Goal: Task Accomplishment & Management: Use online tool/utility

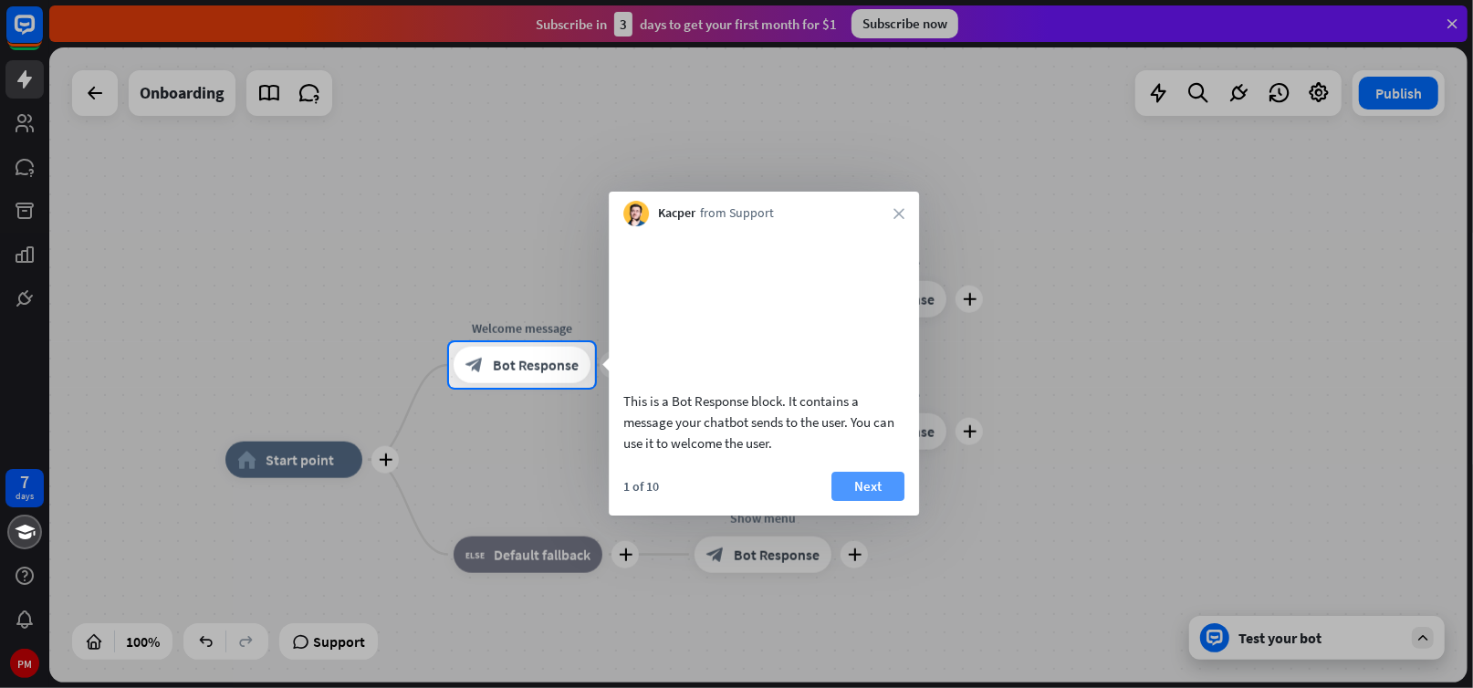
click at [858, 501] on button "Next" at bounding box center [868, 486] width 73 height 29
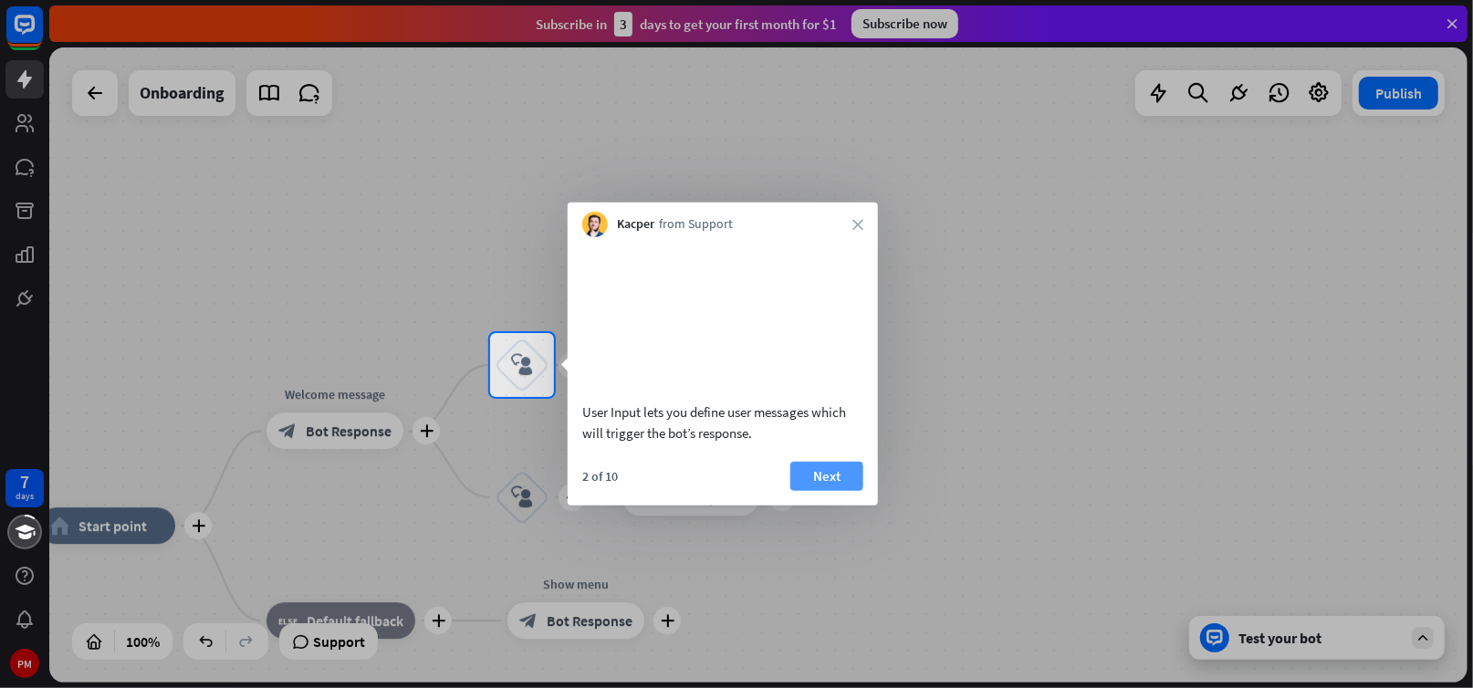
click at [842, 490] on button "Next" at bounding box center [827, 475] width 73 height 29
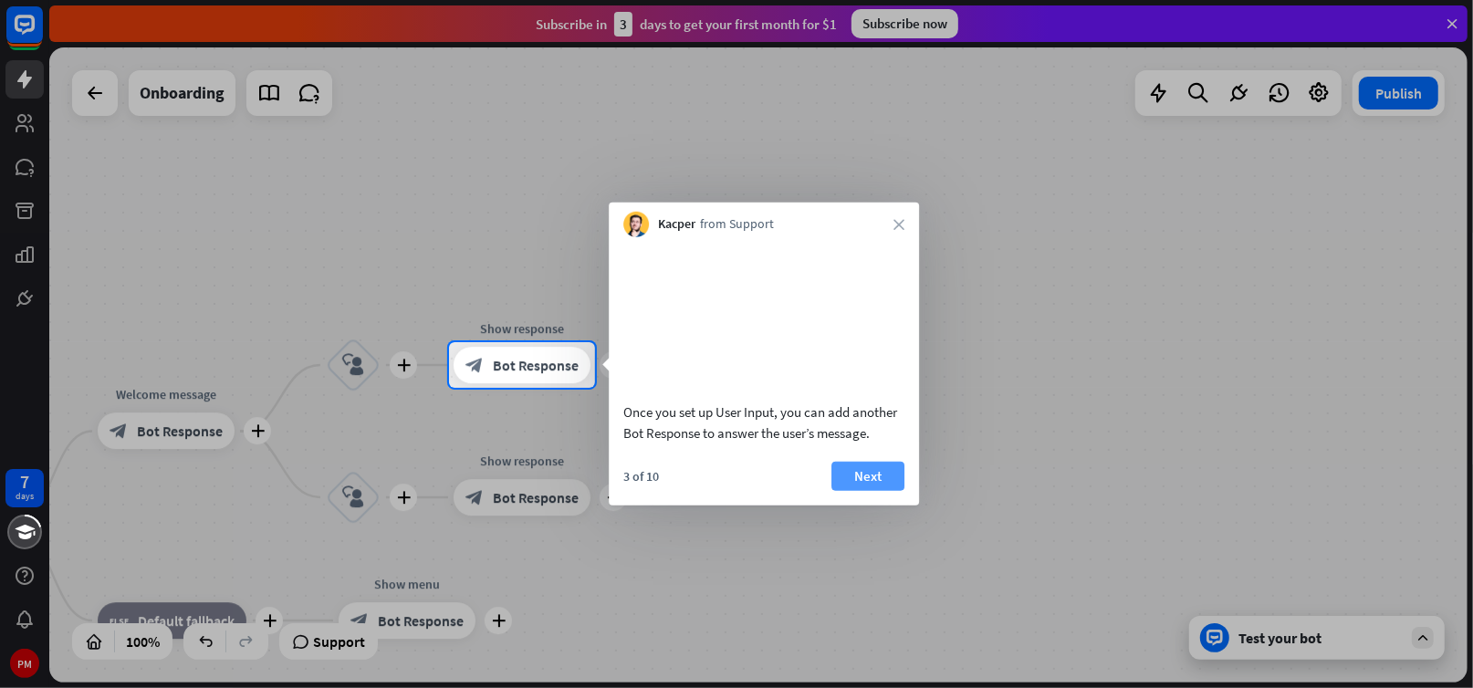
click at [861, 490] on button "Next" at bounding box center [868, 475] width 73 height 29
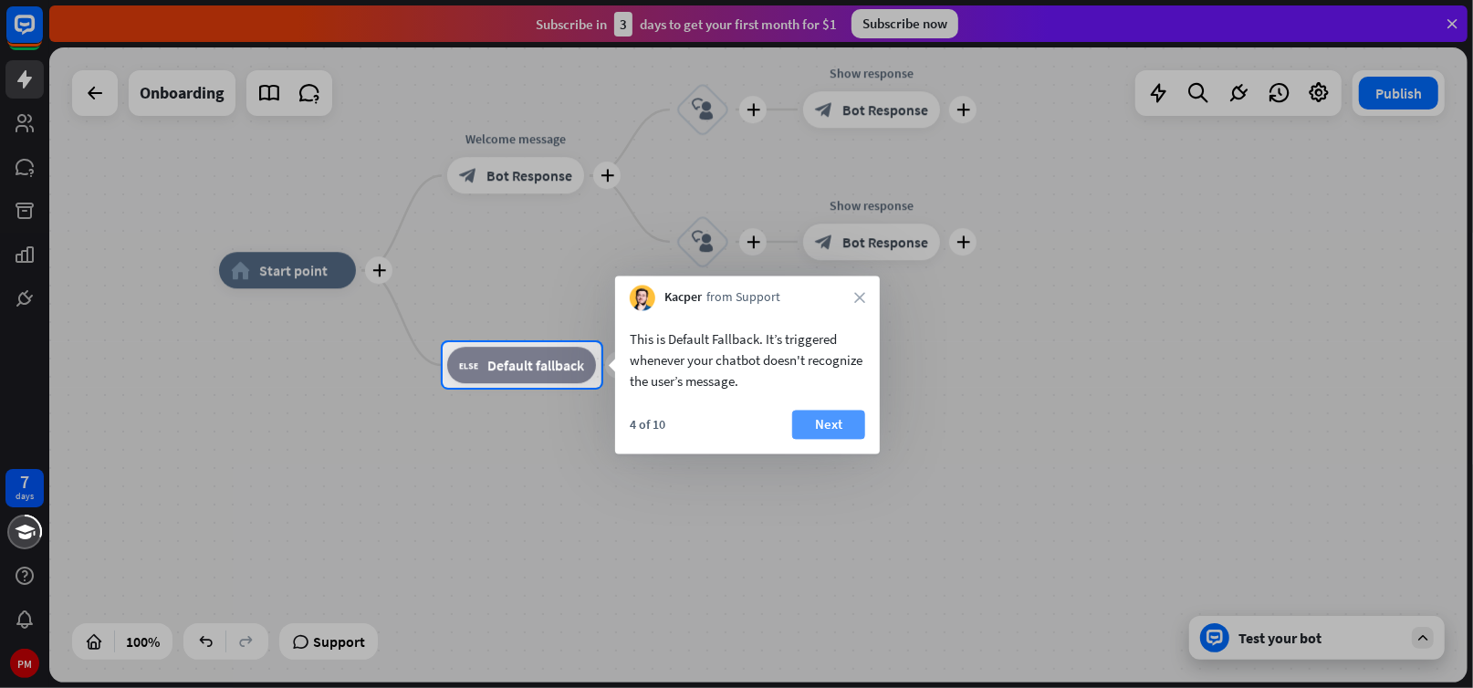
click at [831, 436] on button "Next" at bounding box center [828, 425] width 73 height 29
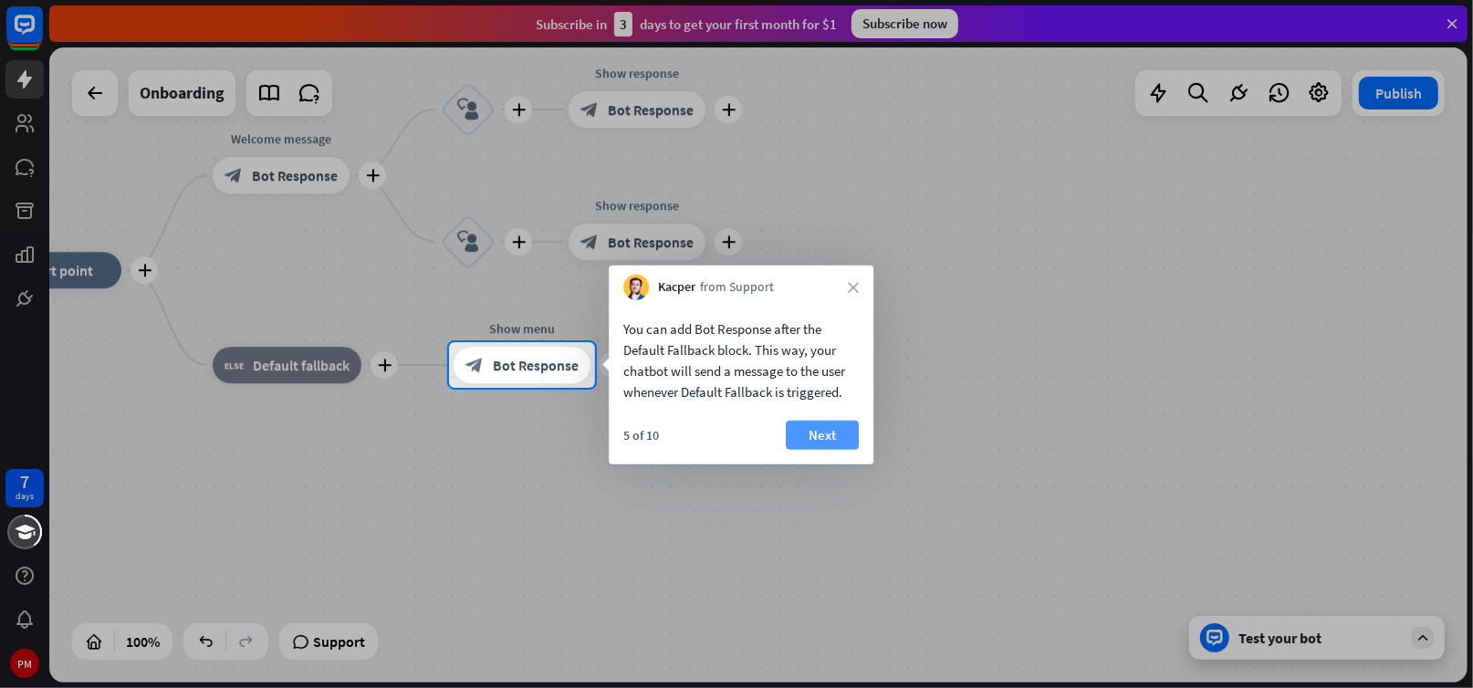
click at [833, 439] on button "Next" at bounding box center [822, 435] width 73 height 29
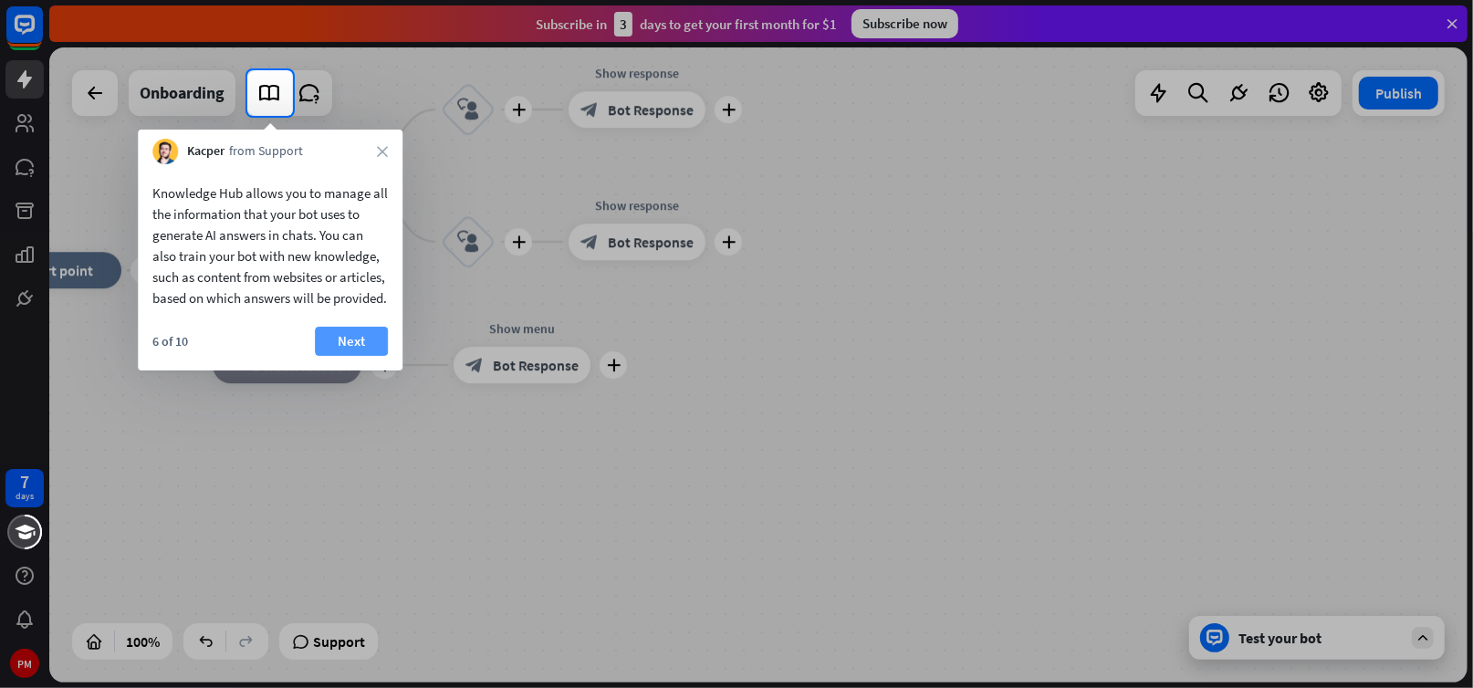
click at [351, 356] on button "Next" at bounding box center [351, 341] width 73 height 29
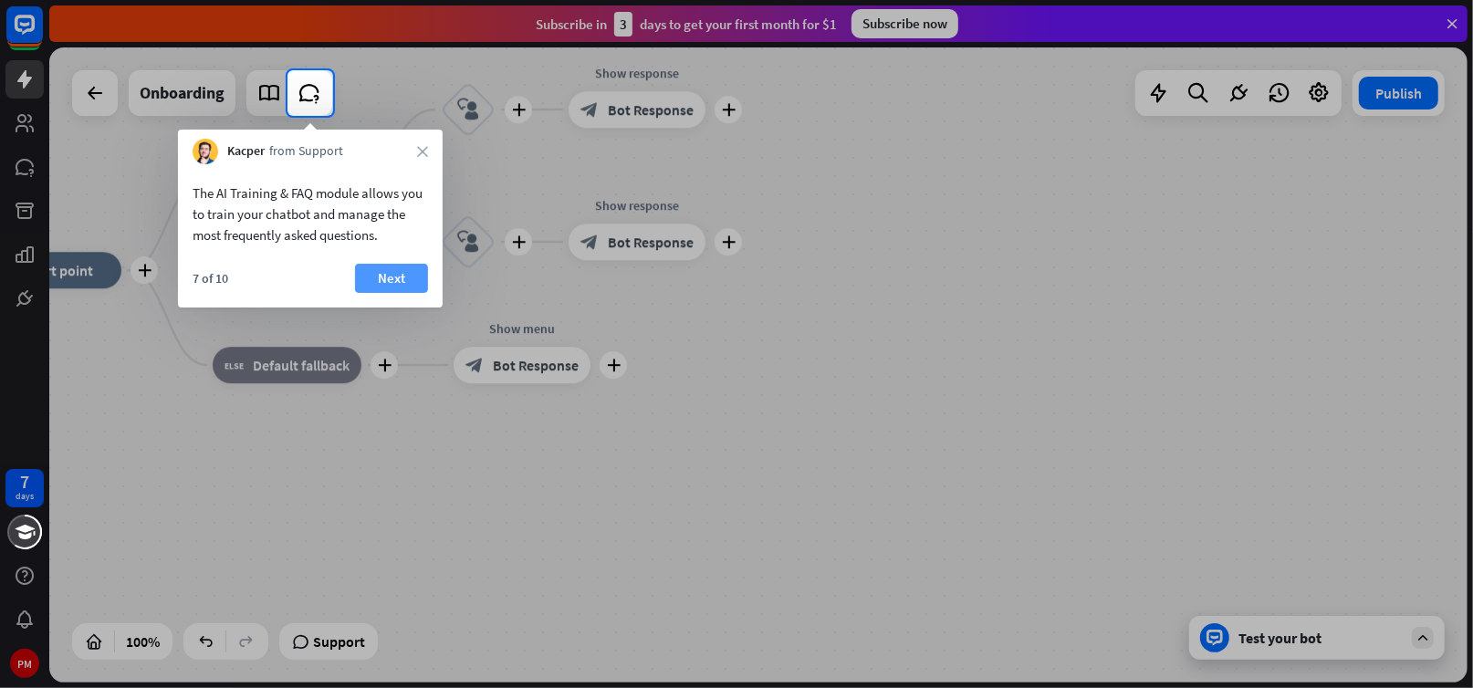
click at [368, 281] on button "Next" at bounding box center [391, 278] width 73 height 29
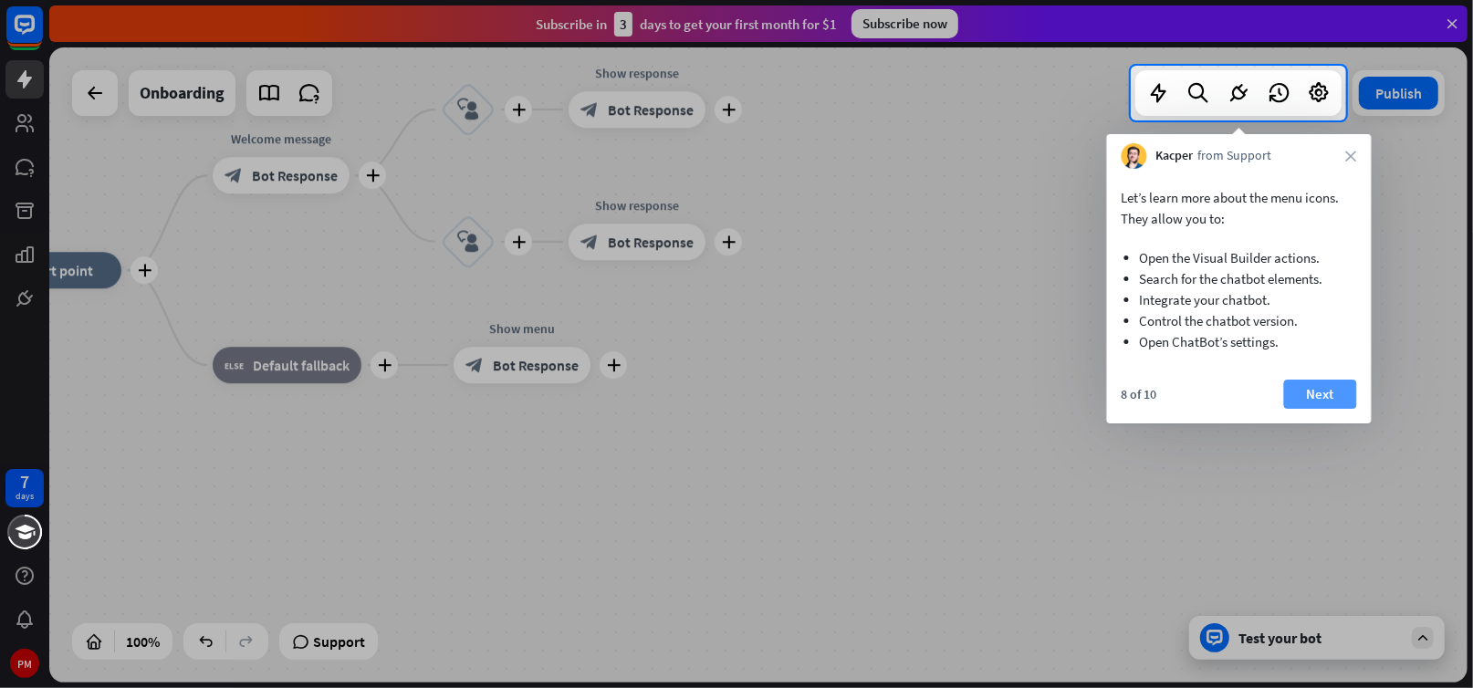
click at [1306, 391] on button "Next" at bounding box center [1320, 394] width 73 height 29
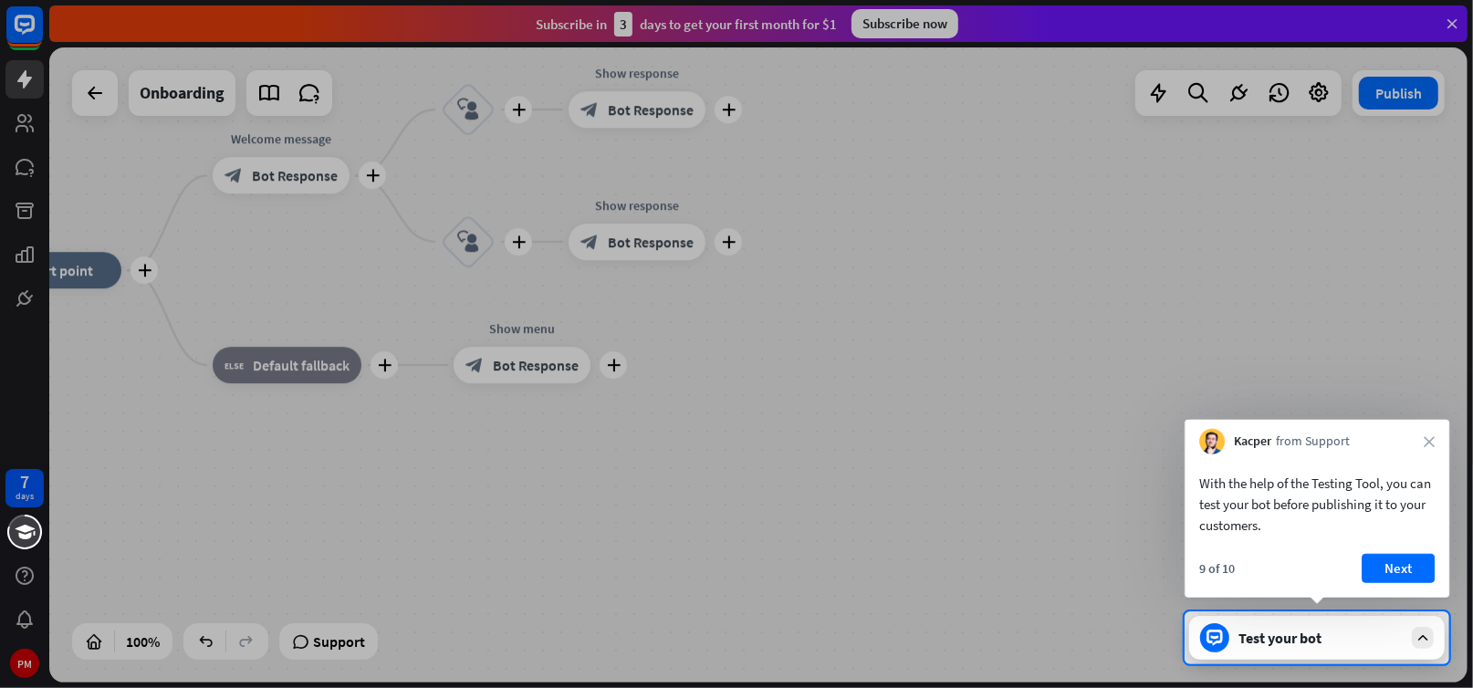
click at [1391, 542] on div "With the help of the Testing Tool, you can test your bot before publishing it t…" at bounding box center [1317, 500] width 265 height 90
click at [1377, 571] on button "Next" at bounding box center [1398, 568] width 73 height 29
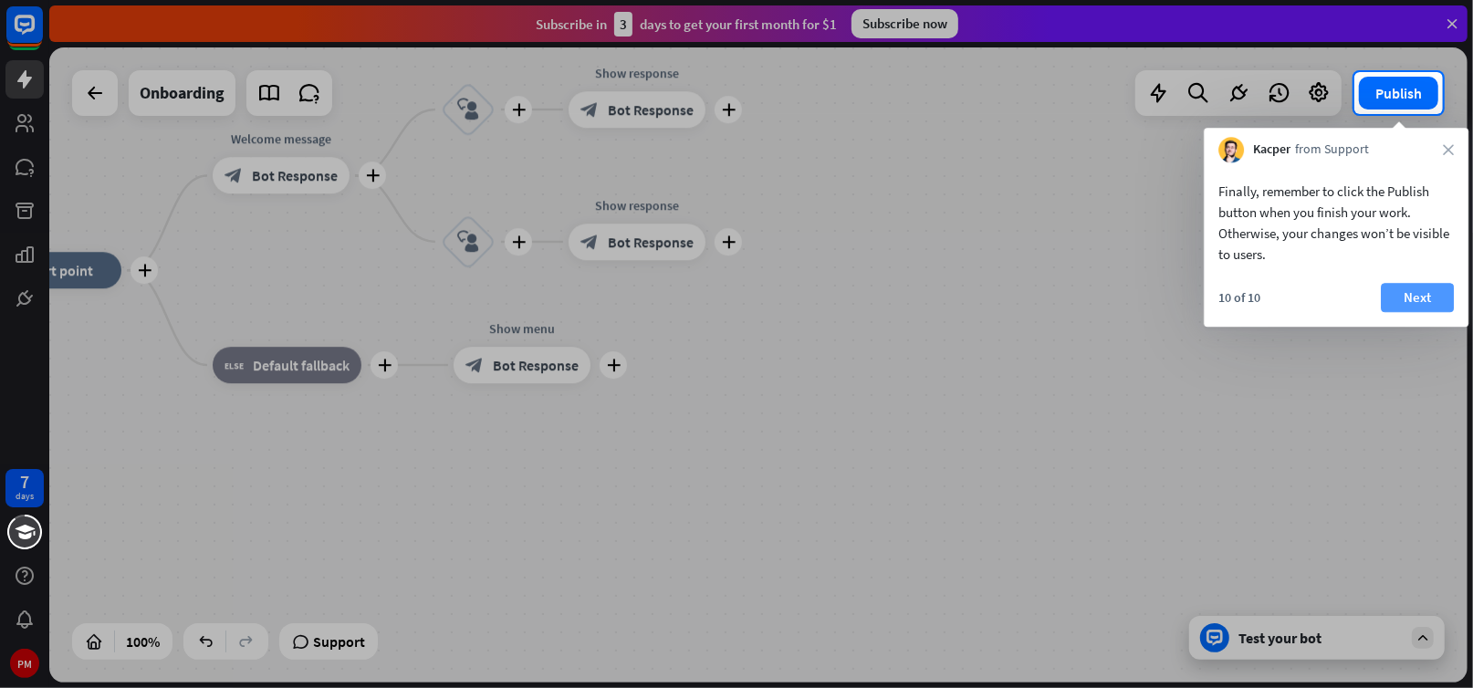
click at [1399, 301] on button "Next" at bounding box center [1417, 297] width 73 height 29
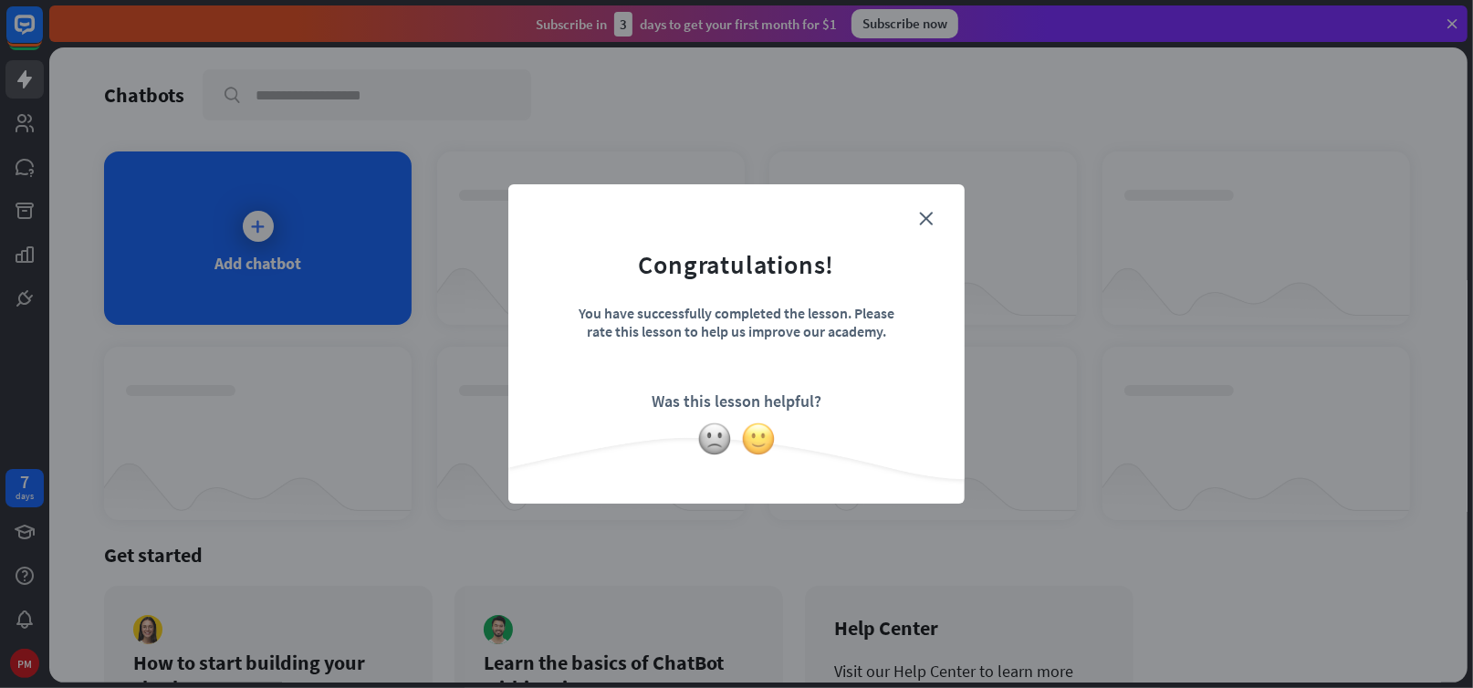
click at [758, 444] on img at bounding box center [758, 439] width 35 height 35
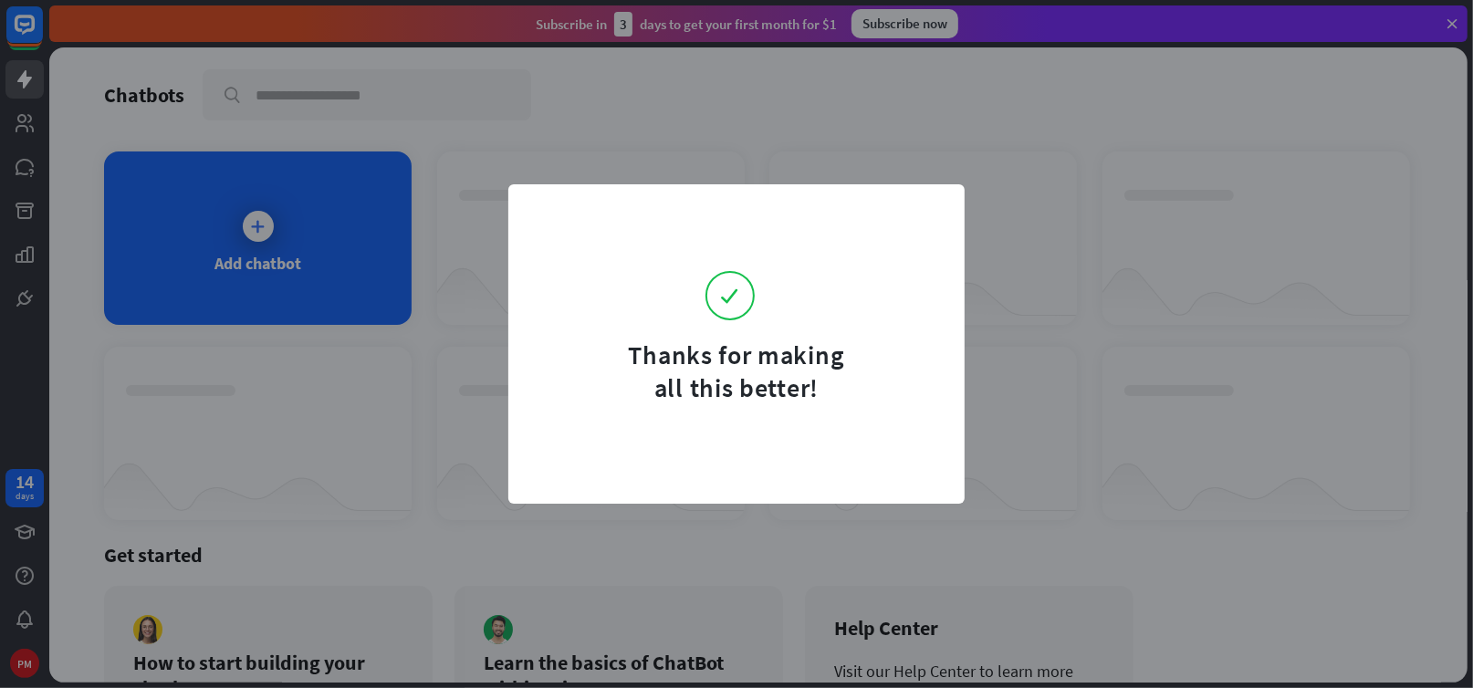
click at [941, 219] on div "Thanks for making all this better!" at bounding box center [736, 343] width 456 height 319
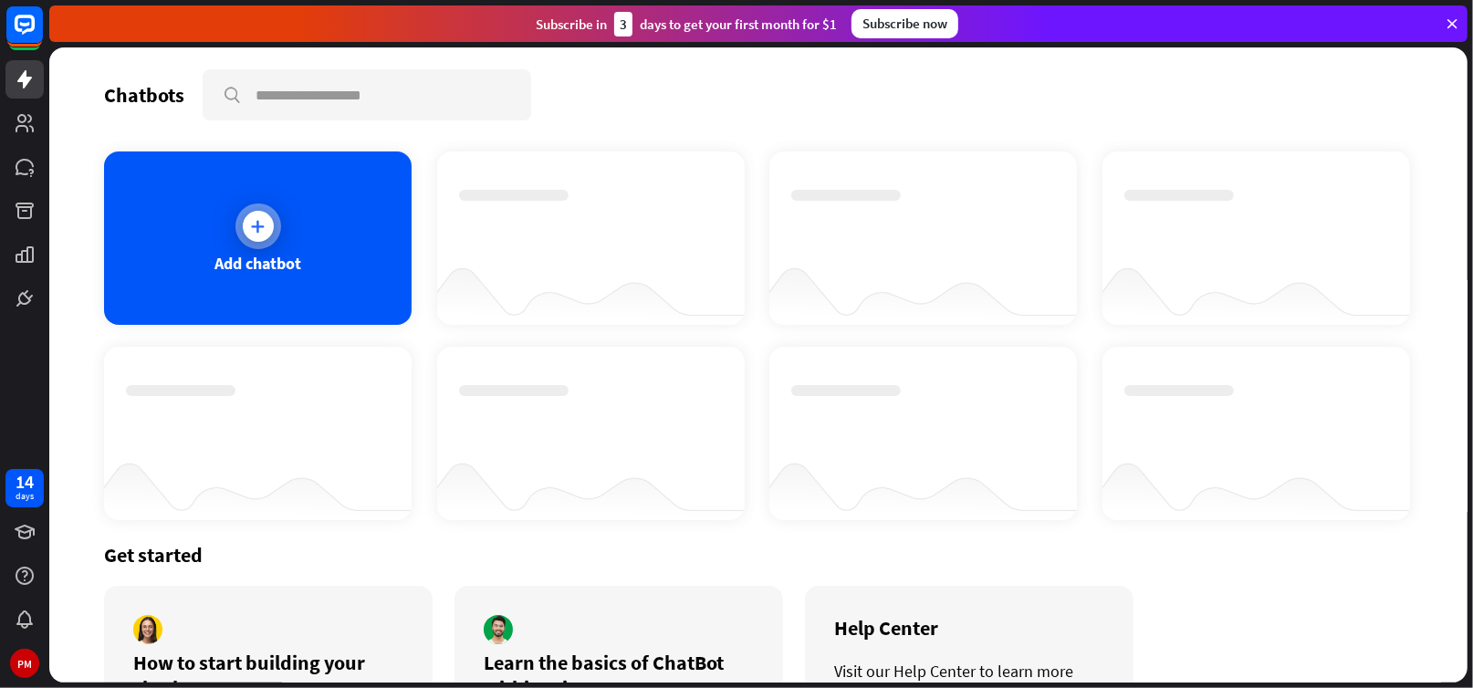
click at [257, 267] on div "Add chatbot" at bounding box center [258, 263] width 87 height 21
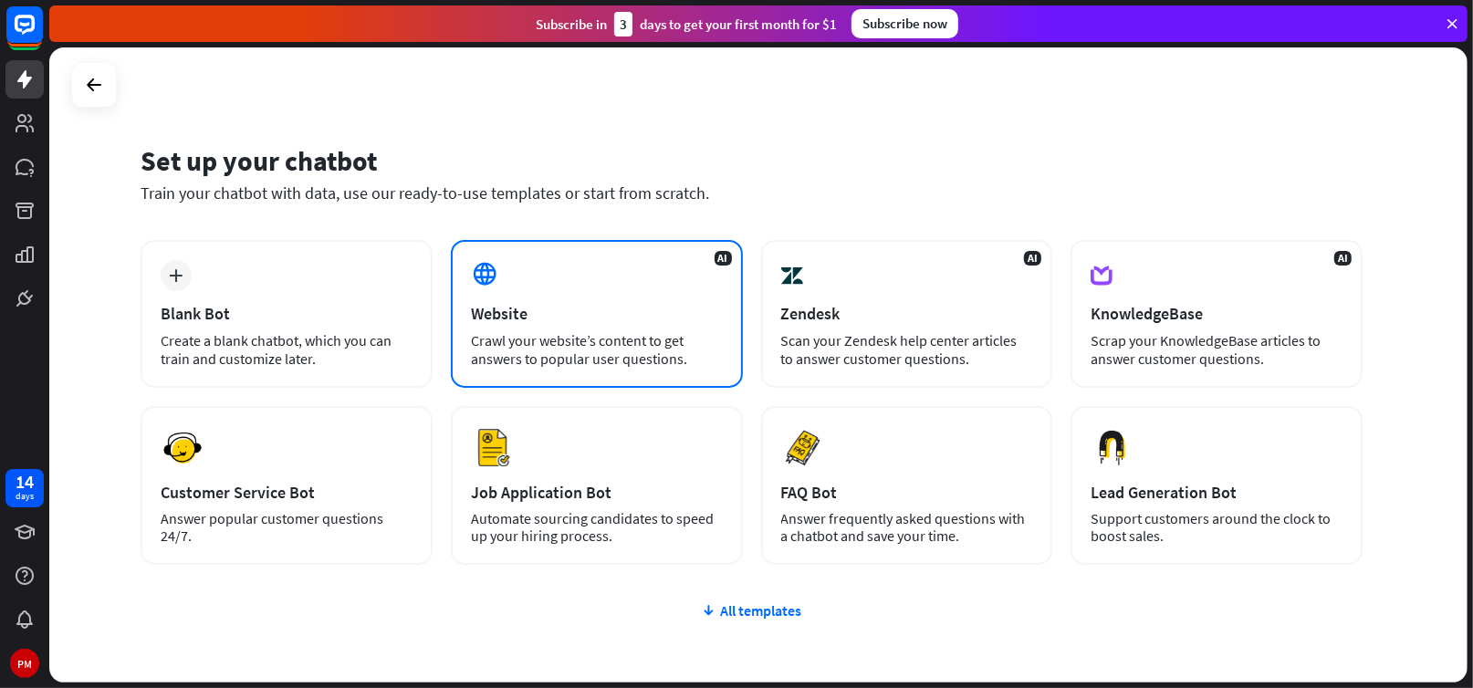
click at [578, 344] on div "Crawl your website’s content to get answers to popular user questions." at bounding box center [597, 349] width 252 height 37
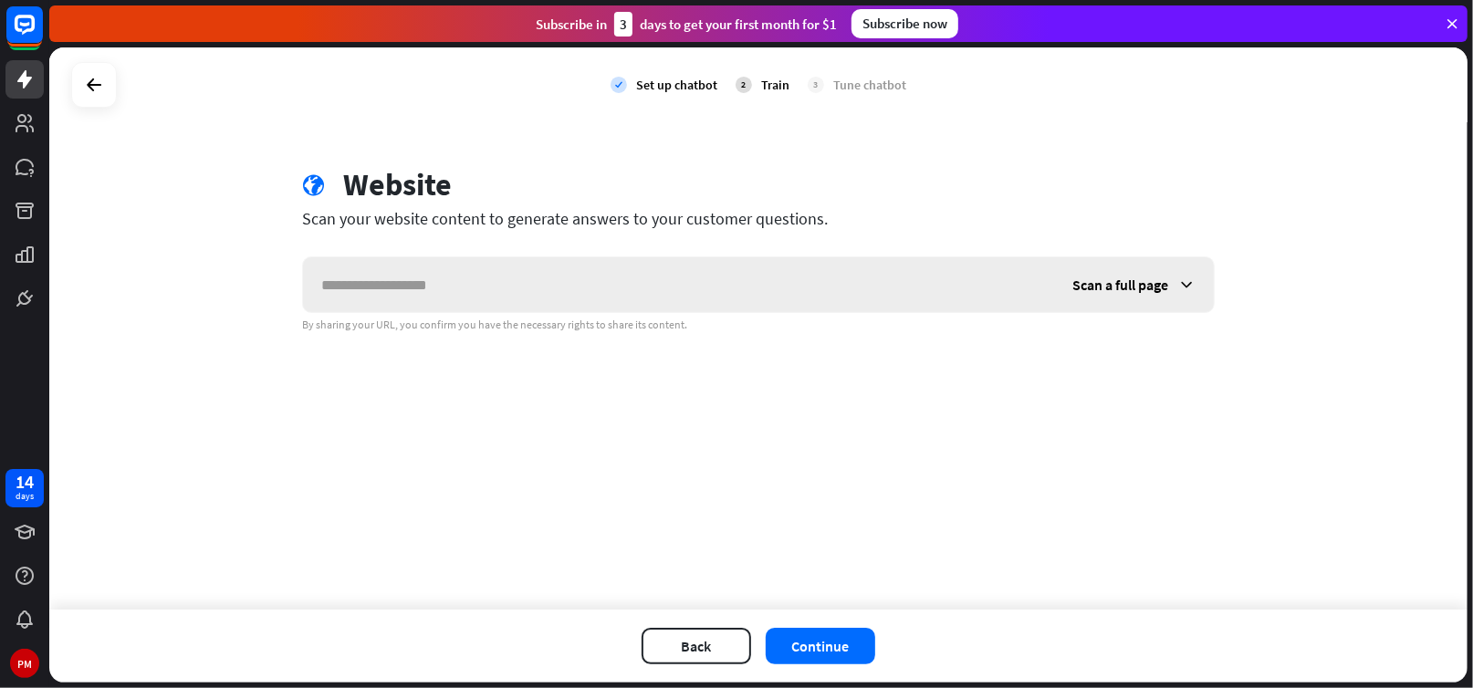
click at [346, 290] on input "text" at bounding box center [678, 284] width 751 height 55
type input "**********"
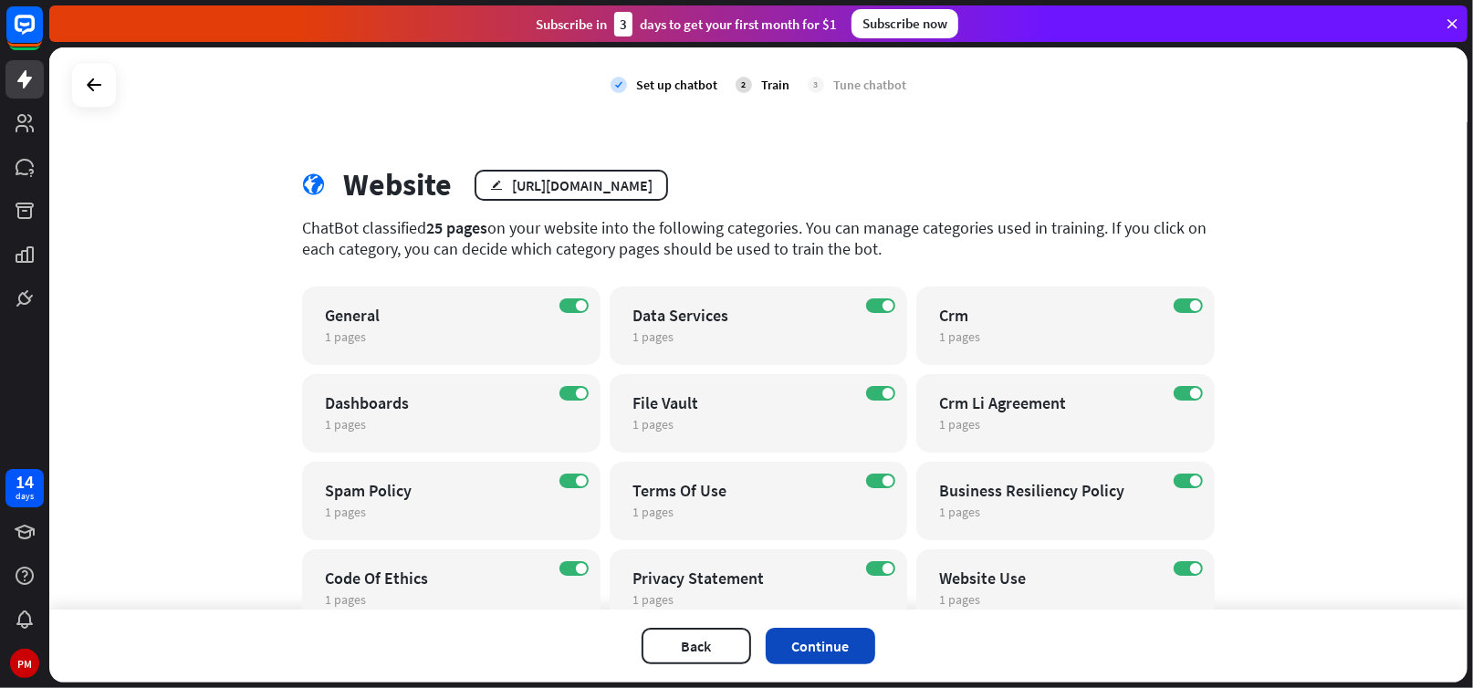
click at [856, 647] on button "Continue" at bounding box center [821, 646] width 110 height 37
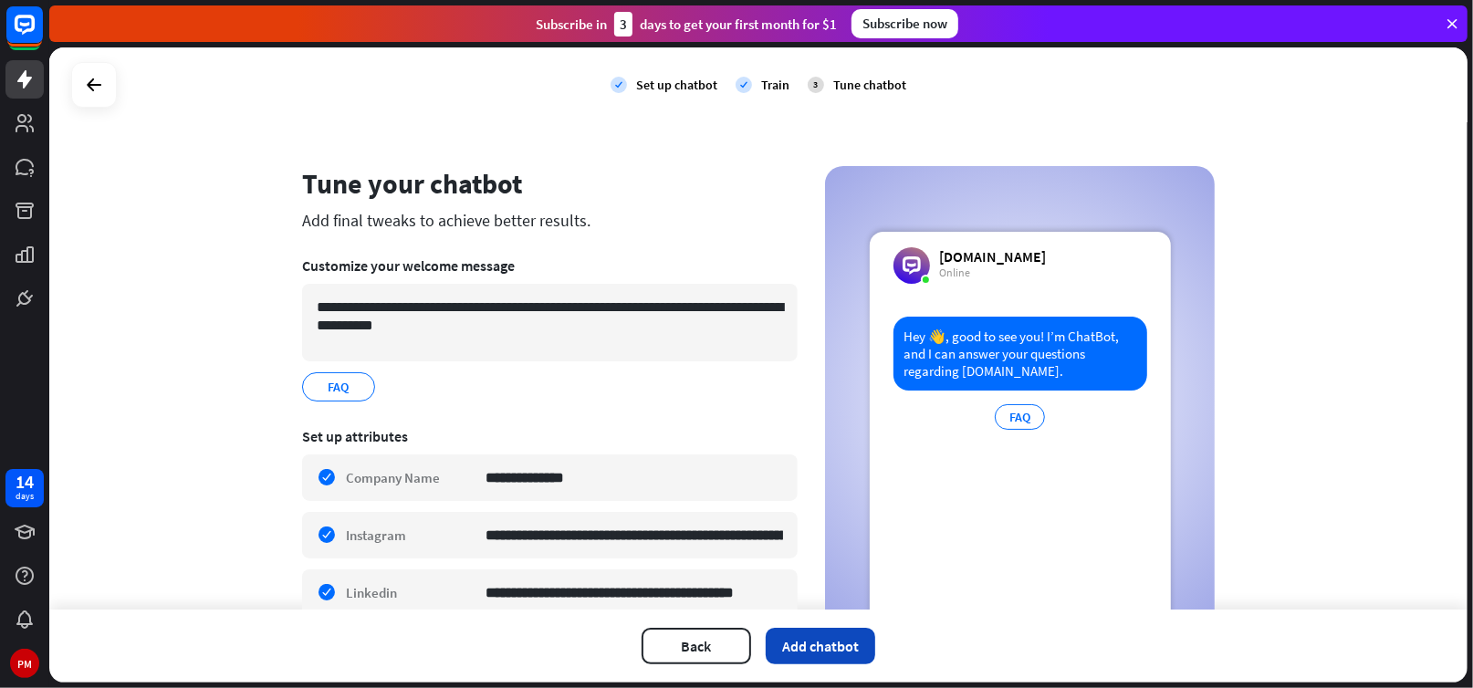
click at [833, 641] on button "Add chatbot" at bounding box center [821, 646] width 110 height 37
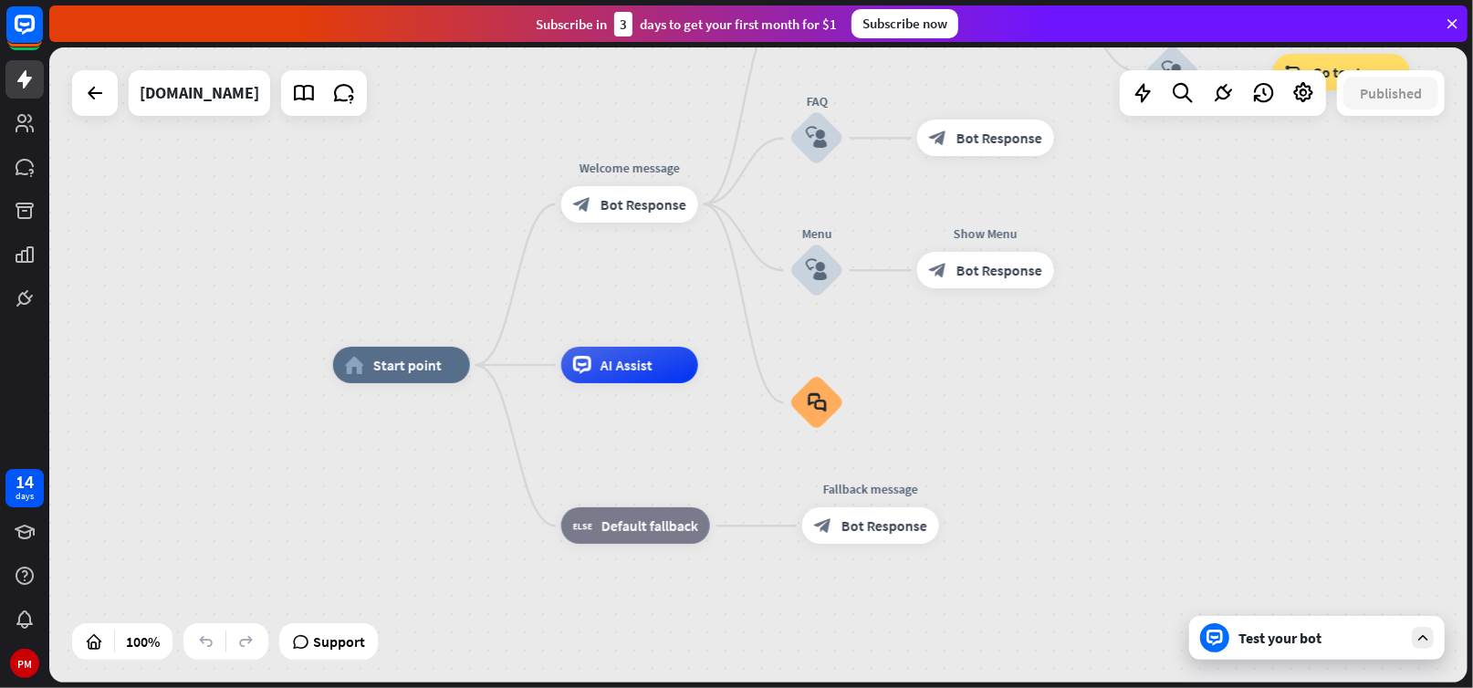
click at [1430, 635] on icon at bounding box center [1423, 638] width 16 height 16
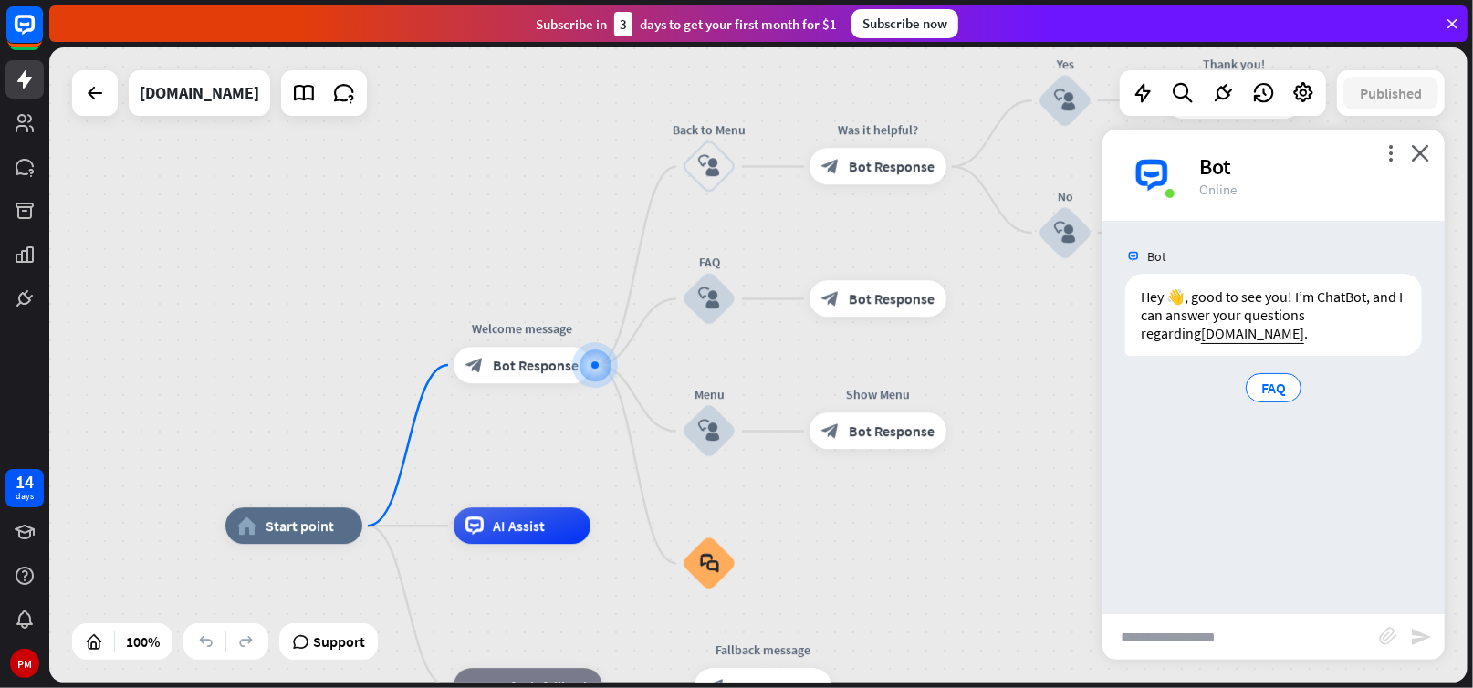
click at [1147, 642] on input "text" at bounding box center [1241, 637] width 277 height 46
type input "*******"
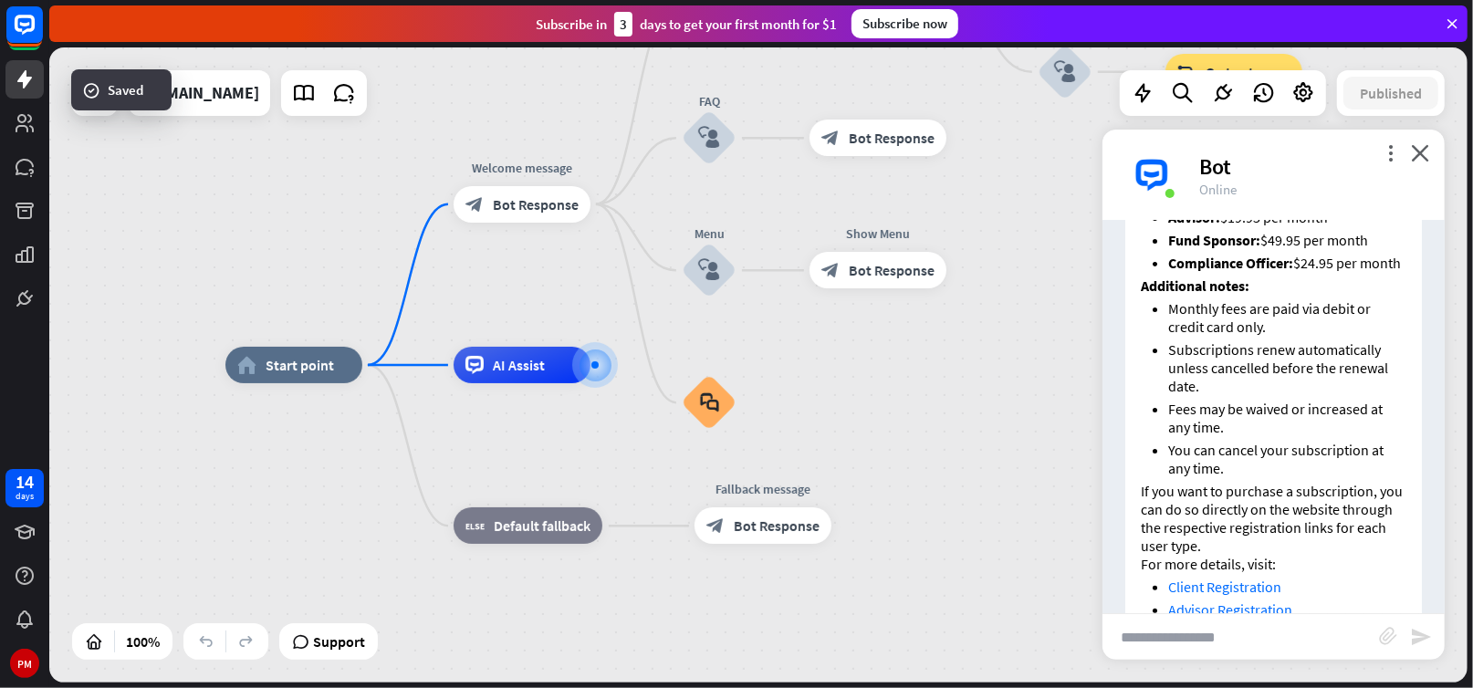
scroll to position [267, 0]
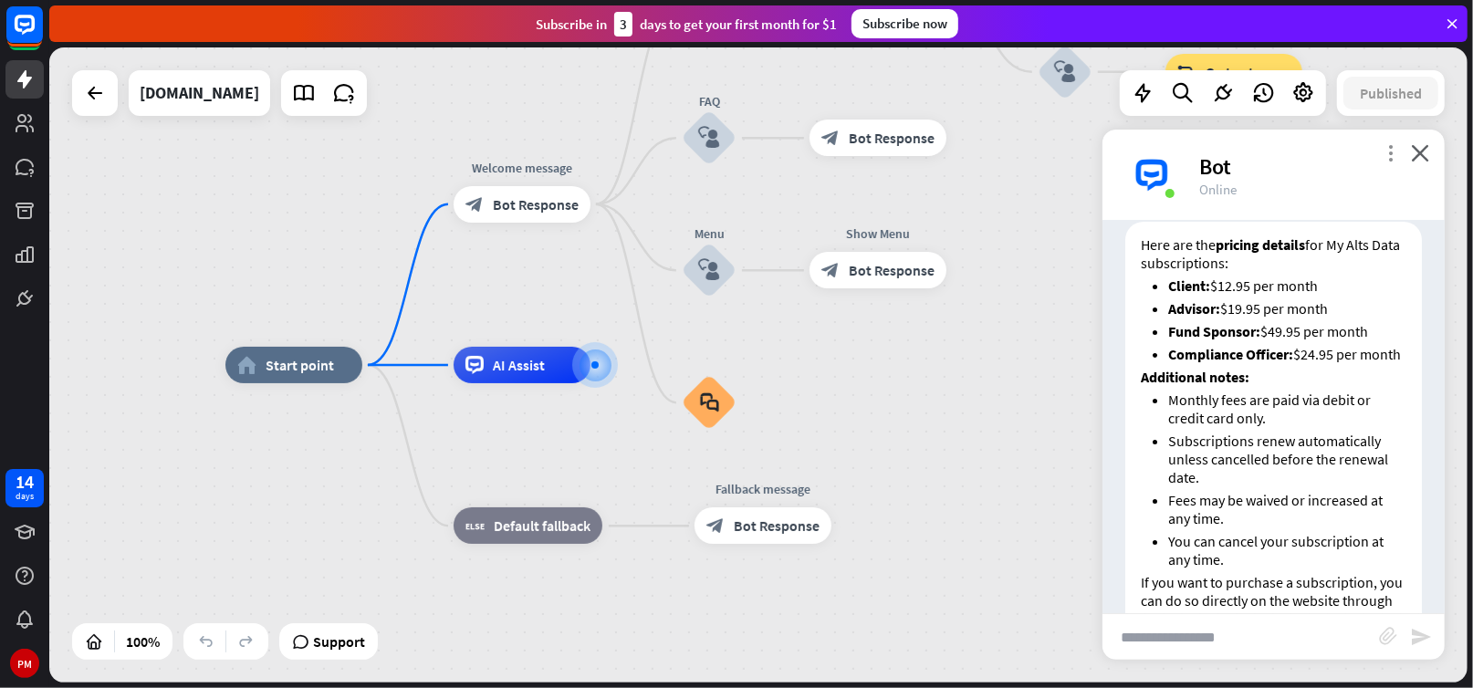
click at [1392, 147] on icon "more_vert" at bounding box center [1390, 152] width 17 height 17
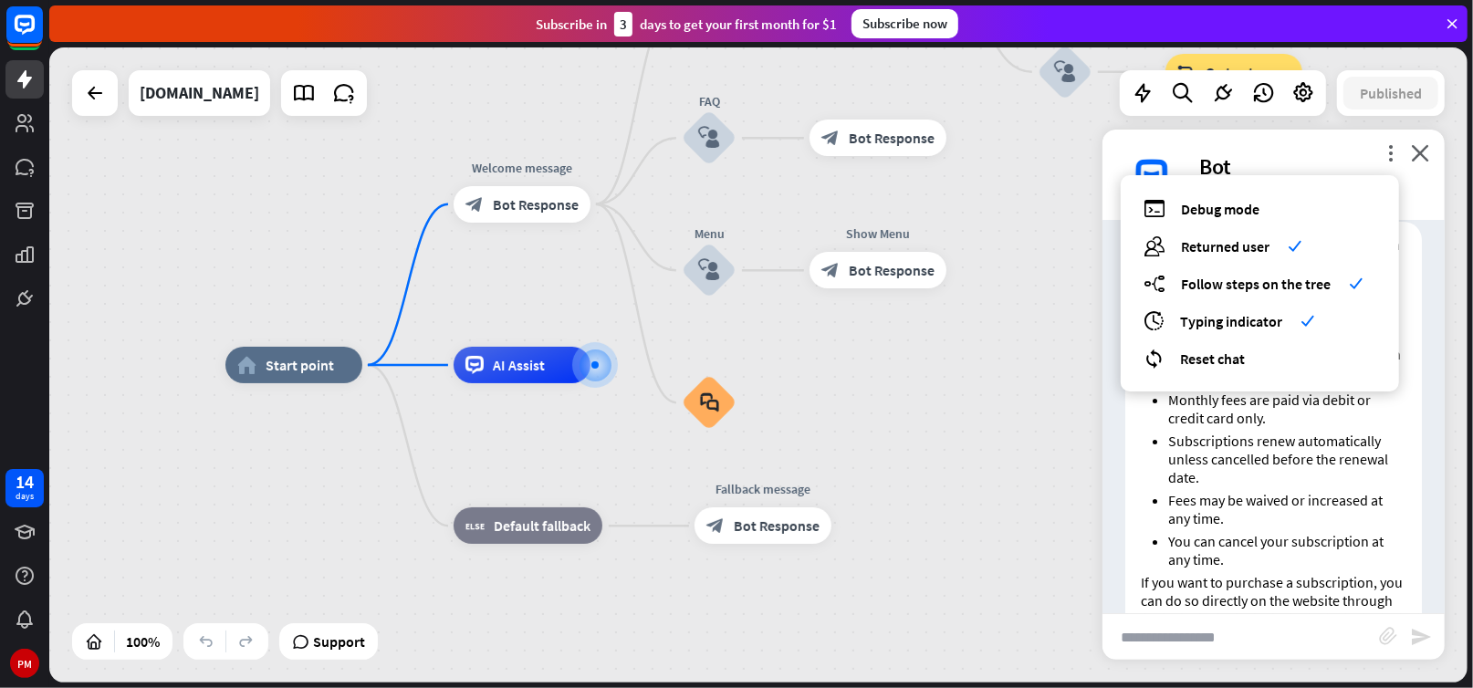
click at [1081, 253] on div "home_2 Start point Welcome message block_bot_response Bot Response Back to Menu…" at bounding box center [758, 364] width 1419 height 635
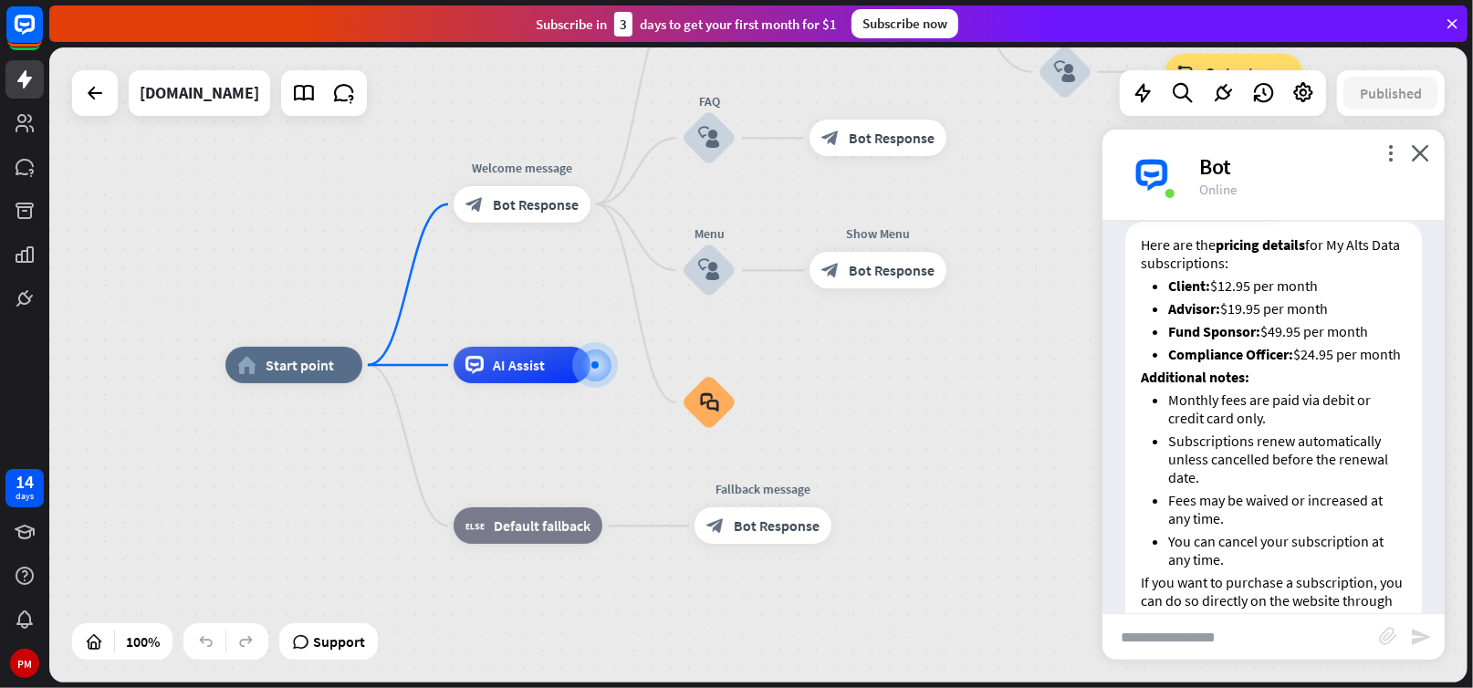
scroll to position [450, 0]
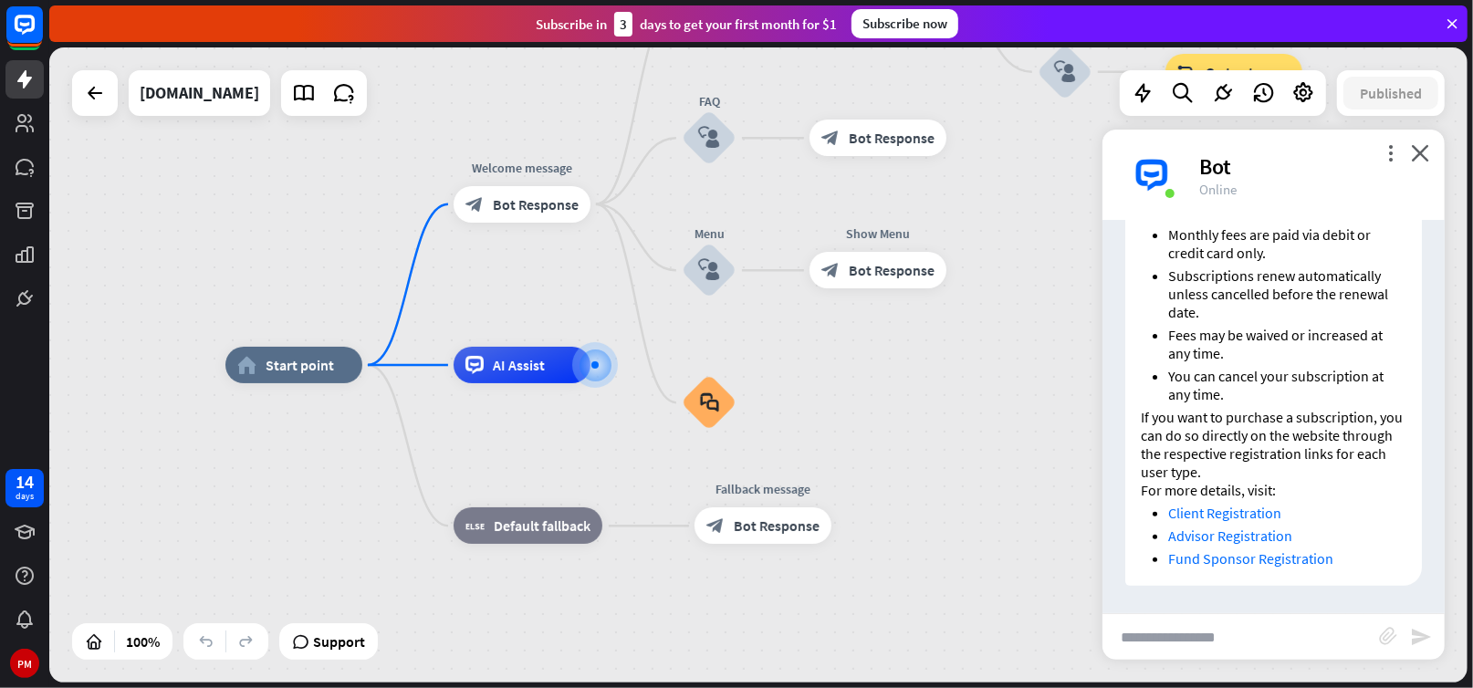
click at [1219, 517] on link "Client Registration" at bounding box center [1224, 513] width 113 height 18
click at [1191, 645] on input "text" at bounding box center [1241, 637] width 277 height 46
click at [1182, 645] on input "text" at bounding box center [1241, 637] width 277 height 46
type input "*"
type input "******"
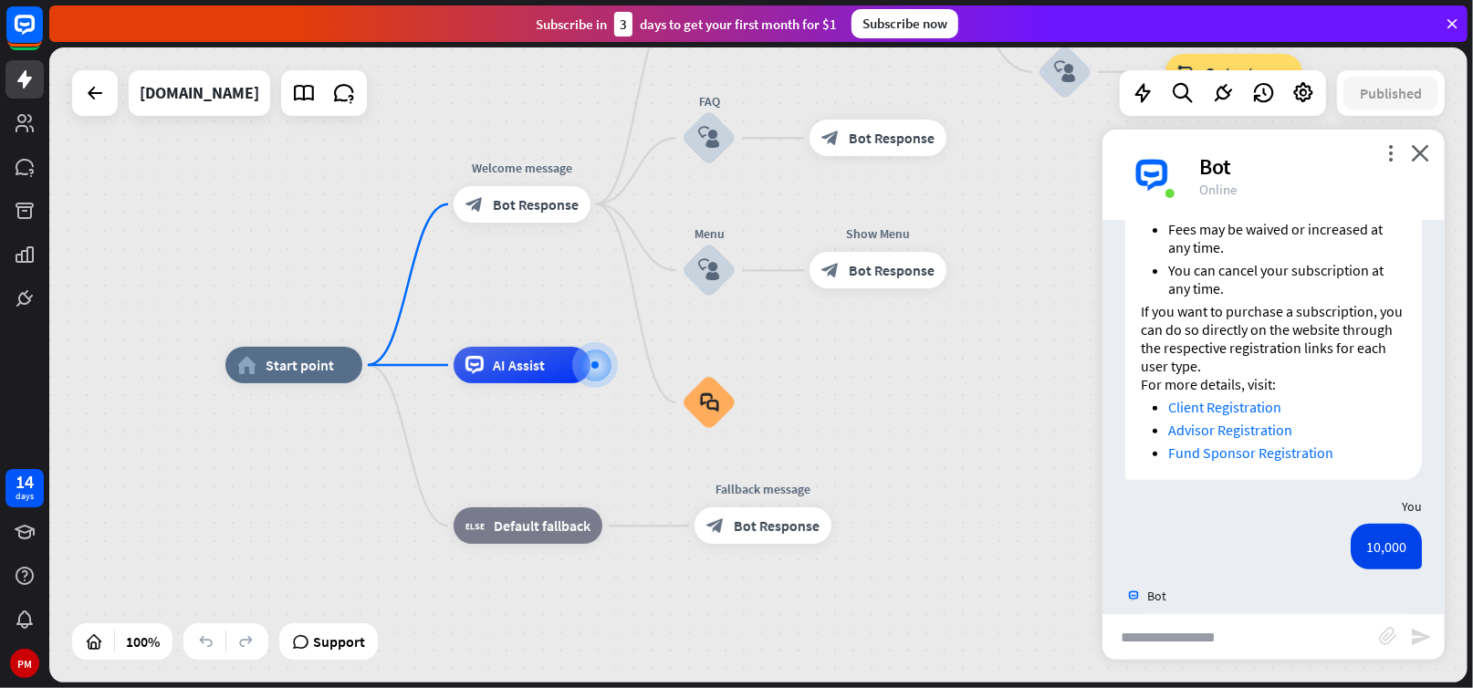
scroll to position [1268, 0]
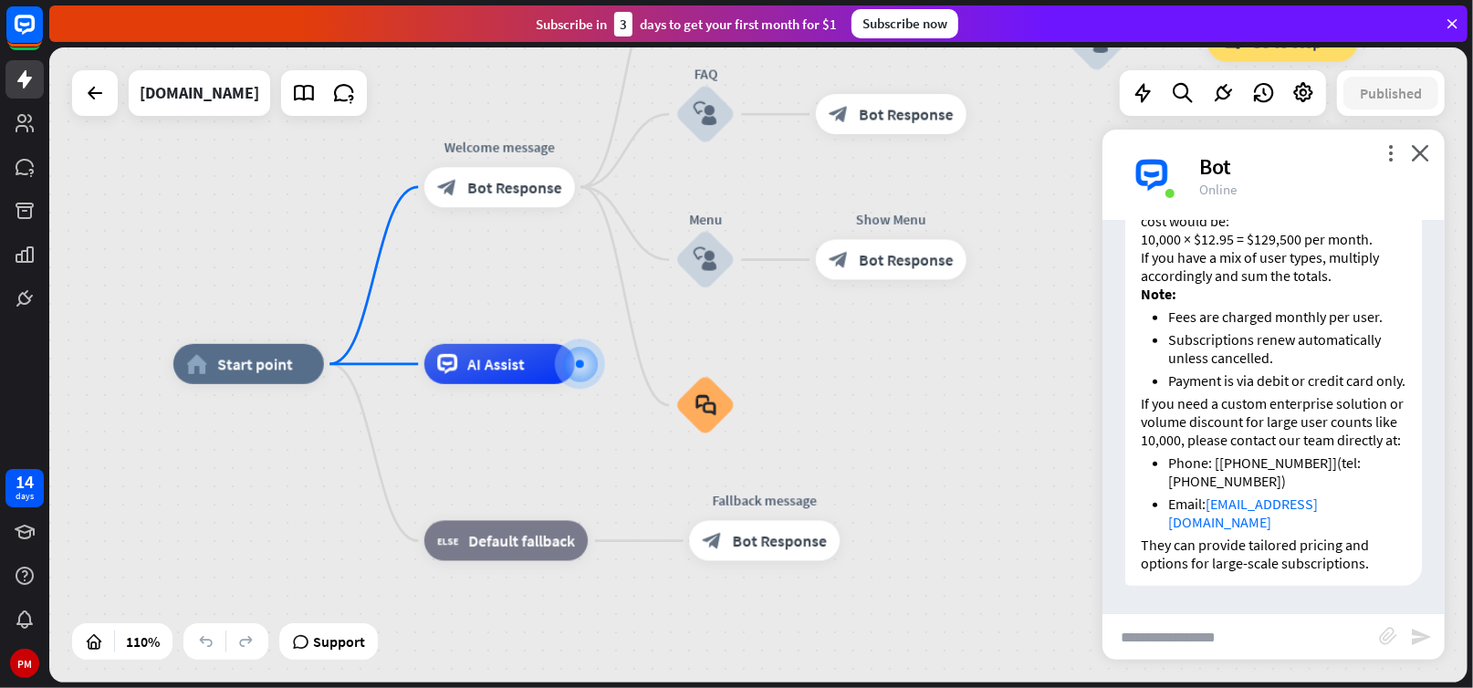
click at [1183, 646] on input "text" at bounding box center [1241, 637] width 277 height 46
click at [329, 652] on span "Support" at bounding box center [339, 641] width 52 height 29
click at [1178, 642] on input "text" at bounding box center [1241, 637] width 277 height 46
type input "**********"
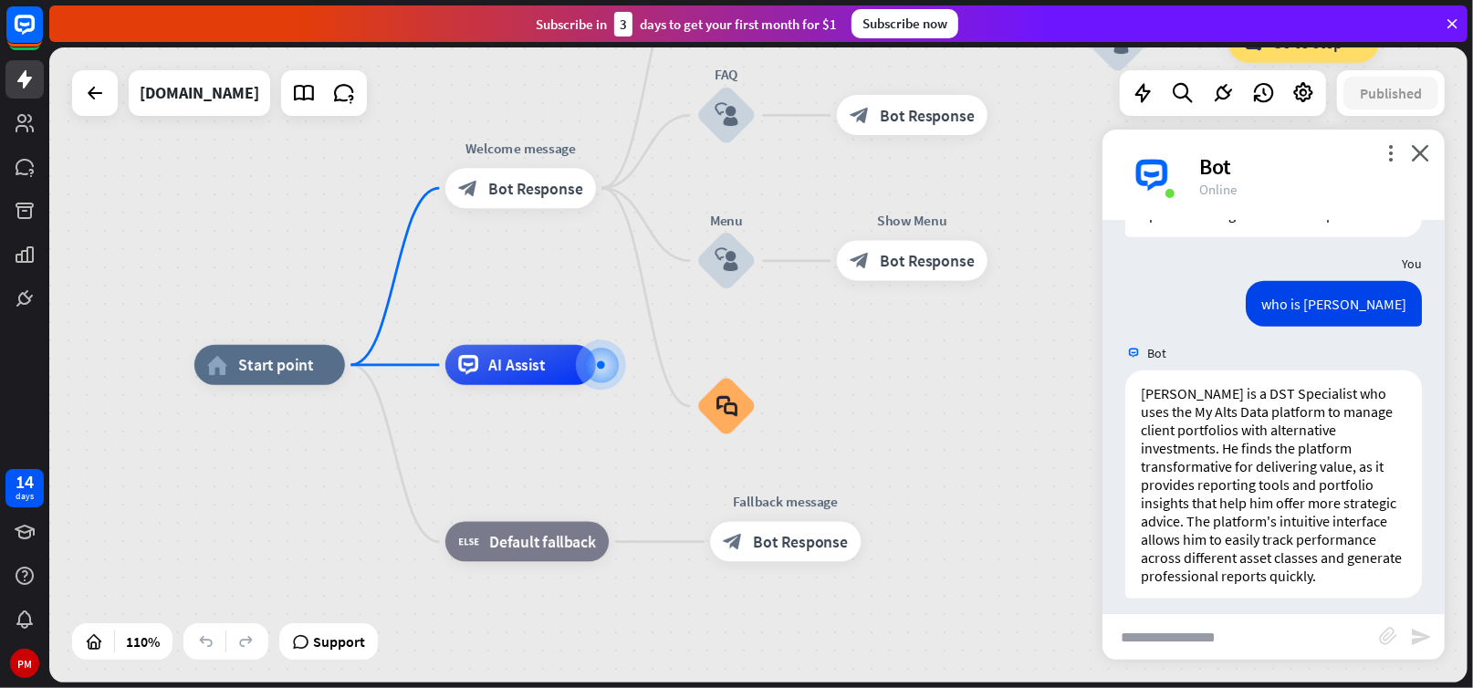
scroll to position [1648, 0]
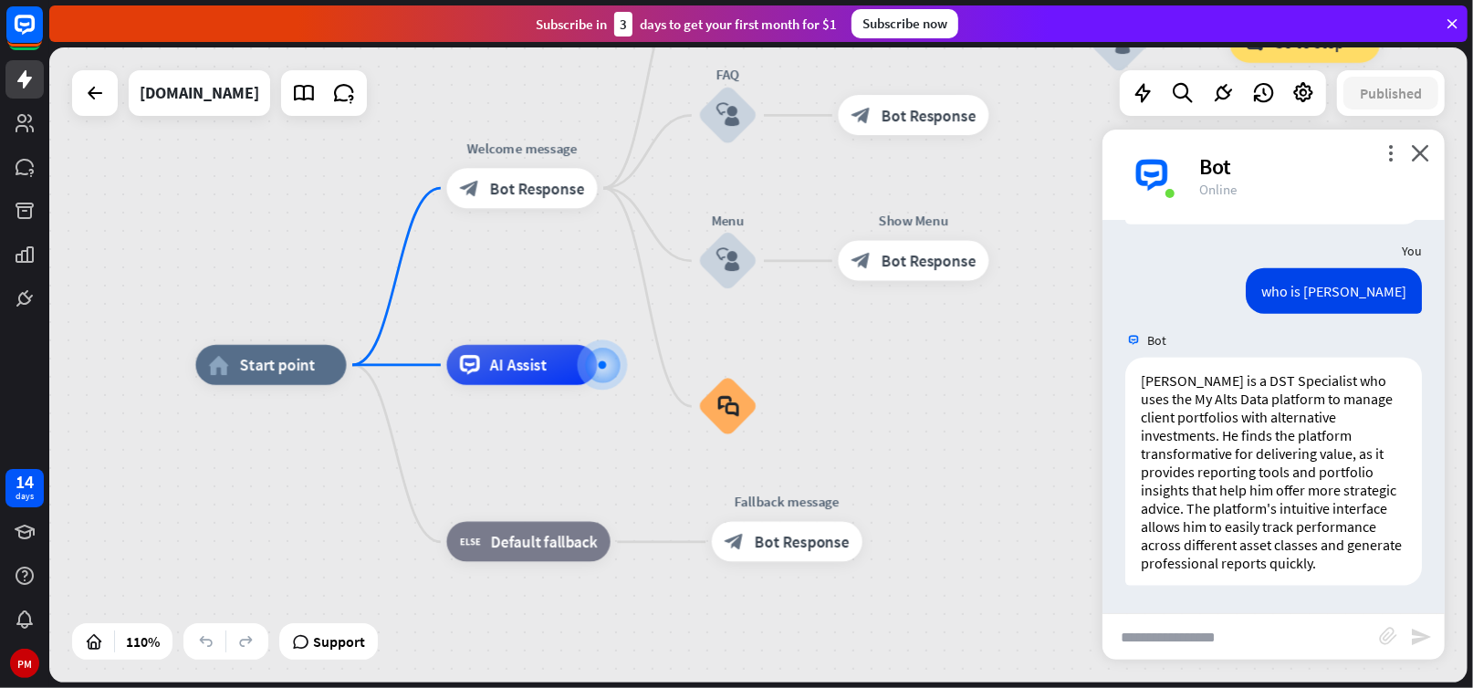
click at [1158, 644] on input "text" at bounding box center [1241, 637] width 277 height 46
type input "**********"
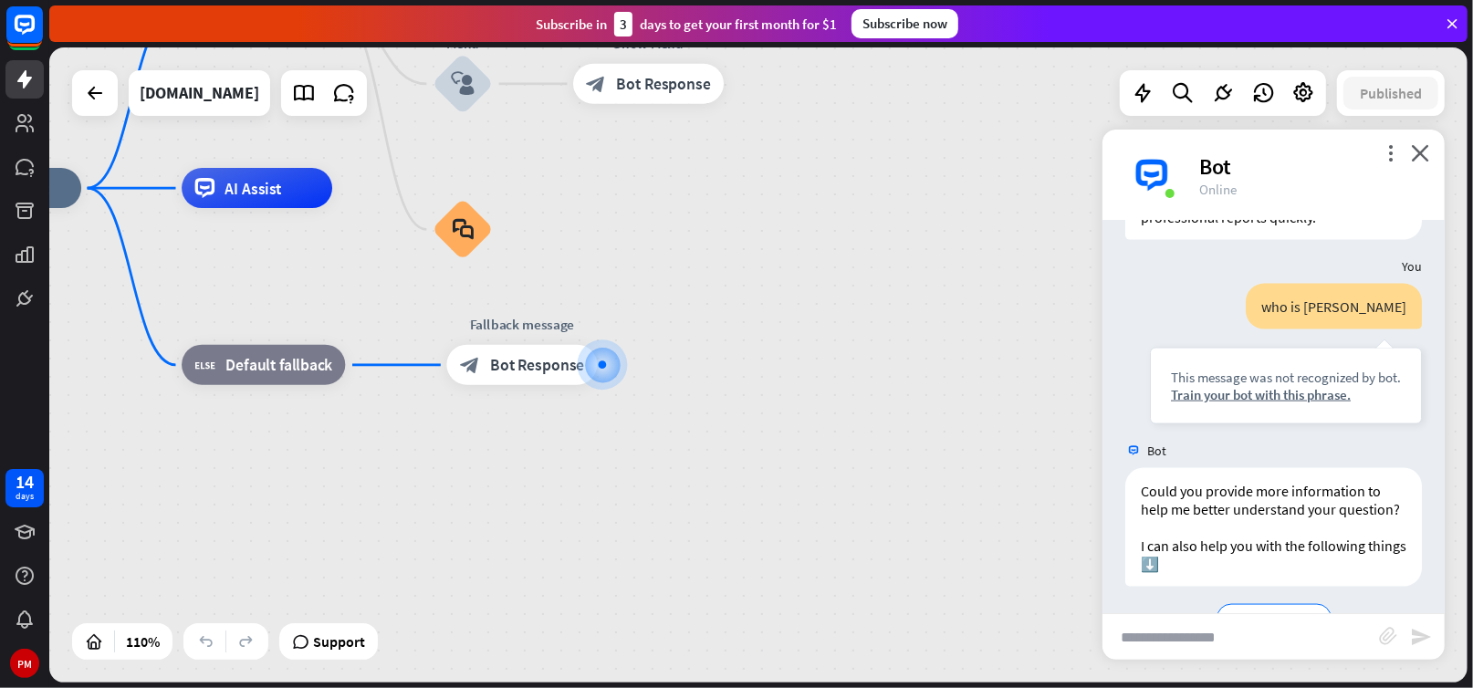
scroll to position [2062, 0]
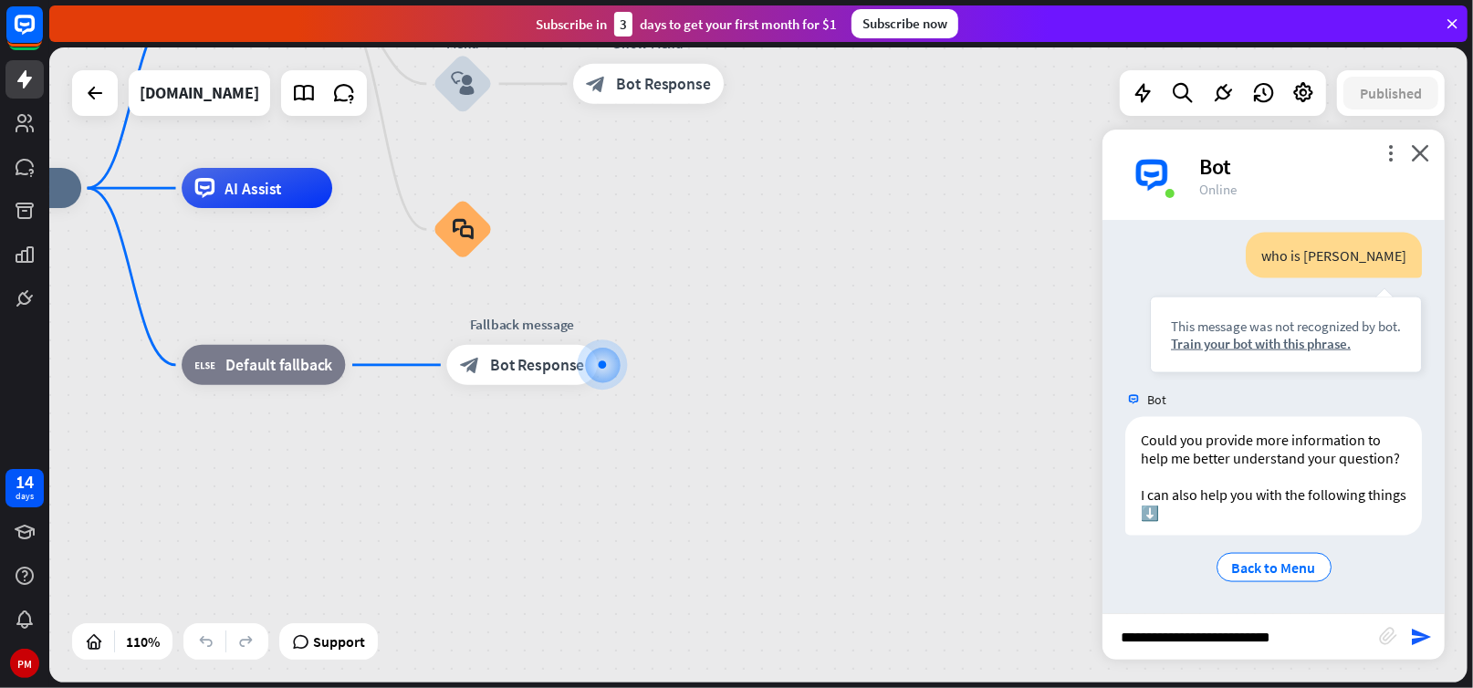
type input "**********"
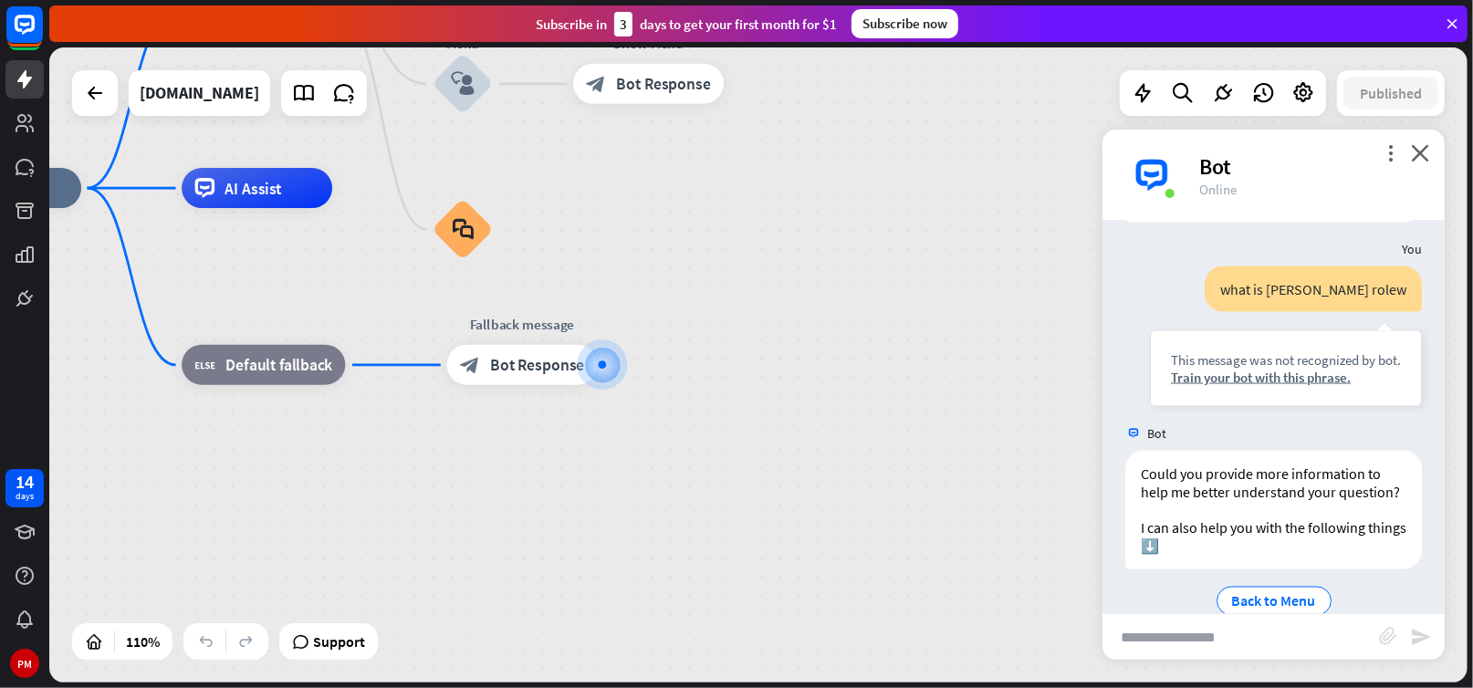
scroll to position [2426, 0]
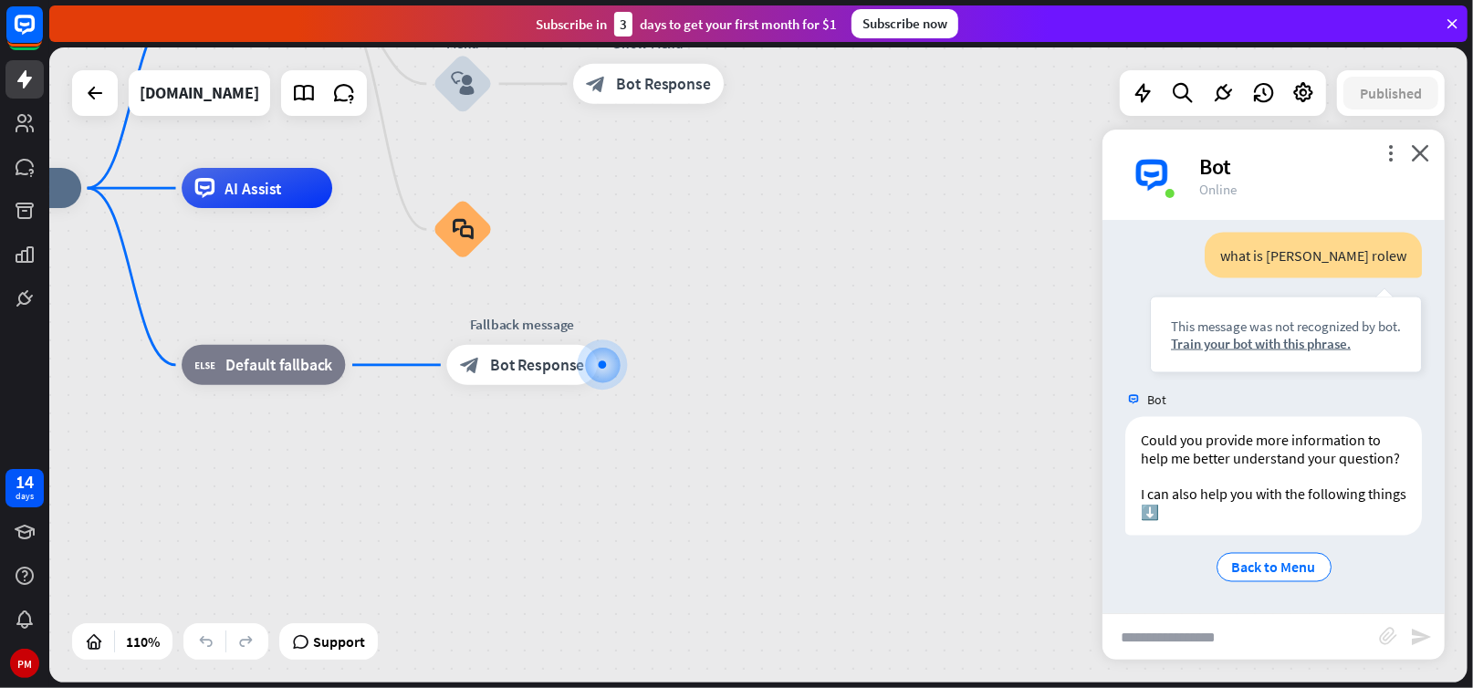
click at [1153, 642] on input "text" at bounding box center [1241, 637] width 277 height 46
type input "**********"
type input "******"
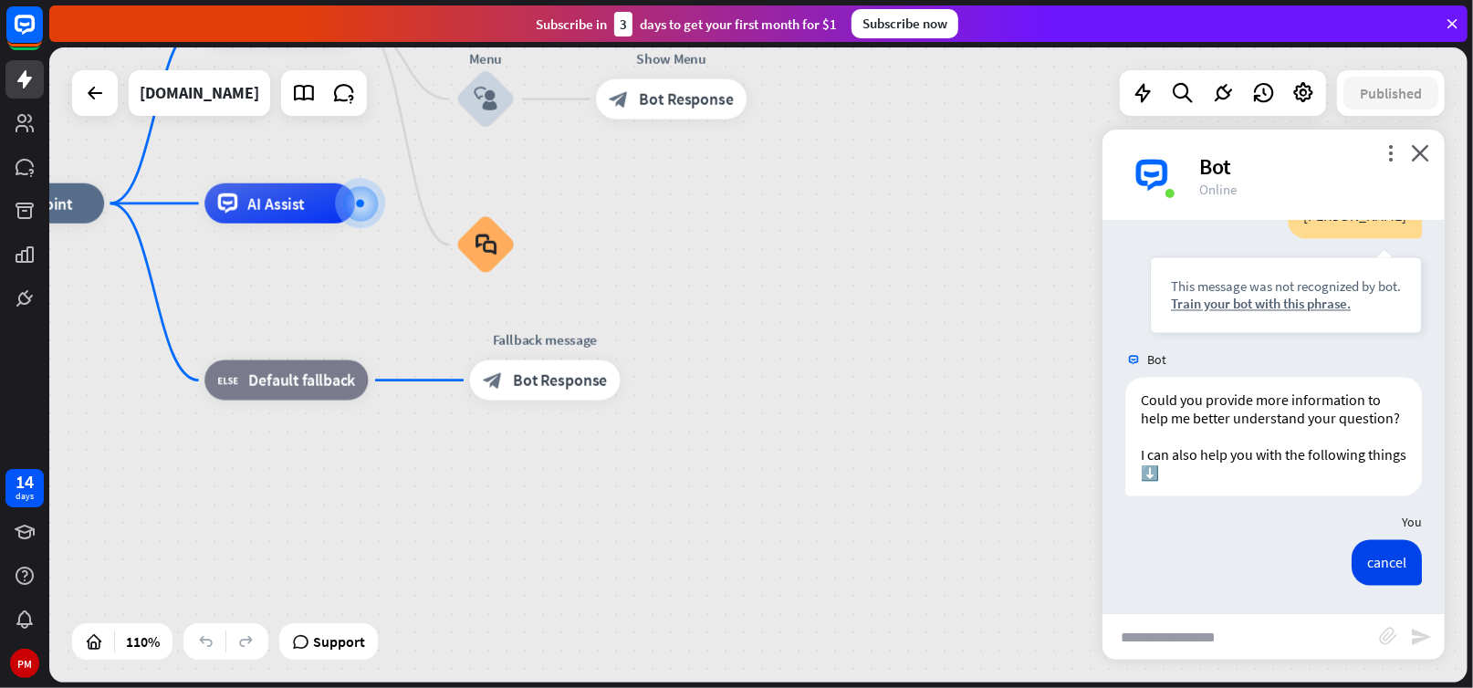
scroll to position [3340, 0]
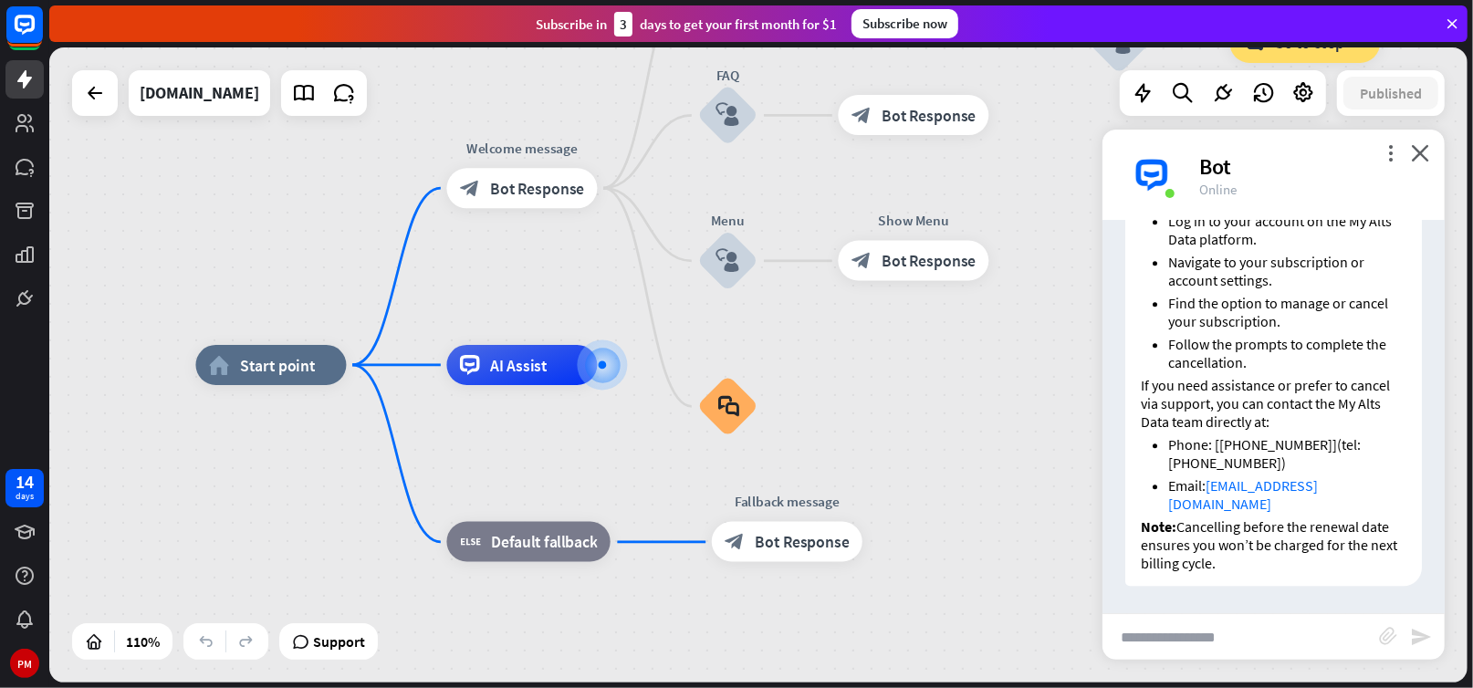
click at [1147, 639] on input "text" at bounding box center [1241, 637] width 277 height 46
type input "**********"
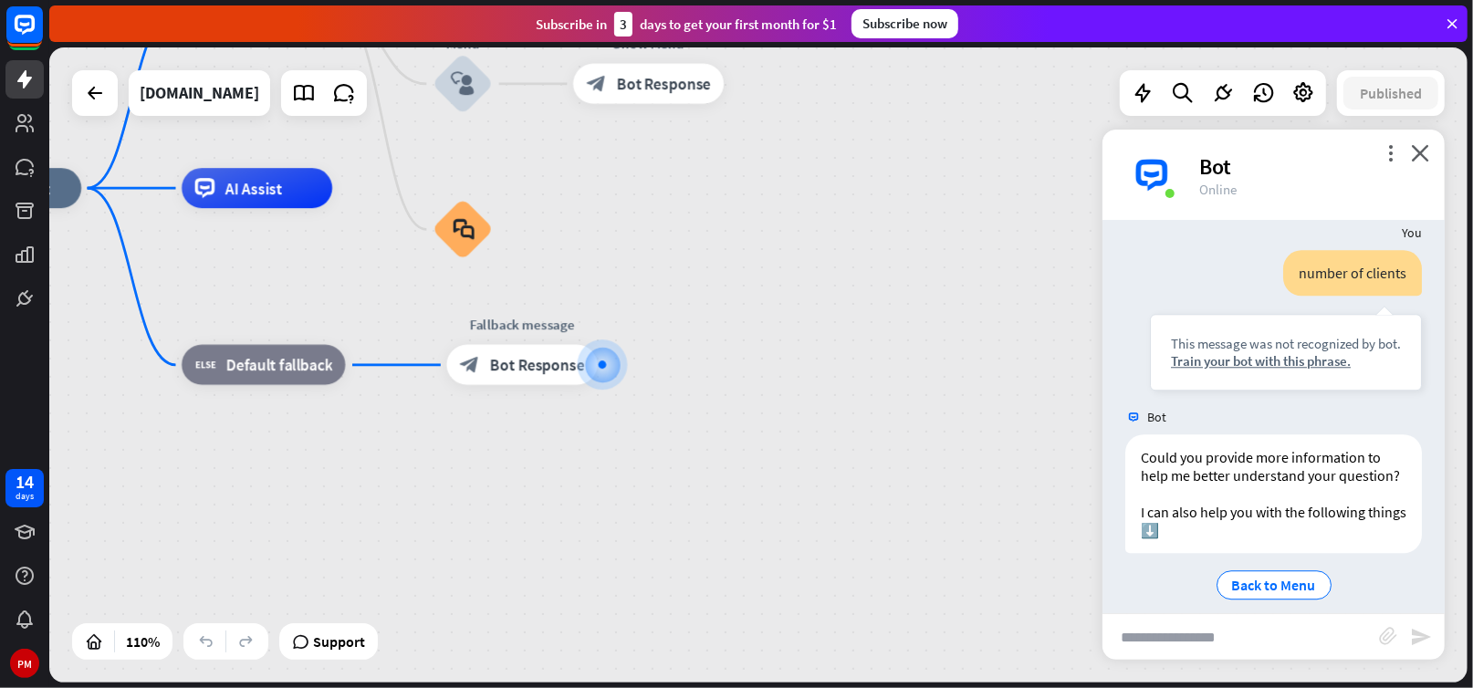
scroll to position [3755, 0]
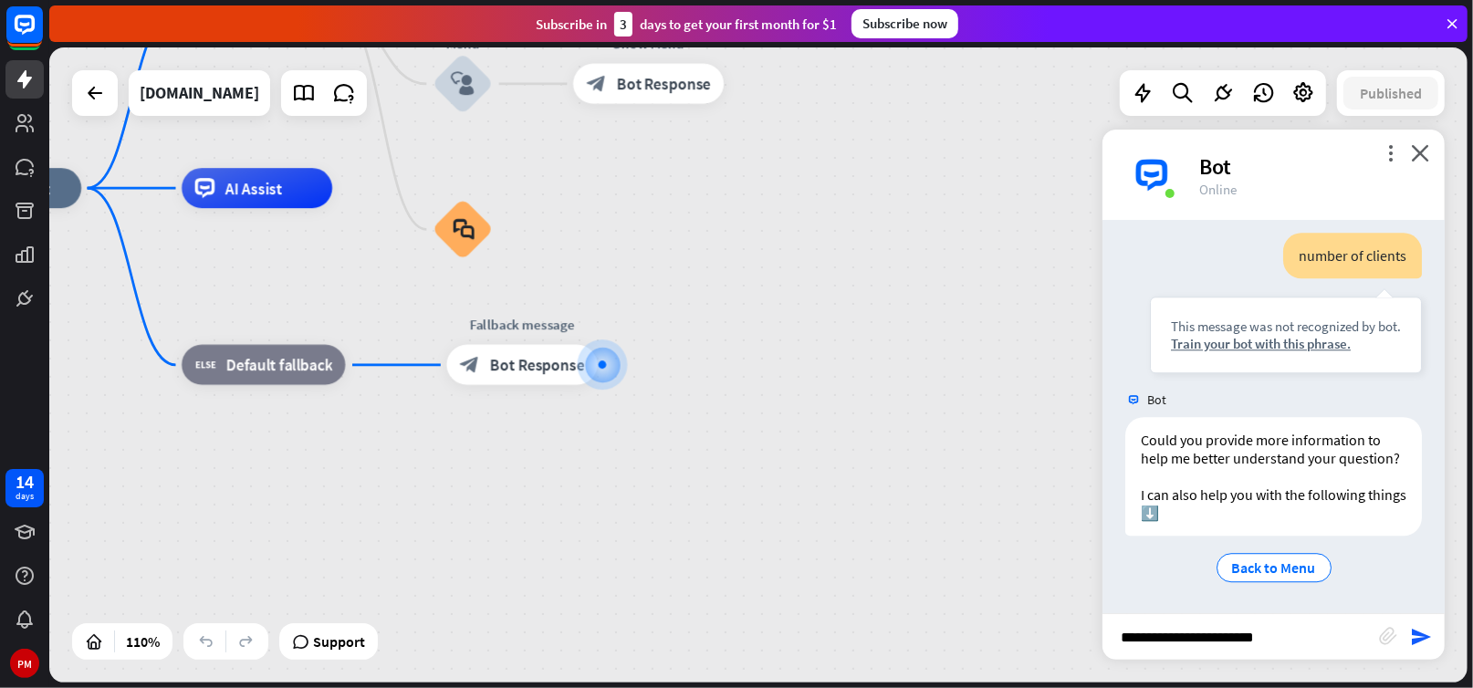
type input "**********"
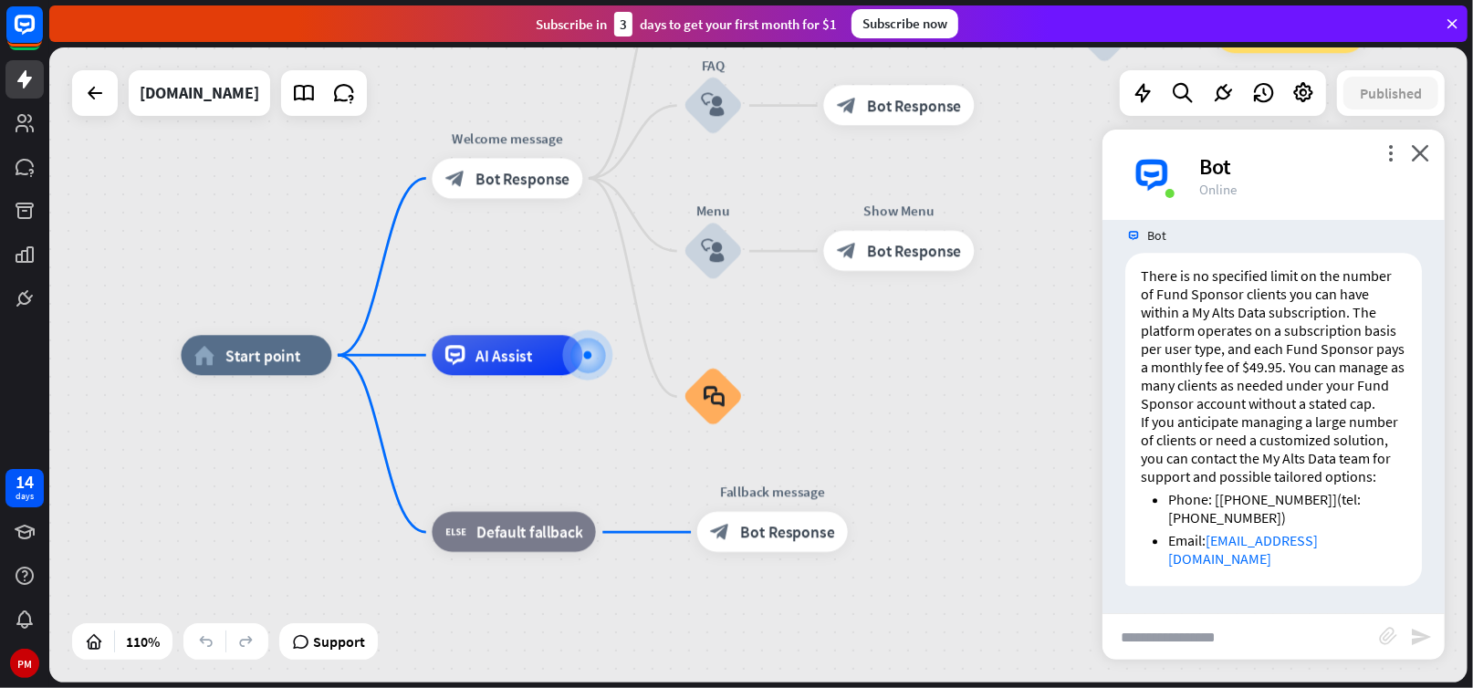
scroll to position [4189, 0]
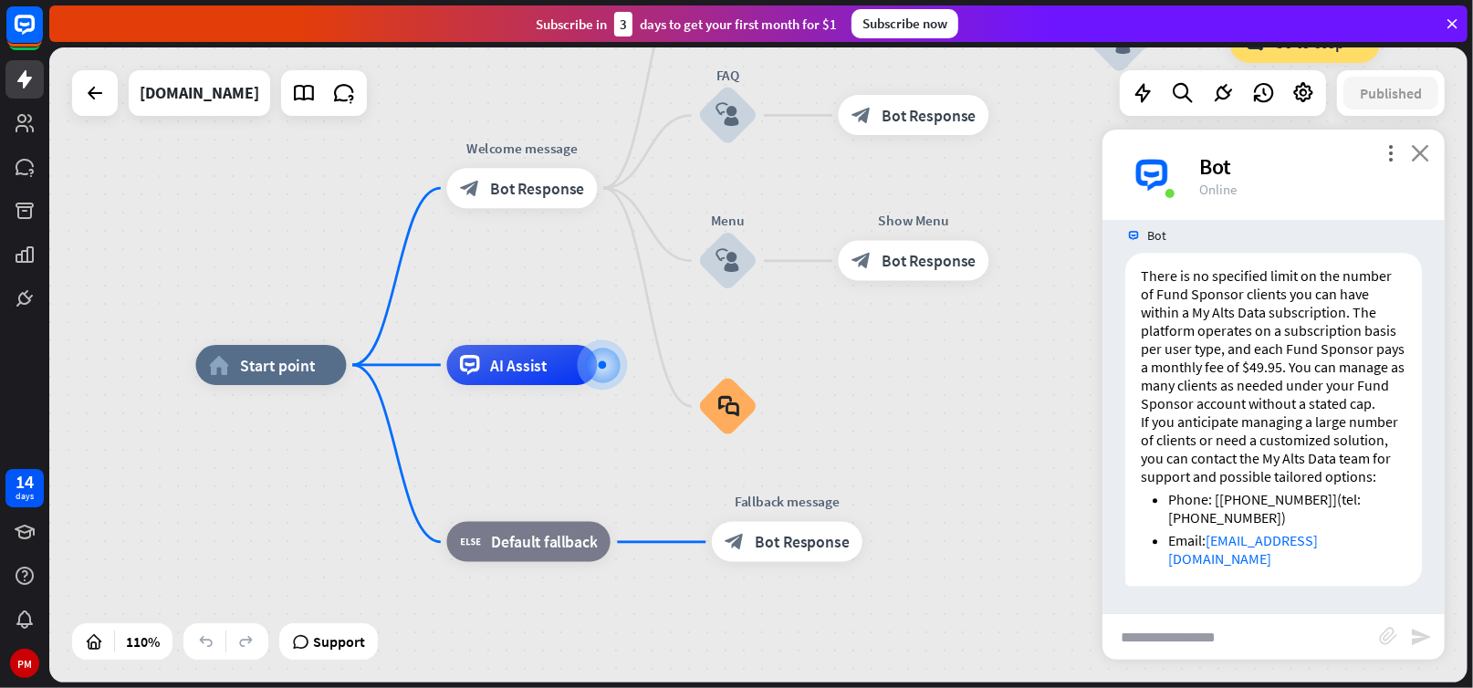
click at [1424, 154] on icon "close" at bounding box center [1420, 152] width 18 height 17
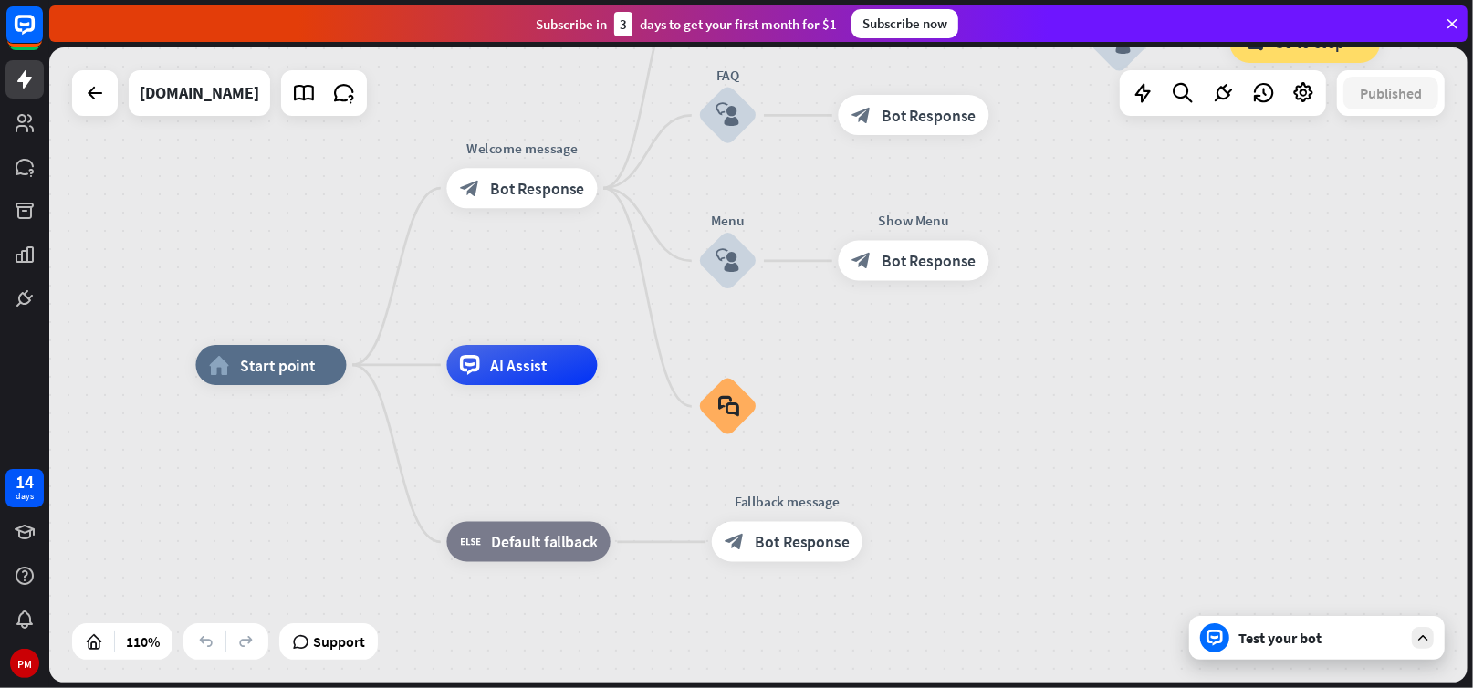
click at [1300, 638] on div "Test your bot" at bounding box center [1321, 638] width 164 height 18
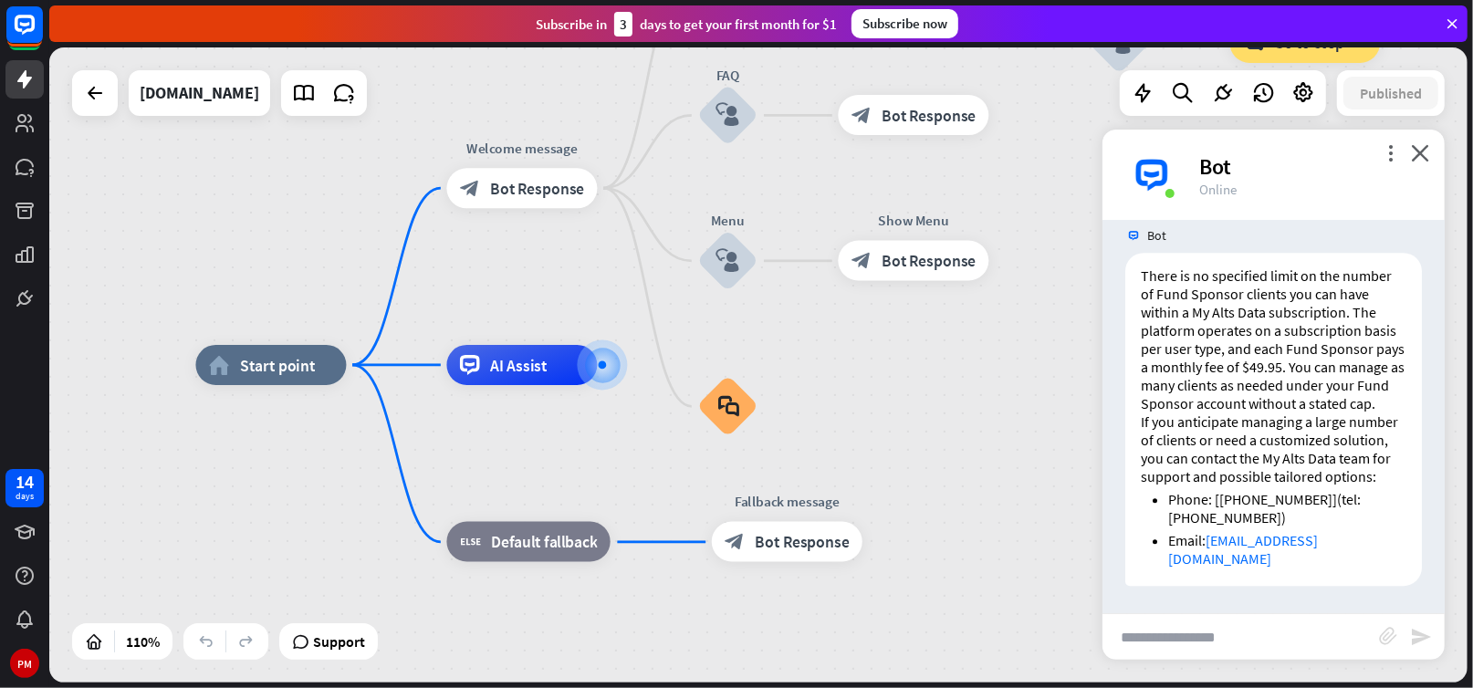
click at [1195, 638] on input "text" at bounding box center [1241, 637] width 277 height 46
type input "*"
type input "**********"
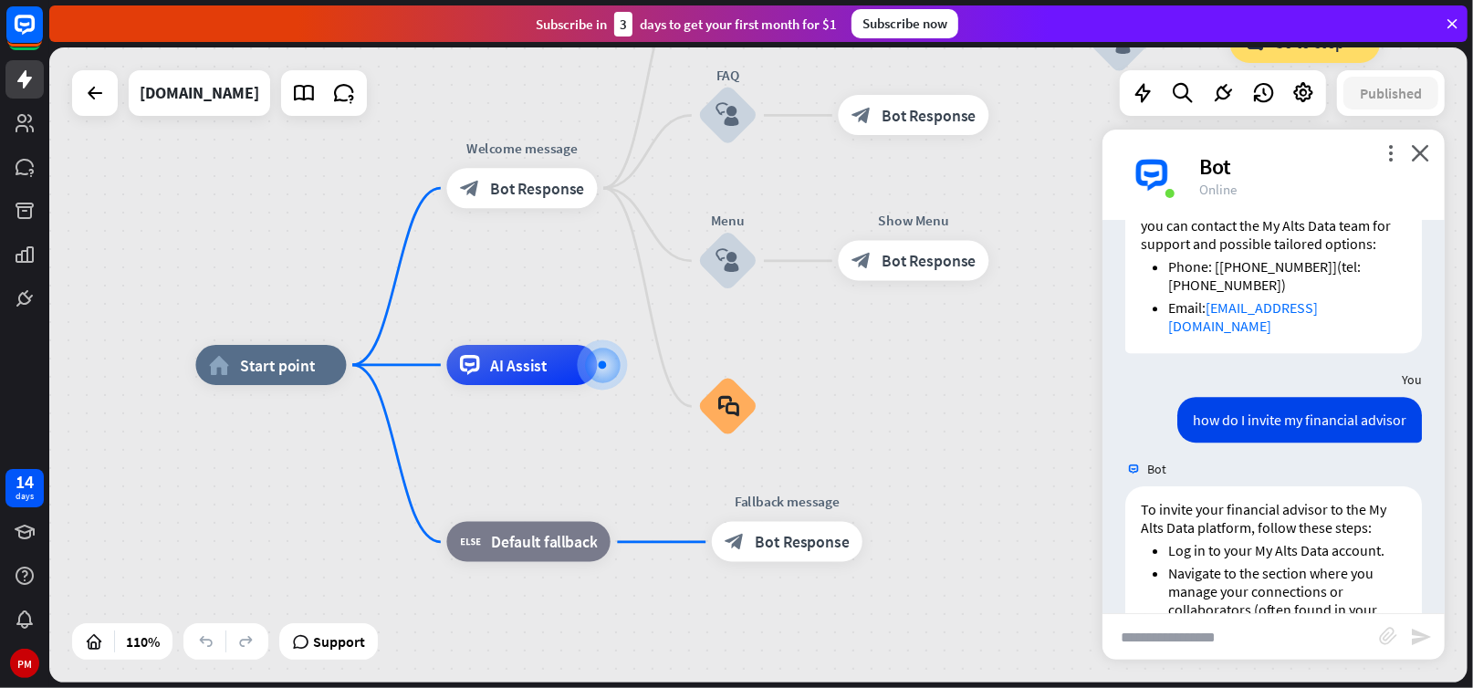
scroll to position [4902, 0]
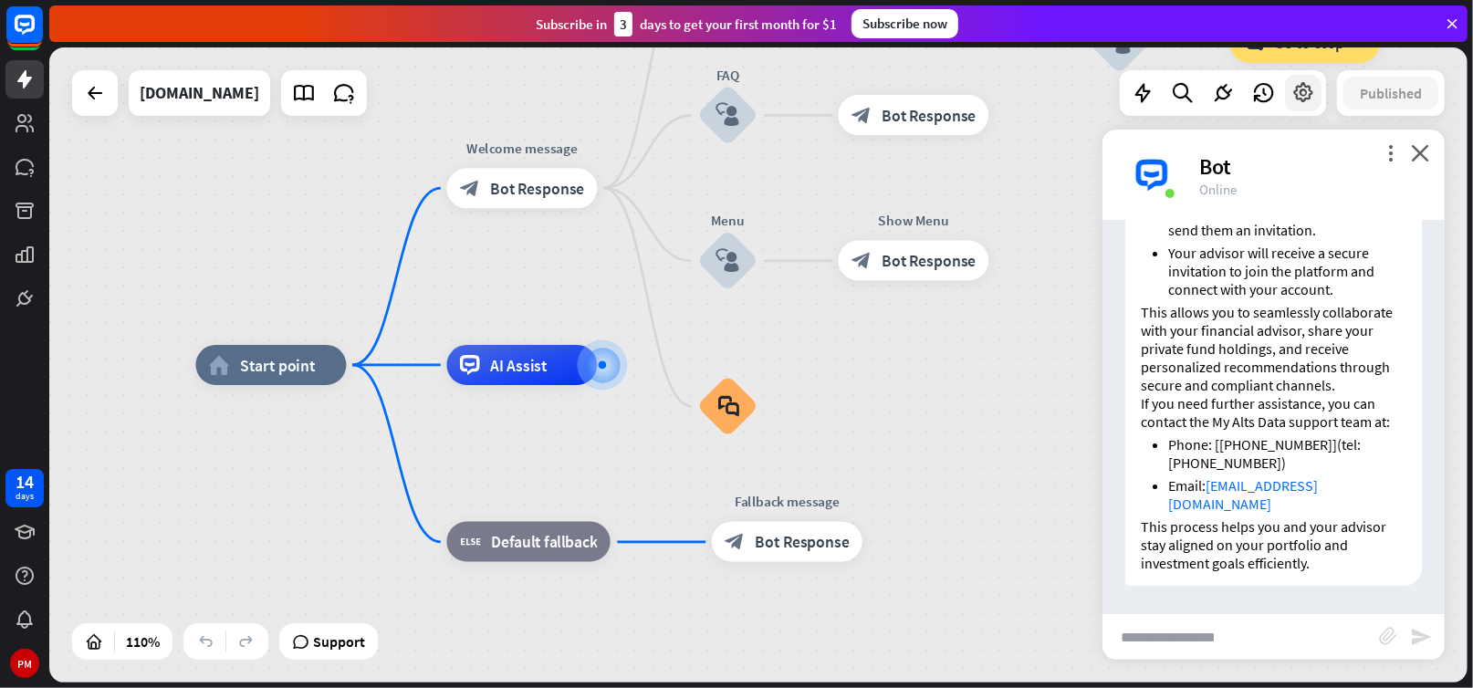
click at [1299, 89] on icon at bounding box center [1304, 93] width 24 height 24
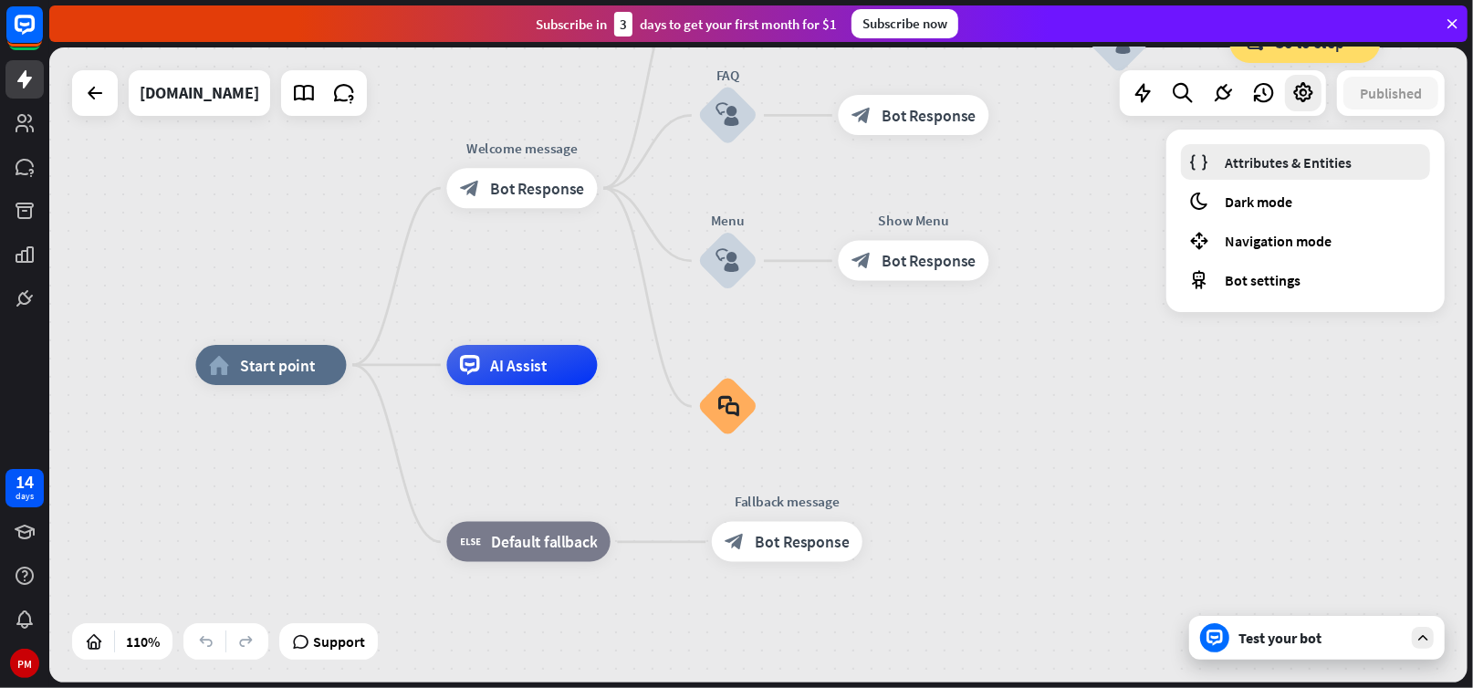
click at [1272, 161] on span "Attributes & Entities" at bounding box center [1288, 162] width 127 height 18
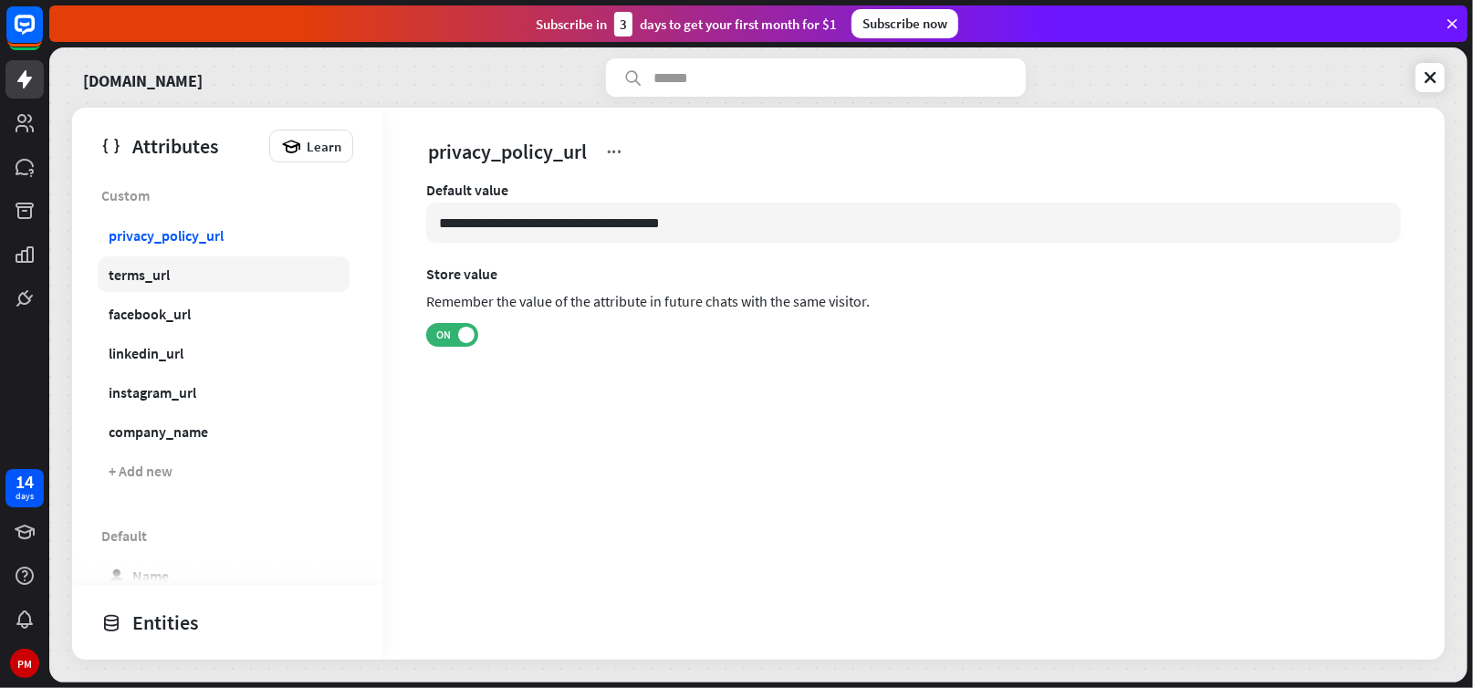
click at [133, 273] on div "terms_url" at bounding box center [139, 275] width 61 height 18
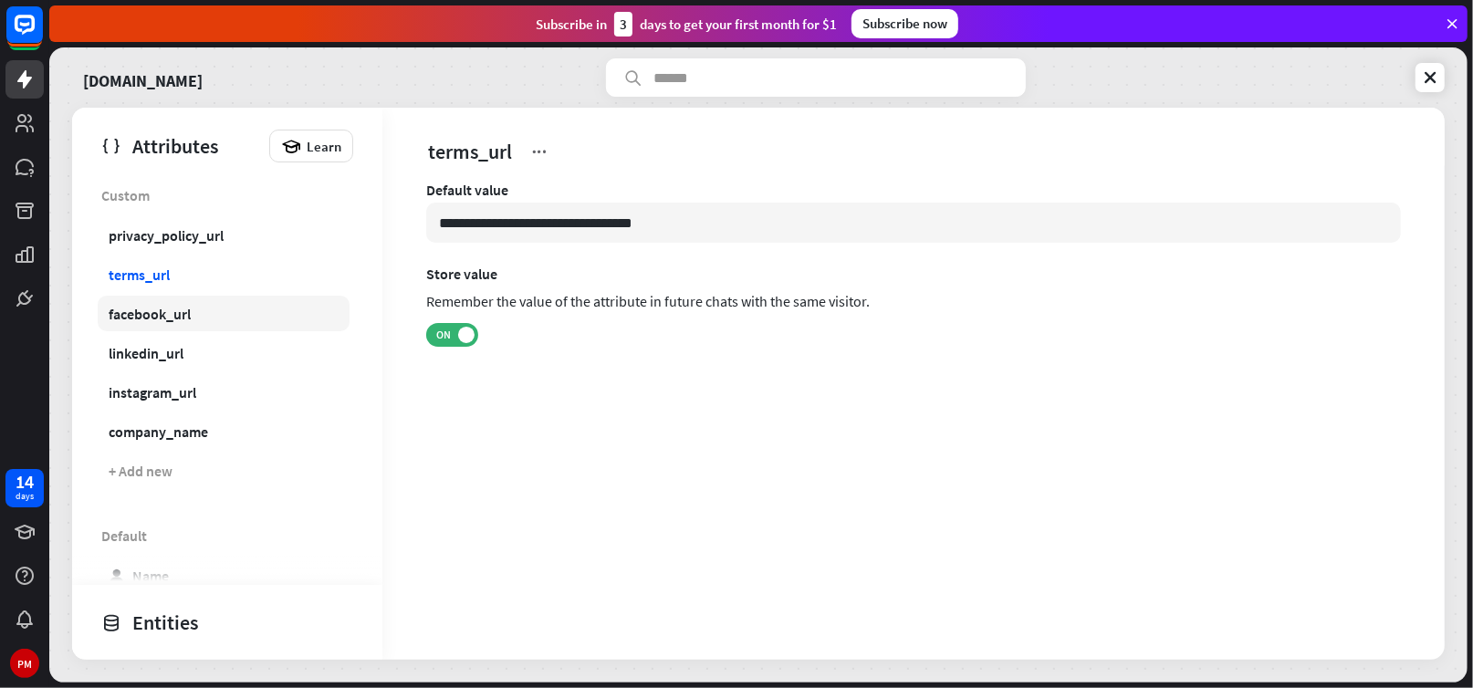
click at [145, 312] on div "facebook_url" at bounding box center [150, 314] width 82 height 18
click at [152, 354] on div "linkedin_url" at bounding box center [146, 353] width 75 height 18
click at [153, 390] on div "instagram_url" at bounding box center [153, 392] width 88 height 18
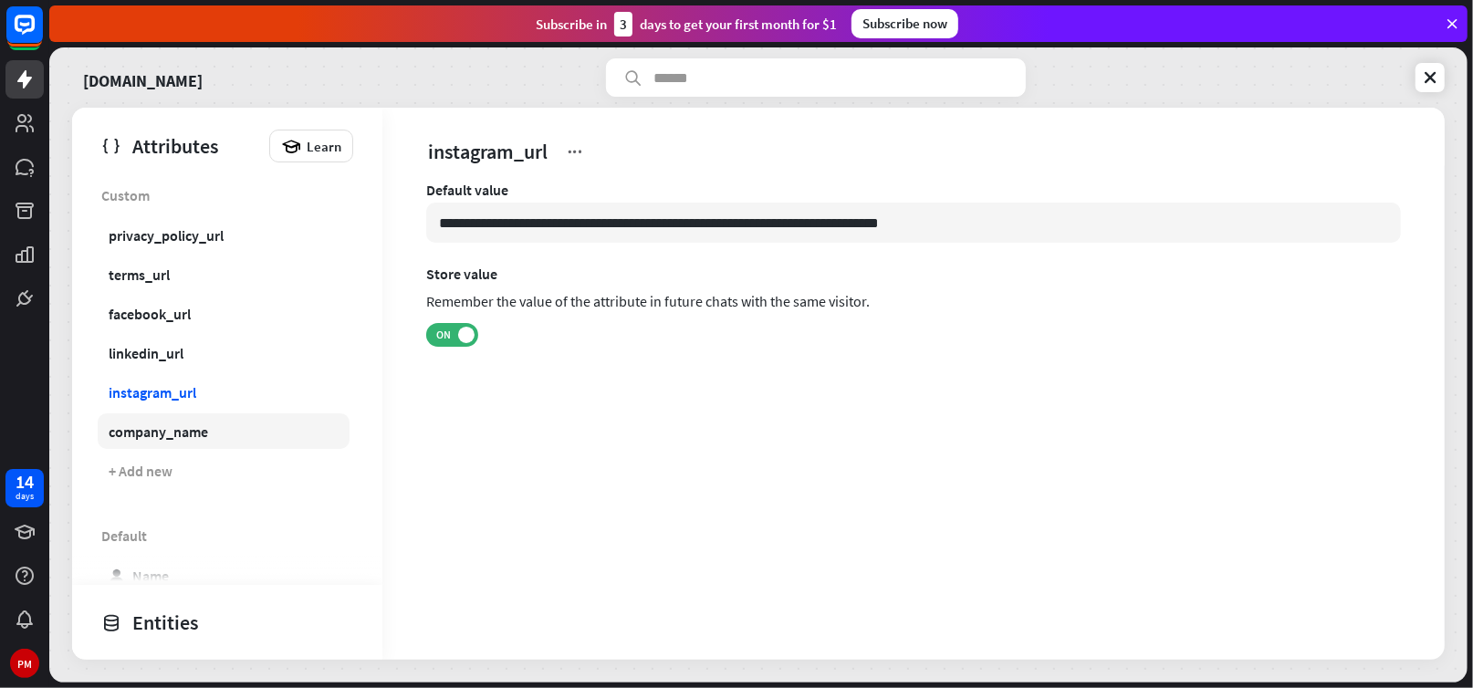
click at [177, 436] on div "company_name" at bounding box center [158, 432] width 99 height 18
type input "**********"
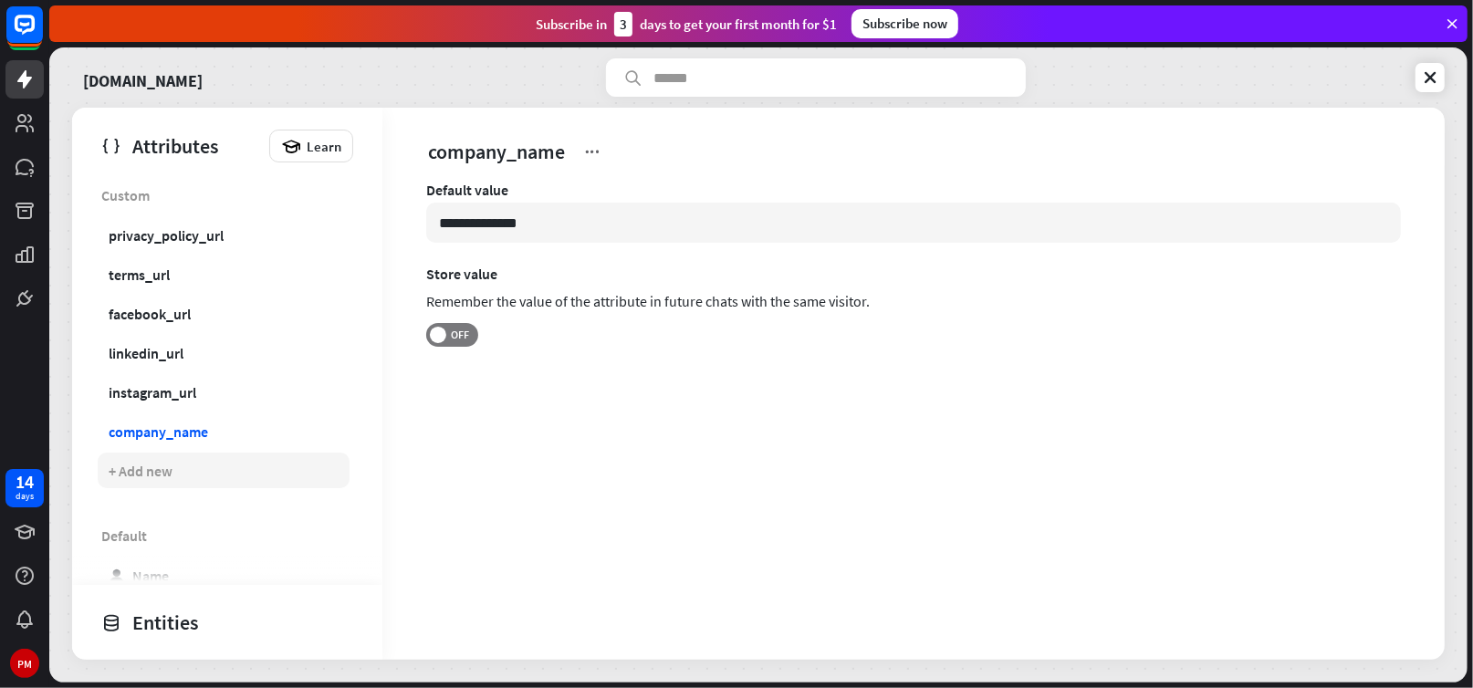
click at [110, 476] on div "+ Add new" at bounding box center [141, 471] width 64 height 18
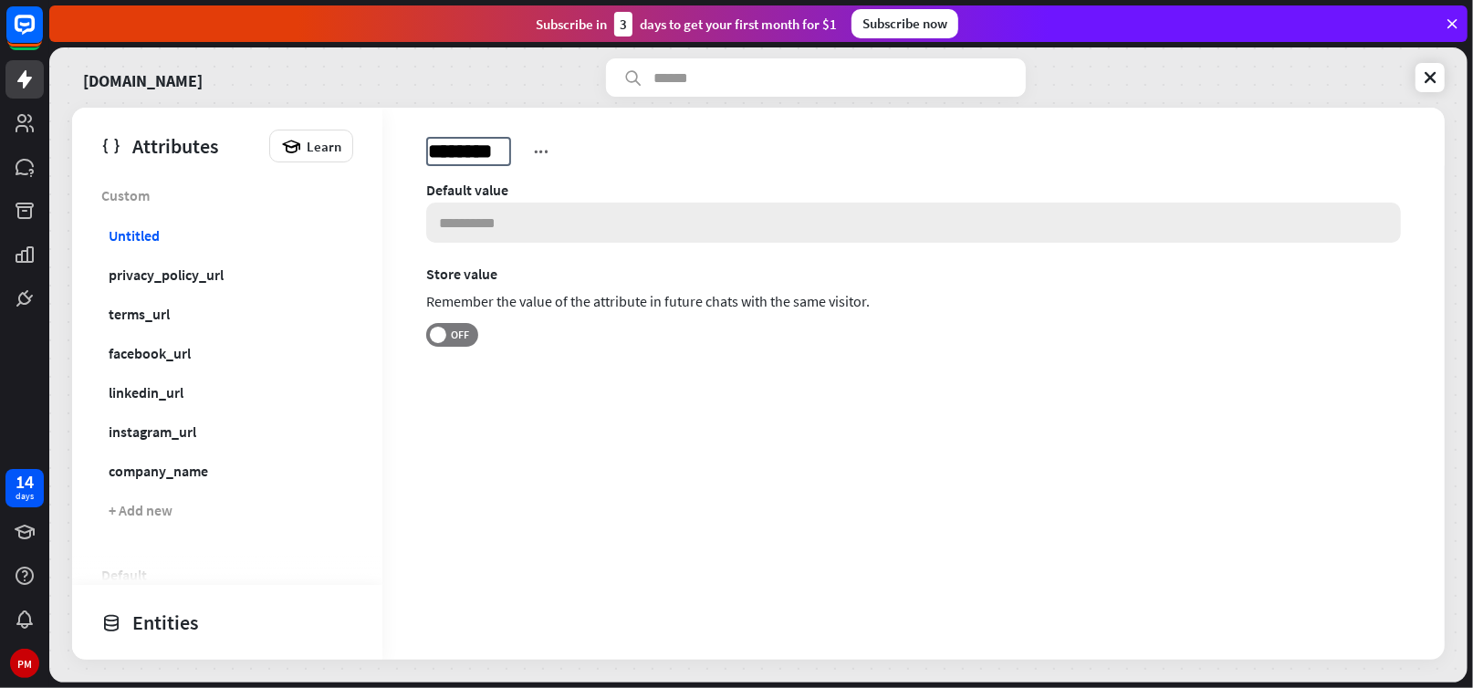
click at [455, 227] on input at bounding box center [913, 223] width 975 height 40
type input "**********"
click at [438, 330] on span at bounding box center [438, 335] width 16 height 16
click at [588, 280] on label "Store value" at bounding box center [913, 274] width 975 height 18
click at [914, 299] on div "Remember the value of the attribute in future chats with the same visitor." at bounding box center [913, 303] width 975 height 33
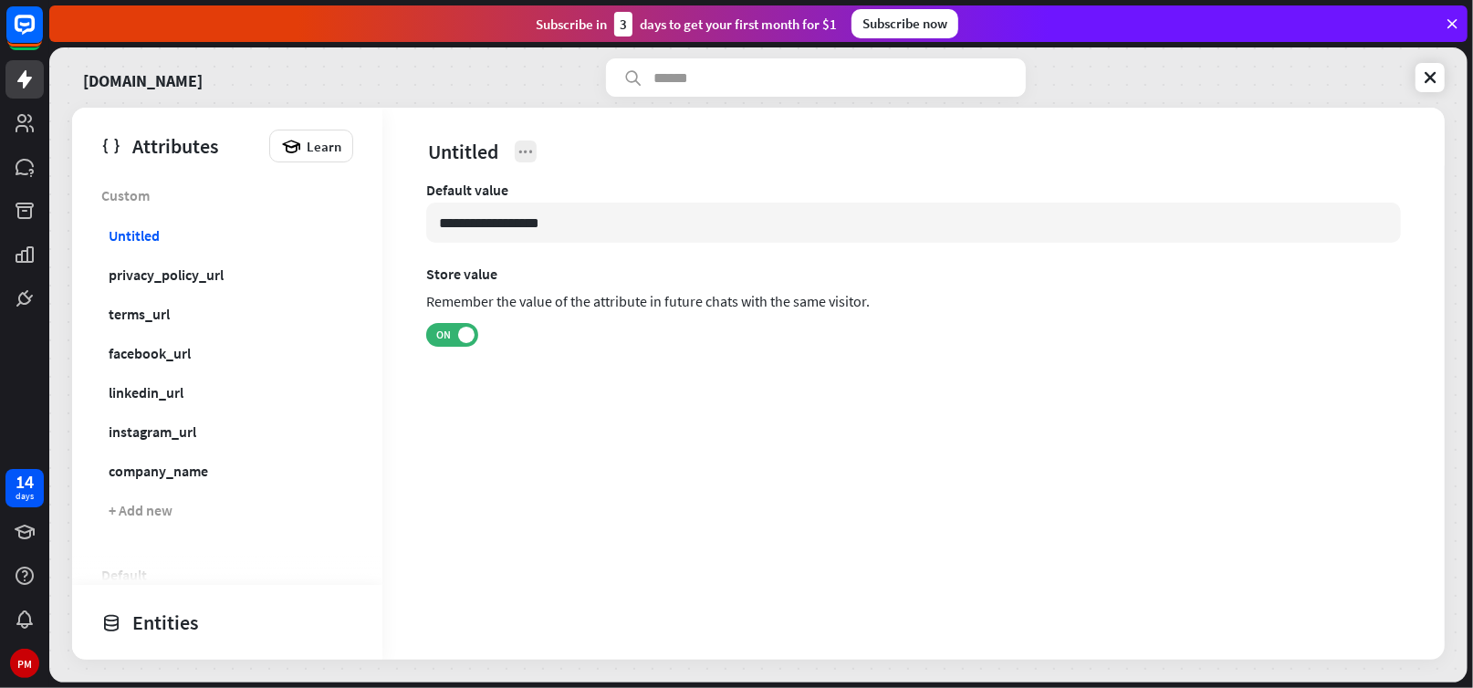
click at [525, 153] on icon at bounding box center [526, 151] width 18 height 18
click at [557, 192] on div "Rename" at bounding box center [565, 196] width 72 height 36
type input "**********"
click at [755, 588] on div "**********" at bounding box center [913, 384] width 1063 height 552
click at [759, 515] on div "**********" at bounding box center [913, 384] width 1063 height 552
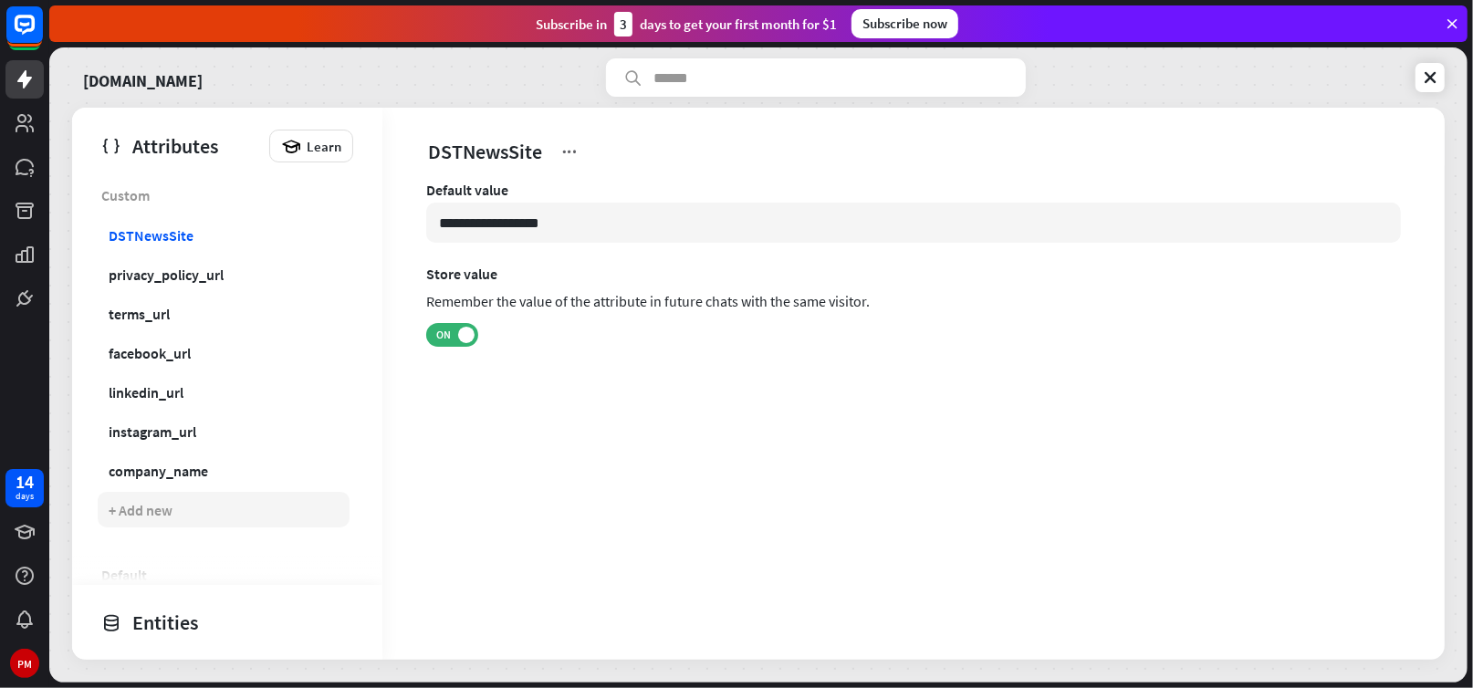
click at [106, 506] on div "+ Add new" at bounding box center [224, 510] width 252 height 36
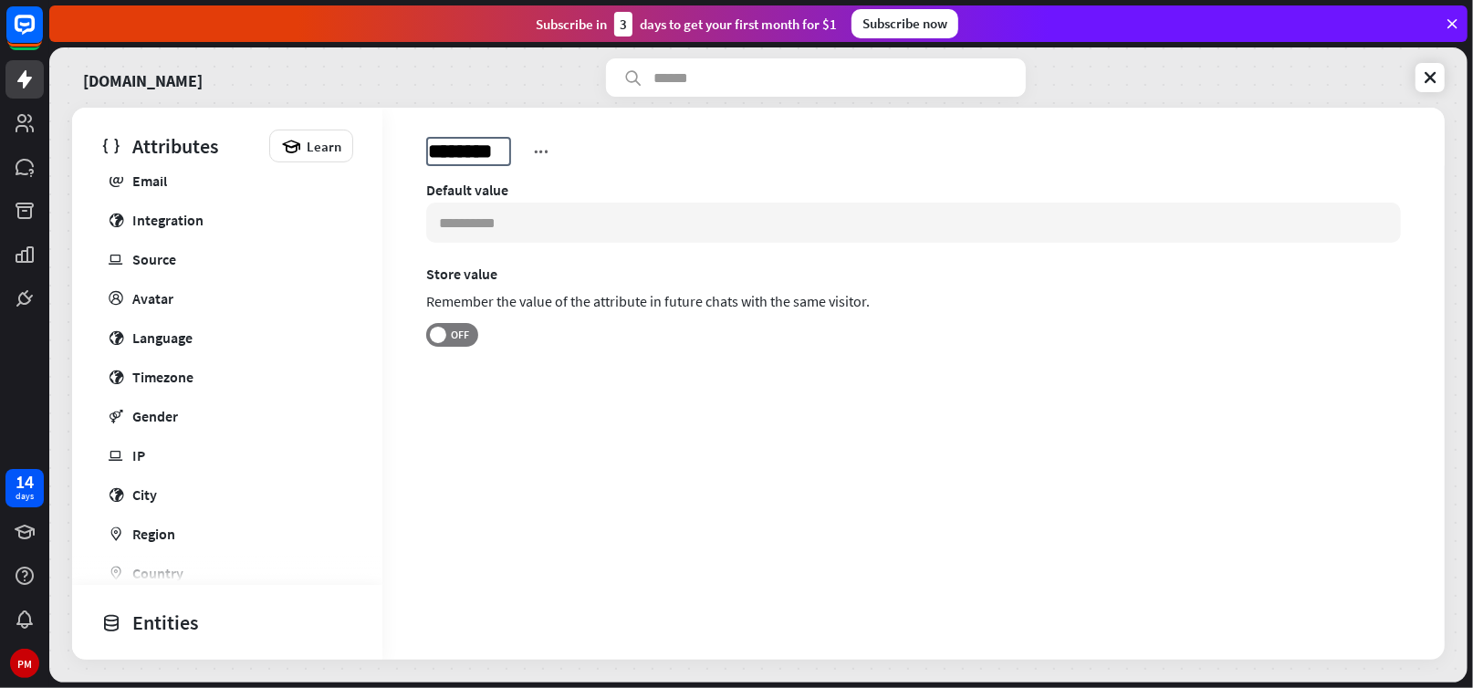
scroll to position [330, 0]
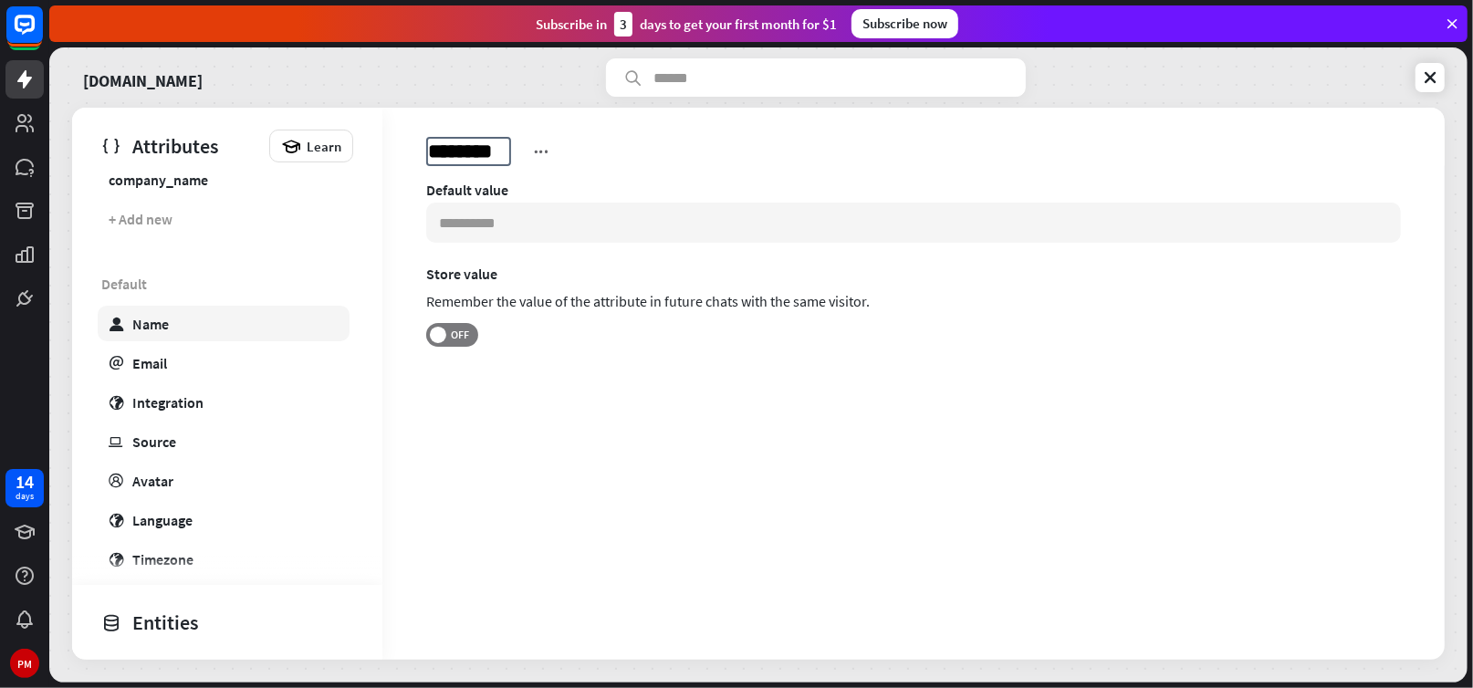
click at [168, 322] on div "Name" at bounding box center [150, 324] width 37 height 18
type input "*******"
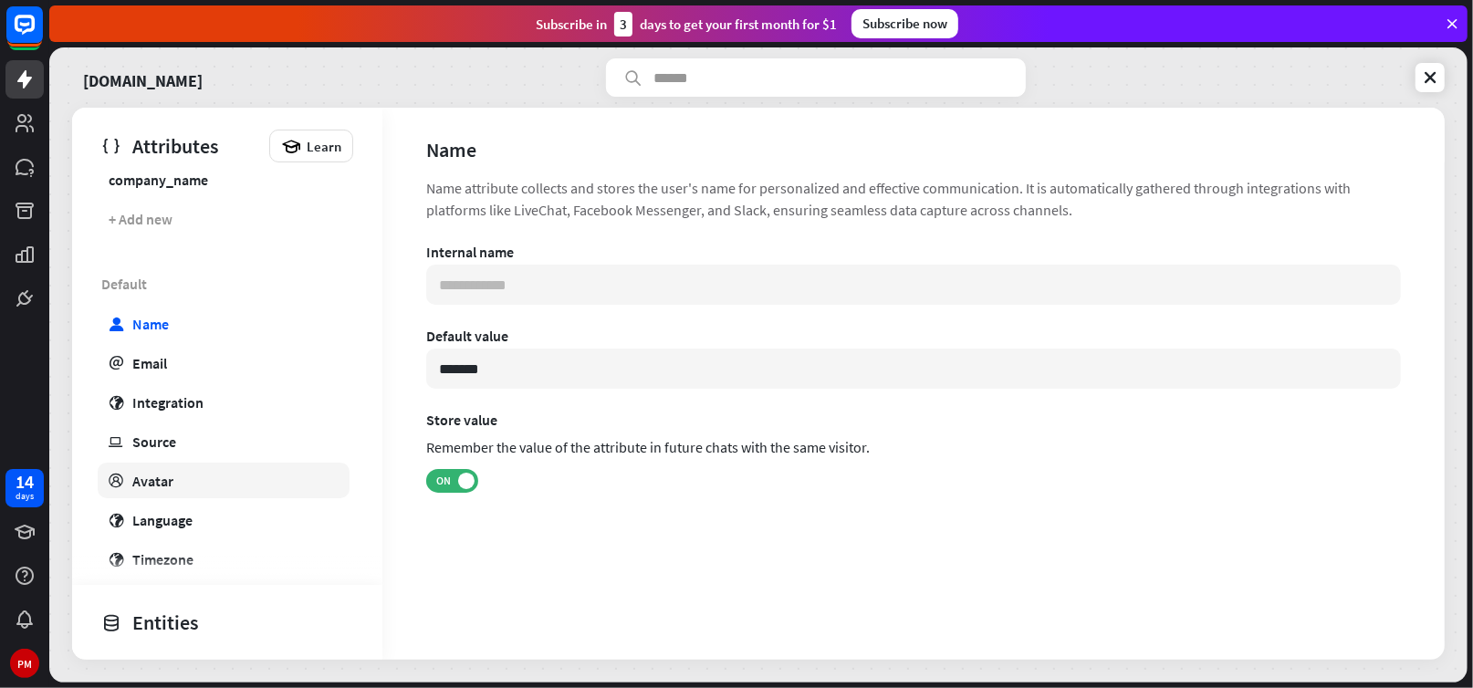
click at [149, 476] on div "Avatar" at bounding box center [152, 481] width 41 height 18
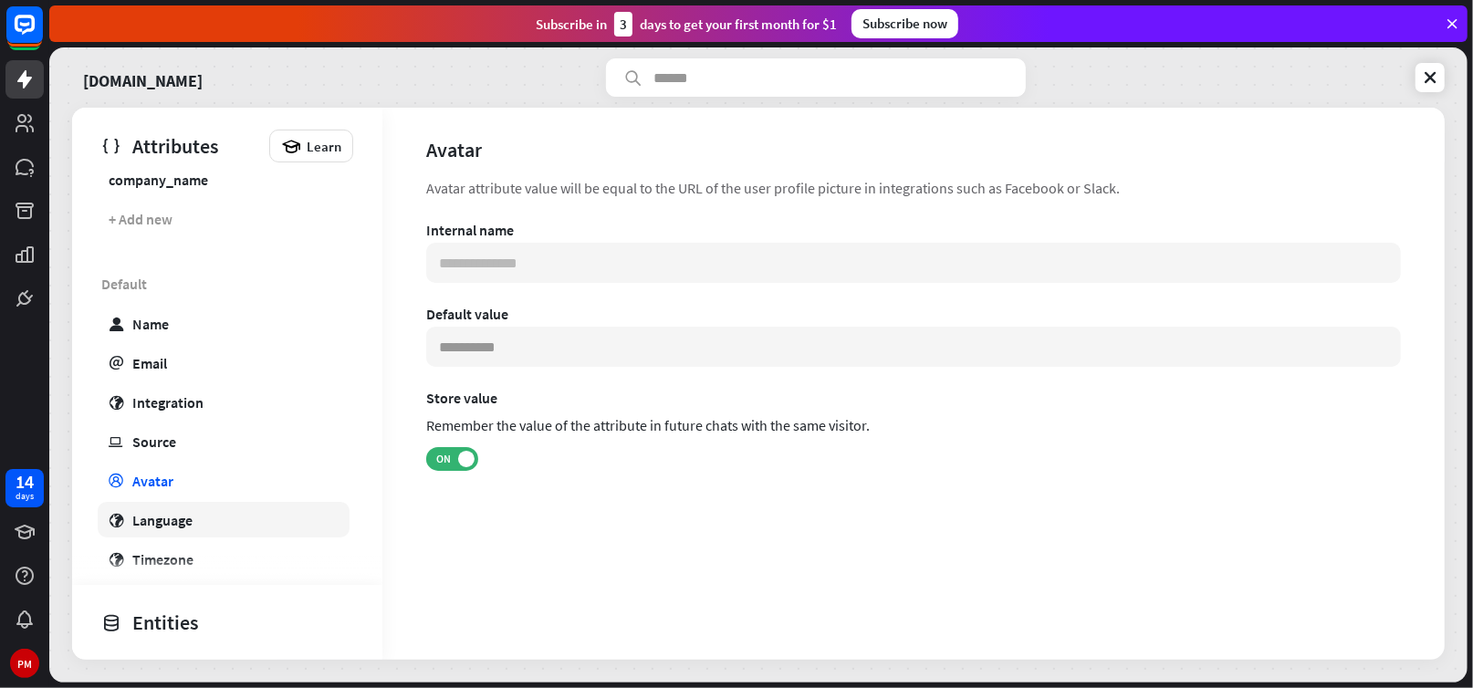
click at [158, 514] on div "Language" at bounding box center [162, 520] width 60 height 18
click at [159, 557] on div "Timezone" at bounding box center [162, 559] width 61 height 18
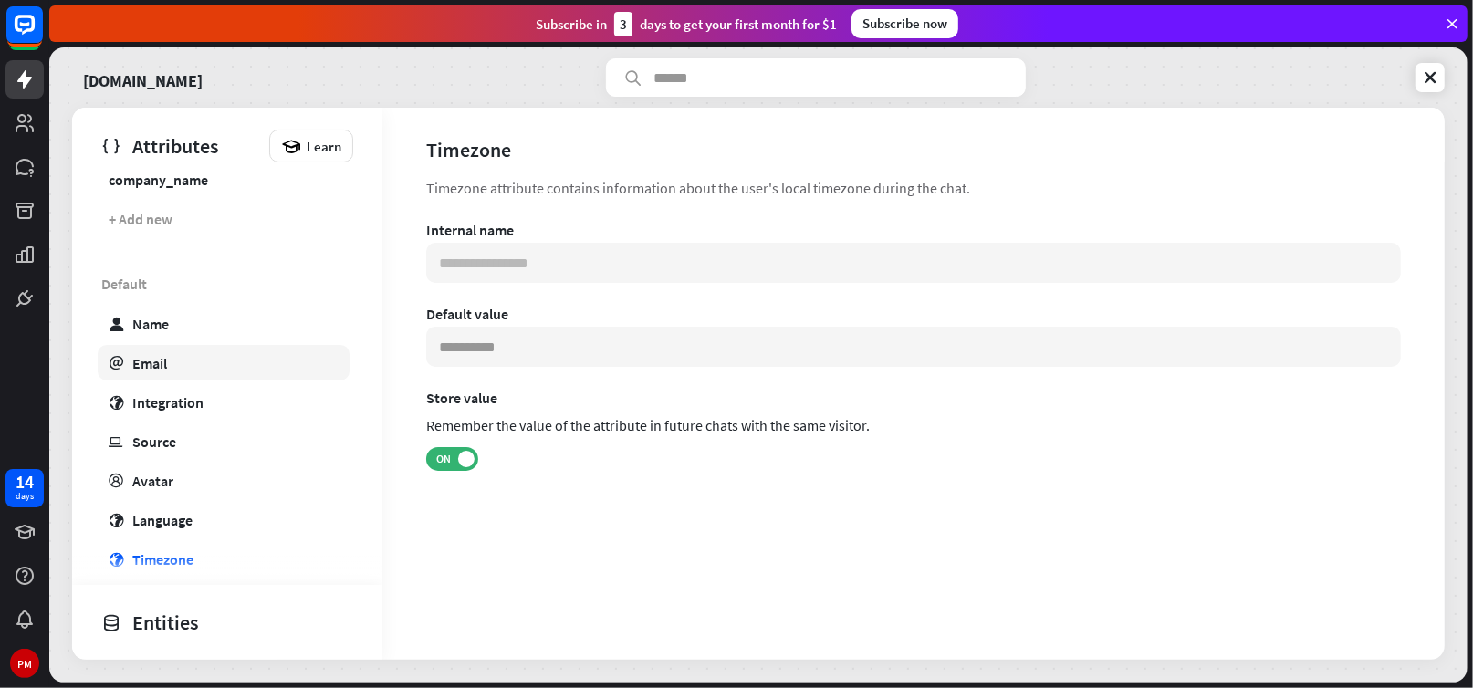
click at [141, 358] on div "Email" at bounding box center [149, 363] width 35 height 18
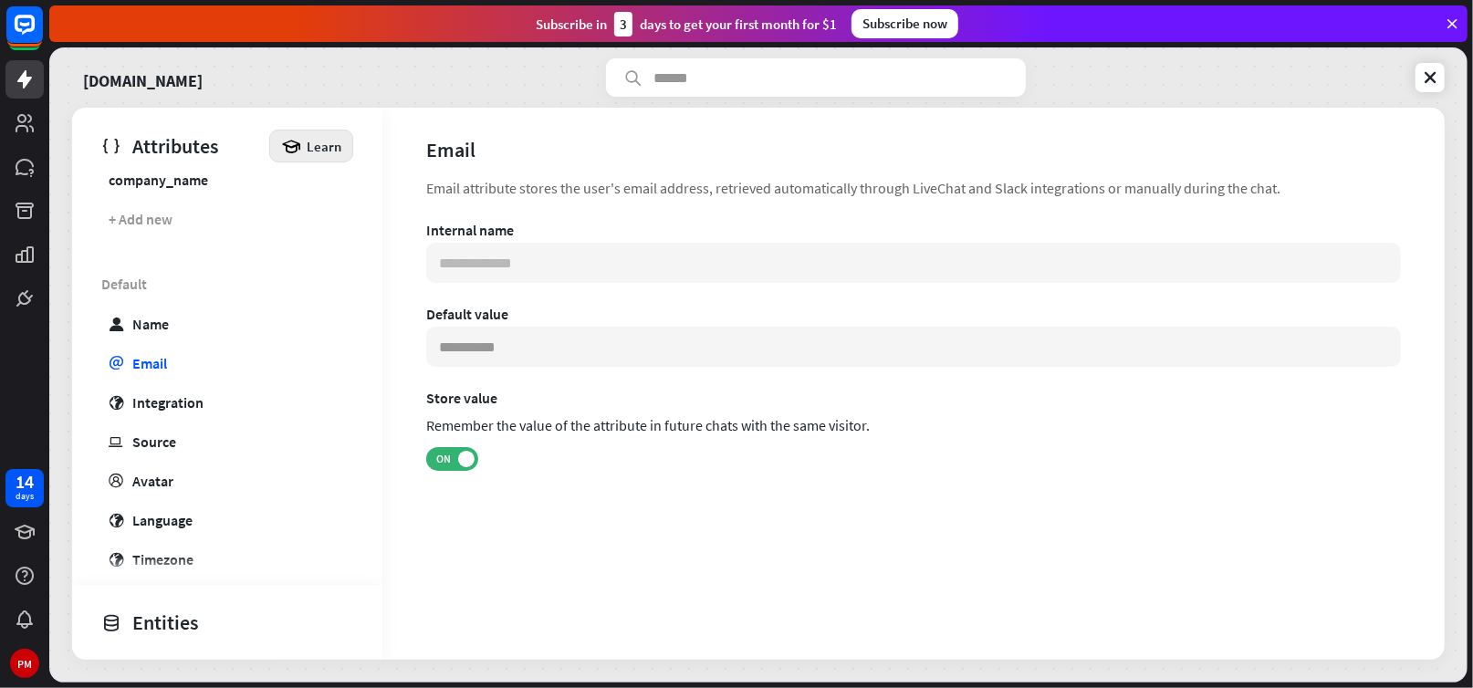
click at [308, 142] on span "Learn" at bounding box center [324, 146] width 35 height 17
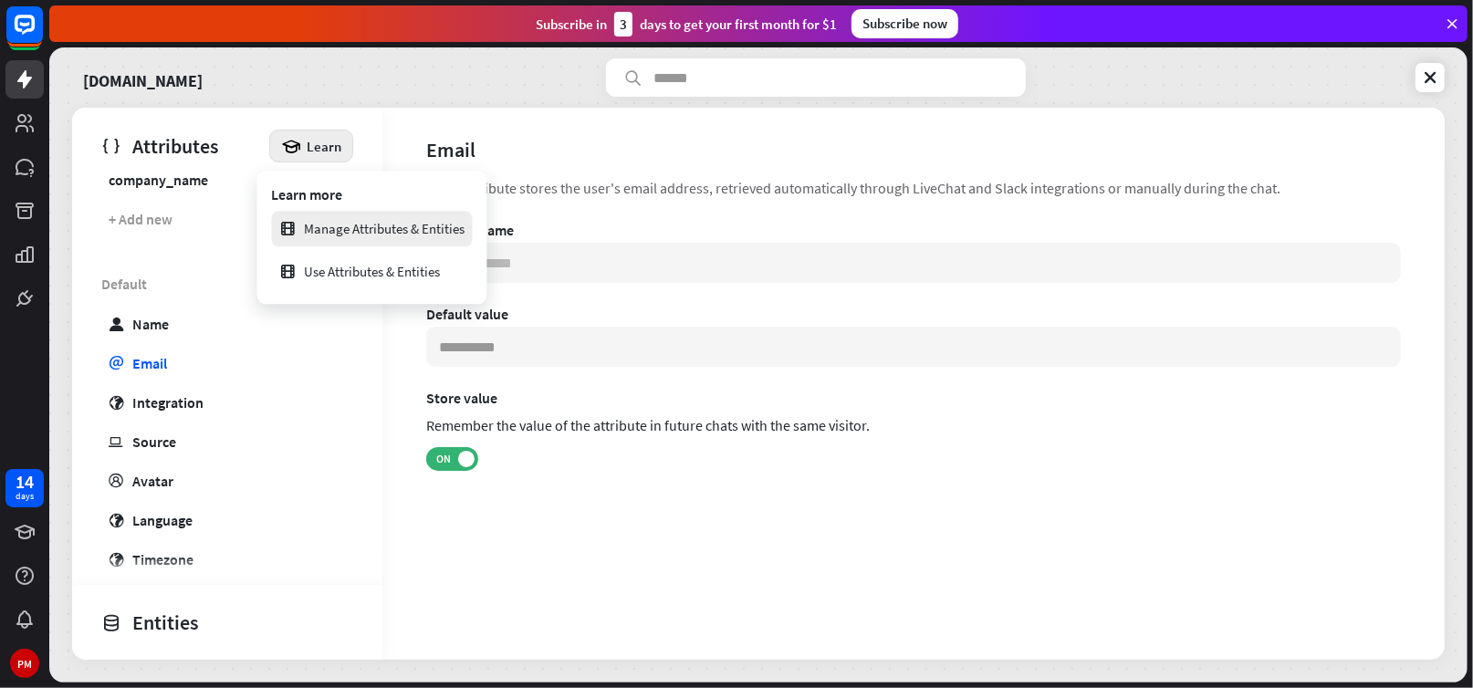
click at [368, 231] on div "Manage Attributes & Entities" at bounding box center [372, 229] width 186 height 36
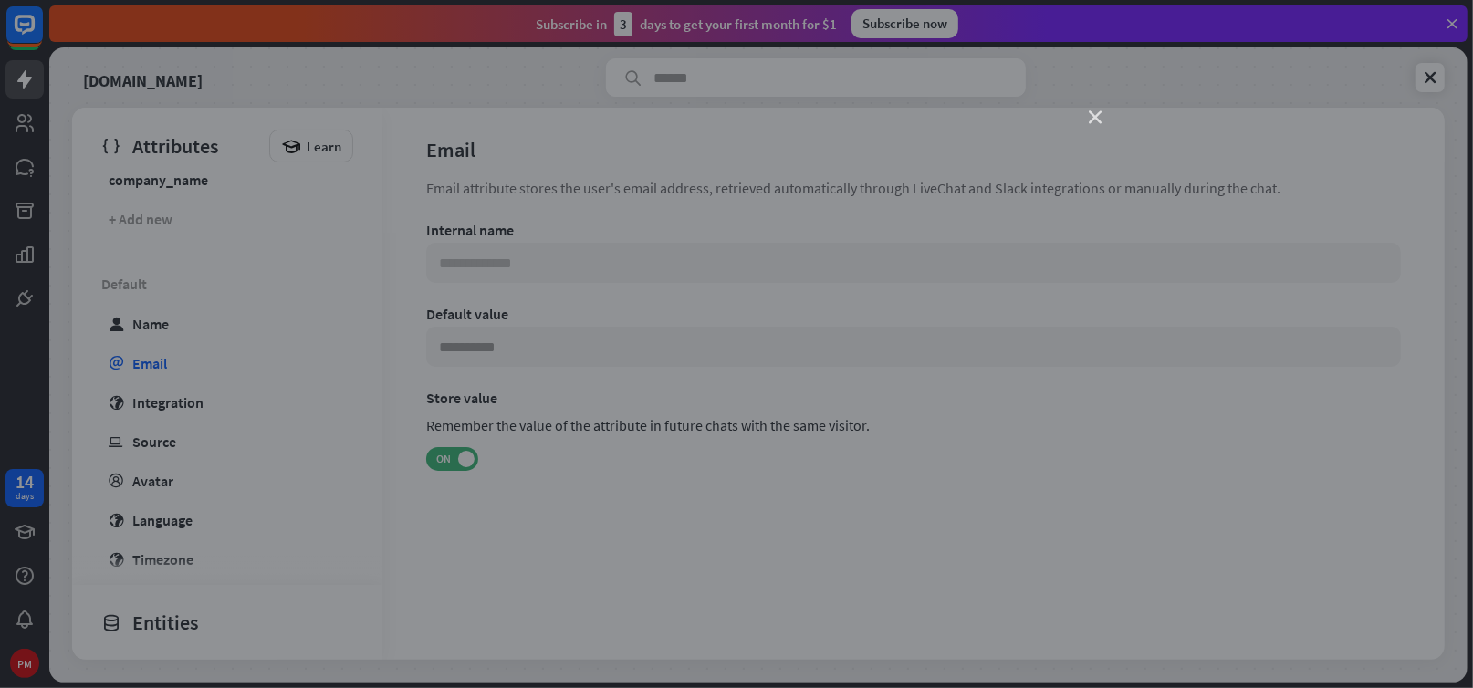
click at [1090, 123] on icon "close" at bounding box center [1095, 117] width 13 height 13
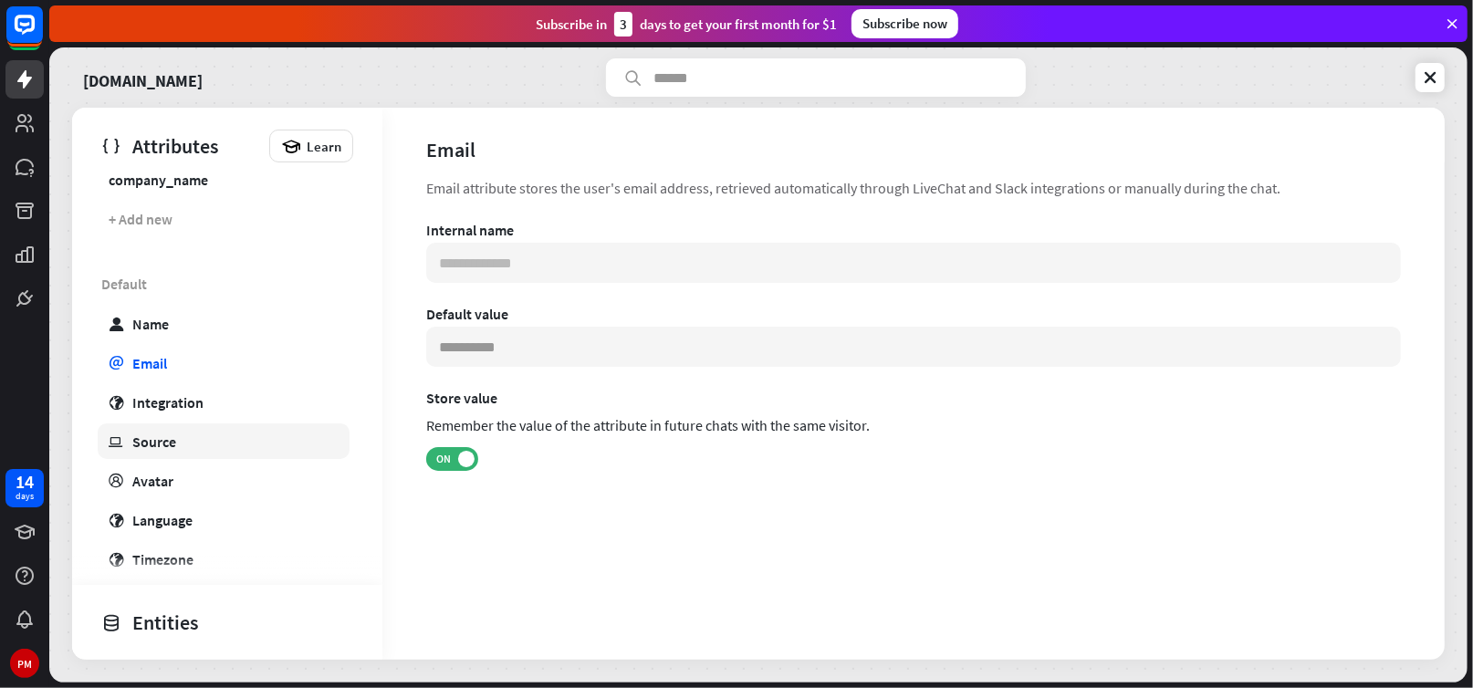
click at [150, 441] on div "Source" at bounding box center [154, 442] width 44 height 18
type input "**********"
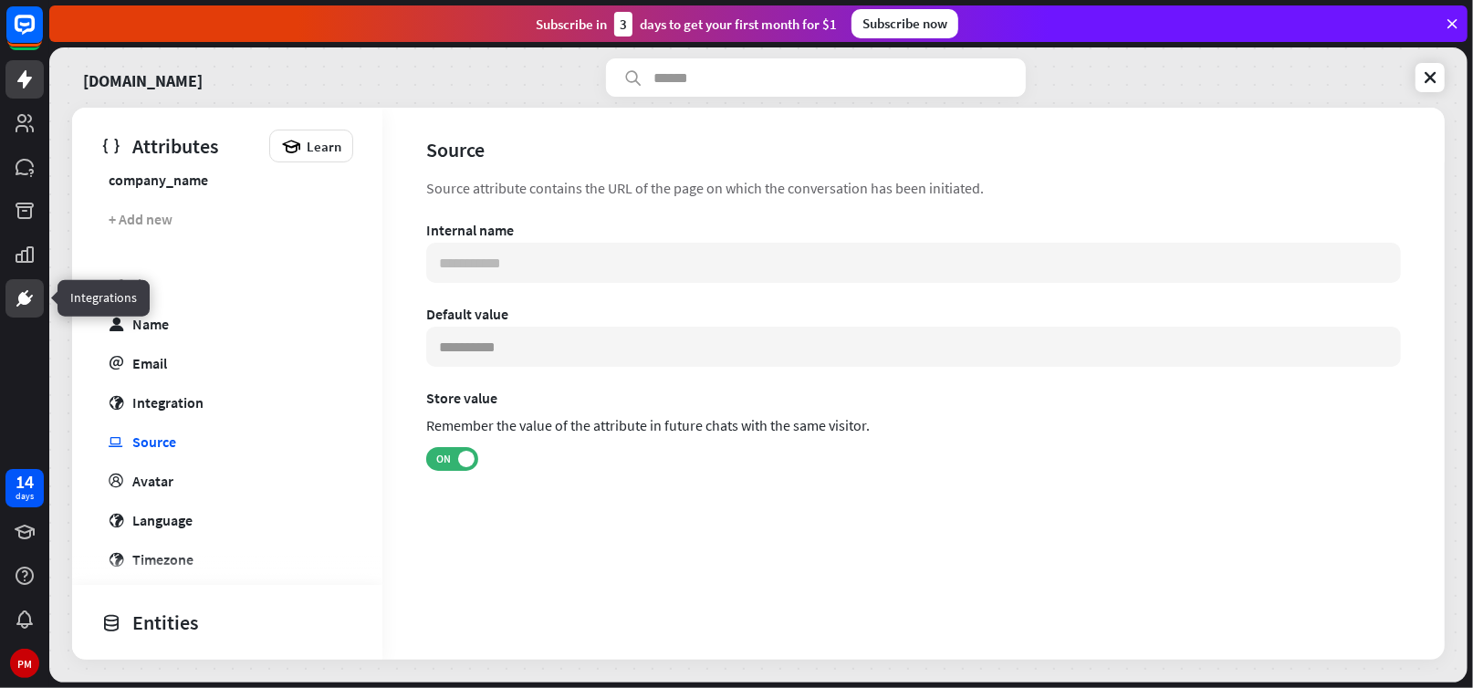
click at [25, 291] on icon at bounding box center [25, 299] width 22 height 22
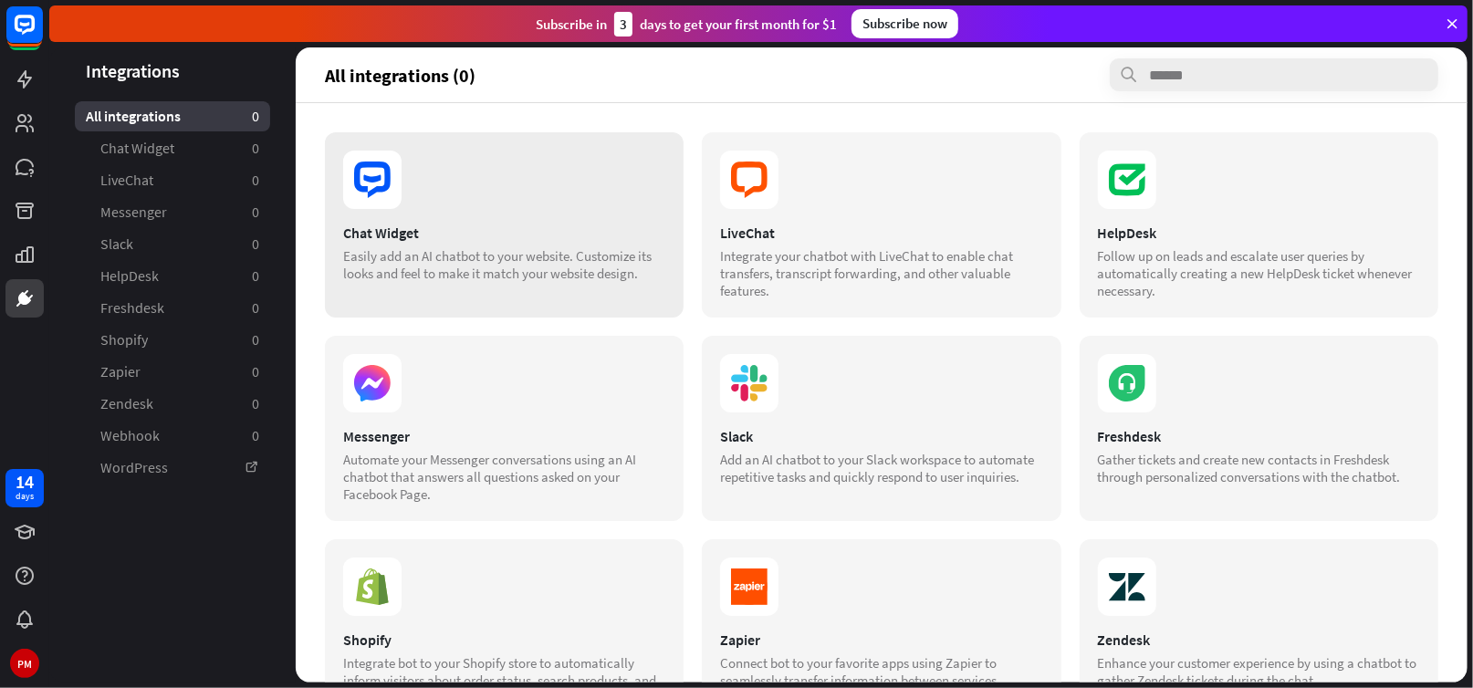
click at [436, 268] on div "Easily add an AI chatbot to your website. Customize its looks and feel to make …" at bounding box center [504, 264] width 322 height 35
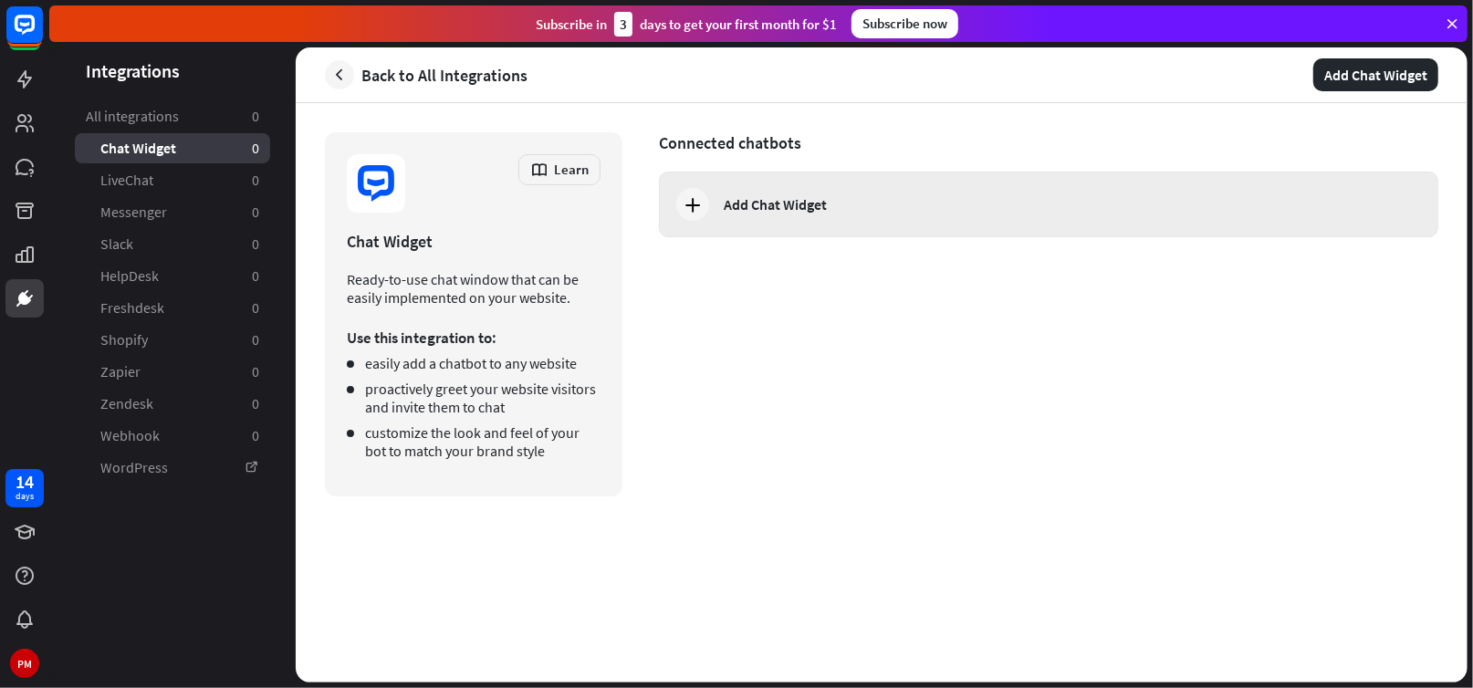
click at [699, 207] on icon at bounding box center [693, 205] width 22 height 22
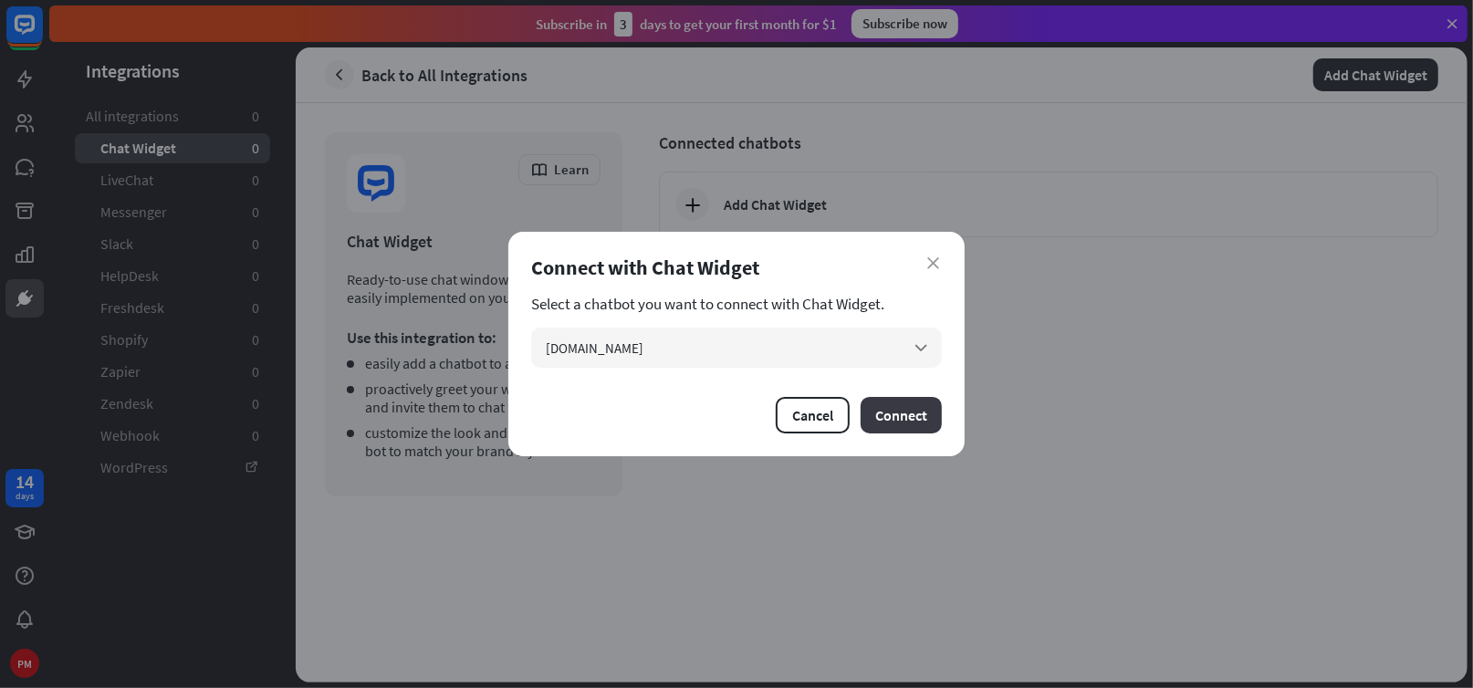
click at [922, 415] on button "Connect" at bounding box center [901, 415] width 81 height 37
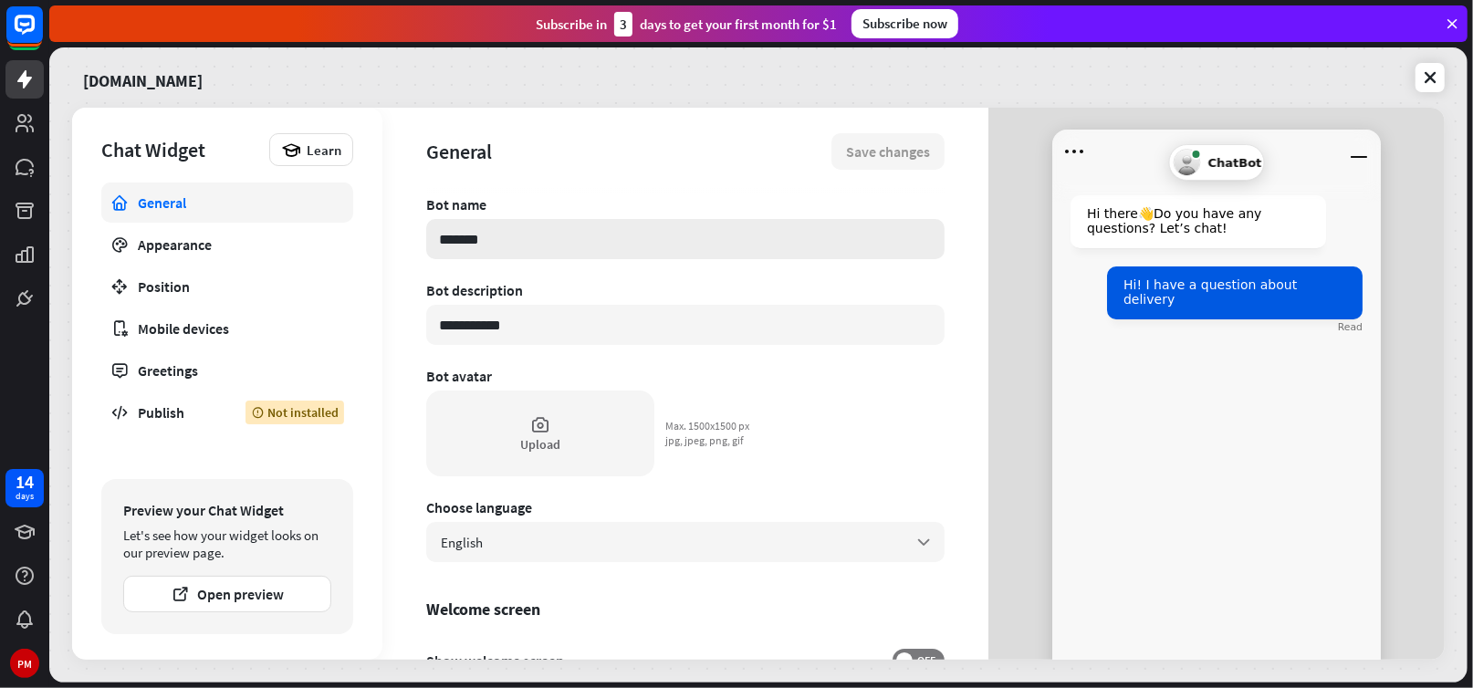
click at [508, 232] on input "*******" at bounding box center [685, 239] width 518 height 40
drag, startPoint x: 511, startPoint y: 236, endPoint x: 360, endPoint y: 235, distance: 151.5
click at [360, 235] on div "**********" at bounding box center [758, 384] width 1373 height 552
type textarea "*"
type input "*"
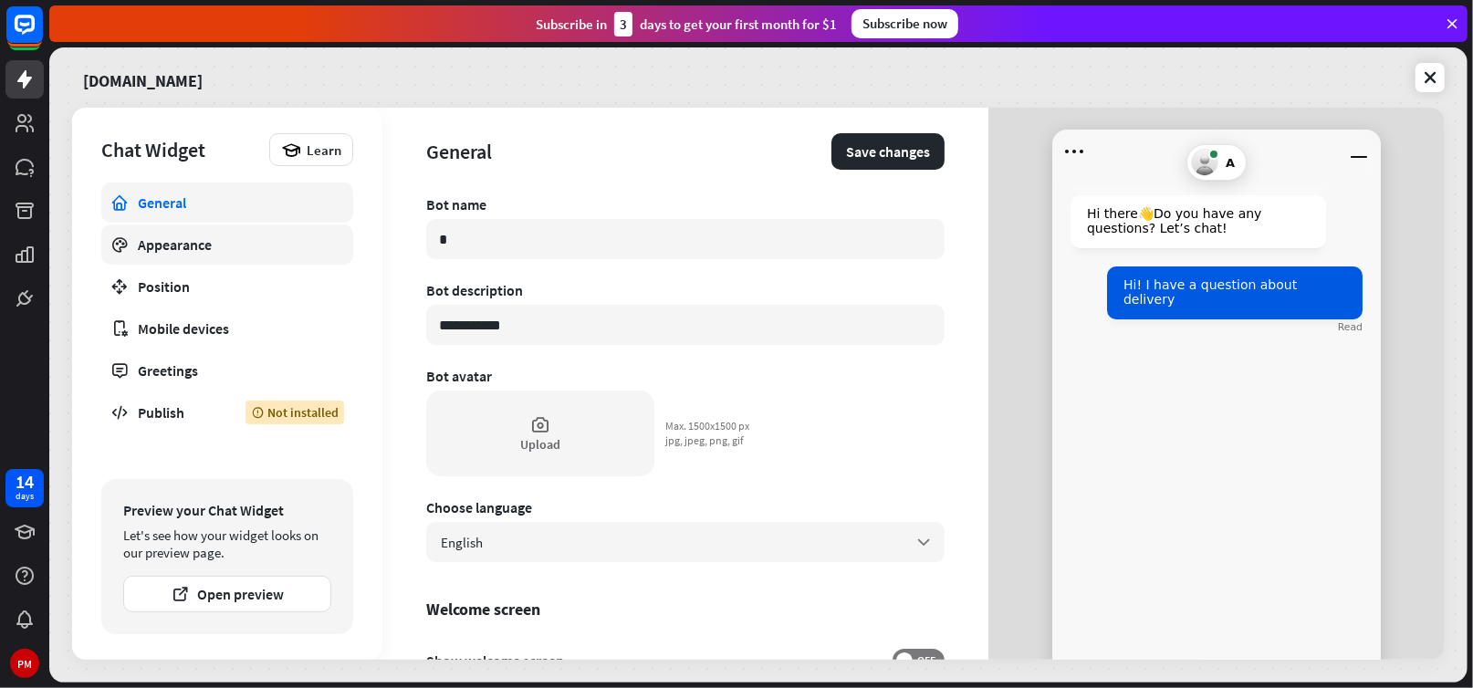
type textarea "*"
type input "**"
click at [457, 326] on input "**********" at bounding box center [685, 325] width 518 height 40
click at [542, 442] on div "Upload" at bounding box center [540, 444] width 40 height 16
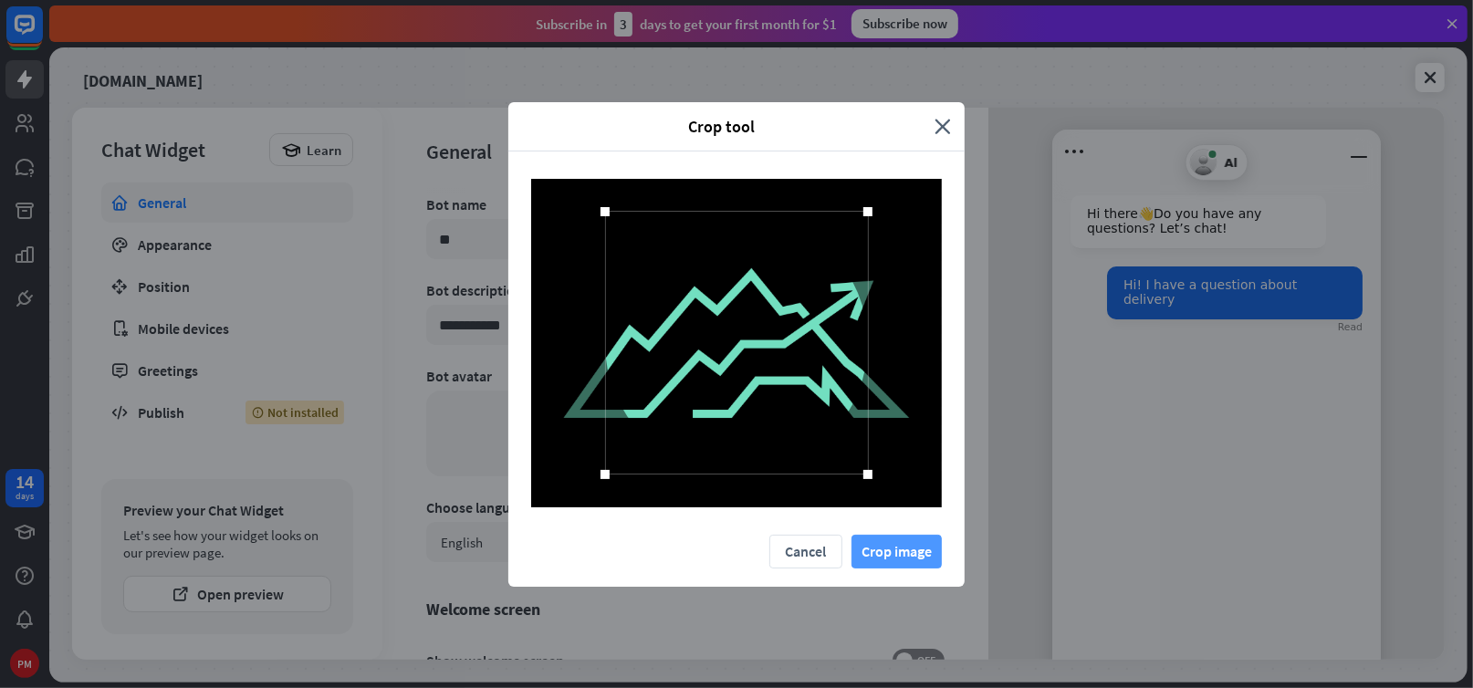
click at [906, 554] on button "Crop image" at bounding box center [897, 552] width 90 height 34
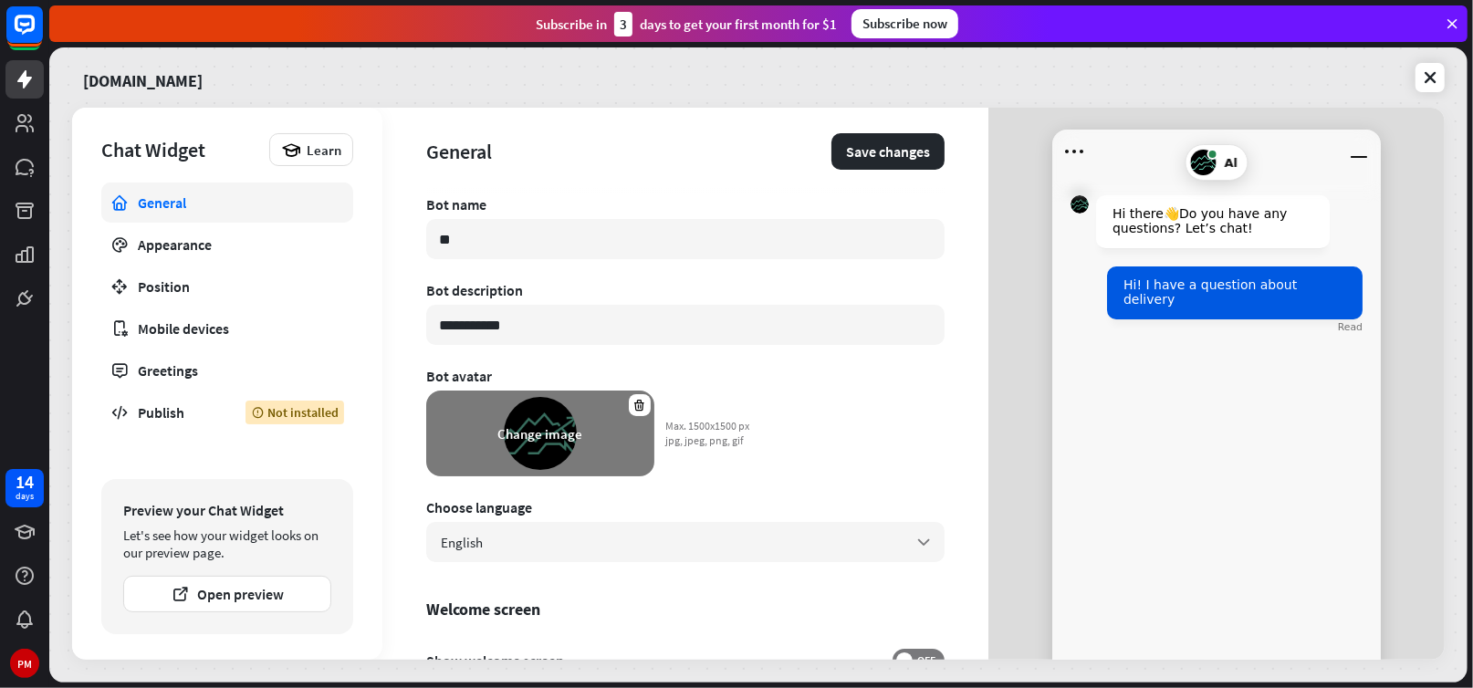
click at [538, 452] on div "Change image" at bounding box center [540, 434] width 228 height 86
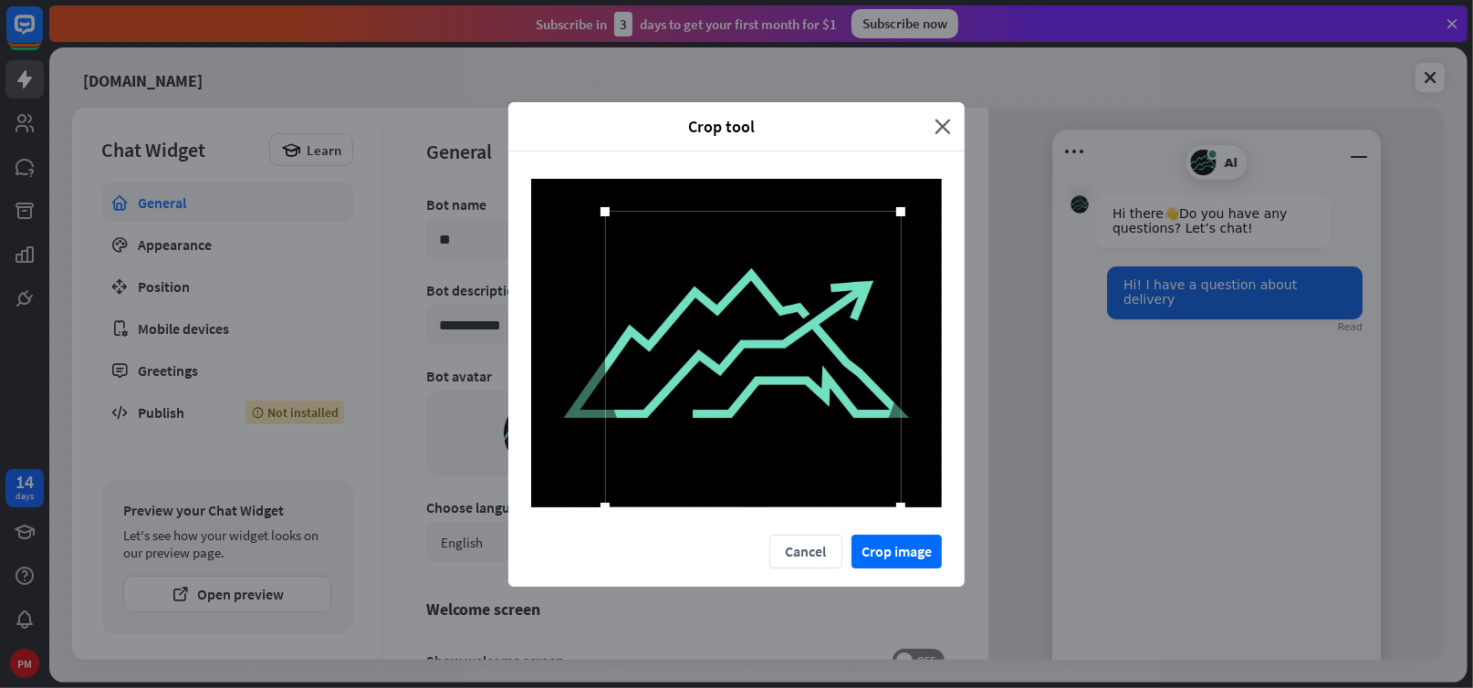
drag, startPoint x: 872, startPoint y: 476, endPoint x: 922, endPoint y: 513, distance: 62.6
click at [922, 513] on div at bounding box center [736, 343] width 456 height 383
drag, startPoint x: 603, startPoint y: 501, endPoint x: 502, endPoint y: 498, distance: 101.4
click at [502, 498] on div "Crop tool close Cancel Crop image" at bounding box center [736, 344] width 1473 height 688
drag, startPoint x: 606, startPoint y: 211, endPoint x: 513, endPoint y: 206, distance: 93.2
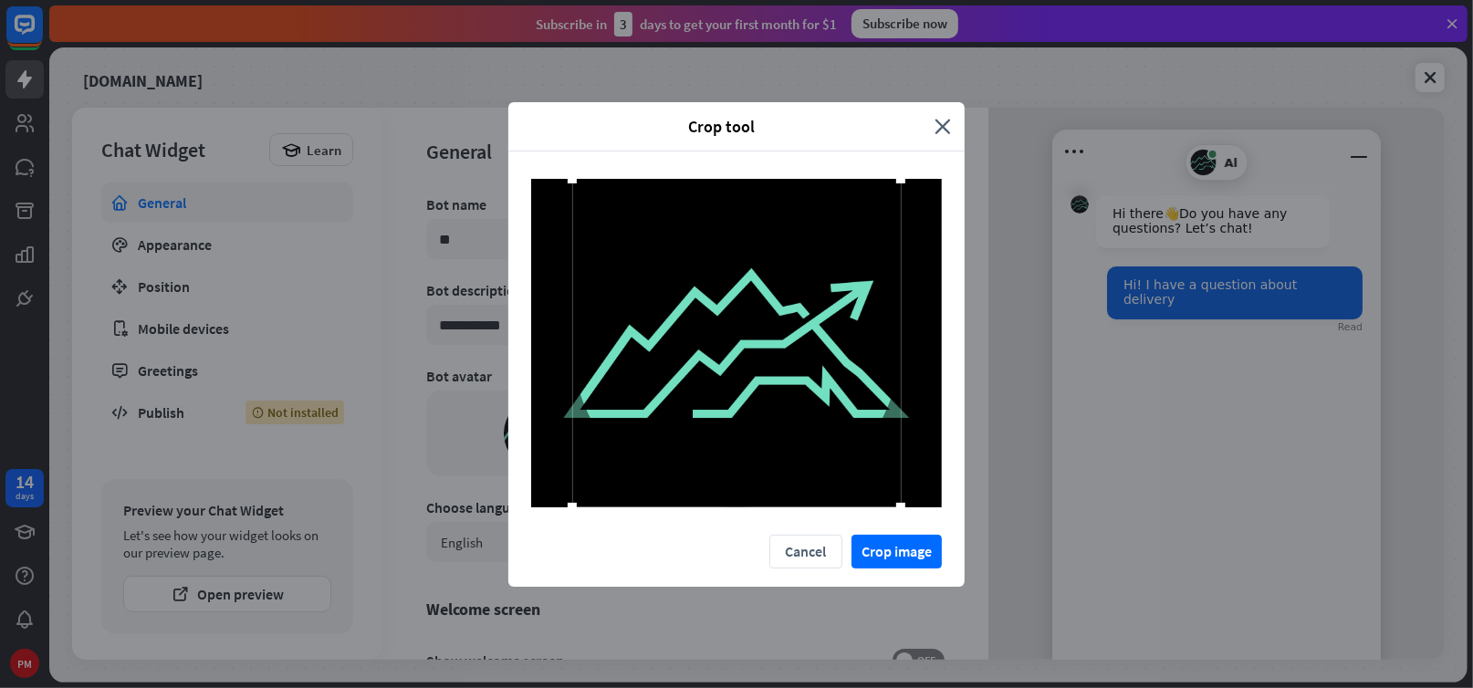
click at [513, 206] on div at bounding box center [736, 343] width 456 height 383
click at [676, 446] on div at bounding box center [730, 343] width 329 height 329
click at [898, 556] on button "Crop image" at bounding box center [897, 552] width 90 height 34
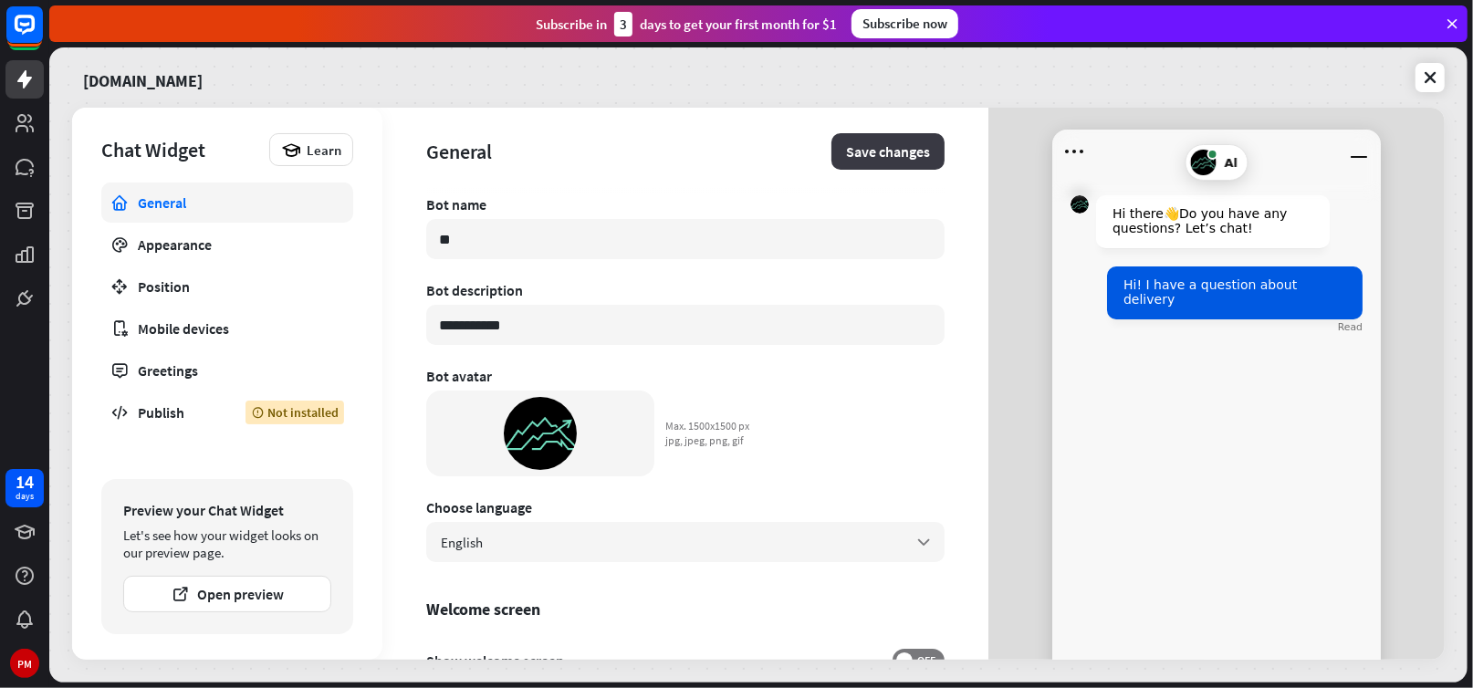
click at [845, 155] on button "Save changes" at bounding box center [888, 151] width 113 height 37
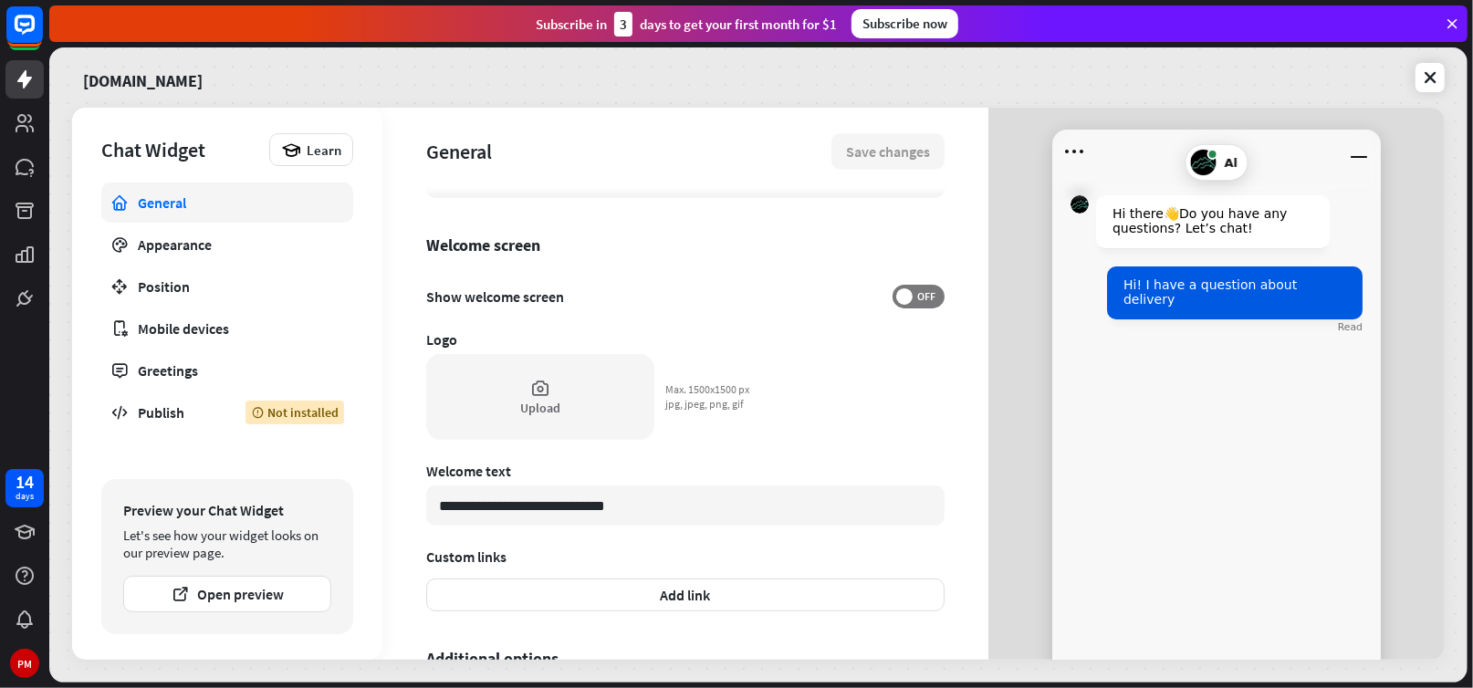
scroll to position [514, 0]
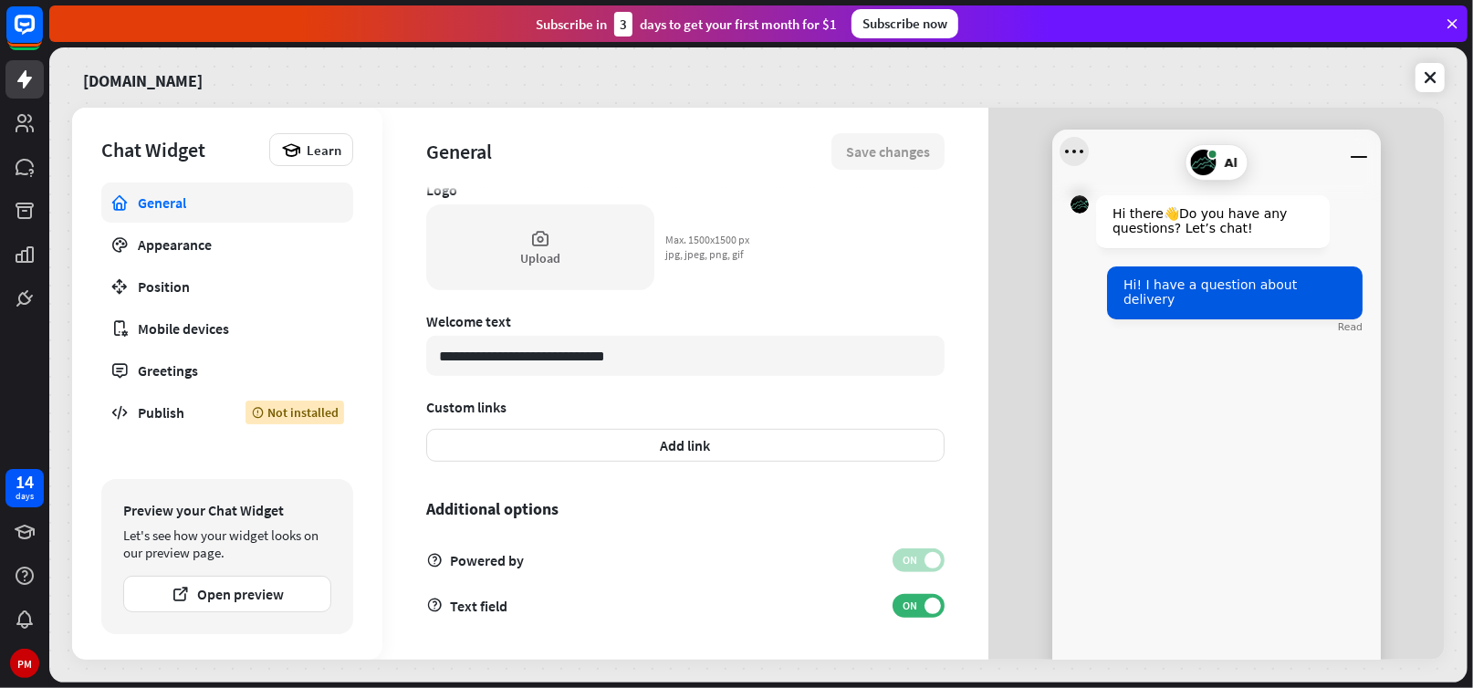
click at [1067, 150] on icon "Open menu" at bounding box center [1074, 152] width 18 height 4
click at [1169, 419] on div "Hi there 👋 Do you have any questions? Let’s chat! Hi! I have a question about d…" at bounding box center [1216, 422] width 329 height 499
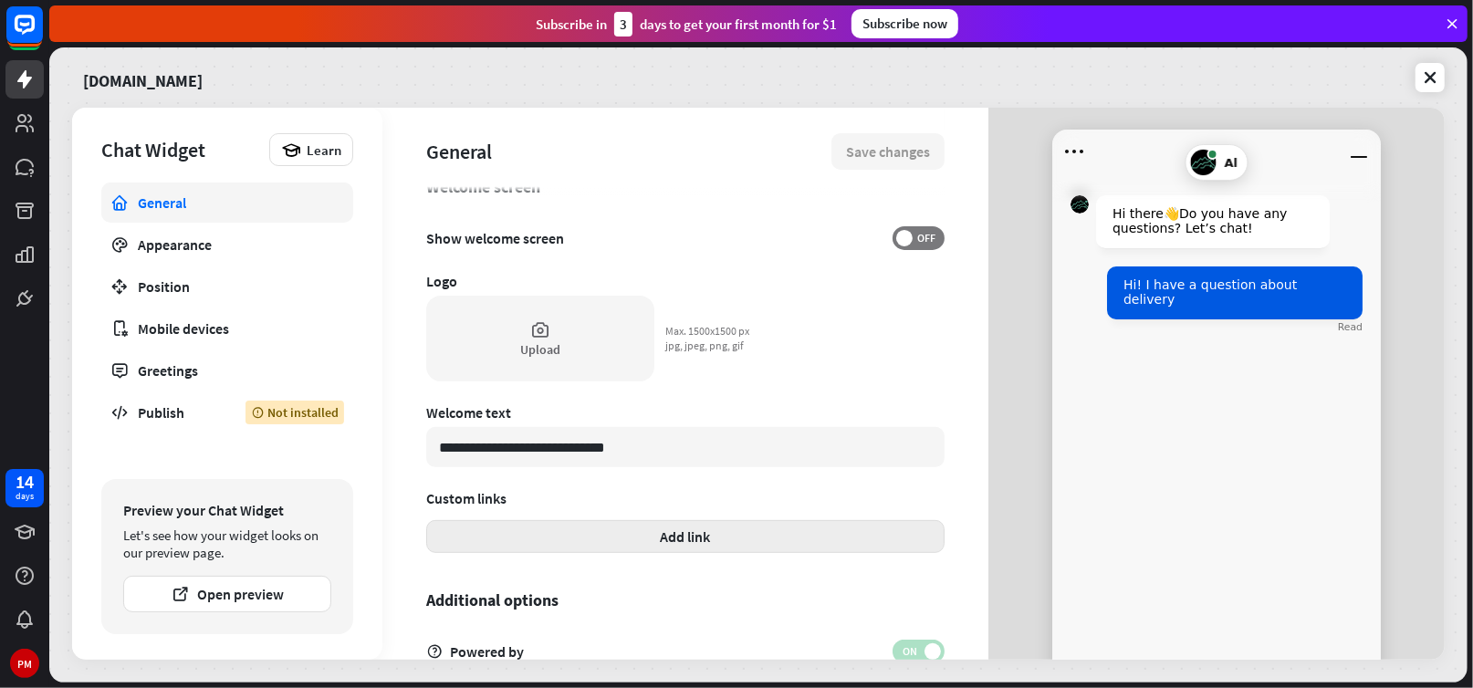
scroll to position [331, 0]
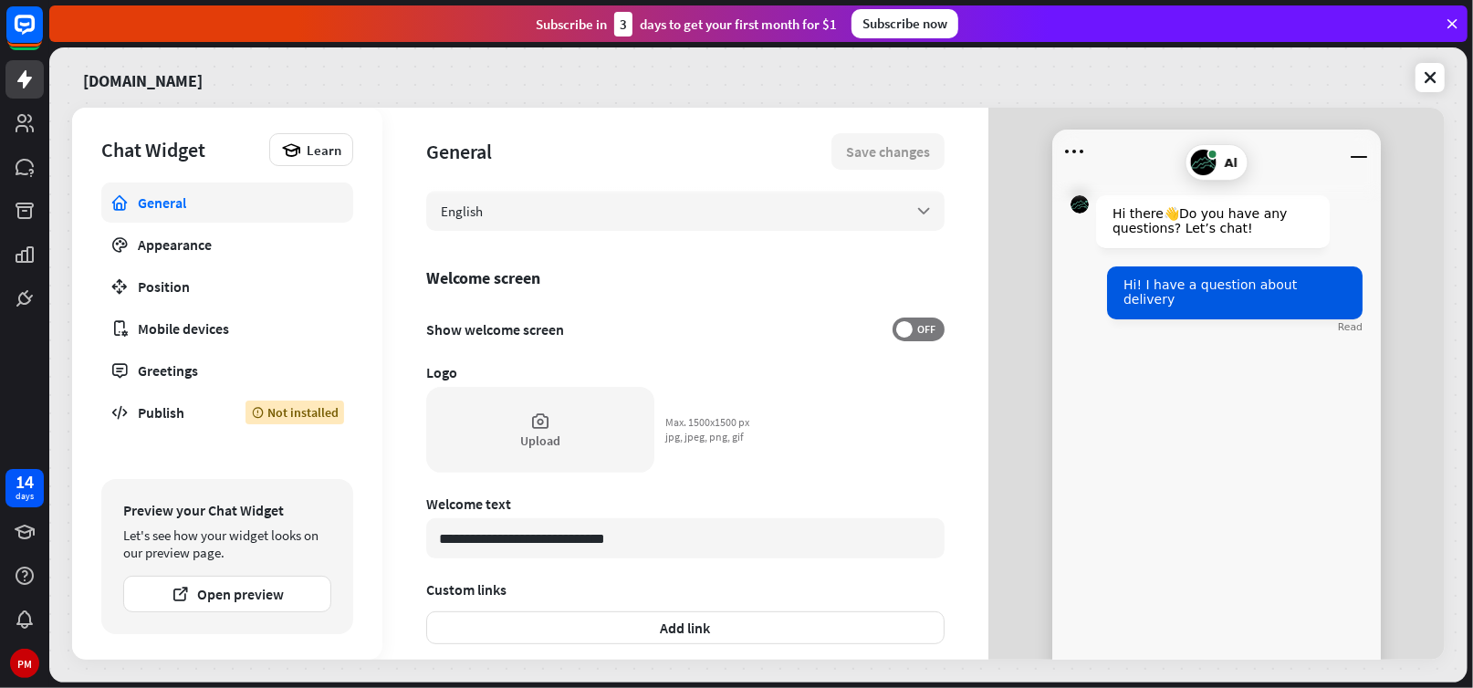
click at [1149, 441] on div "Hi there 👋 Do you have any questions? Let’s chat! Hi! I have a question about d…" at bounding box center [1216, 422] width 329 height 499
click at [1225, 165] on span "Al" at bounding box center [1232, 163] width 14 height 14
click at [1061, 153] on icon "Open menu" at bounding box center [1074, 151] width 29 height 29
click at [1125, 407] on div "Hi there 👋 Do you have any questions? Let’s chat! Hi! I have a question about d…" at bounding box center [1216, 422] width 329 height 499
click at [537, 433] on div "Upload" at bounding box center [540, 441] width 40 height 16
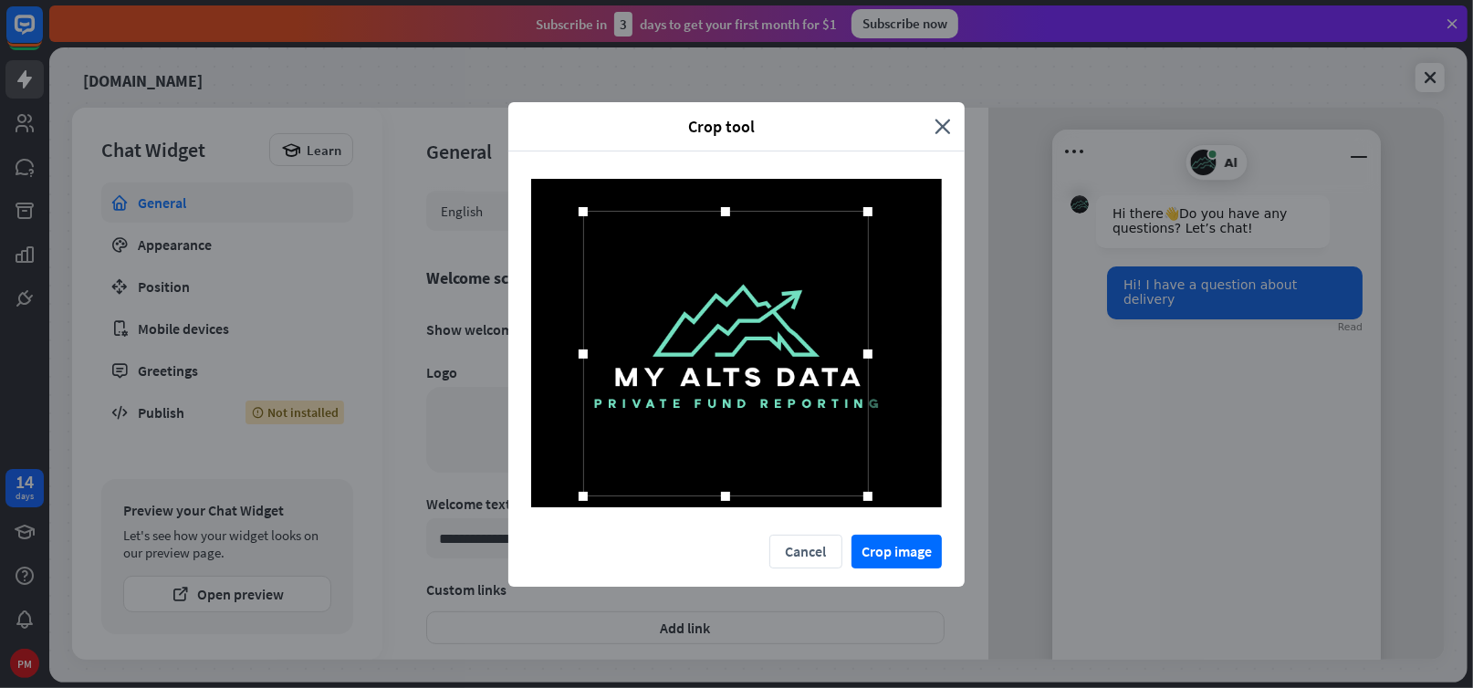
drag, startPoint x: 602, startPoint y: 477, endPoint x: 581, endPoint y: 475, distance: 22.1
click at [583, 475] on div at bounding box center [725, 354] width 285 height 285
drag, startPoint x: 868, startPoint y: 350, endPoint x: 896, endPoint y: 351, distance: 28.4
click at [896, 351] on div at bounding box center [889, 353] width 27 height 27
click at [738, 507] on div at bounding box center [736, 343] width 456 height 383
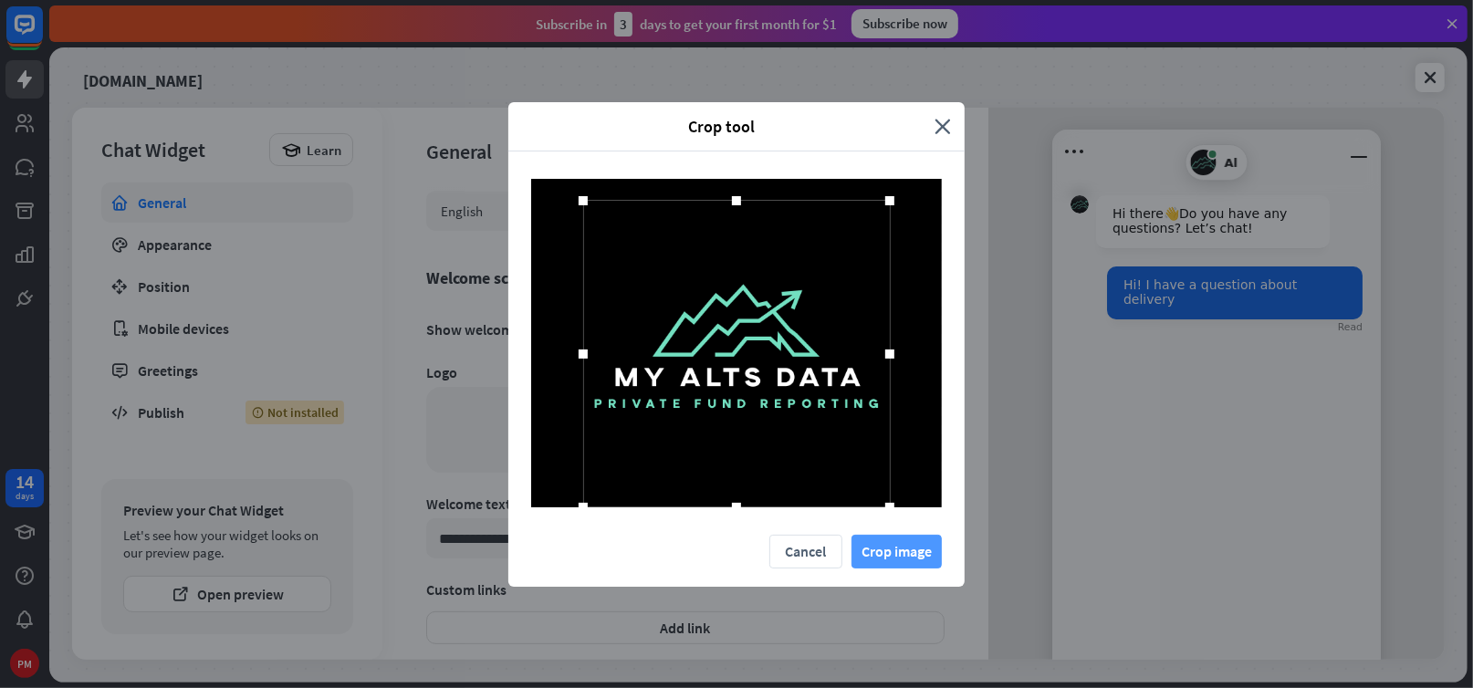
click at [880, 552] on button "Crop image" at bounding box center [897, 552] width 90 height 34
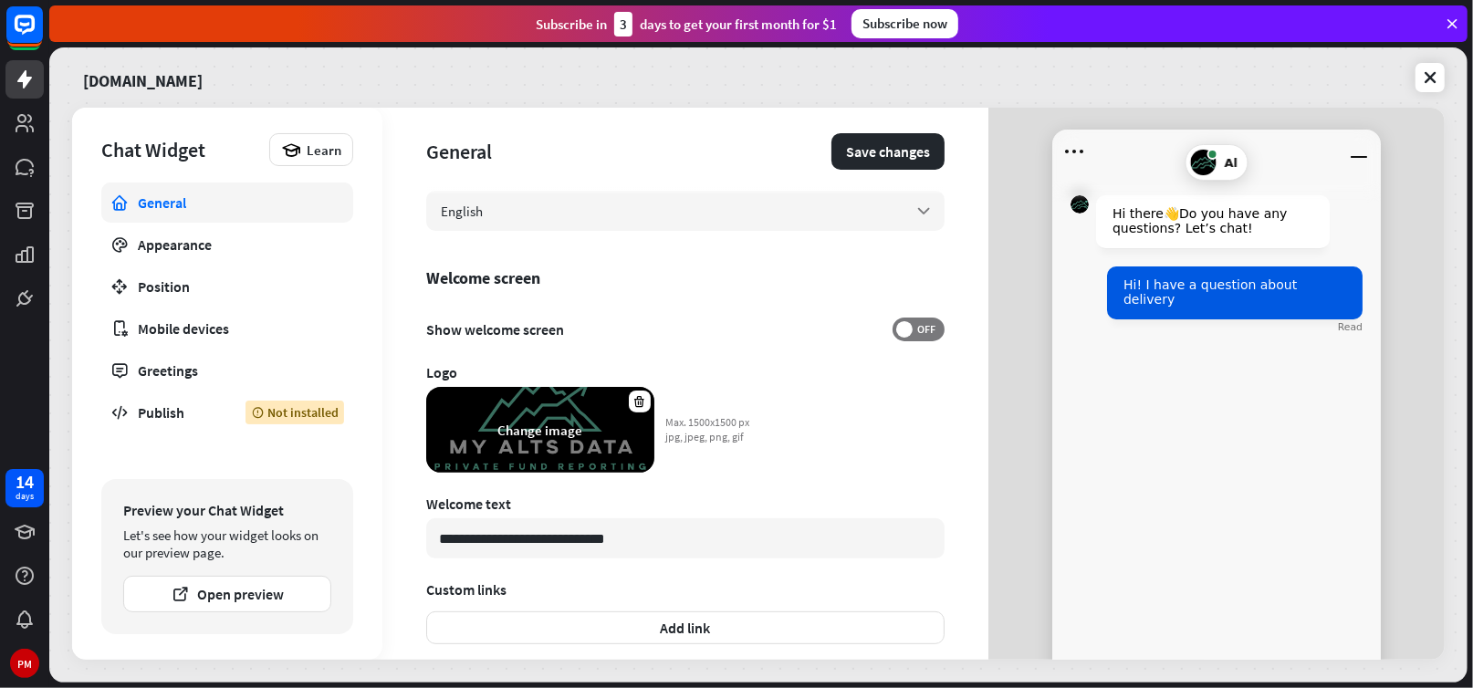
click at [527, 426] on div "Change image" at bounding box center [540, 430] width 85 height 17
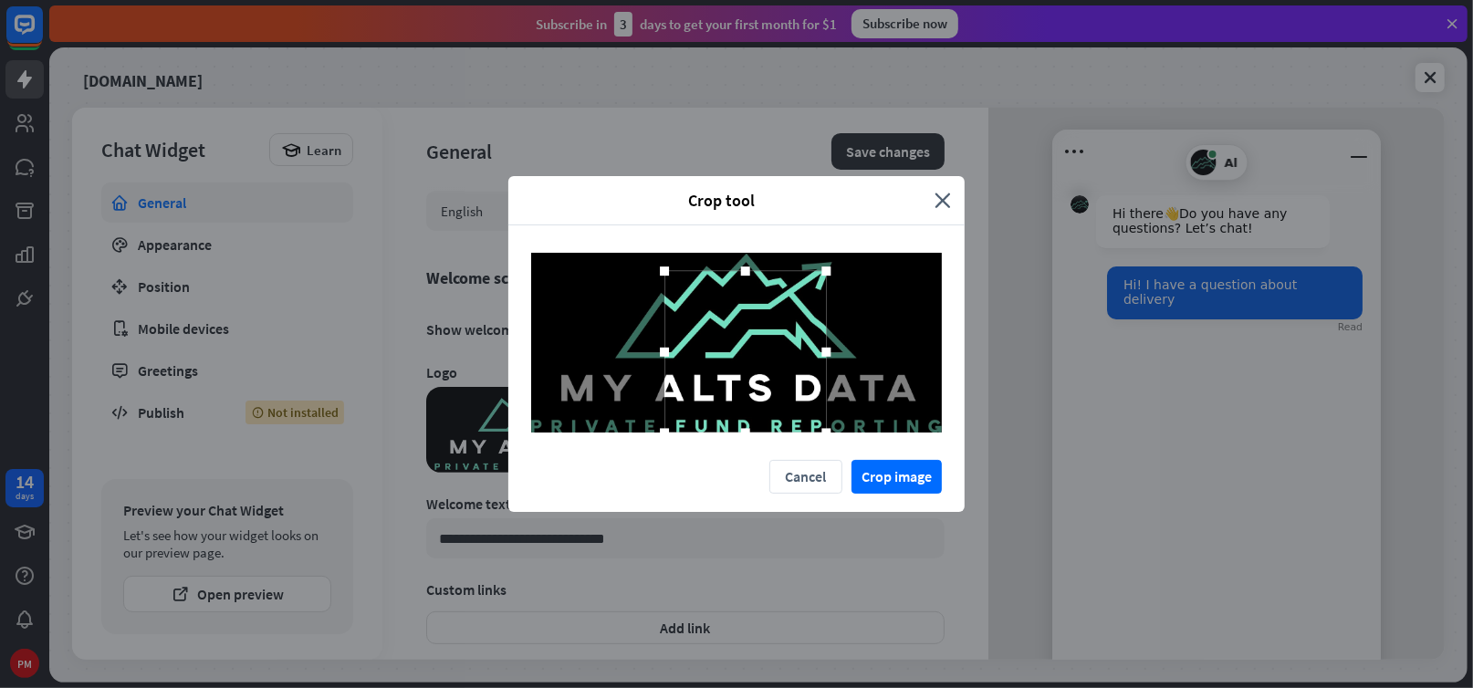
drag, startPoint x: 807, startPoint y: 416, endPoint x: 1007, endPoint y: 450, distance: 202.7
click at [1013, 451] on div "Crop tool close Cancel Crop image" at bounding box center [736, 344] width 1473 height 688
drag, startPoint x: 665, startPoint y: 355, endPoint x: 487, endPoint y: 368, distance: 177.5
click at [487, 367] on div "Crop tool close Cancel Crop image" at bounding box center [736, 344] width 1473 height 688
drag, startPoint x: 664, startPoint y: 351, endPoint x: 903, endPoint y: 443, distance: 256.0
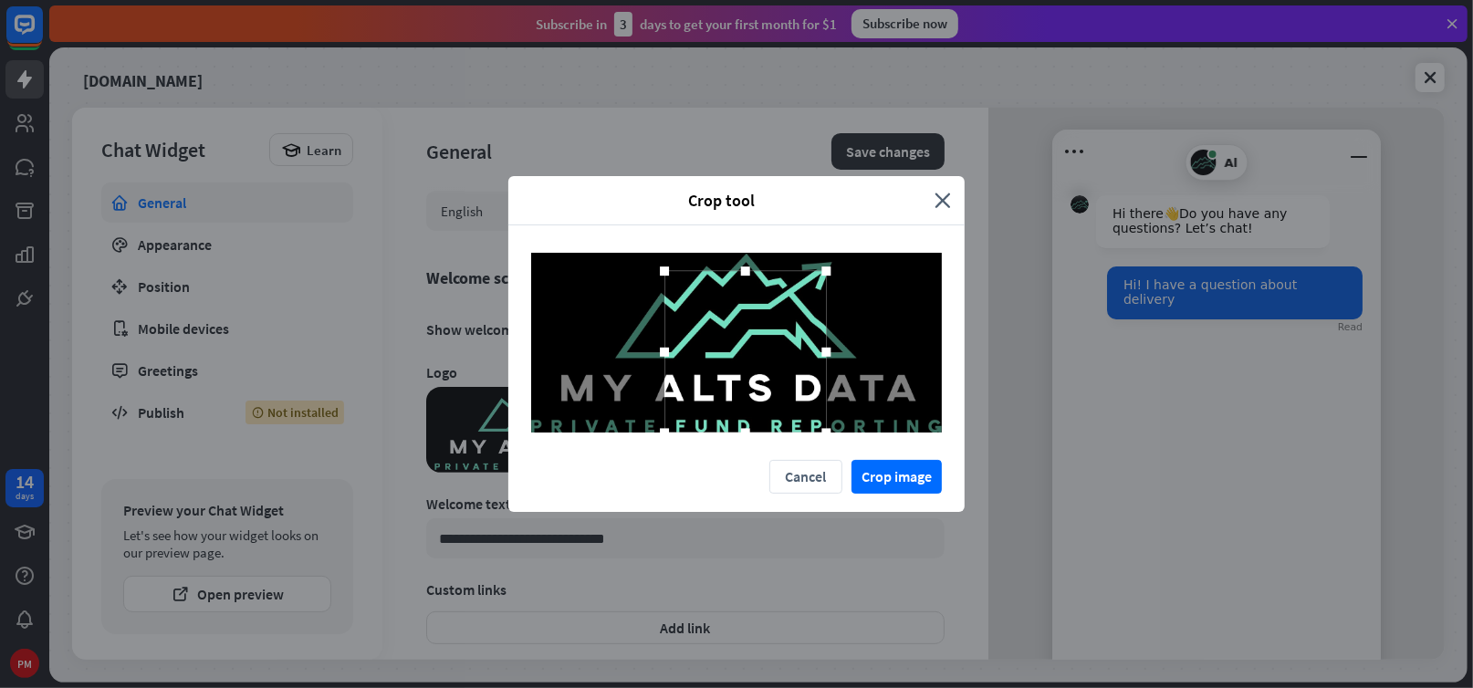
click at [506, 354] on div "Crop tool close Cancel Crop image" at bounding box center [736, 344] width 1473 height 688
click at [801, 471] on button "Cancel" at bounding box center [806, 477] width 73 height 34
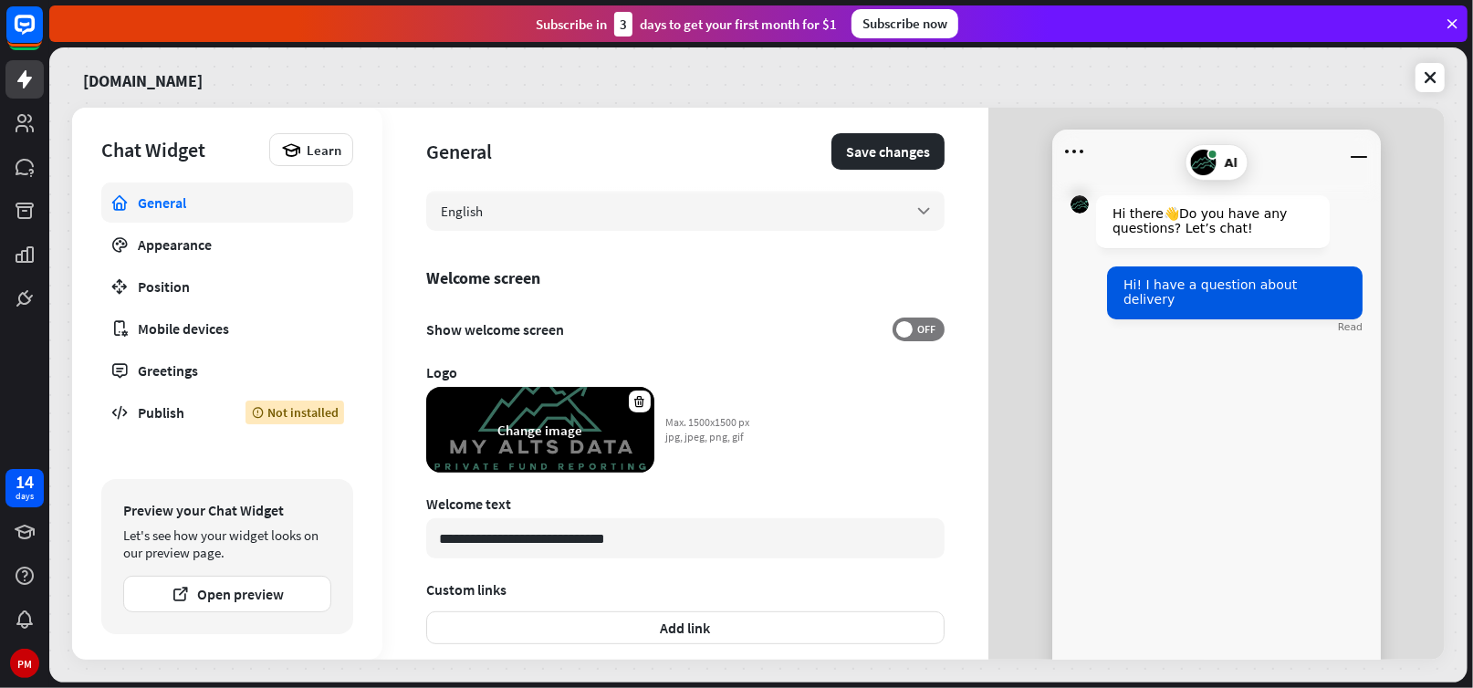
click at [567, 432] on div "Change image" at bounding box center [540, 430] width 85 height 17
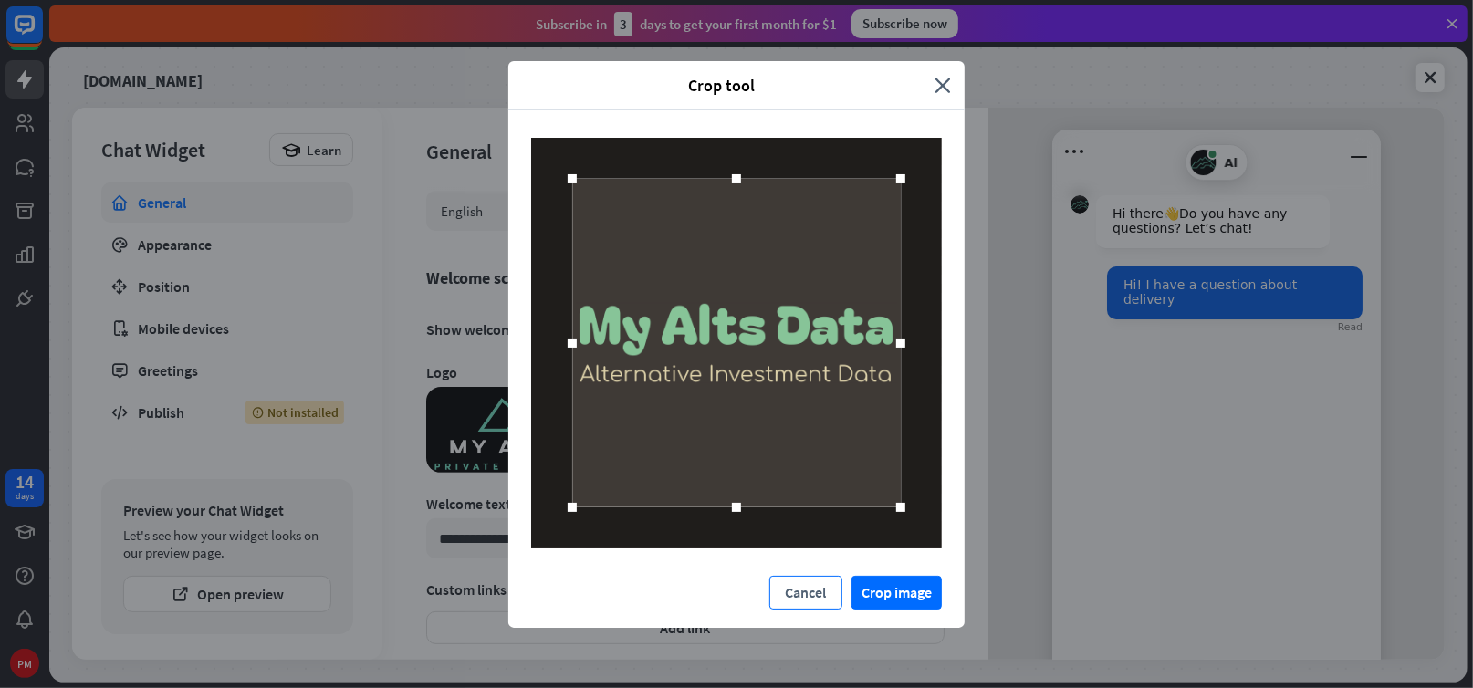
click at [812, 595] on button "Cancel" at bounding box center [806, 593] width 73 height 34
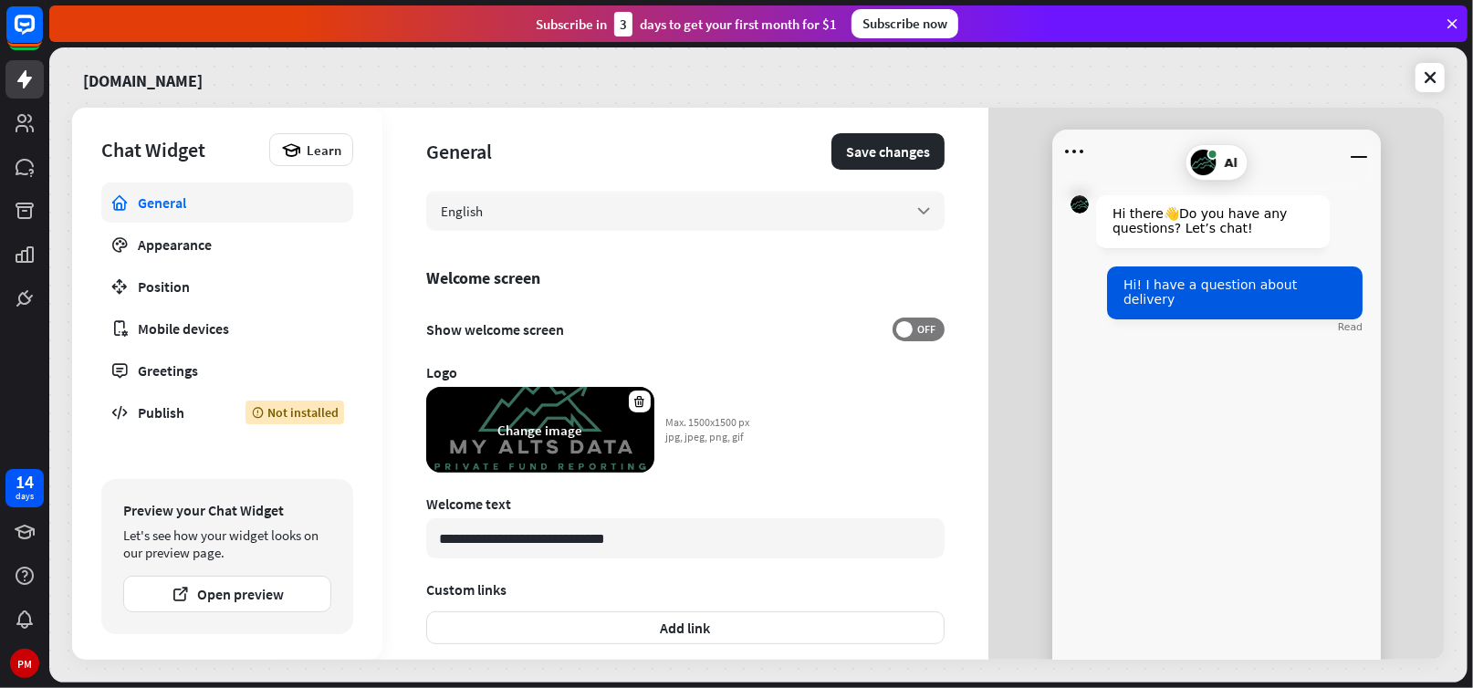
click at [508, 406] on div "Change image" at bounding box center [540, 430] width 228 height 86
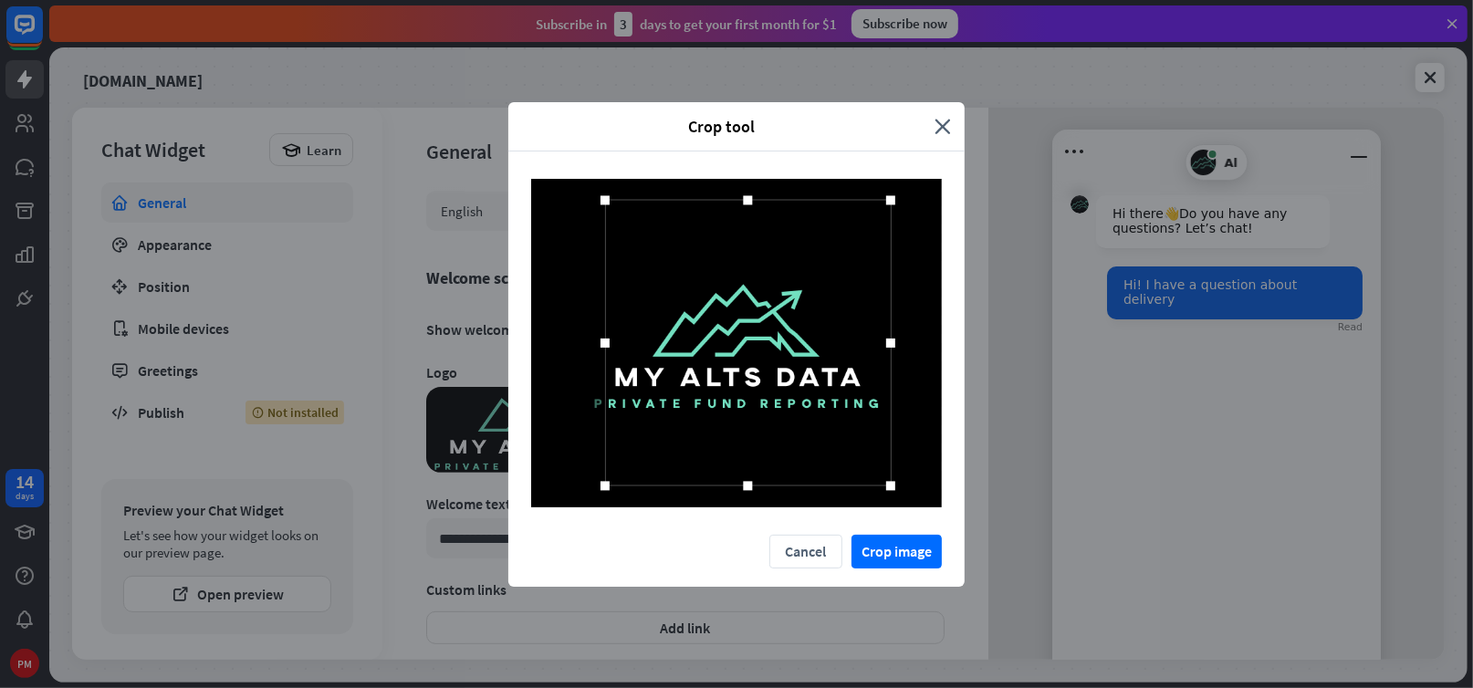
drag, startPoint x: 869, startPoint y: 347, endPoint x: 890, endPoint y: 350, distance: 21.2
click at [891, 351] on div at bounding box center [890, 343] width 27 height 27
drag, startPoint x: 611, startPoint y: 342, endPoint x: 583, endPoint y: 353, distance: 29.5
click at [583, 353] on div at bounding box center [578, 343] width 27 height 27
drag, startPoint x: 892, startPoint y: 342, endPoint x: 885, endPoint y: 403, distance: 61.6
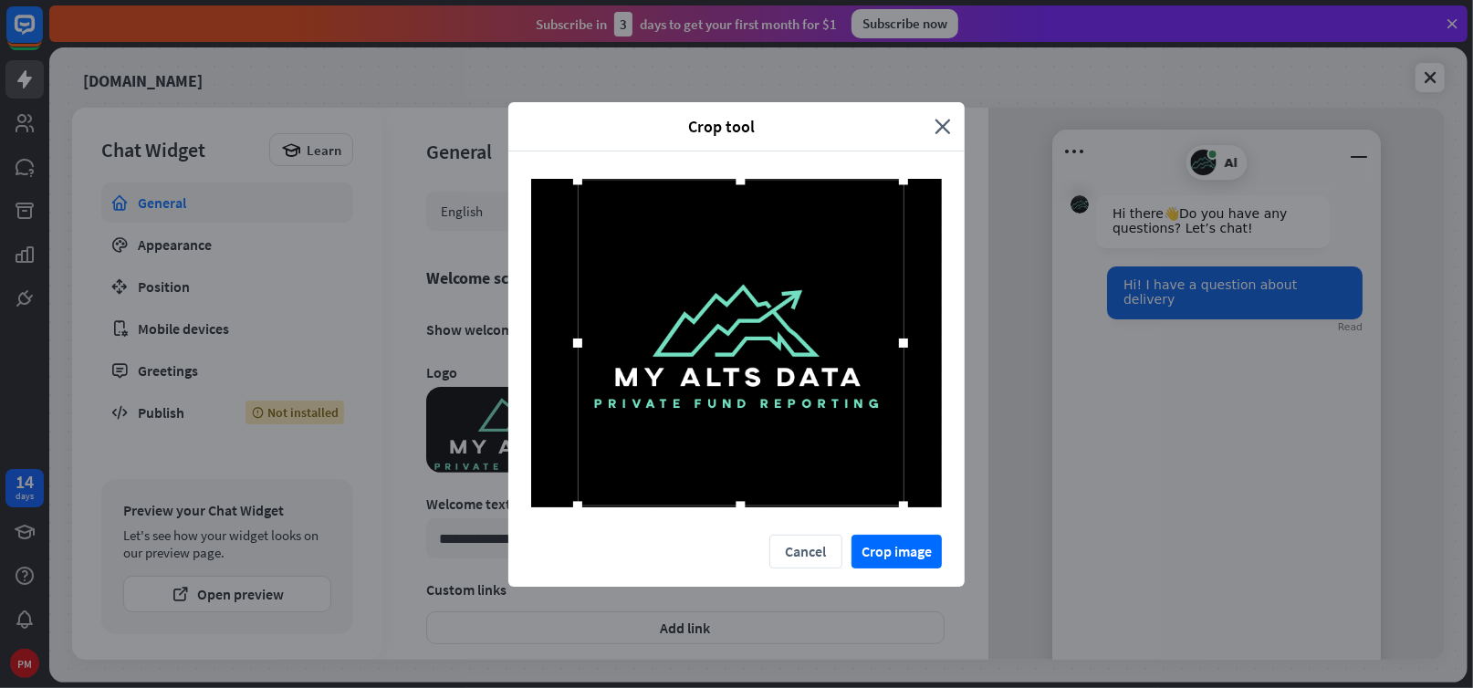
click at [904, 348] on div at bounding box center [903, 343] width 27 height 27
click at [885, 548] on button "Crop image" at bounding box center [897, 552] width 90 height 34
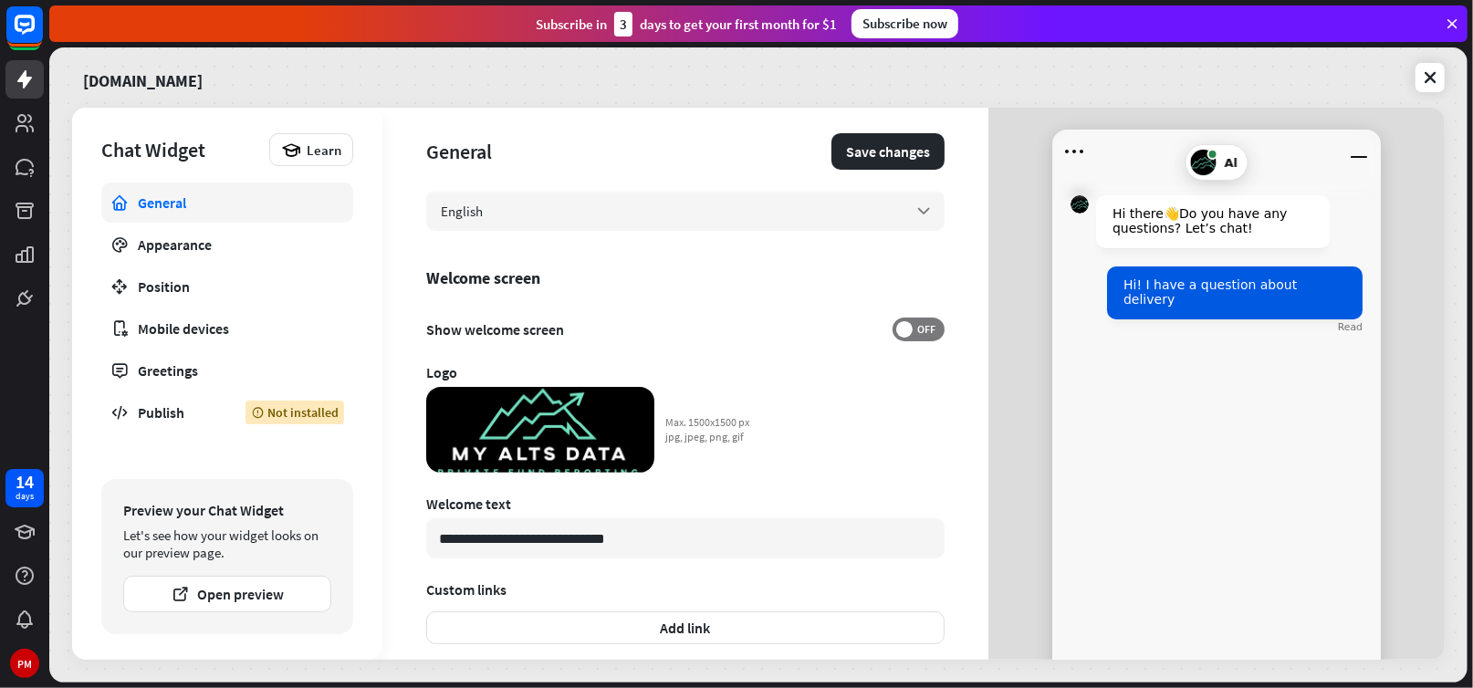
scroll to position [423, 0]
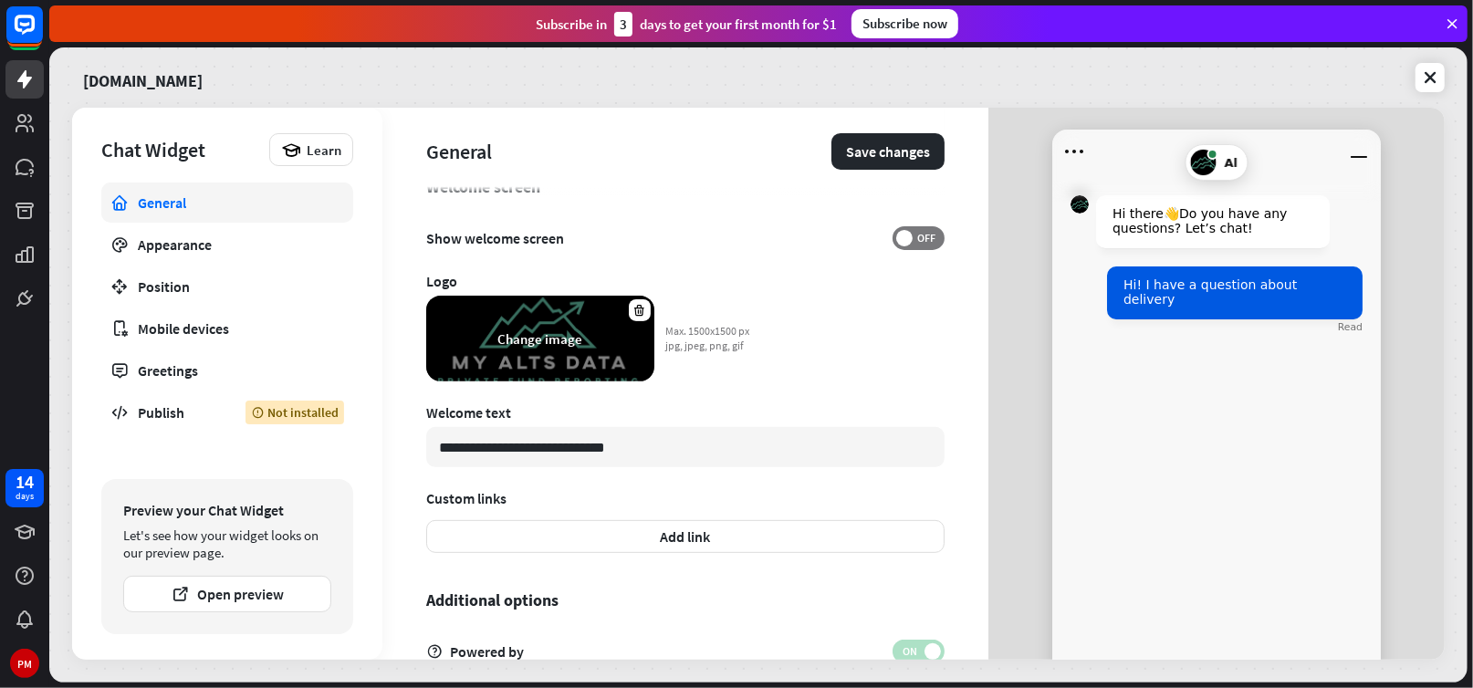
click at [540, 352] on div "Change image" at bounding box center [540, 339] width 228 height 86
click at [513, 345] on div "Change image" at bounding box center [540, 338] width 85 height 17
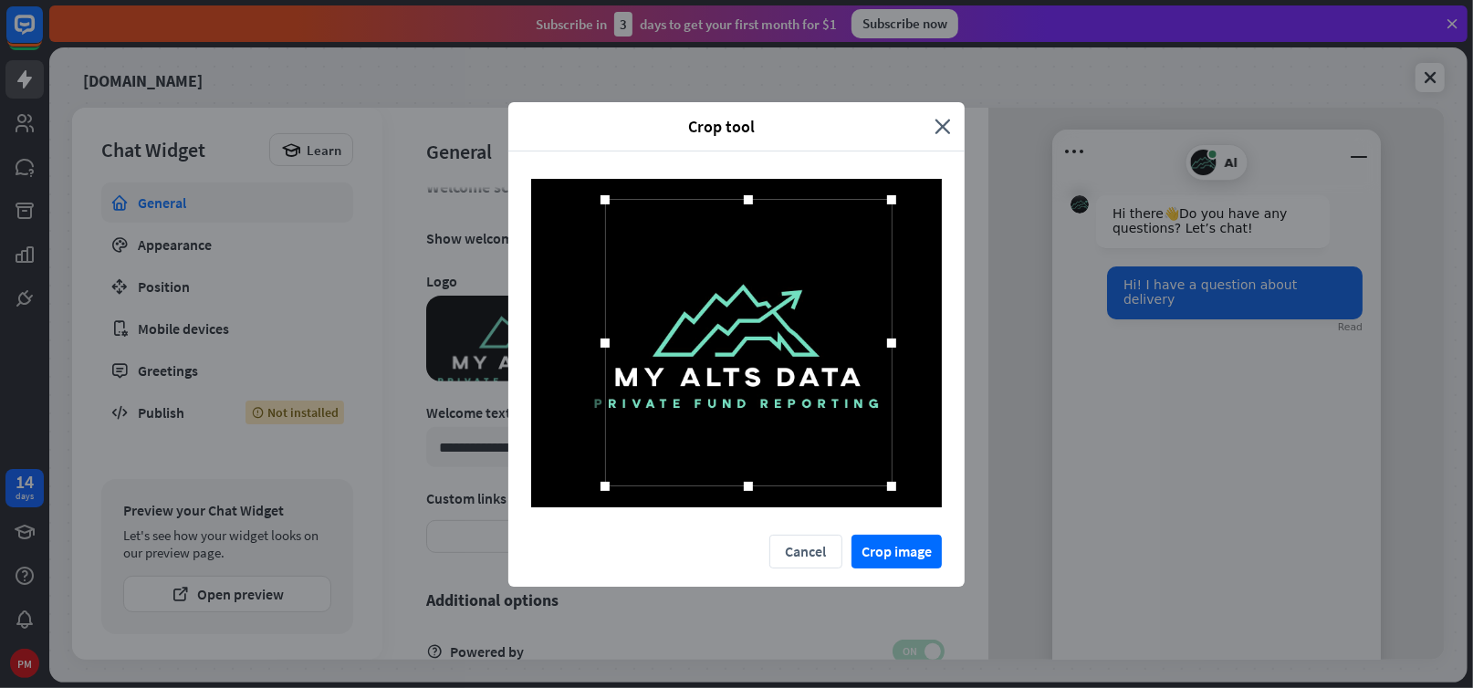
drag, startPoint x: 870, startPoint y: 341, endPoint x: 893, endPoint y: 344, distance: 23.0
click at [893, 344] on div at bounding box center [891, 342] width 9 height 9
drag, startPoint x: 604, startPoint y: 338, endPoint x: 582, endPoint y: 351, distance: 25.4
click at [581, 341] on div at bounding box center [581, 342] width 9 height 9
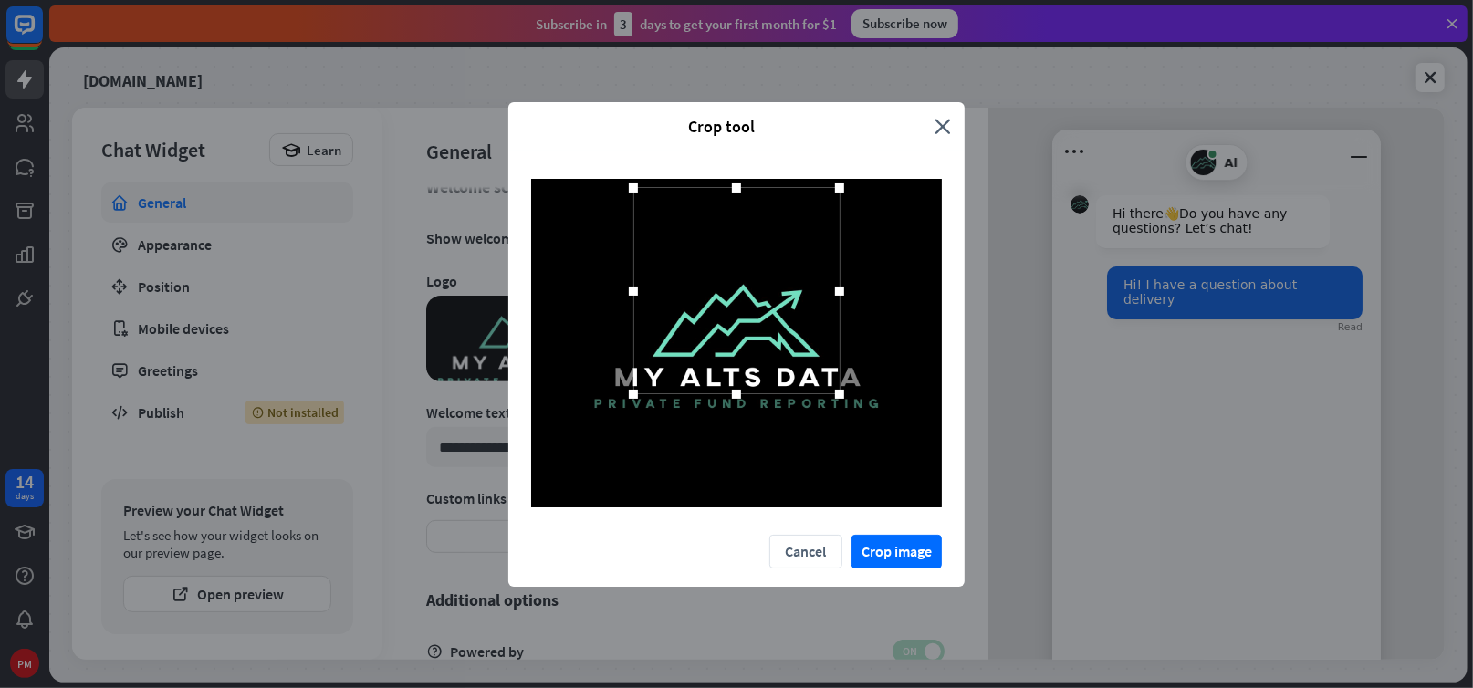
drag, startPoint x: 735, startPoint y: 499, endPoint x: 702, endPoint y: 395, distance: 109.1
click at [702, 393] on div at bounding box center [737, 290] width 206 height 206
drag, startPoint x: 631, startPoint y: 295, endPoint x: 482, endPoint y: 289, distance: 148.9
click at [484, 289] on div "Crop tool close Cancel Crop image" at bounding box center [736, 344] width 1473 height 688
drag, startPoint x: 841, startPoint y: 294, endPoint x: 776, endPoint y: 246, distance: 80.9
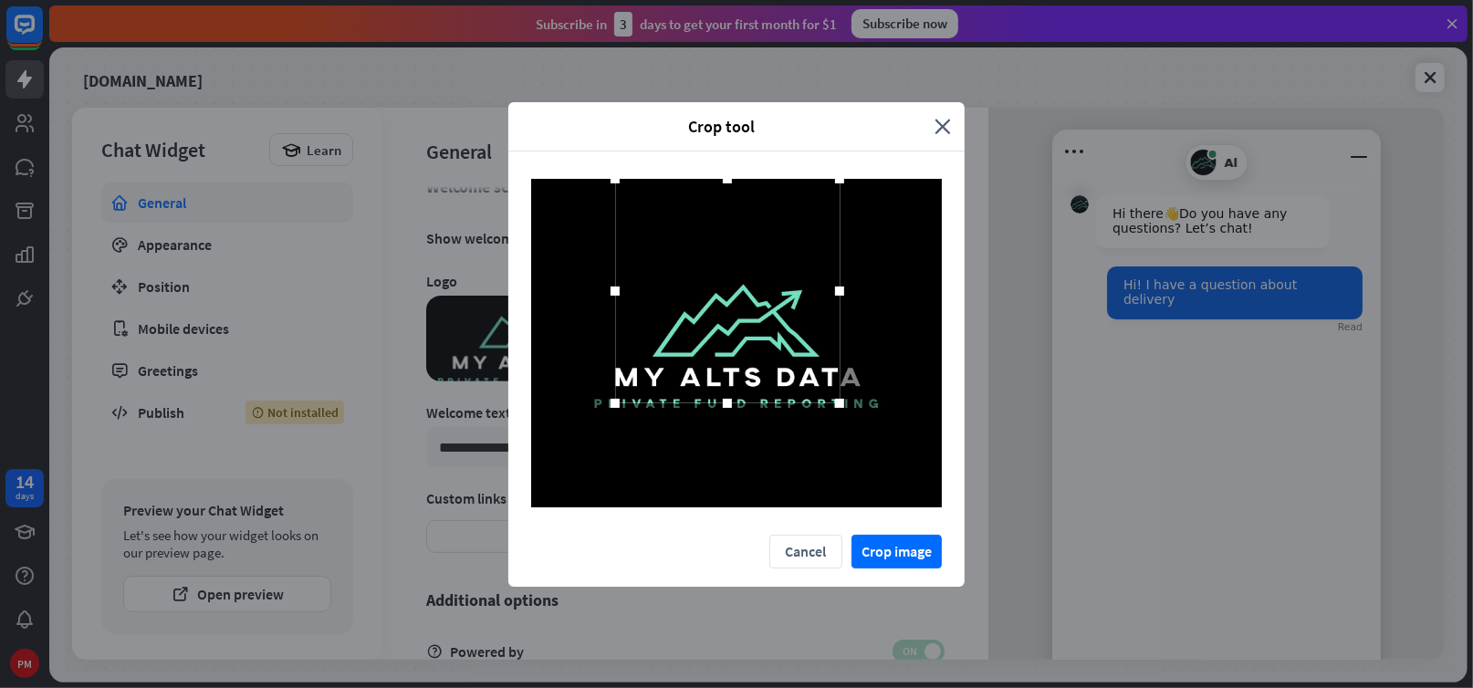
click at [939, 301] on div at bounding box center [736, 343] width 411 height 329
drag, startPoint x: 729, startPoint y: 181, endPoint x: 739, endPoint y: 259, distance: 79.1
click at [739, 259] on div at bounding box center [727, 257] width 27 height 27
click at [809, 550] on button "Cancel" at bounding box center [806, 552] width 73 height 34
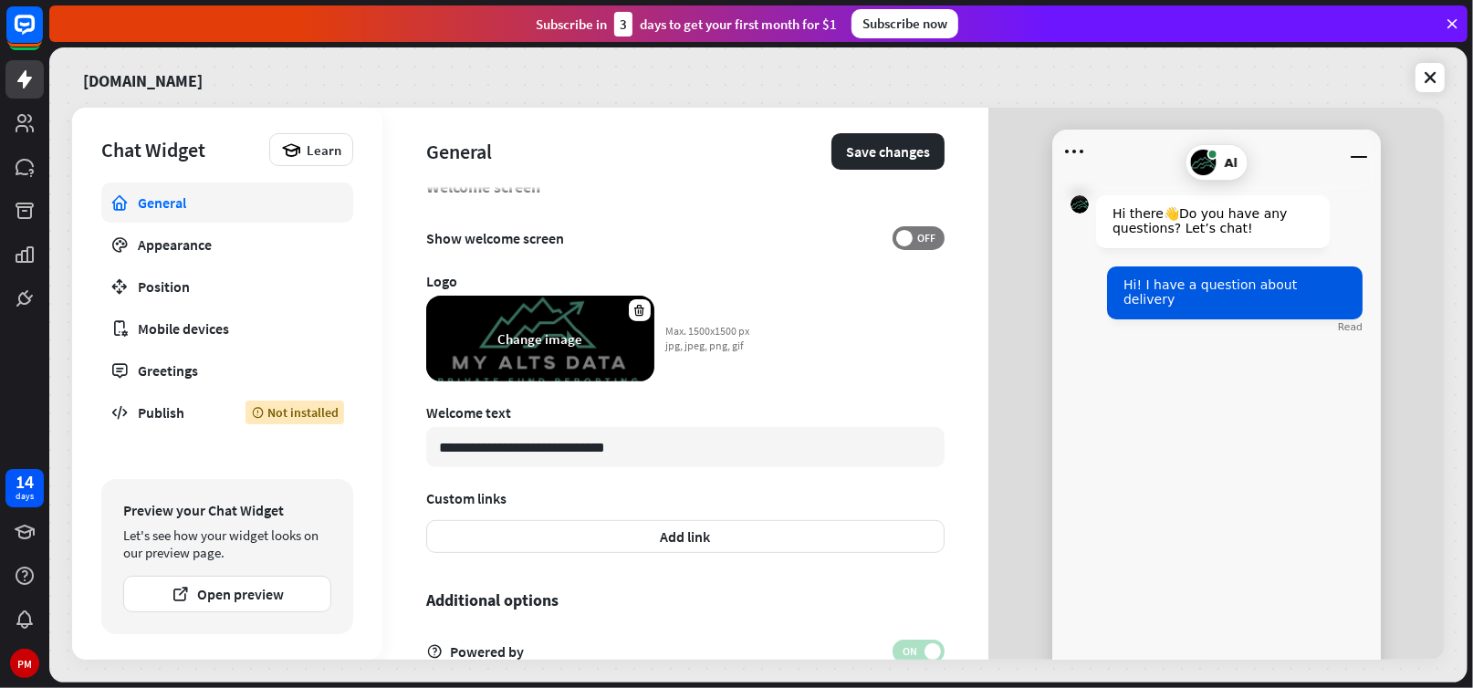
click at [535, 335] on div "Change image" at bounding box center [540, 338] width 85 height 17
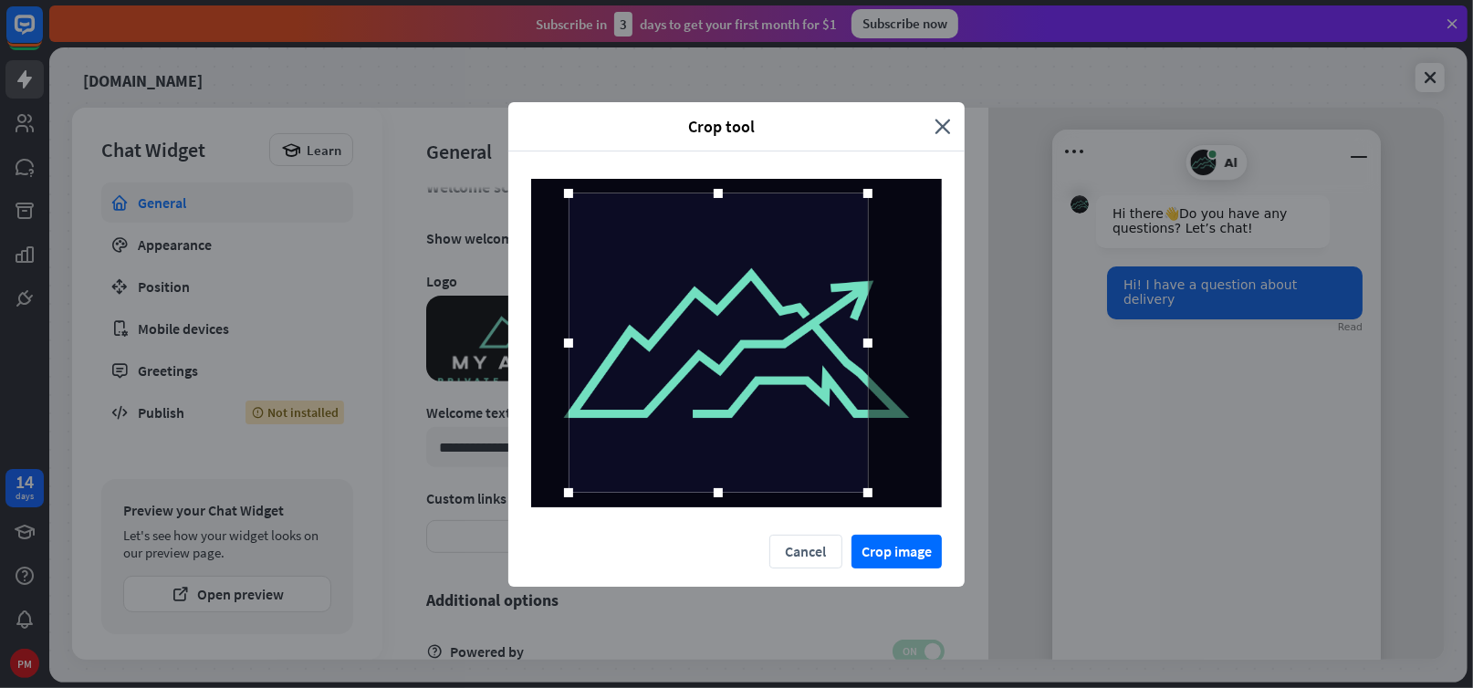
drag, startPoint x: 607, startPoint y: 337, endPoint x: 572, endPoint y: 346, distance: 35.9
click at [572, 346] on div at bounding box center [568, 343] width 9 height 9
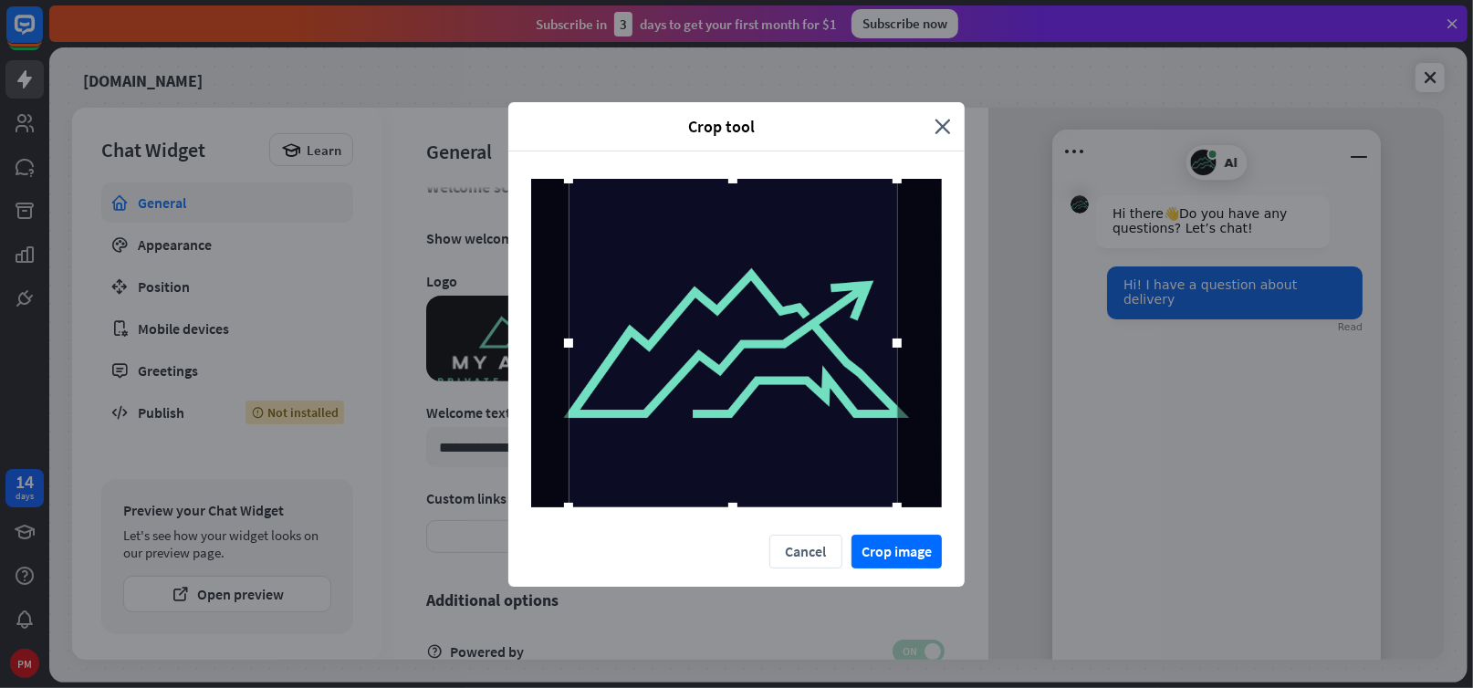
drag, startPoint x: 869, startPoint y: 343, endPoint x: 928, endPoint y: 352, distance: 60.0
click at [928, 352] on div at bounding box center [736, 343] width 411 height 329
click at [781, 427] on div at bounding box center [741, 343] width 329 height 329
drag, startPoint x: 739, startPoint y: 502, endPoint x: 749, endPoint y: 543, distance: 42.3
click at [744, 528] on div at bounding box center [736, 343] width 456 height 383
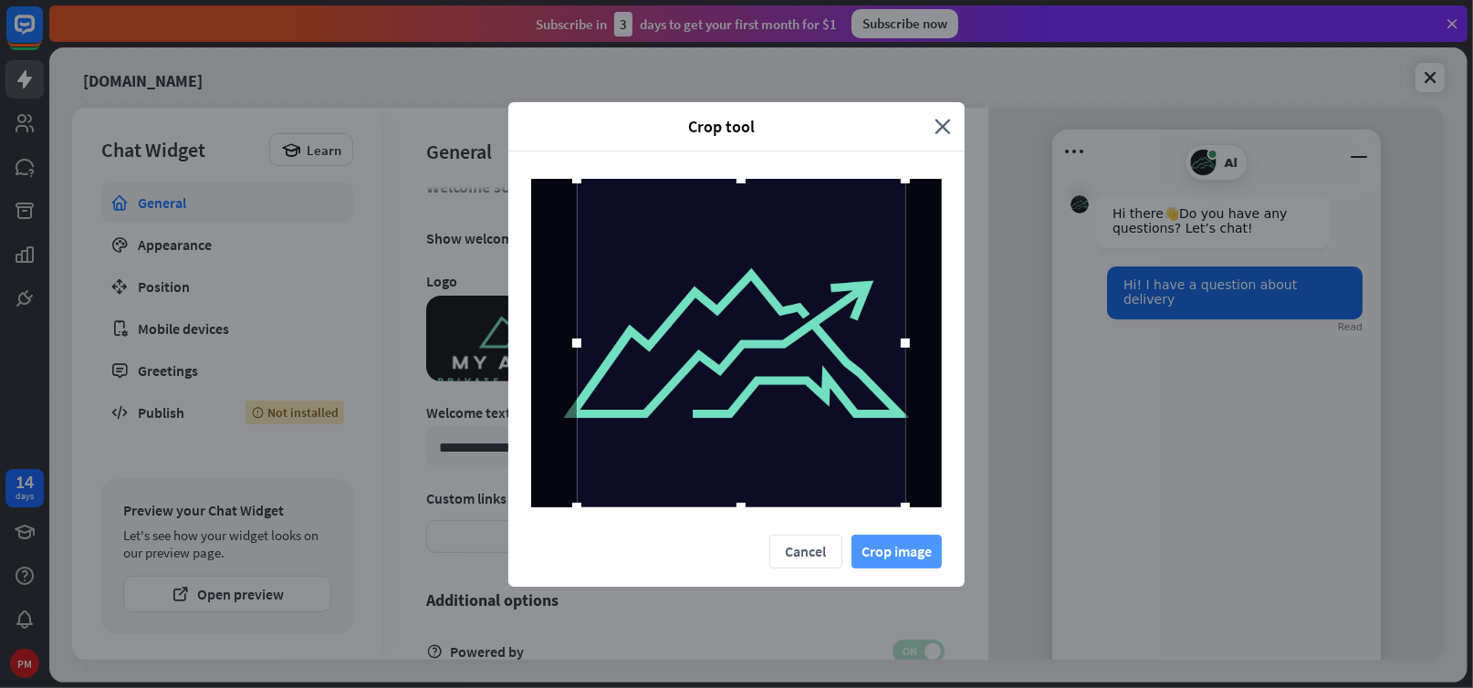
click at [889, 546] on button "Crop image" at bounding box center [897, 552] width 90 height 34
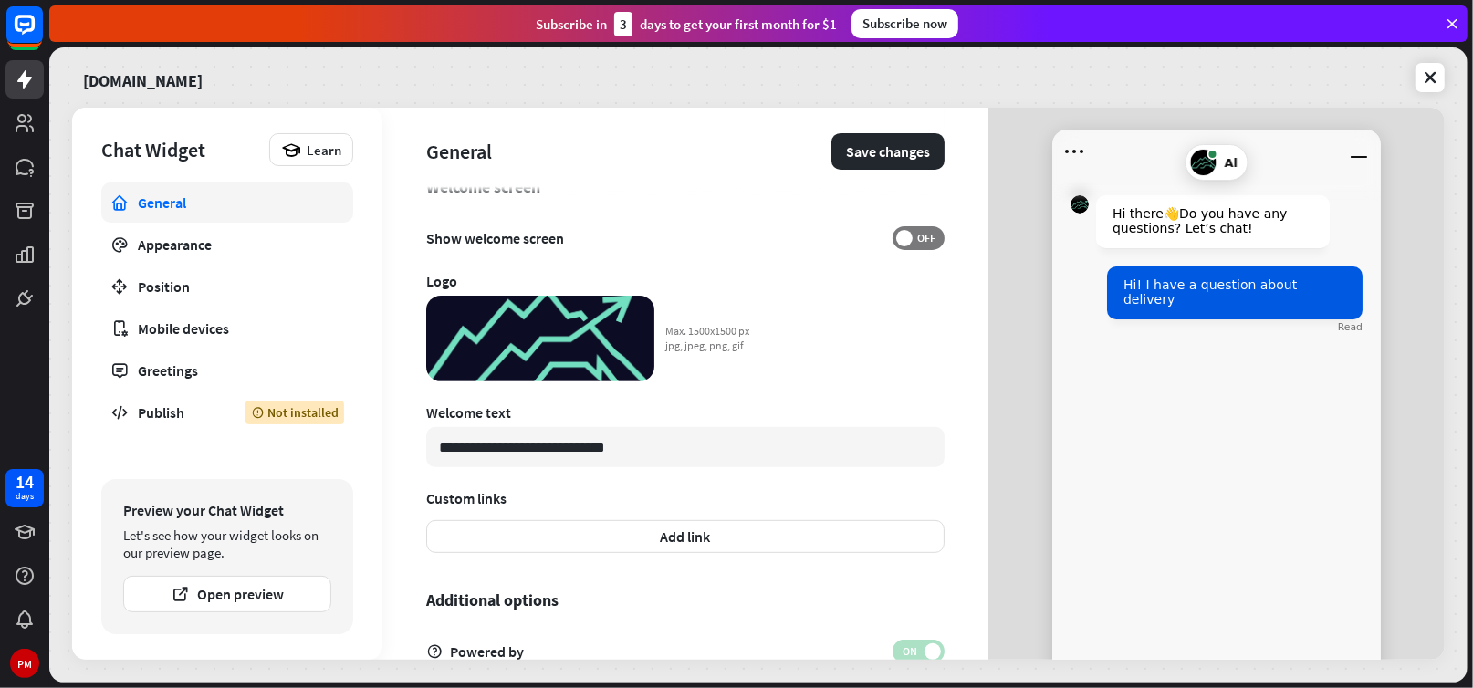
click at [848, 360] on div "**********" at bounding box center [685, 384] width 606 height 552
click at [819, 388] on div "**********" at bounding box center [685, 384] width 606 height 552
click at [1199, 162] on img at bounding box center [1204, 163] width 26 height 26
click at [1347, 158] on icon "Minimize window" at bounding box center [1359, 151] width 29 height 29
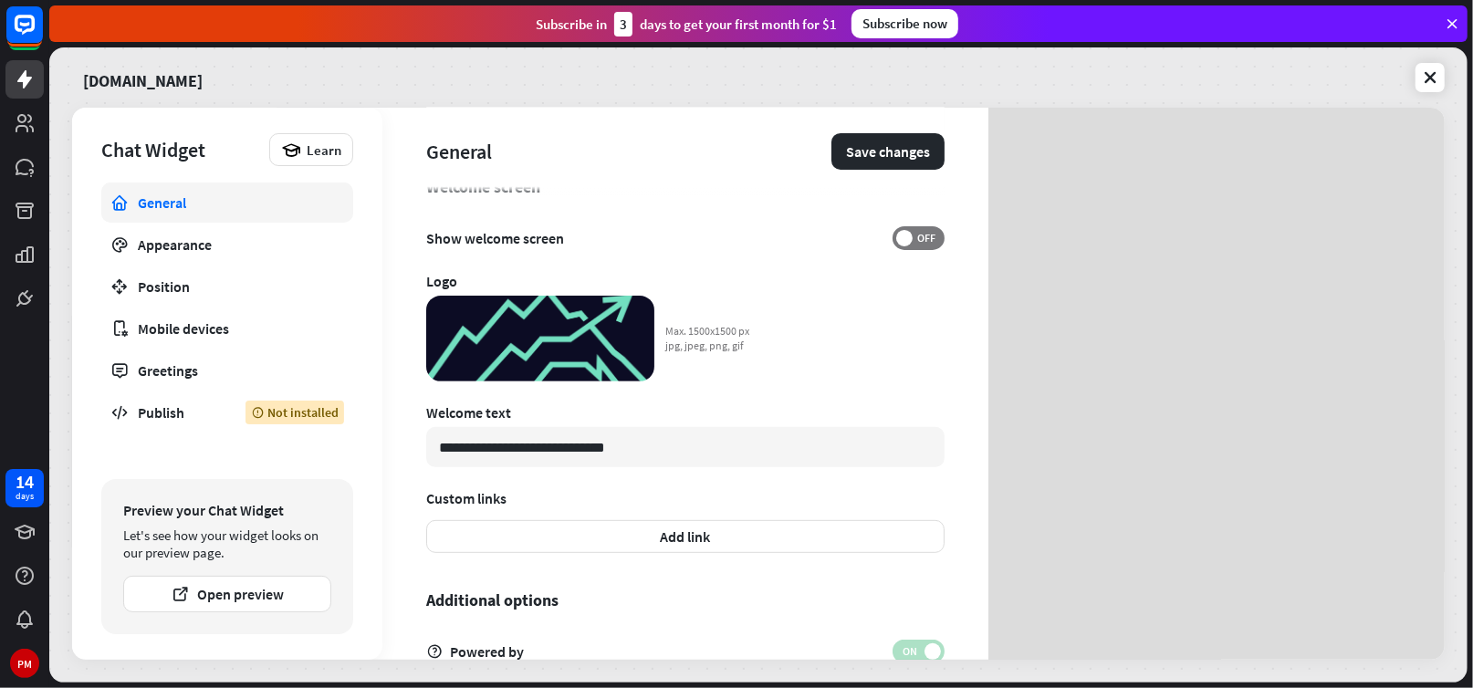
click at [1345, 158] on div at bounding box center [1217, 441] width 356 height 650
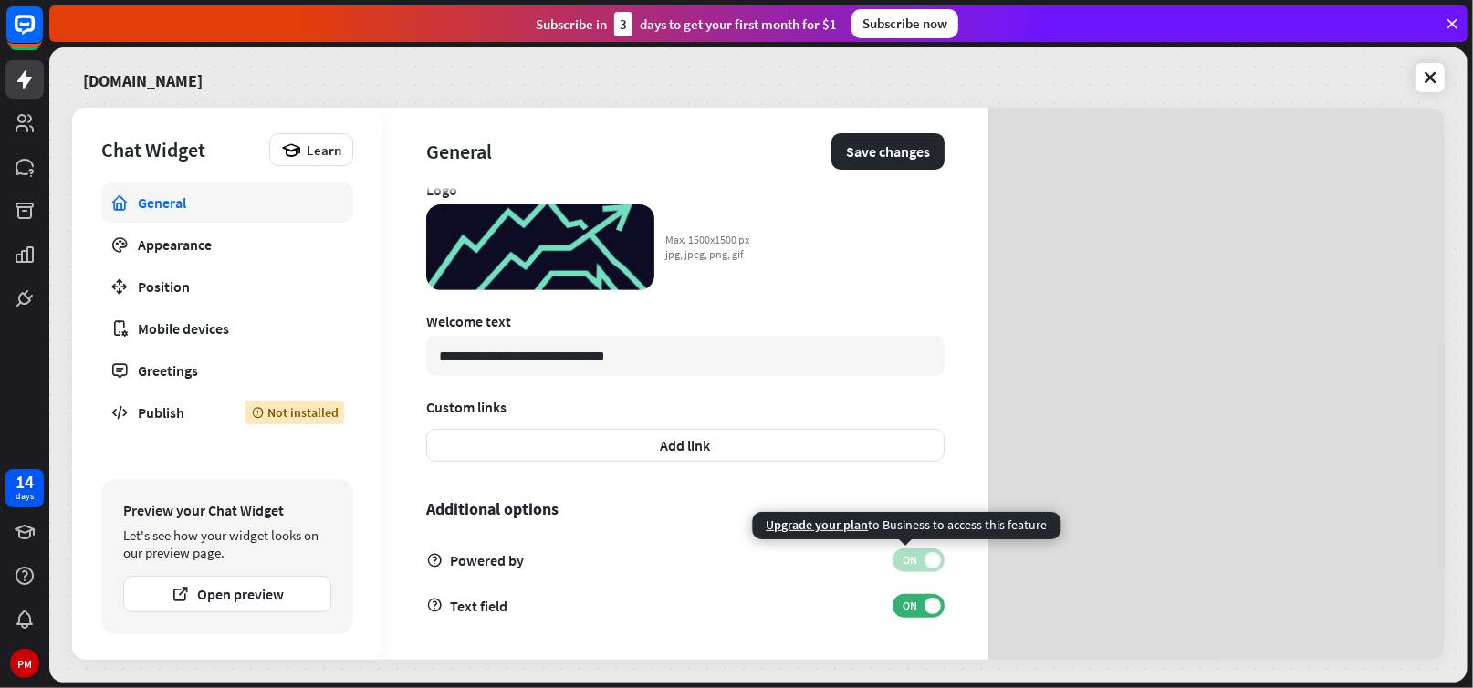
click at [907, 563] on span "ON" at bounding box center [910, 560] width 28 height 15
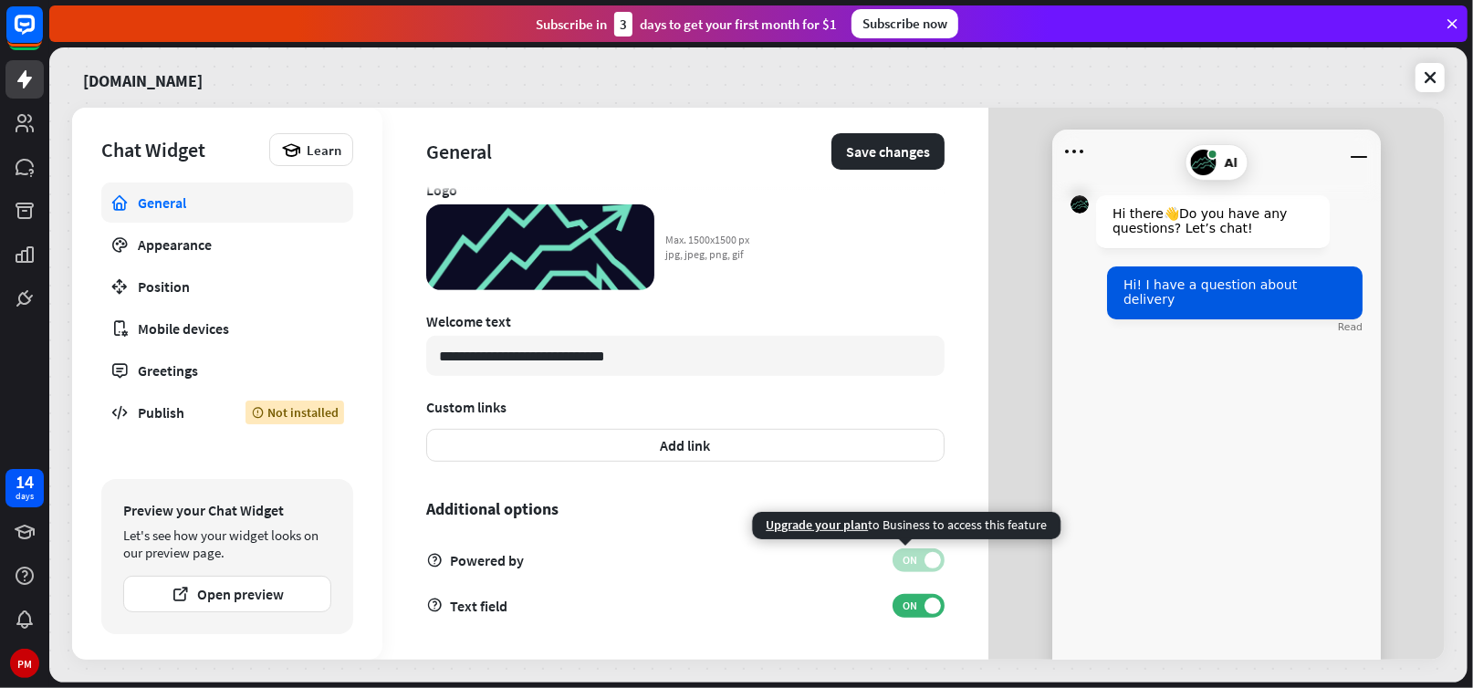
click at [925, 553] on span at bounding box center [933, 560] width 16 height 16
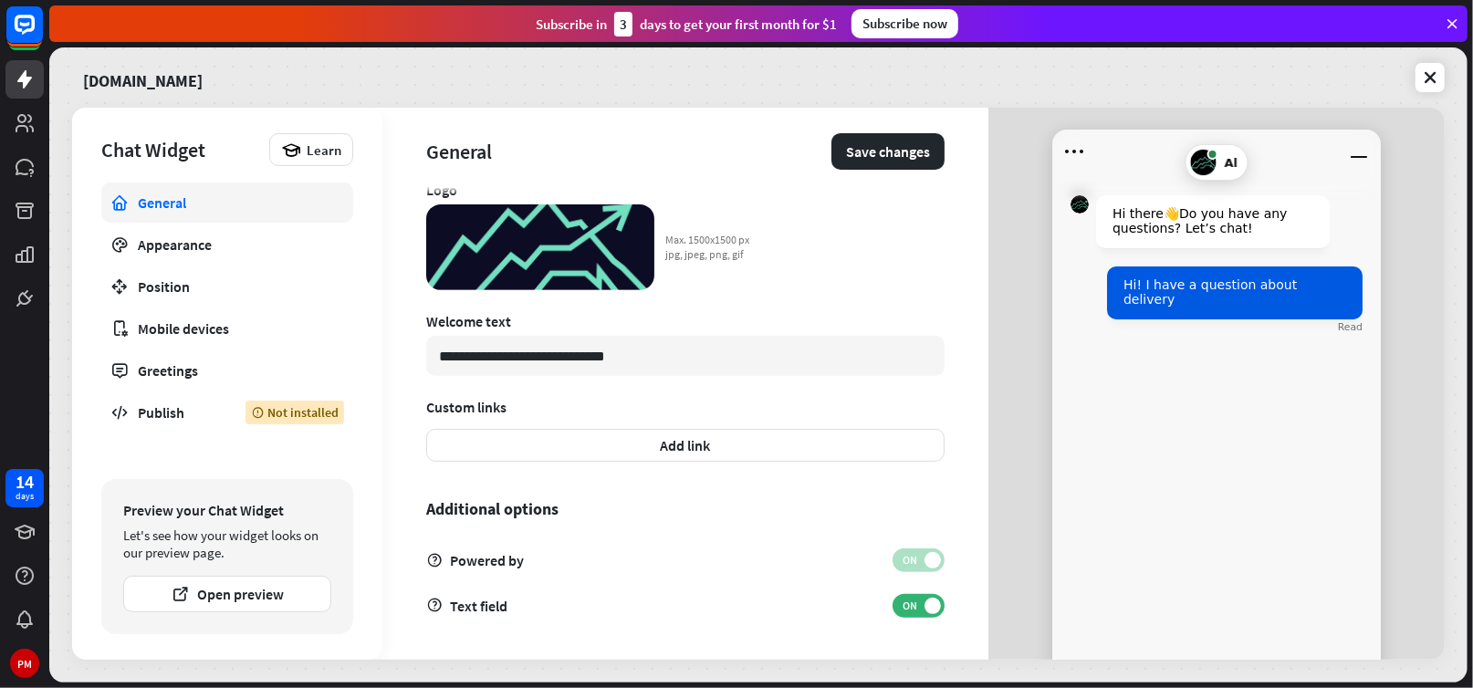
click at [1228, 398] on div "Hi there 👋 Do you have any questions? Let’s chat! Hi! I have a question about d…" at bounding box center [1216, 422] width 329 height 499
click at [1043, 152] on div "Al Hi there 👋 Do you have any questions? Let’s chat! Hi! I have a question abou…" at bounding box center [1217, 441] width 356 height 650
click at [1060, 156] on icon "Open menu" at bounding box center [1074, 151] width 29 height 29
click at [1350, 160] on icon "Minimize window" at bounding box center [1359, 151] width 29 height 29
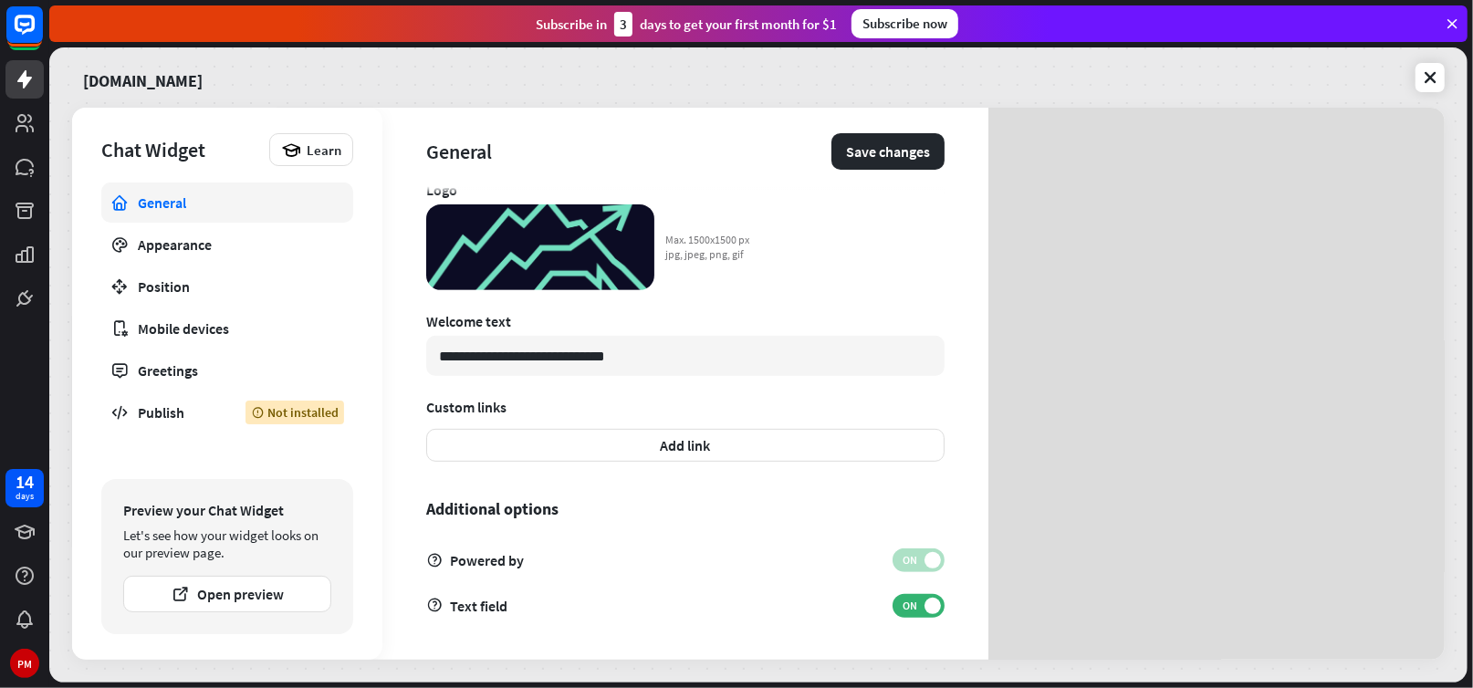
click at [1352, 160] on div at bounding box center [1217, 441] width 356 height 650
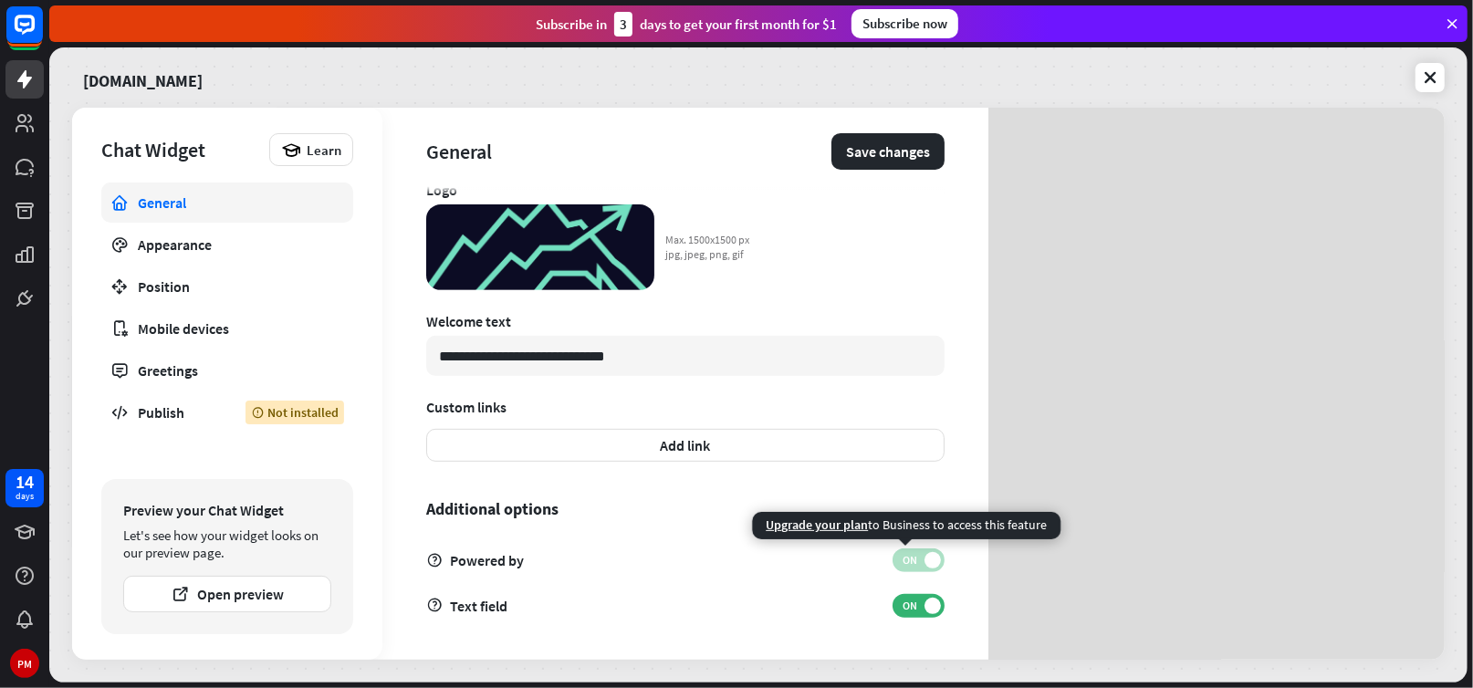
click at [925, 560] on span at bounding box center [933, 560] width 16 height 16
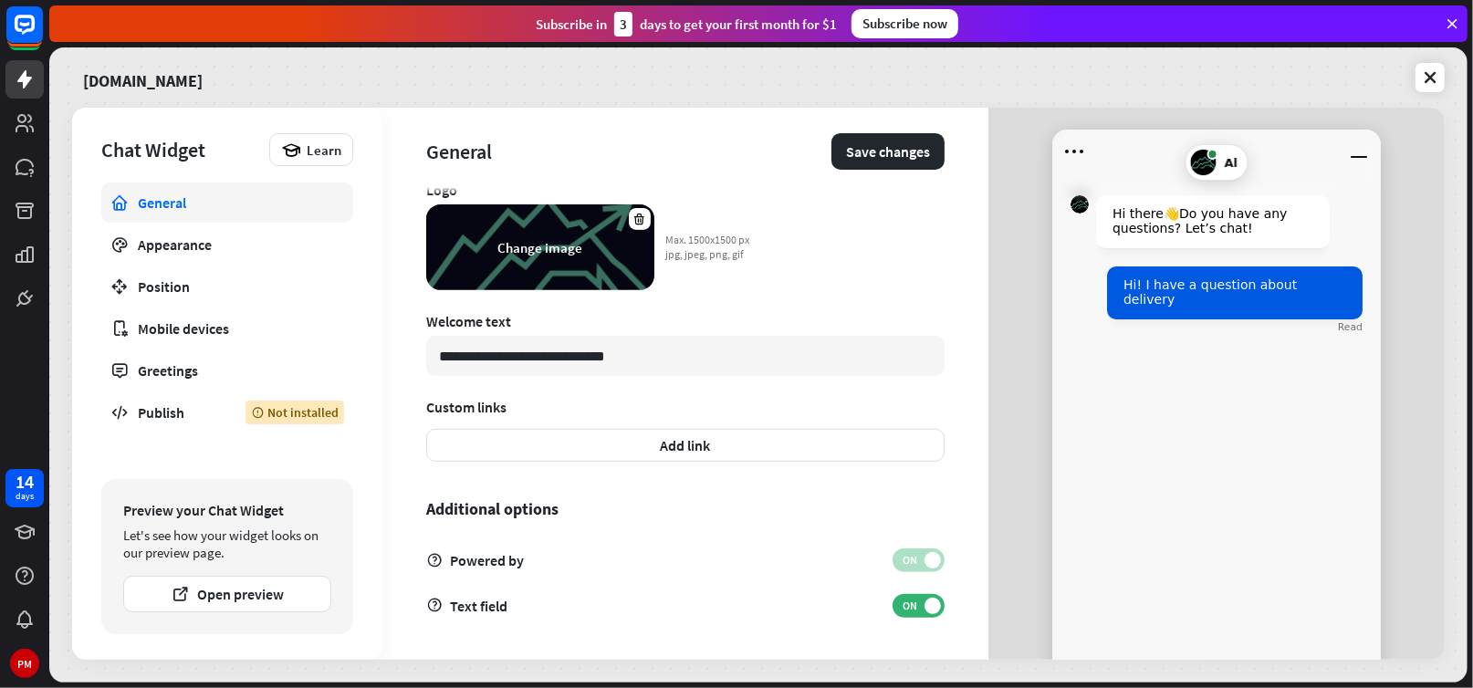
click at [546, 250] on div "Change image" at bounding box center [540, 247] width 85 height 17
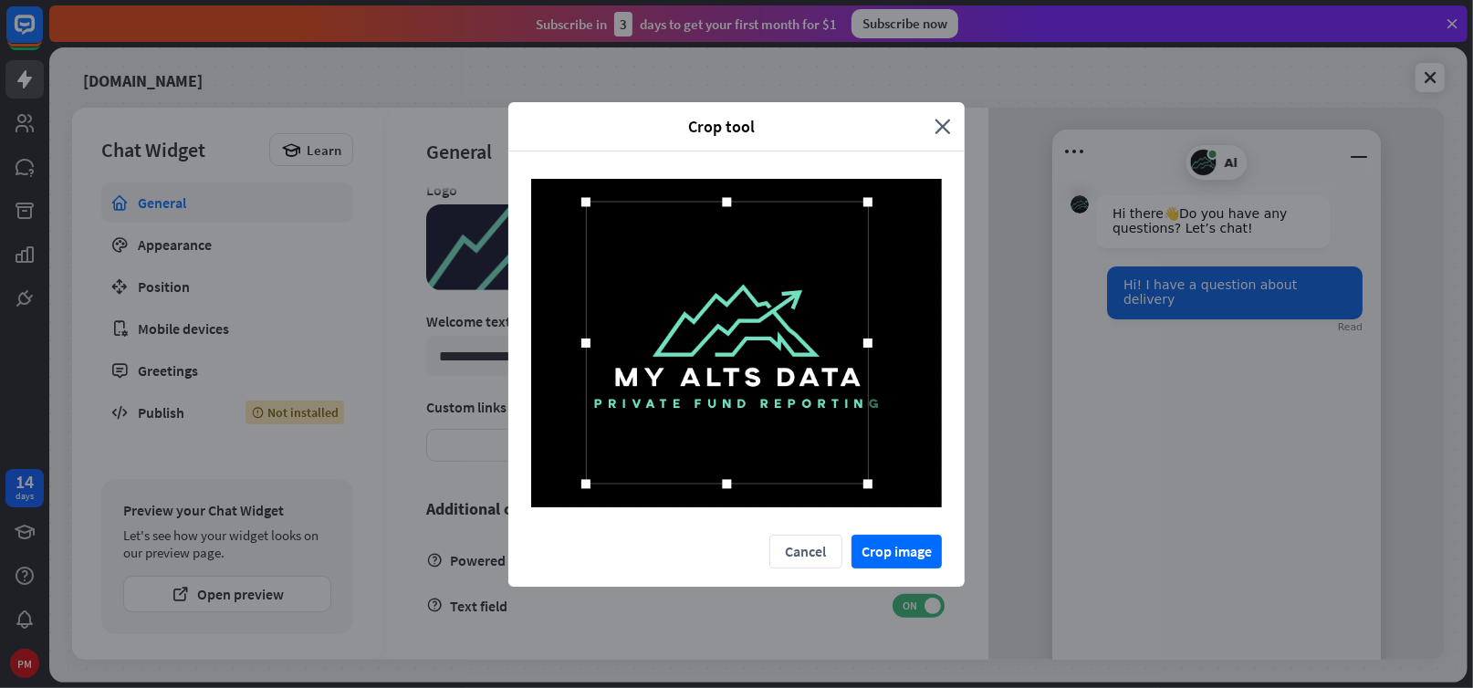
drag, startPoint x: 605, startPoint y: 343, endPoint x: 586, endPoint y: 345, distance: 19.3
click at [586, 345] on div at bounding box center [585, 343] width 9 height 9
drag, startPoint x: 869, startPoint y: 341, endPoint x: 893, endPoint y: 347, distance: 24.4
click at [893, 347] on div at bounding box center [892, 343] width 27 height 27
click at [904, 559] on button "Crop image" at bounding box center [897, 552] width 90 height 34
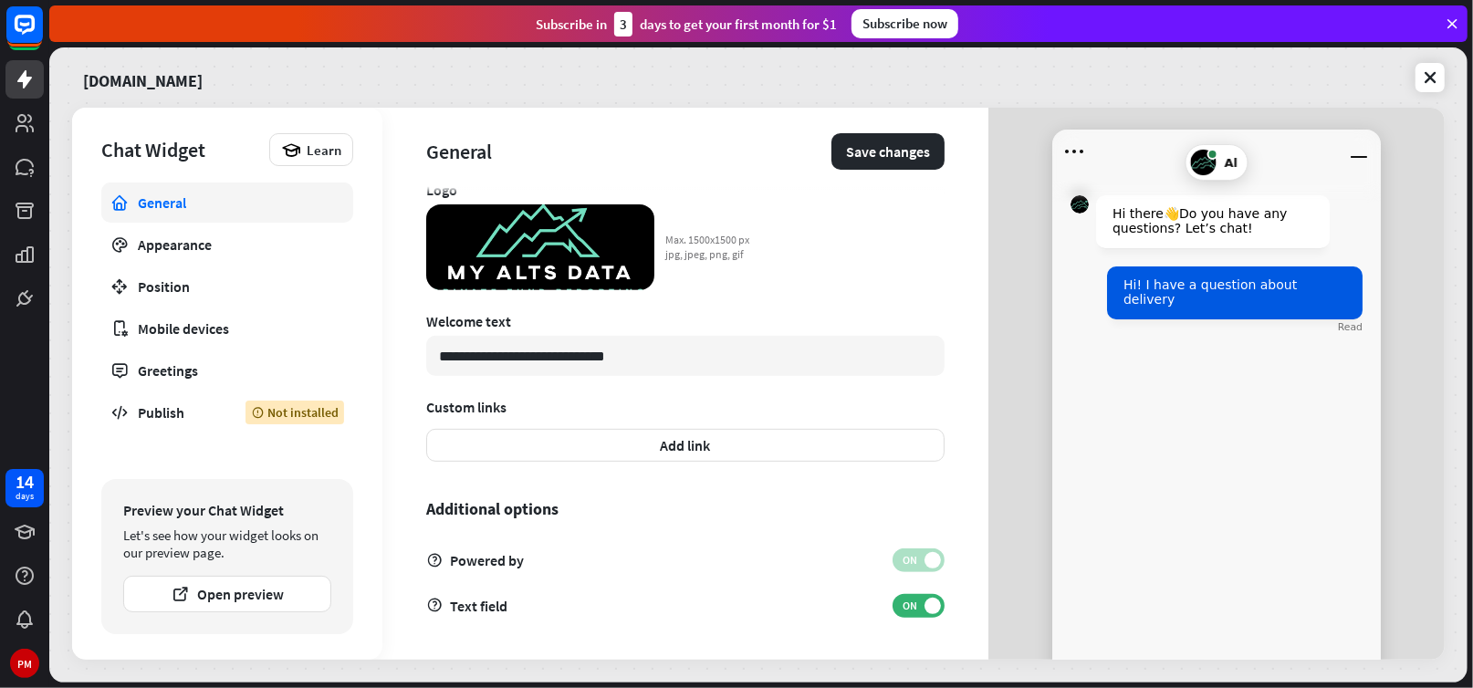
click at [827, 318] on div "Welcome text" at bounding box center [685, 321] width 518 height 18
click at [1128, 413] on div "Hi there 👋 Do you have any questions? Let’s chat! Hi! I have a question about d…" at bounding box center [1216, 422] width 329 height 499
click at [887, 149] on button "Save changes" at bounding box center [888, 151] width 113 height 37
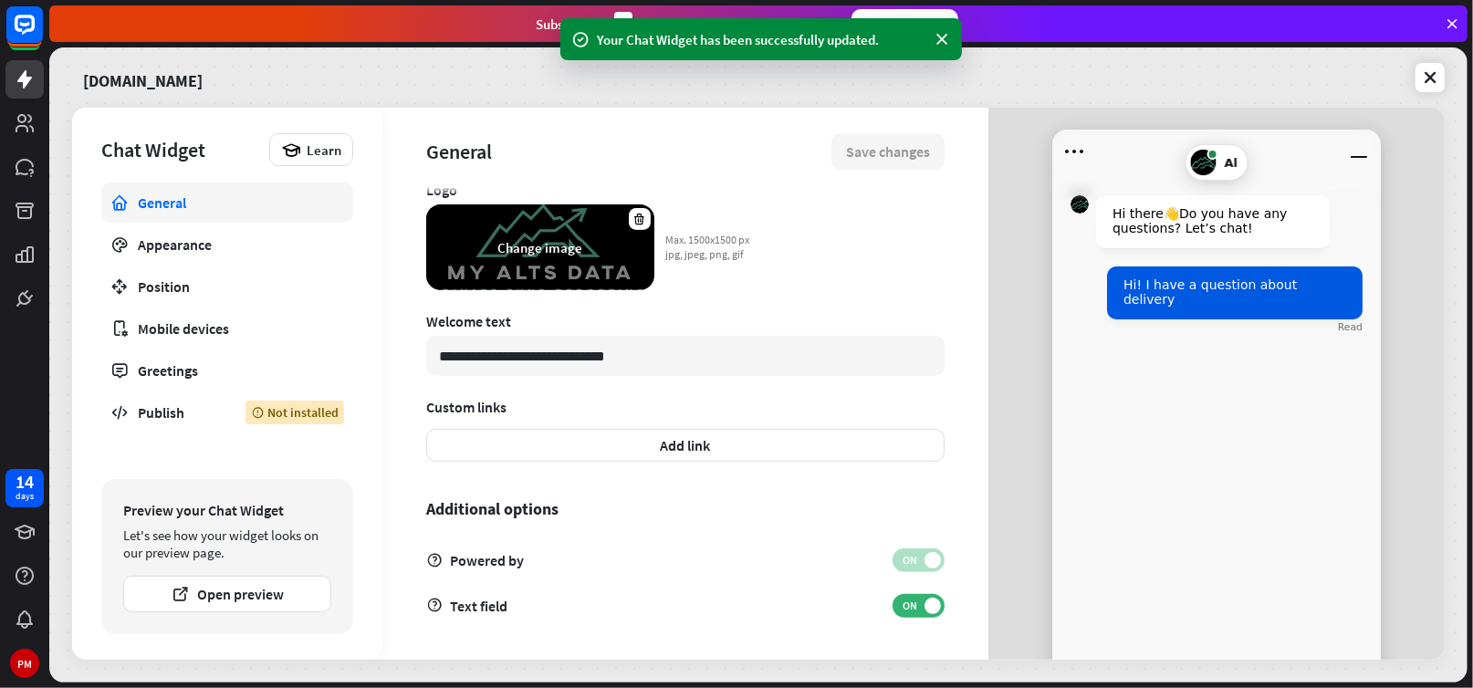
click at [595, 241] on div "Change image" at bounding box center [540, 247] width 228 height 86
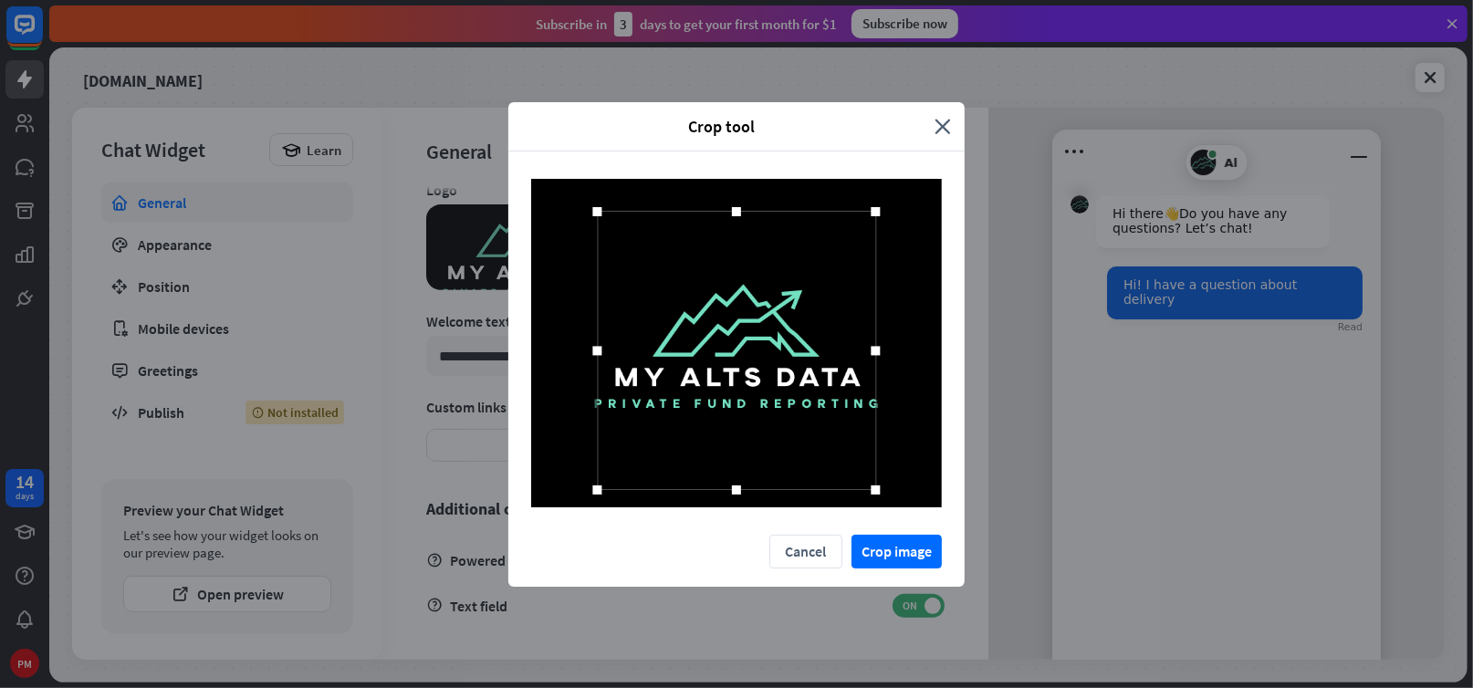
drag, startPoint x: 735, startPoint y: 476, endPoint x: 736, endPoint y: 491, distance: 15.5
click at [736, 491] on div at bounding box center [736, 490] width 9 height 9
drag, startPoint x: 599, startPoint y: 352, endPoint x: 587, endPoint y: 354, distance: 12.0
click at [587, 354] on div at bounding box center [586, 350] width 9 height 9
click at [879, 358] on div at bounding box center [878, 350] width 27 height 27
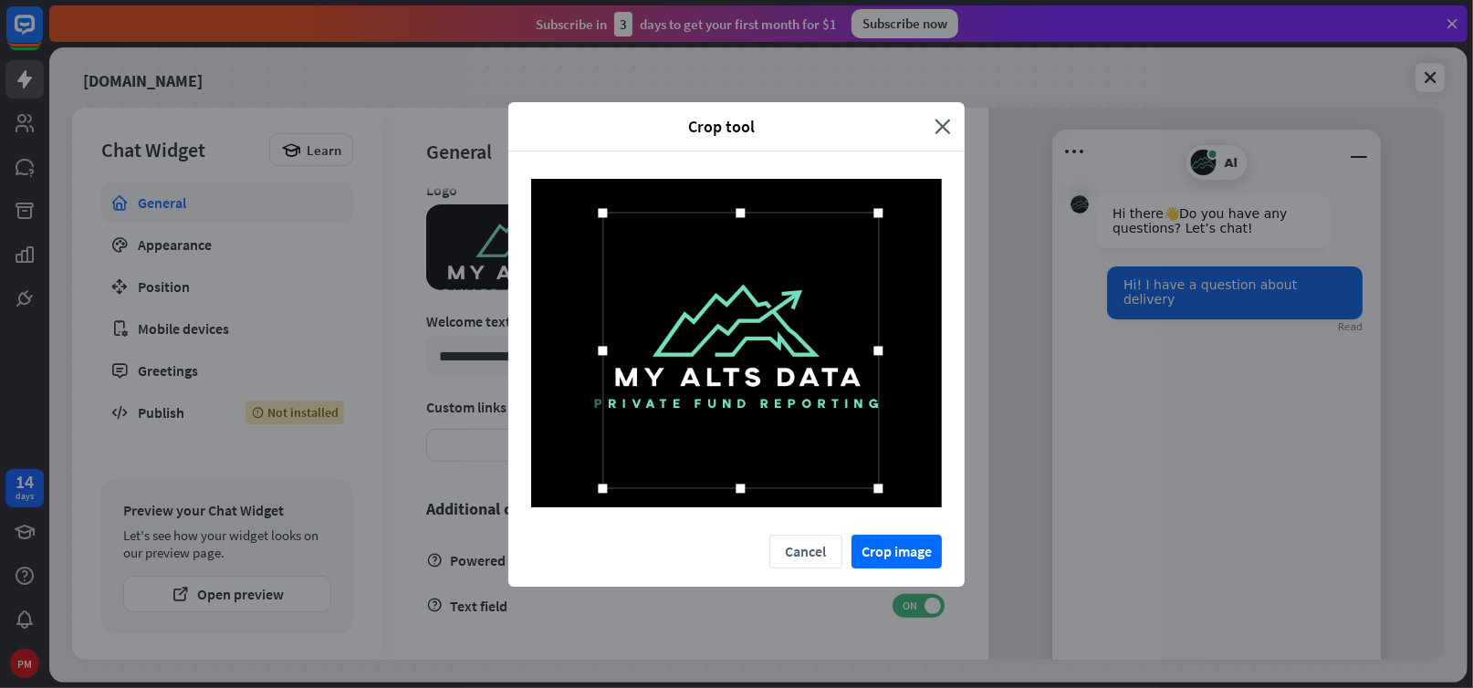
drag, startPoint x: 586, startPoint y: 351, endPoint x: 604, endPoint y: 360, distance: 20.4
click at [604, 360] on div at bounding box center [603, 350] width 27 height 27
click at [737, 481] on div at bounding box center [741, 481] width 9 height 9
drag, startPoint x: 739, startPoint y: 212, endPoint x: 735, endPoint y: 221, distance: 10.2
click at [735, 221] on div at bounding box center [741, 221] width 27 height 27
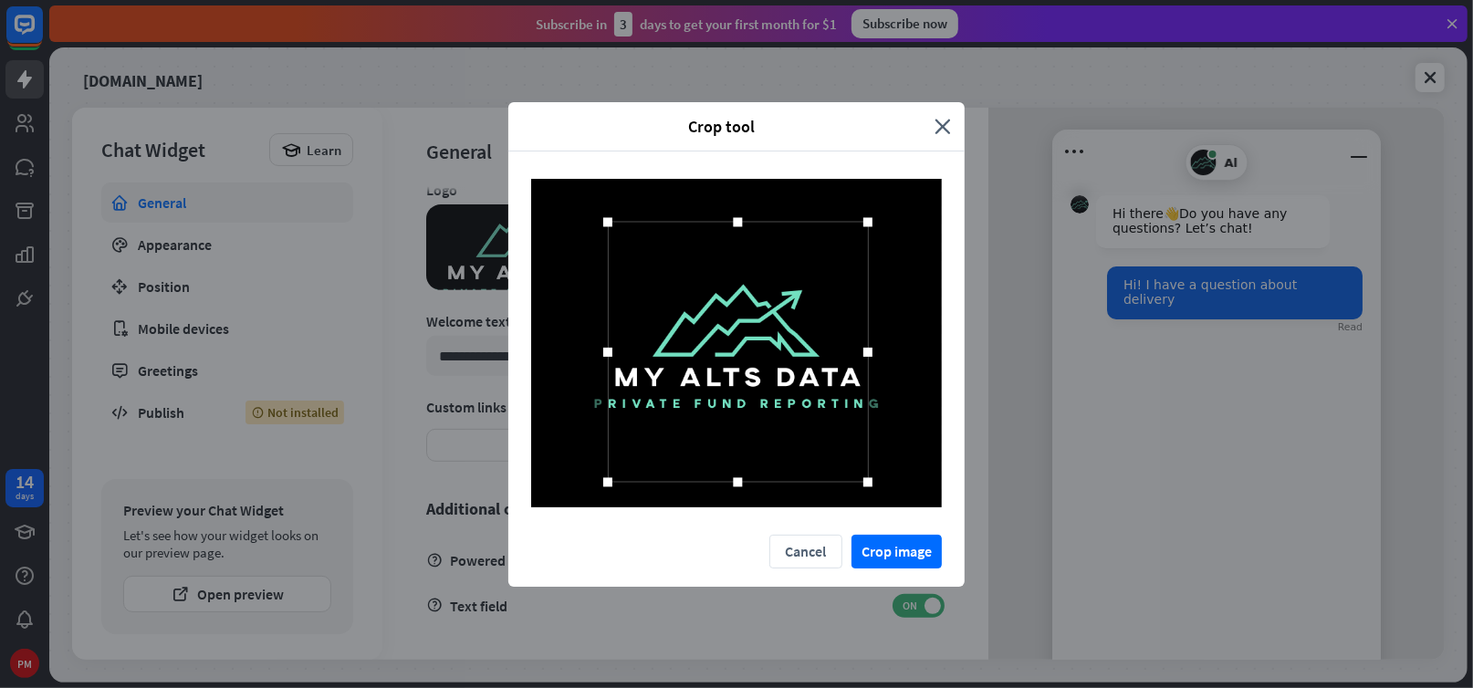
click at [703, 267] on div at bounding box center [738, 352] width 260 height 260
click at [887, 560] on button "Crop image" at bounding box center [897, 552] width 90 height 34
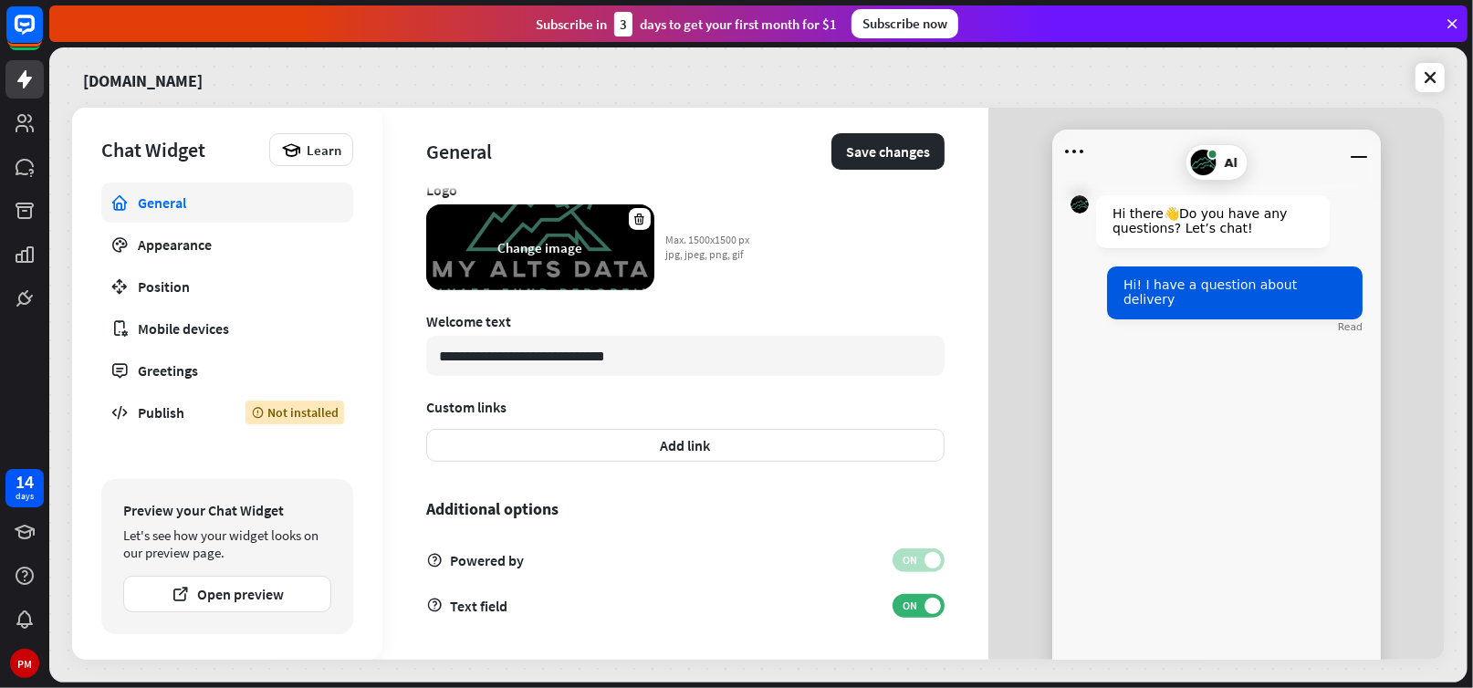
click at [532, 263] on div "Change image" at bounding box center [540, 247] width 228 height 86
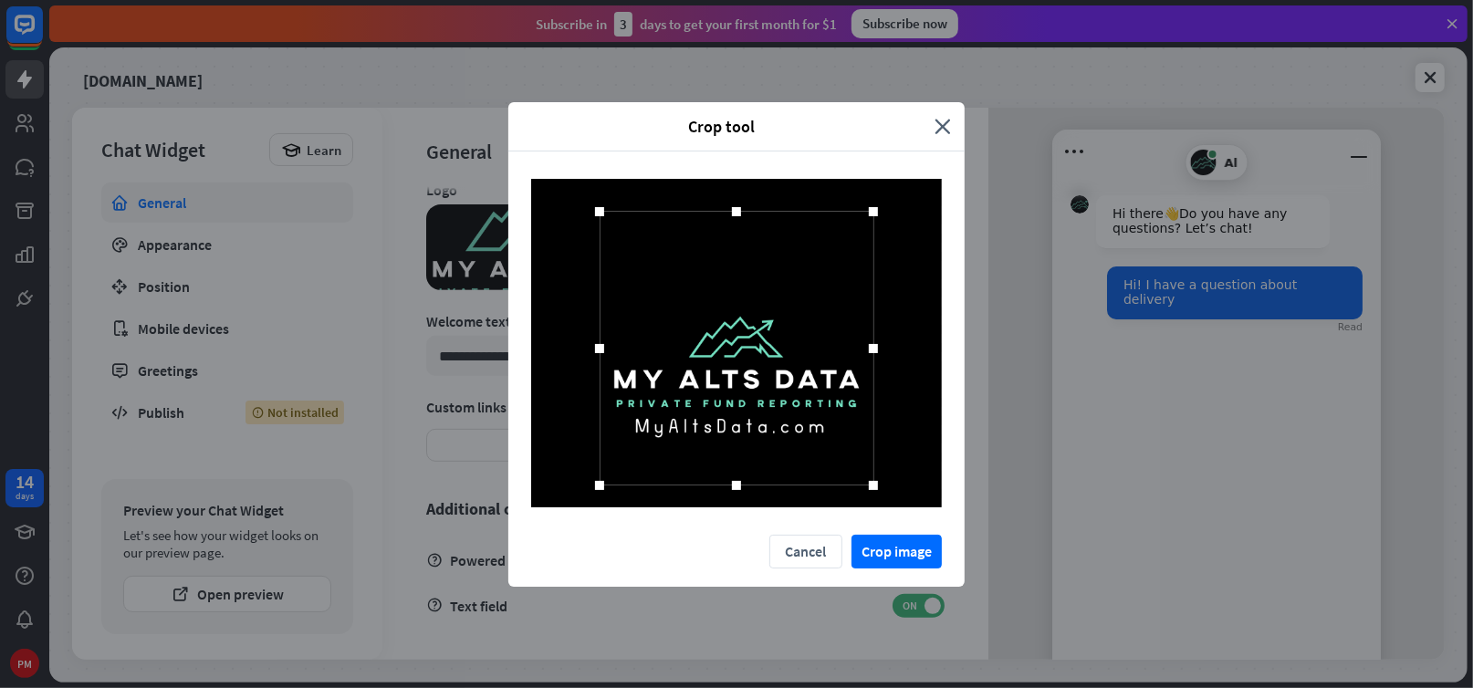
drag, startPoint x: 735, startPoint y: 474, endPoint x: 715, endPoint y: 485, distance: 22.9
click at [715, 485] on div at bounding box center [737, 349] width 274 height 274
drag, startPoint x: 674, startPoint y: 425, endPoint x: 674, endPoint y: 470, distance: 44.7
click at [674, 470] on div at bounding box center [737, 370] width 274 height 274
click at [888, 550] on button "Crop image" at bounding box center [897, 552] width 90 height 34
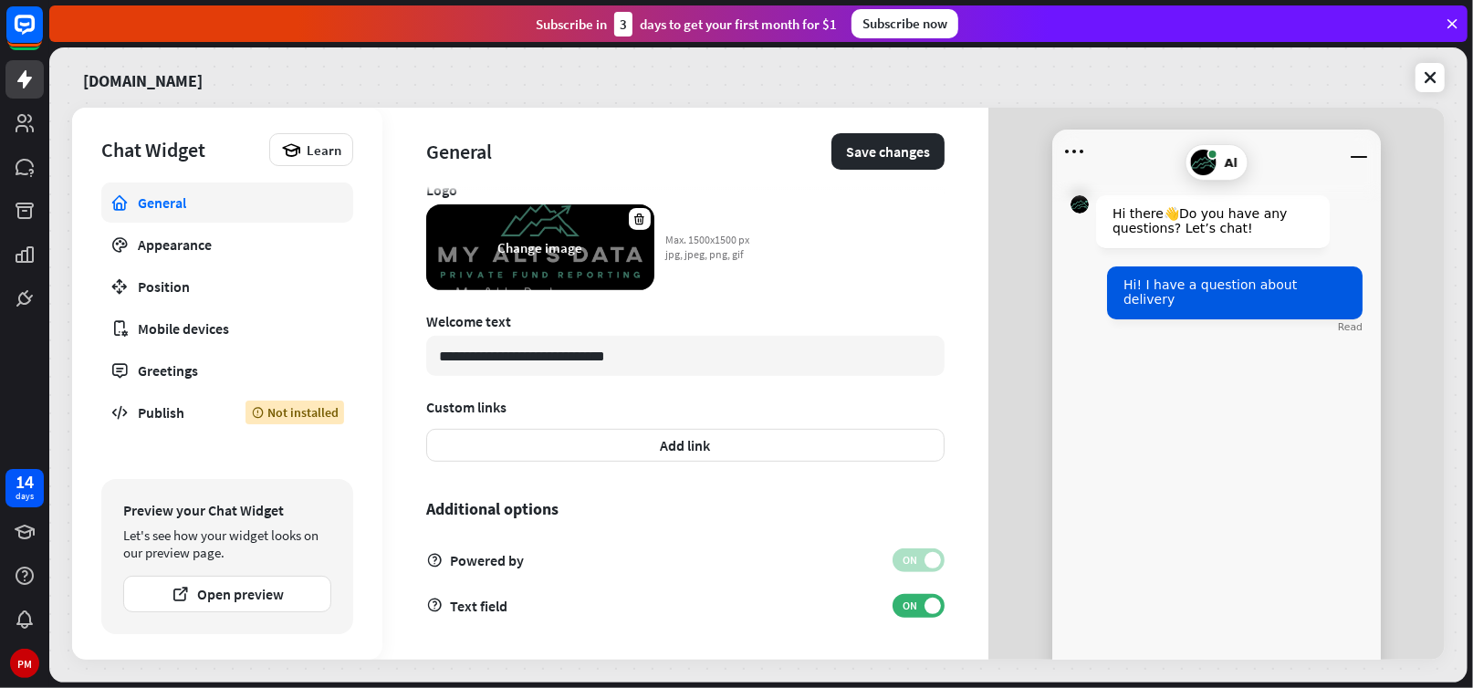
click at [446, 270] on div "Change image" at bounding box center [540, 247] width 228 height 86
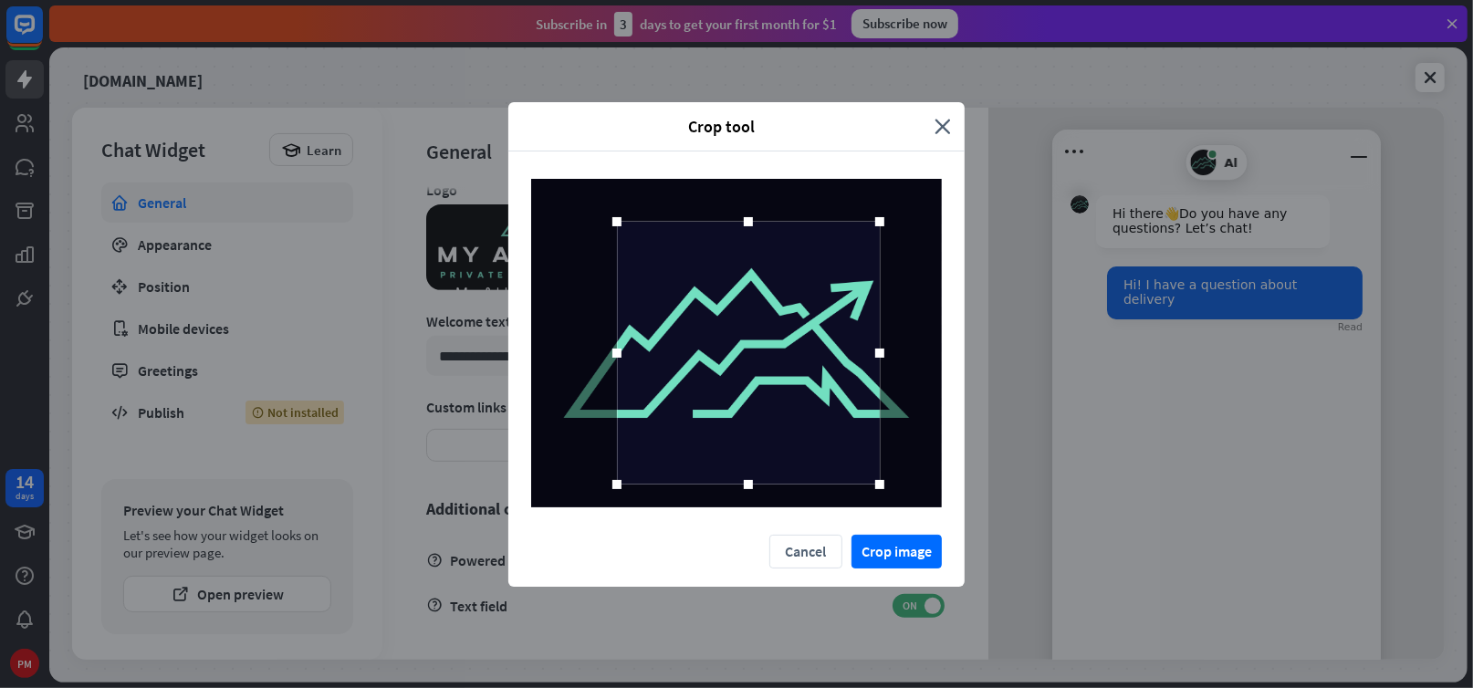
drag, startPoint x: 713, startPoint y: 378, endPoint x: 725, endPoint y: 388, distance: 15.5
click at [725, 388] on div at bounding box center [748, 353] width 263 height 263
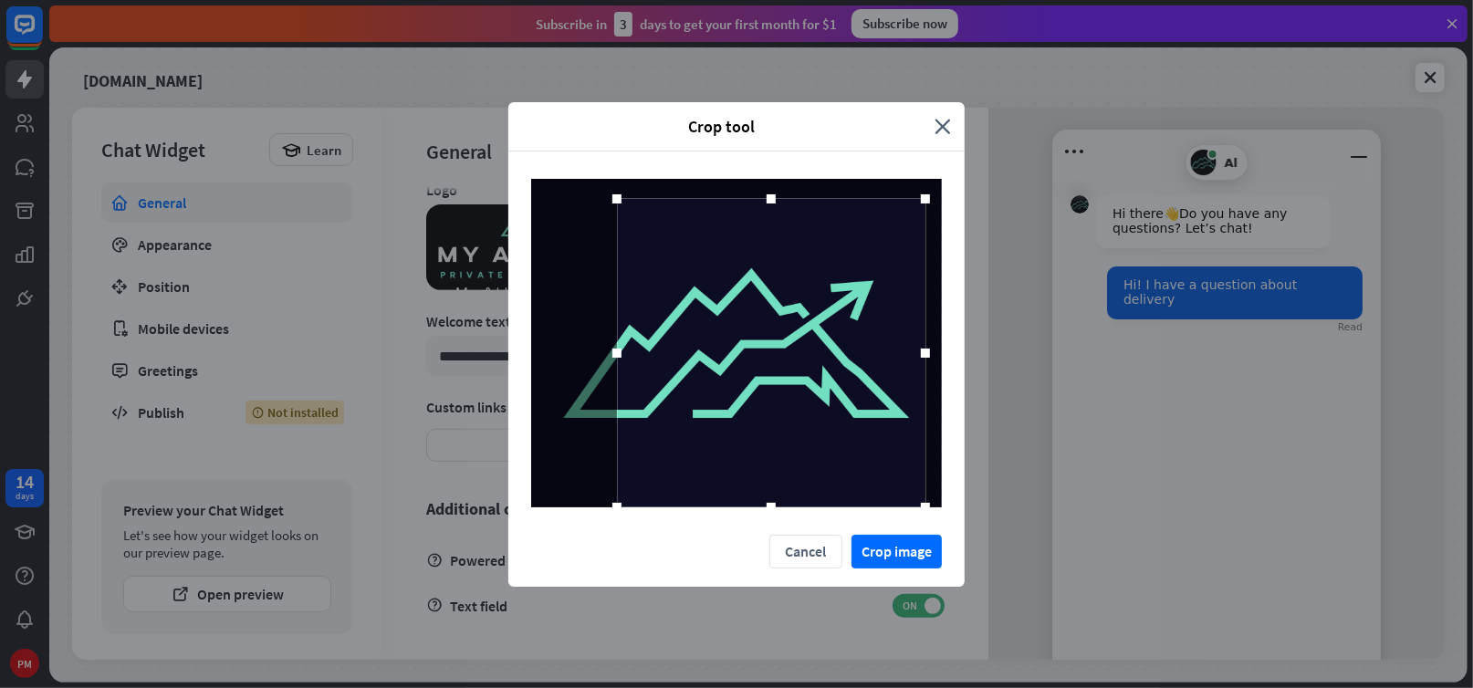
drag, startPoint x: 880, startPoint y: 351, endPoint x: 992, endPoint y: 351, distance: 112.3
click at [992, 351] on div "Crop tool close Cancel Crop image" at bounding box center [736, 344] width 1473 height 688
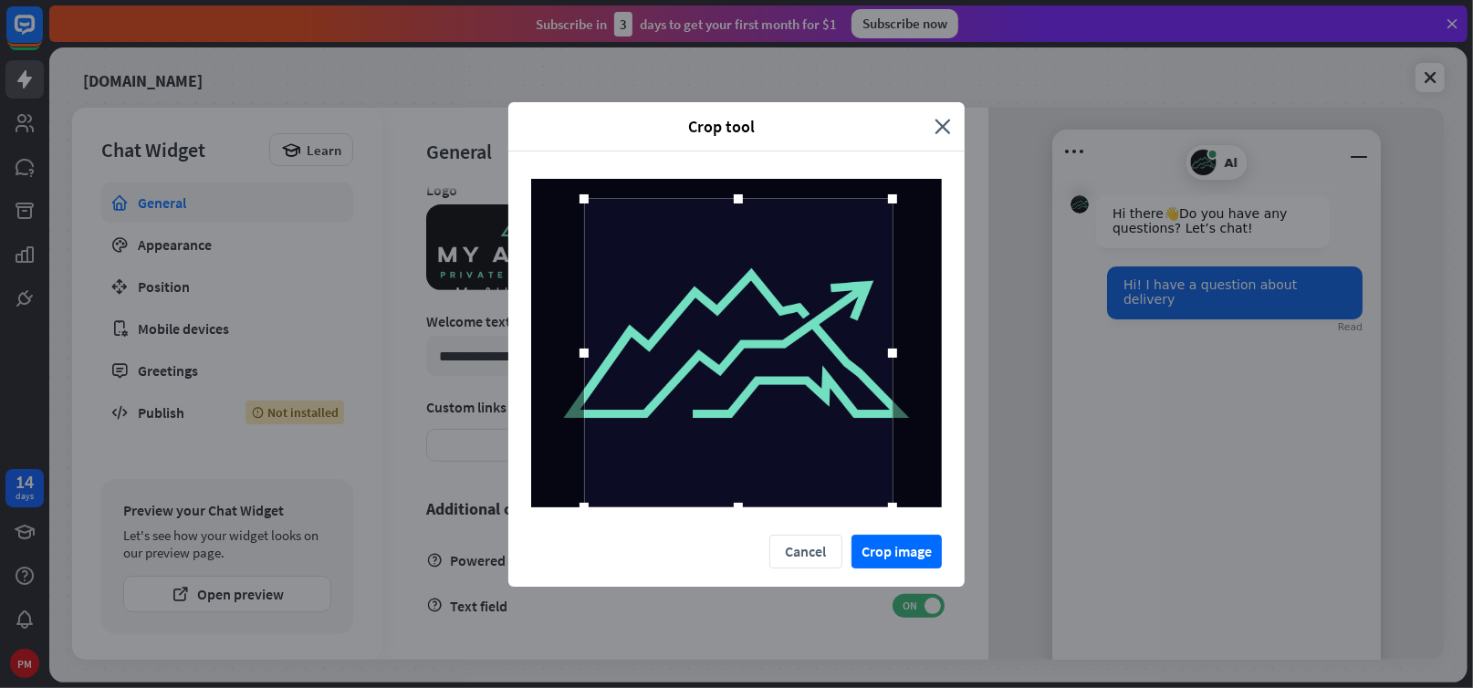
drag, startPoint x: 641, startPoint y: 342, endPoint x: 612, endPoint y: 344, distance: 29.3
click at [612, 344] on div at bounding box center [738, 353] width 309 height 309
drag, startPoint x: 665, startPoint y: 414, endPoint x: 668, endPoint y: 429, distance: 15.9
click at [668, 429] on div at bounding box center [741, 353] width 309 height 309
click at [681, 445] on div at bounding box center [737, 353] width 309 height 309
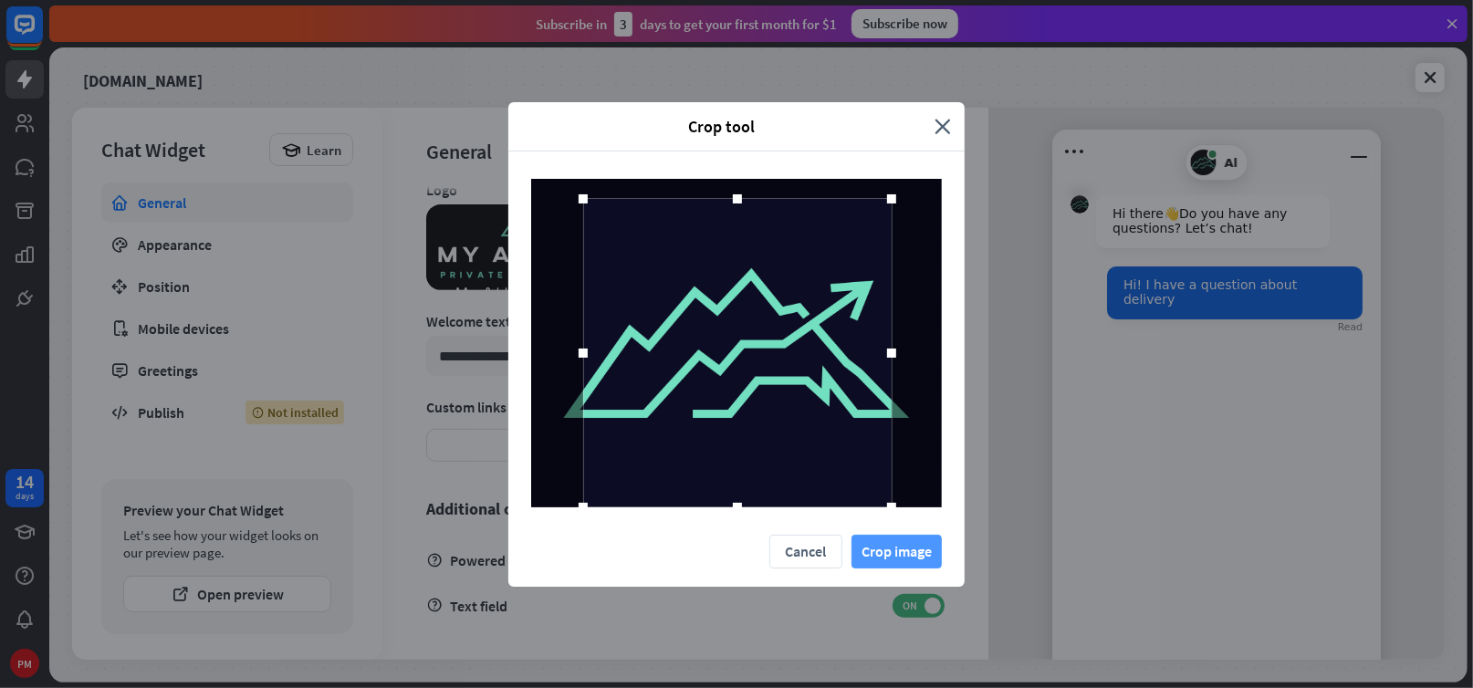
click at [892, 555] on button "Crop image" at bounding box center [897, 552] width 90 height 34
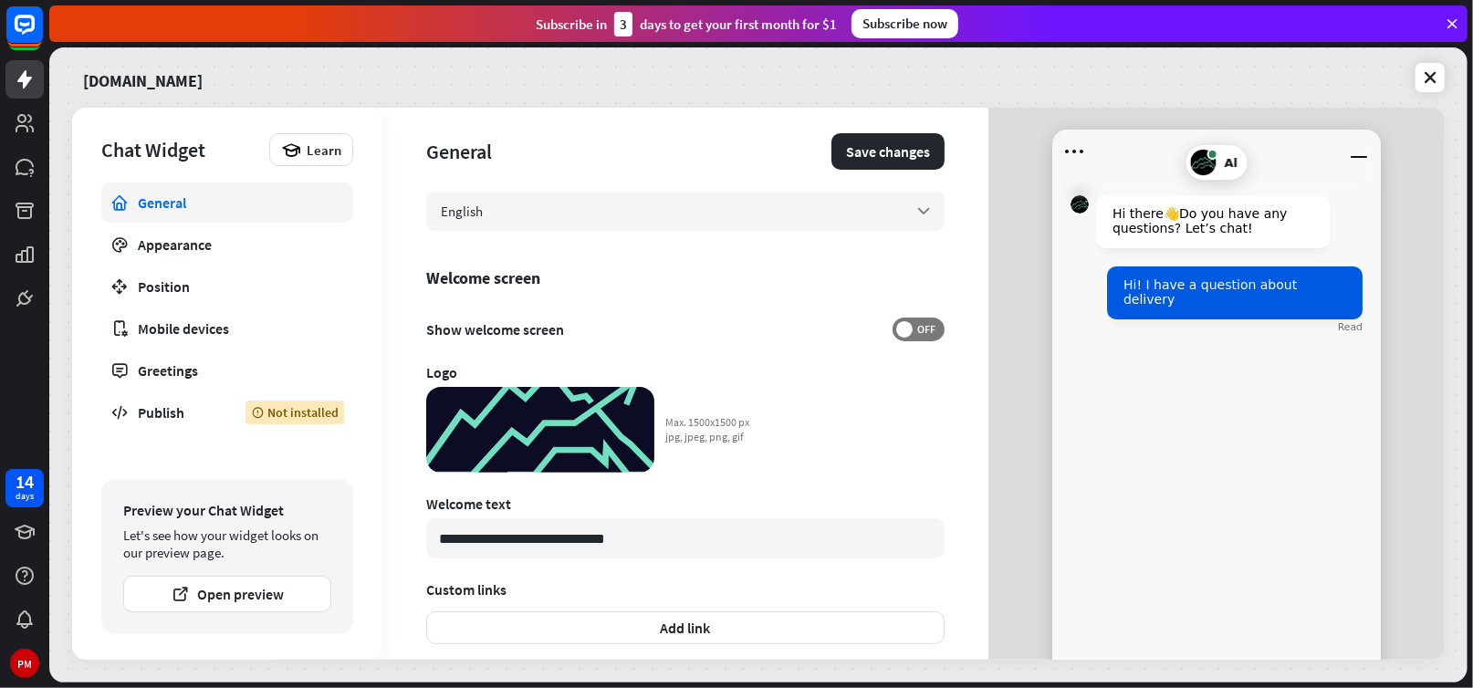
scroll to position [423, 0]
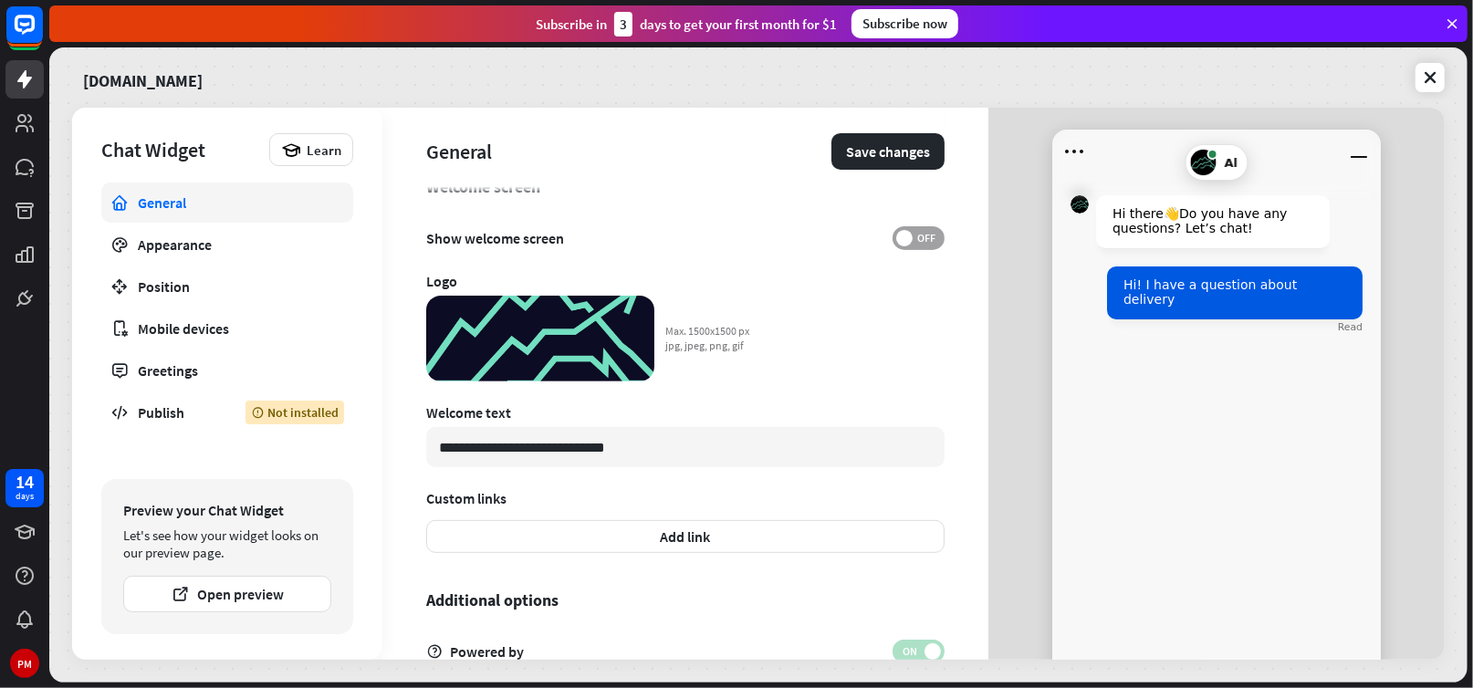
click at [896, 236] on span at bounding box center [904, 238] width 16 height 16
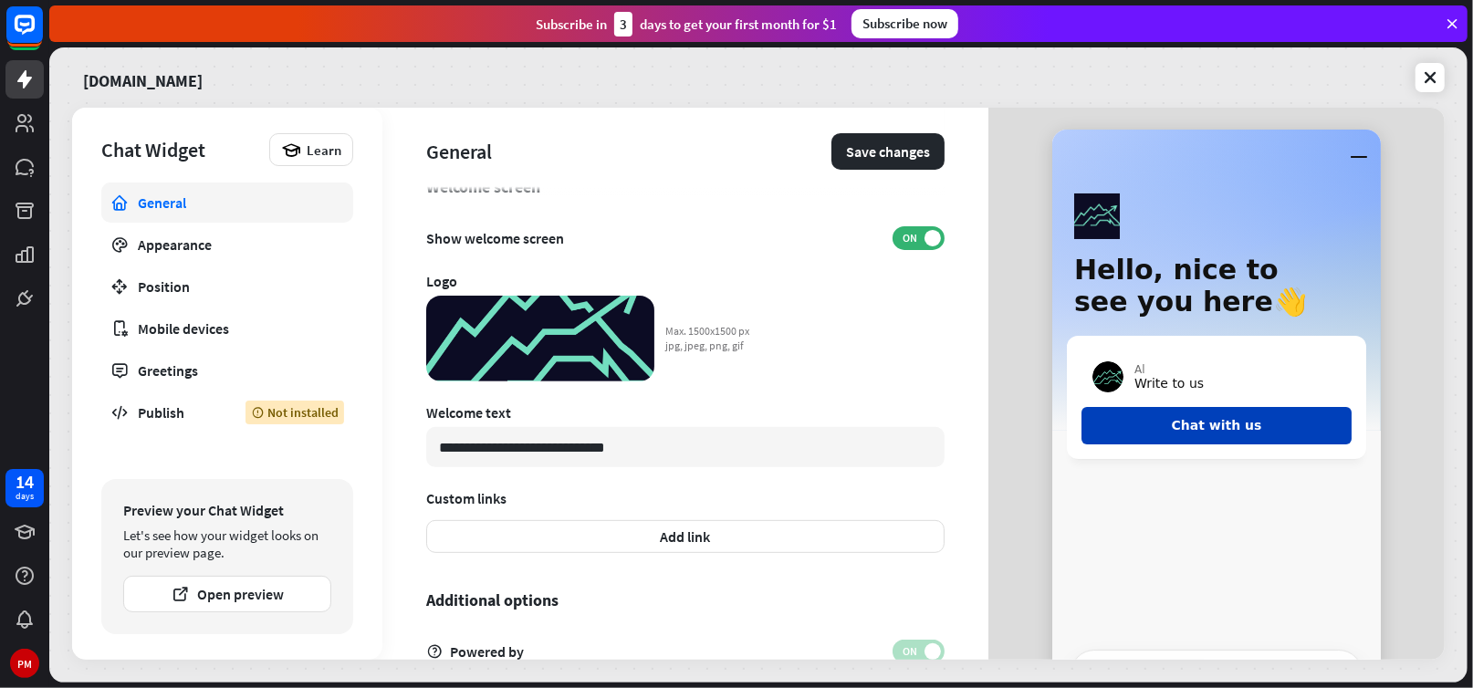
click at [1199, 436] on button "Chat with us" at bounding box center [1217, 425] width 270 height 37
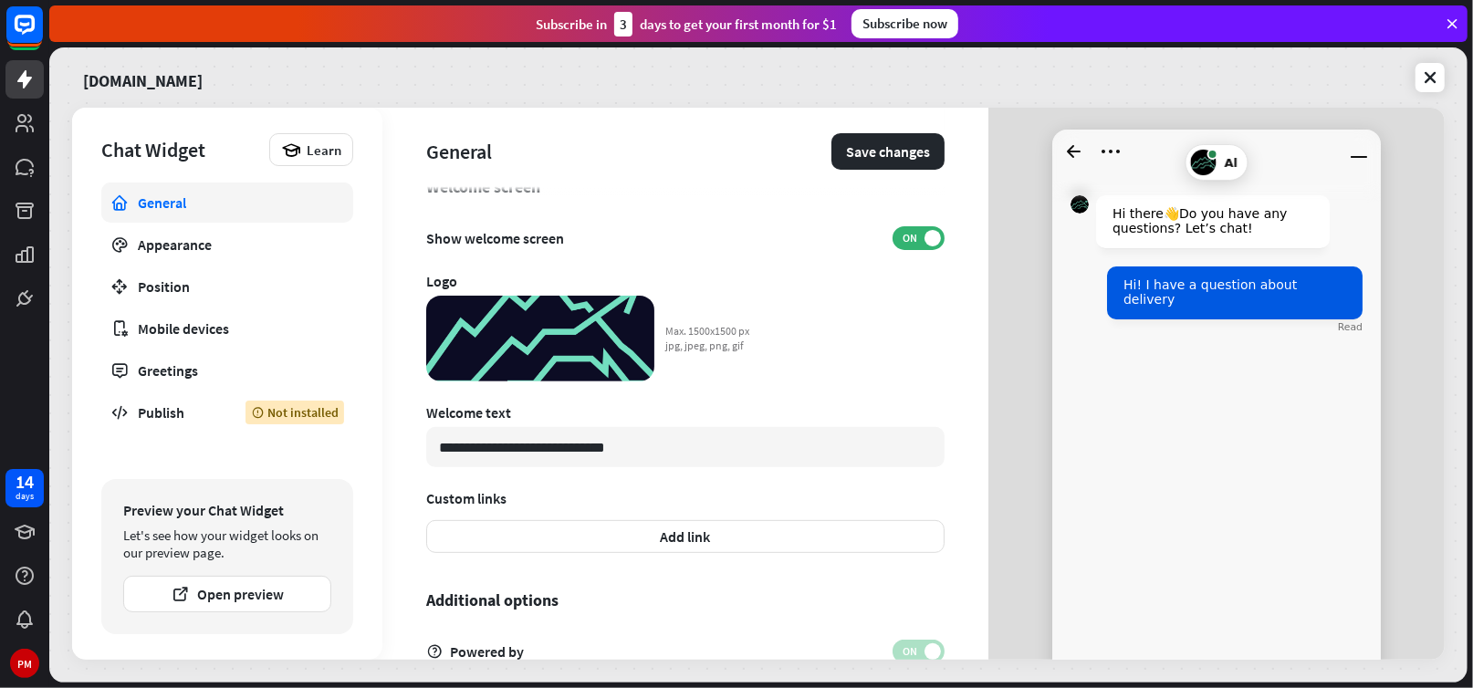
click at [1157, 345] on div "Hi there 👋 Do you have any questions? Let’s chat! Hi! I have a question about d…" at bounding box center [1216, 422] width 329 height 499
click at [1212, 328] on div "Hi! I have a question about delivery Read" at bounding box center [1217, 301] width 292 height 69
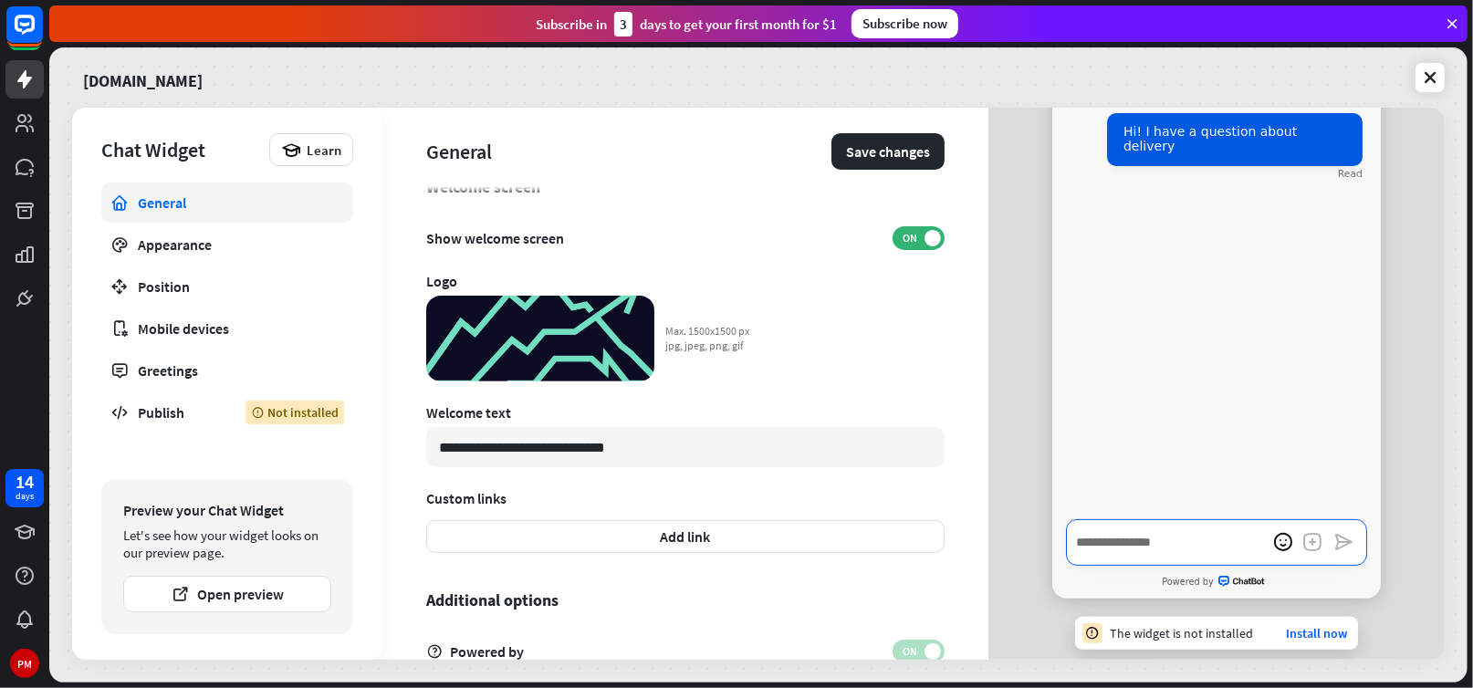
click at [1138, 537] on textarea "Write a message…" at bounding box center [1216, 542] width 301 height 47
type textarea "*"
type textarea "**"
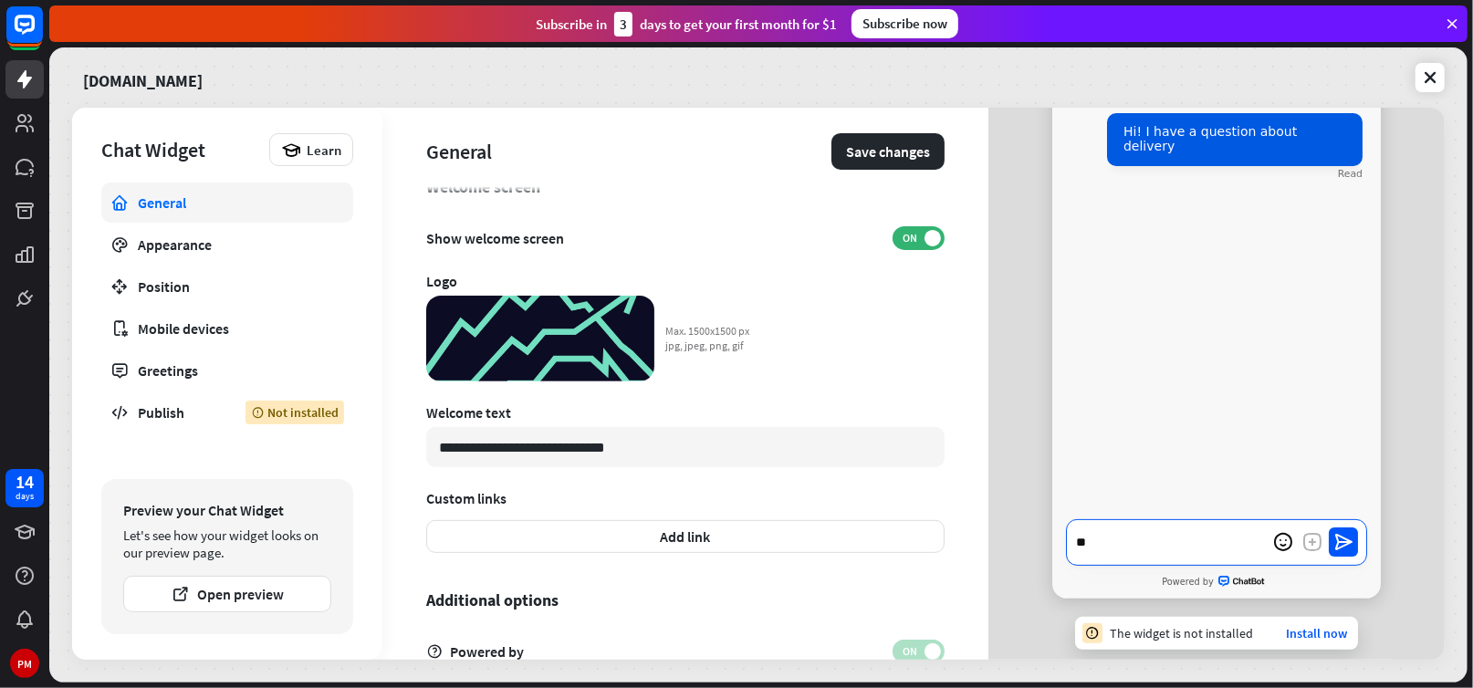
type textarea "*"
type textarea "***"
type textarea "*"
type textarea "****"
type textarea "*"
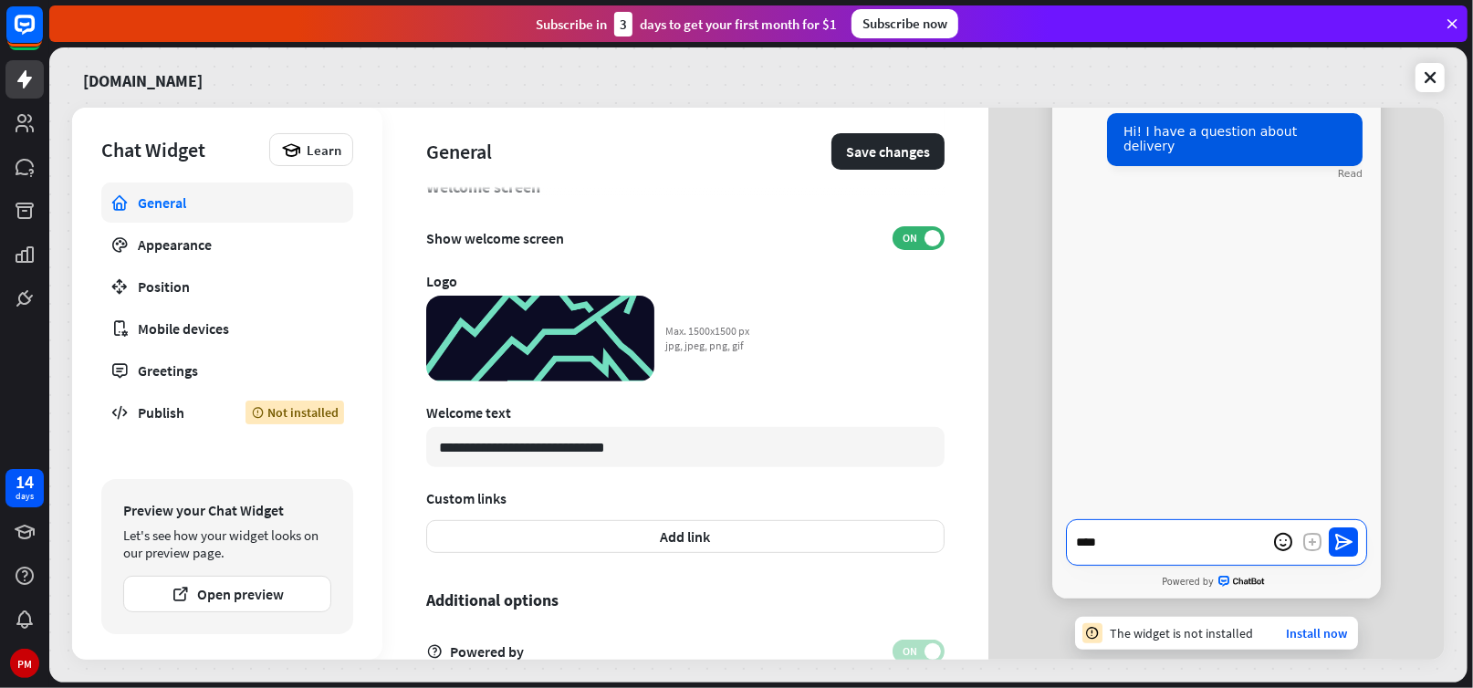
type textarea "*****"
type textarea "*"
type textarea "******"
type textarea "*"
type textarea "********"
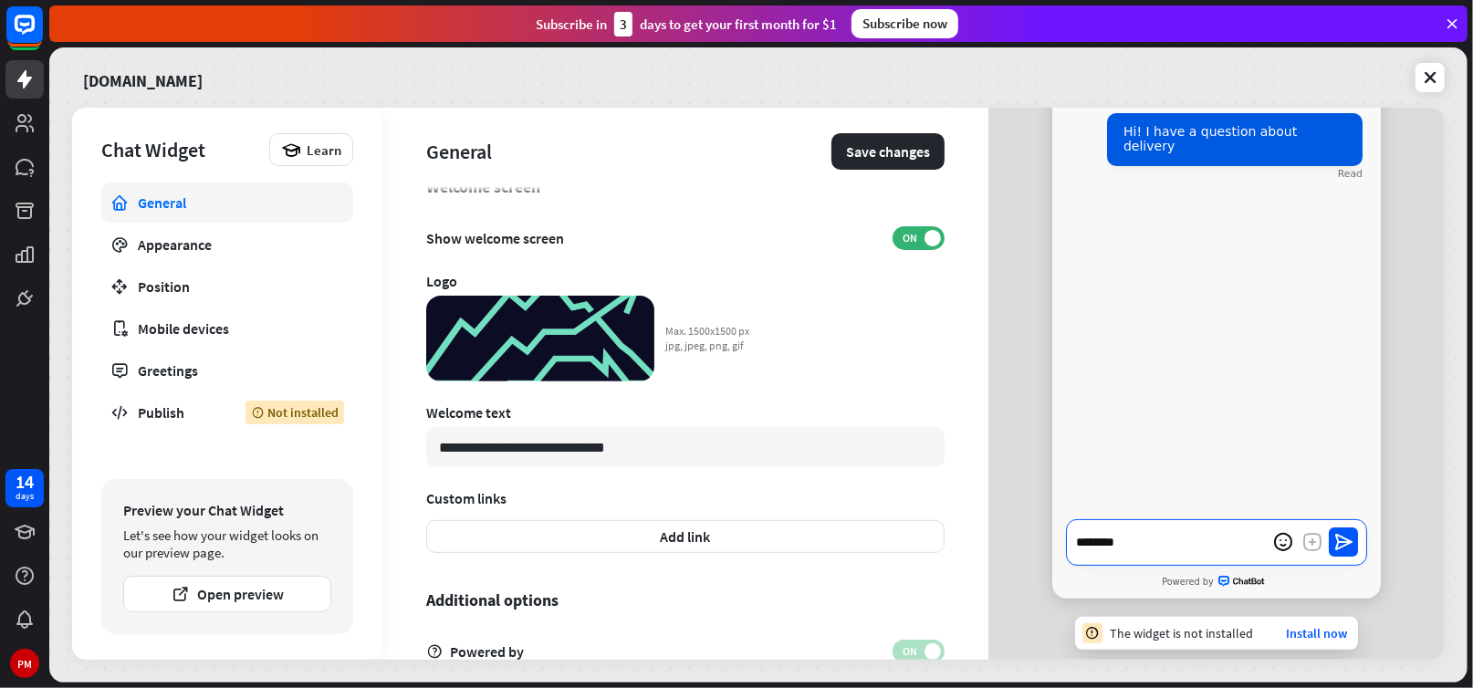
type textarea "*"
type textarea "*******"
type textarea "*"
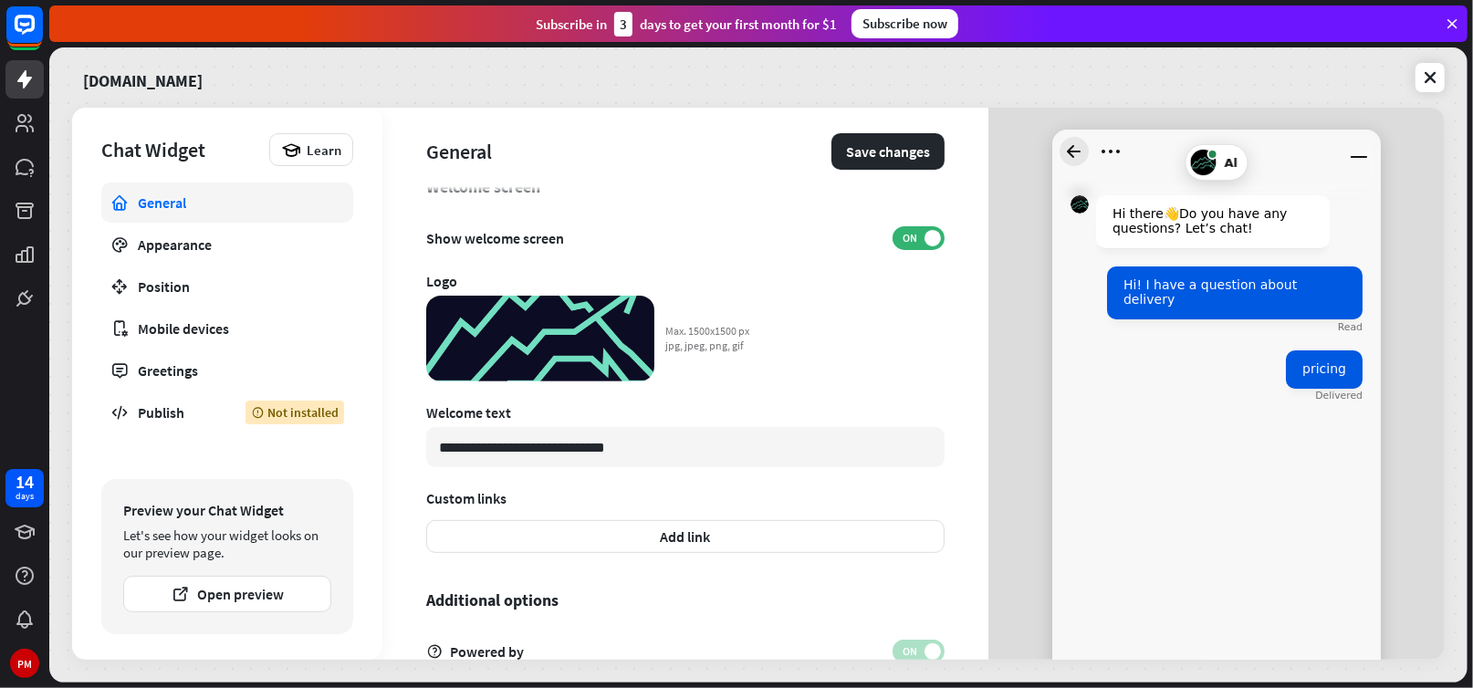
click at [1067, 150] on icon "Go back to homescreen" at bounding box center [1074, 151] width 14 height 13
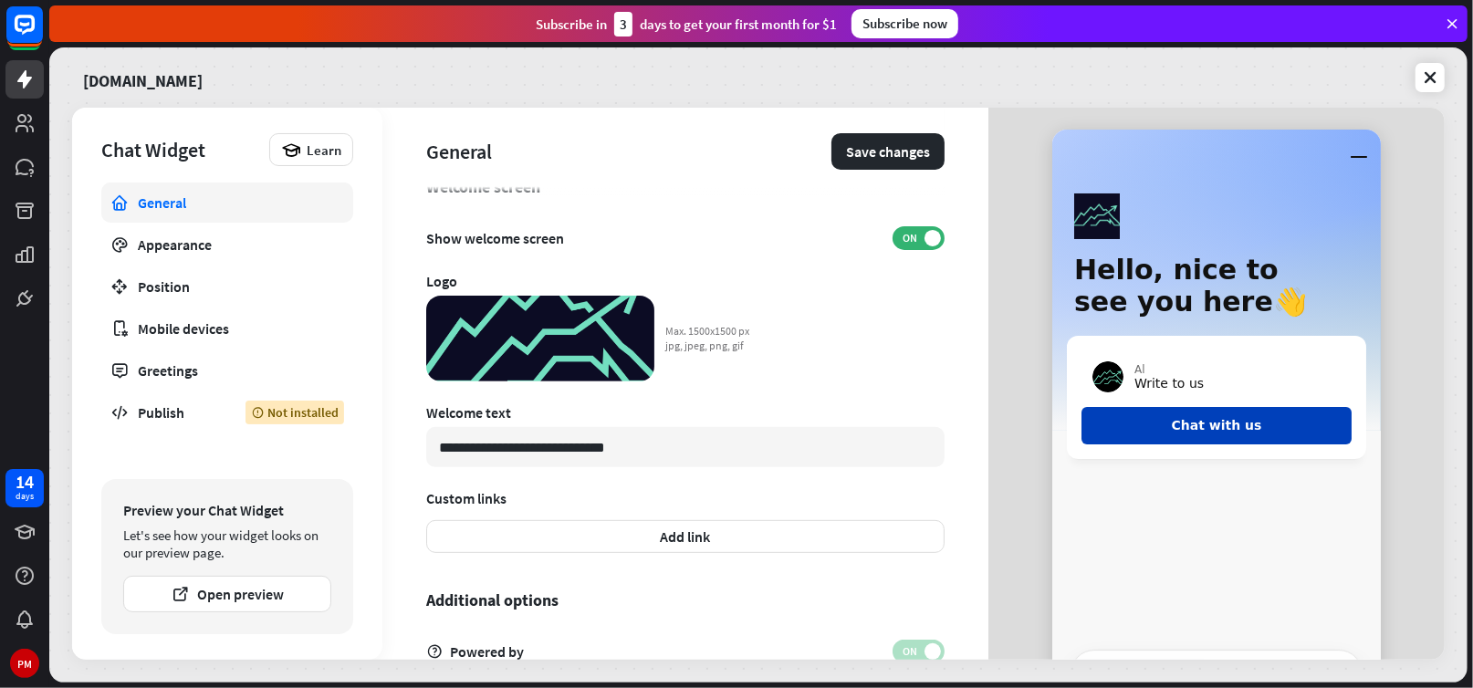
click at [1219, 434] on button "Chat with us" at bounding box center [1217, 425] width 270 height 37
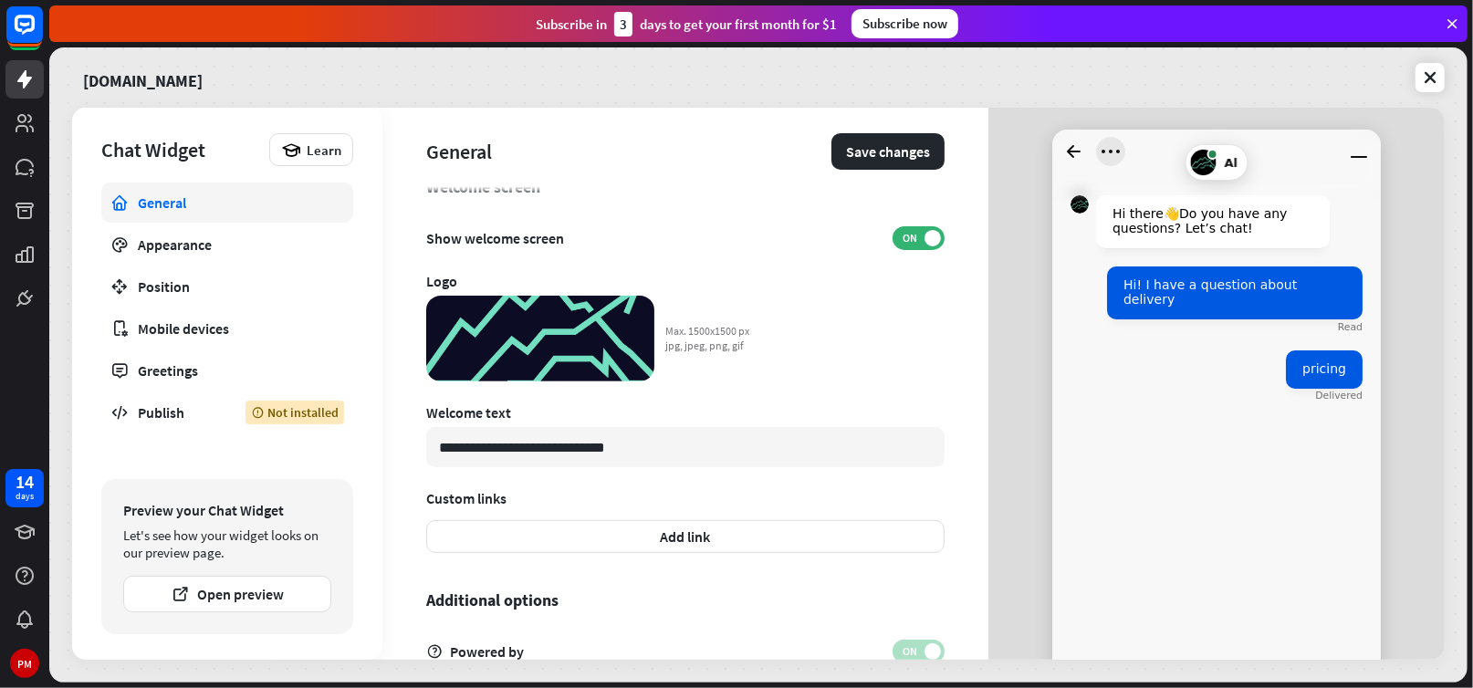
click at [1100, 147] on icon "Open menu" at bounding box center [1110, 151] width 29 height 29
click at [1346, 153] on icon "Minimize window" at bounding box center [1359, 151] width 29 height 29
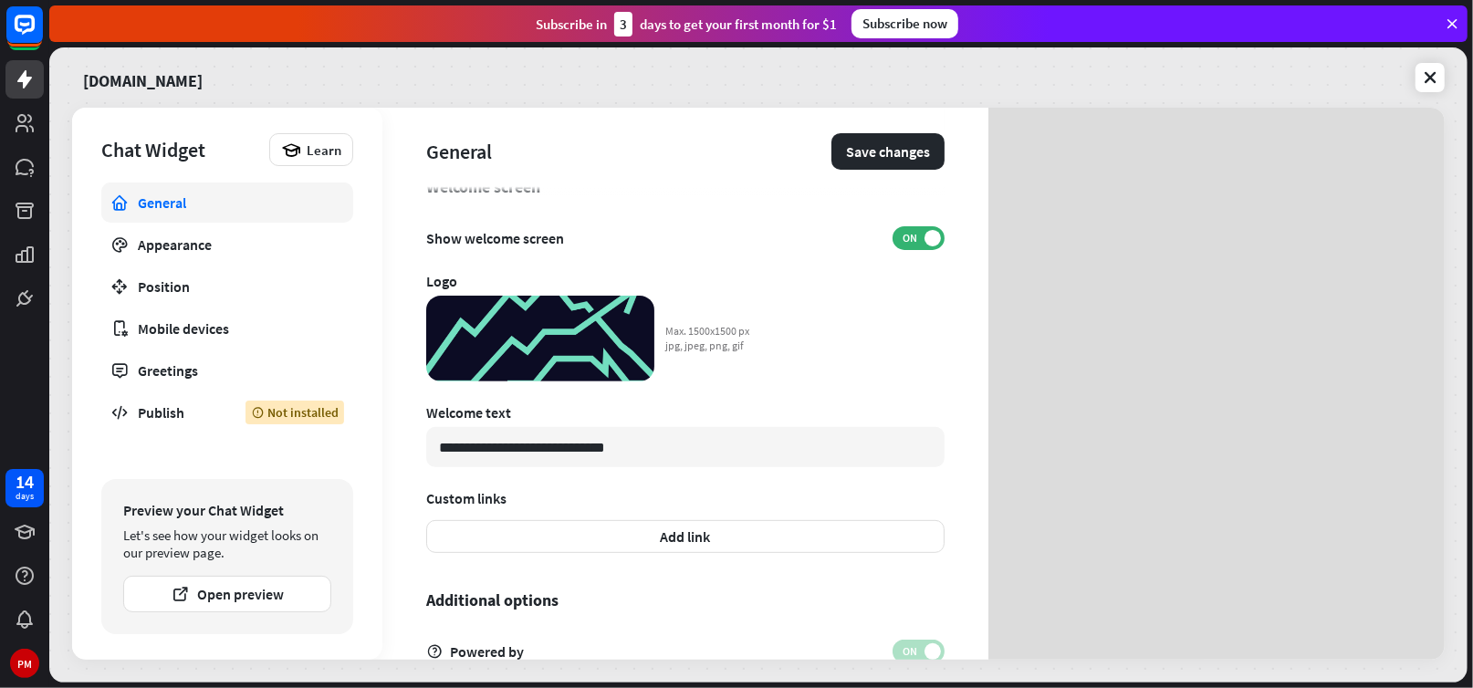
type textarea "*"
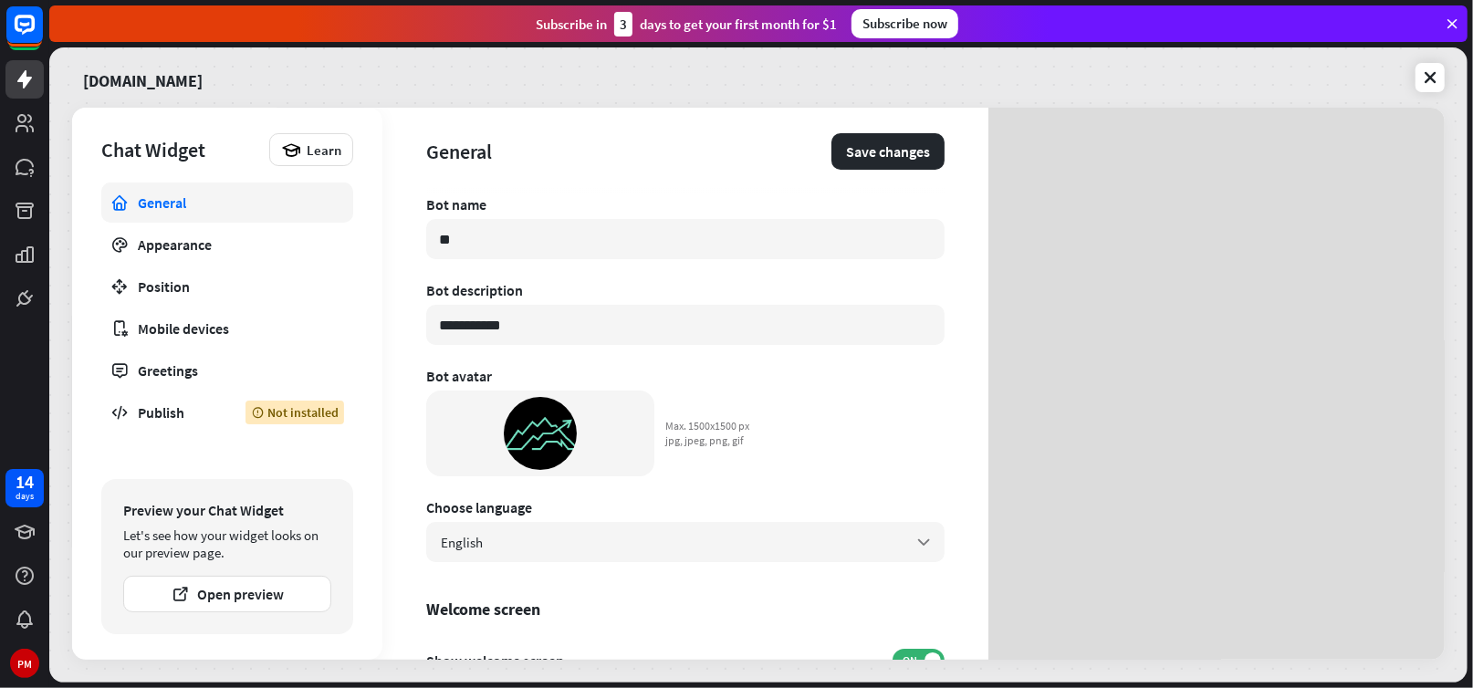
click at [948, 145] on div "**********" at bounding box center [685, 384] width 606 height 552
click at [141, 239] on div "Appearance" at bounding box center [227, 245] width 179 height 18
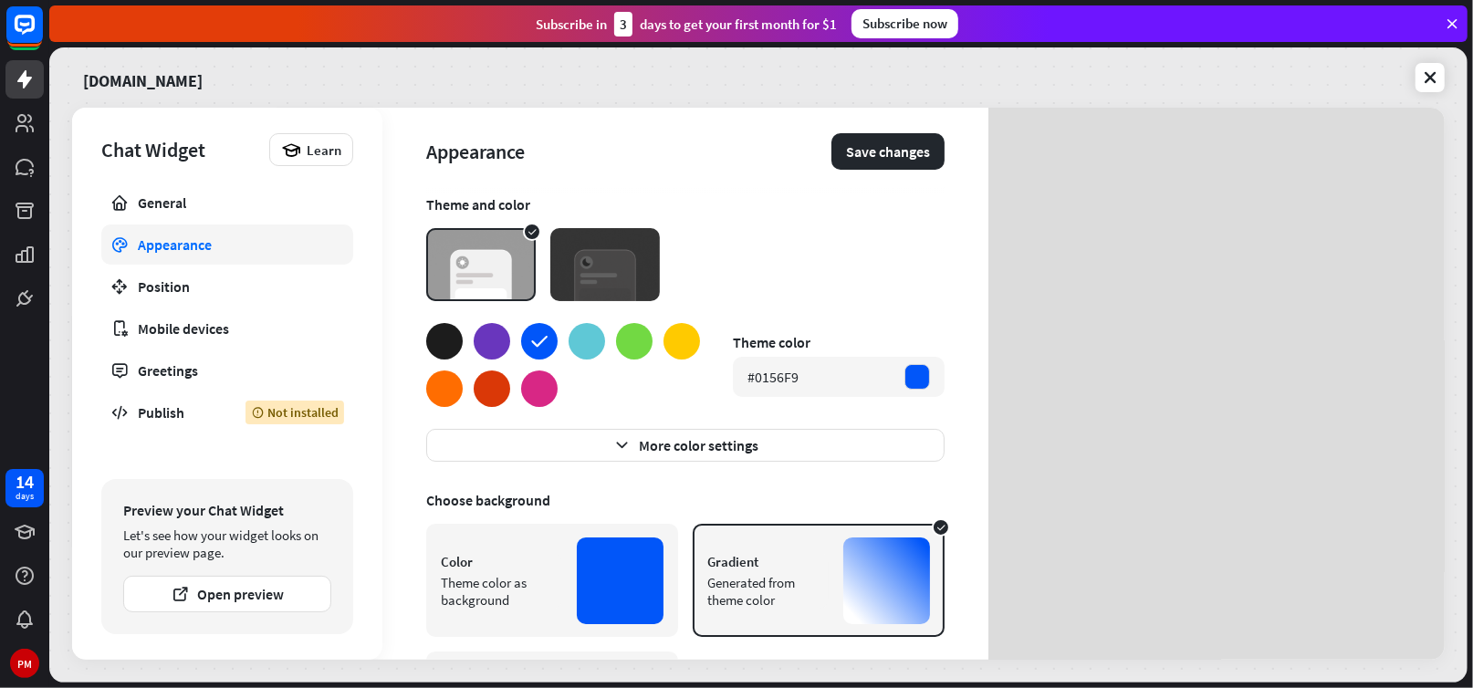
click at [436, 345] on div at bounding box center [444, 341] width 37 height 37
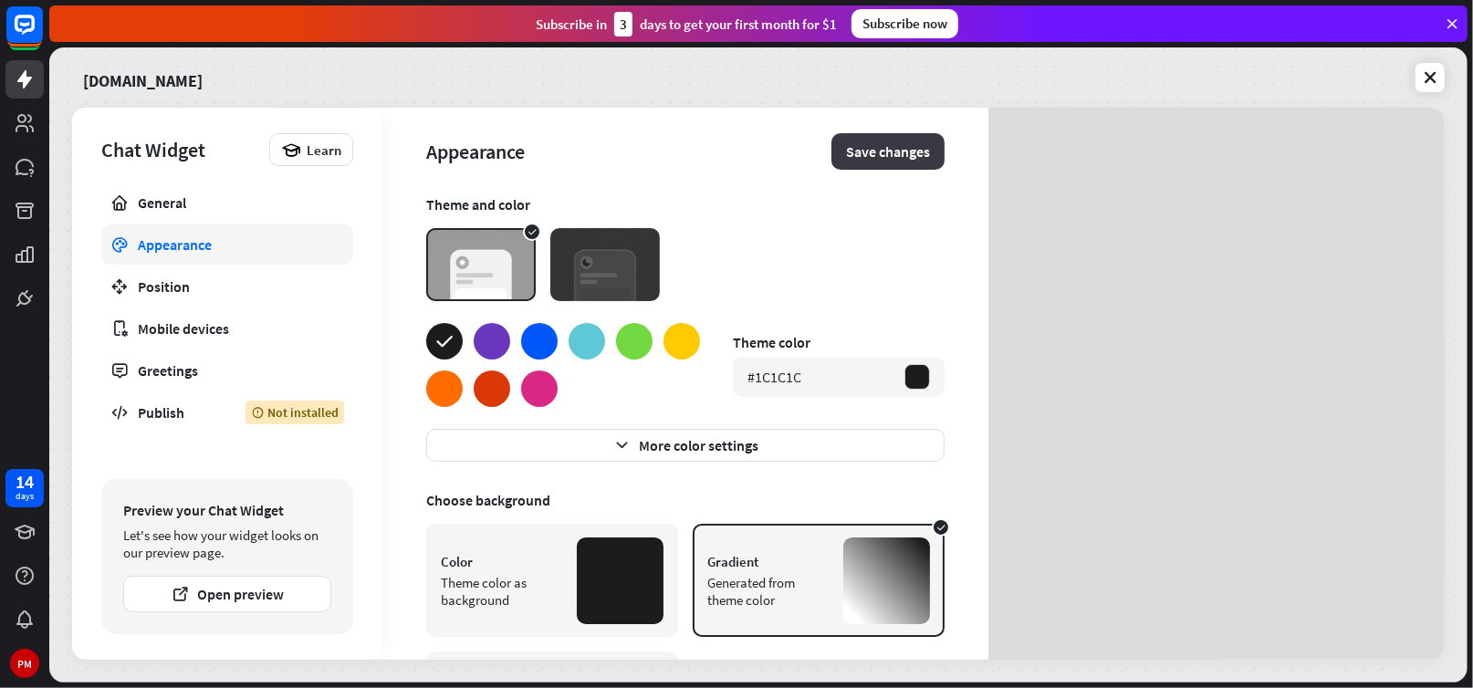
click at [851, 156] on button "Save changes" at bounding box center [888, 151] width 113 height 37
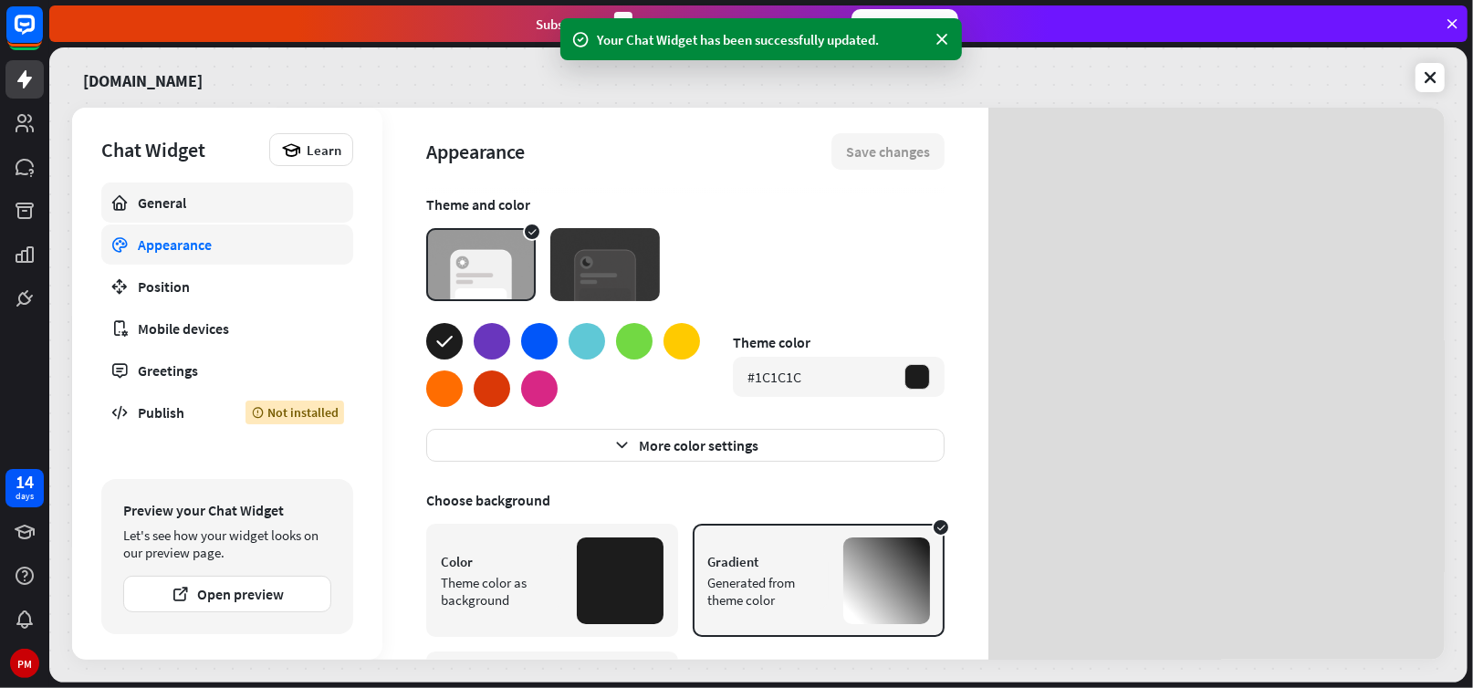
click at [173, 189] on link "General" at bounding box center [227, 203] width 252 height 40
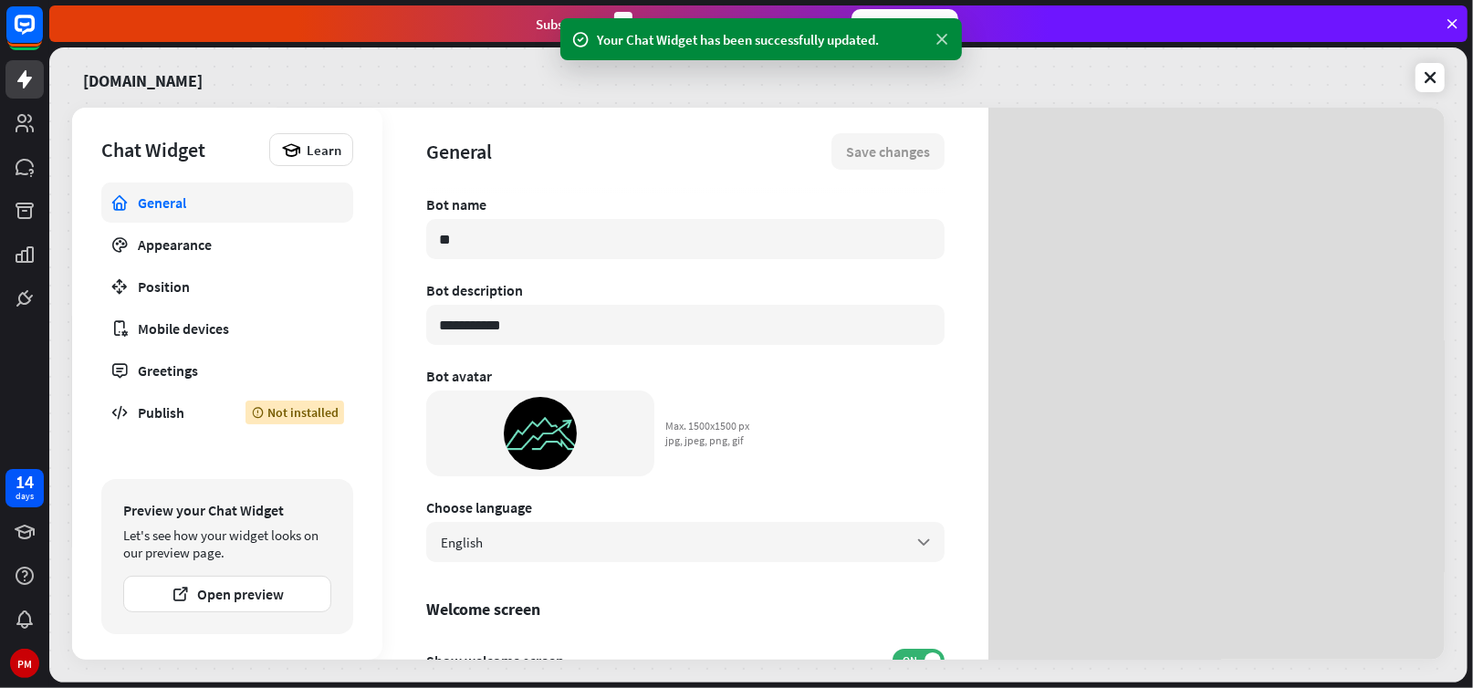
click at [941, 43] on icon at bounding box center [942, 39] width 18 height 19
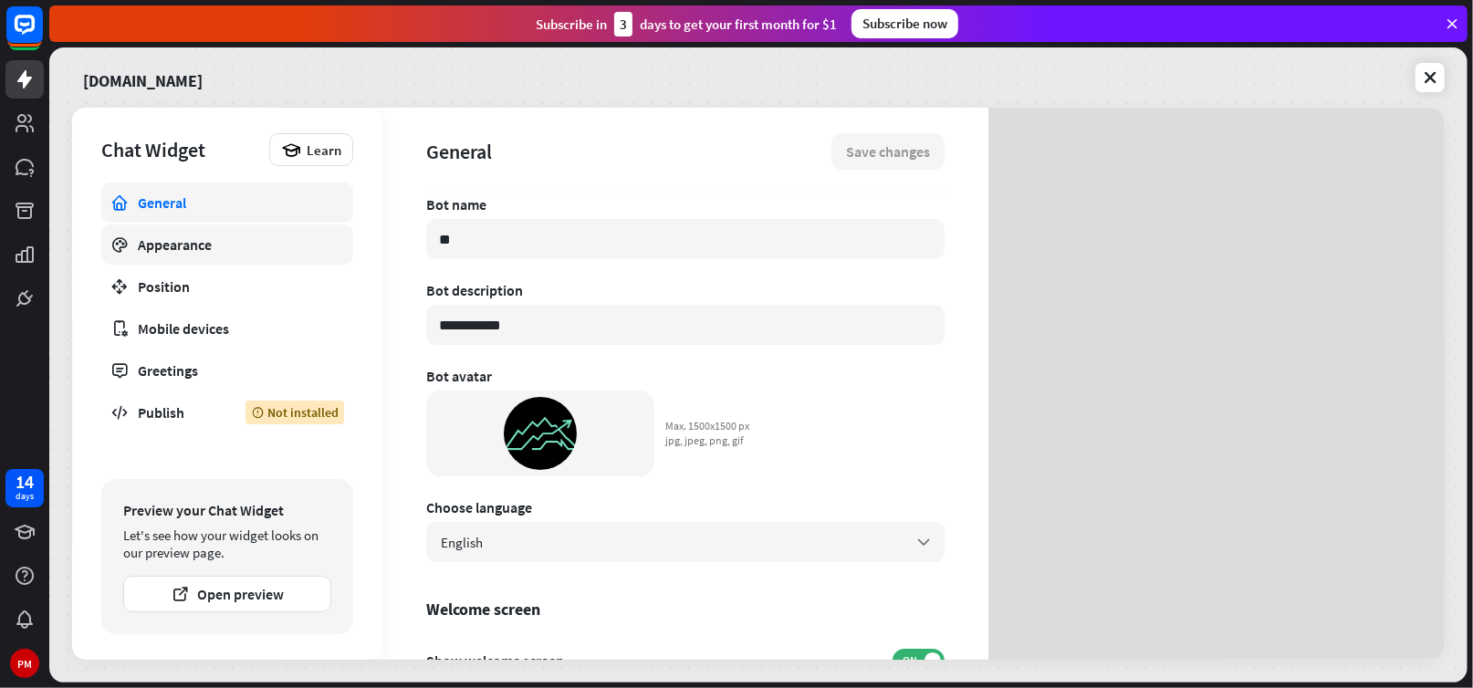
click at [163, 241] on div "Appearance" at bounding box center [227, 245] width 179 height 18
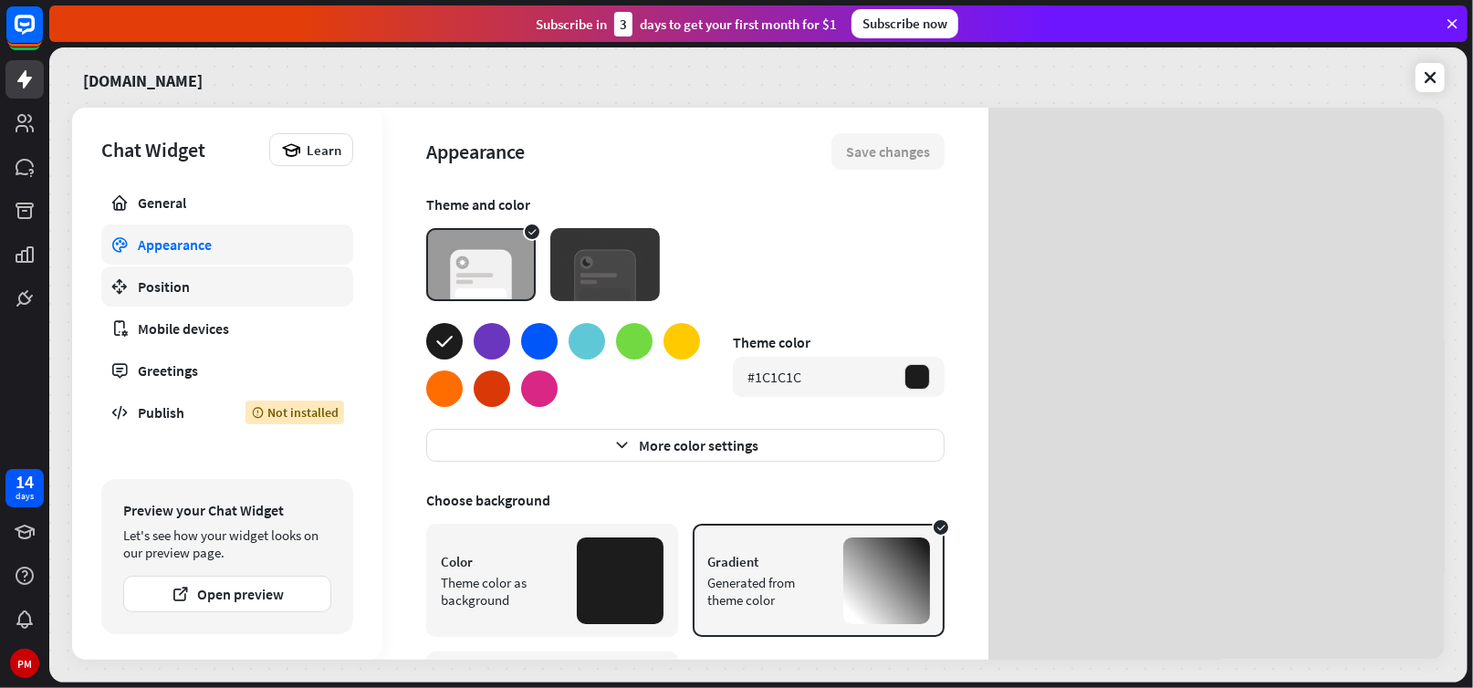
click at [150, 288] on div "Position" at bounding box center [227, 286] width 179 height 18
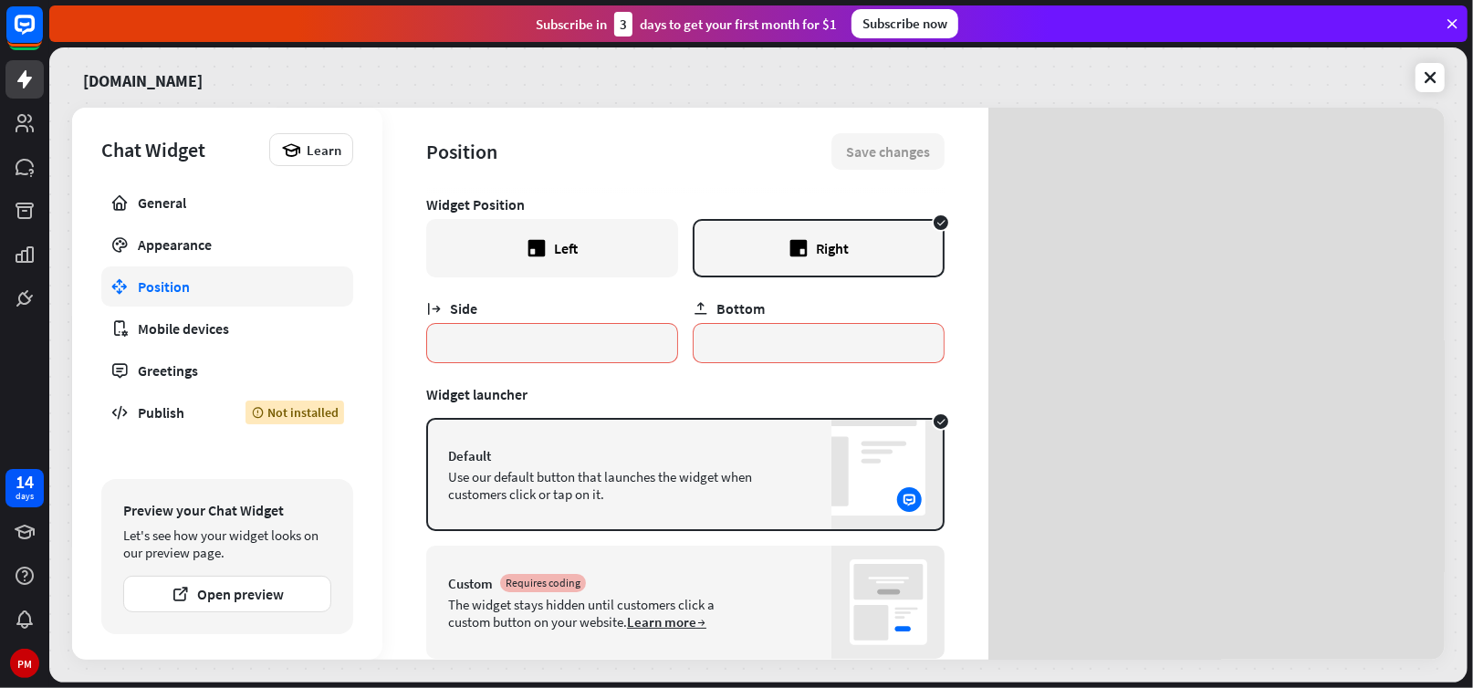
scroll to position [49, 0]
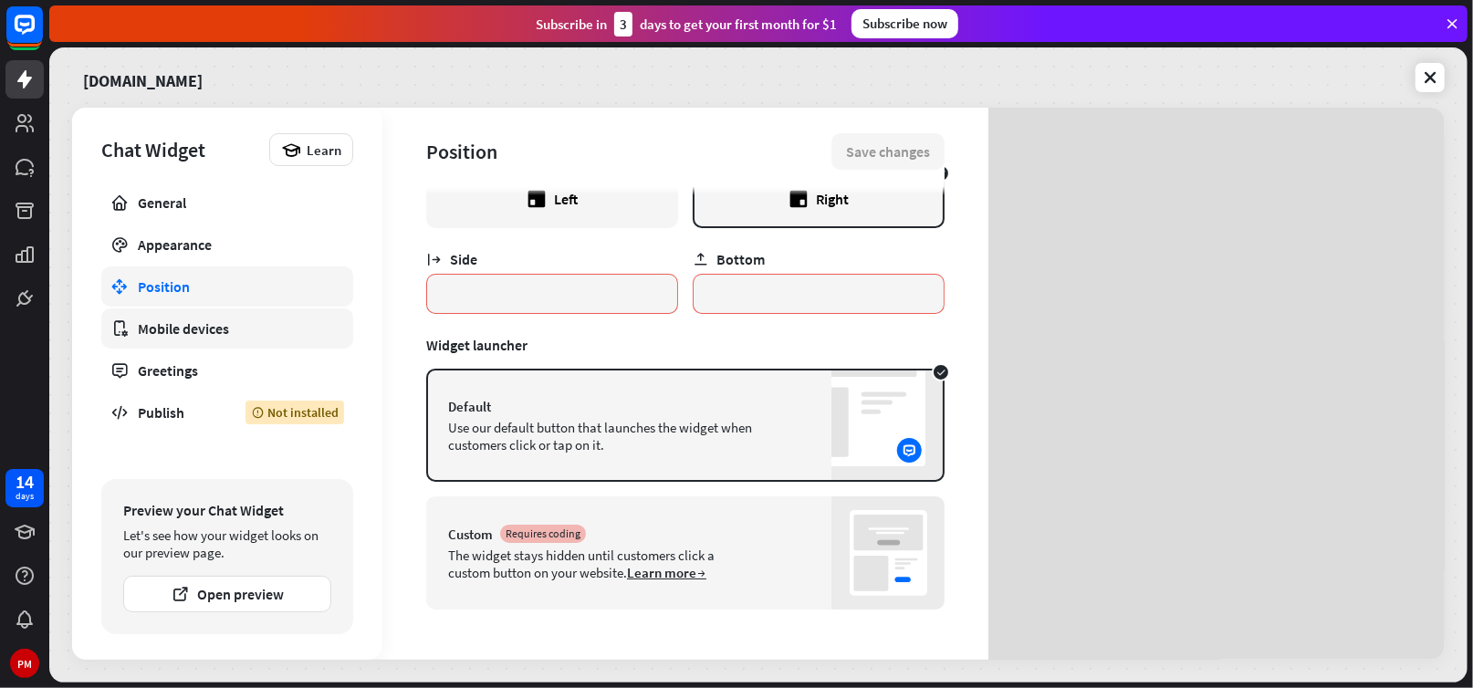
click at [191, 330] on div "Mobile devices" at bounding box center [227, 328] width 179 height 18
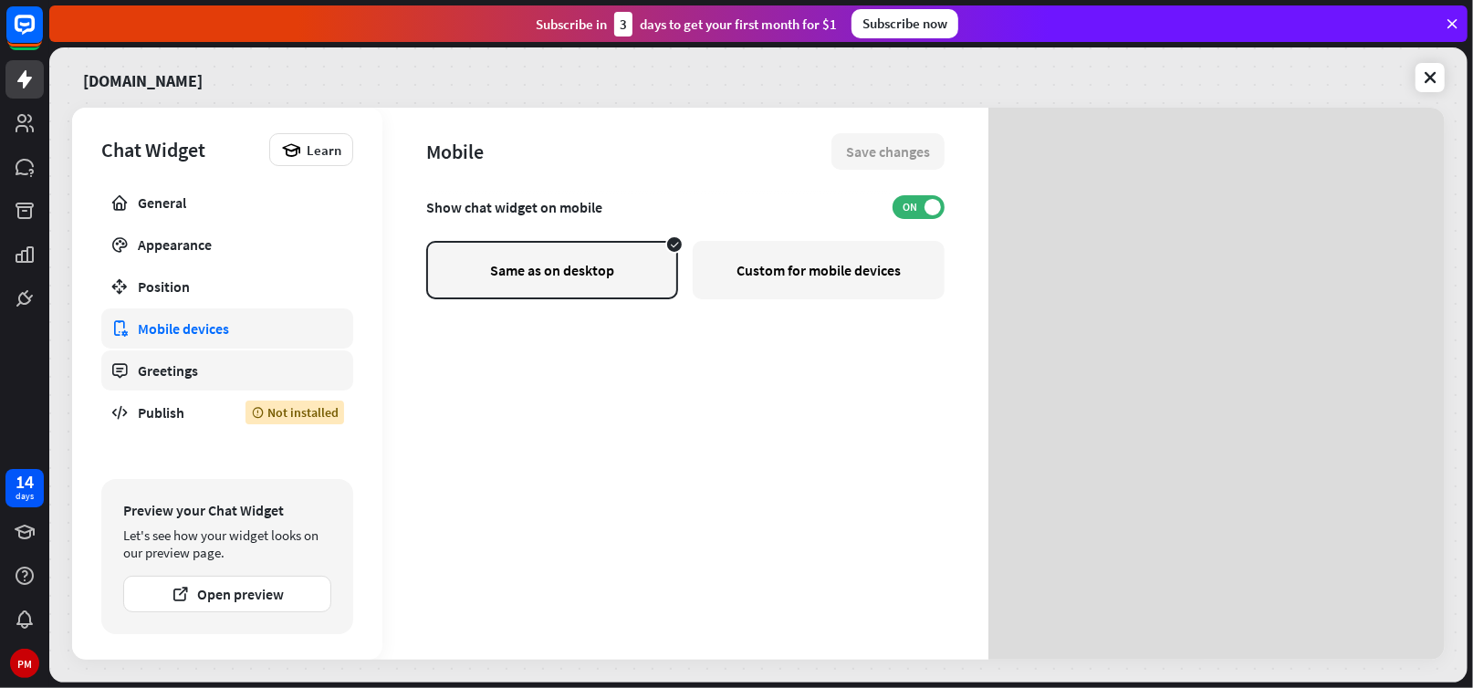
click at [157, 370] on div "Greetings" at bounding box center [227, 370] width 179 height 18
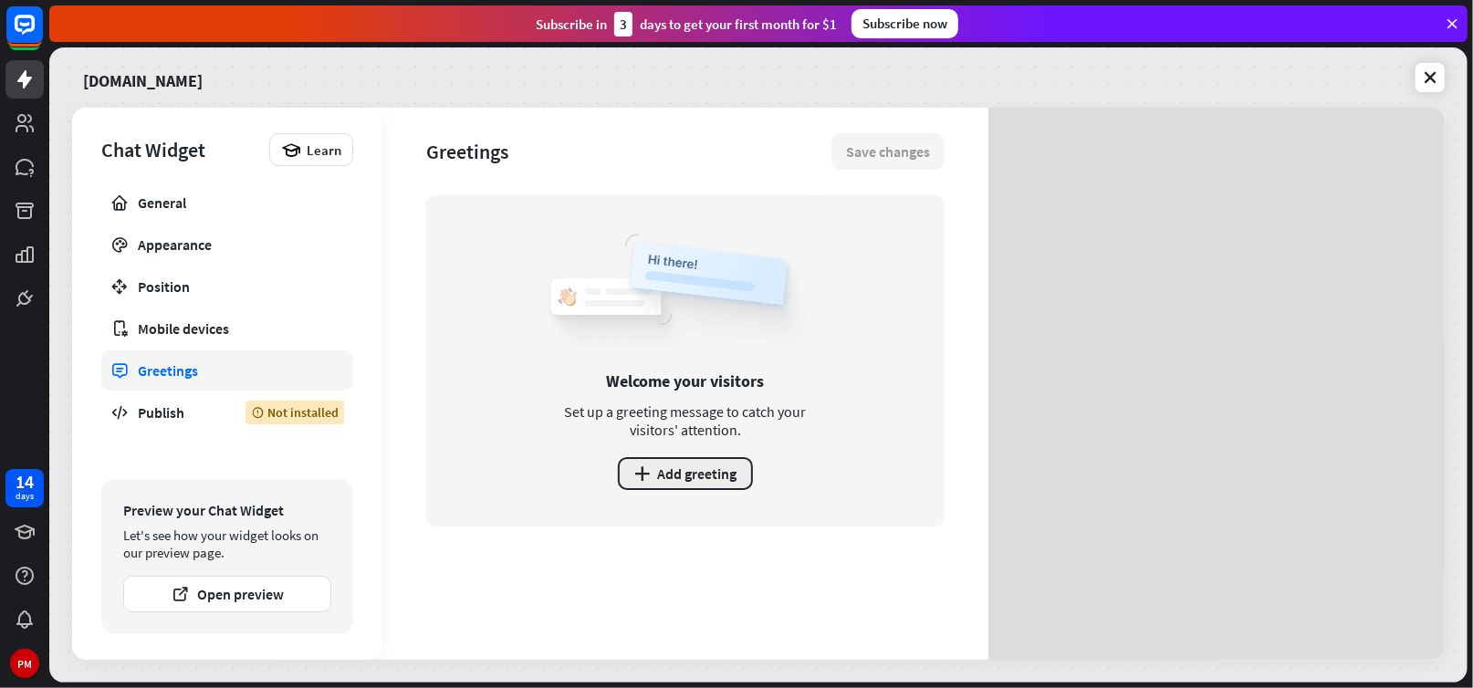
click at [675, 476] on button "plus Add greeting" at bounding box center [685, 473] width 135 height 33
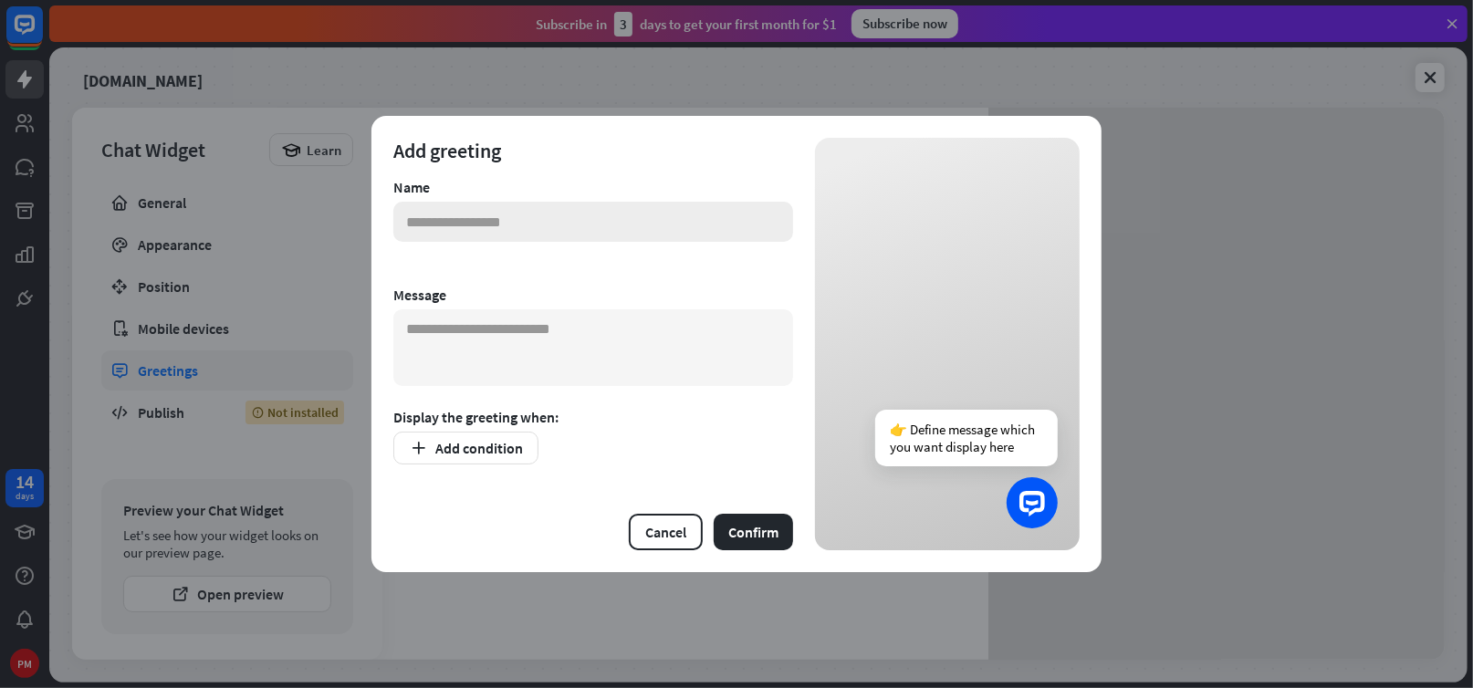
click at [476, 224] on input "text" at bounding box center [593, 222] width 400 height 40
type input "*******"
click at [408, 339] on textarea at bounding box center [593, 347] width 400 height 77
type textarea "**********"
click at [757, 521] on button "Confirm" at bounding box center [753, 532] width 79 height 37
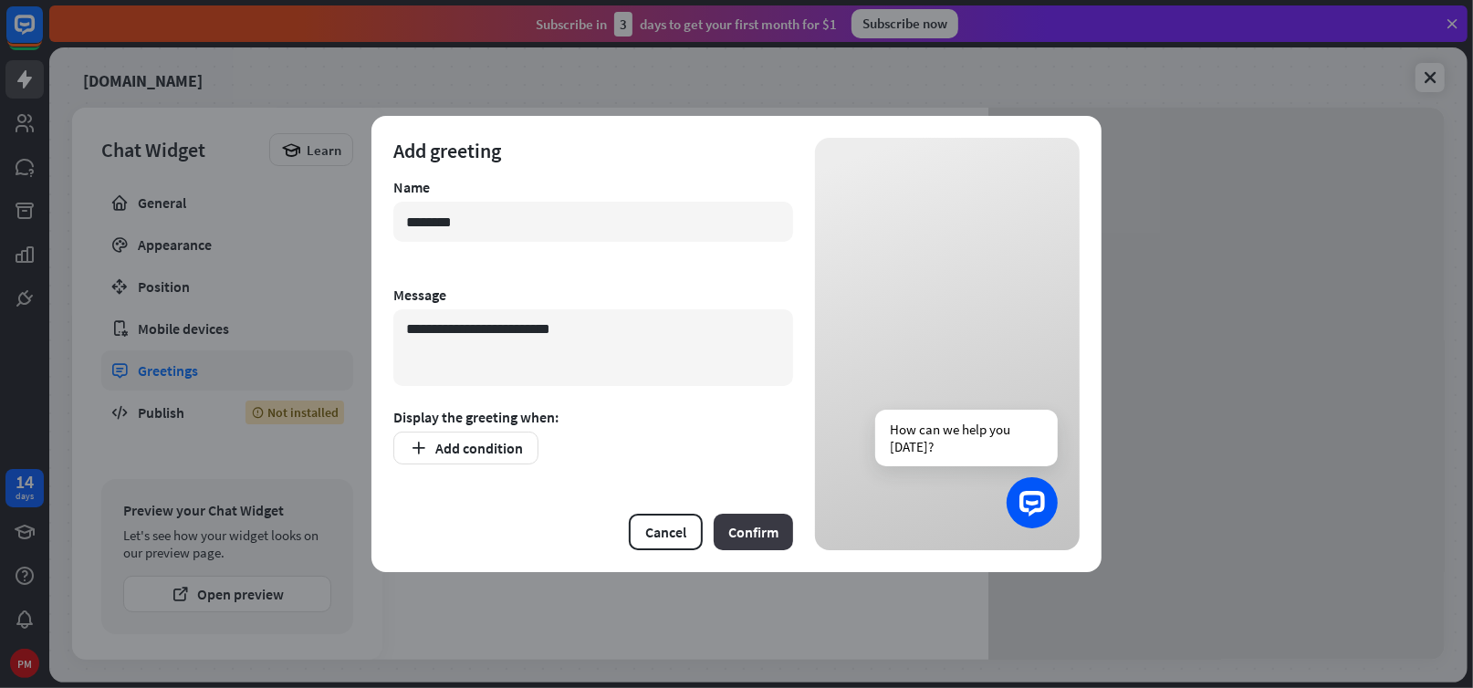
click at [745, 534] on button "Confirm" at bounding box center [753, 532] width 79 height 37
click at [412, 449] on icon "button" at bounding box center [418, 448] width 19 height 19
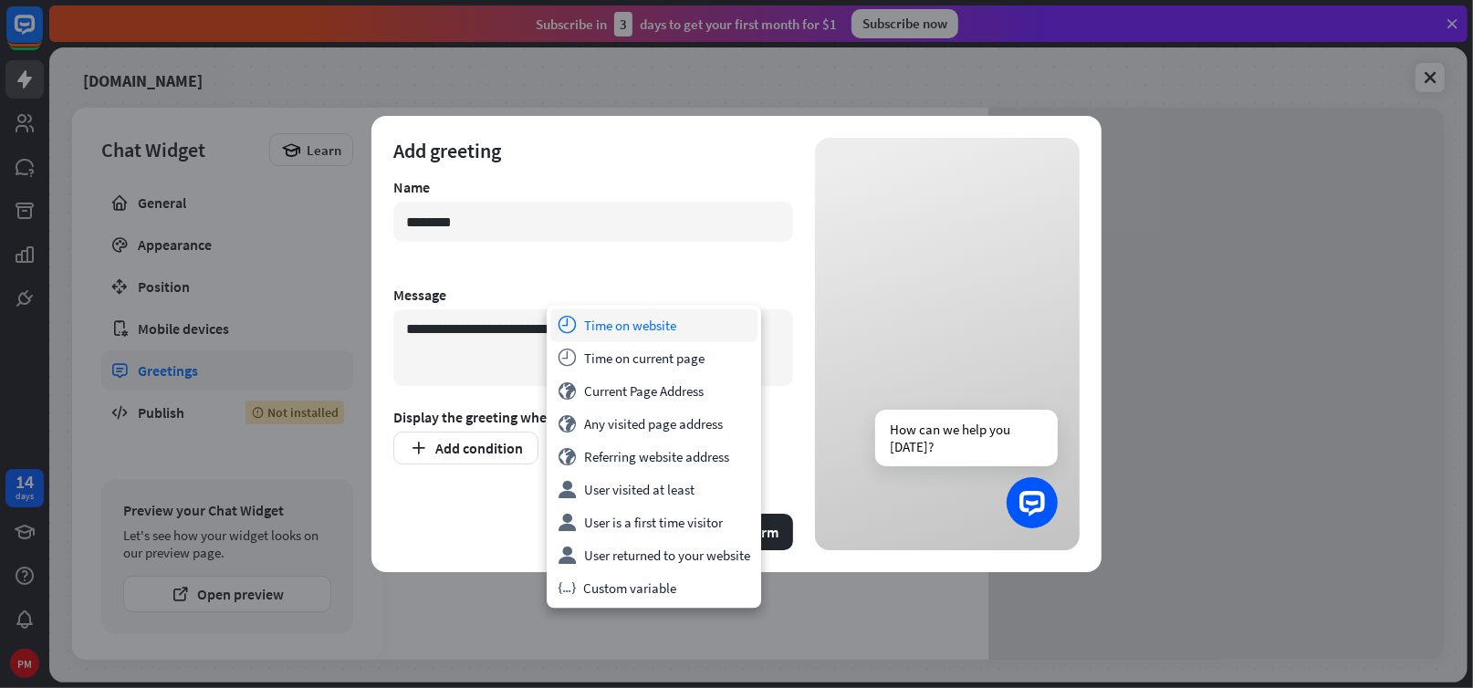
click at [619, 320] on div "time Time on website" at bounding box center [653, 325] width 207 height 33
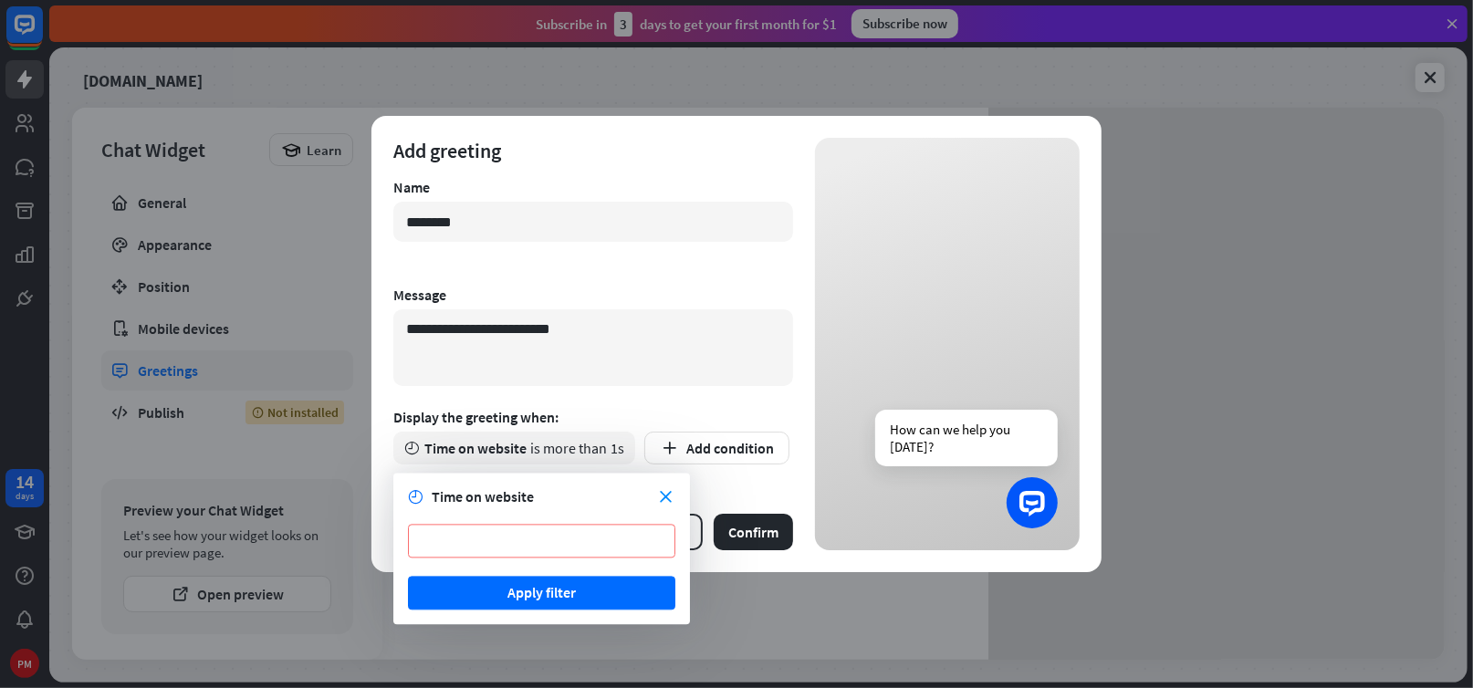
click at [499, 546] on input "*" at bounding box center [541, 541] width 267 height 34
click at [532, 593] on button "Apply filter" at bounding box center [541, 593] width 267 height 34
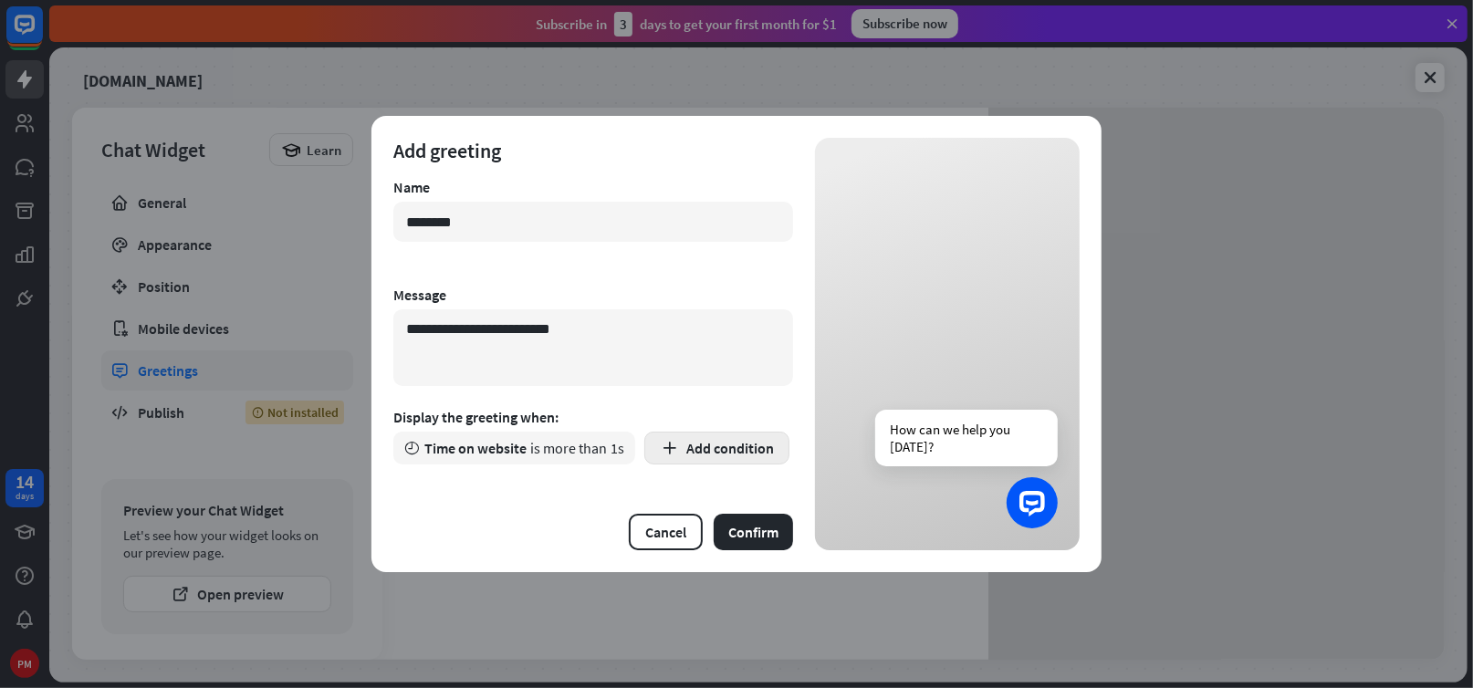
click at [717, 456] on button "Add condition" at bounding box center [716, 448] width 145 height 33
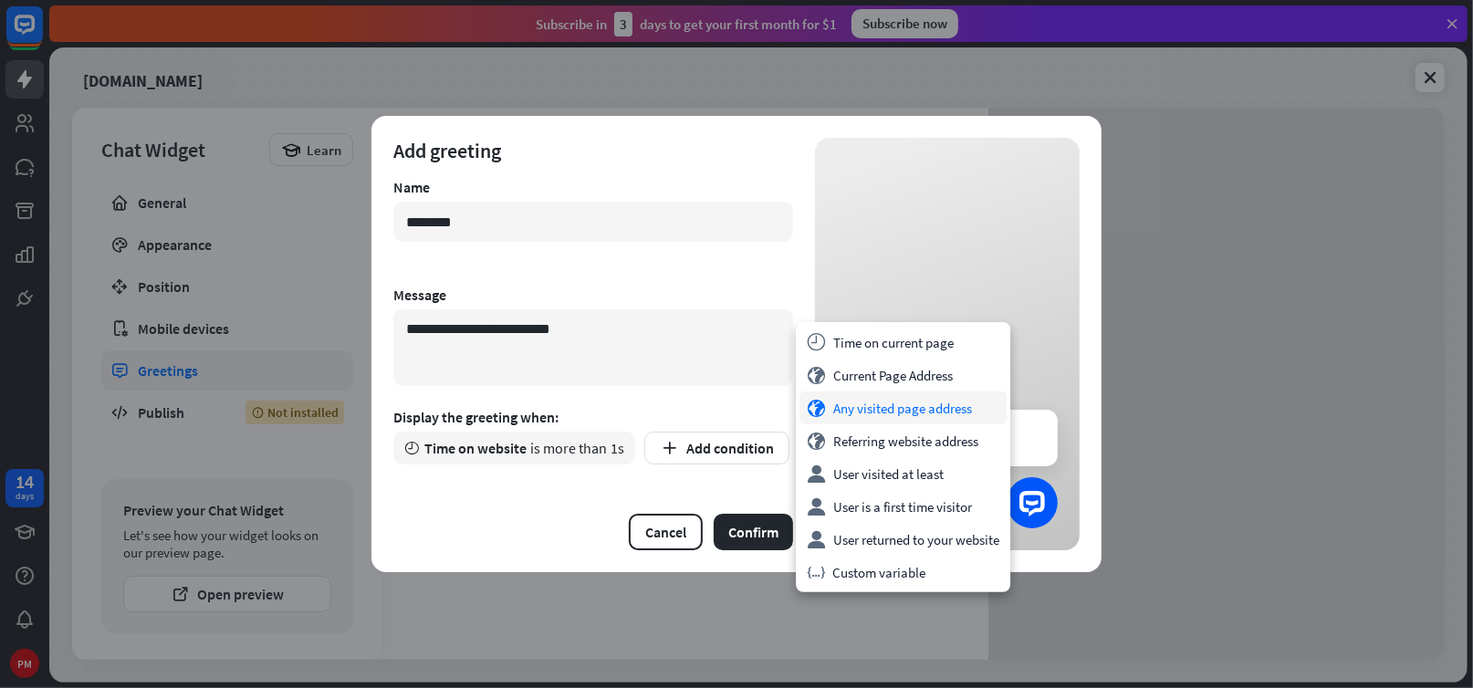
click at [857, 412] on div "globe Any visited page address" at bounding box center [903, 408] width 207 height 33
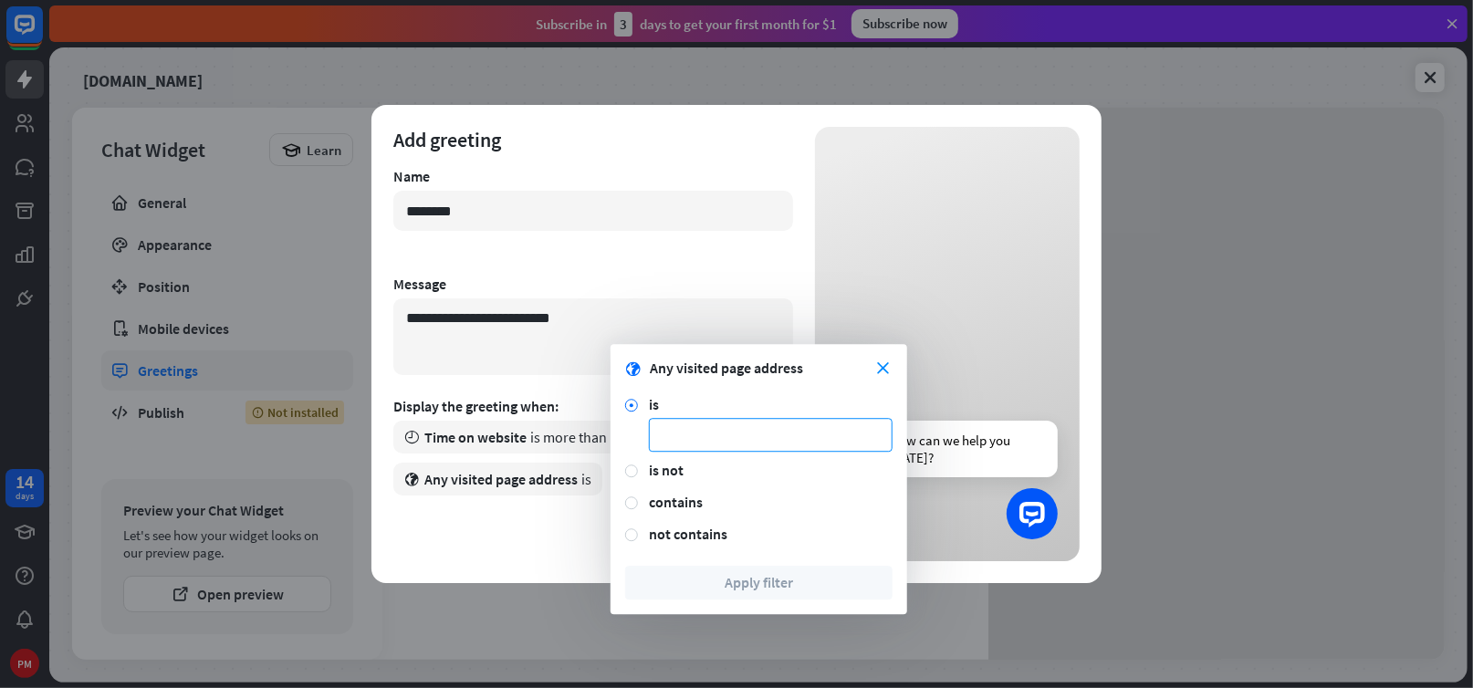
click at [696, 437] on input at bounding box center [771, 435] width 244 height 34
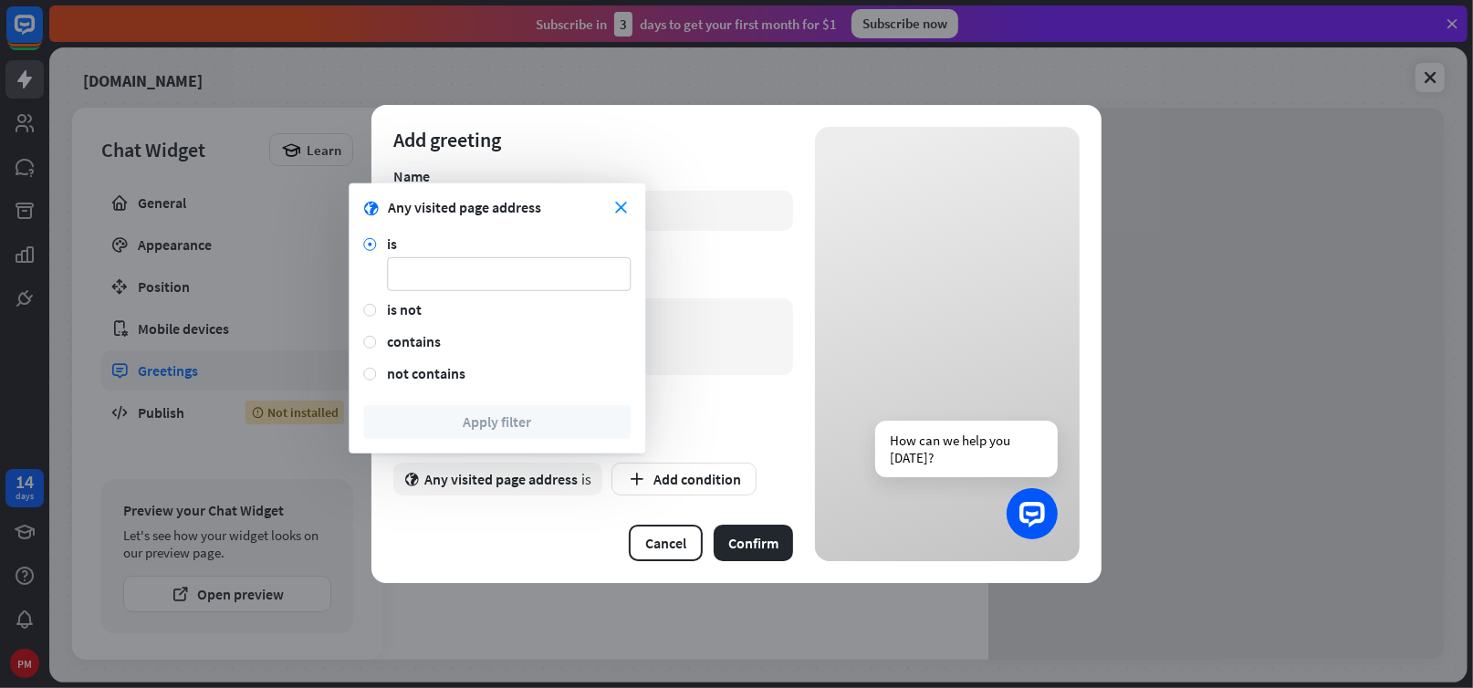
click at [753, 554] on button "Confirm" at bounding box center [753, 543] width 79 height 37
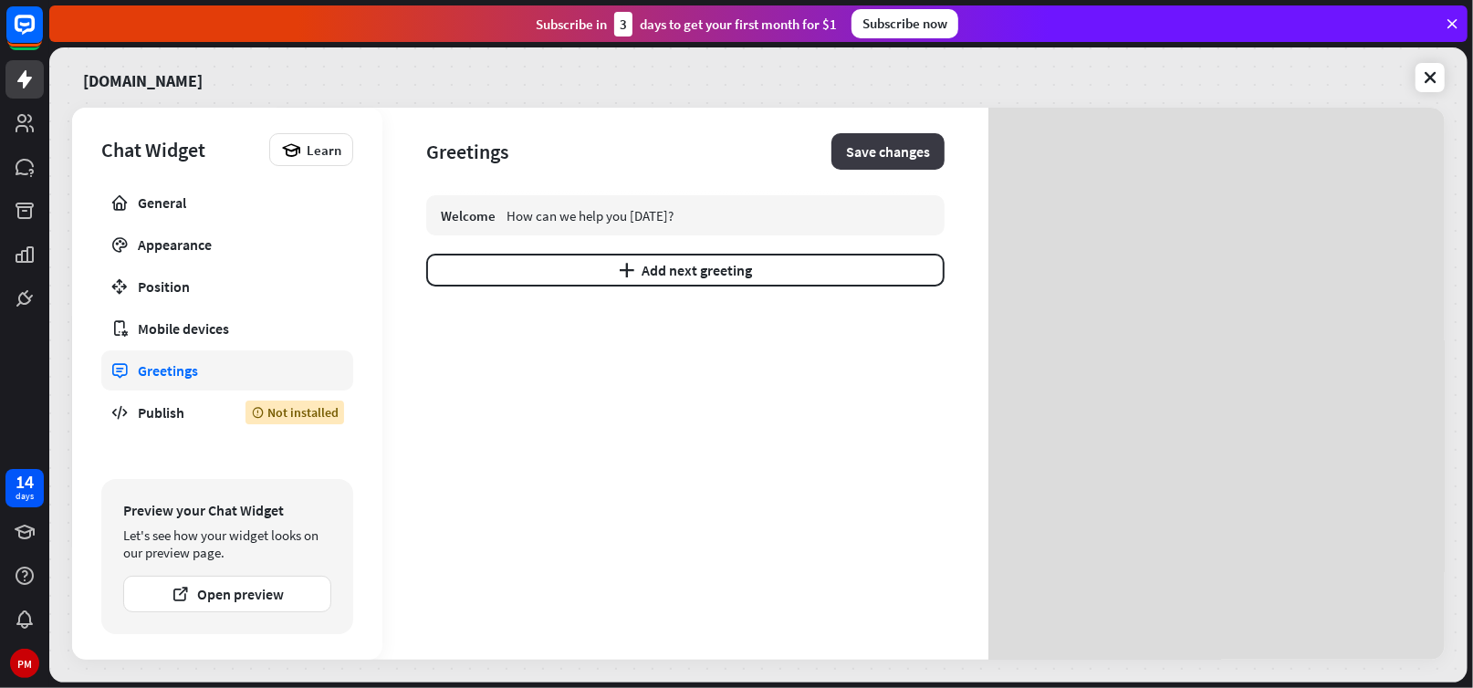
click at [860, 152] on button "Save changes" at bounding box center [888, 151] width 113 height 37
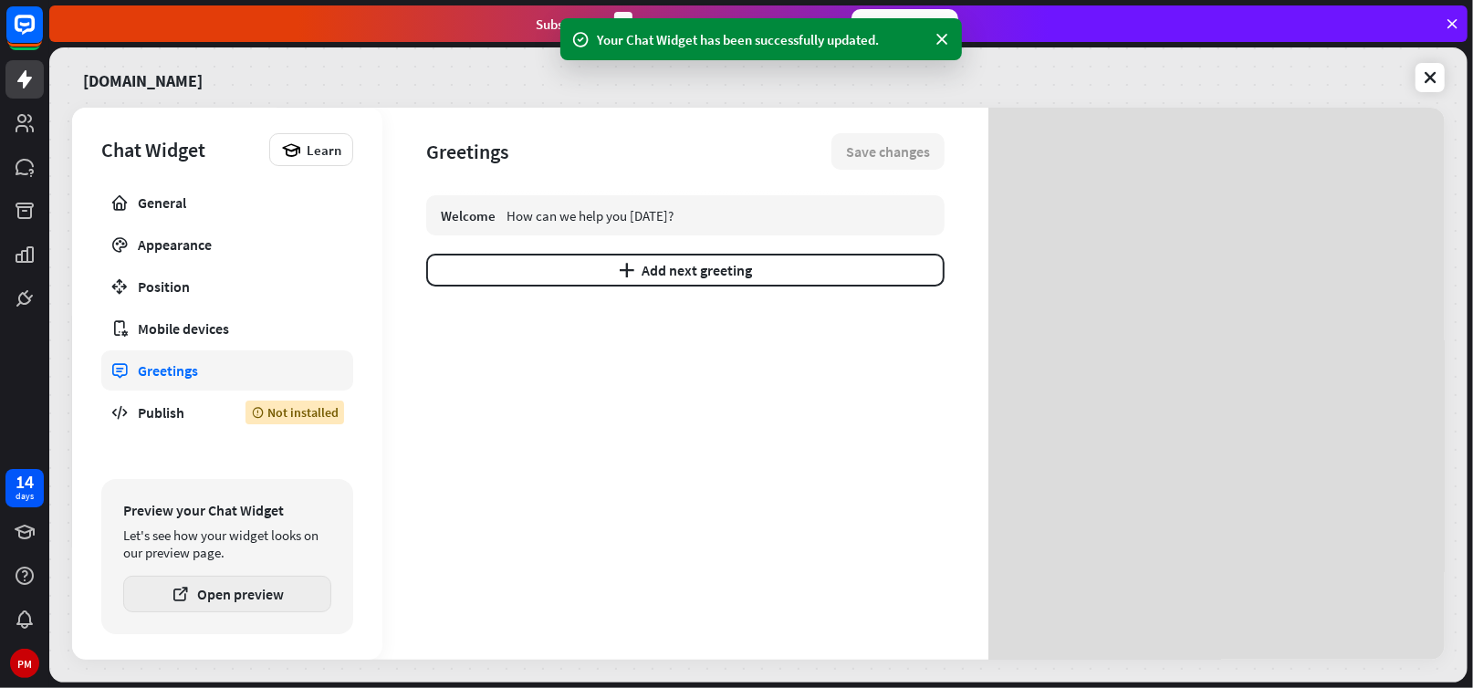
click at [225, 595] on button "Open preview" at bounding box center [227, 594] width 208 height 37
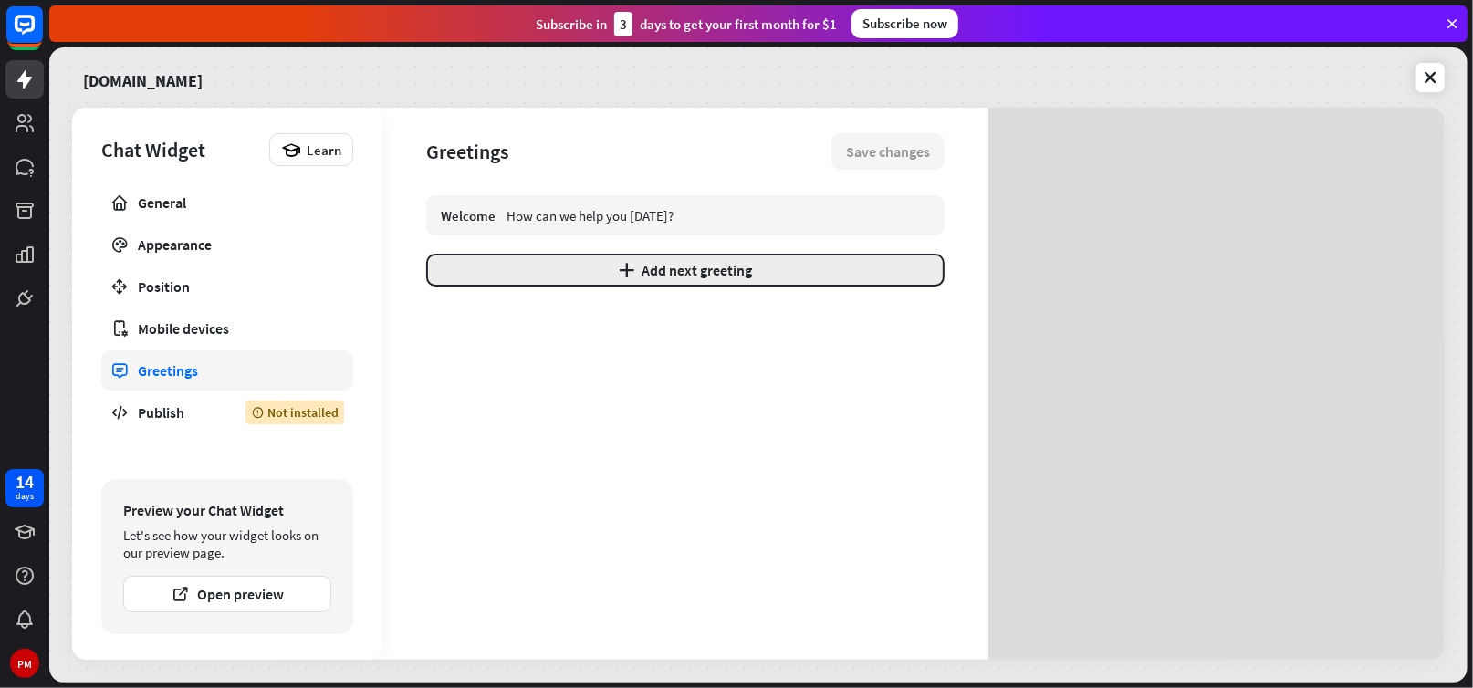
click at [667, 266] on button "plus Add next greeting" at bounding box center [685, 270] width 518 height 33
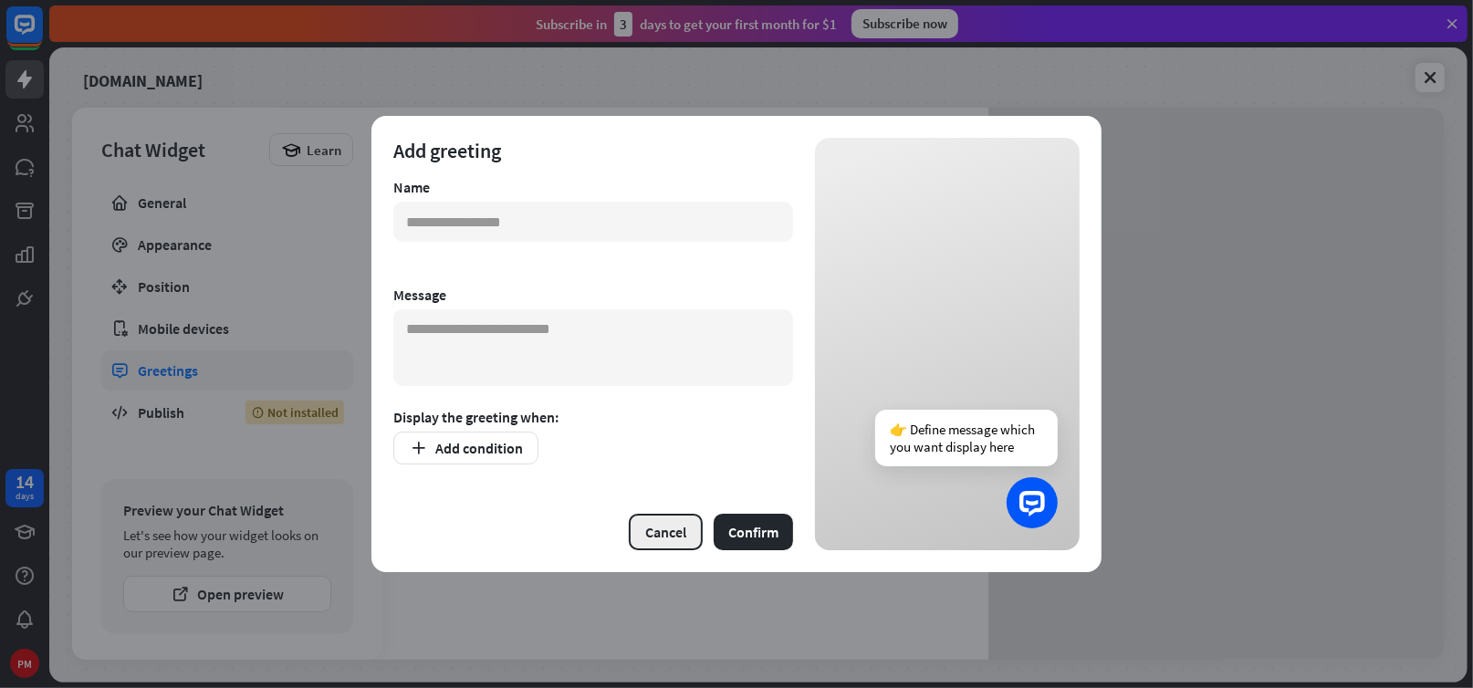
click at [656, 534] on button "Cancel" at bounding box center [666, 532] width 74 height 37
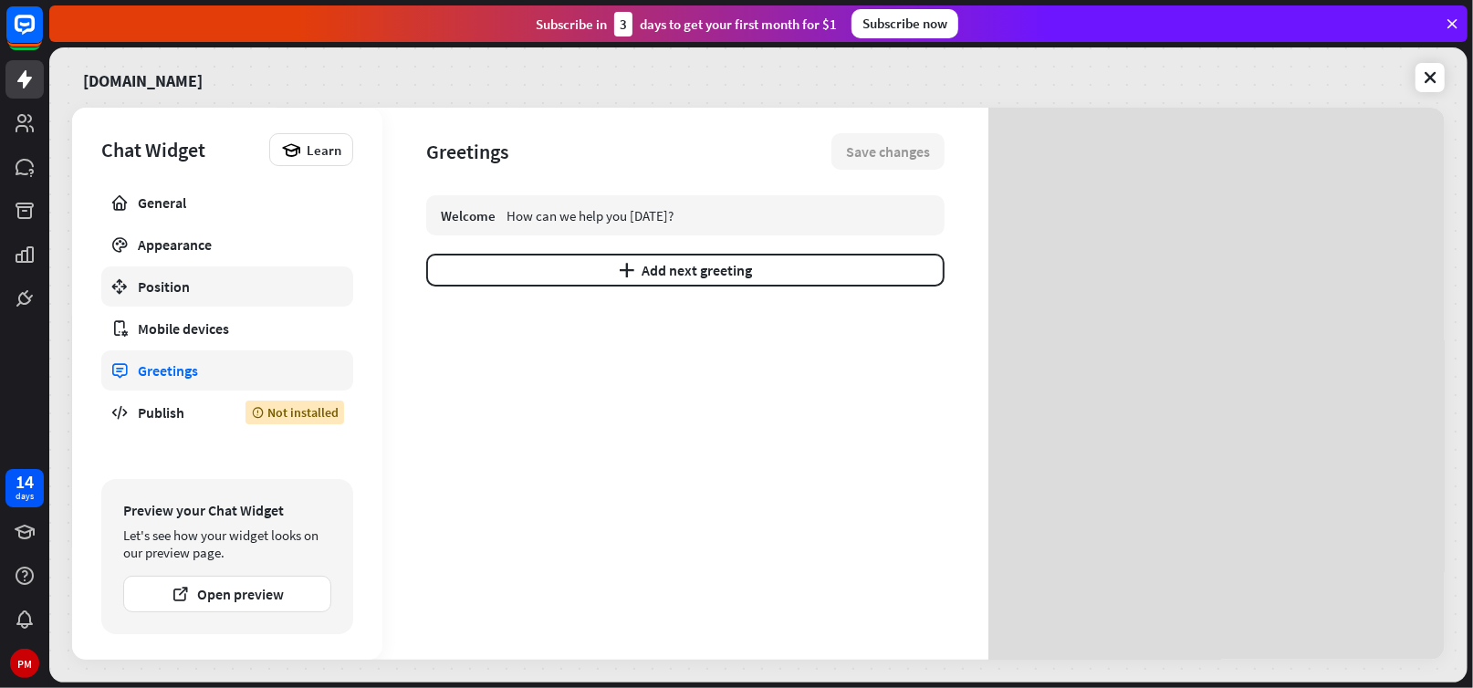
click at [162, 293] on div "Position" at bounding box center [227, 286] width 179 height 18
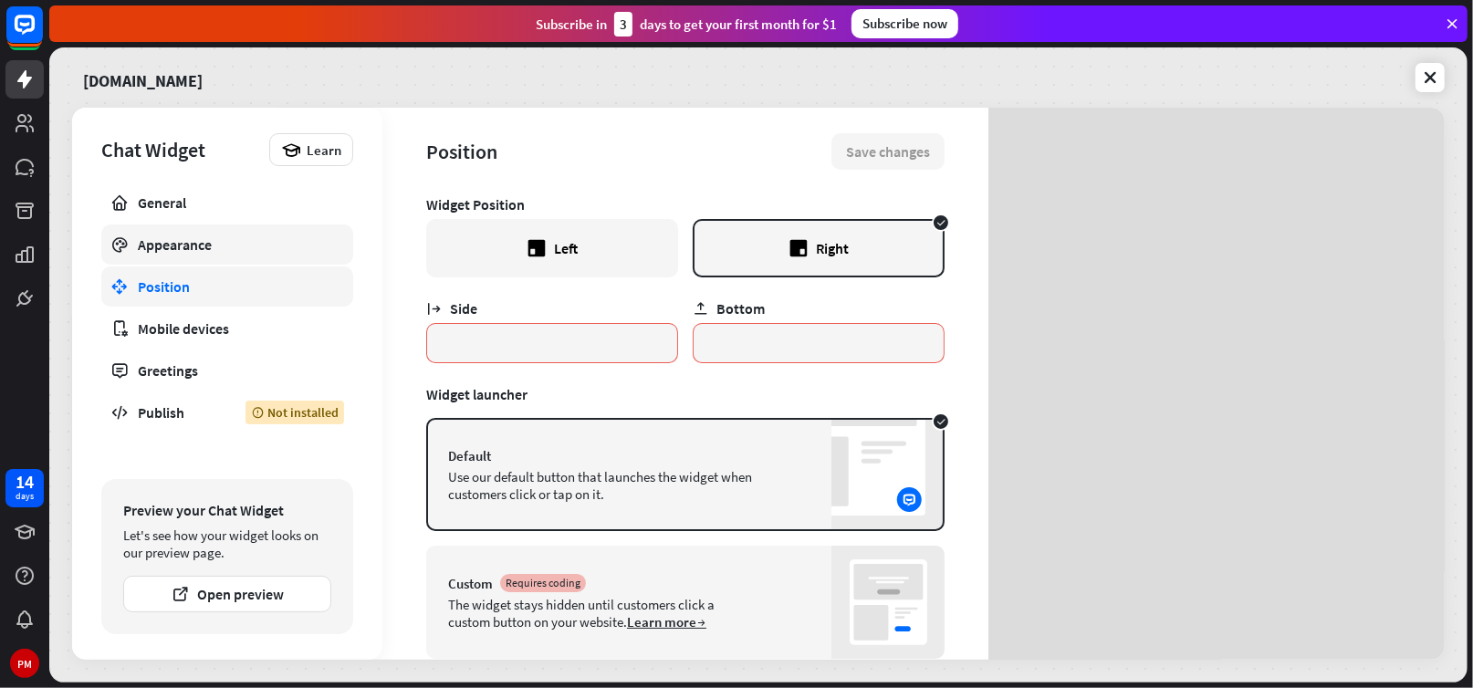
click at [155, 243] on div "Appearance" at bounding box center [227, 245] width 179 height 18
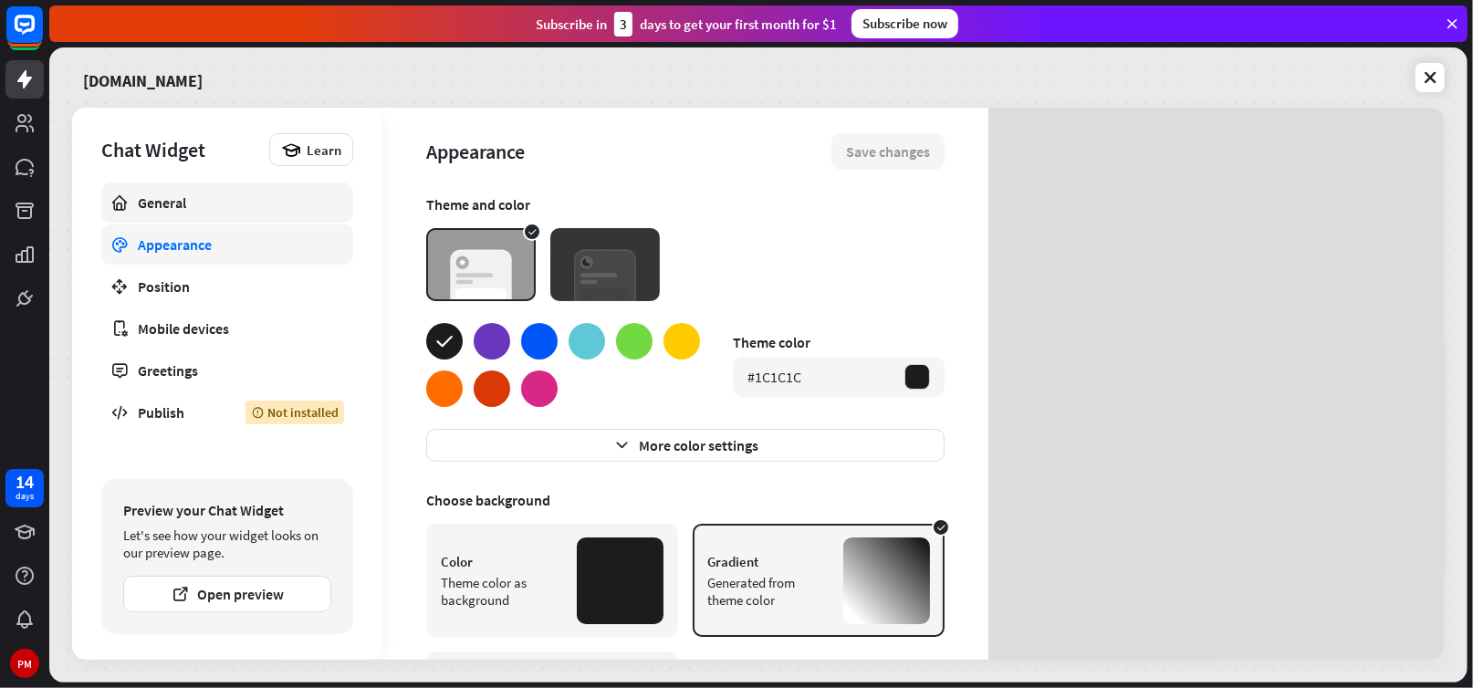
click at [146, 197] on div "General" at bounding box center [227, 203] width 179 height 18
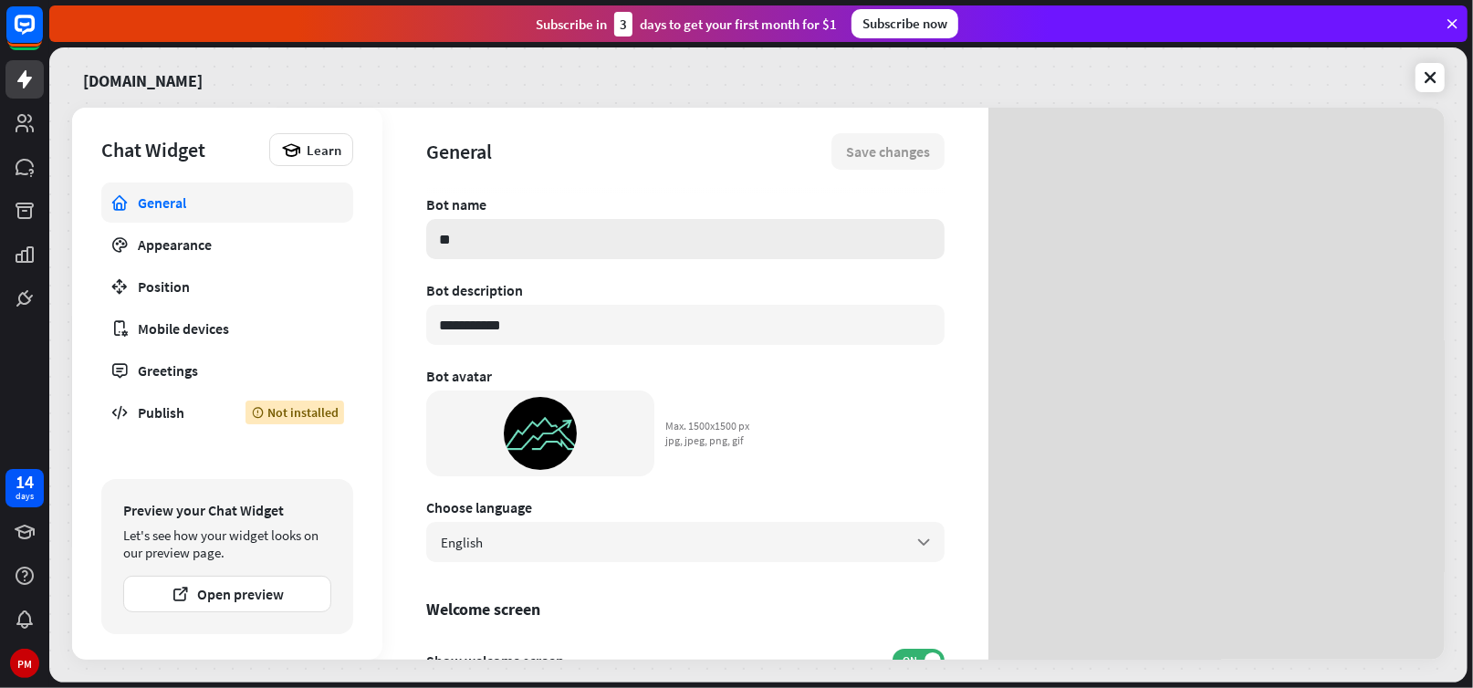
click at [534, 234] on input "**" at bounding box center [685, 239] width 518 height 40
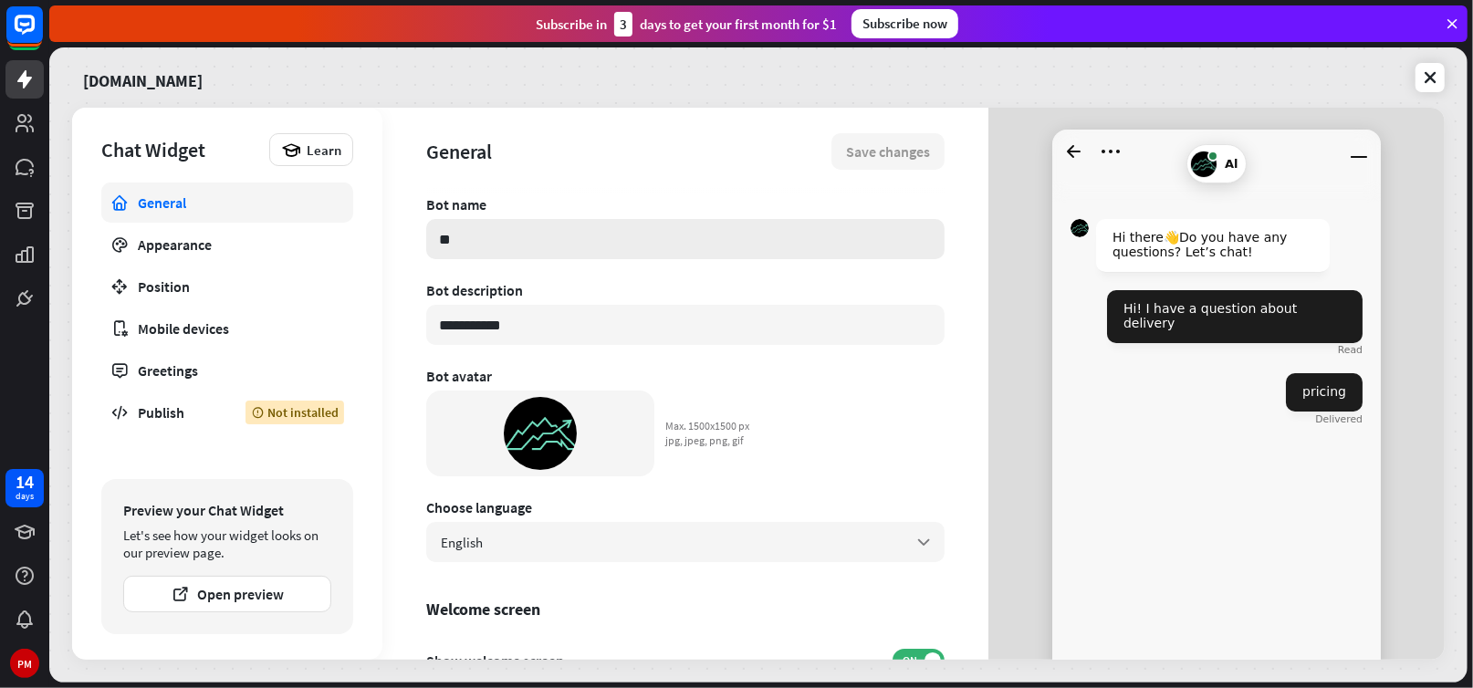
click at [534, 234] on input "**" at bounding box center [685, 239] width 518 height 40
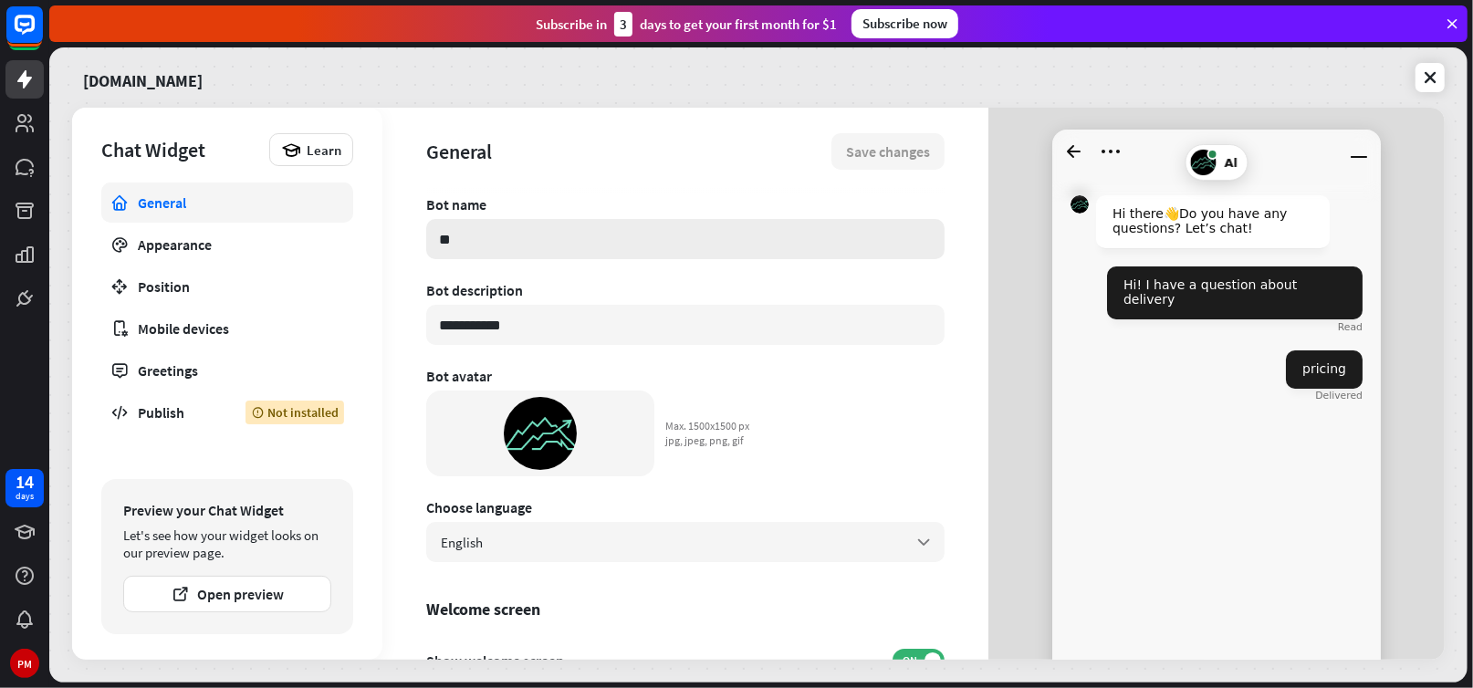
click at [570, 234] on input "**" at bounding box center [685, 239] width 518 height 40
click at [534, 325] on input "**********" at bounding box center [685, 325] width 518 height 40
type textarea "*"
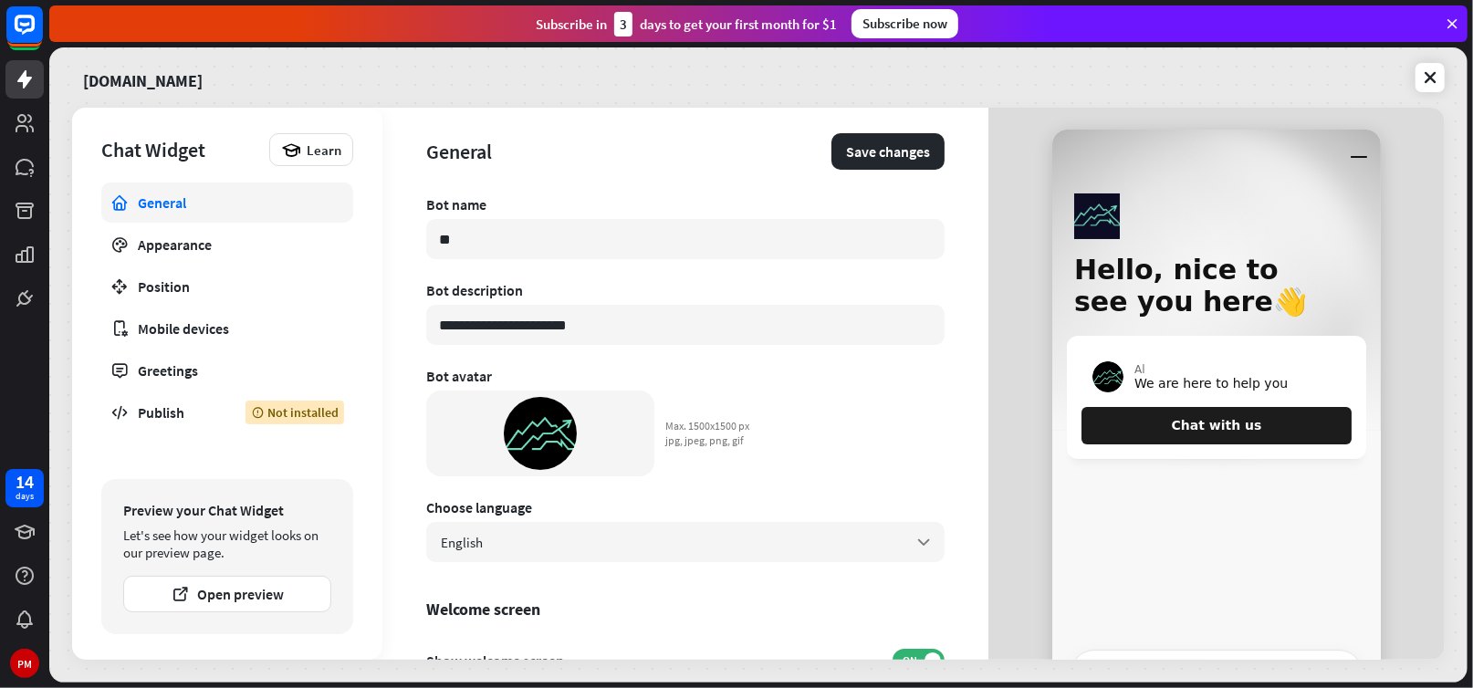
click at [699, 367] on div "Bot avatar" at bounding box center [685, 376] width 518 height 18
click at [854, 152] on button "Save changes" at bounding box center [888, 151] width 113 height 37
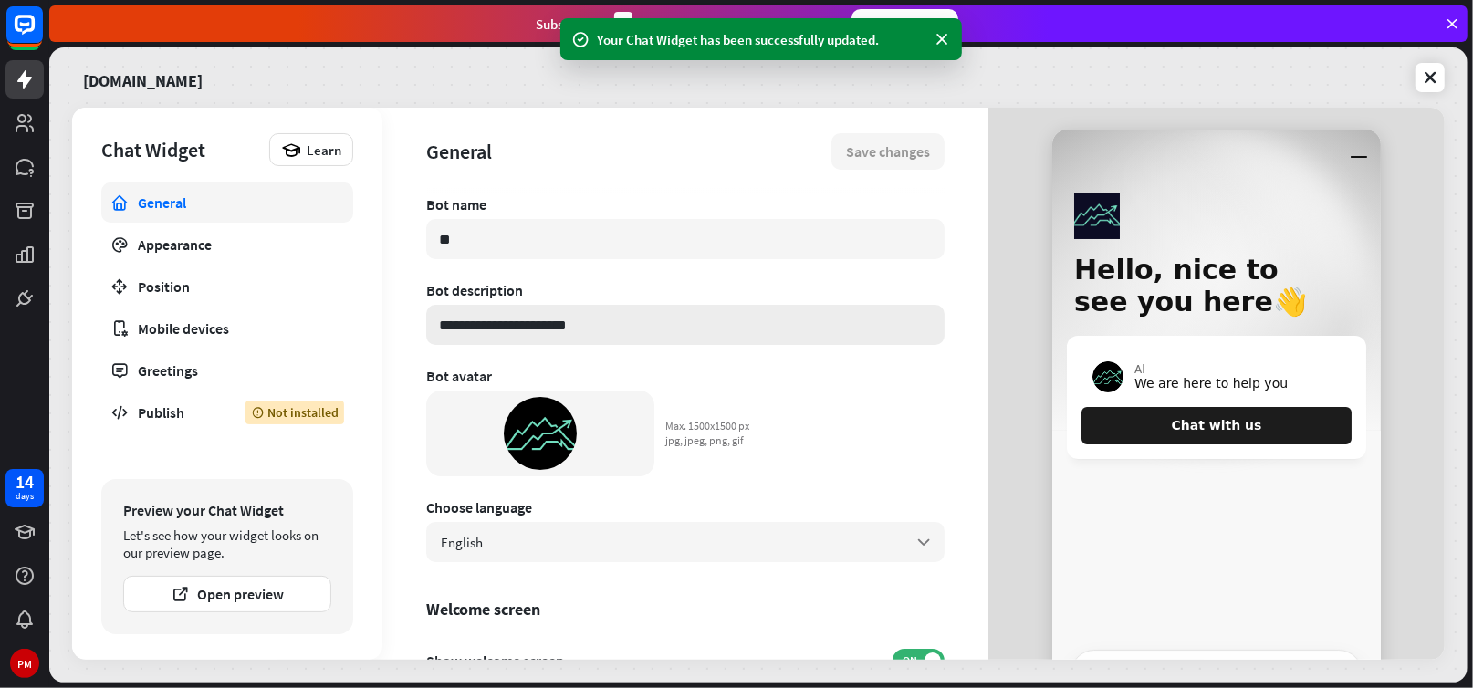
click at [600, 331] on input "**********" at bounding box center [685, 325] width 518 height 40
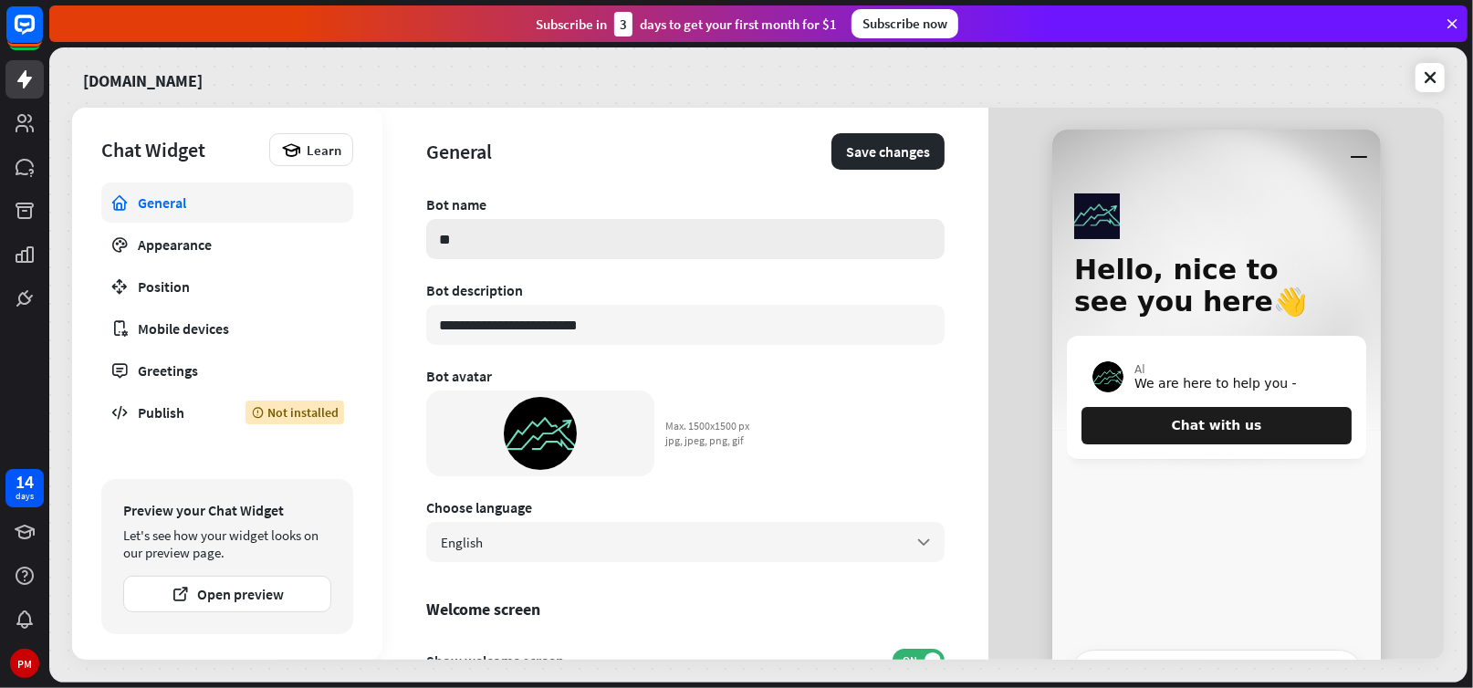
type input "**********"
click at [489, 226] on input "**" at bounding box center [685, 239] width 518 height 40
type input "**"
click at [863, 146] on button "Save changes" at bounding box center [888, 151] width 113 height 37
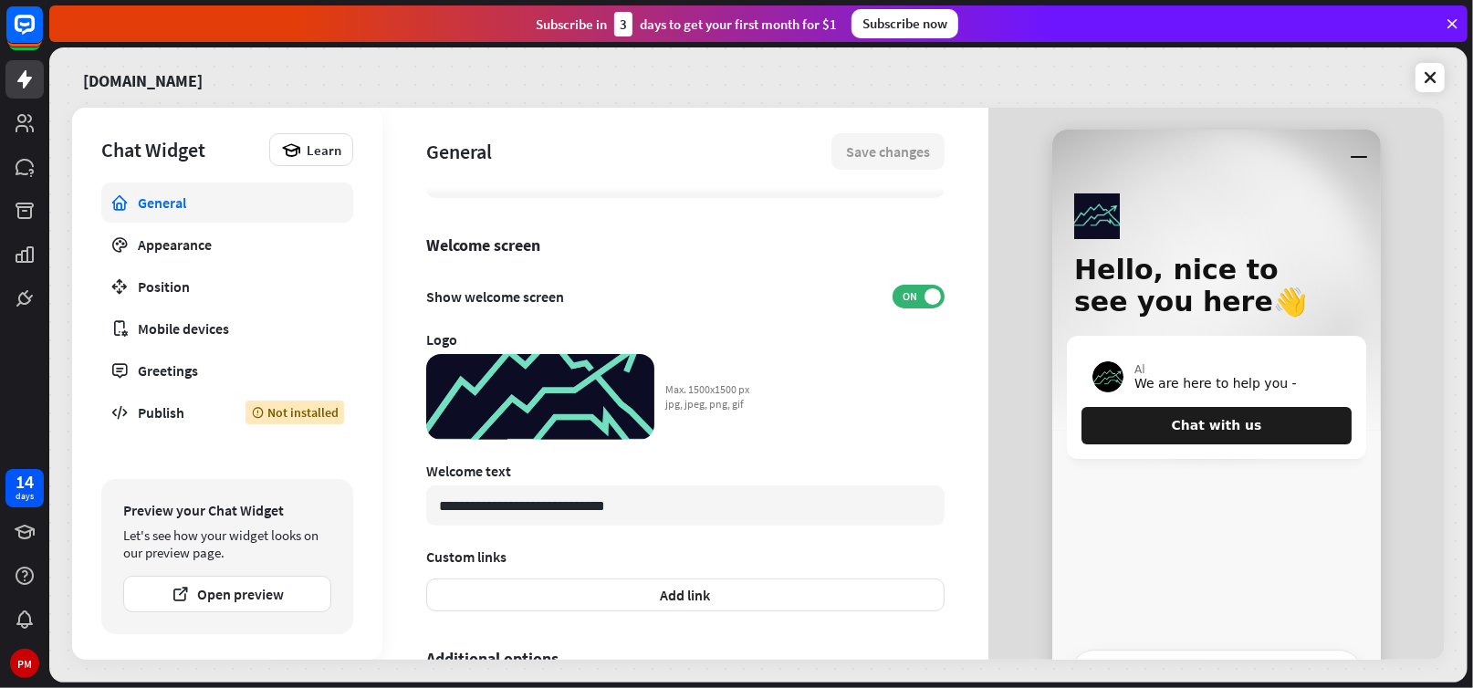
scroll to position [514, 0]
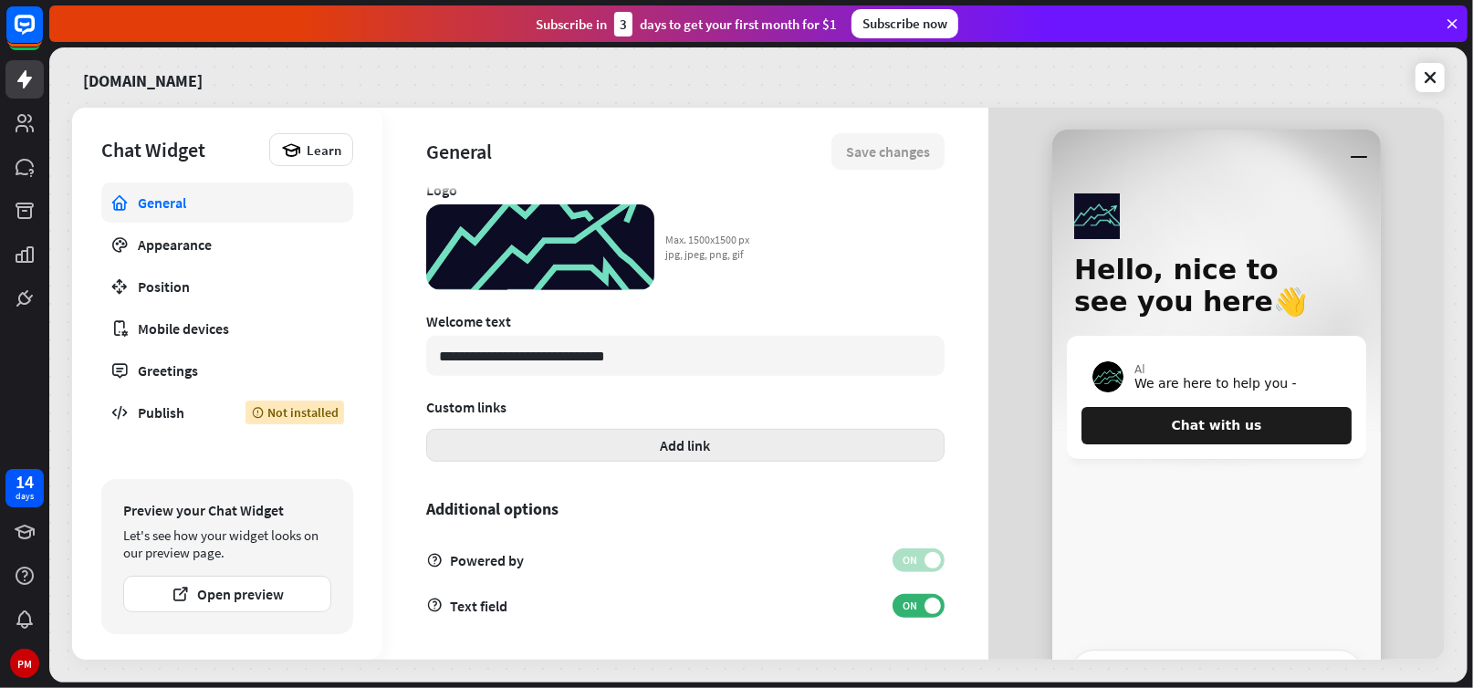
click at [677, 452] on button "Add link" at bounding box center [685, 445] width 518 height 33
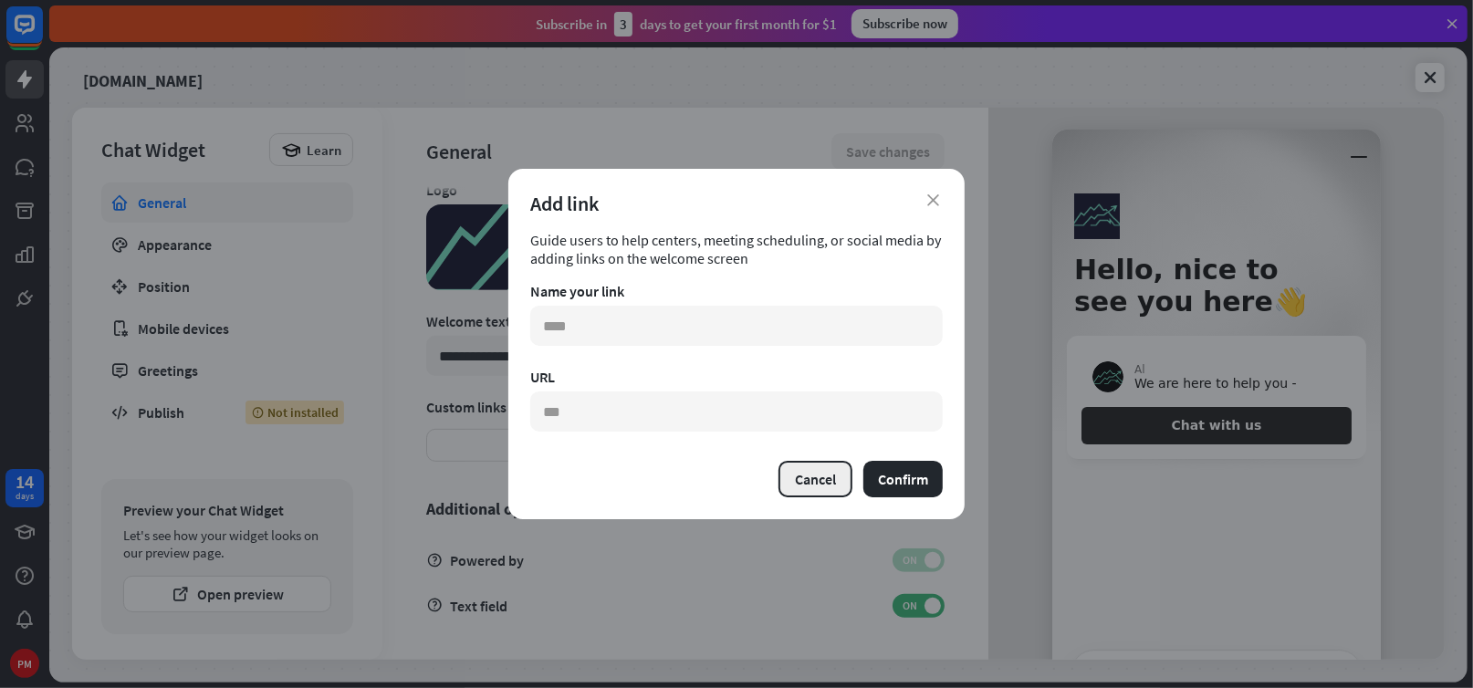
click at [822, 476] on button "Cancel" at bounding box center [816, 479] width 74 height 37
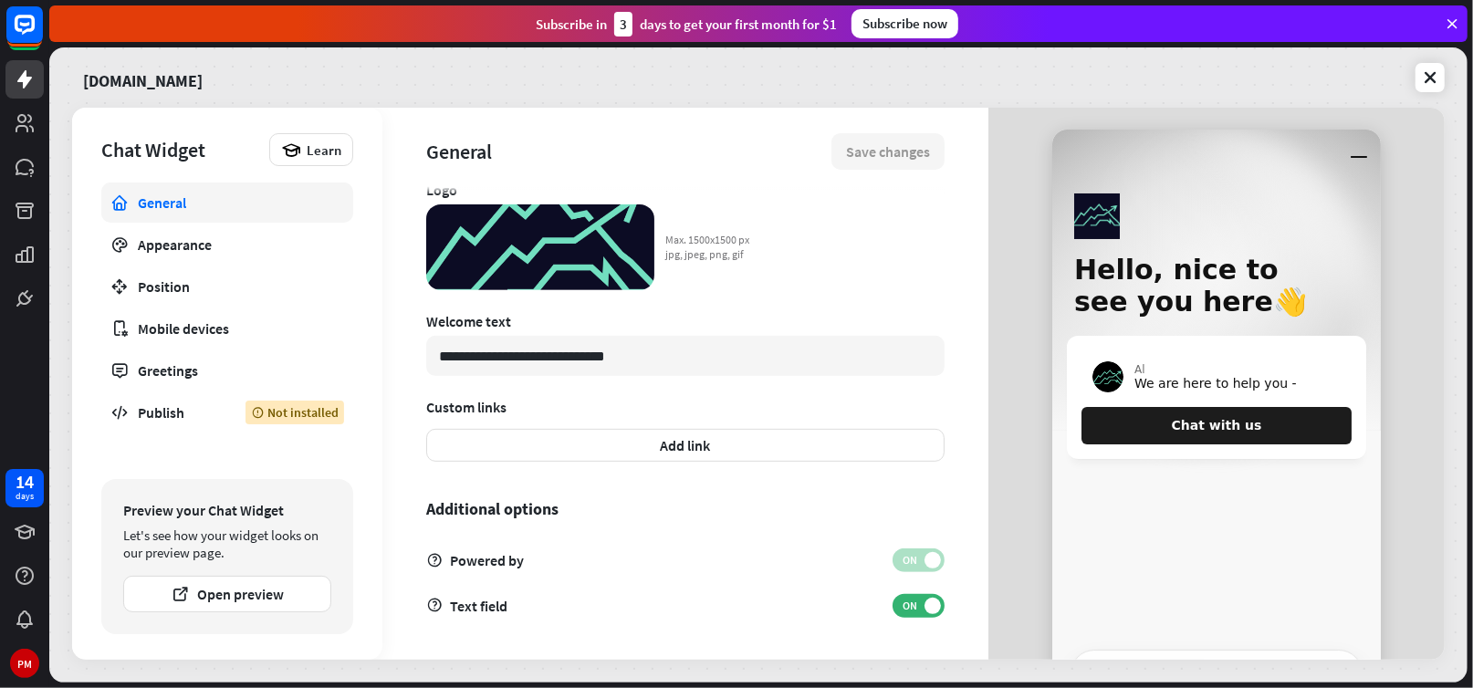
click at [785, 557] on div "Powered by ON" at bounding box center [685, 561] width 518 height 24
click at [197, 597] on button "Open preview" at bounding box center [227, 594] width 208 height 37
click at [1432, 74] on icon at bounding box center [1430, 77] width 18 height 18
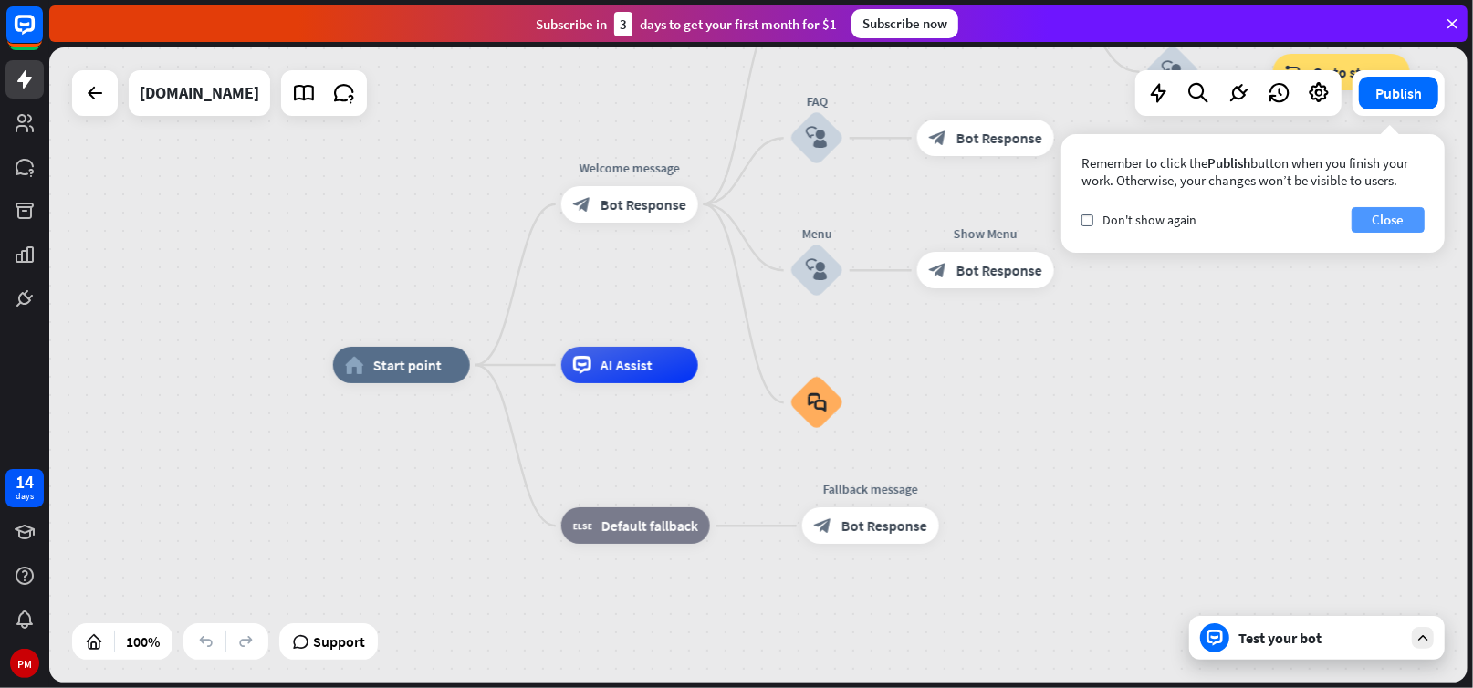
click at [1379, 218] on button "Close" at bounding box center [1388, 220] width 73 height 26
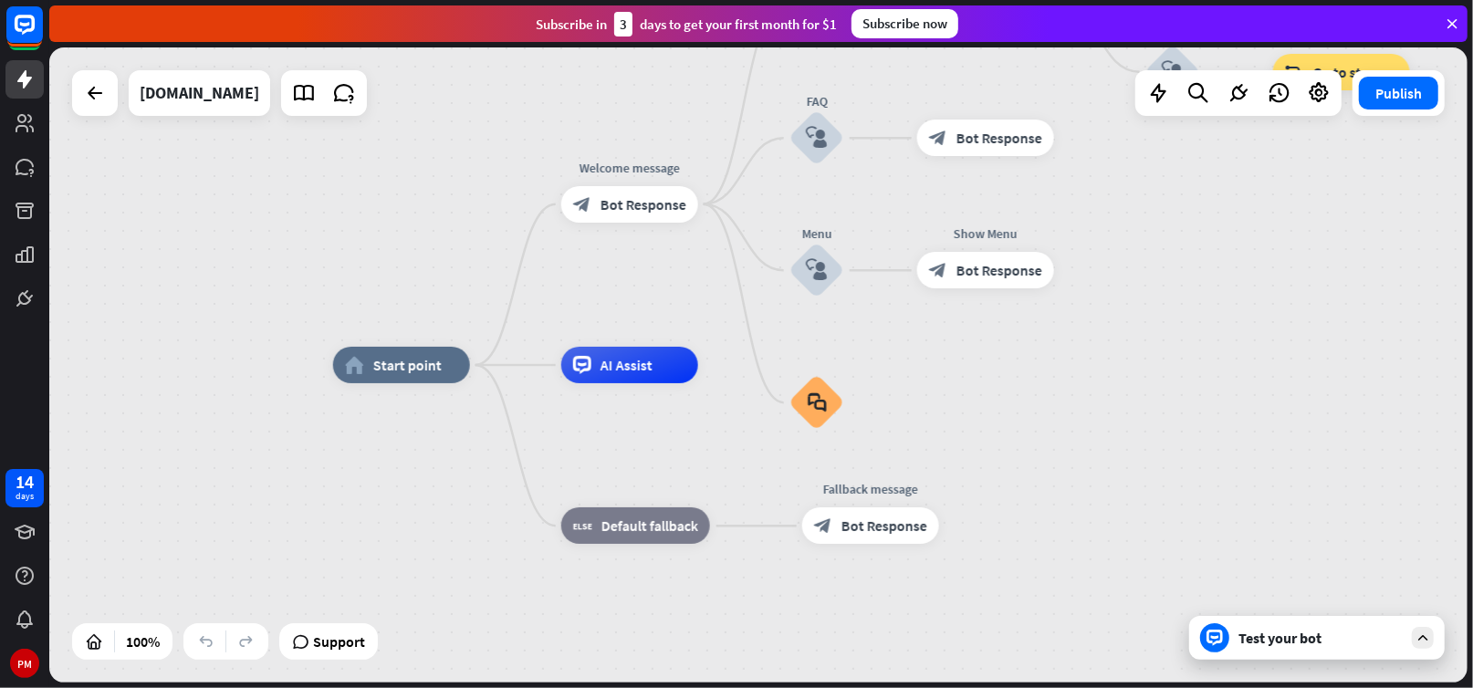
click at [1277, 638] on div "Test your bot" at bounding box center [1321, 638] width 164 height 18
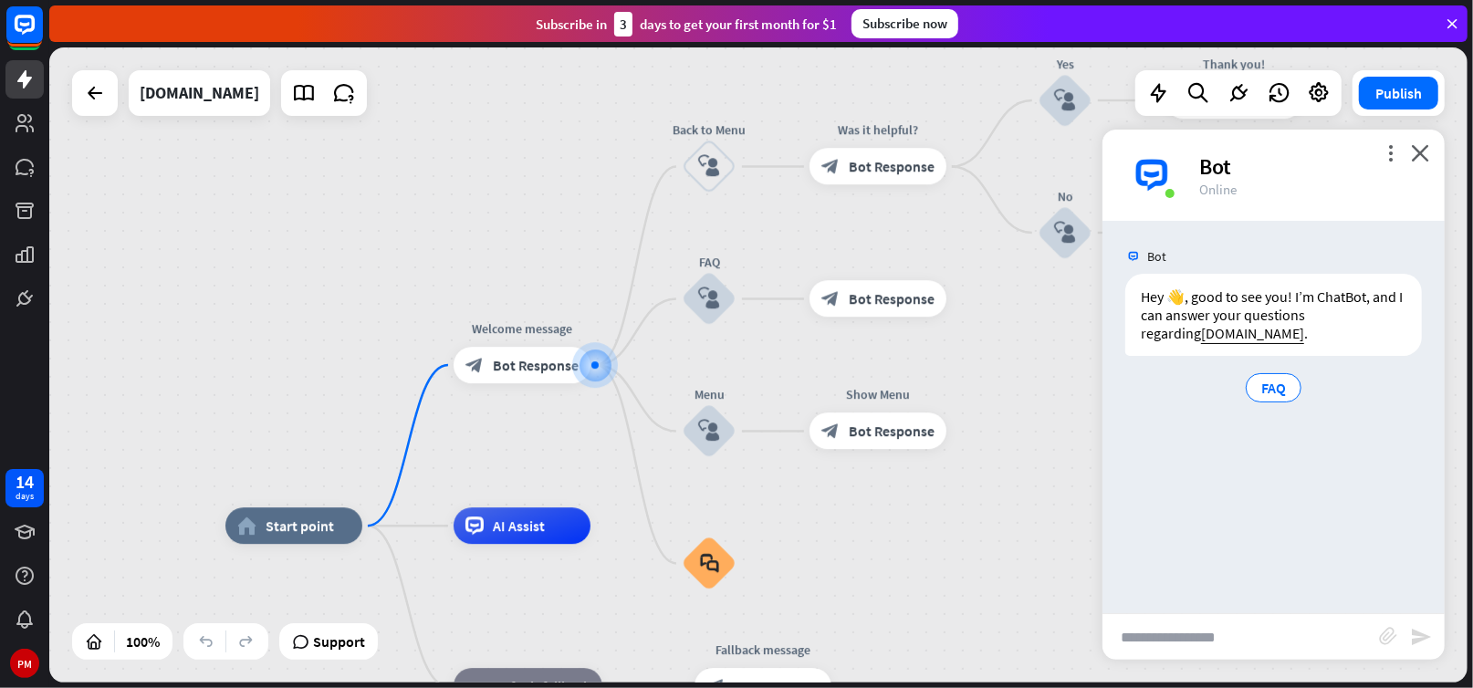
click at [1154, 640] on input "text" at bounding box center [1241, 637] width 277 height 46
type input "**********"
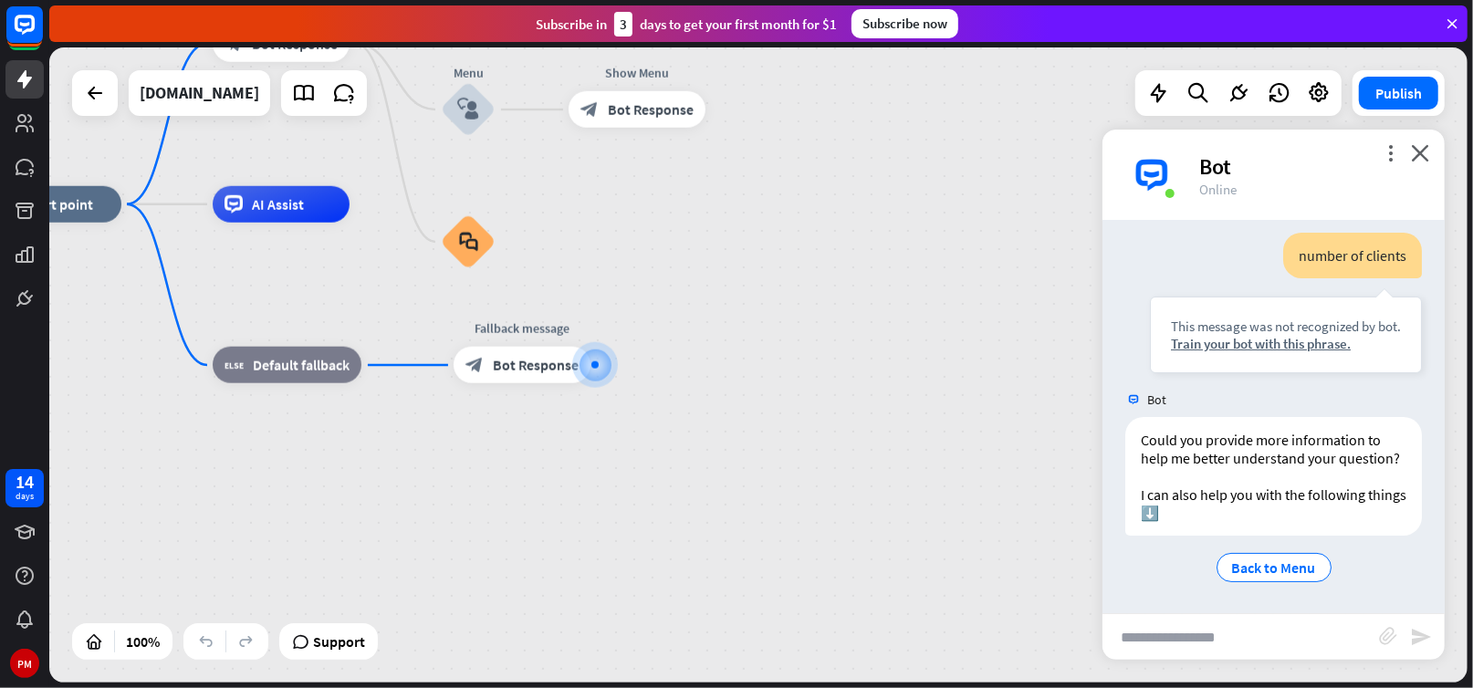
scroll to position [93, 0]
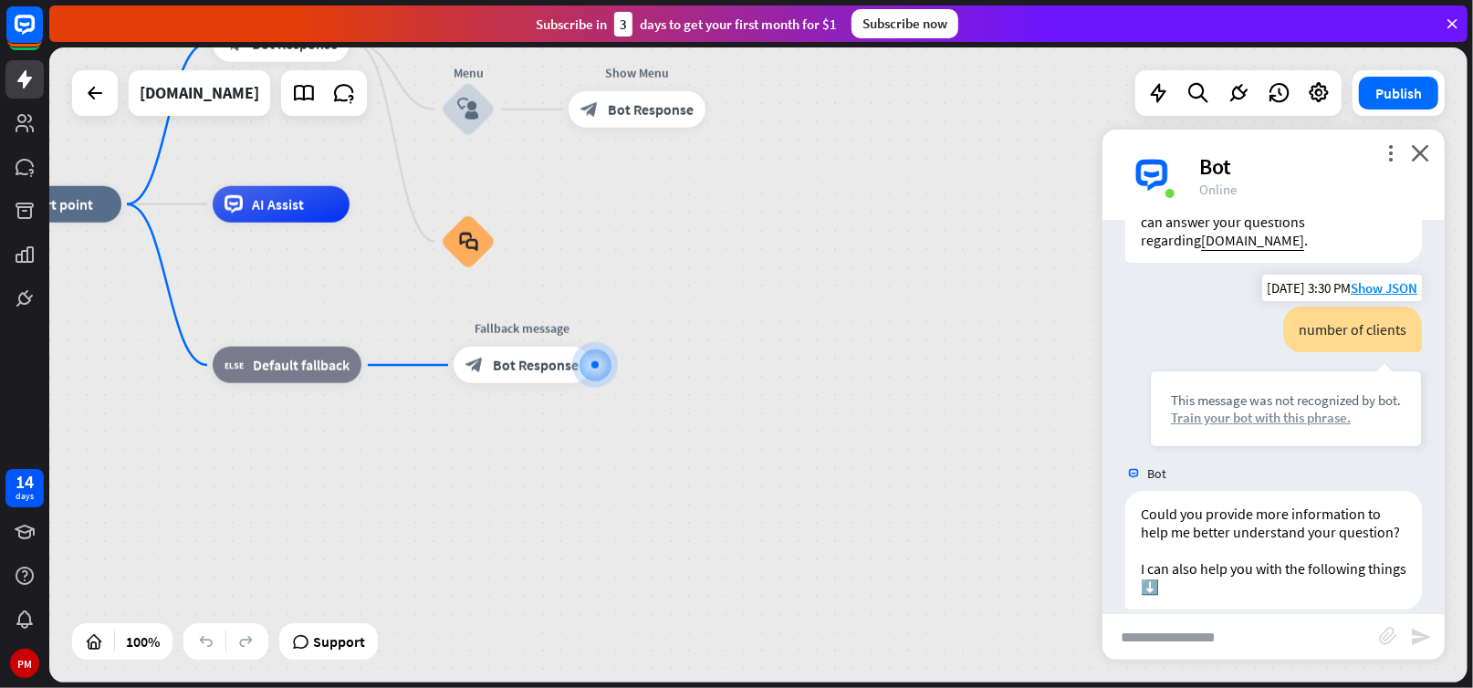
click at [1265, 414] on div "Train your bot with this phrase." at bounding box center [1286, 417] width 230 height 17
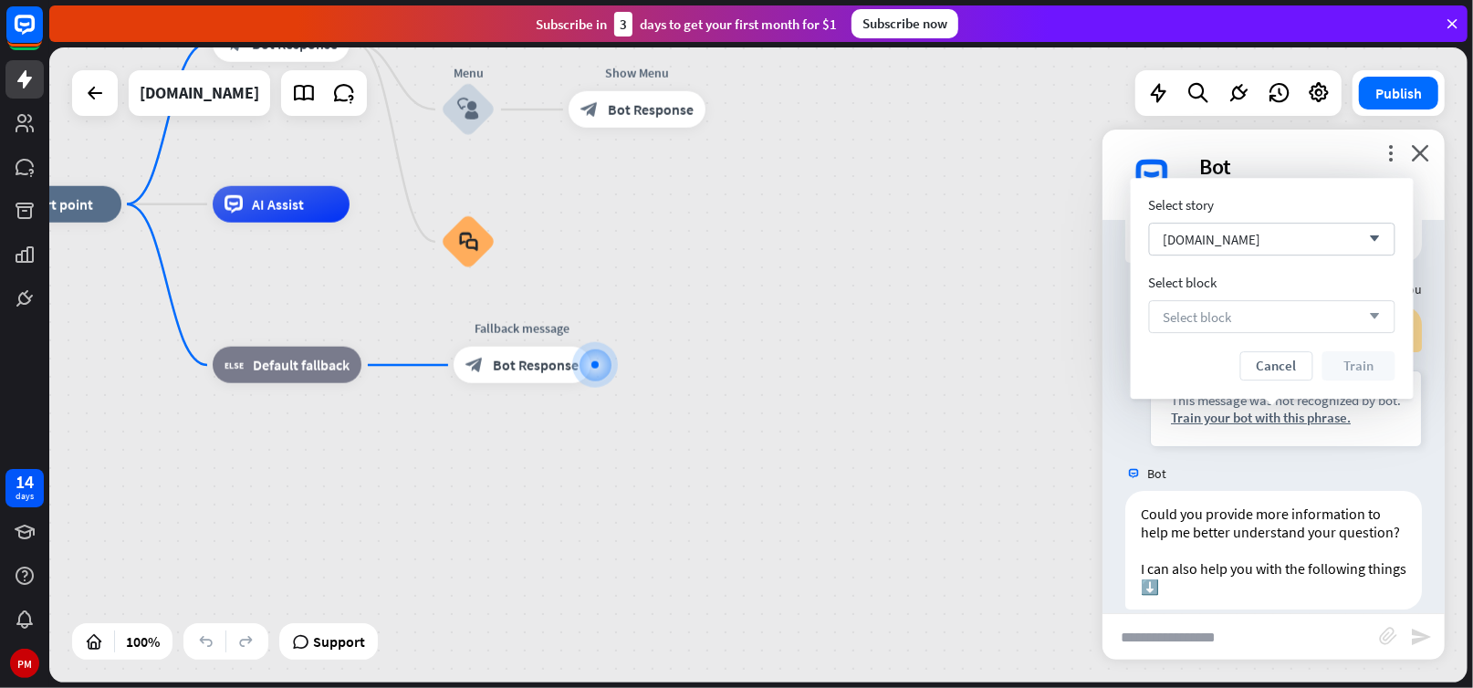
click at [1189, 320] on span "Select block" at bounding box center [1198, 317] width 68 height 17
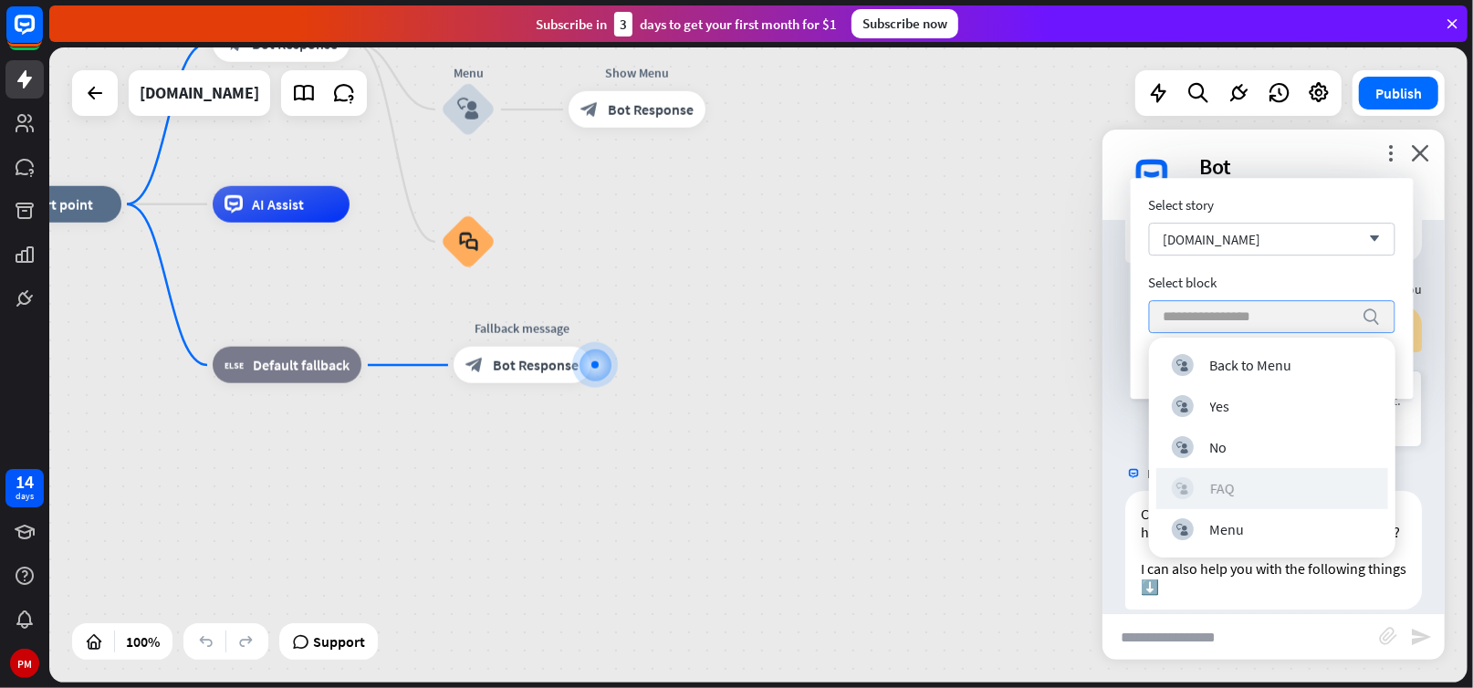
click at [1220, 490] on div "FAQ" at bounding box center [1222, 488] width 25 height 18
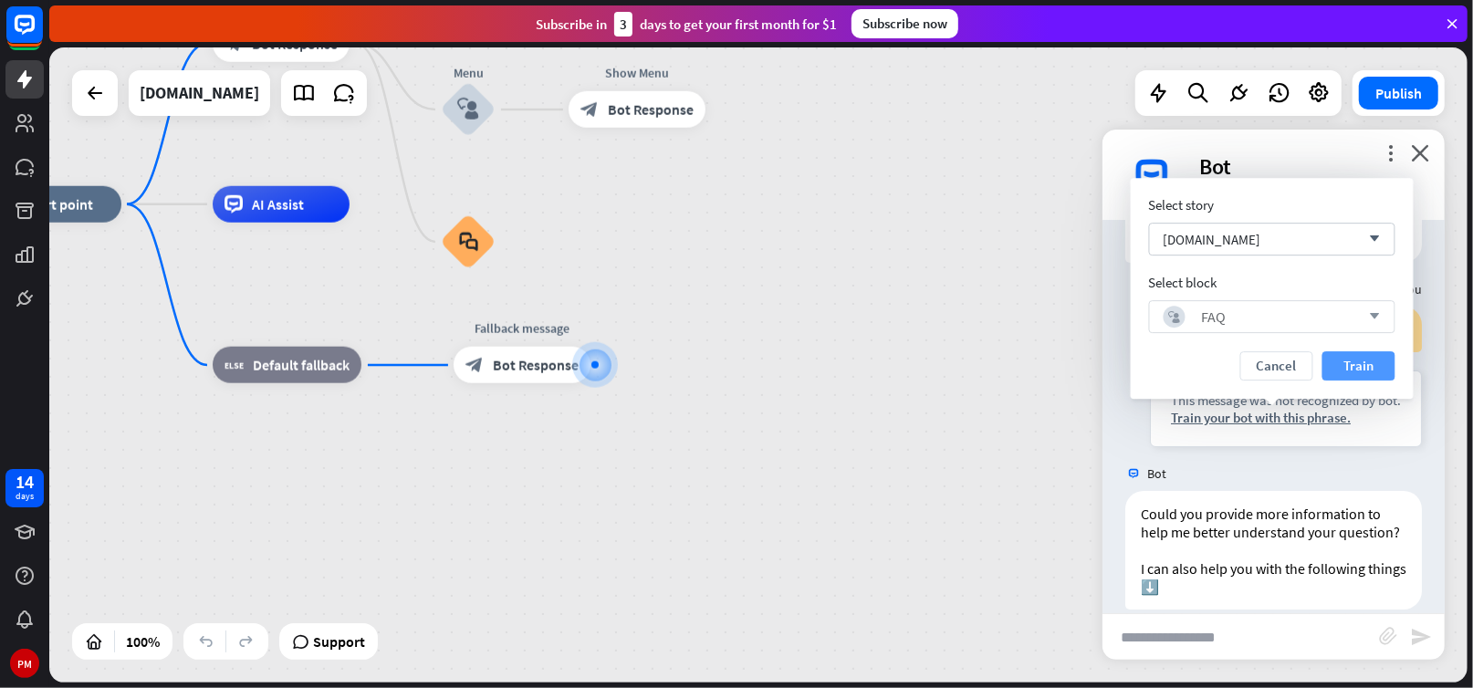
click at [1356, 359] on button "Train" at bounding box center [1359, 365] width 73 height 29
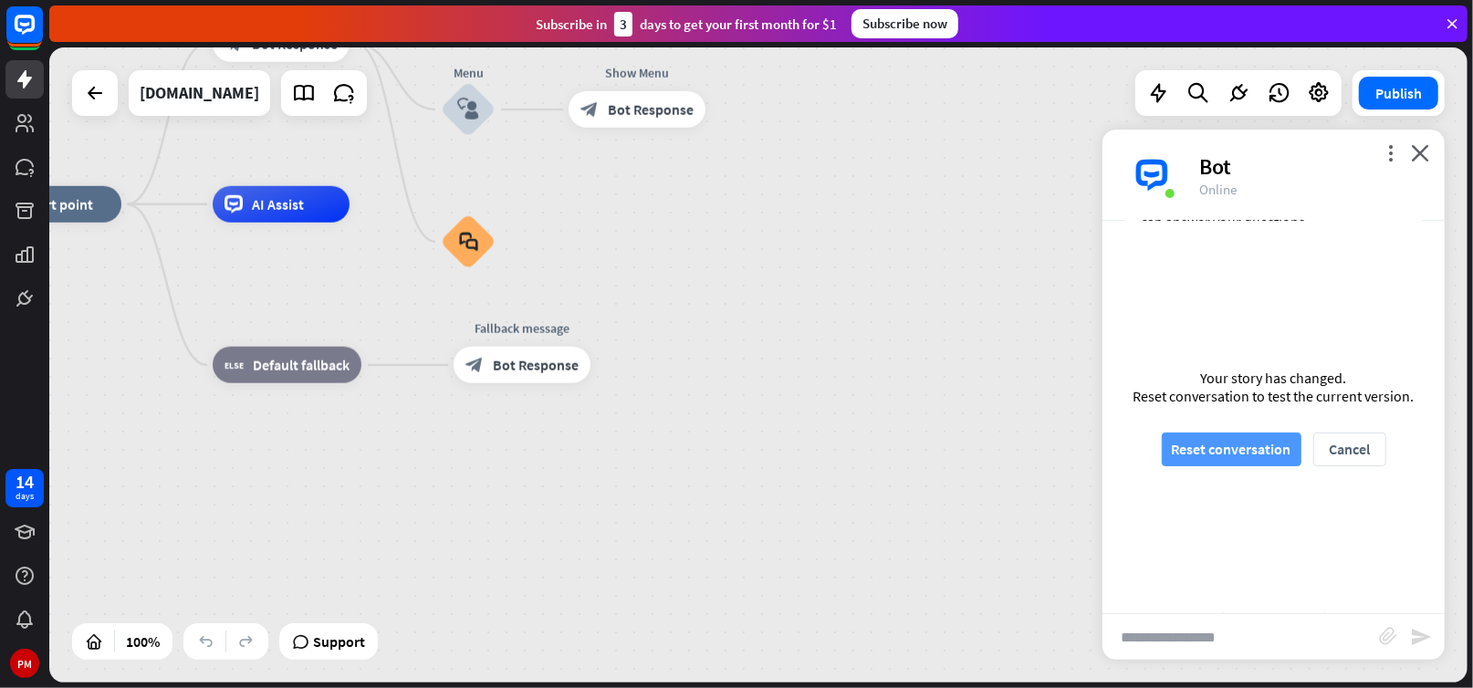
click at [1243, 444] on button "Reset conversation" at bounding box center [1232, 450] width 140 height 34
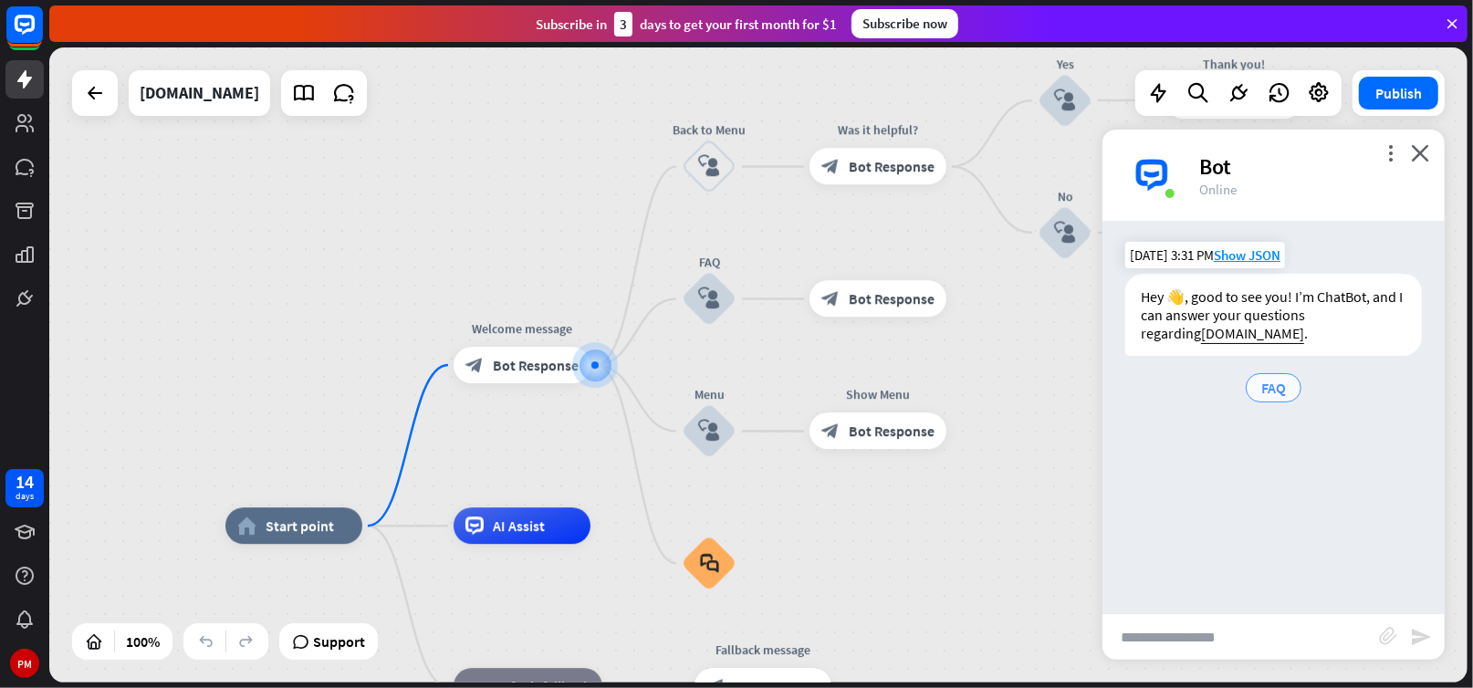
click at [1270, 390] on span "FAQ" at bounding box center [1274, 388] width 25 height 18
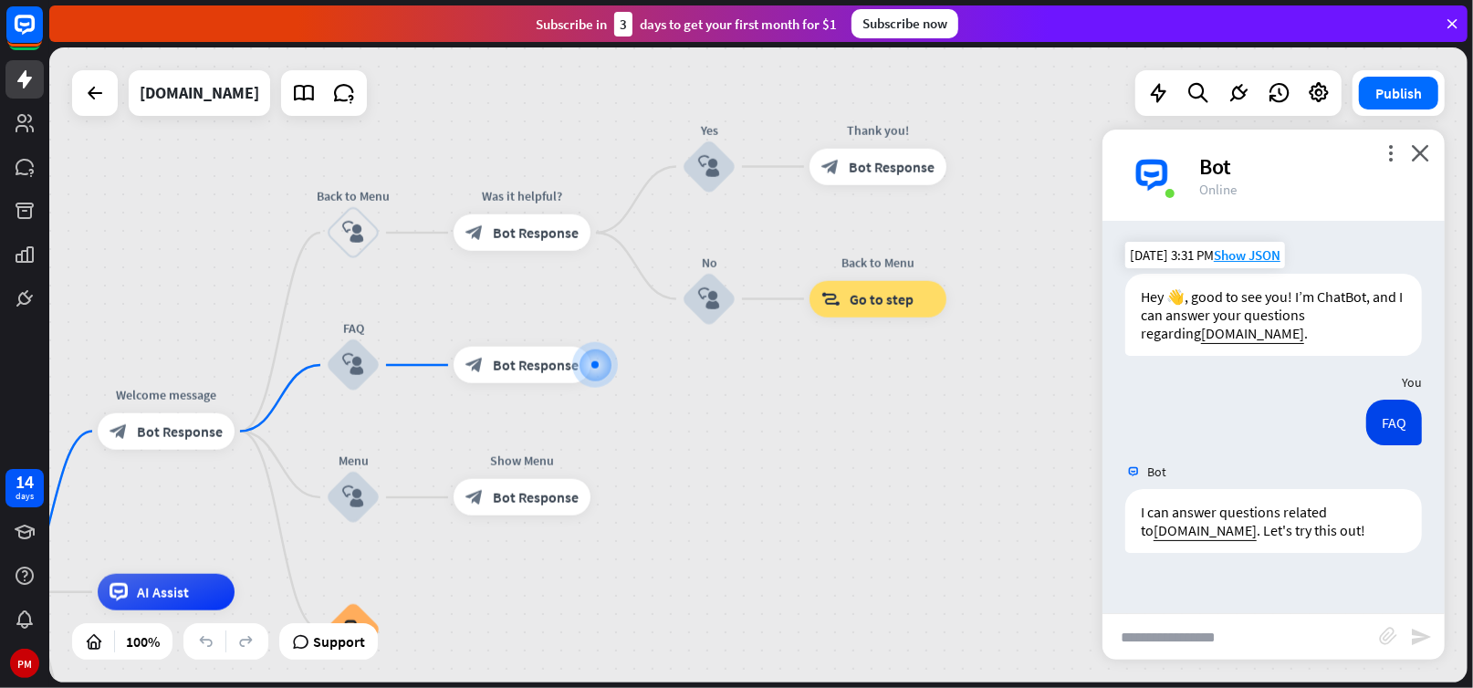
click at [1204, 629] on input "text" at bounding box center [1241, 637] width 277 height 46
click at [1392, 152] on icon "more_vert" at bounding box center [1390, 152] width 17 height 17
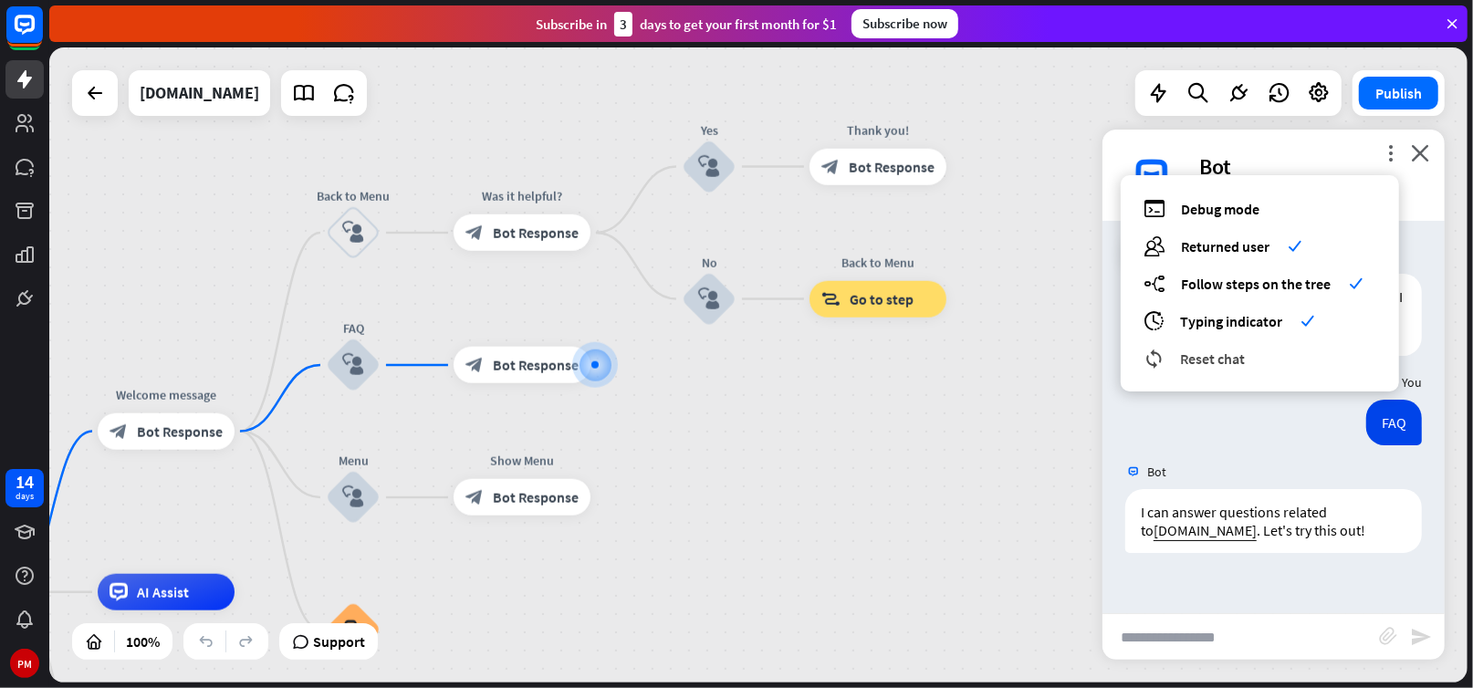
click at [1223, 358] on span "Reset chat" at bounding box center [1212, 359] width 65 height 18
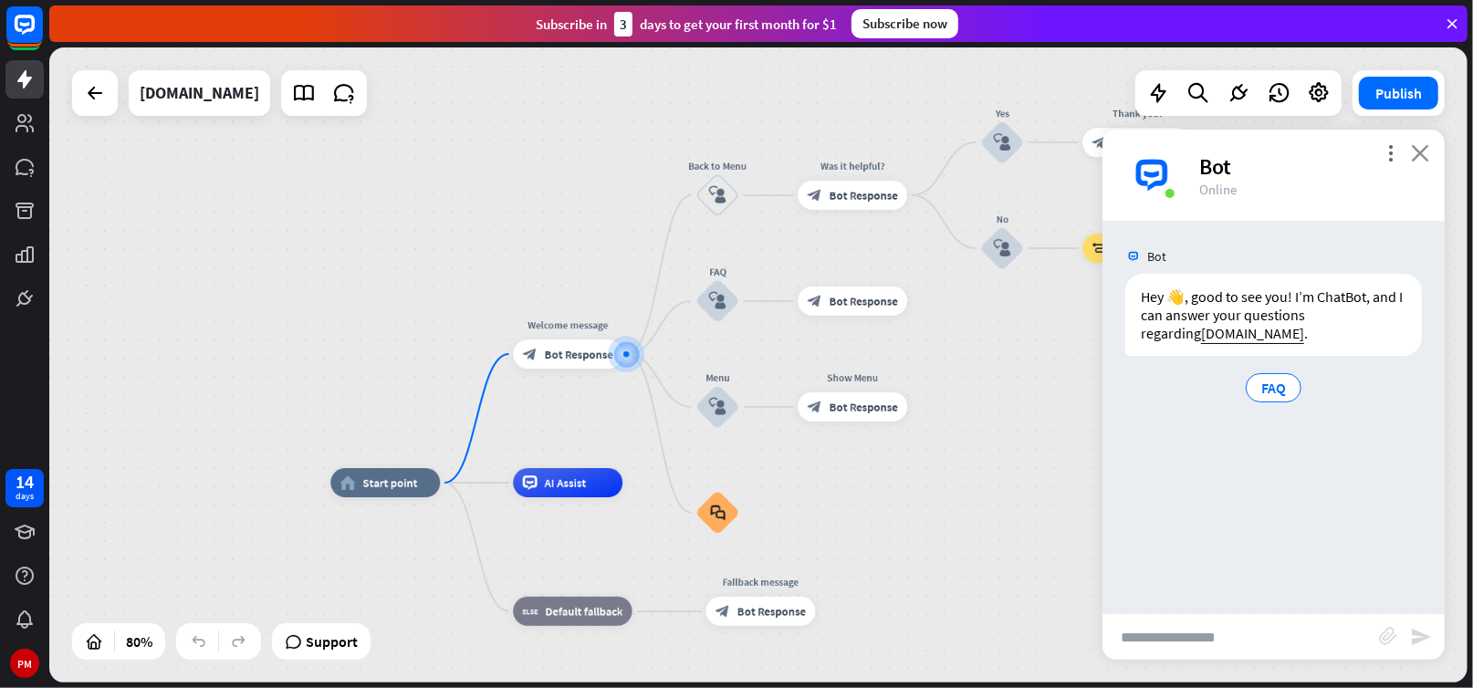
click at [1416, 155] on icon "close" at bounding box center [1420, 152] width 18 height 17
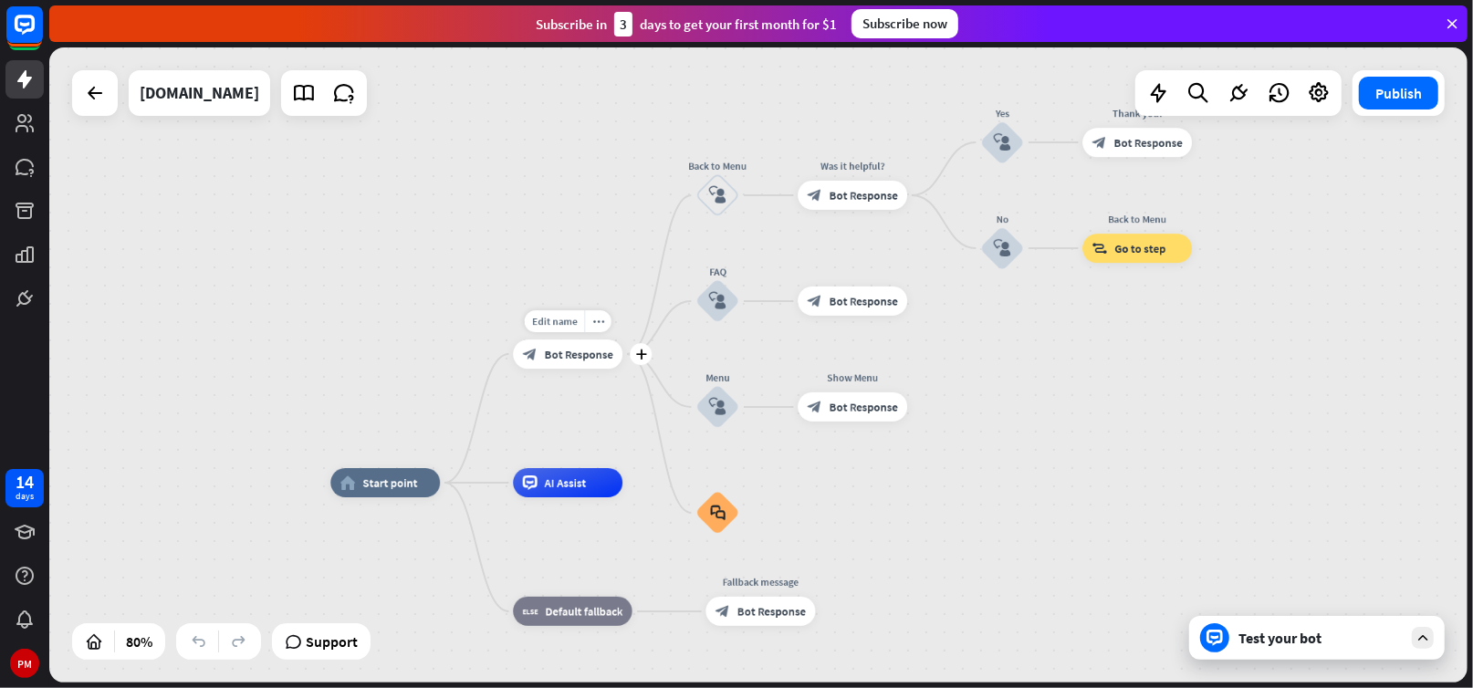
click at [590, 358] on span "Bot Response" at bounding box center [579, 354] width 68 height 15
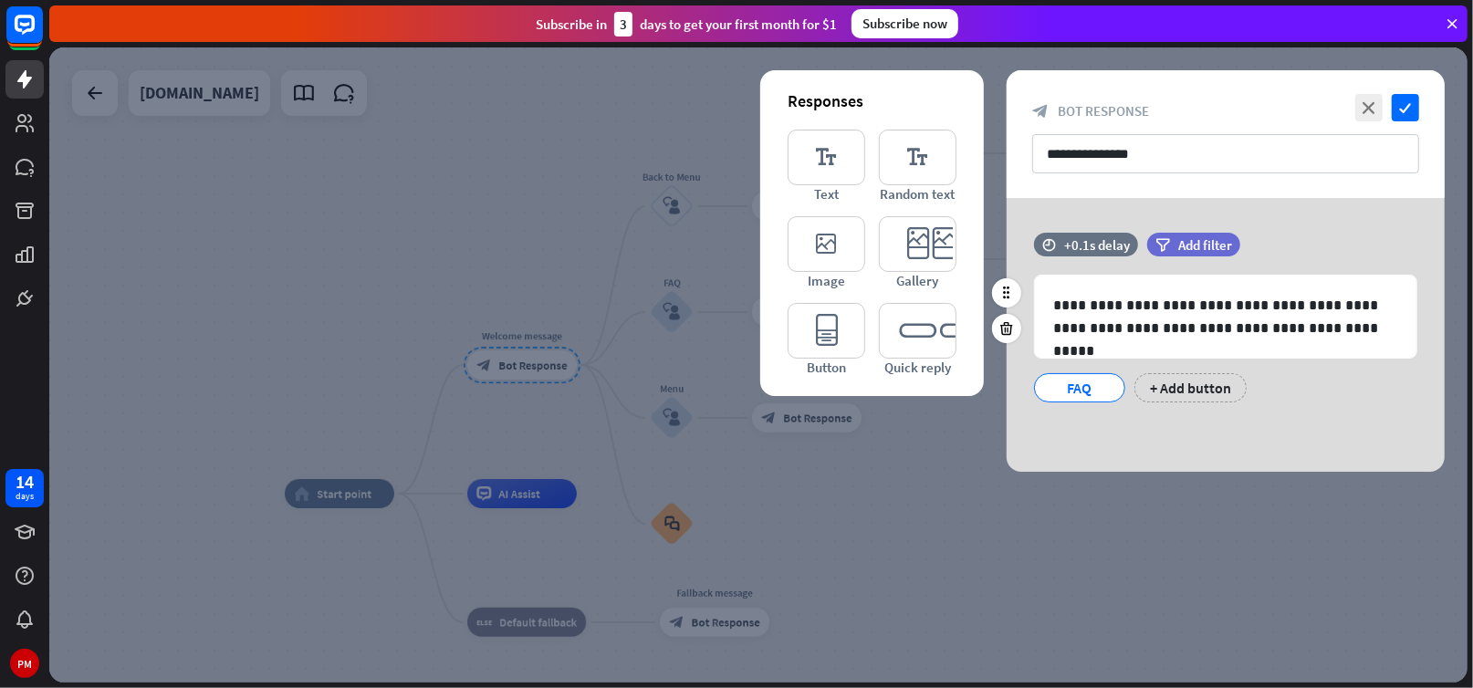
click at [1075, 391] on div "FAQ" at bounding box center [1080, 387] width 60 height 27
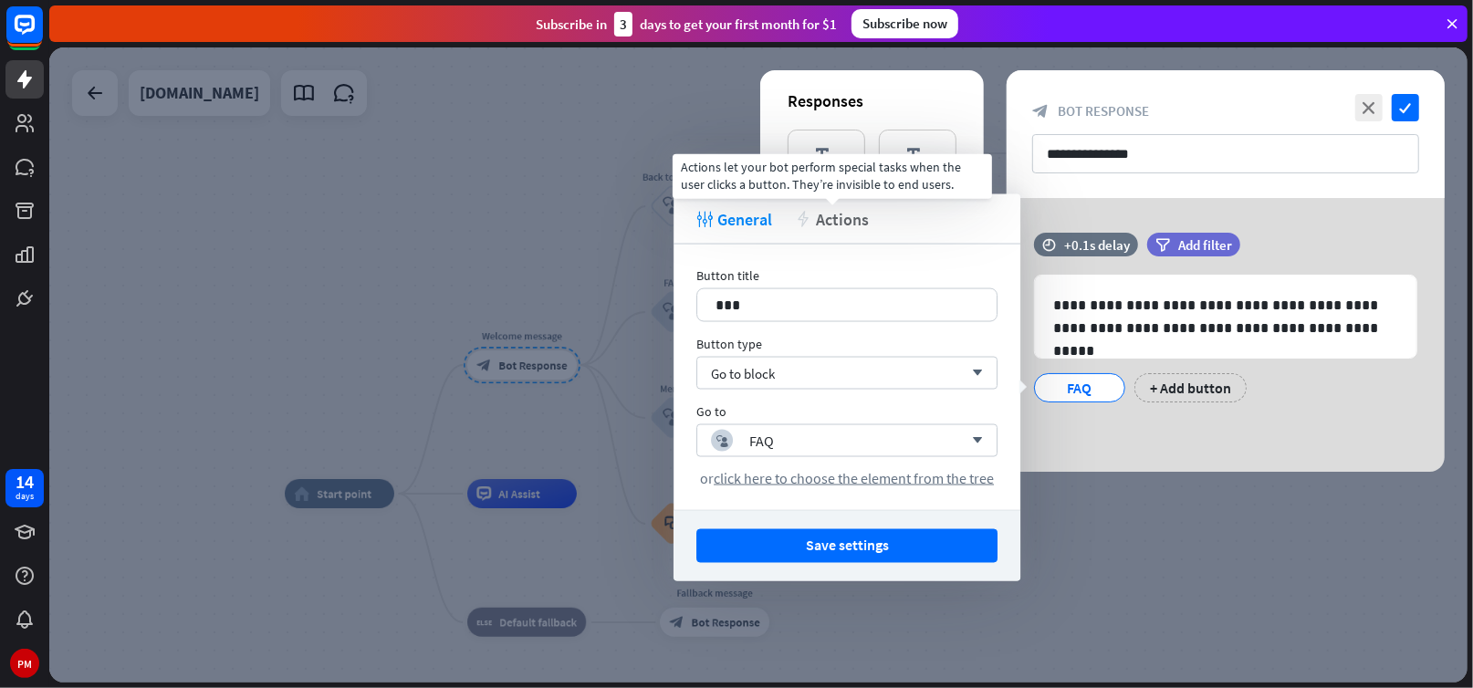
click at [861, 223] on span "Actions" at bounding box center [842, 218] width 53 height 21
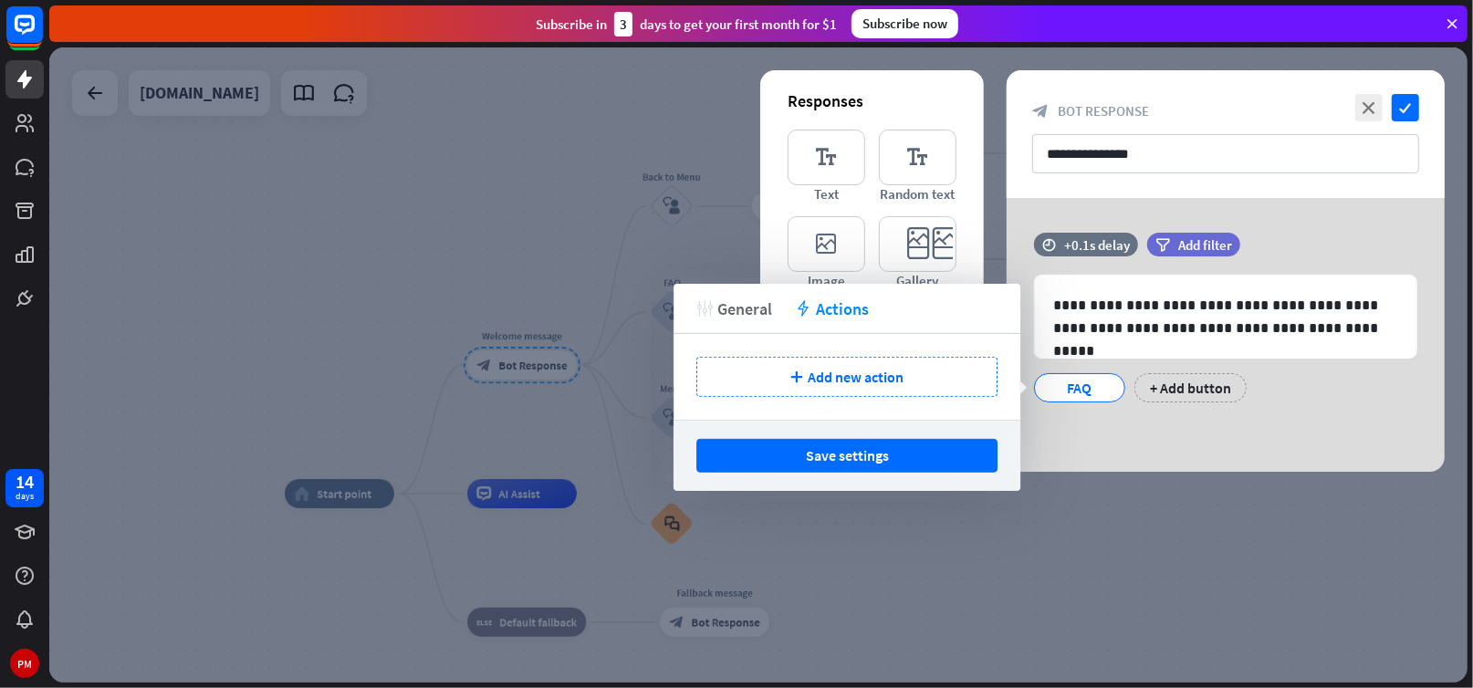
click at [736, 307] on span "General" at bounding box center [744, 308] width 55 height 21
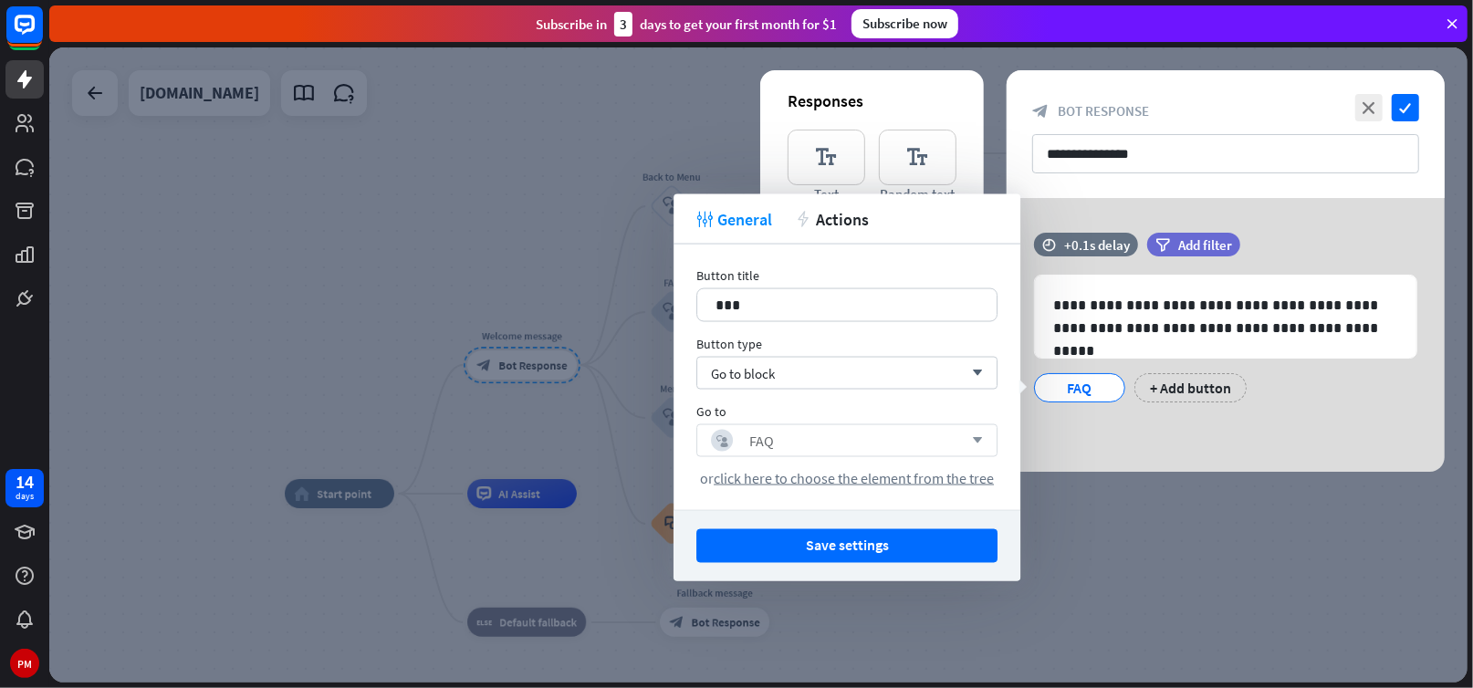
click at [979, 441] on icon "arrow_down" at bounding box center [973, 440] width 20 height 11
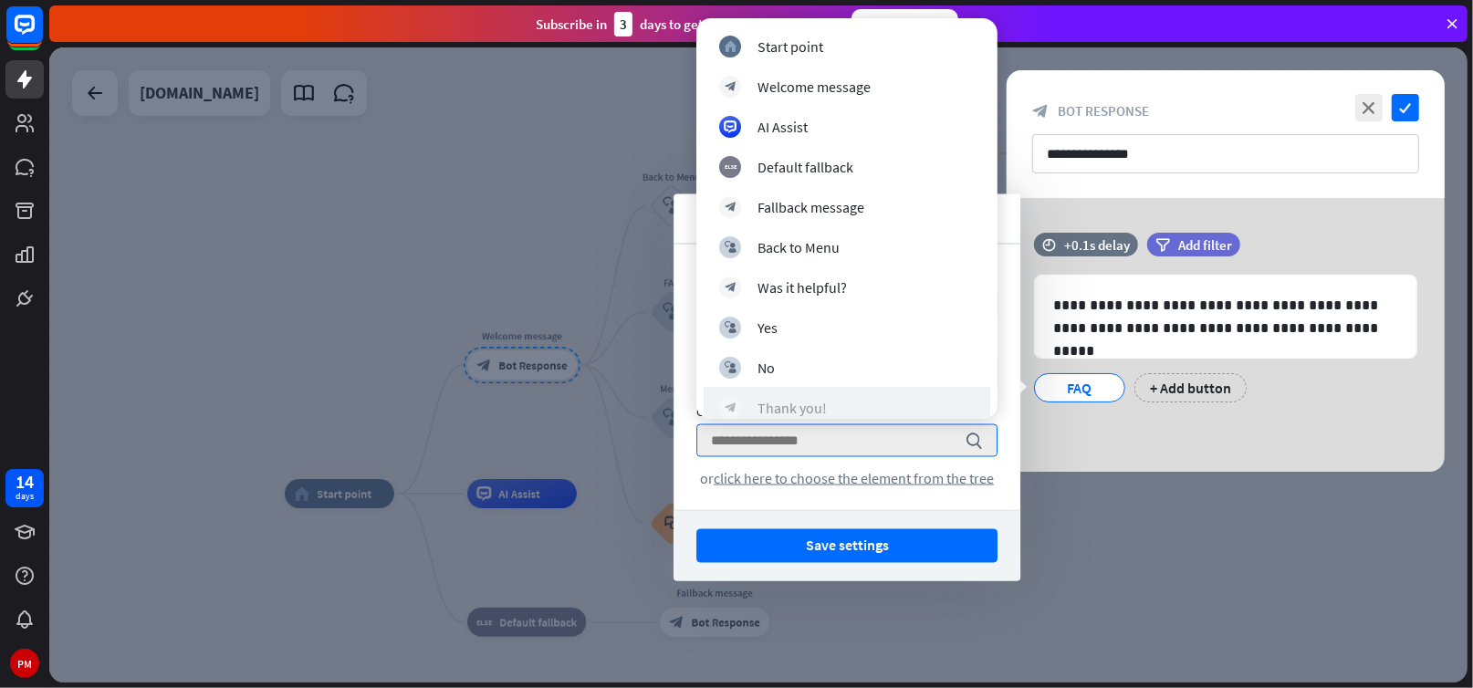
click at [808, 406] on div "Thank you!" at bounding box center [792, 408] width 69 height 18
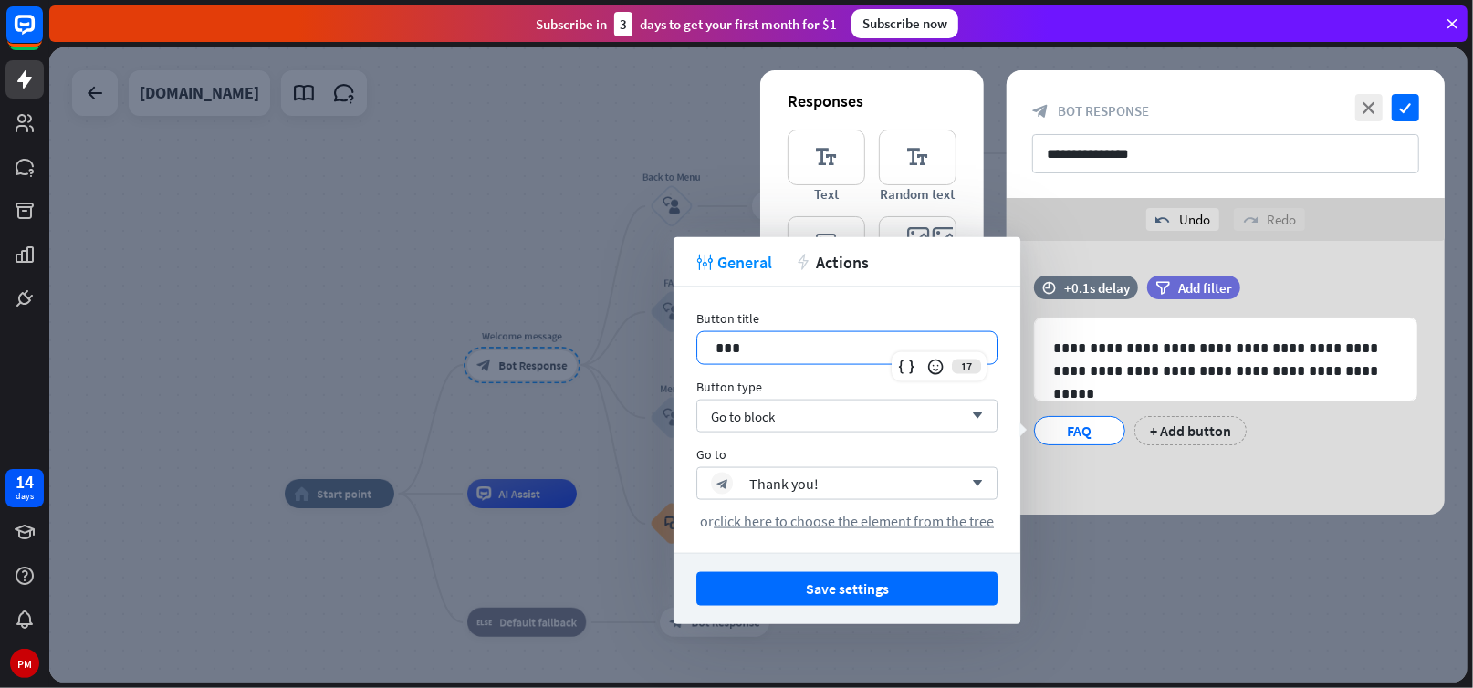
click at [770, 346] on p "***" at bounding box center [847, 348] width 263 height 23
drag, startPoint x: 791, startPoint y: 341, endPoint x: 686, endPoint y: 338, distance: 105.0
click at [686, 338] on div "Button title 17 *** Button type Go to block arrow_down Go to block_bot_response…" at bounding box center [847, 421] width 347 height 266
click at [940, 485] on div "block_bot_response Thank you!" at bounding box center [837, 484] width 252 height 22
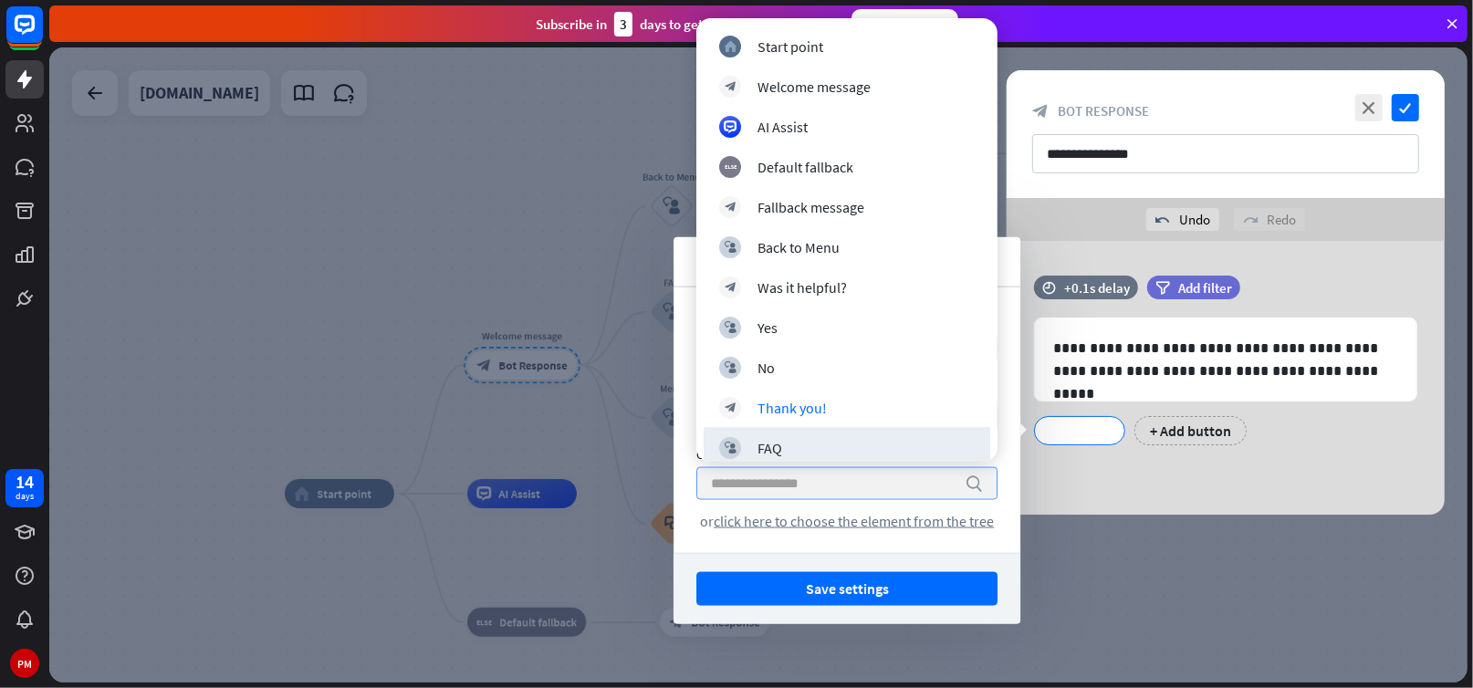
click at [1145, 614] on div at bounding box center [758, 364] width 1419 height 635
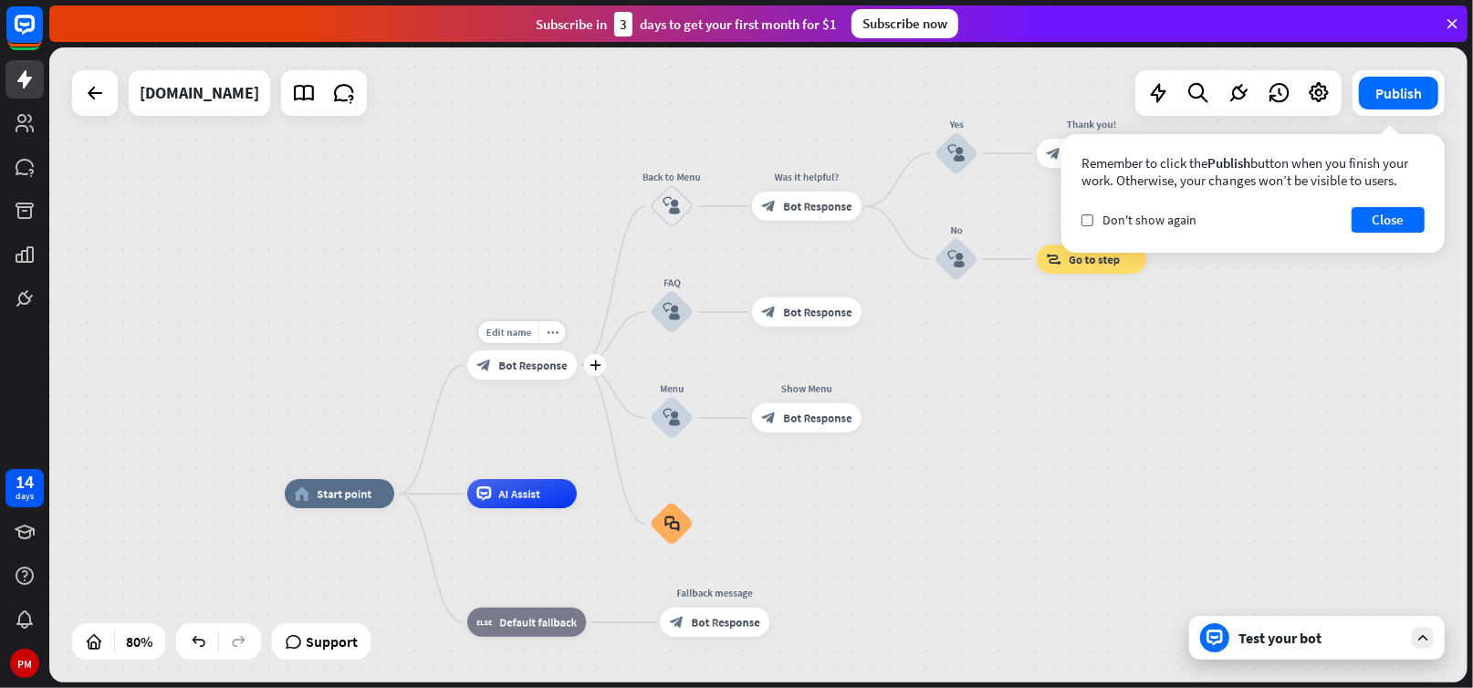
click at [500, 366] on span "Bot Response" at bounding box center [532, 365] width 68 height 15
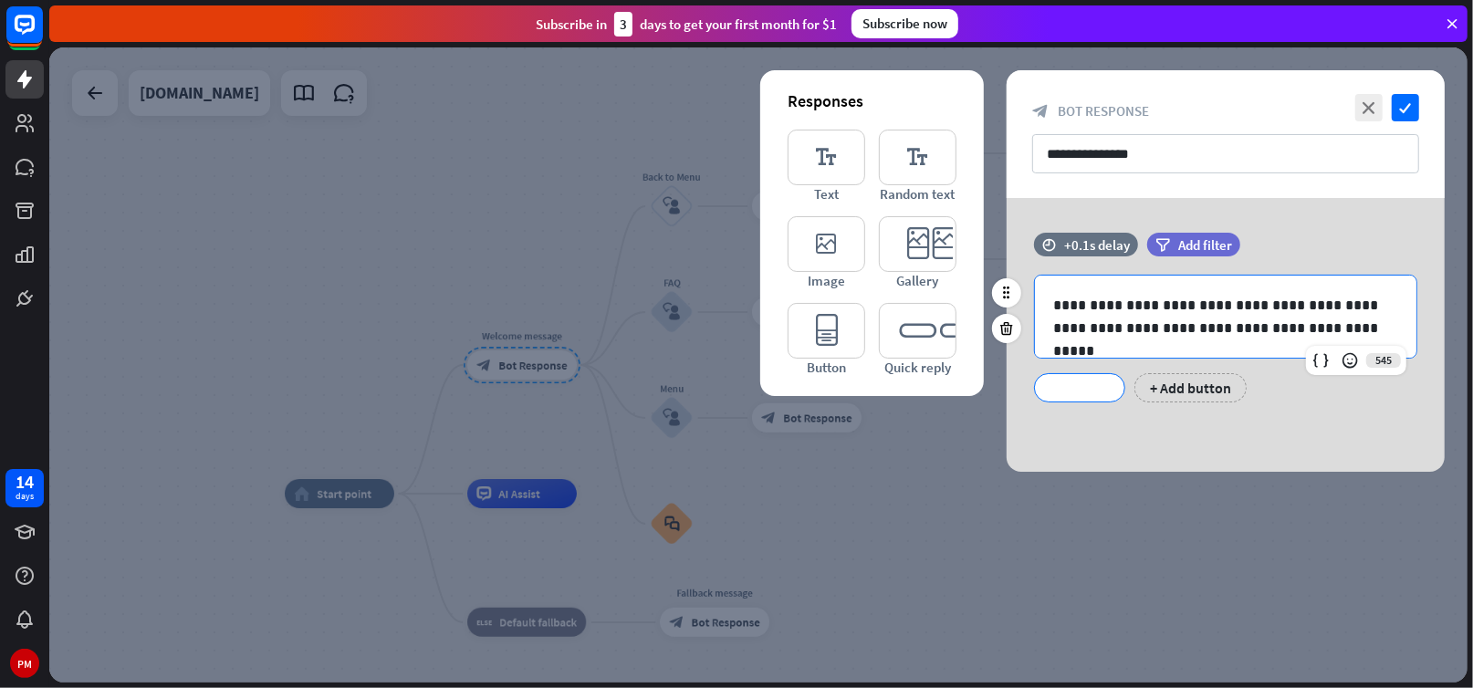
click at [1234, 307] on p "**********" at bounding box center [1225, 317] width 345 height 46
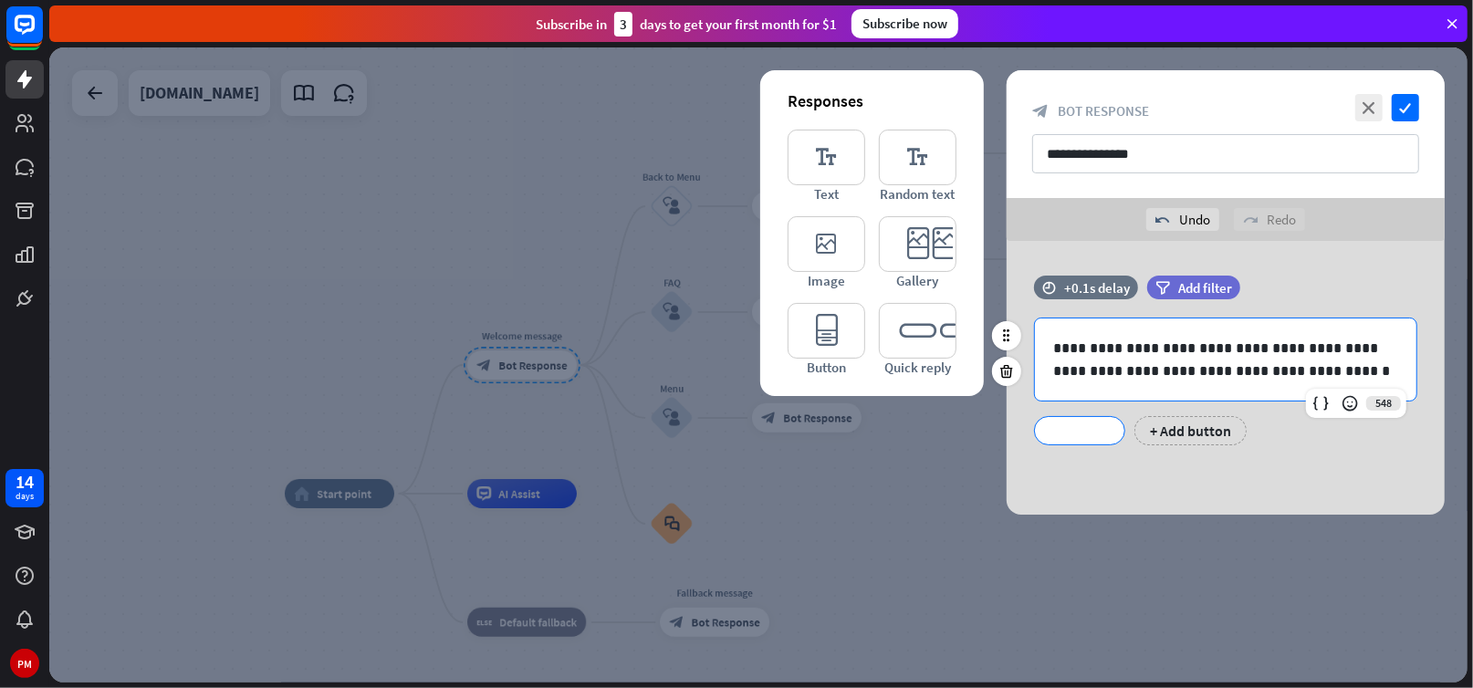
click at [1064, 354] on p "**********" at bounding box center [1225, 360] width 345 height 46
click at [1287, 470] on div "**********" at bounding box center [1226, 378] width 438 height 274
click at [1098, 540] on div at bounding box center [758, 364] width 1419 height 635
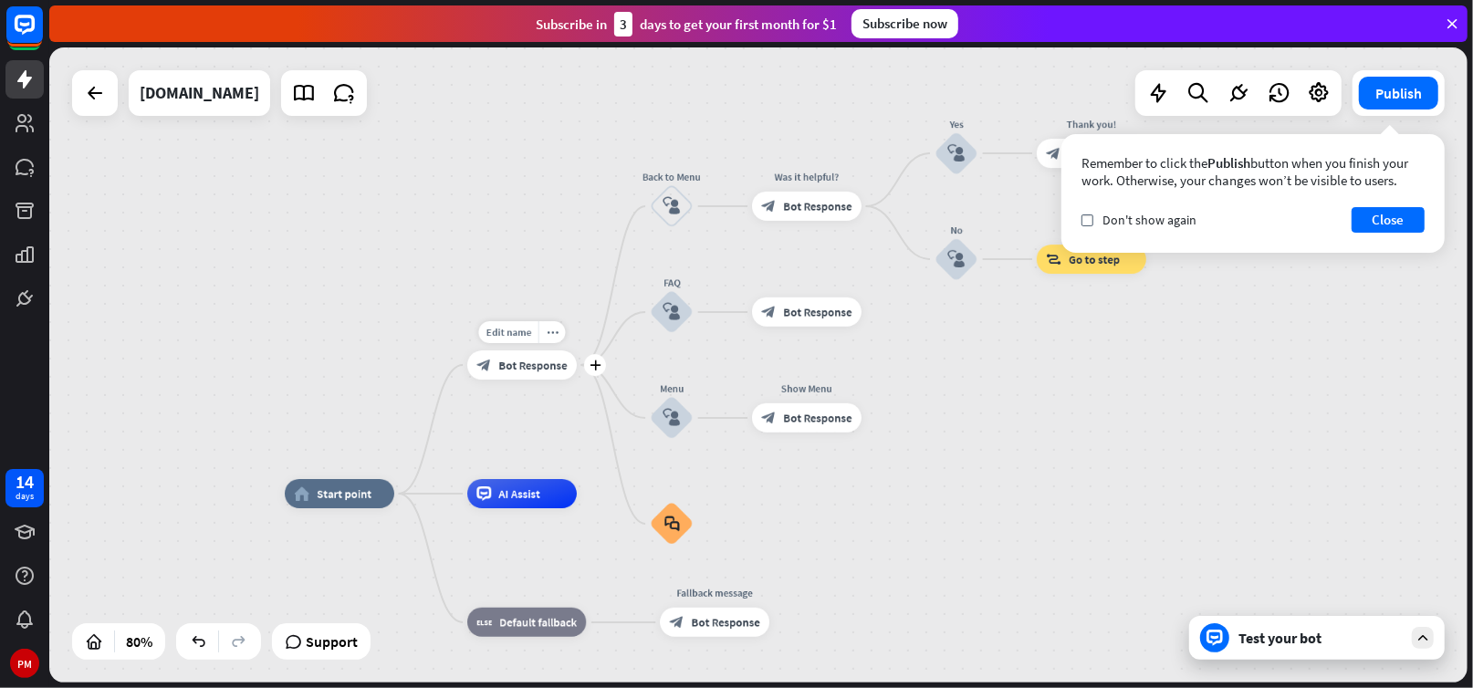
click at [512, 362] on span "Bot Response" at bounding box center [532, 365] width 68 height 15
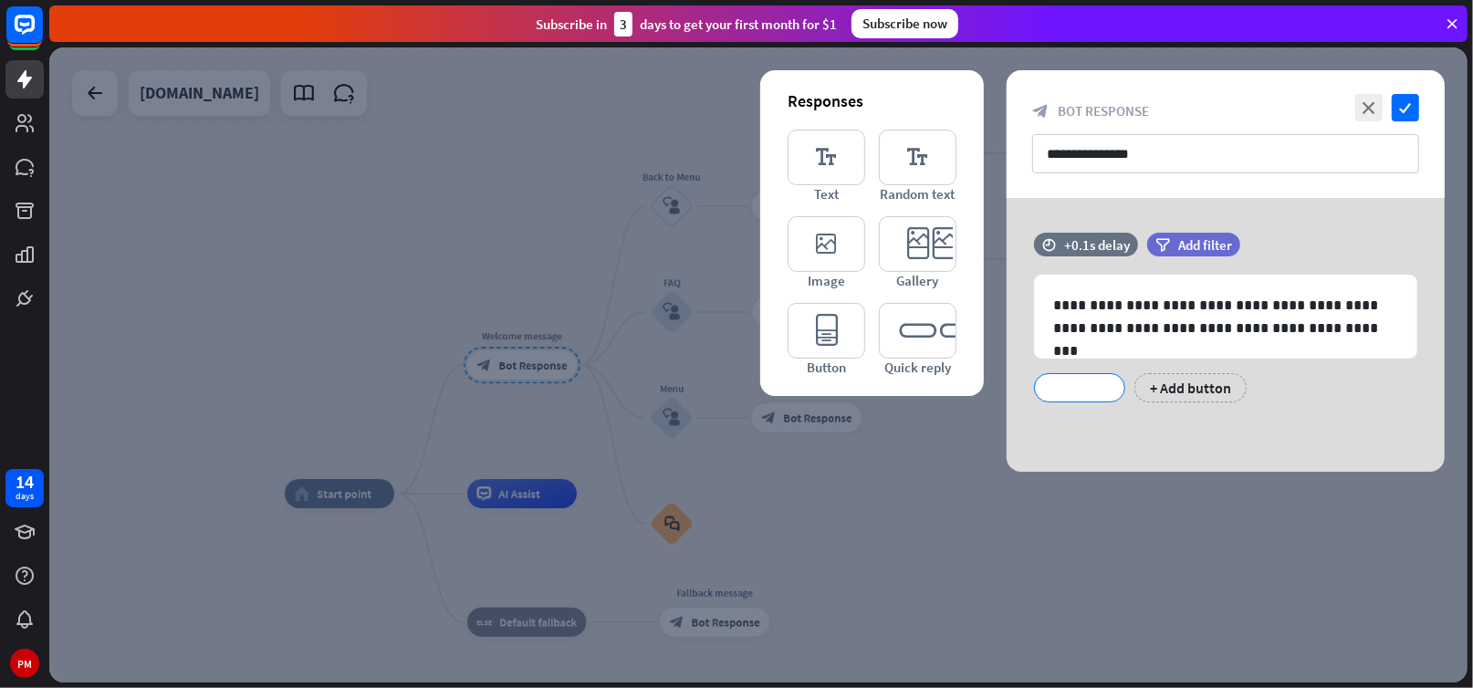
click at [1064, 485] on div at bounding box center [758, 364] width 1419 height 635
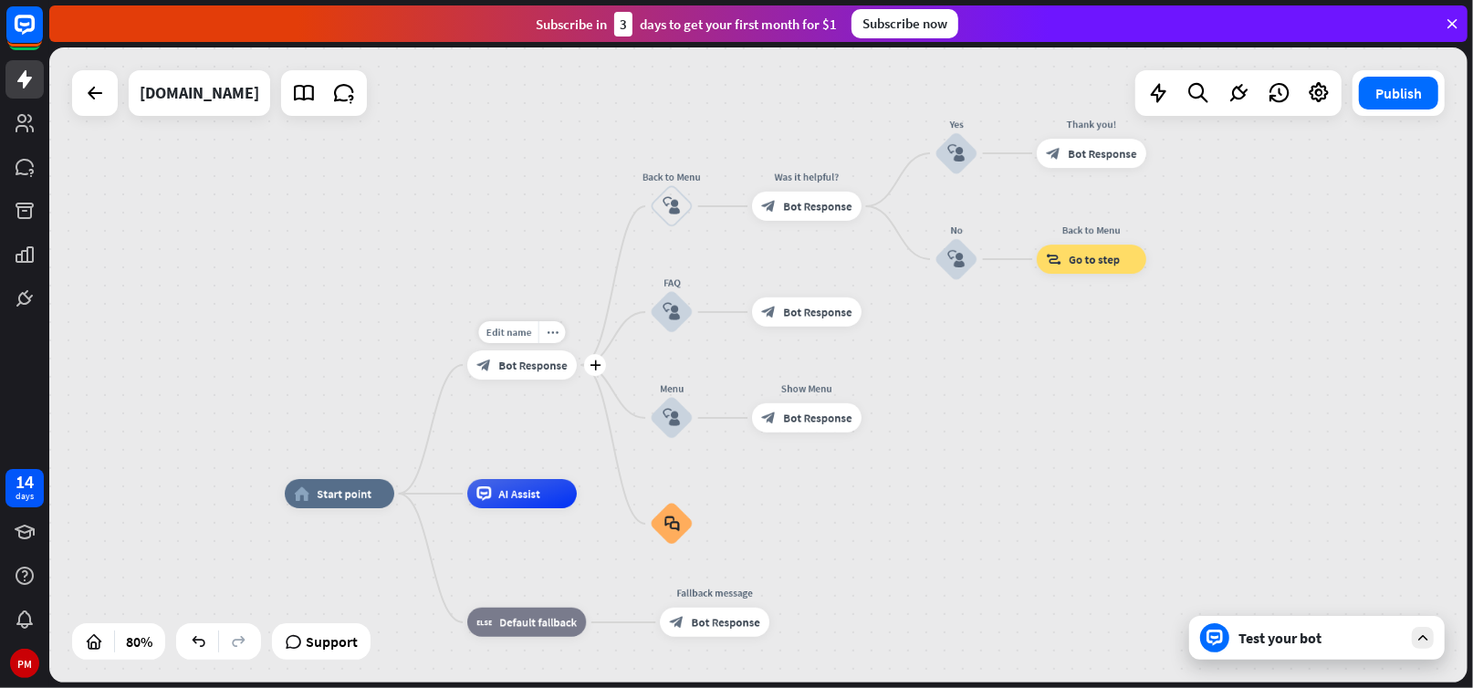
click at [530, 380] on div "Edit name more_horiz plus Welcome message block_bot_response Bot Response" at bounding box center [522, 365] width 110 height 29
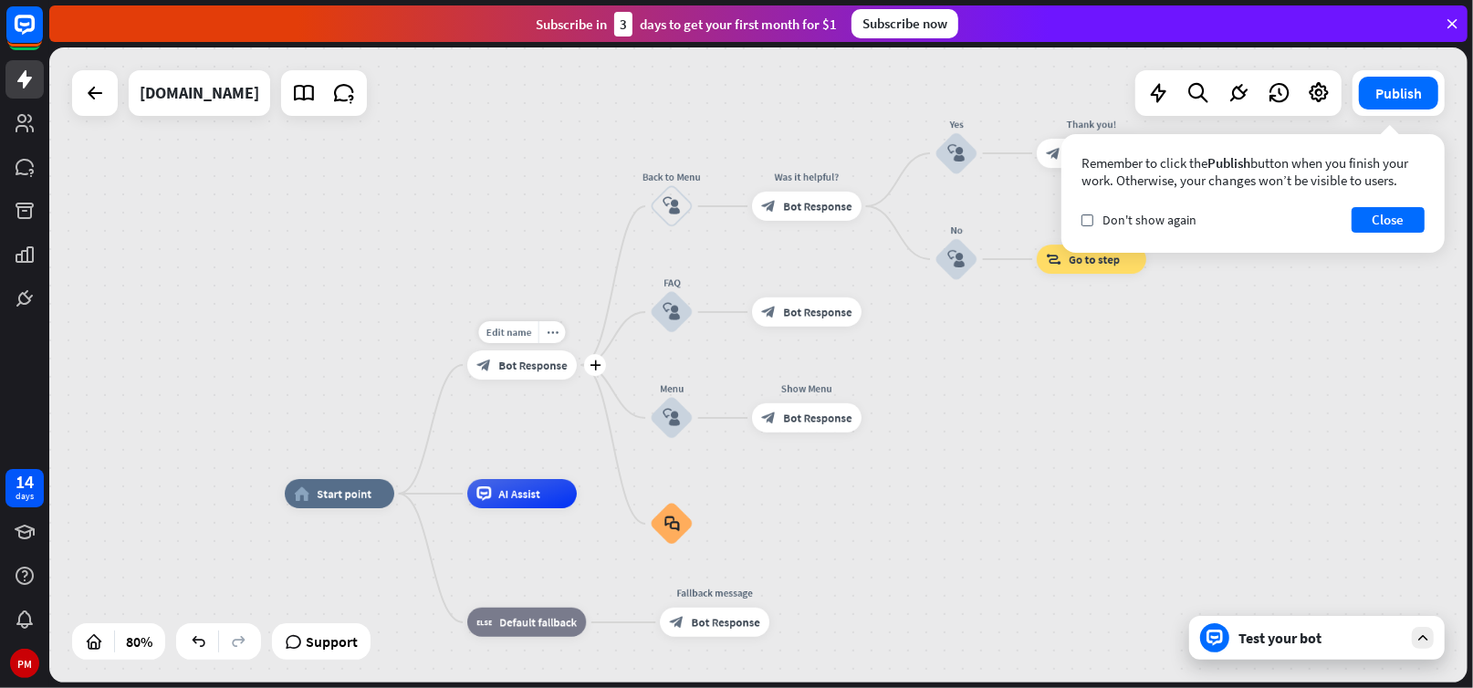
click at [519, 373] on div "block_bot_response Bot Response" at bounding box center [522, 365] width 110 height 29
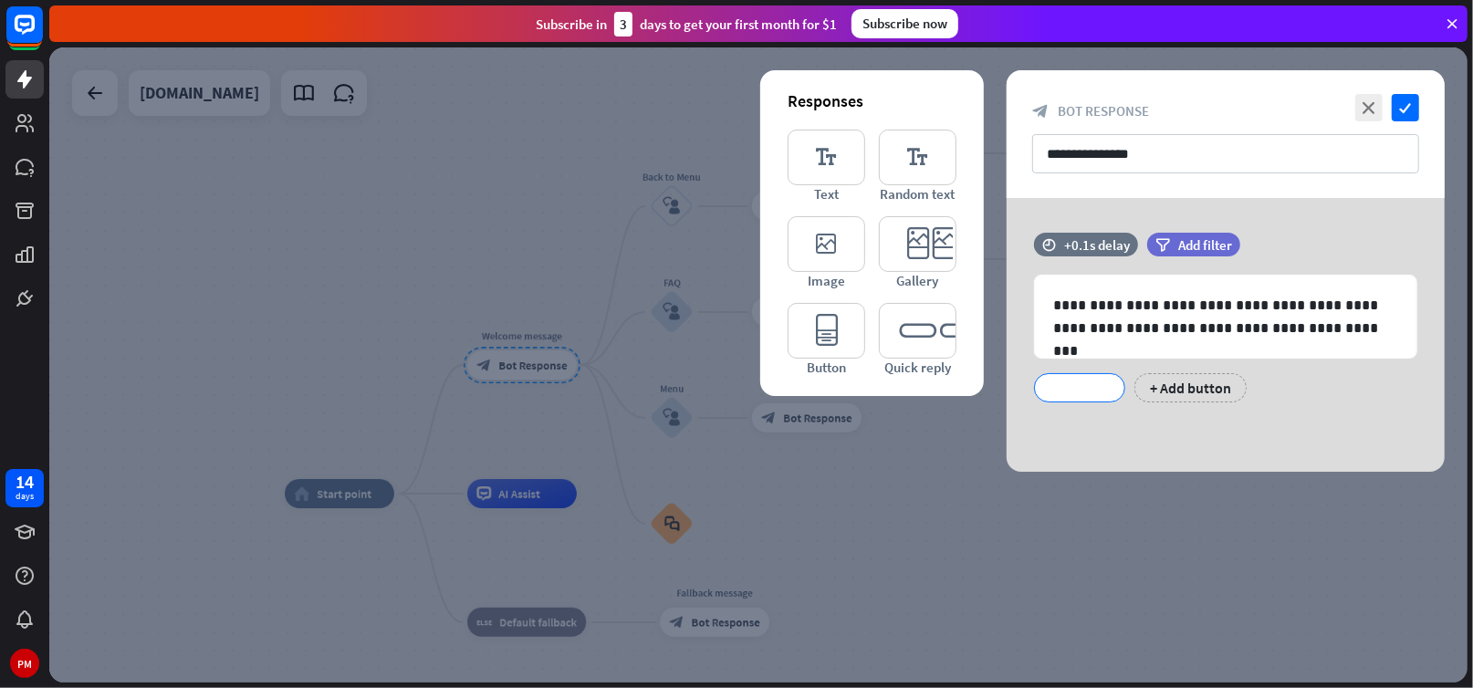
click at [1321, 427] on div "**********" at bounding box center [1226, 335] width 438 height 274
click at [1404, 109] on icon "check" at bounding box center [1405, 107] width 27 height 27
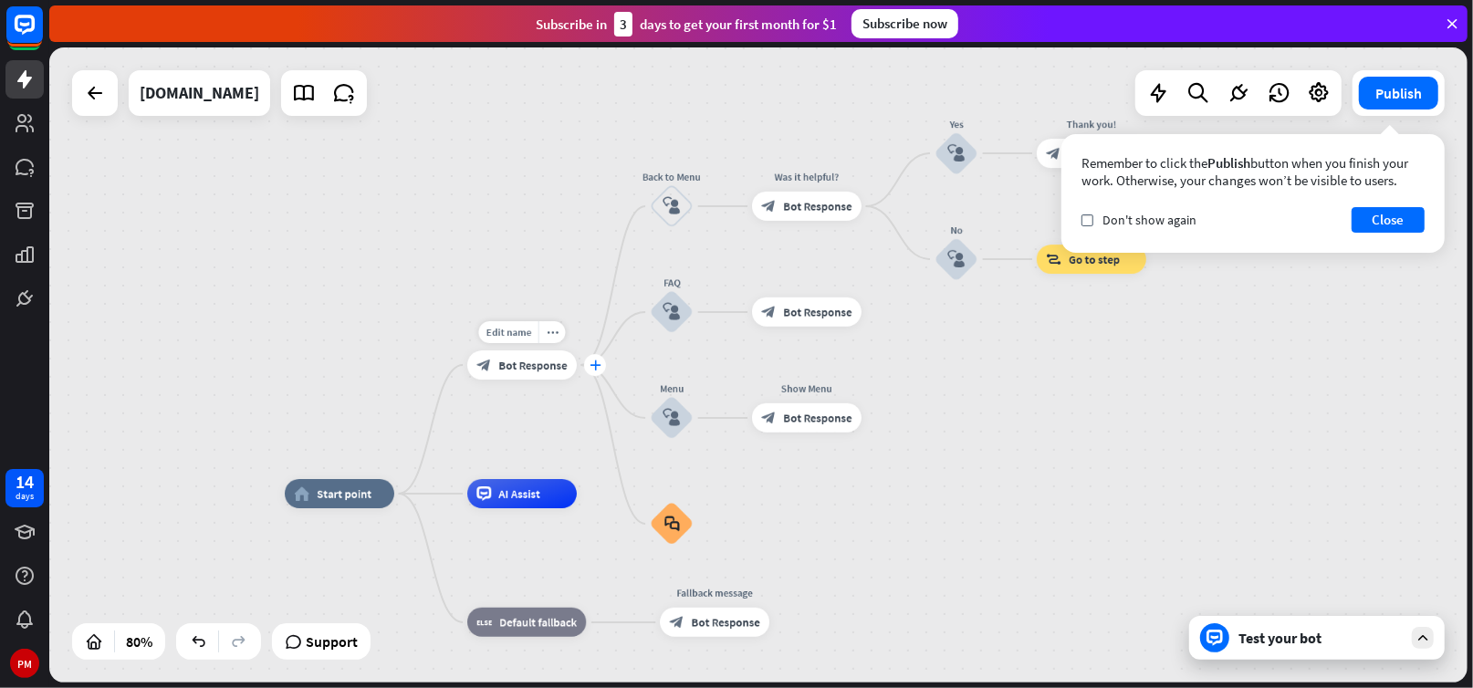
click at [600, 369] on icon "plus" at bounding box center [595, 365] width 11 height 10
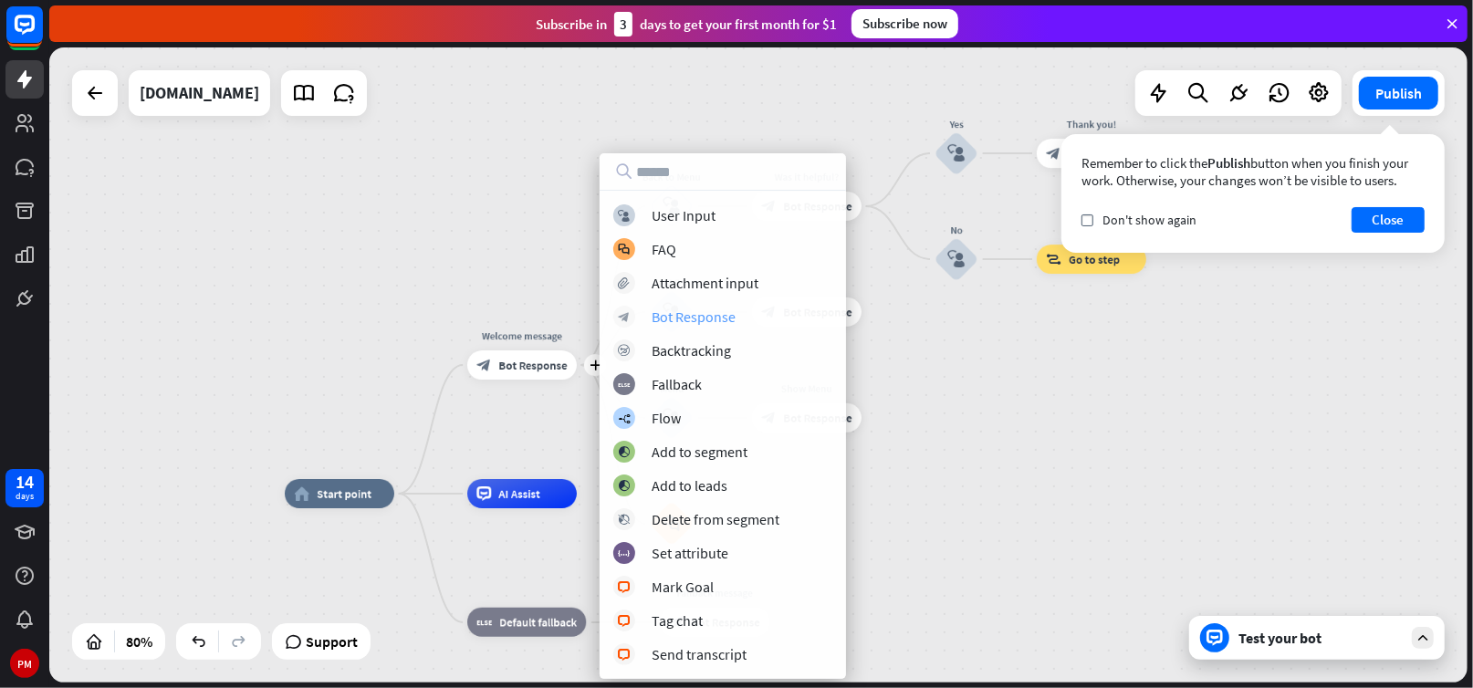
click at [708, 321] on div "Bot Response" at bounding box center [694, 317] width 84 height 18
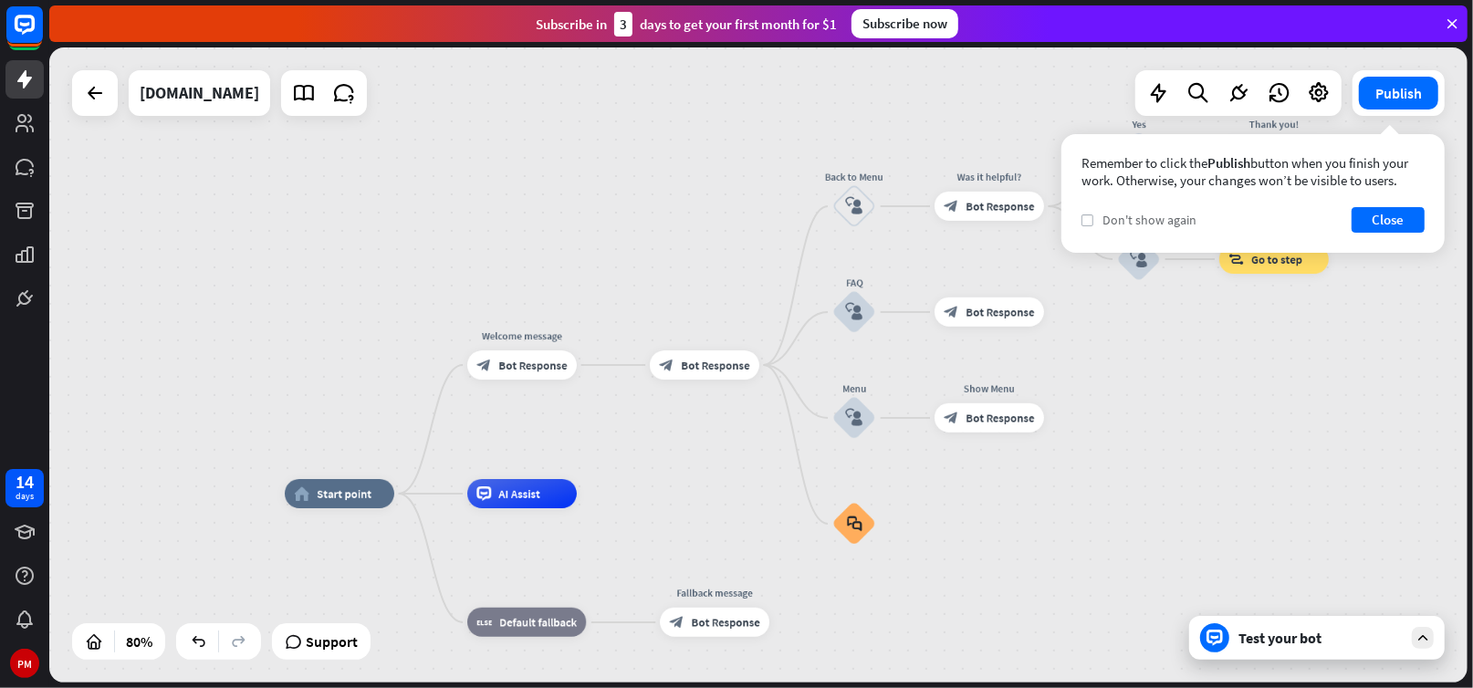
click at [1090, 217] on icon "check" at bounding box center [1088, 220] width 8 height 8
click at [1374, 221] on button "Close" at bounding box center [1388, 220] width 73 height 26
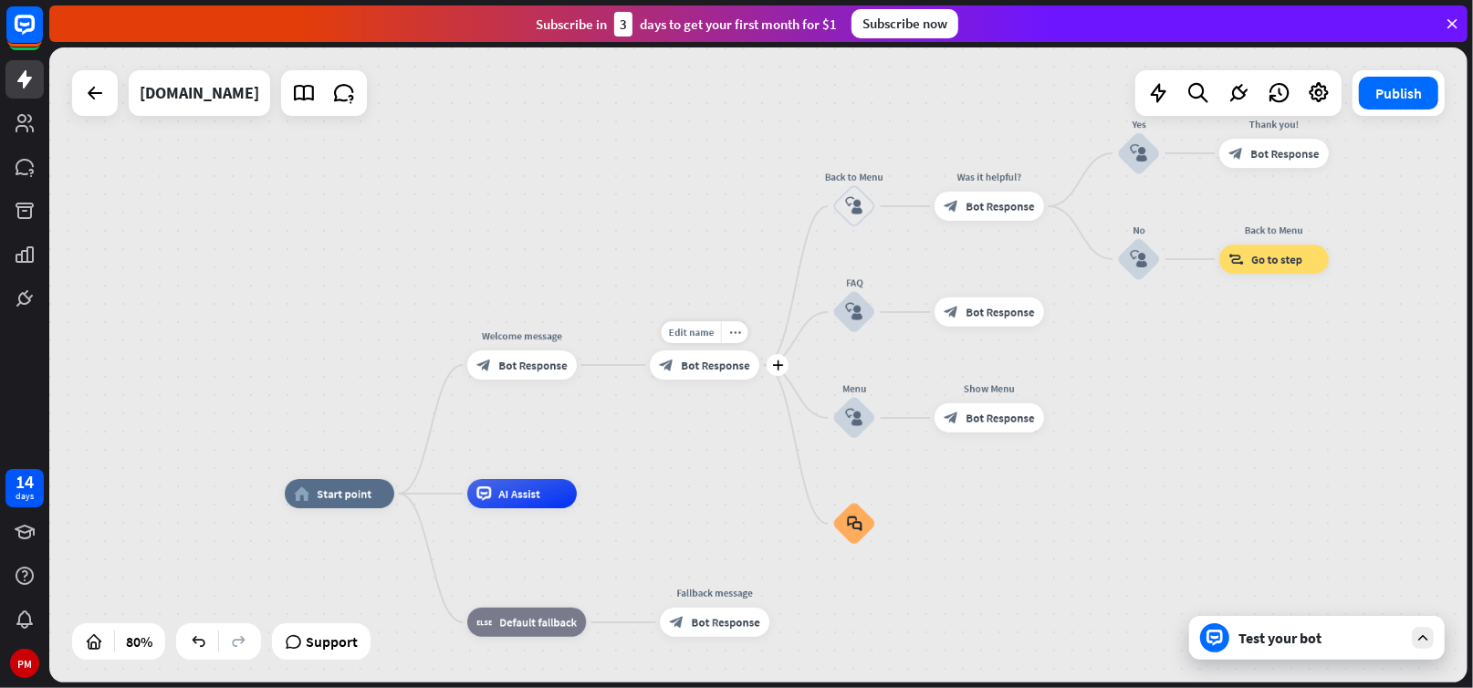
click at [703, 371] on span "Bot Response" at bounding box center [715, 365] width 68 height 15
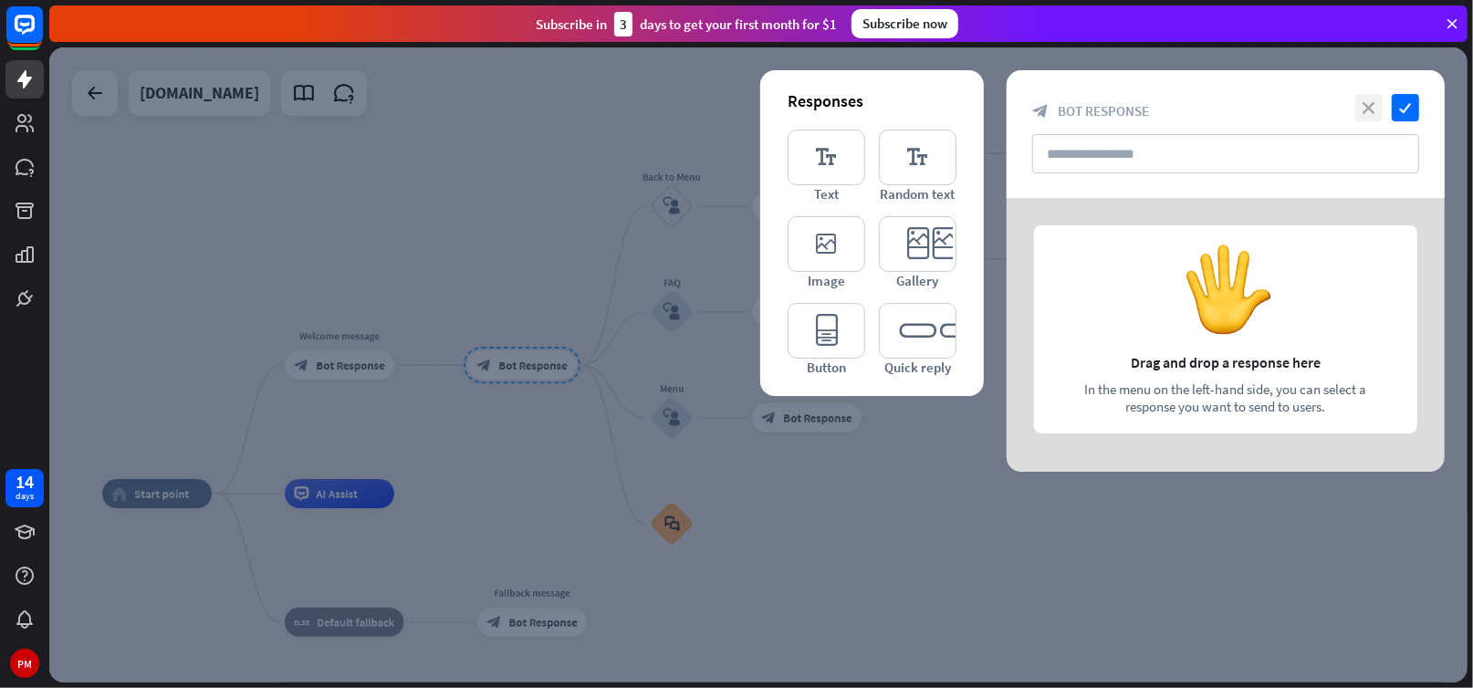
click at [1360, 112] on icon "close" at bounding box center [1369, 107] width 27 height 27
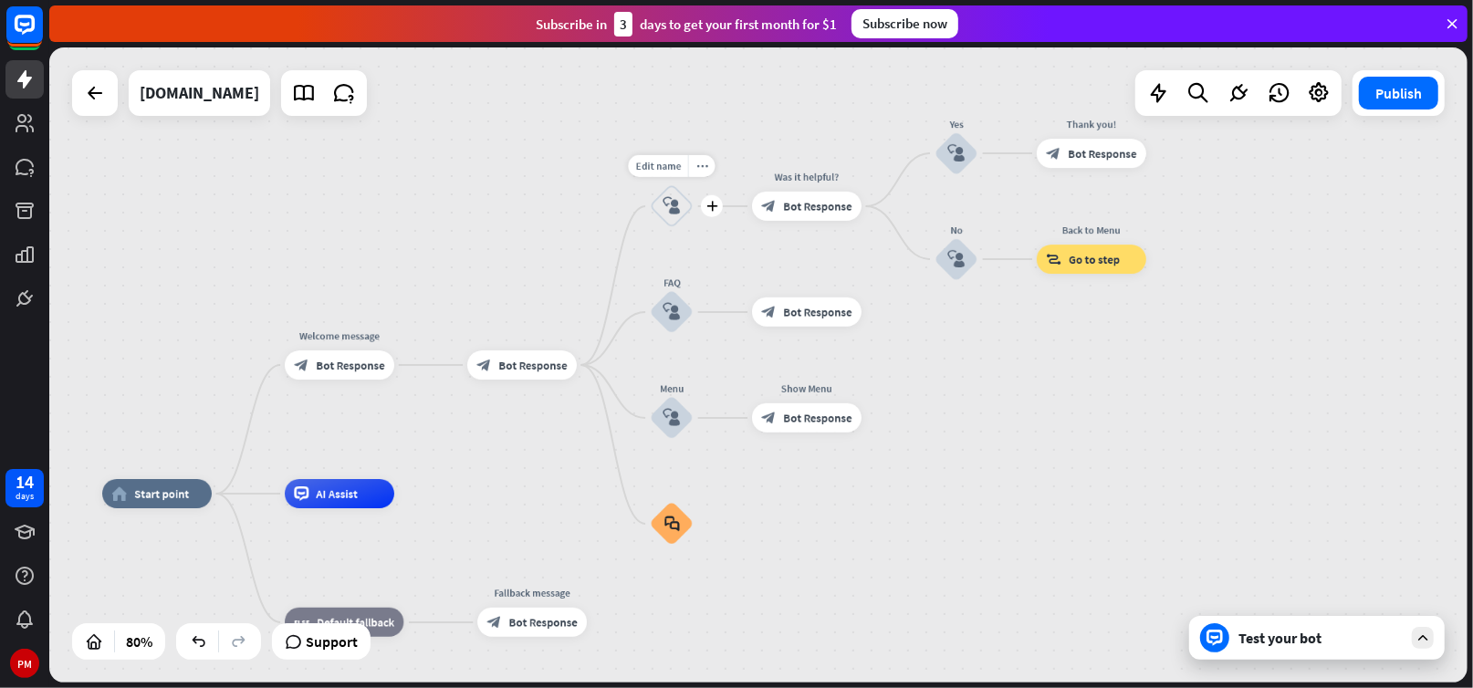
click at [675, 208] on icon "block_user_input" at bounding box center [671, 205] width 17 height 17
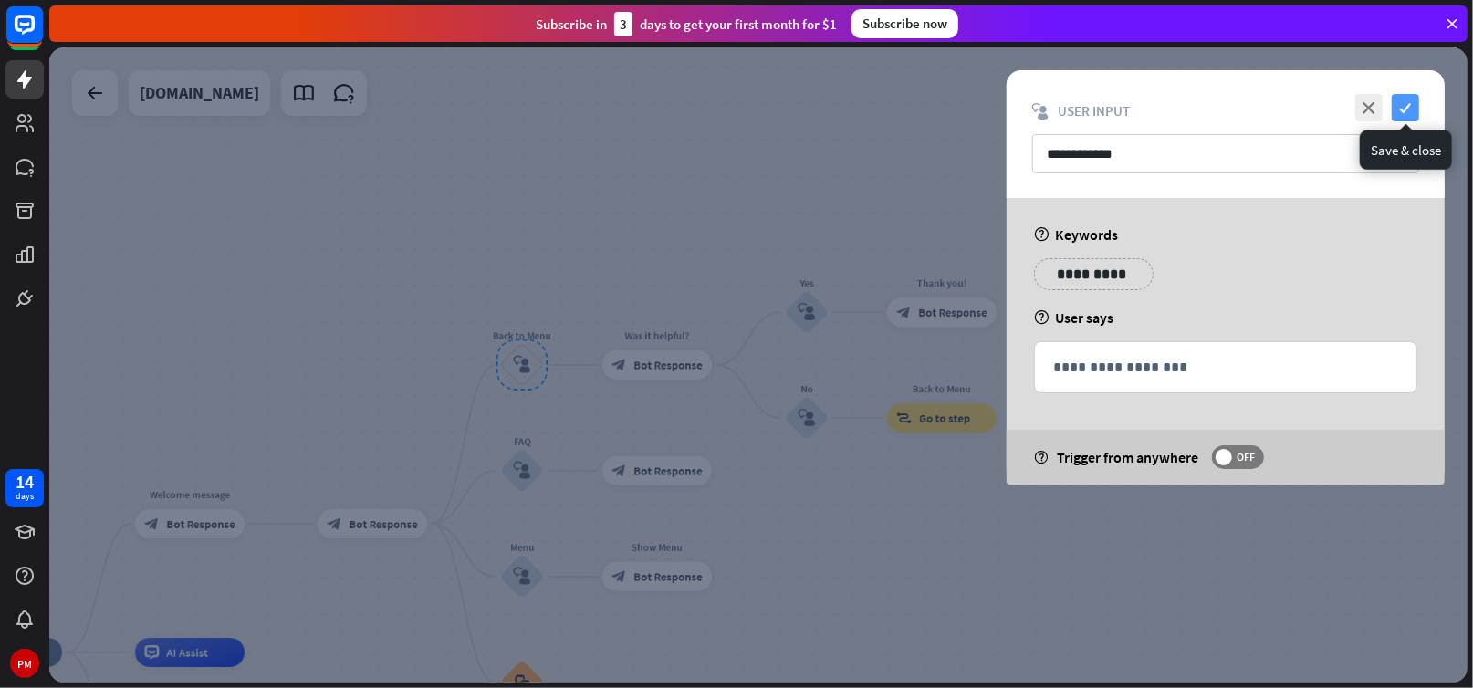
click at [1405, 106] on icon "check" at bounding box center [1405, 107] width 27 height 27
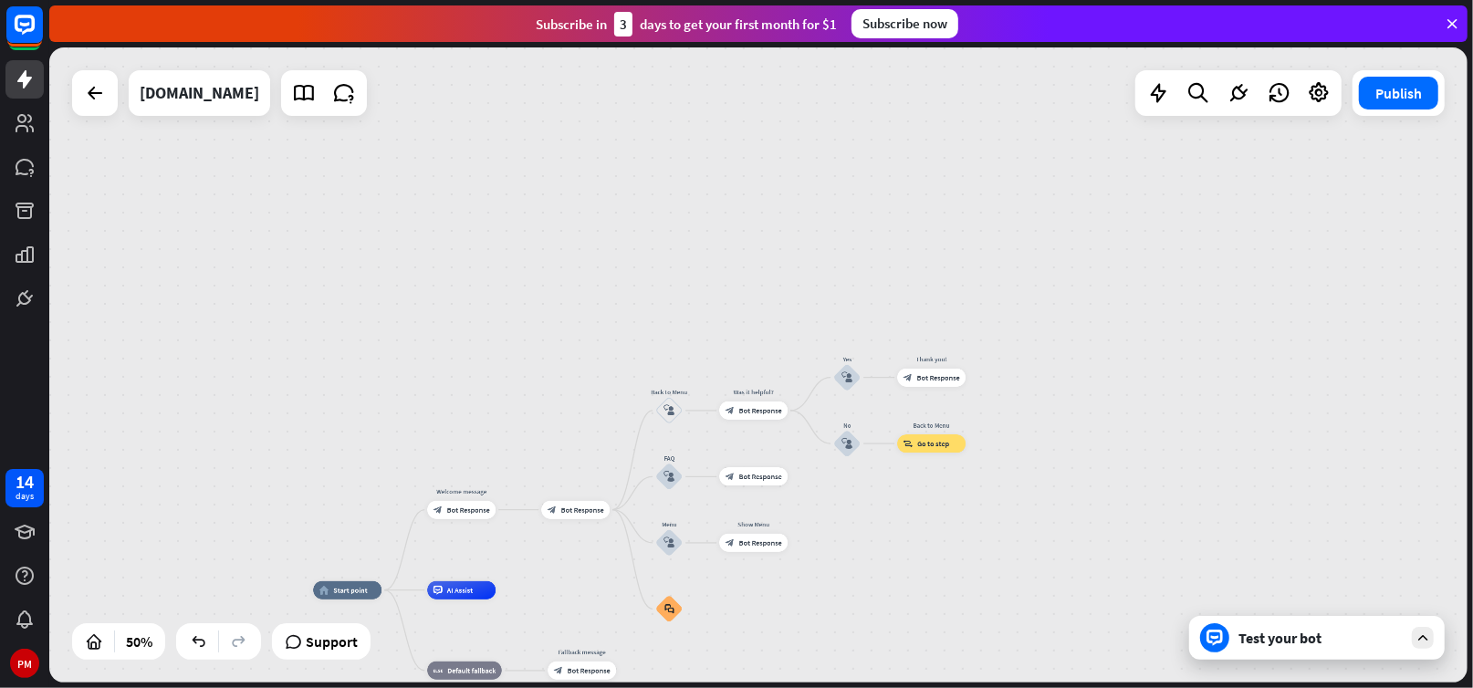
click at [928, 568] on div "home_2 Start point Welcome message block_bot_response Bot Response block_bot_re…" at bounding box center [758, 364] width 1419 height 635
click at [1427, 635] on icon at bounding box center [1423, 638] width 16 height 16
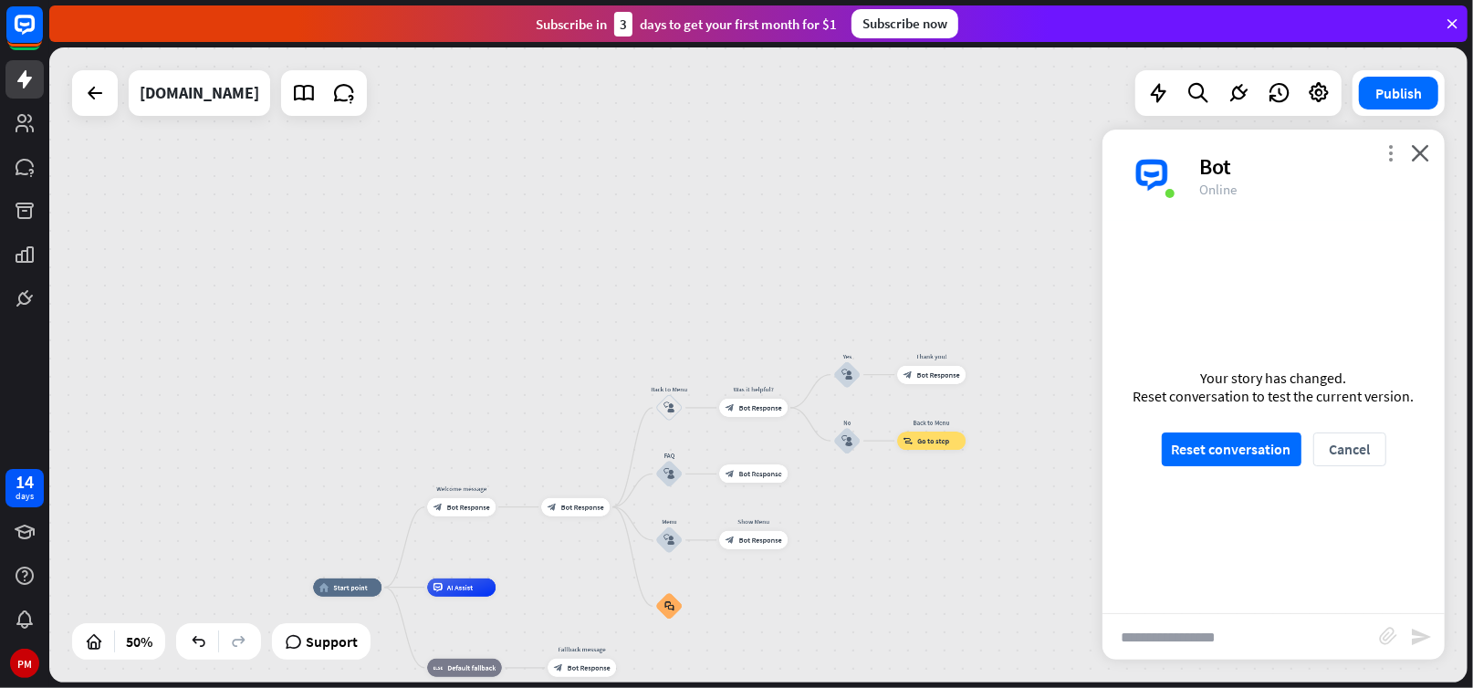
click at [1388, 155] on icon "more_vert" at bounding box center [1390, 152] width 17 height 17
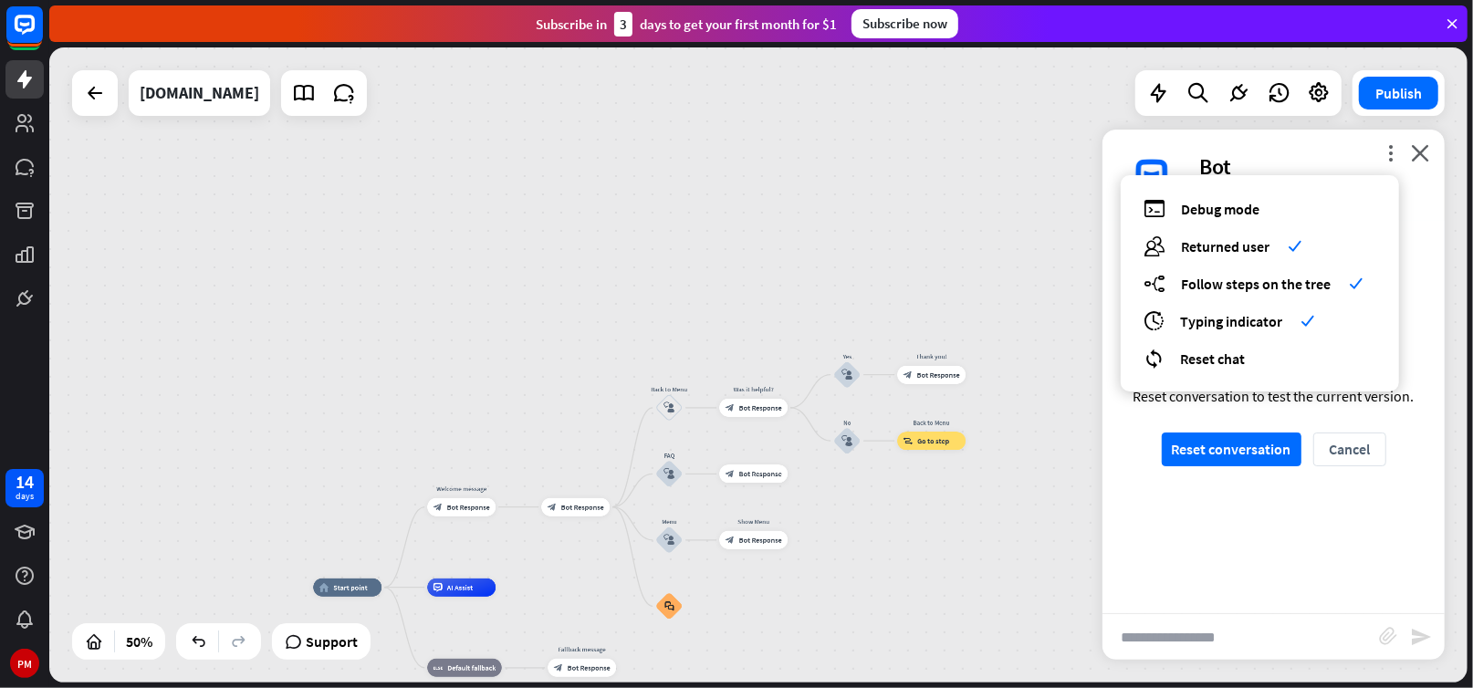
click at [938, 200] on div "home_2 Start point Welcome message block_bot_response Bot Response block_bot_re…" at bounding box center [758, 364] width 1419 height 635
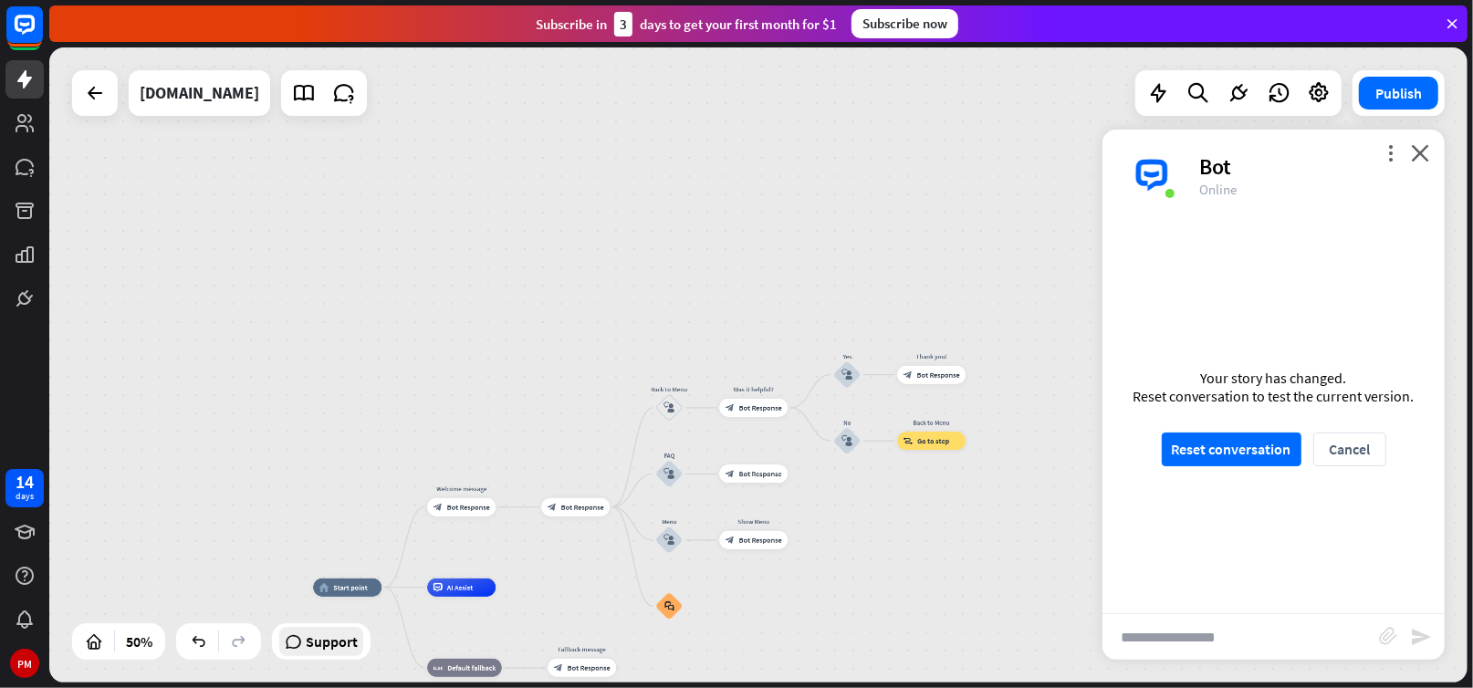
click at [317, 645] on span "Support" at bounding box center [332, 641] width 52 height 29
click at [1244, 96] on icon at bounding box center [1239, 93] width 24 height 24
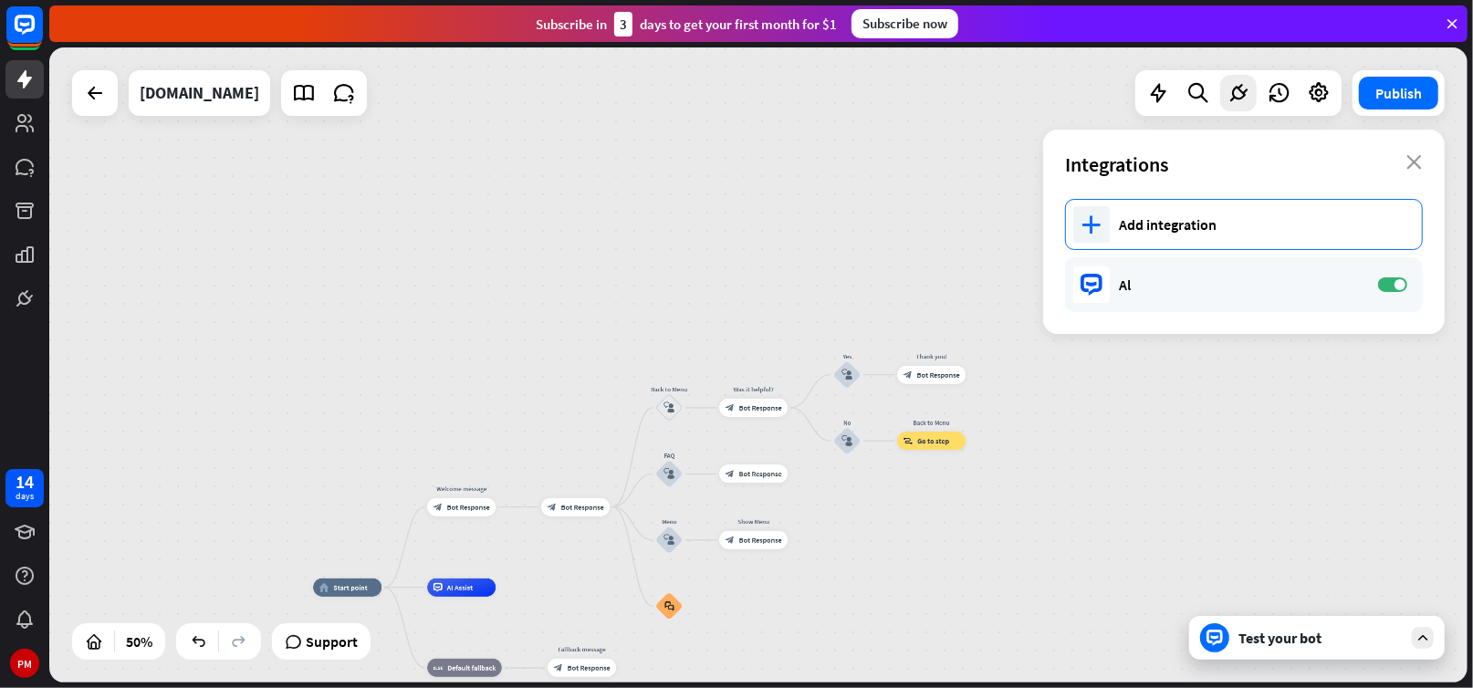
click at [1090, 216] on icon "plus" at bounding box center [1092, 224] width 19 height 18
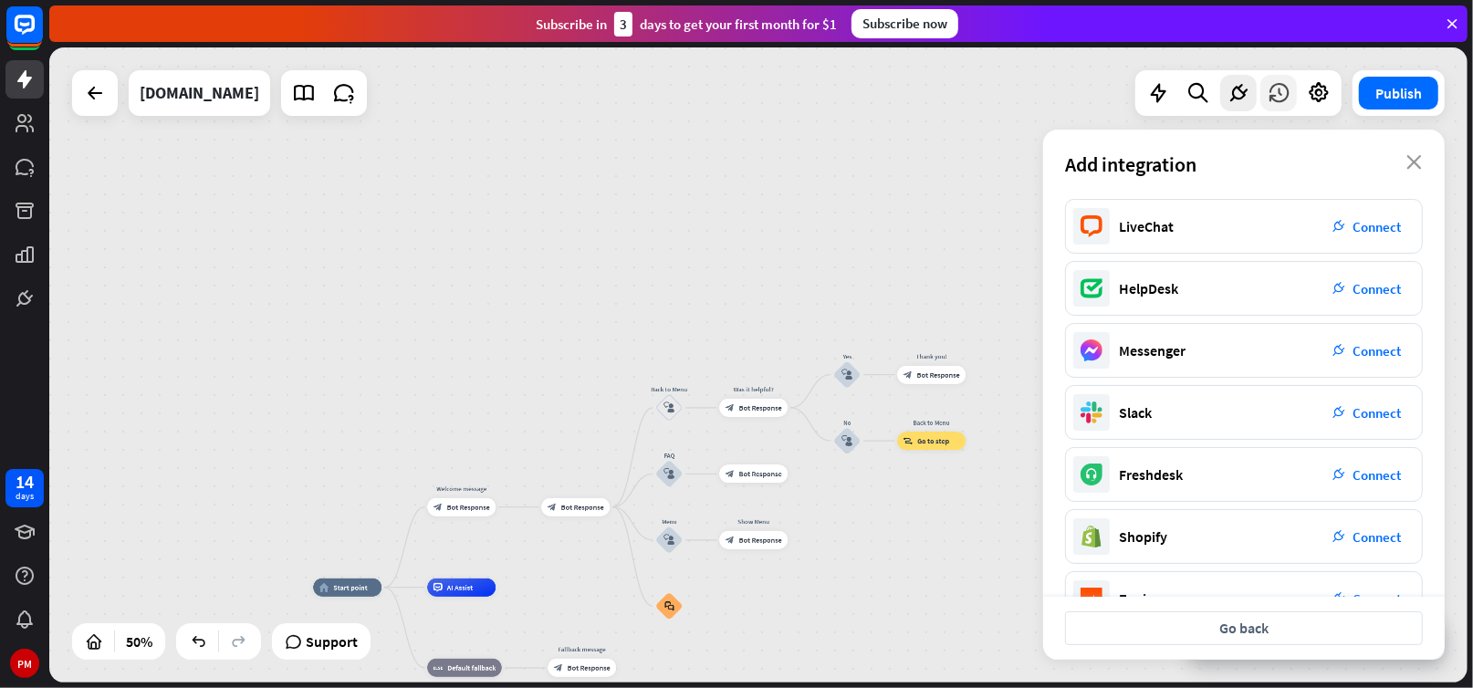
click at [1282, 93] on icon at bounding box center [1279, 93] width 24 height 24
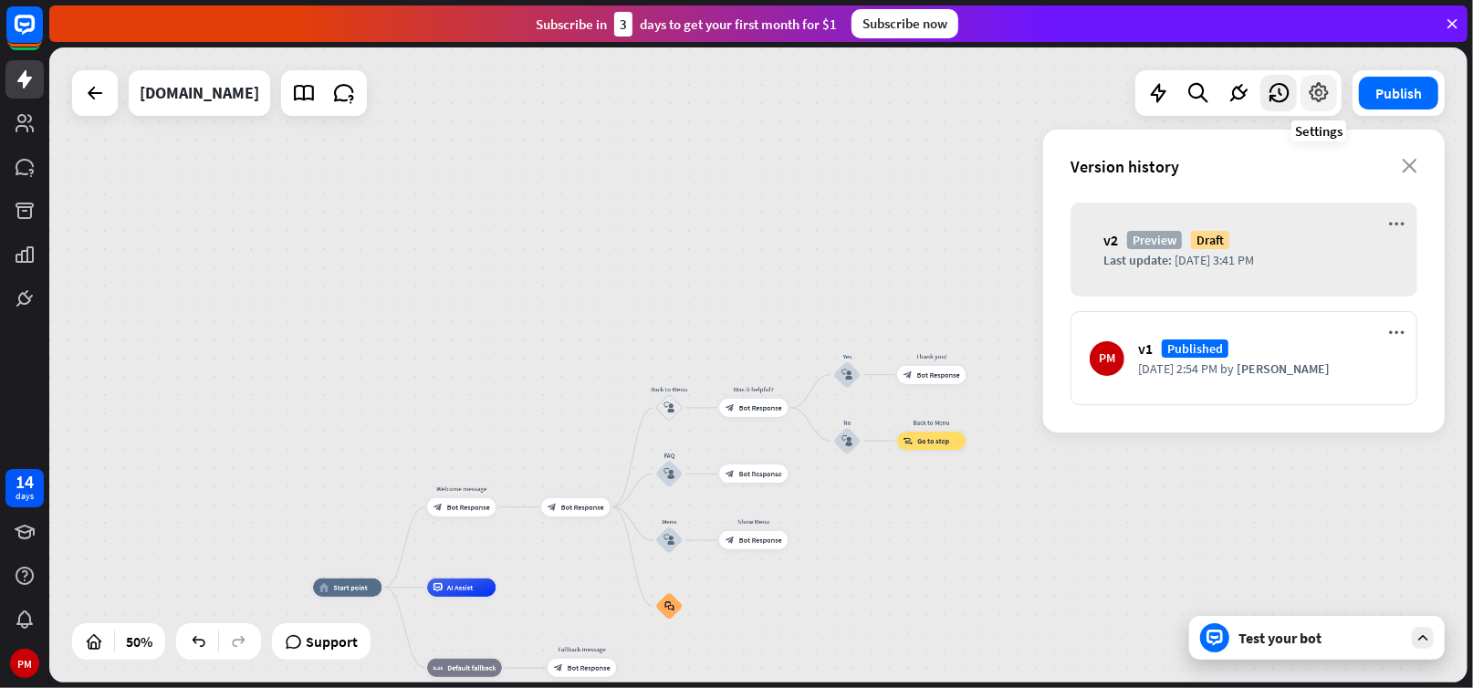
click at [1314, 91] on icon at bounding box center [1319, 93] width 24 height 24
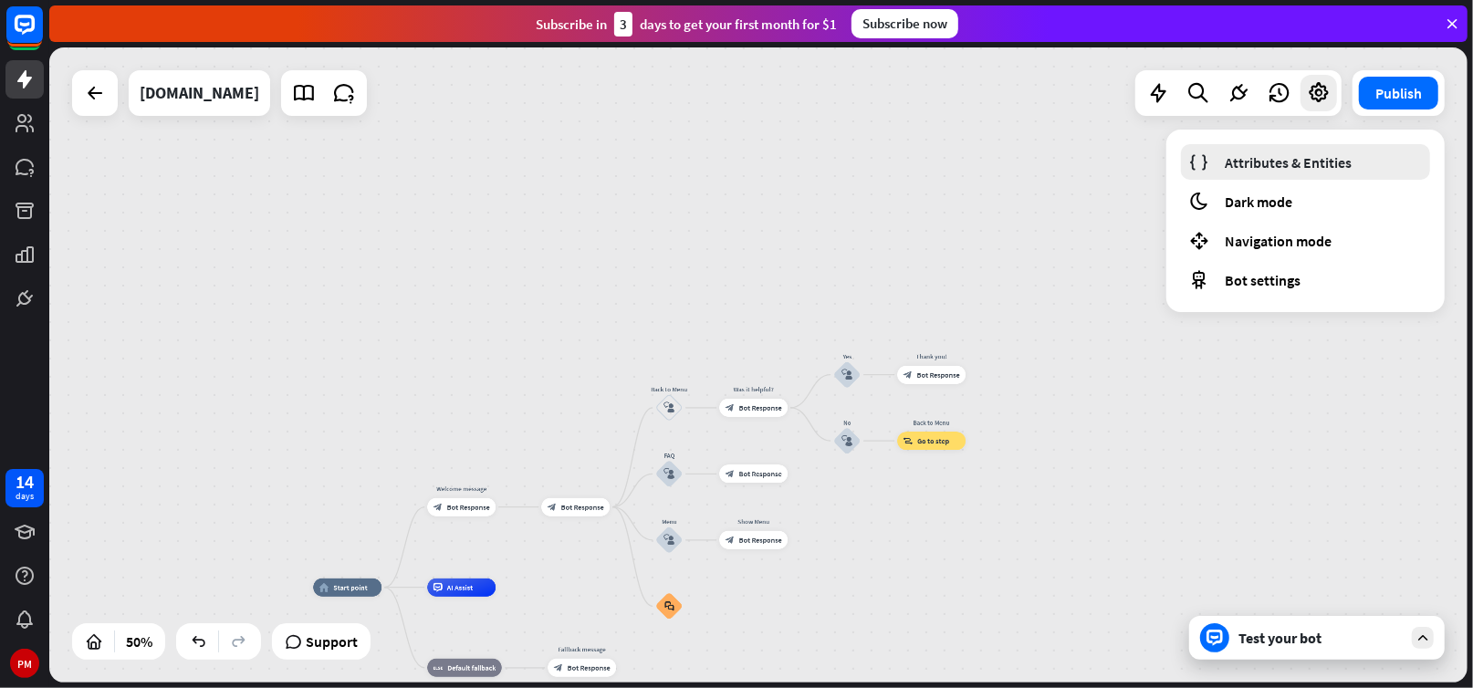
click at [1263, 161] on span "Attributes & Entities" at bounding box center [1288, 162] width 127 height 18
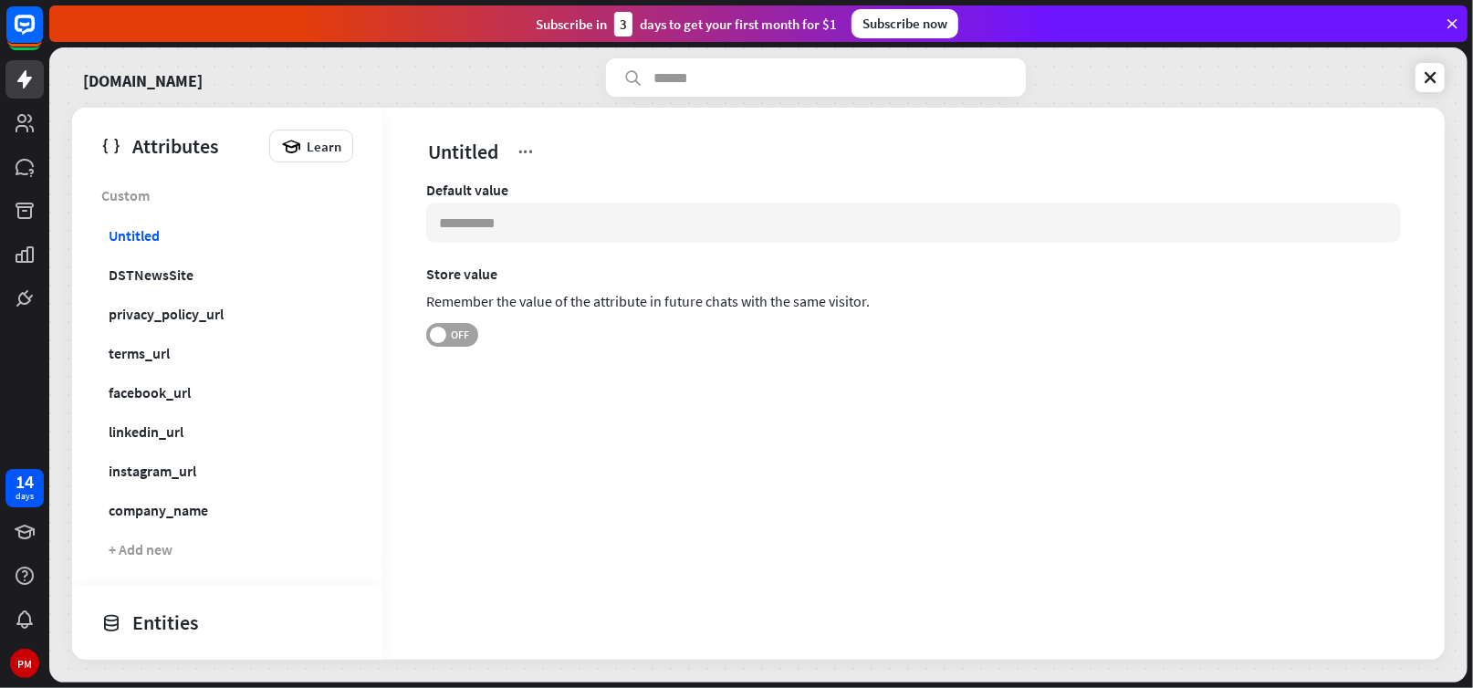
click at [439, 336] on span at bounding box center [438, 335] width 16 height 16
click at [1429, 77] on icon at bounding box center [1430, 77] width 18 height 18
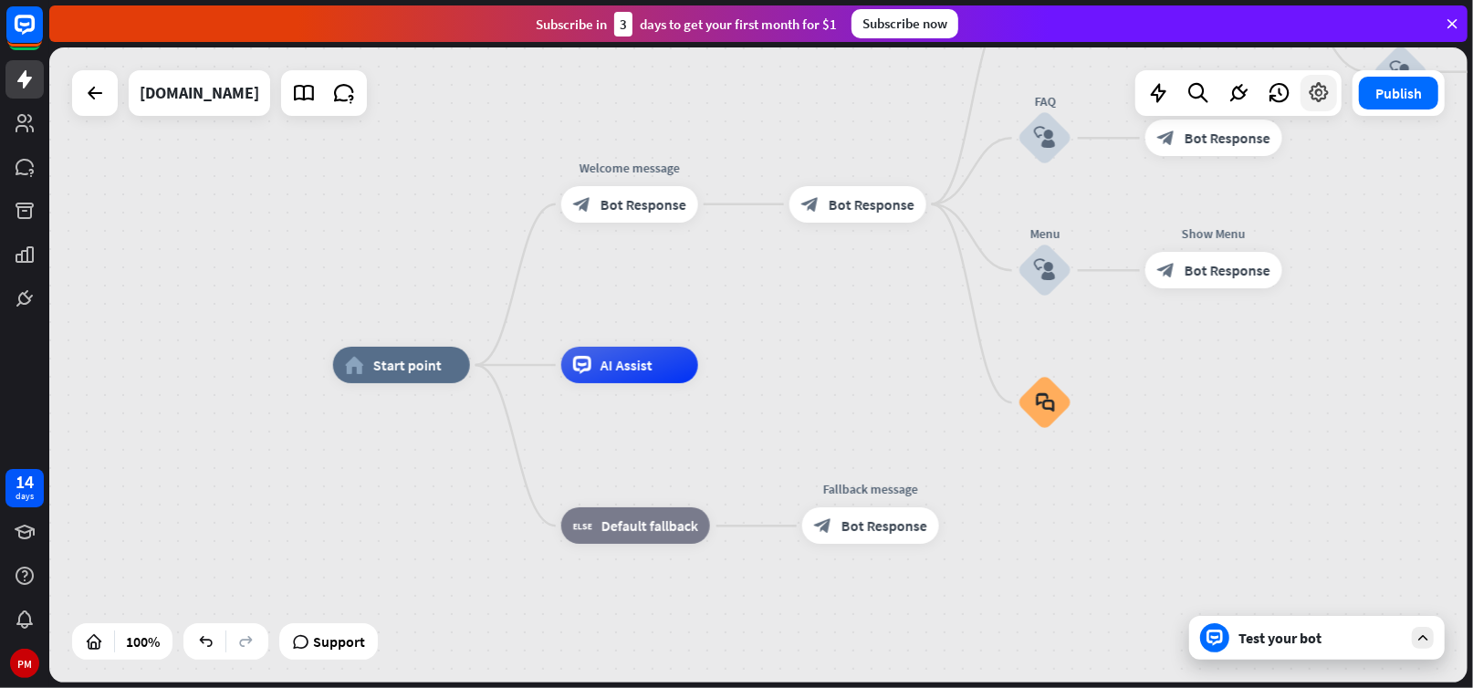
click at [1328, 82] on icon at bounding box center [1319, 93] width 24 height 24
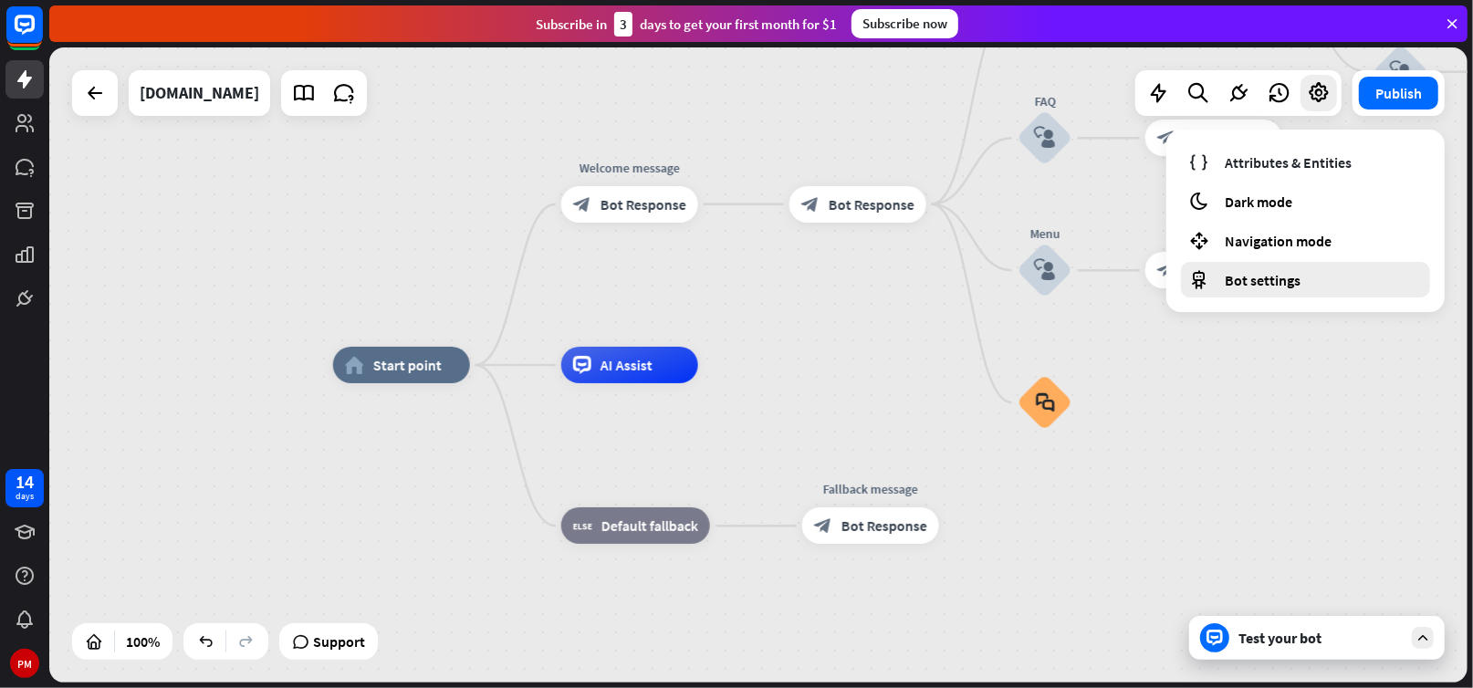
click at [1253, 277] on span "Bot settings" at bounding box center [1263, 280] width 76 height 18
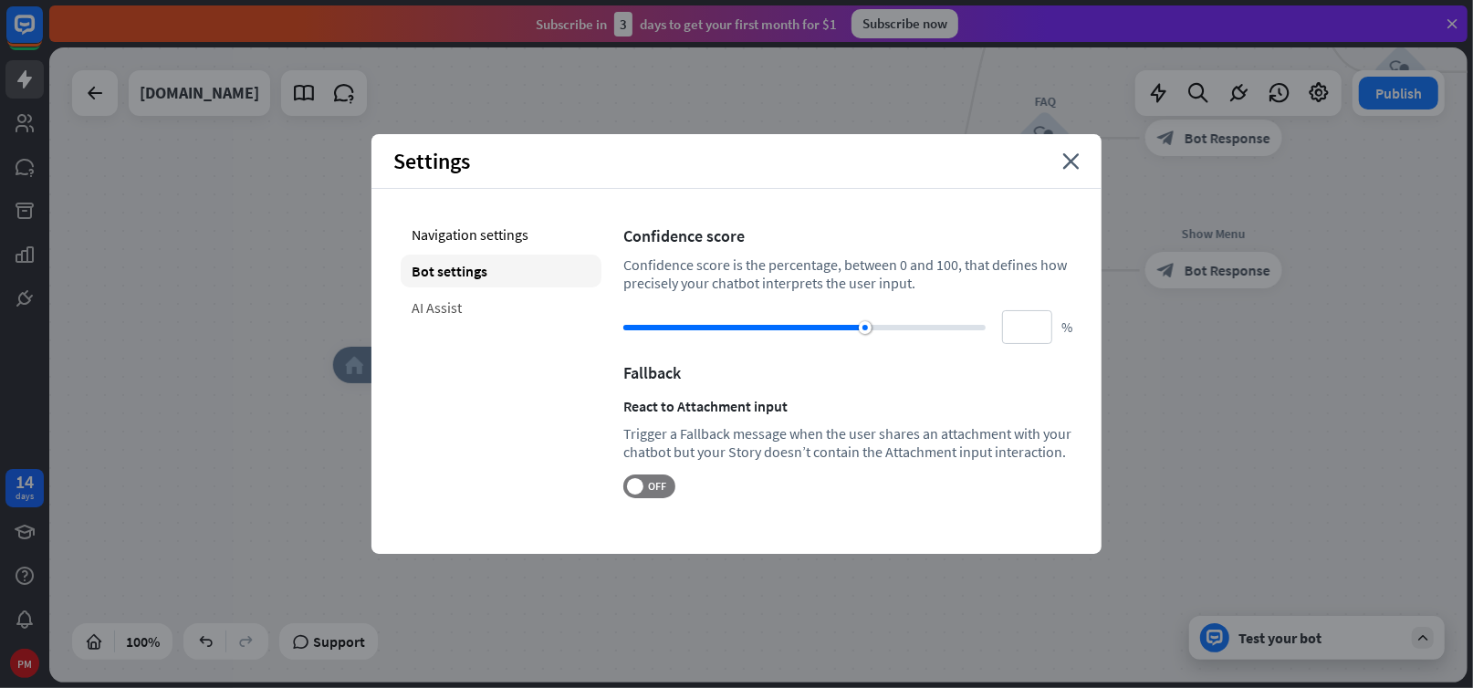
click at [445, 309] on div "AI Assist" at bounding box center [501, 307] width 201 height 33
type input "**"
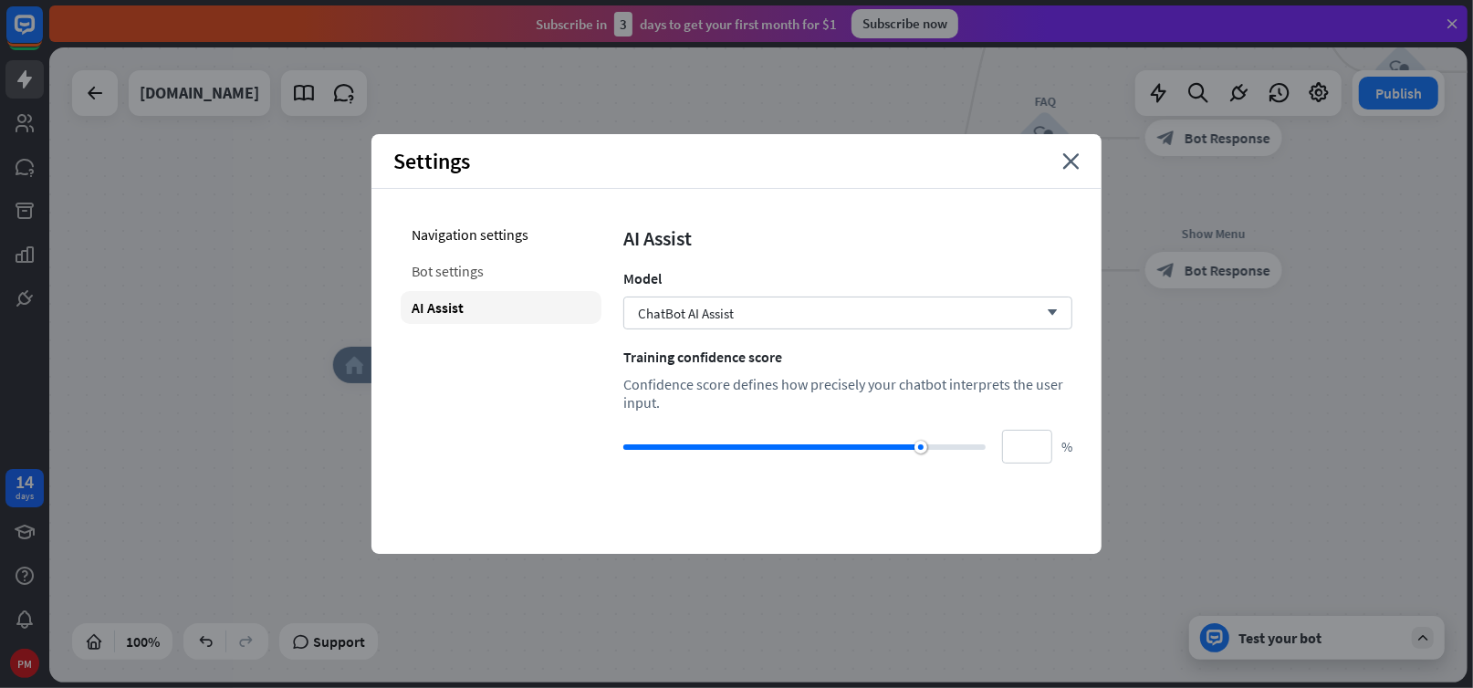
click at [445, 272] on div "Bot settings" at bounding box center [501, 271] width 201 height 33
type input "**"
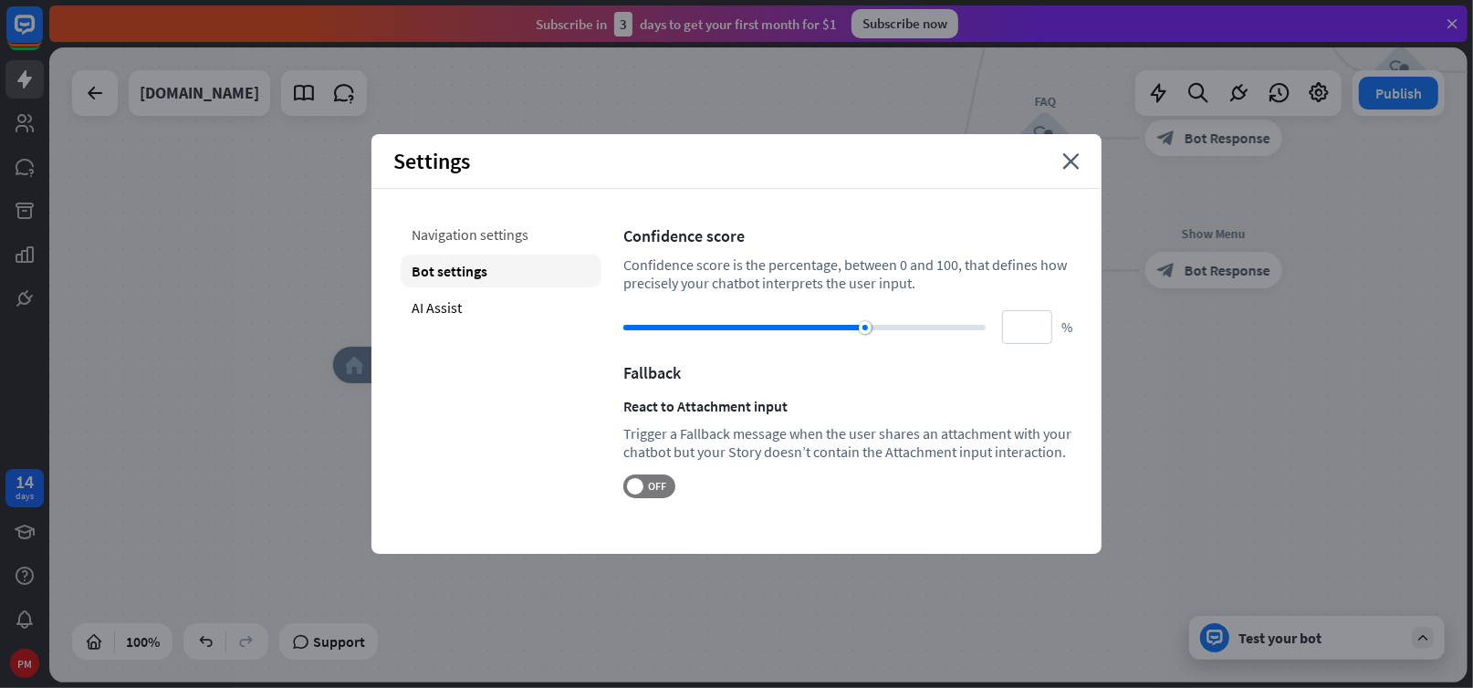
click at [443, 235] on div "Navigation settings" at bounding box center [501, 234] width 201 height 33
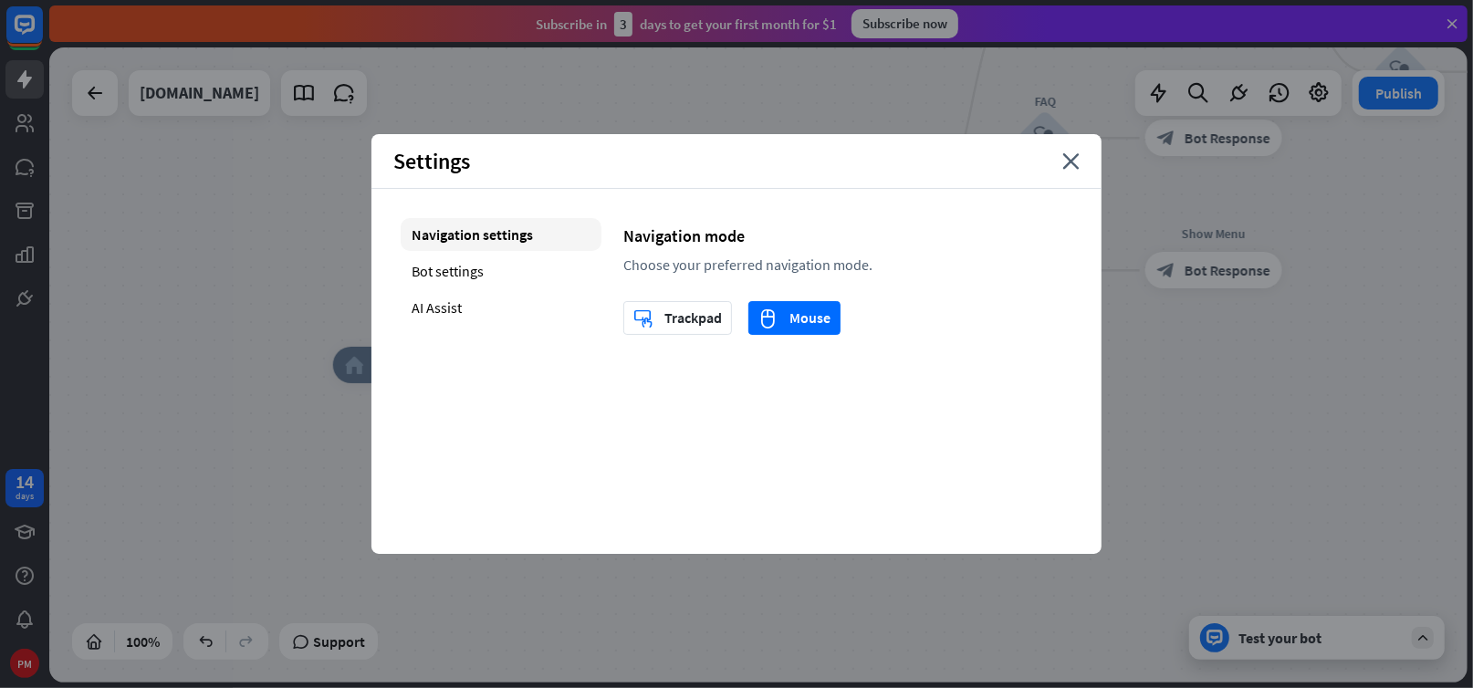
click at [1065, 169] on div "Settings close" at bounding box center [737, 161] width 730 height 55
click at [1066, 167] on icon "close" at bounding box center [1071, 161] width 17 height 16
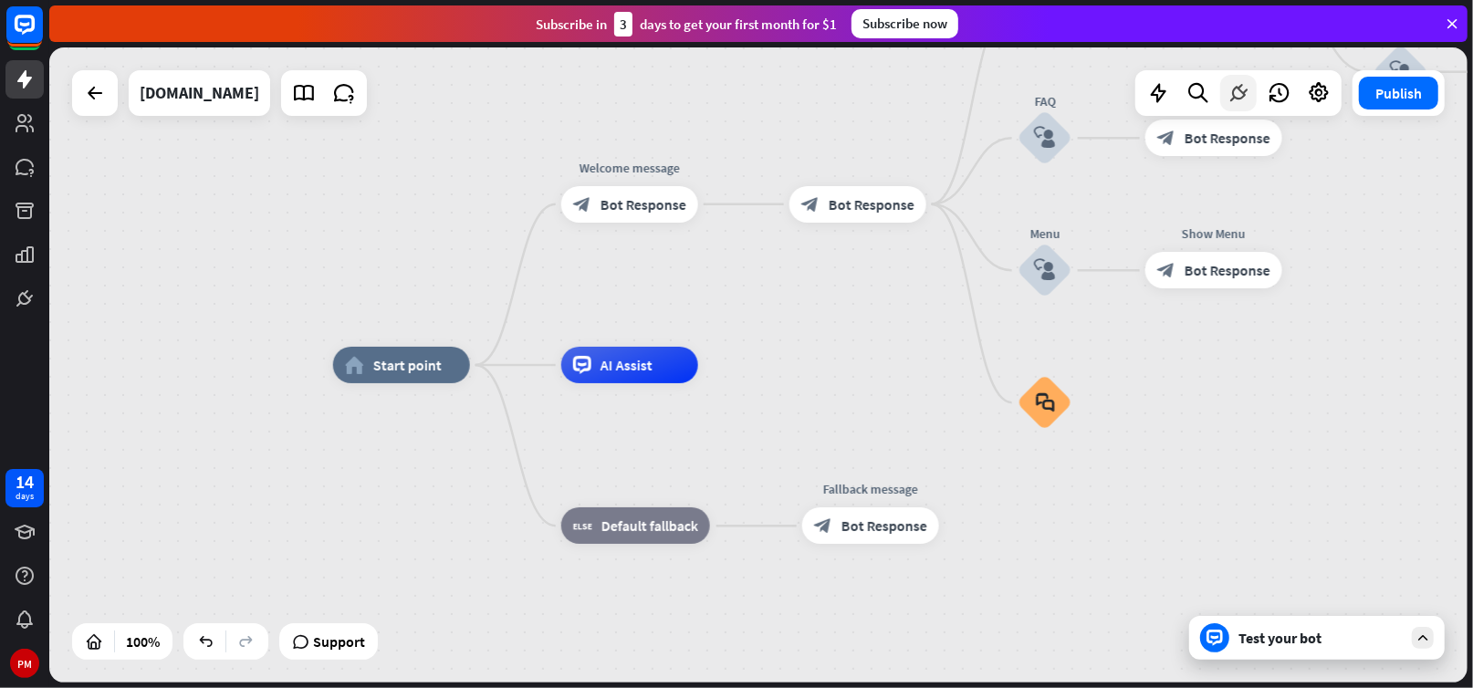
click at [1239, 92] on icon at bounding box center [1239, 93] width 24 height 24
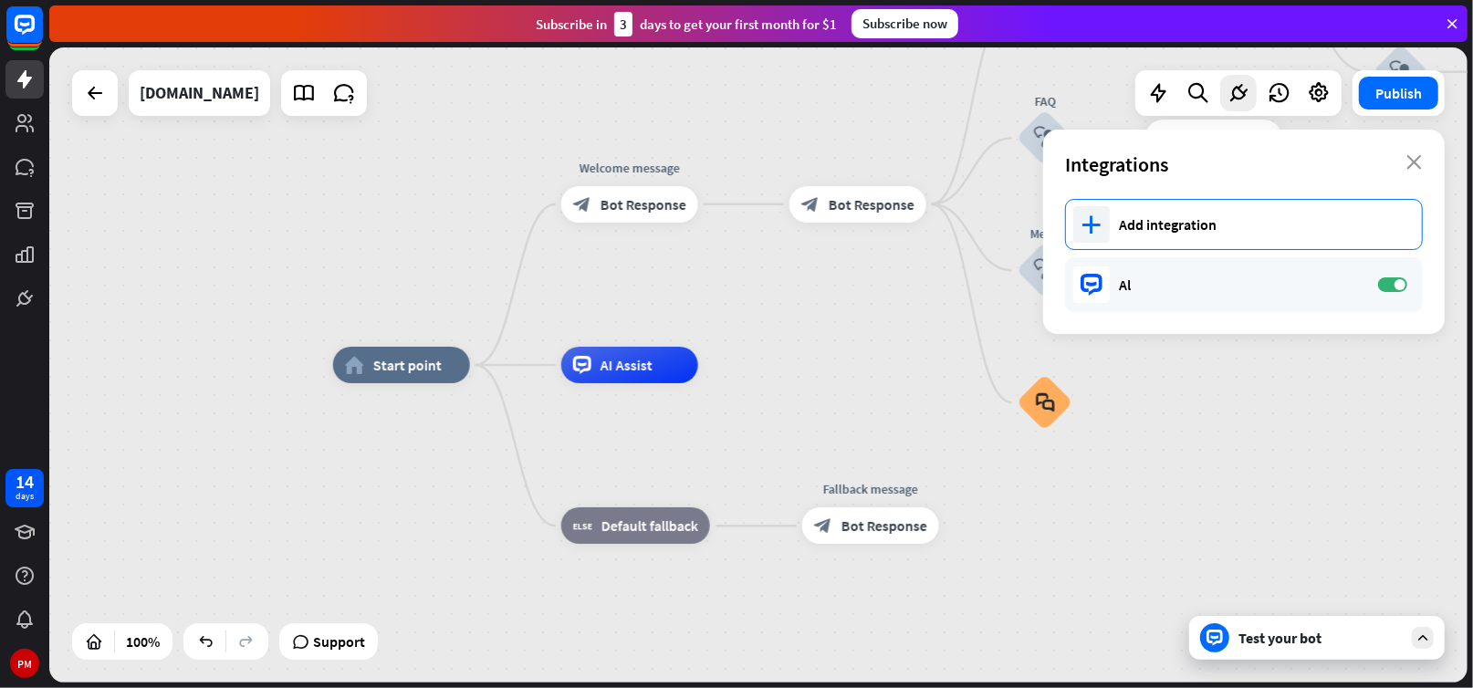
click at [1091, 224] on icon "plus" at bounding box center [1092, 224] width 19 height 18
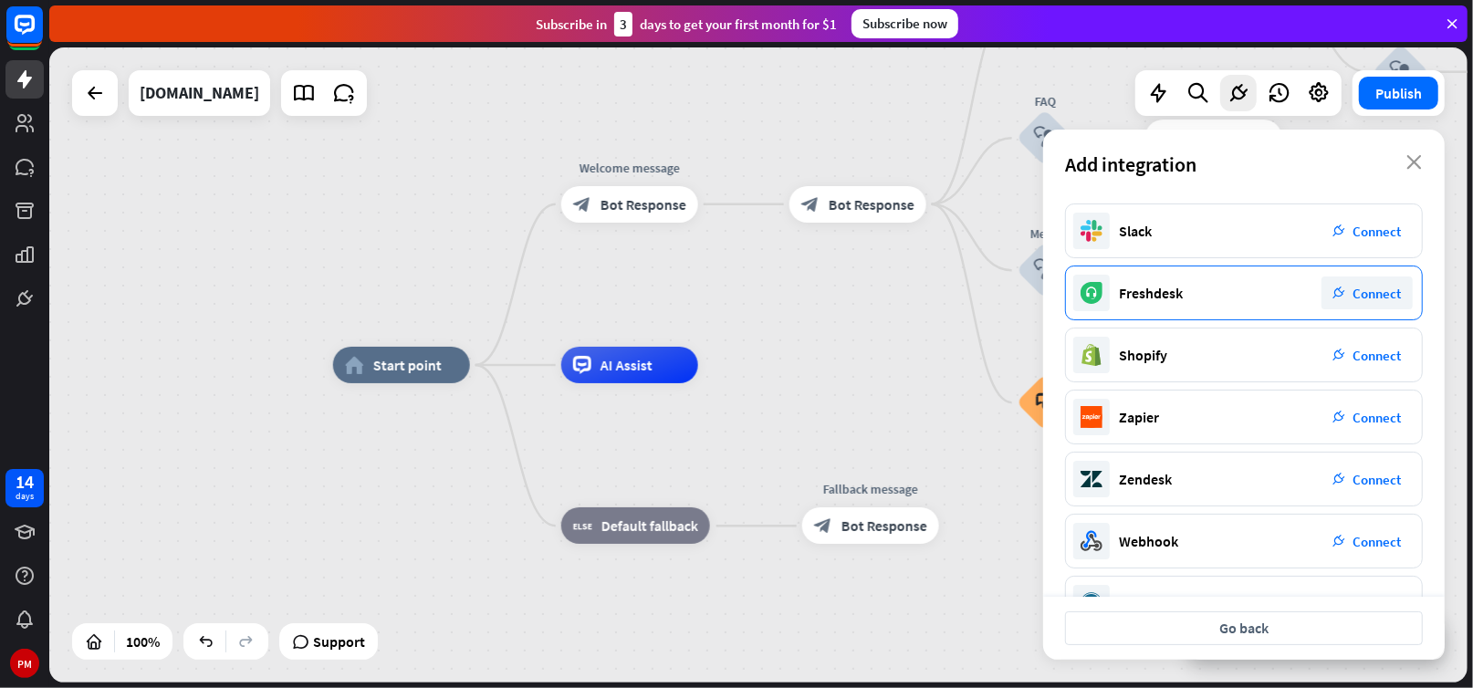
scroll to position [236, 0]
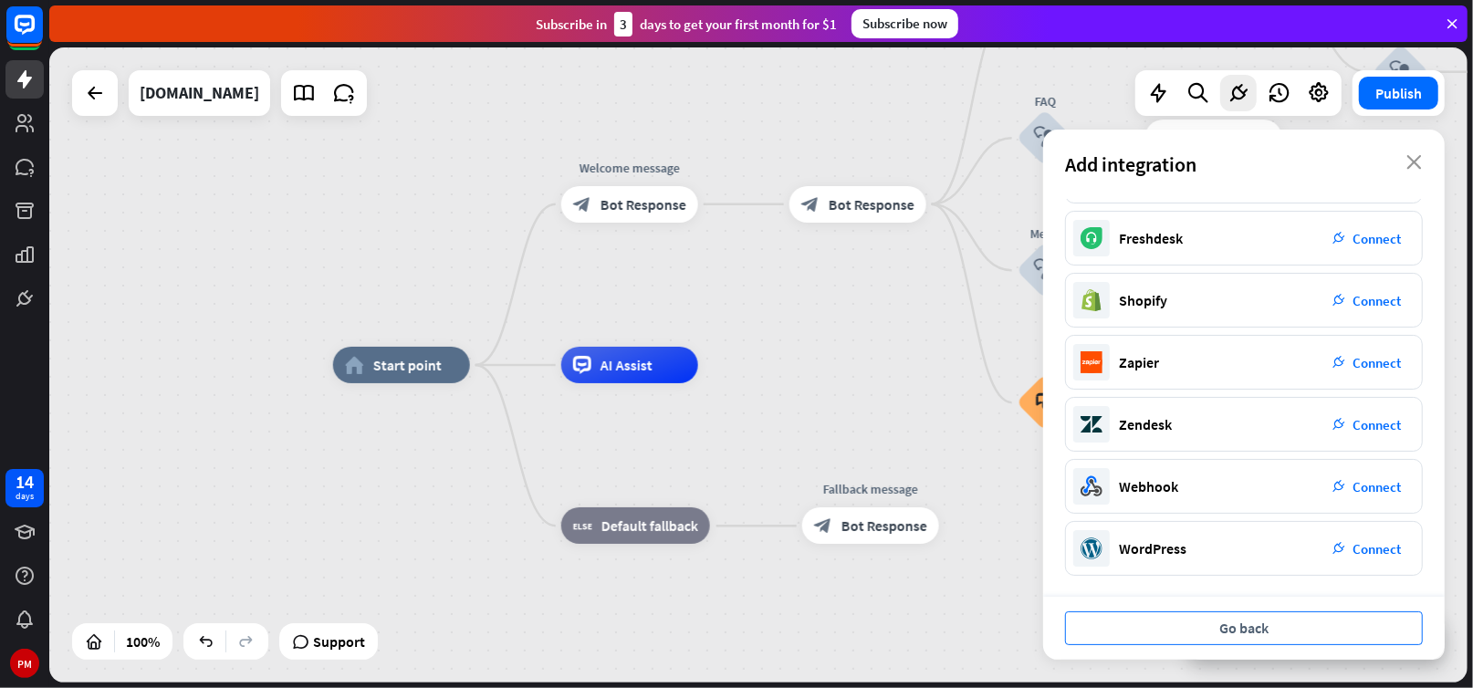
click at [1234, 632] on button "Go back" at bounding box center [1244, 629] width 358 height 34
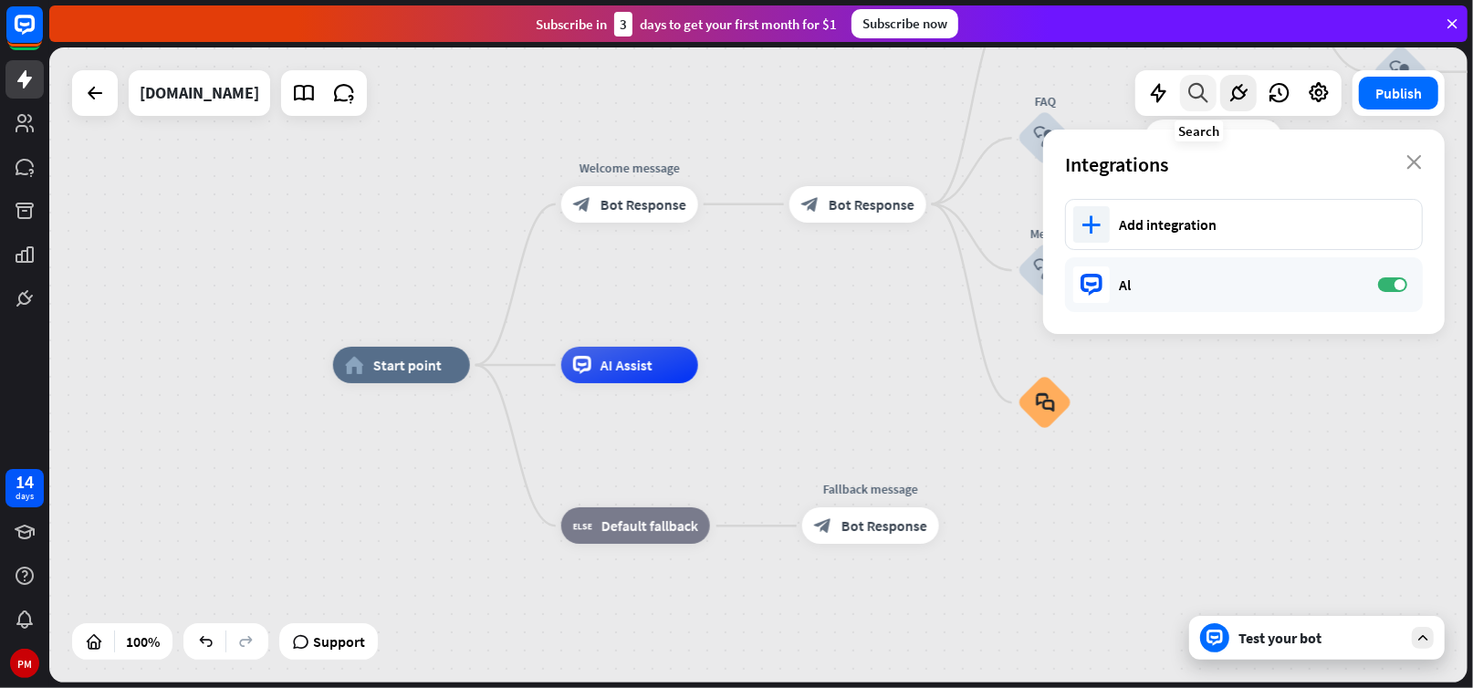
click at [1199, 91] on icon at bounding box center [1199, 93] width 25 height 24
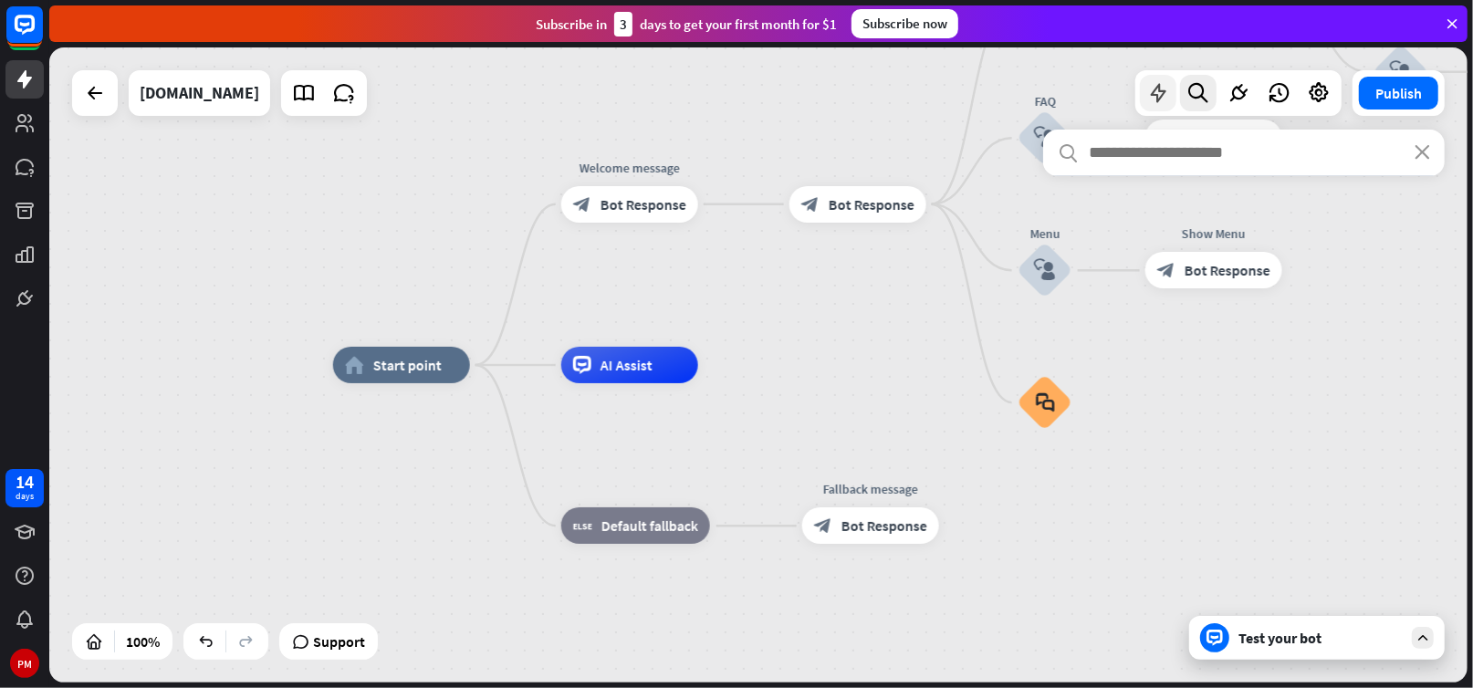
click at [1158, 88] on icon at bounding box center [1159, 93] width 24 height 24
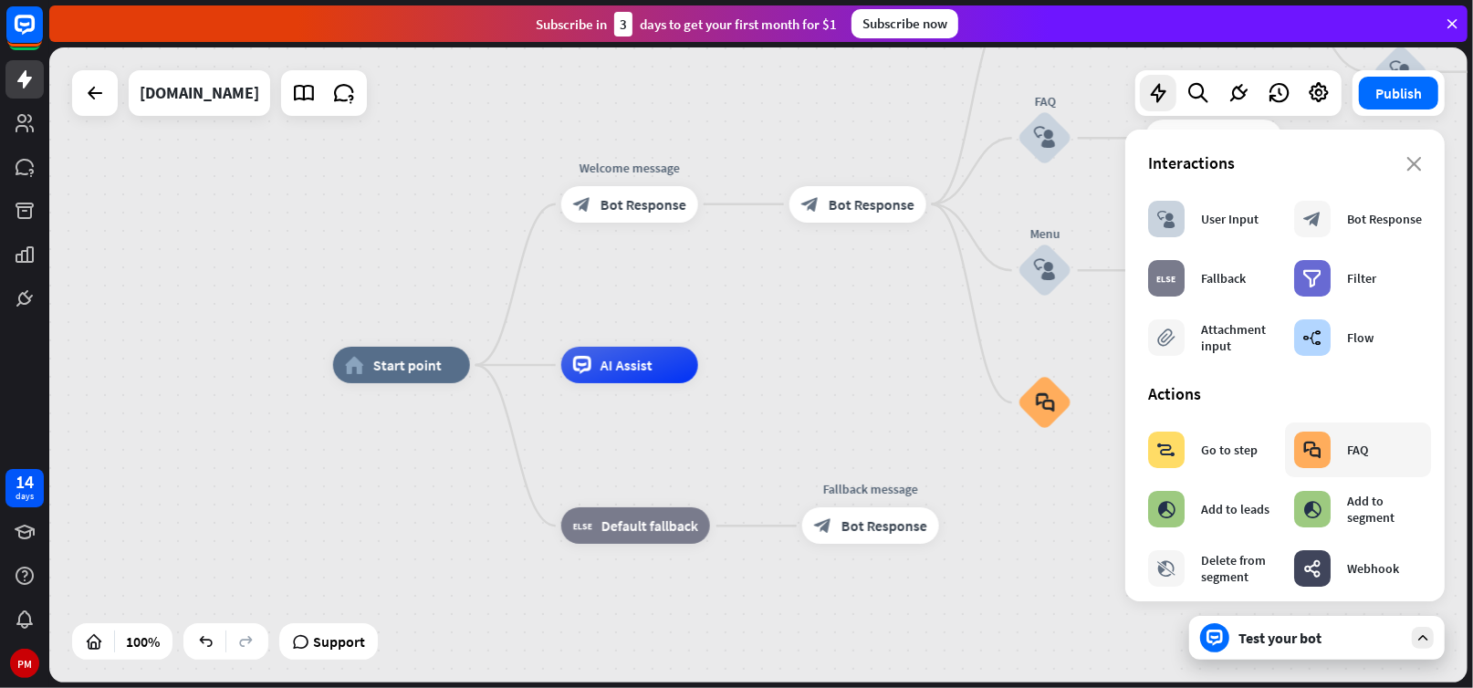
click at [1320, 448] on div "block_faq" at bounding box center [1312, 450] width 37 height 37
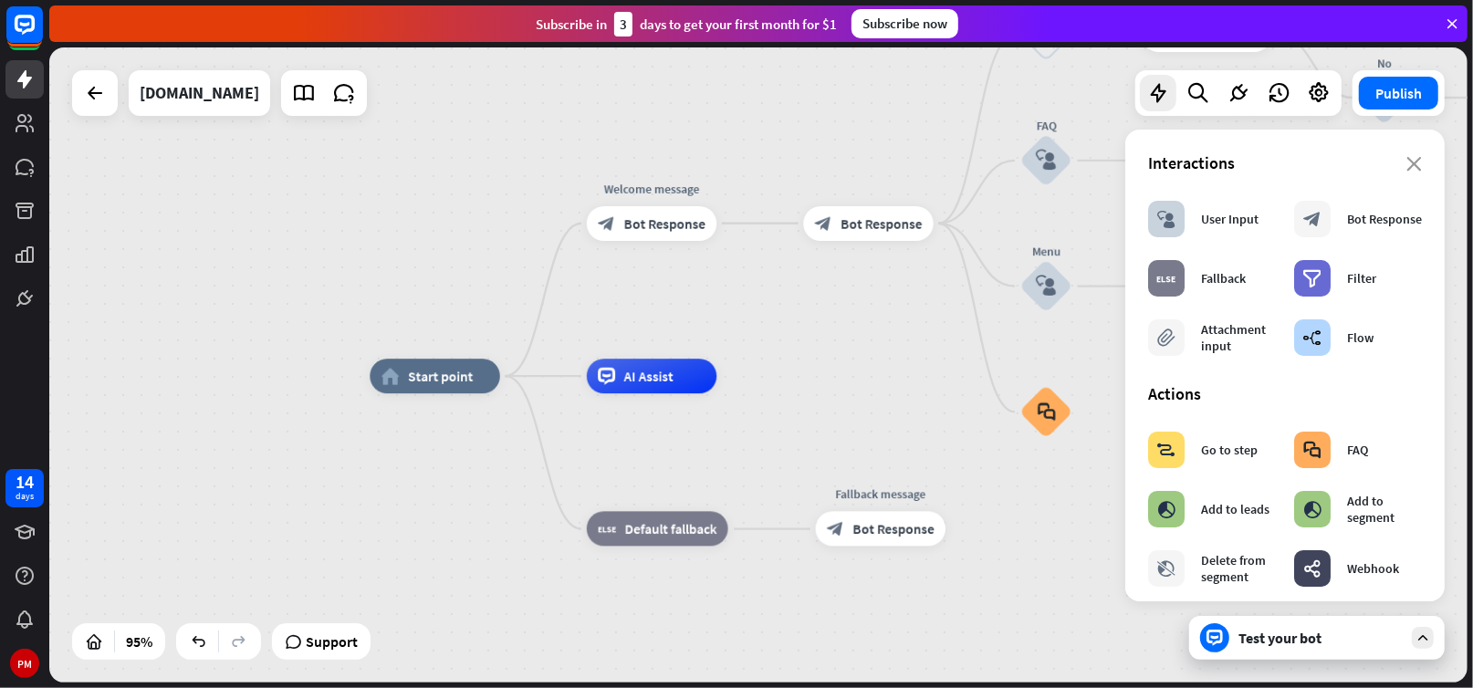
click at [1073, 61] on div "Edit name more_horiz plus Back to Menu block_user_input" at bounding box center [1047, 35] width 52 height 52
click at [1407, 157] on icon "close" at bounding box center [1415, 164] width 16 height 15
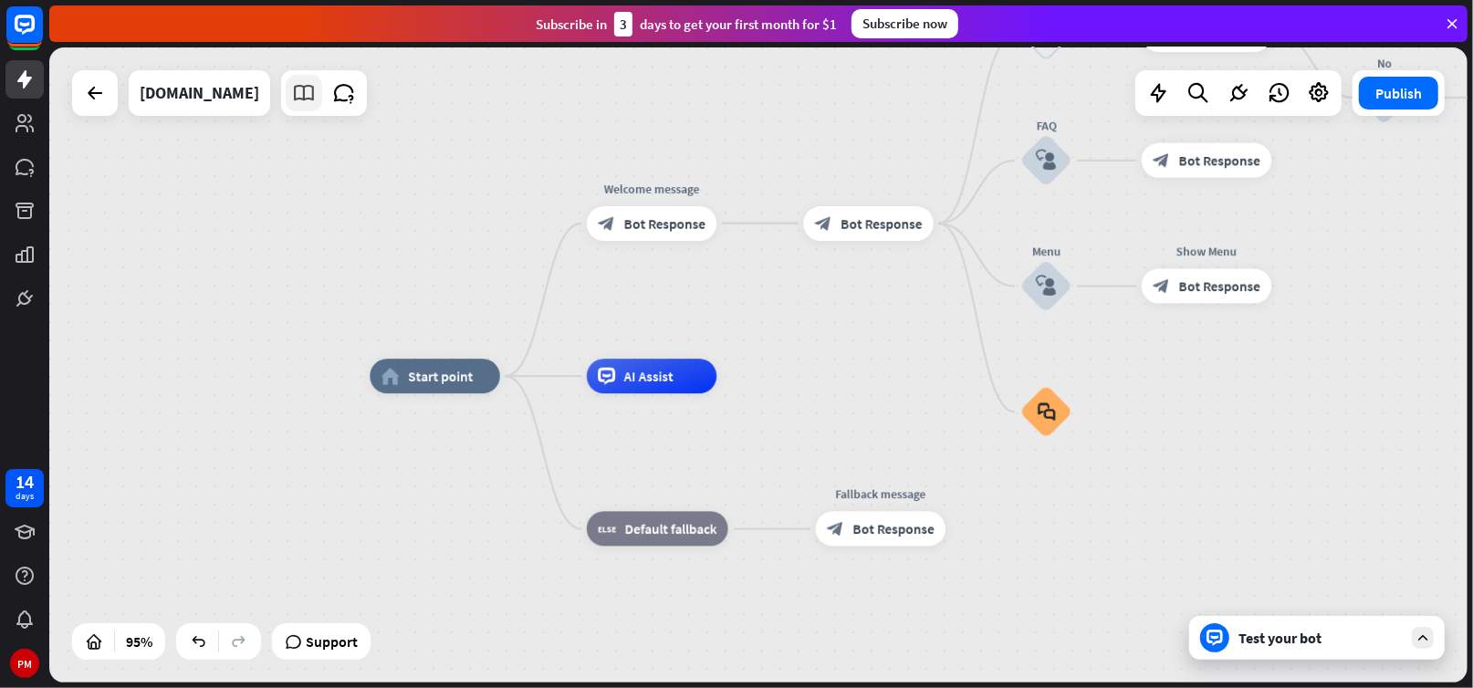
click at [300, 100] on icon at bounding box center [304, 93] width 24 height 24
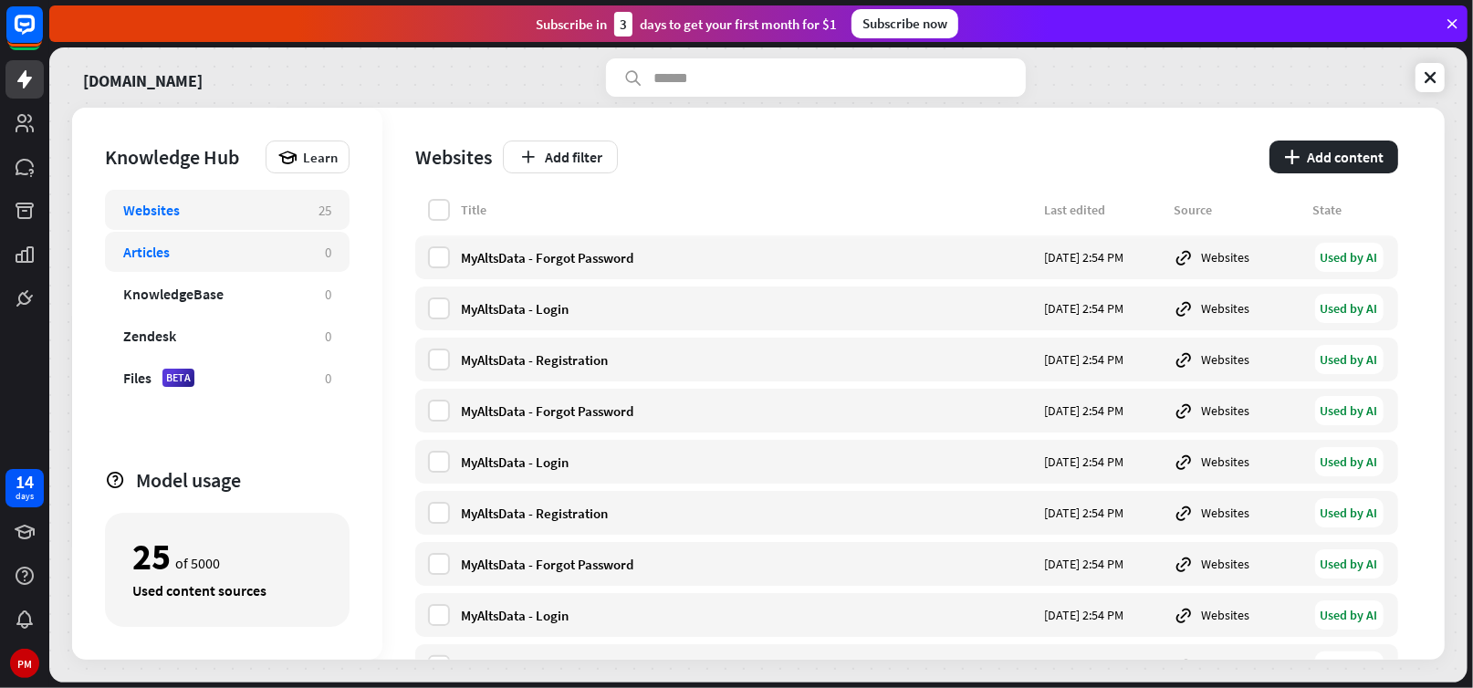
click at [140, 249] on div "Articles" at bounding box center [146, 252] width 47 height 18
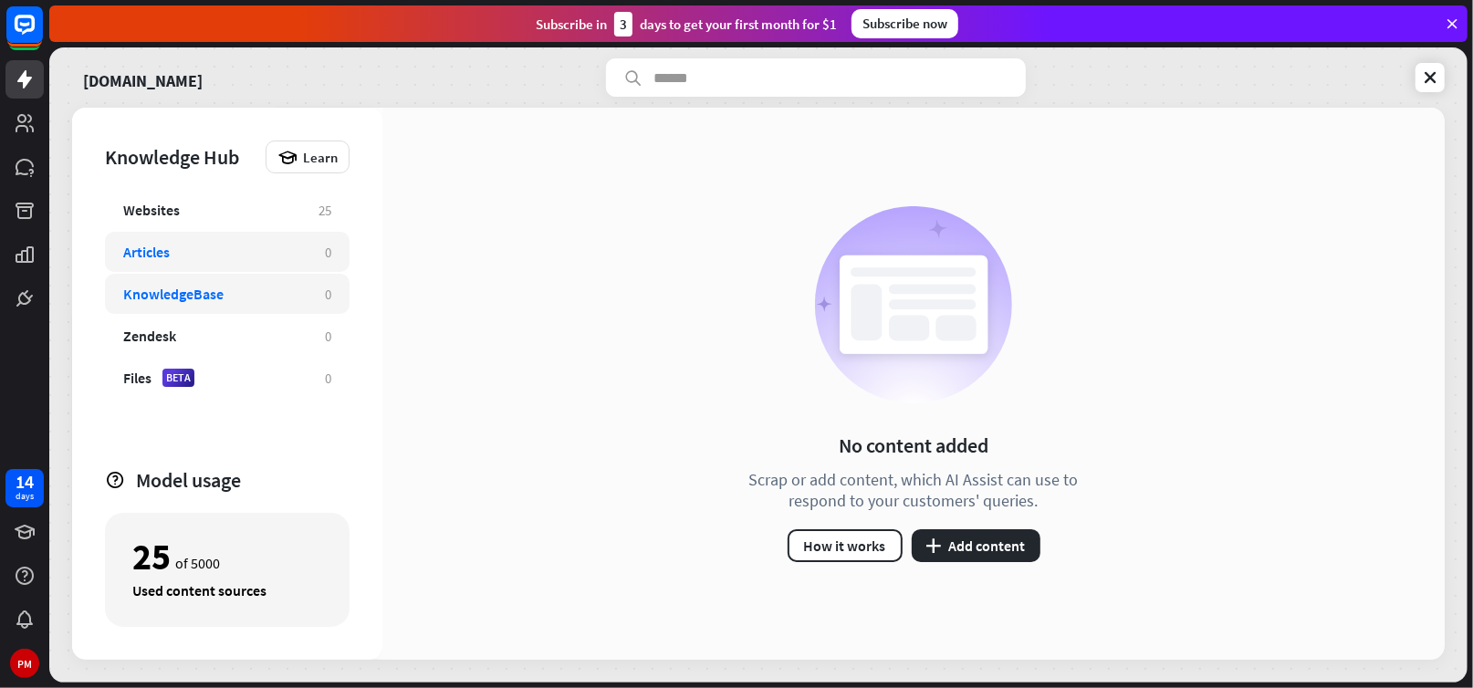
click at [151, 302] on div "KnowledgeBase" at bounding box center [173, 294] width 100 height 18
click at [160, 298] on div "KnowledgeBase" at bounding box center [173, 294] width 100 height 18
click at [179, 209] on div "Websites" at bounding box center [211, 210] width 177 height 18
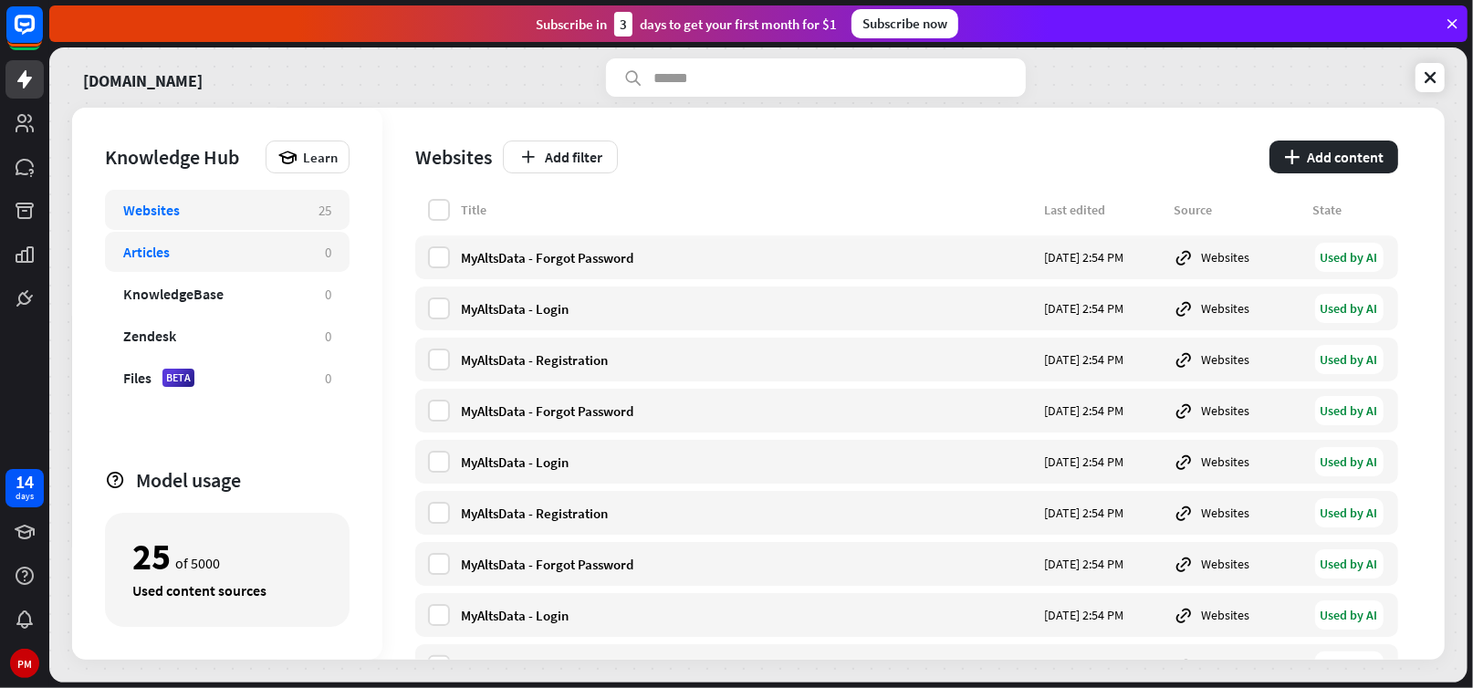
click at [139, 249] on div "Articles" at bounding box center [146, 252] width 47 height 18
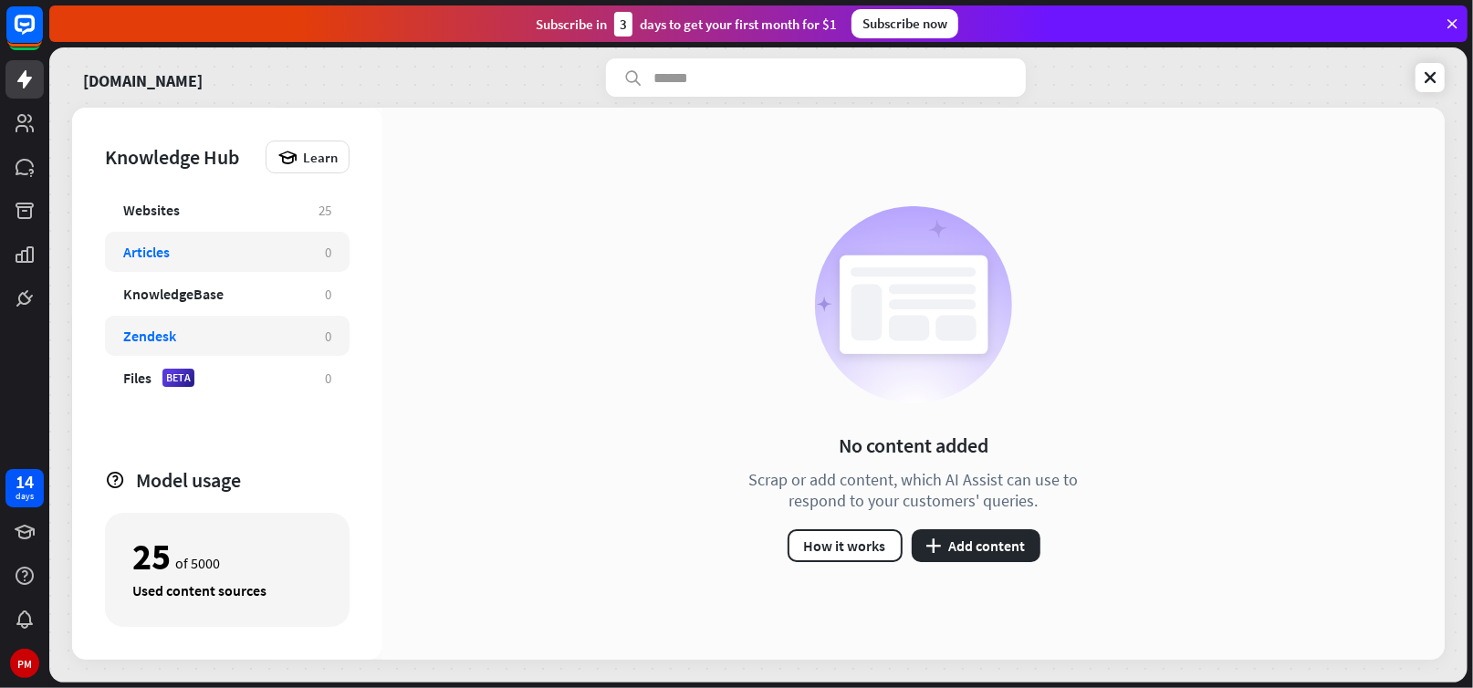
click at [129, 330] on div "Zendesk" at bounding box center [149, 336] width 53 height 18
click at [133, 378] on div "Files" at bounding box center [137, 378] width 28 height 18
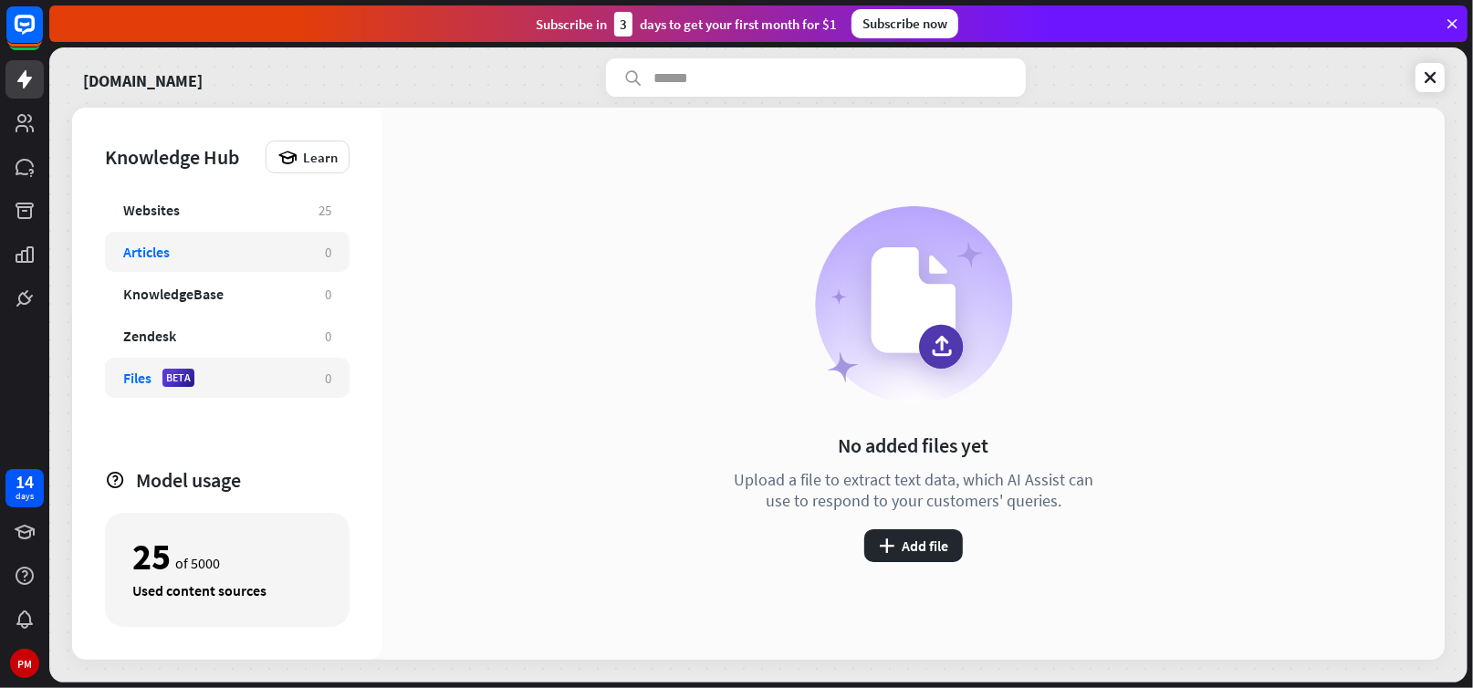
click at [142, 248] on div "Articles" at bounding box center [146, 252] width 47 height 18
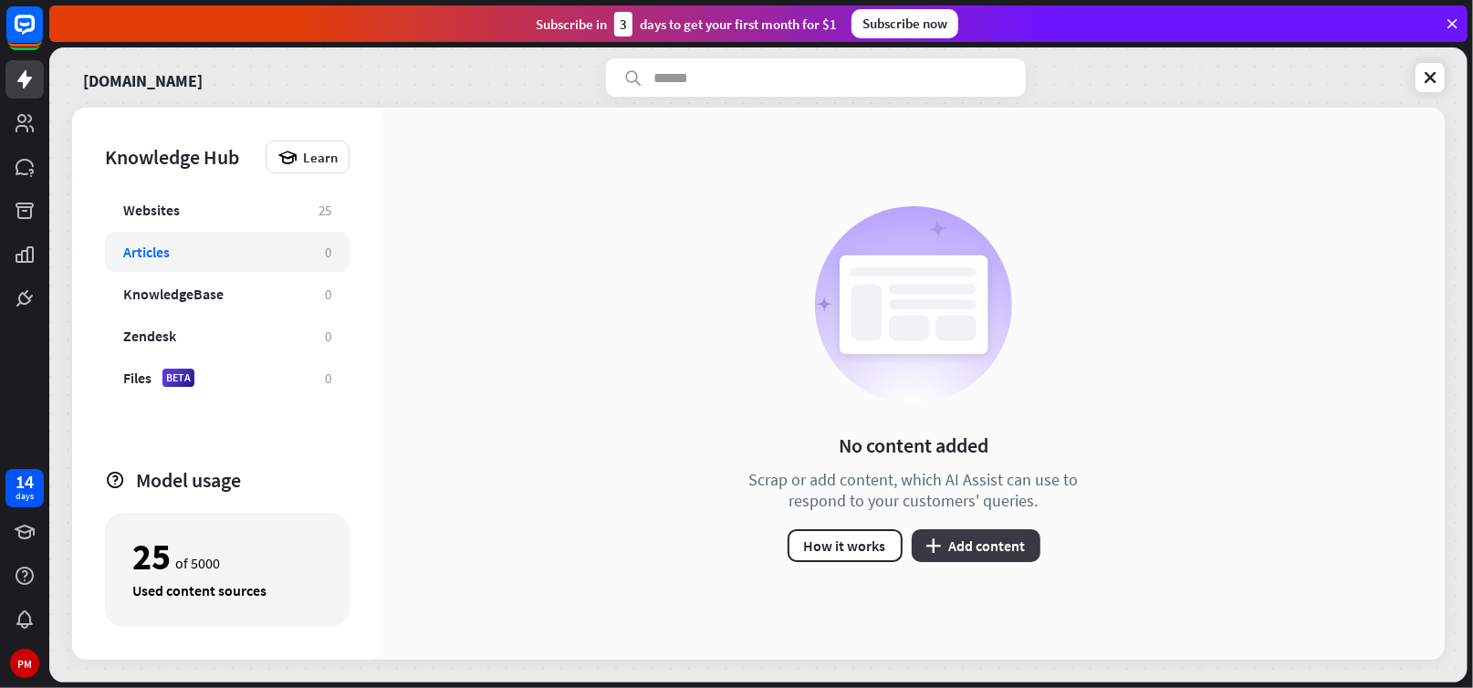
click at [992, 540] on button "plus Add content" at bounding box center [976, 545] width 129 height 33
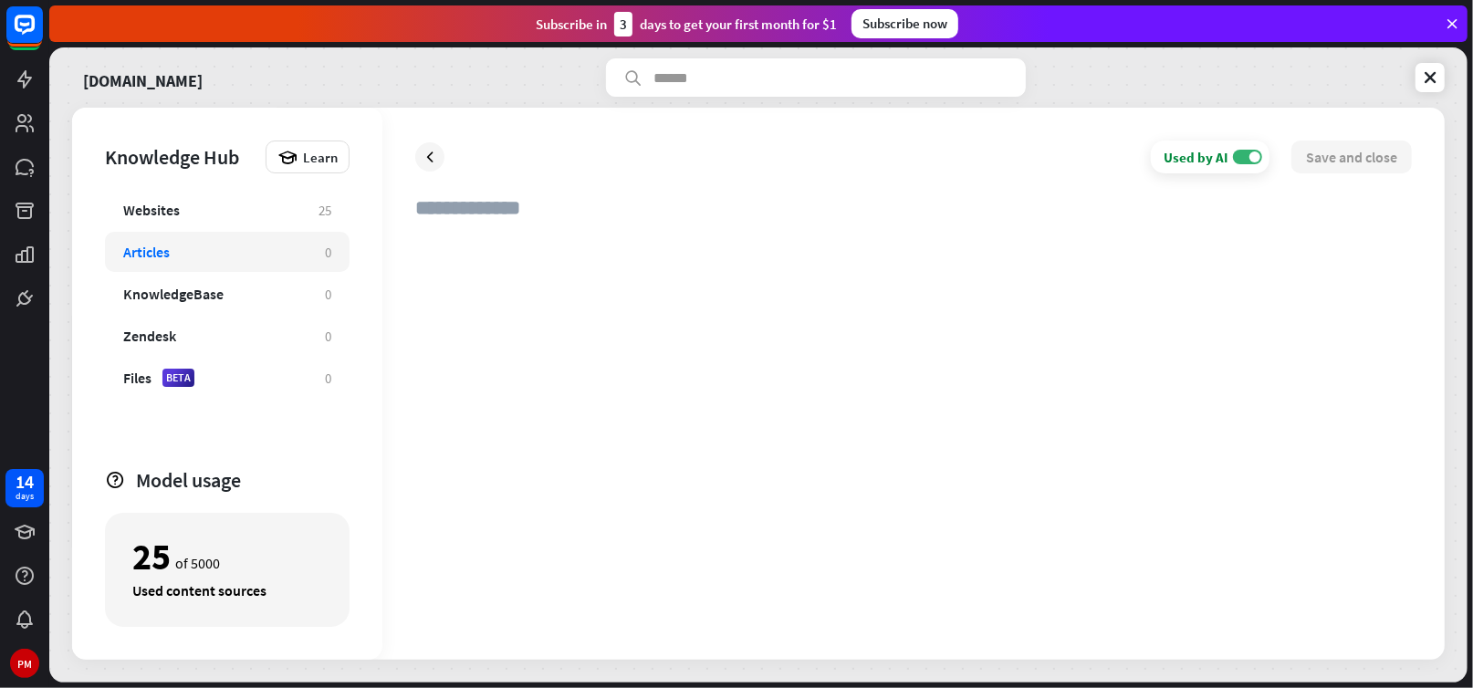
click at [467, 237] on div at bounding box center [913, 432] width 997 height 392
click at [444, 197] on input "text" at bounding box center [913, 215] width 997 height 40
click at [172, 205] on div "Websites" at bounding box center [151, 210] width 57 height 18
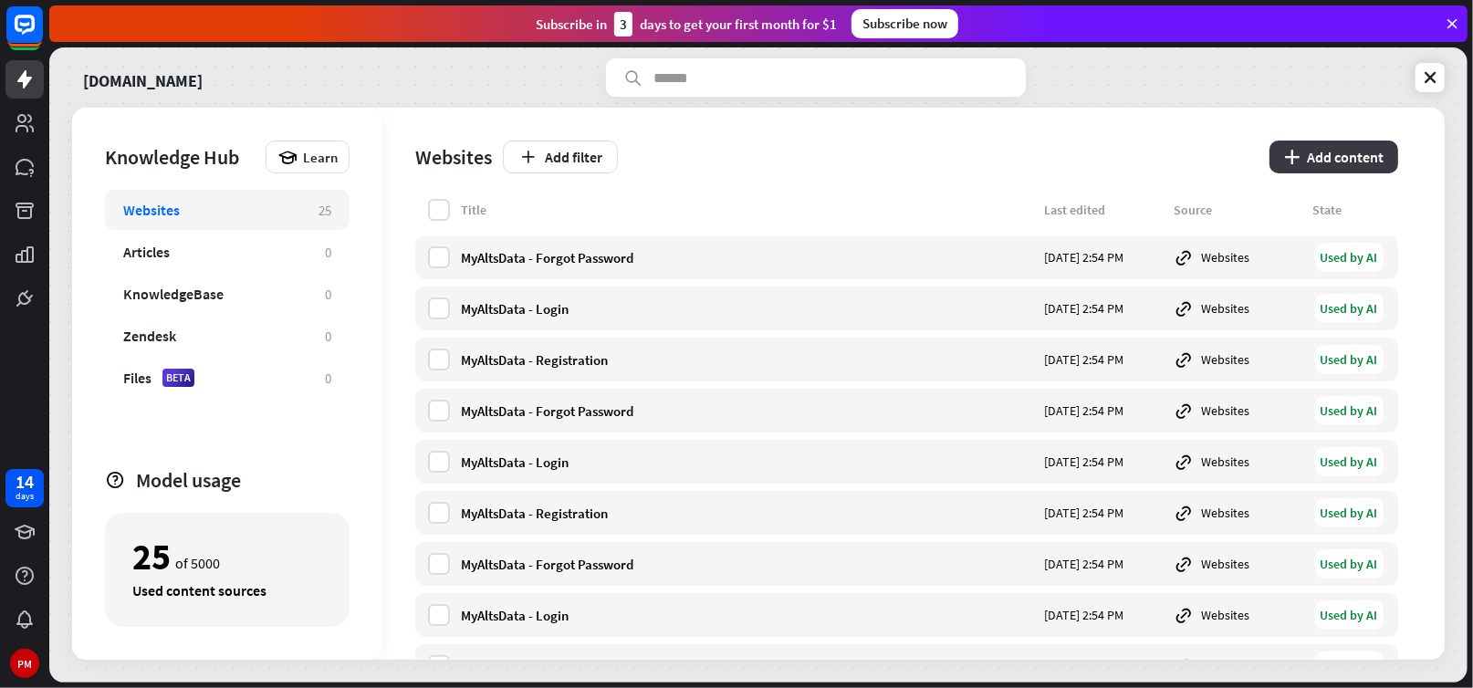
click at [1308, 158] on button "plus Add content" at bounding box center [1334, 157] width 129 height 33
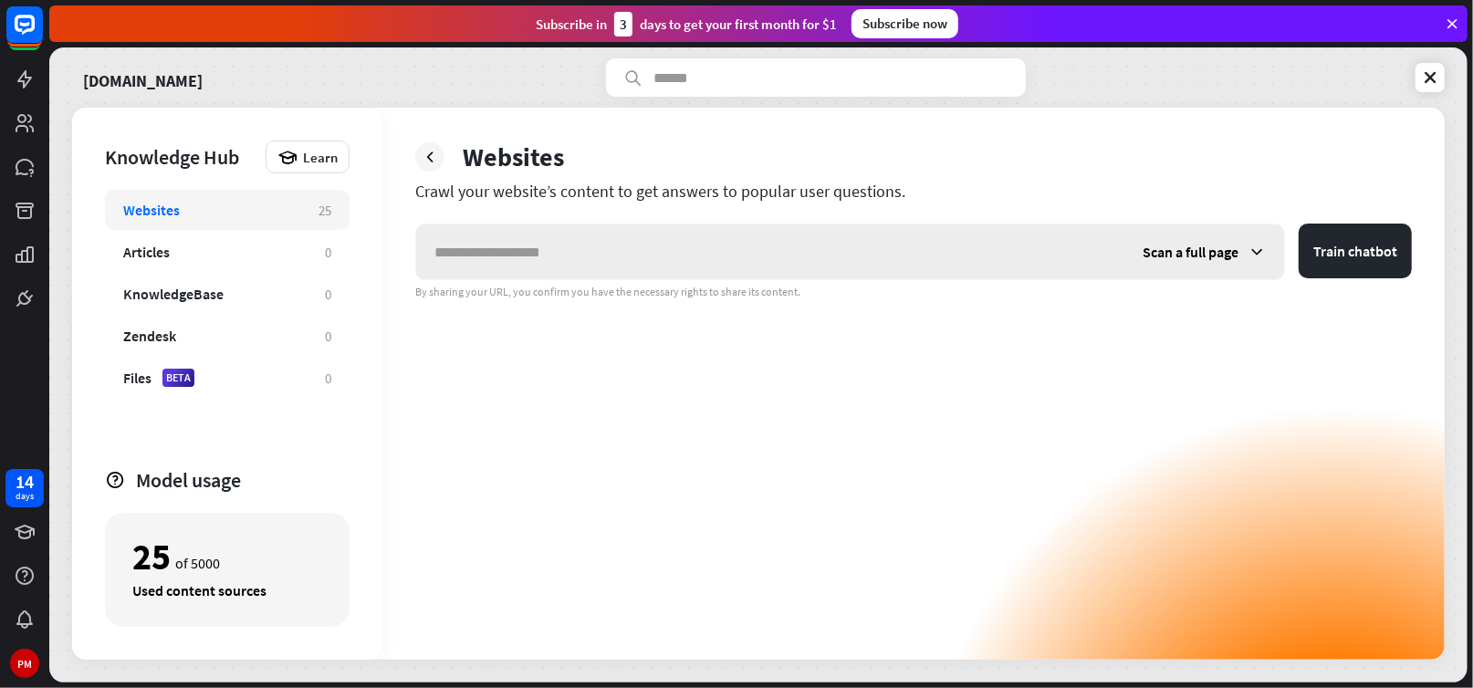
click at [459, 249] on input "text" at bounding box center [770, 252] width 708 height 55
type input "**********"
click at [1199, 248] on span "Scan a full page" at bounding box center [1191, 252] width 96 height 18
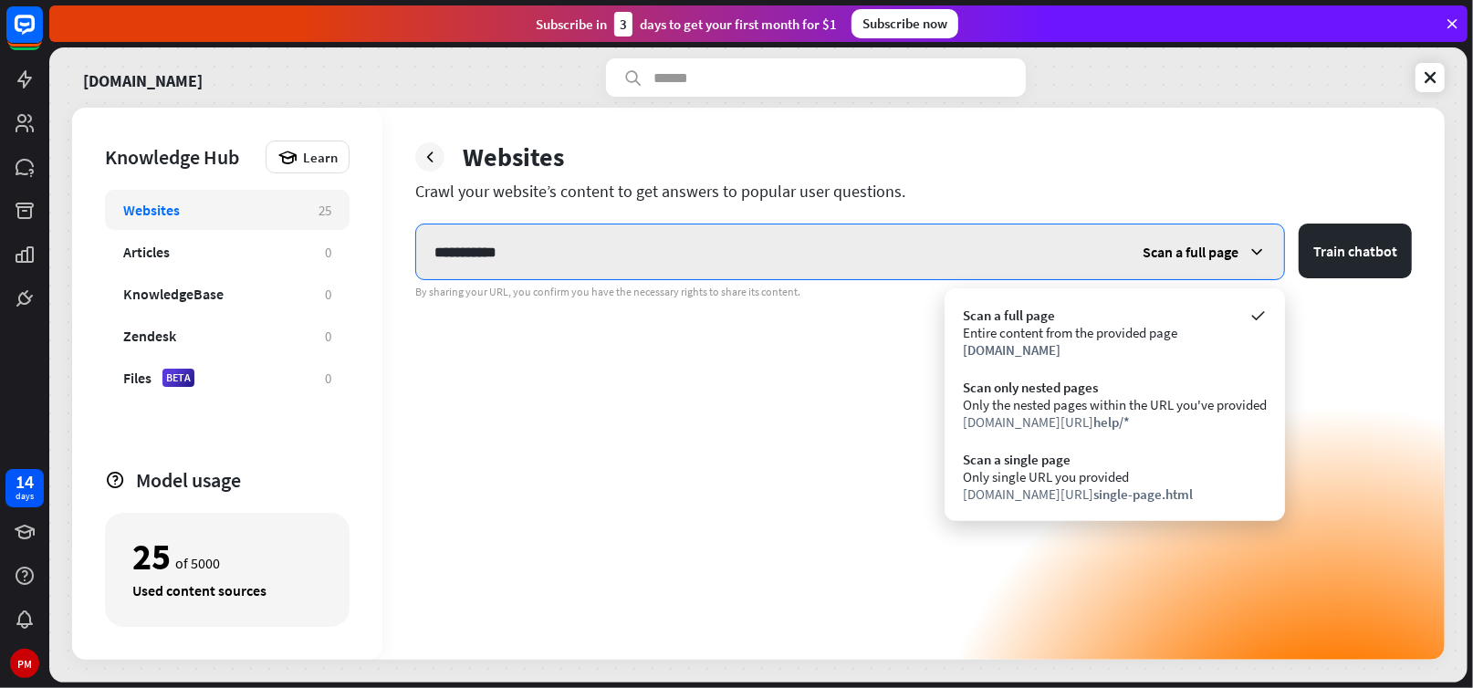
click at [599, 251] on input "**********" at bounding box center [770, 252] width 708 height 55
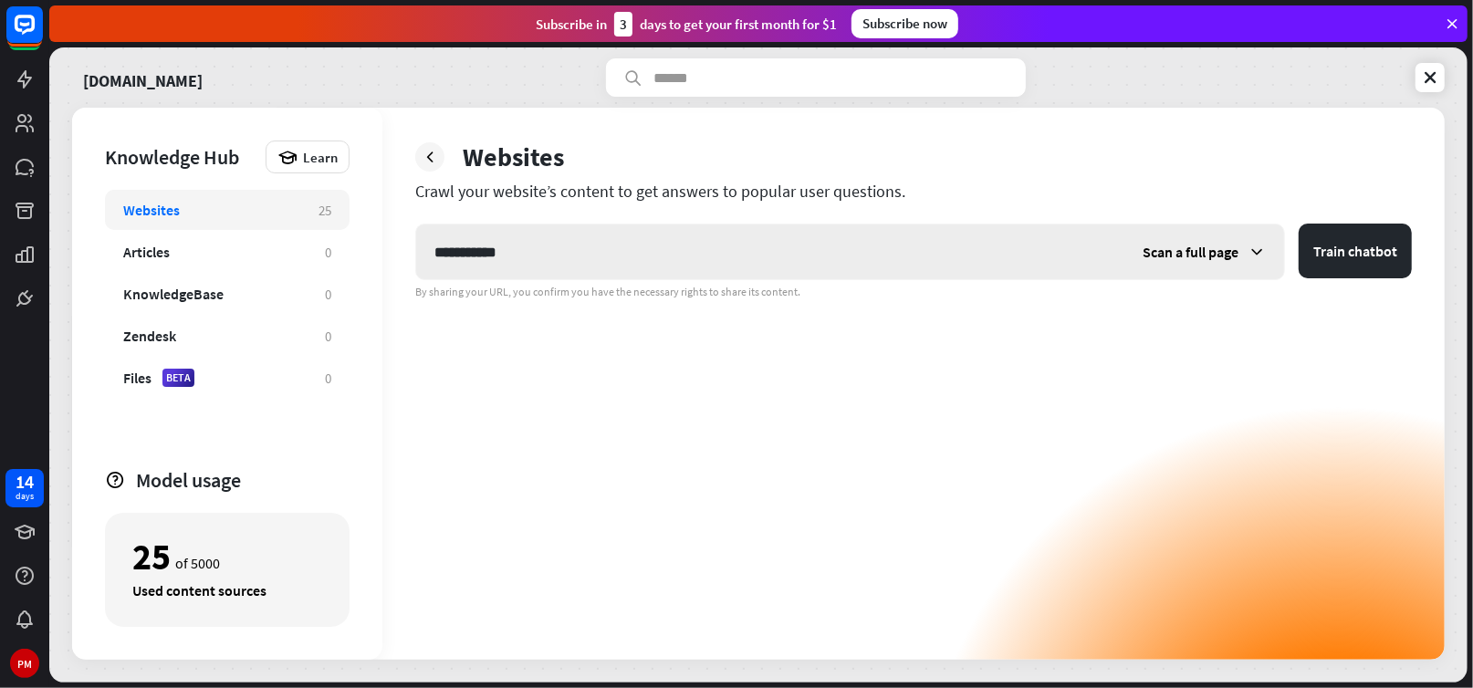
click at [1204, 256] on span "Scan a full page" at bounding box center [1191, 252] width 96 height 18
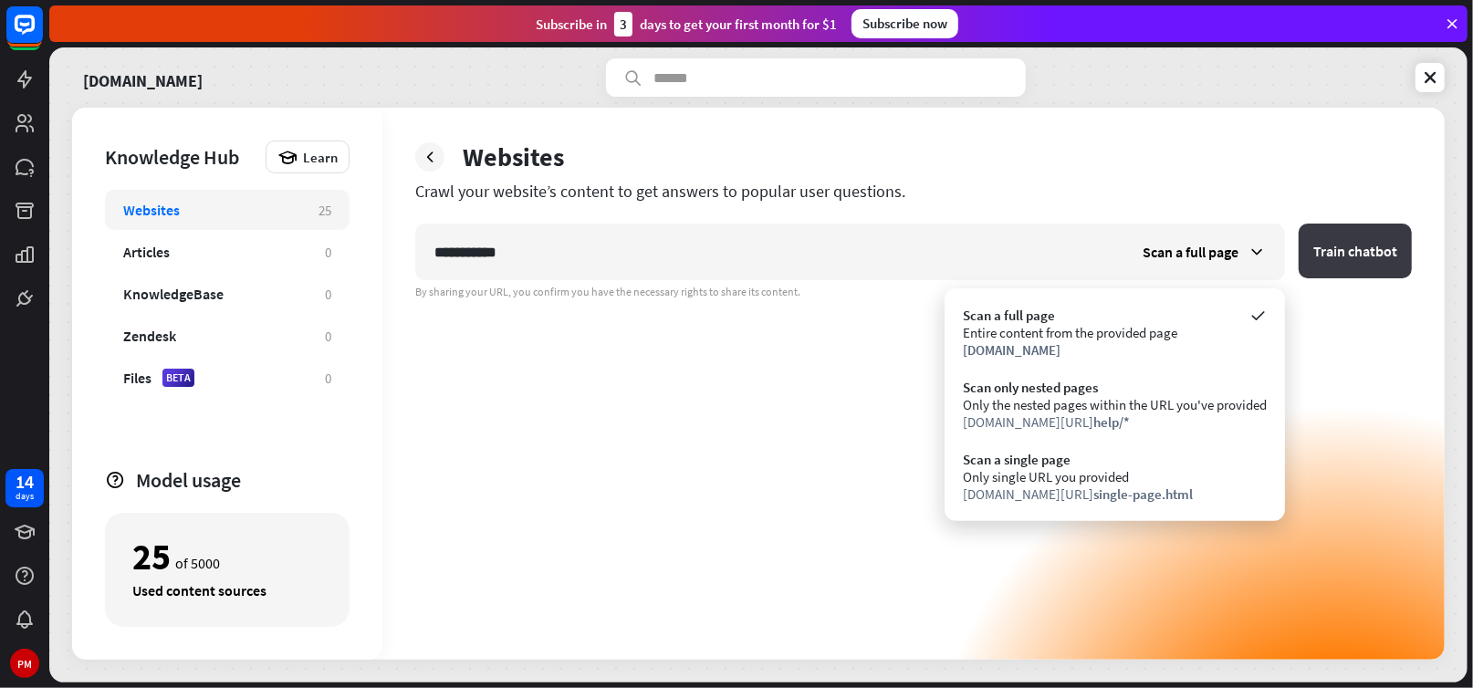
click at [1391, 247] on button "Train chatbot" at bounding box center [1355, 251] width 113 height 55
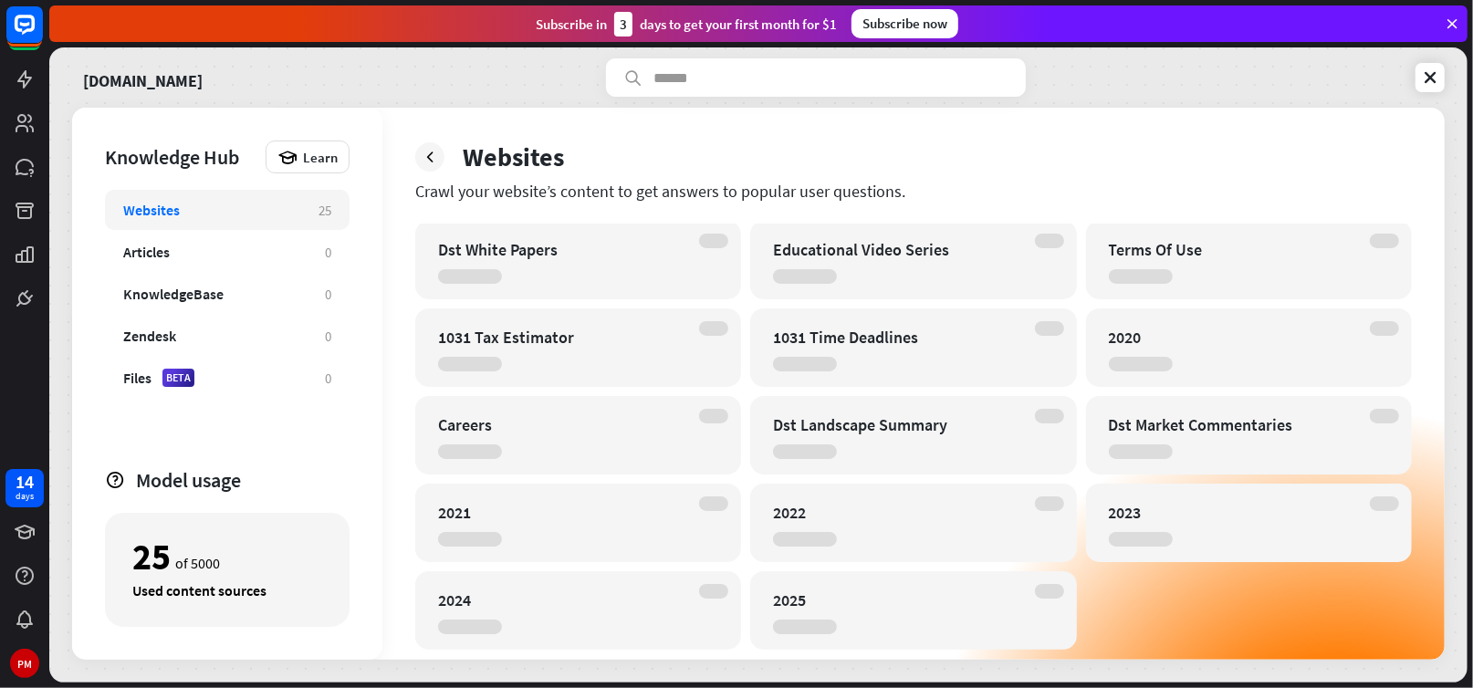
scroll to position [112, 0]
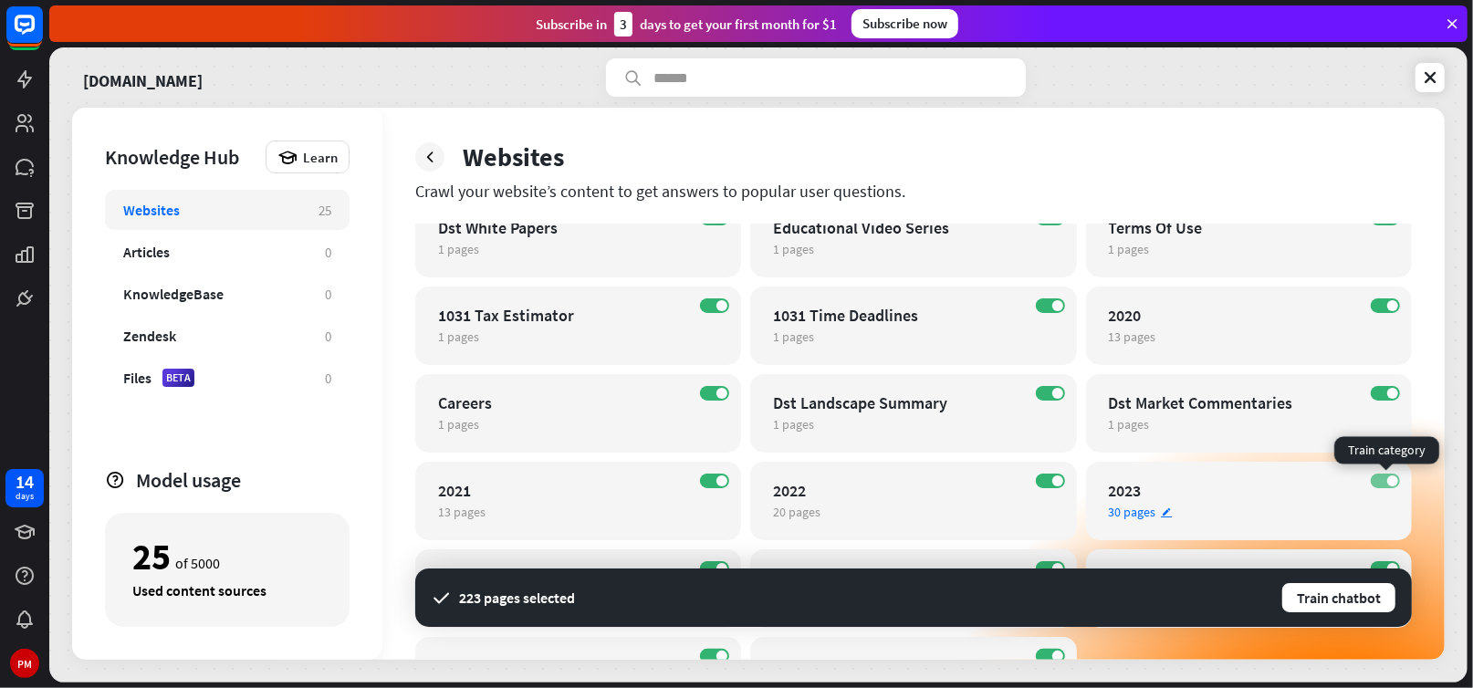
click at [1393, 477] on span at bounding box center [1392, 481] width 11 height 11
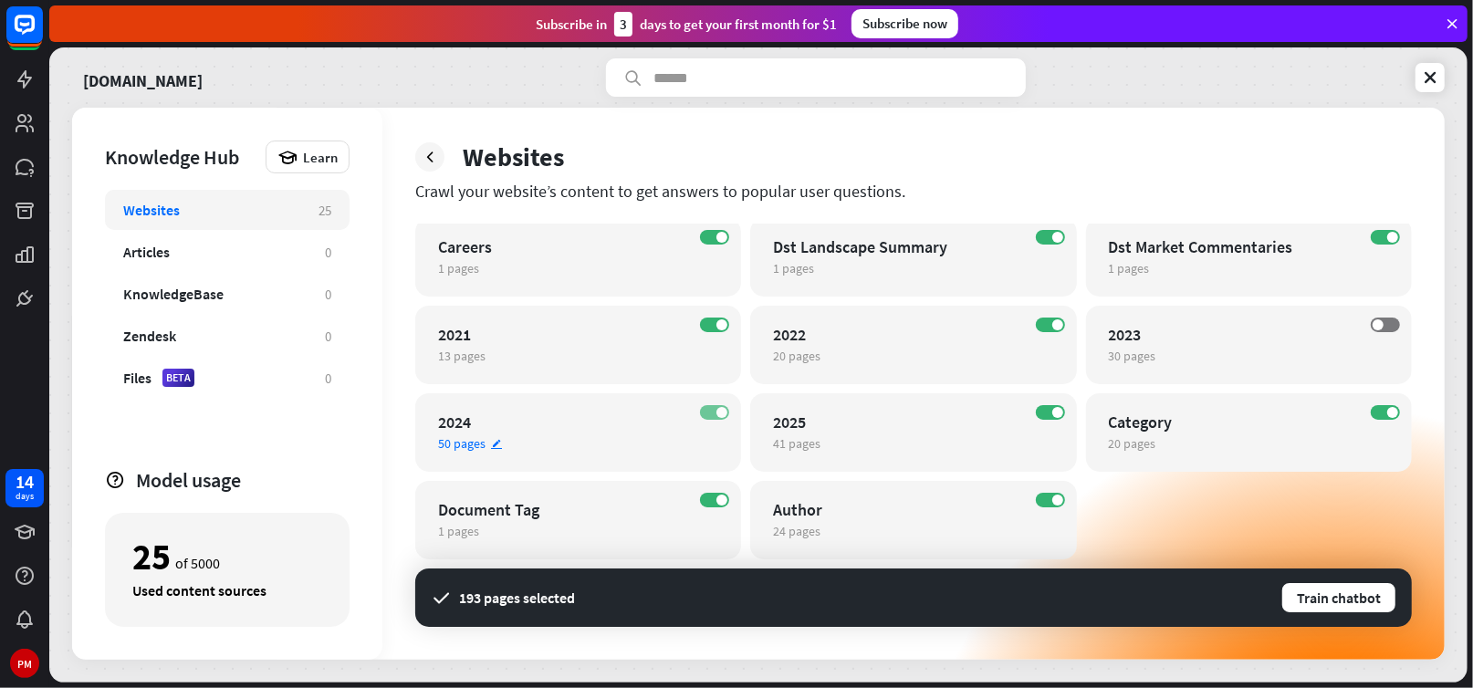
click at [720, 411] on span at bounding box center [722, 412] width 11 height 11
click at [717, 321] on span at bounding box center [722, 324] width 11 height 11
click at [1052, 322] on span at bounding box center [1057, 324] width 11 height 11
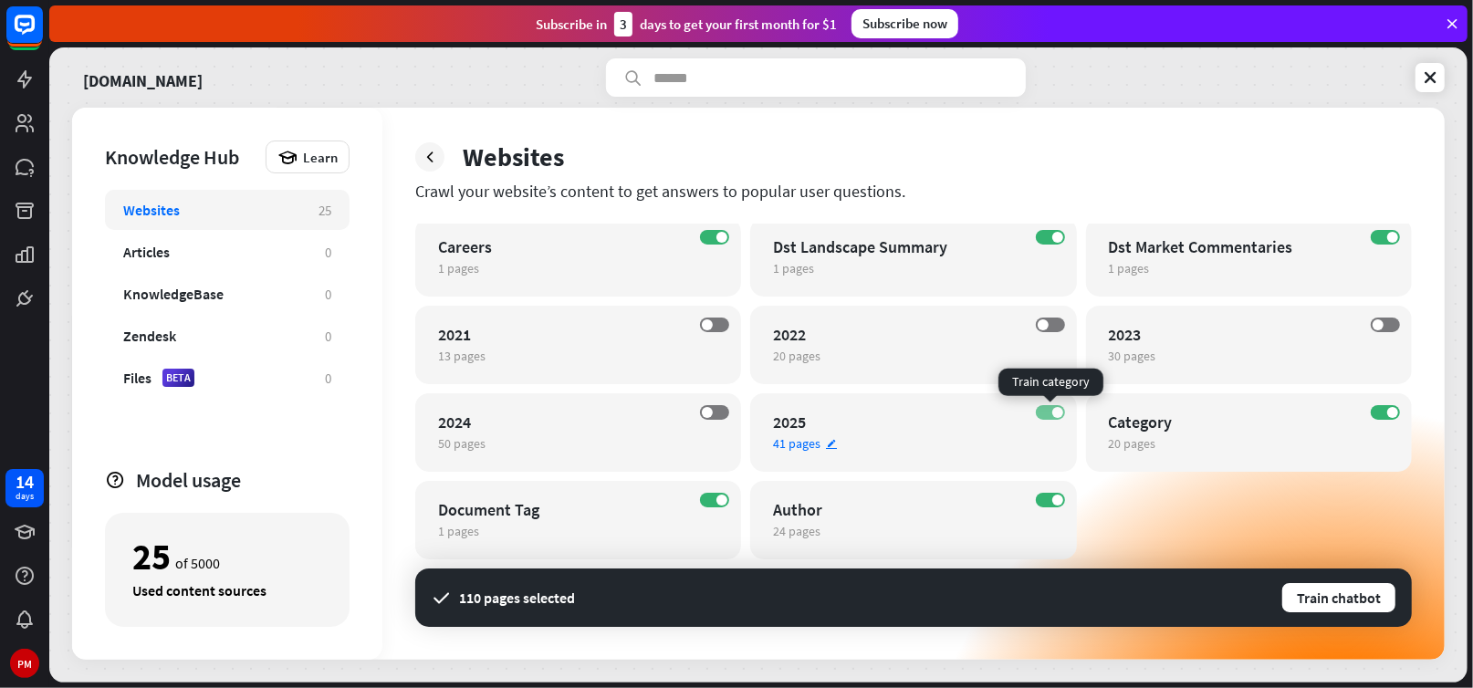
click at [1052, 411] on span at bounding box center [1057, 412] width 11 height 11
click at [1051, 500] on label "ON" at bounding box center [1050, 500] width 29 height 15
click at [719, 495] on label "ON" at bounding box center [714, 500] width 29 height 15
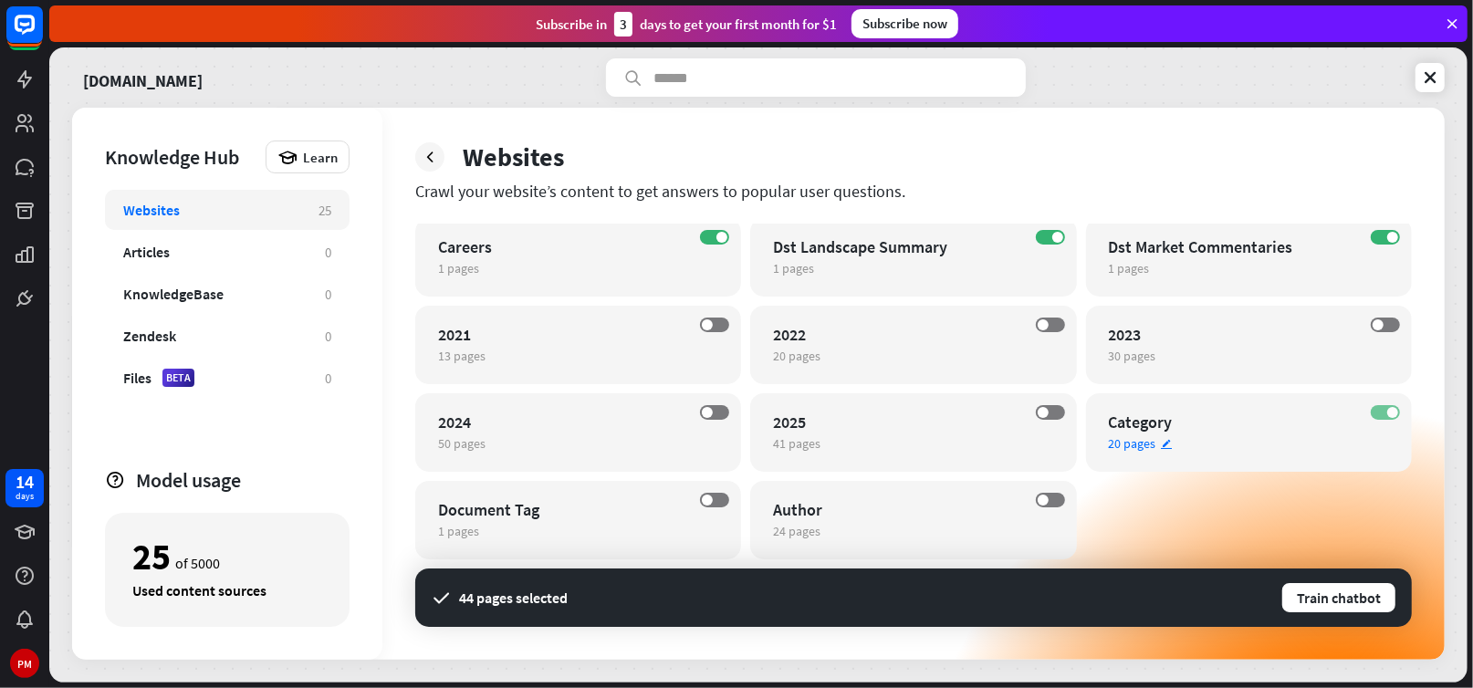
click at [1393, 413] on span at bounding box center [1392, 412] width 11 height 11
click at [1158, 269] on icon "edit" at bounding box center [1161, 269] width 13 height 12
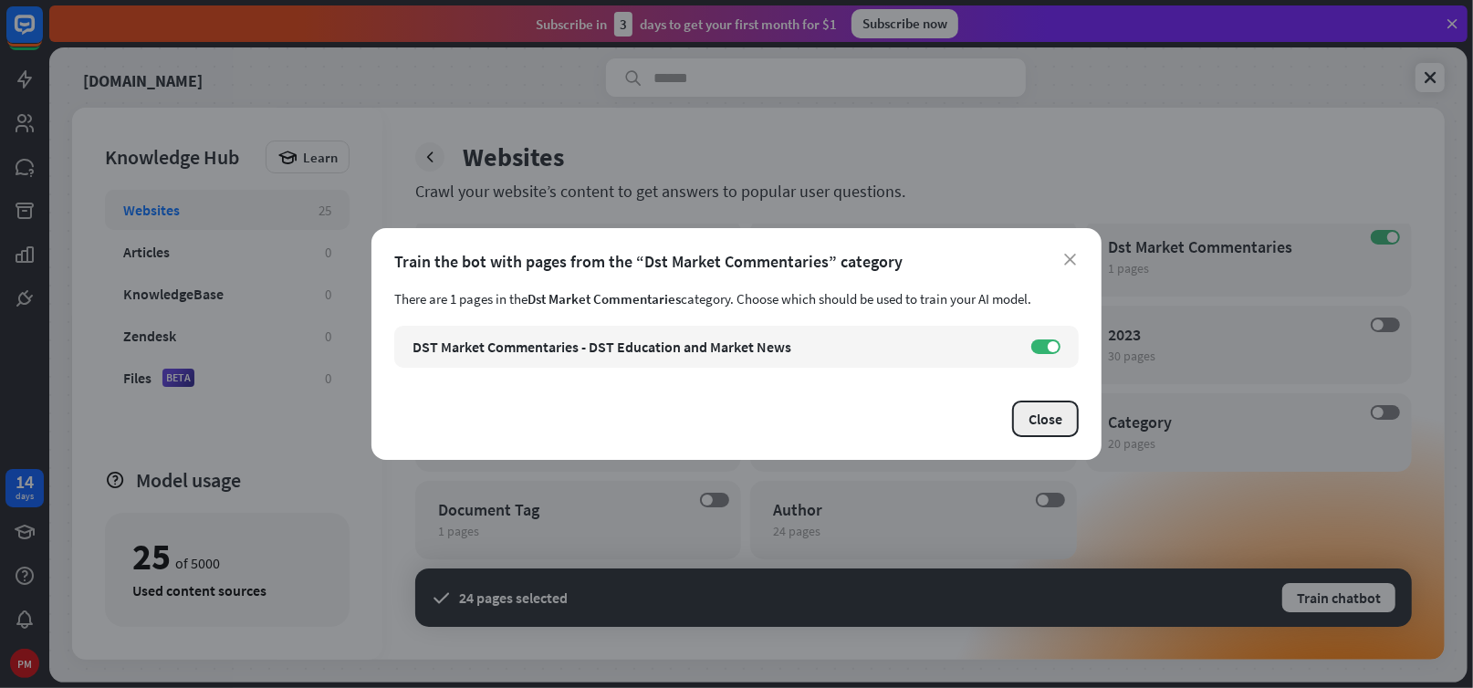
click at [1026, 429] on button "Close" at bounding box center [1045, 419] width 67 height 37
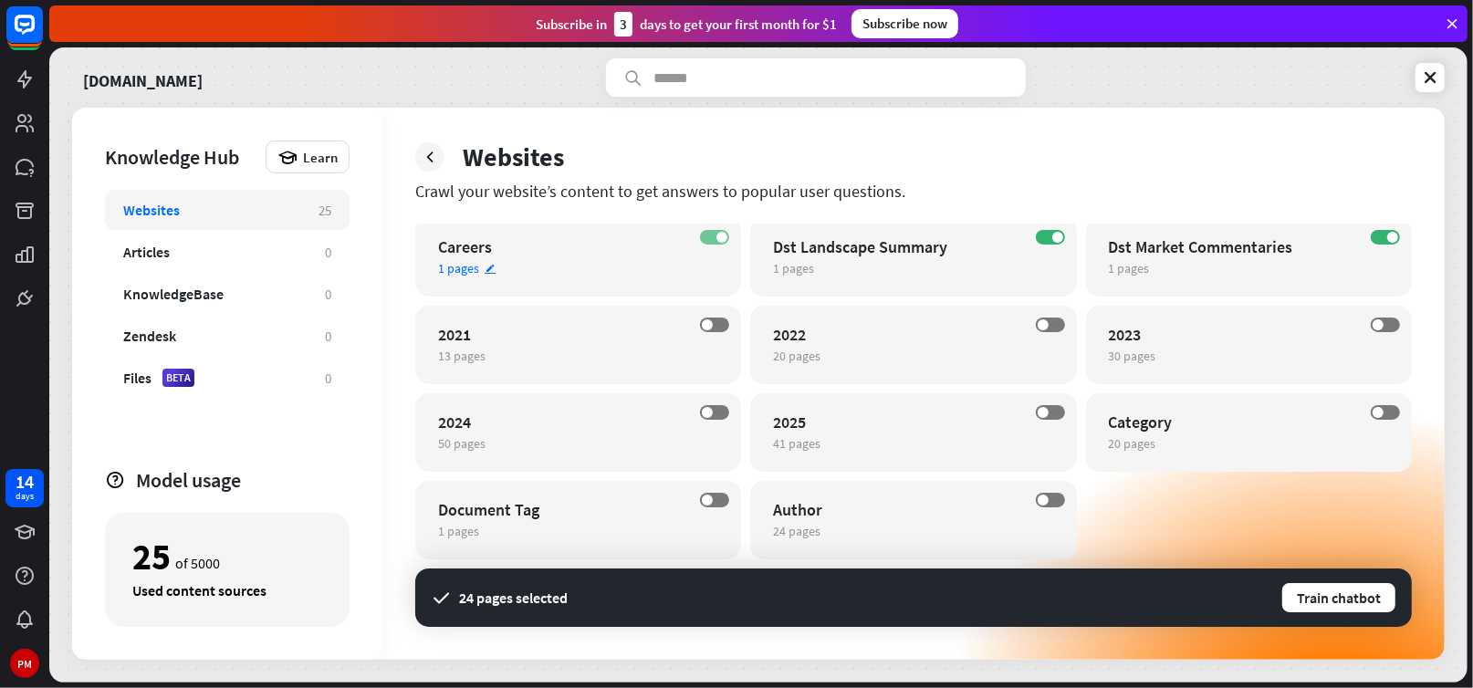
click at [712, 235] on label "ON" at bounding box center [714, 237] width 29 height 15
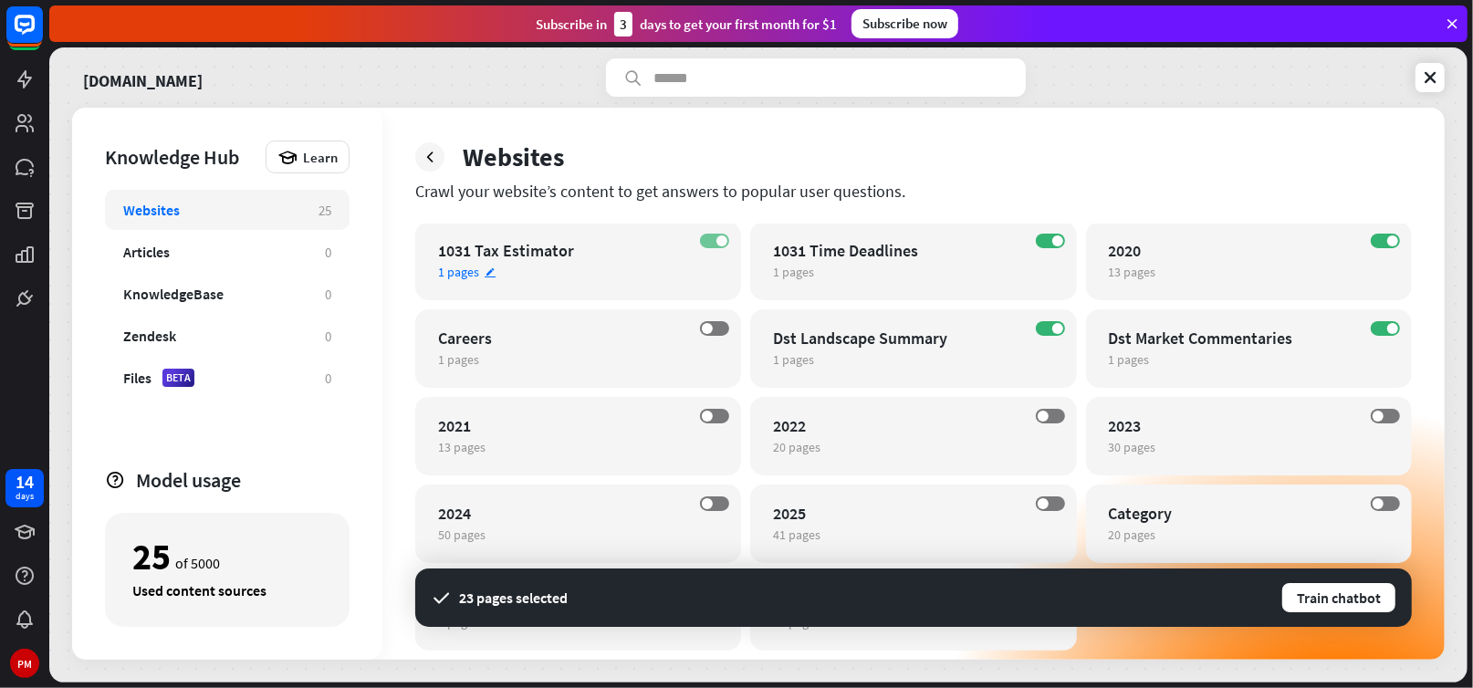
click at [718, 238] on span at bounding box center [722, 241] width 11 height 11
click at [717, 239] on label "OFF" at bounding box center [714, 241] width 29 height 15
click at [1381, 240] on label "ON" at bounding box center [1385, 241] width 29 height 15
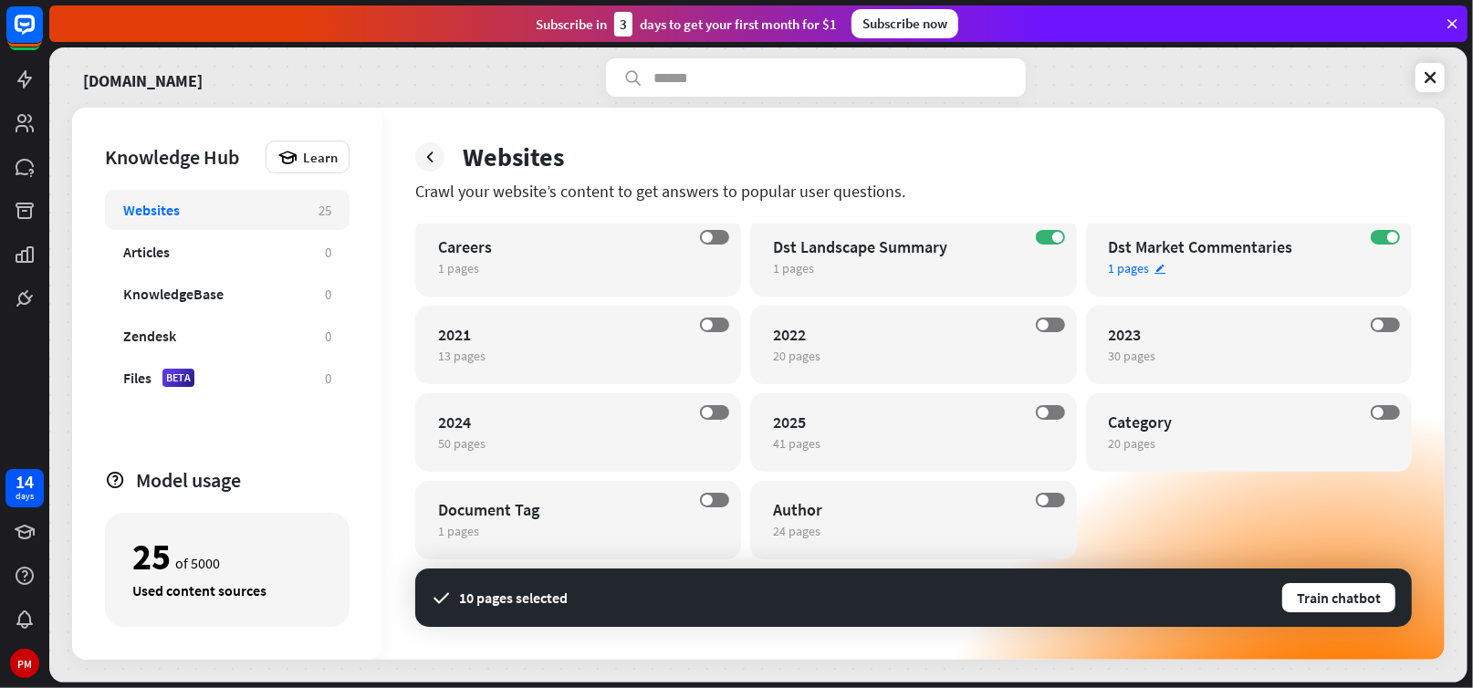
scroll to position [86, 0]
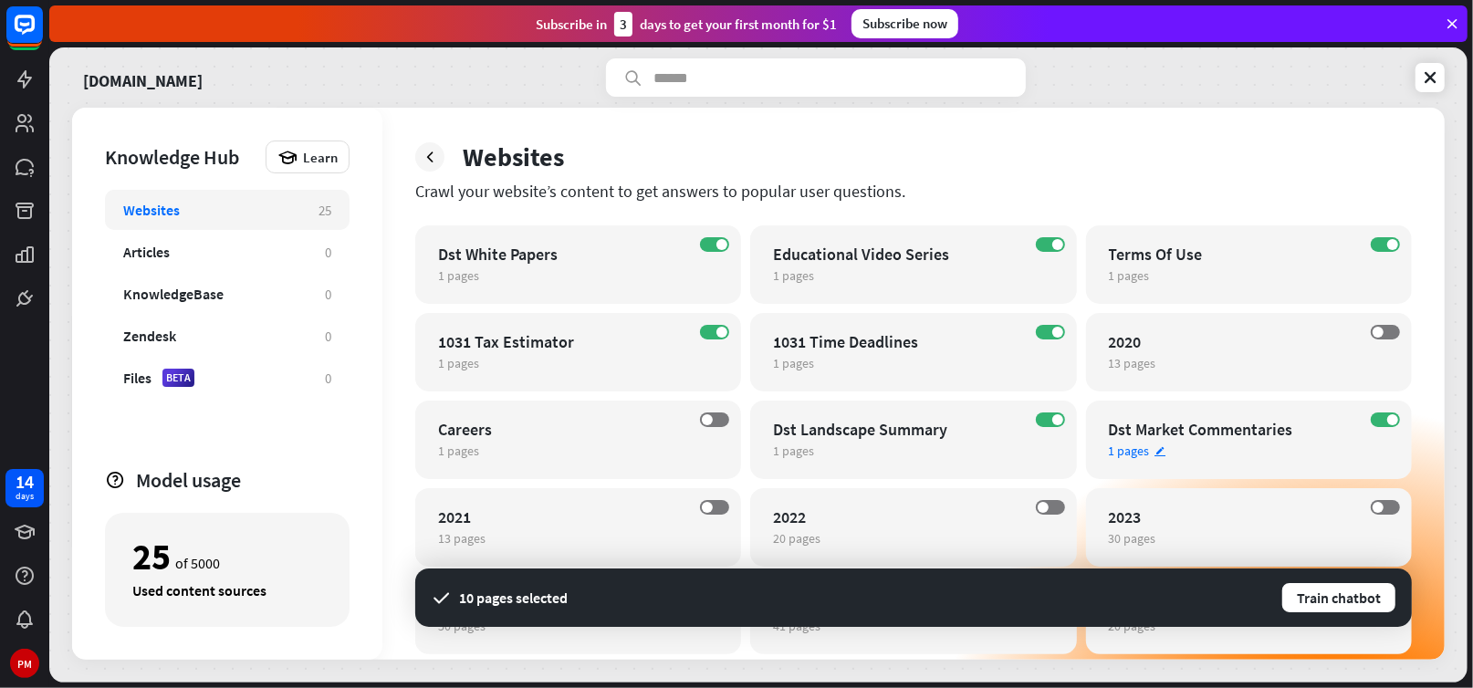
click at [1142, 449] on span "1 pages" at bounding box center [1129, 451] width 41 height 16
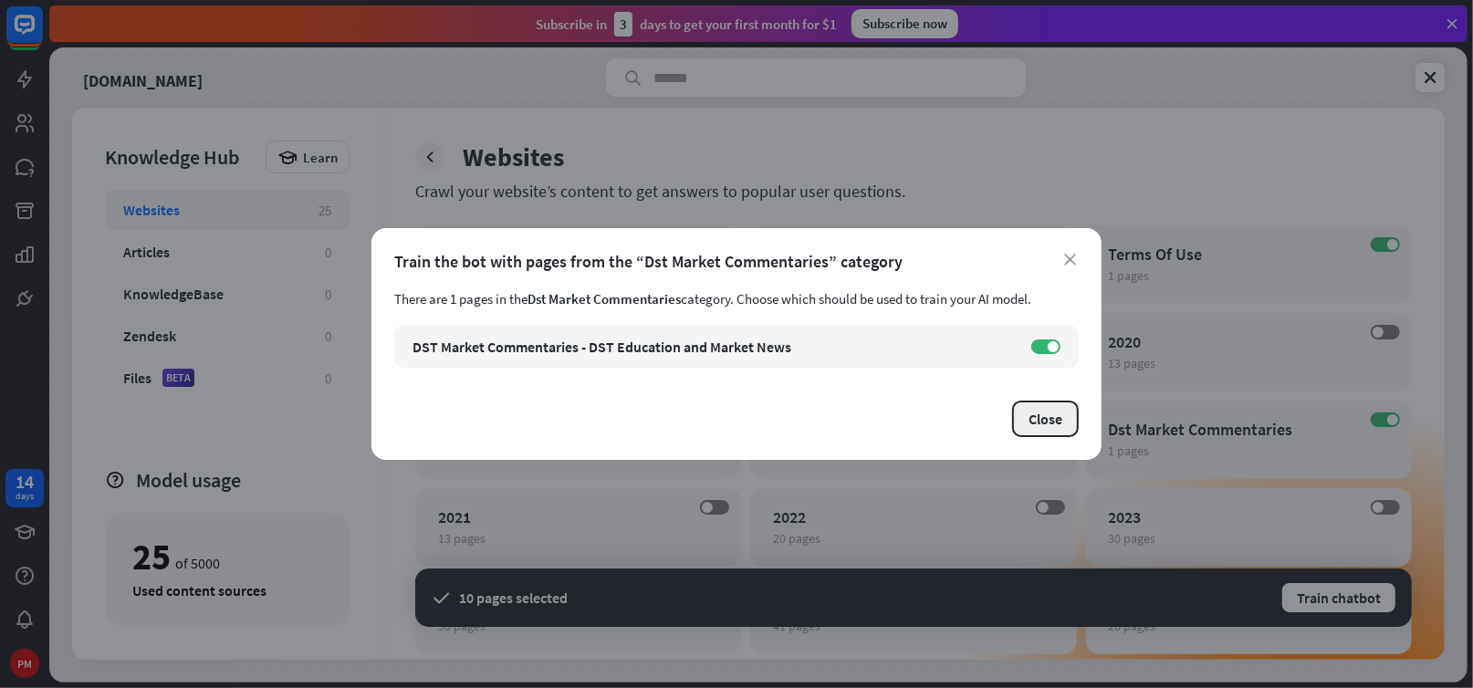
click at [1038, 414] on button "Close" at bounding box center [1045, 419] width 67 height 37
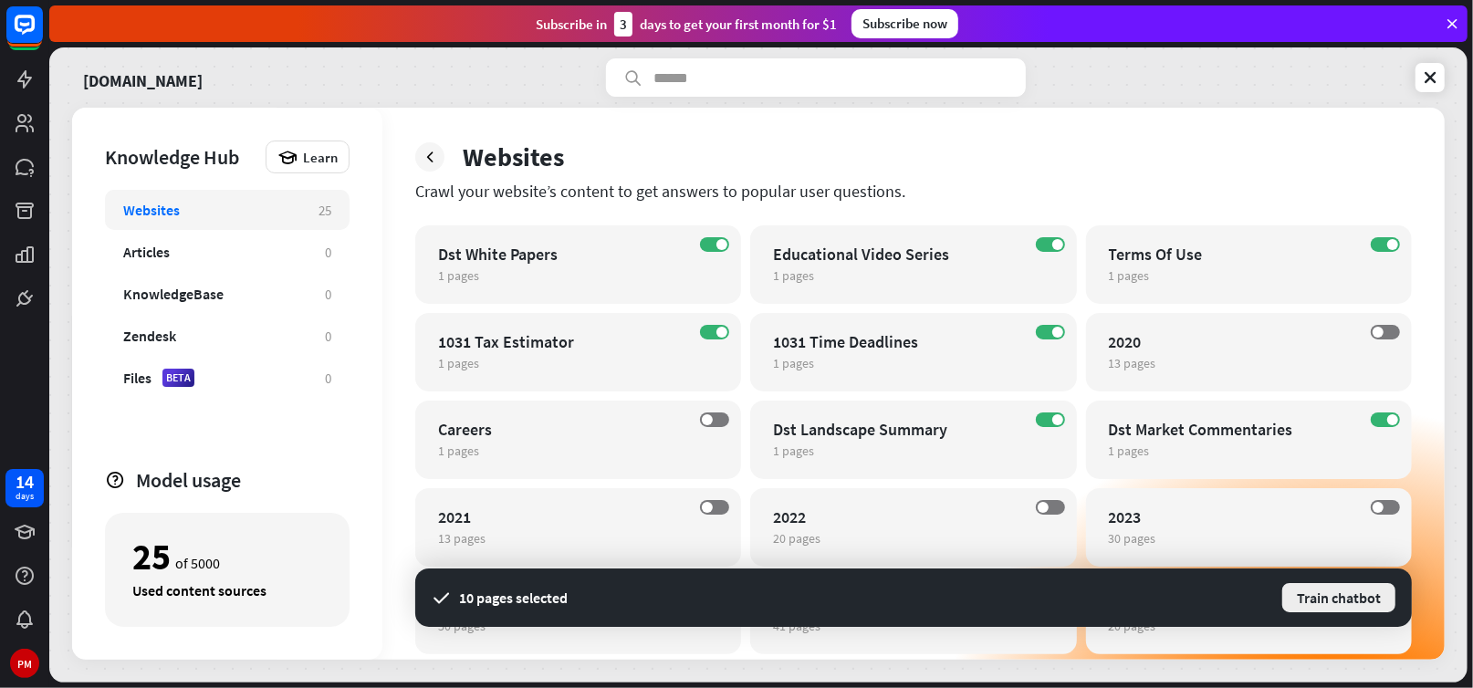
click at [1324, 593] on button "Train chatbot" at bounding box center [1339, 597] width 117 height 33
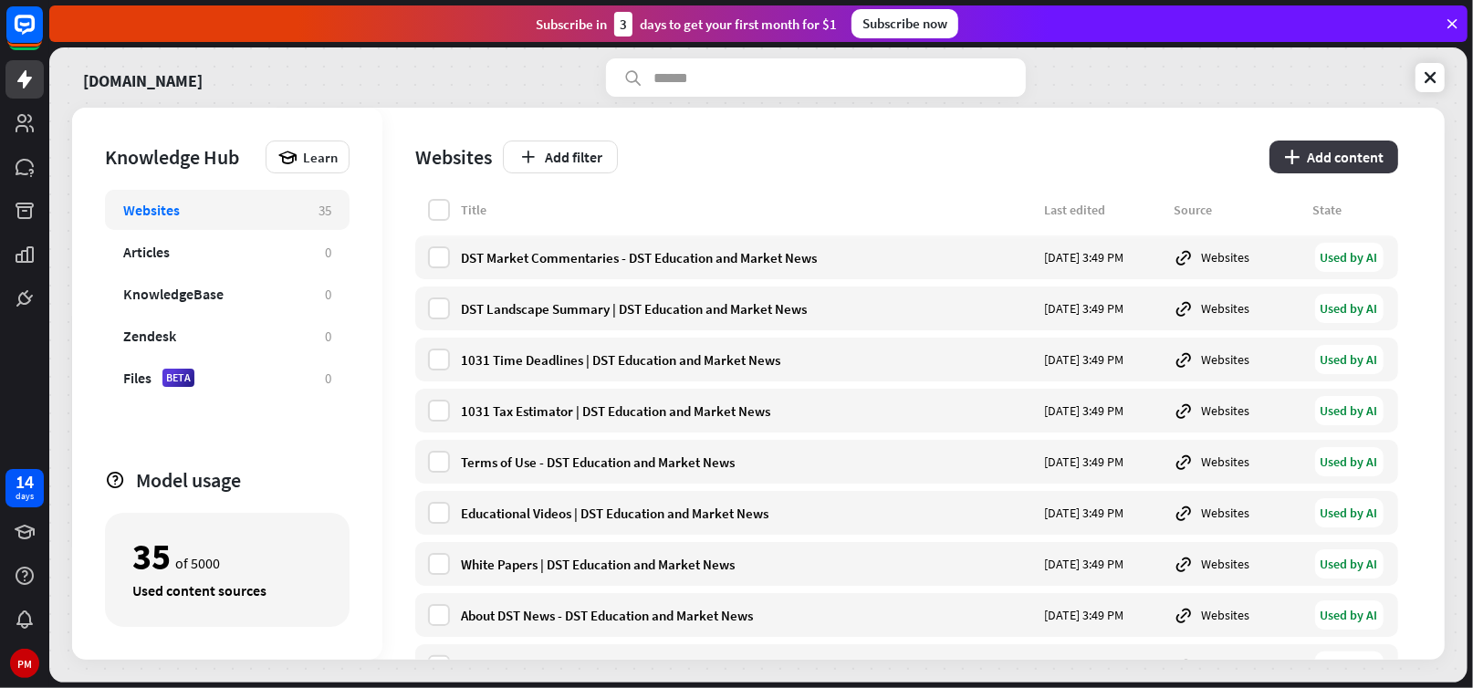
click at [1313, 157] on button "plus Add content" at bounding box center [1334, 157] width 129 height 33
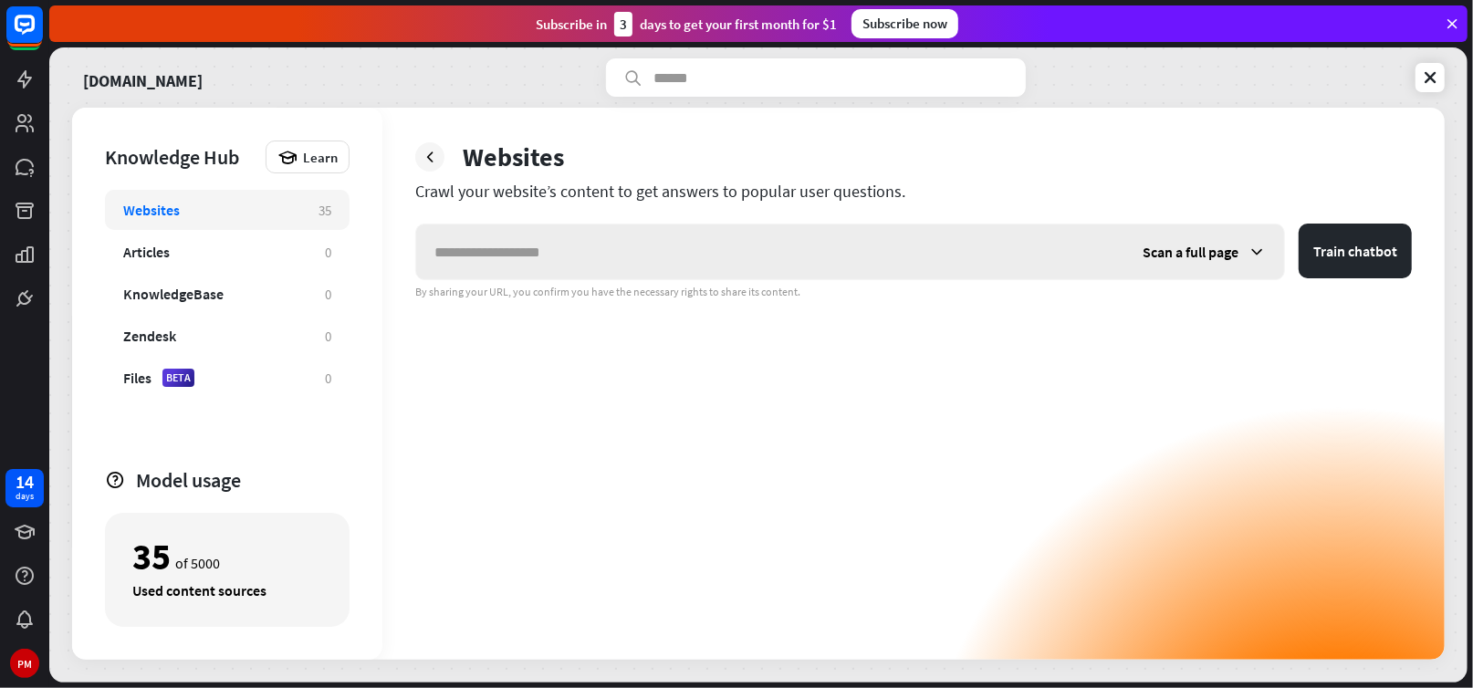
click at [530, 246] on input "text" at bounding box center [770, 252] width 708 height 55
type input "*"
type input "**********"
click at [1299, 224] on button "Train chatbot" at bounding box center [1355, 251] width 113 height 55
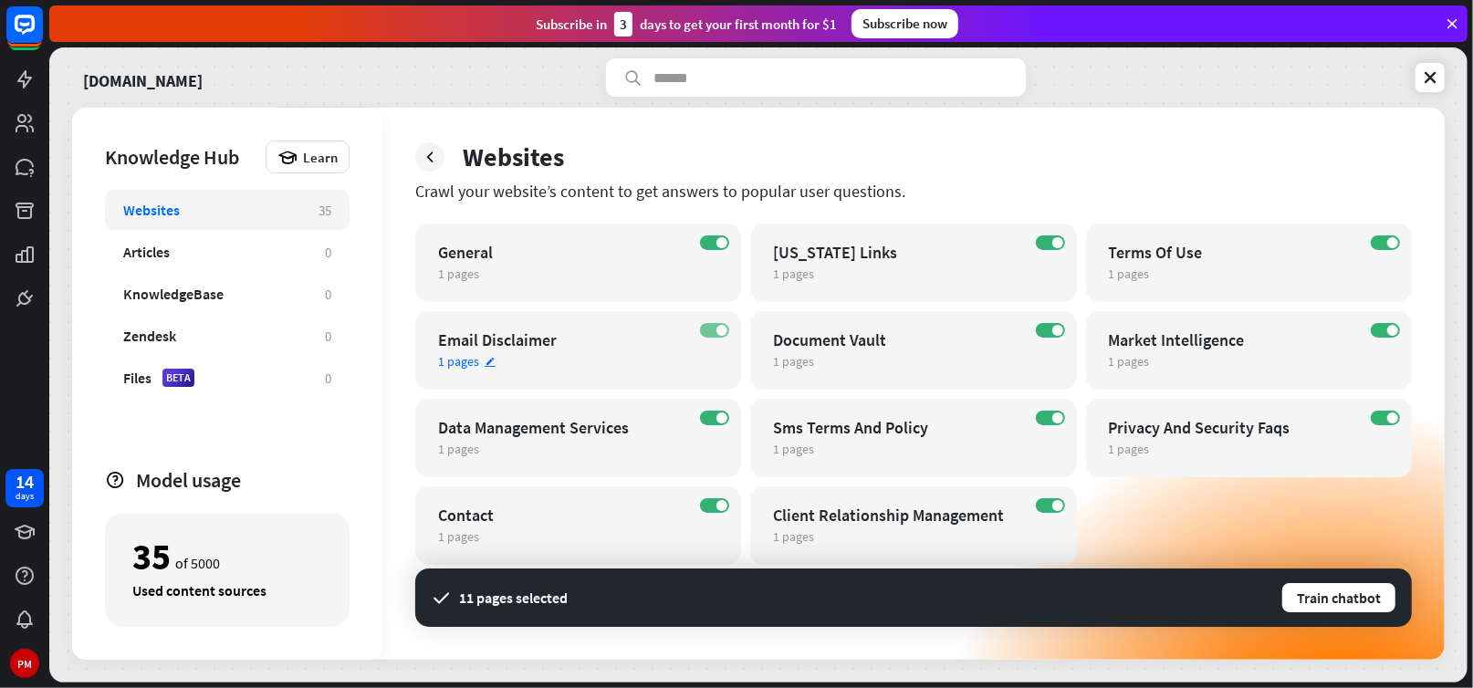
click at [710, 327] on label "ON" at bounding box center [714, 330] width 29 height 15
click at [708, 505] on label "ON" at bounding box center [714, 505] width 29 height 15
drag, startPoint x: 1383, startPoint y: 419, endPoint x: 1383, endPoint y: 459, distance: 40.2
click at [1383, 459] on div "ON Privacy And Security Faqs 1 pages edit" at bounding box center [1249, 438] width 326 height 79
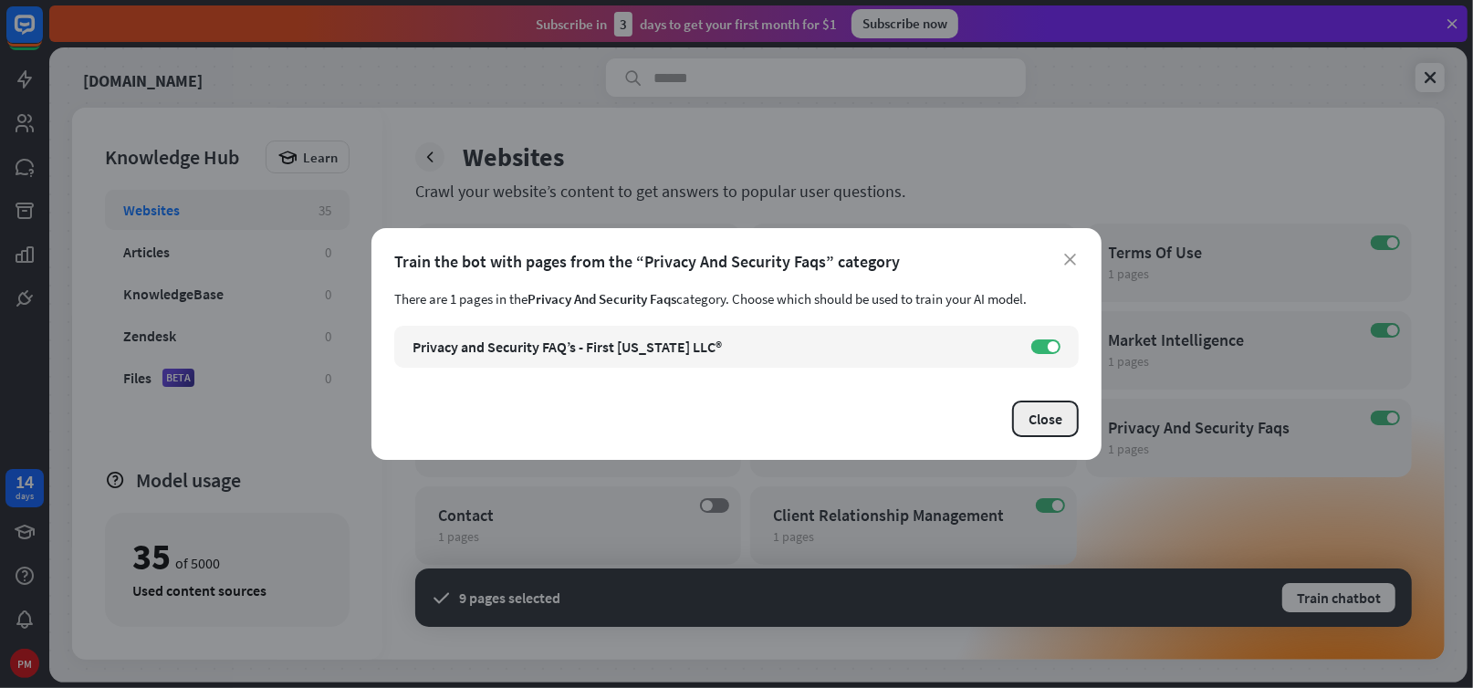
click at [1053, 417] on button "Close" at bounding box center [1045, 419] width 67 height 37
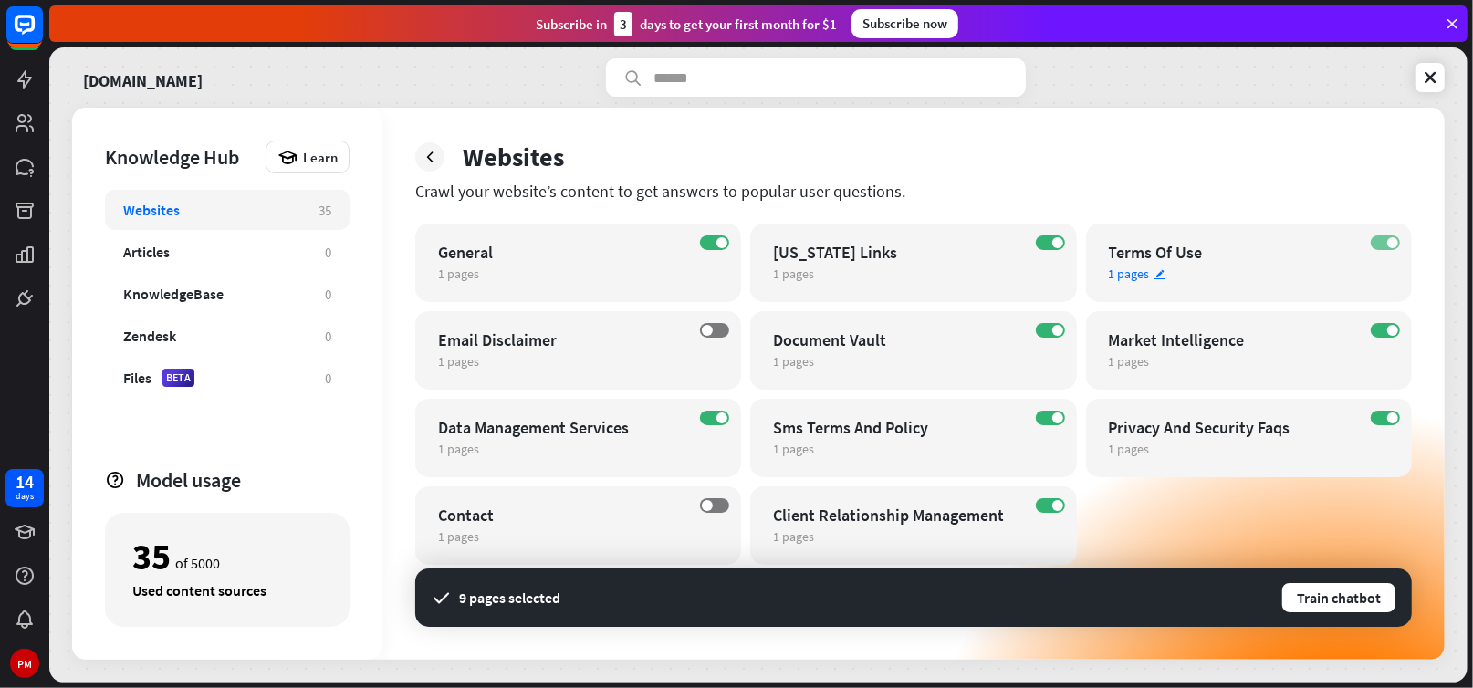
click at [1383, 243] on label "ON" at bounding box center [1385, 243] width 29 height 15
click at [1038, 240] on label "ON" at bounding box center [1050, 243] width 29 height 15
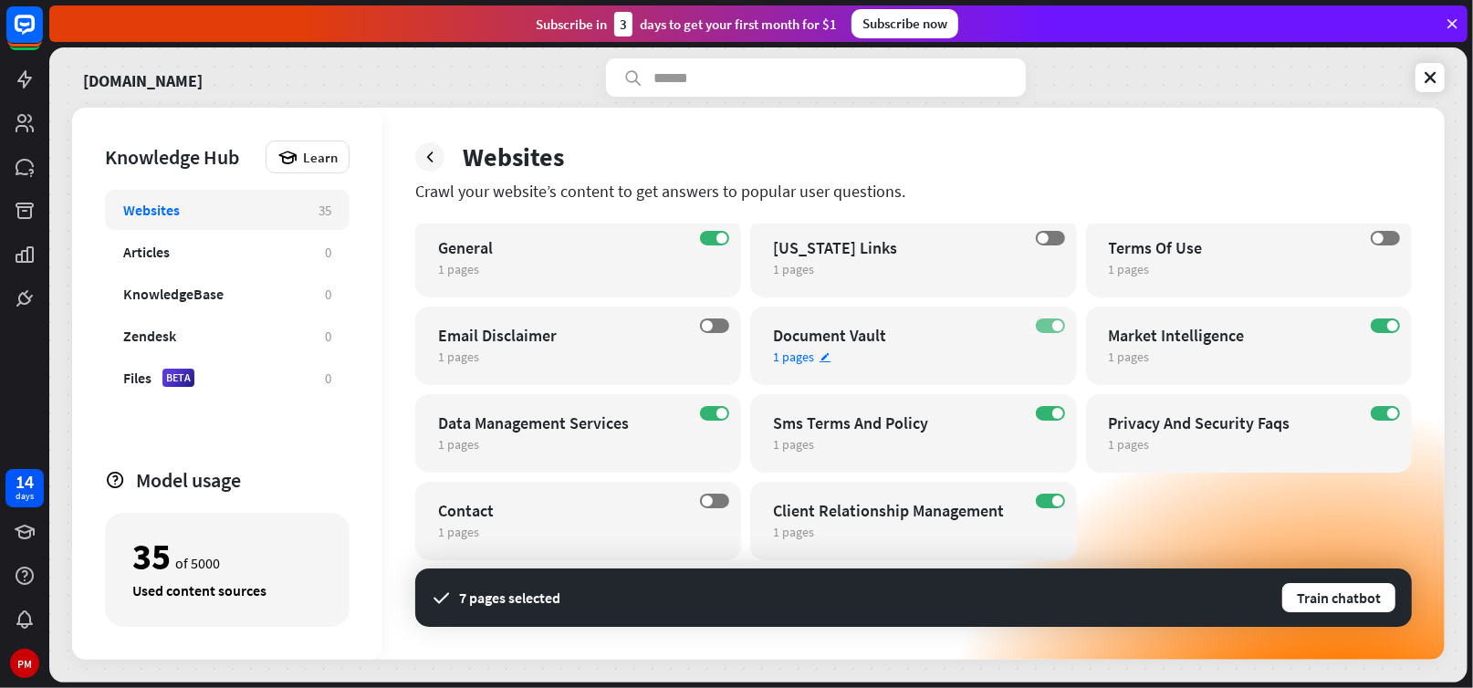
click at [1042, 328] on label "ON" at bounding box center [1050, 326] width 29 height 15
click at [1343, 600] on button "Train chatbot" at bounding box center [1339, 597] width 117 height 33
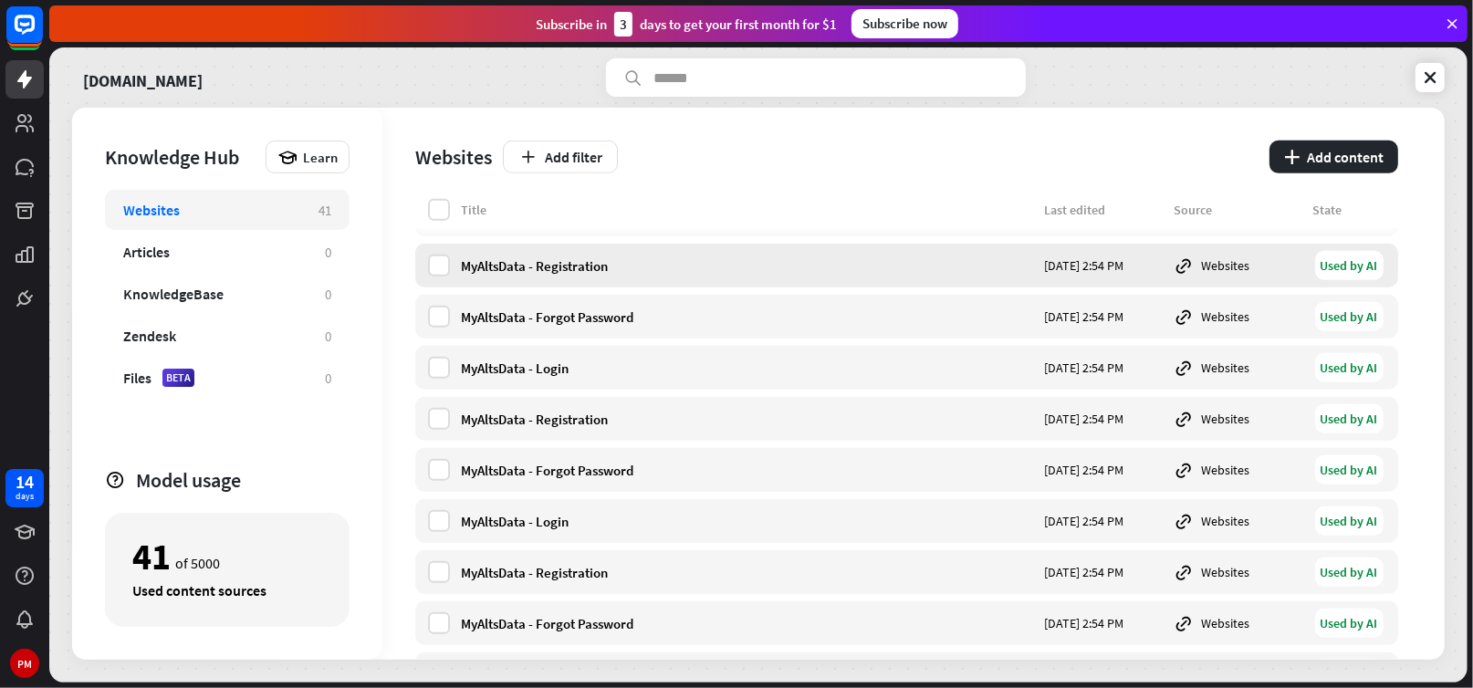
scroll to position [821, 0]
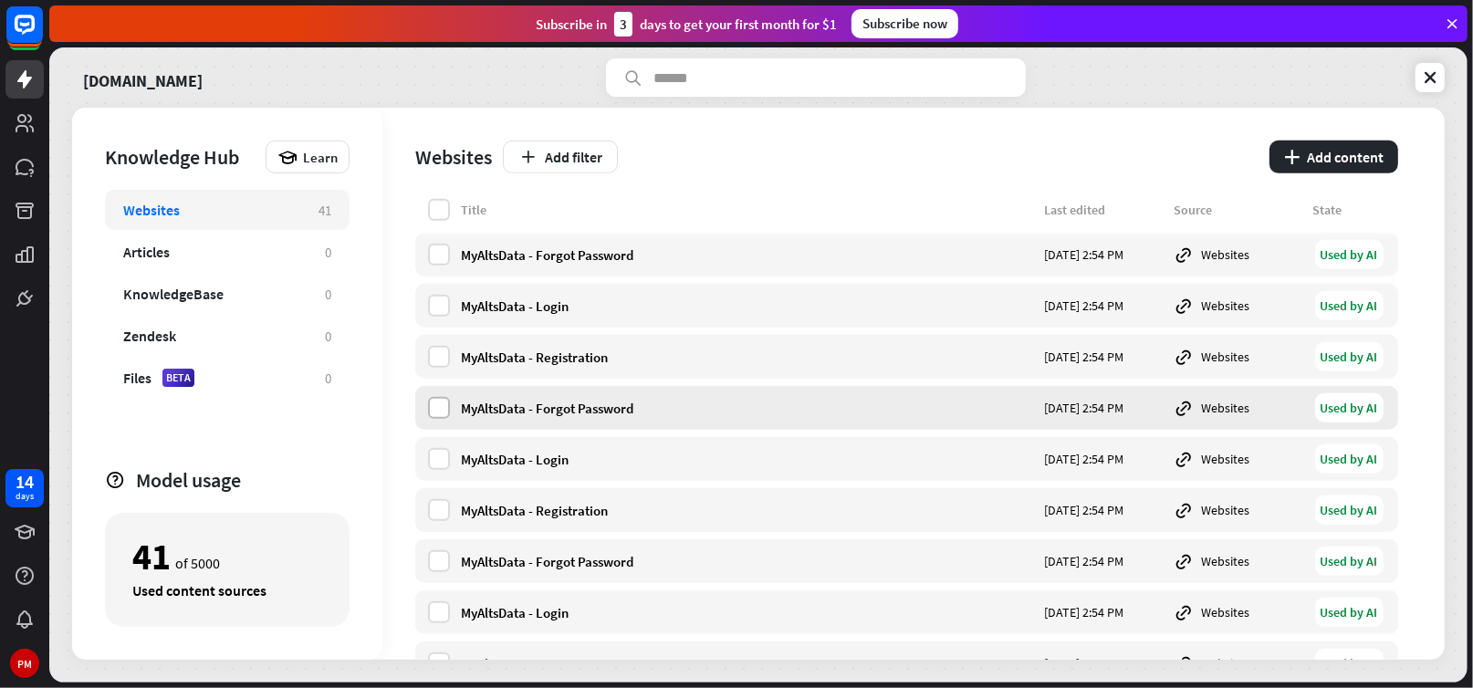
click at [441, 409] on label at bounding box center [439, 408] width 22 height 22
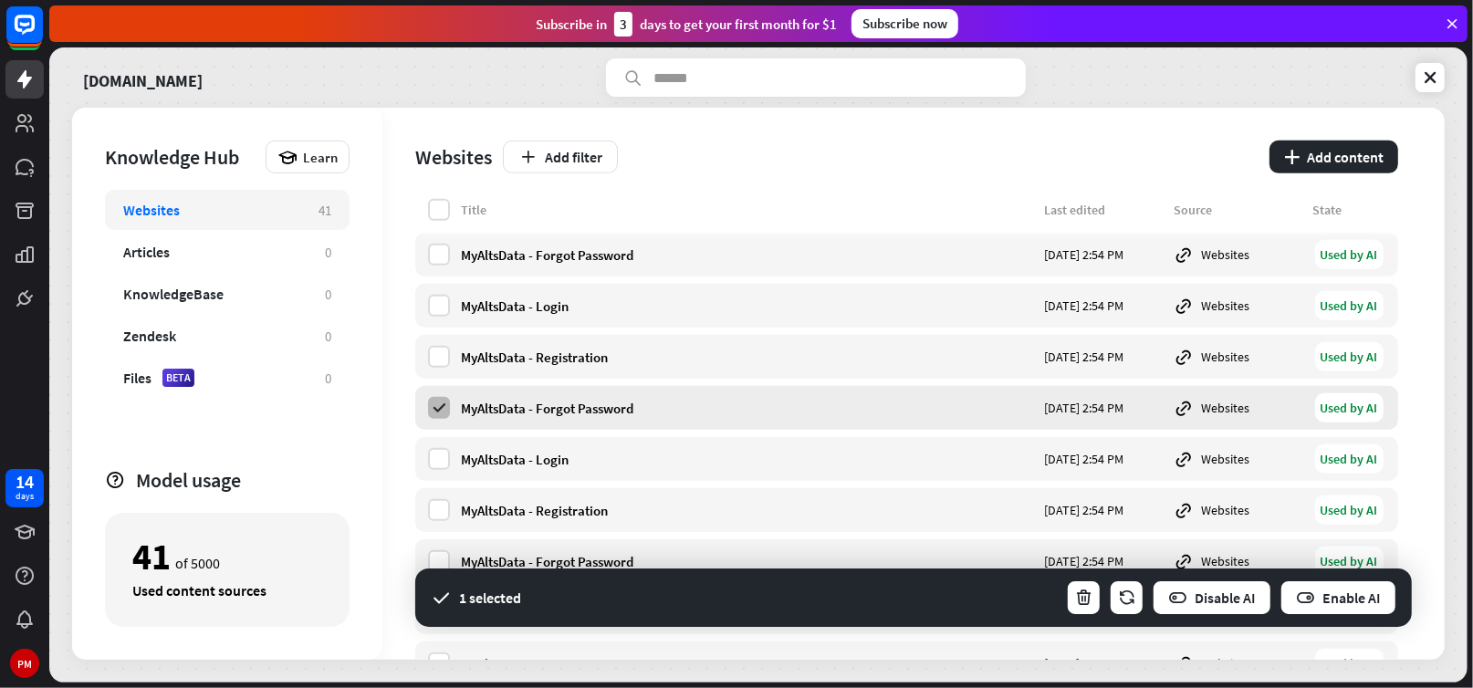
click at [440, 408] on icon at bounding box center [439, 408] width 16 height 16
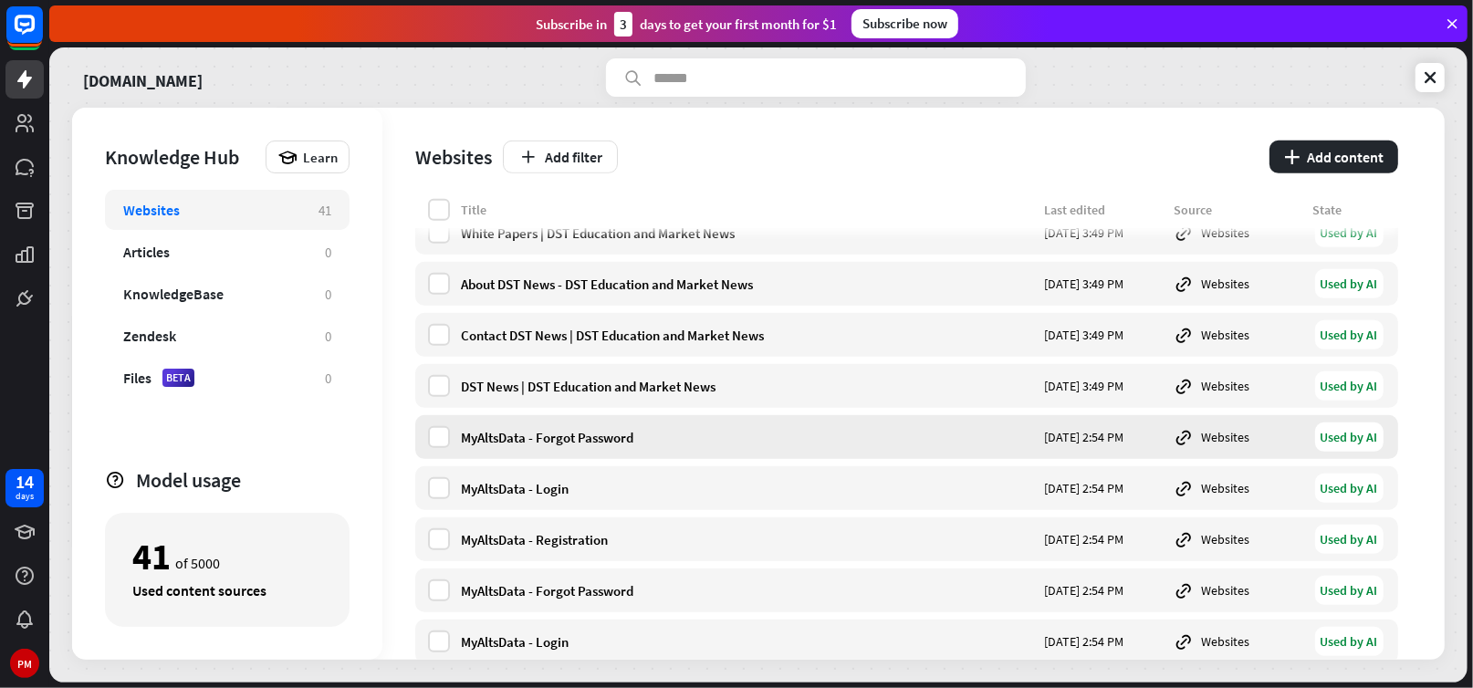
scroll to position [548, 0]
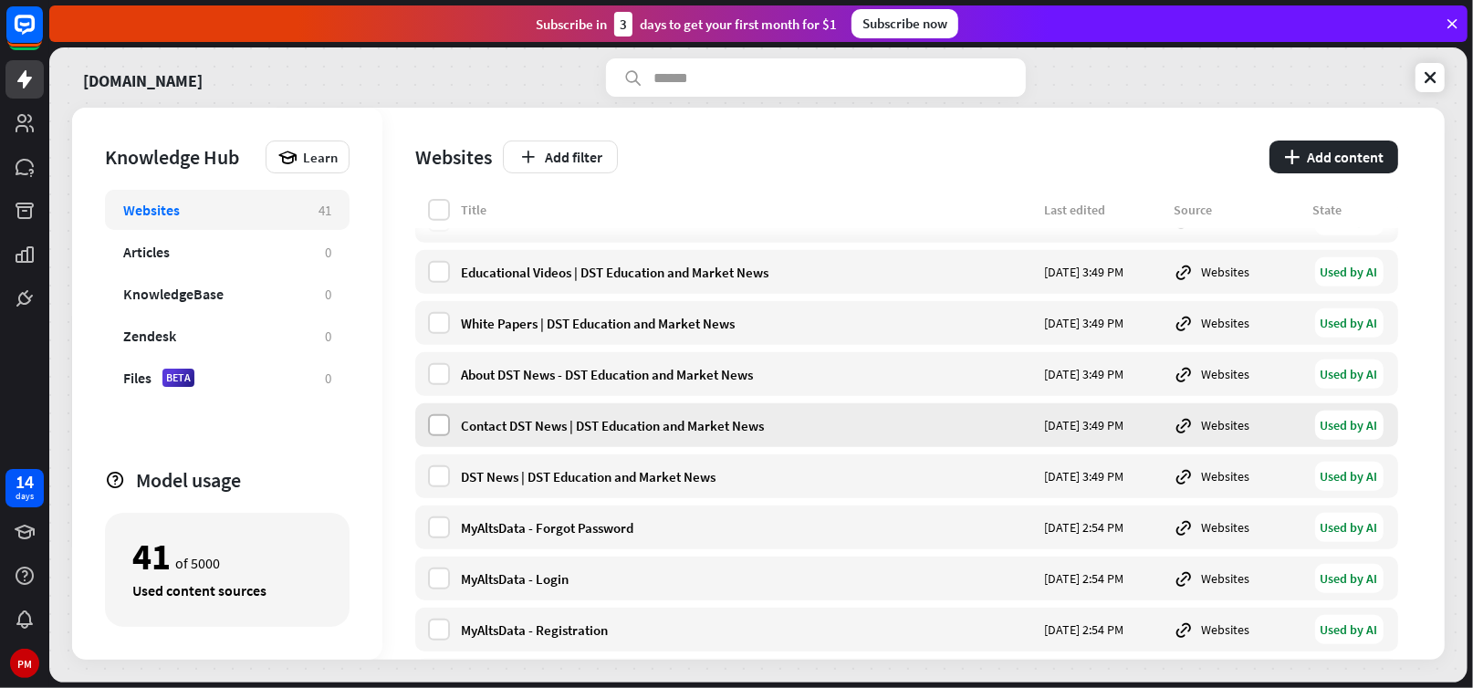
click at [438, 415] on label at bounding box center [439, 425] width 22 height 22
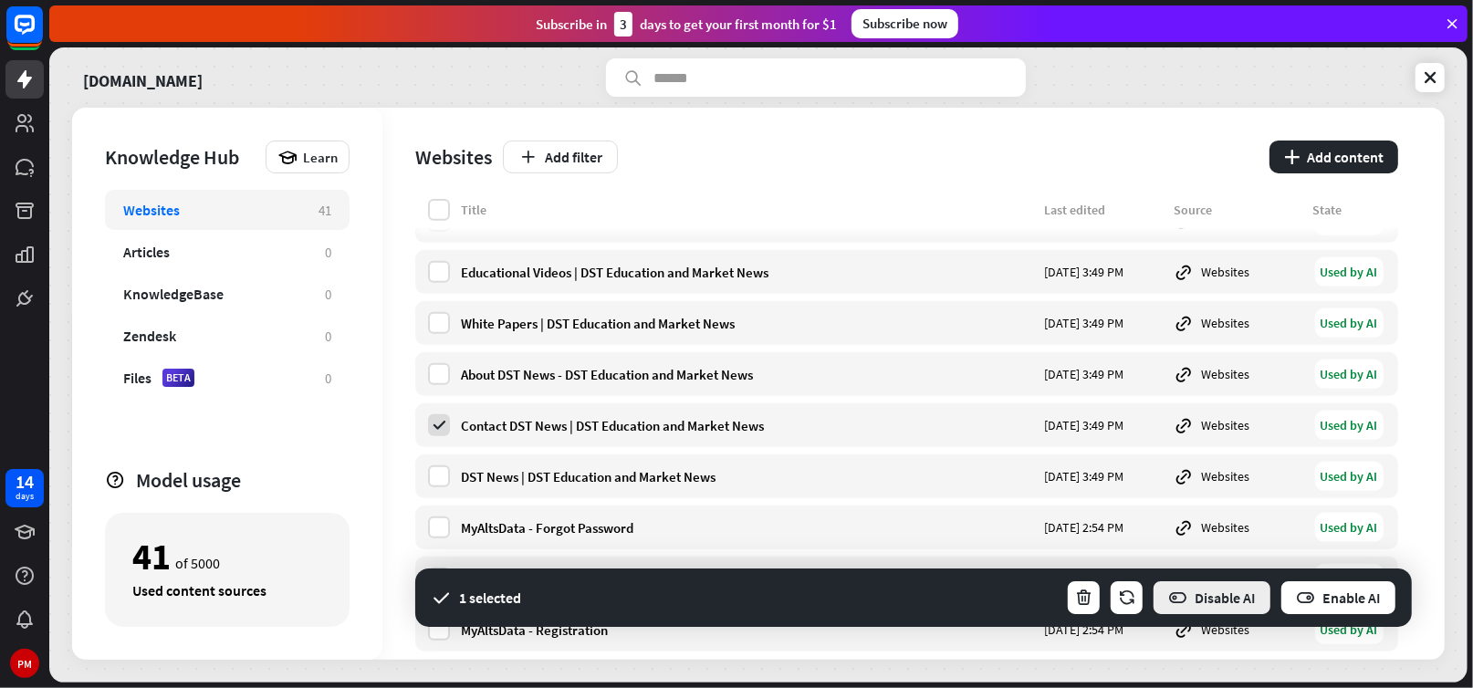
click at [1231, 598] on button "Disable AI" at bounding box center [1212, 598] width 120 height 37
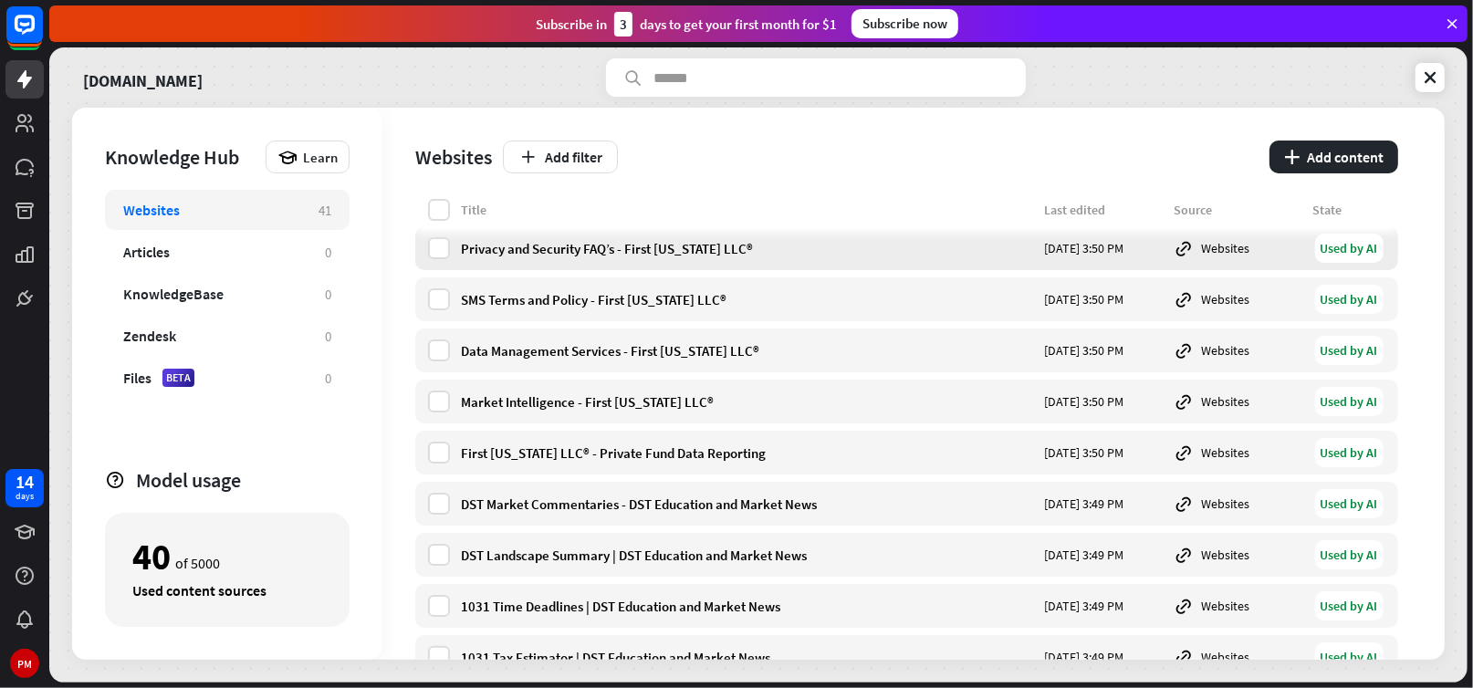
scroll to position [0, 0]
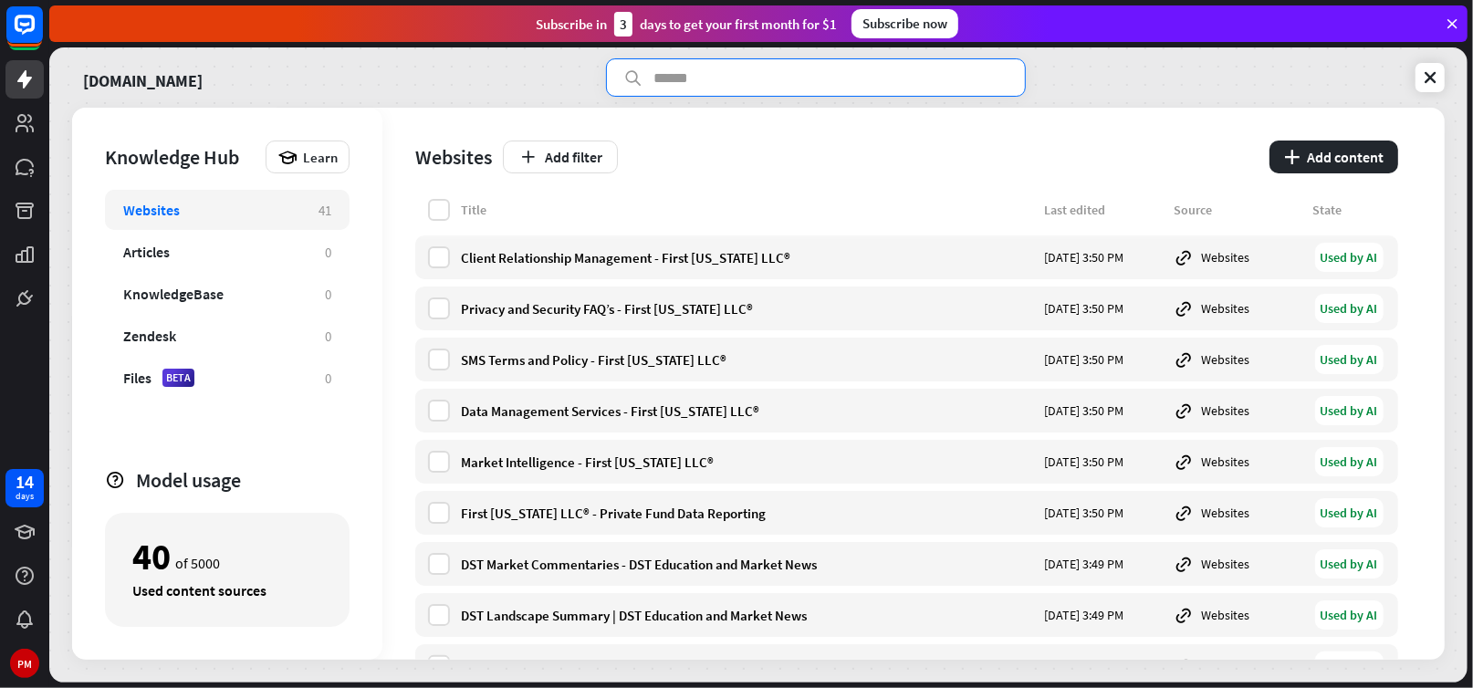
click at [688, 82] on input "text" at bounding box center [816, 77] width 420 height 38
click at [652, 82] on input "text" at bounding box center [816, 77] width 420 height 38
click at [677, 79] on input "text" at bounding box center [816, 77] width 420 height 38
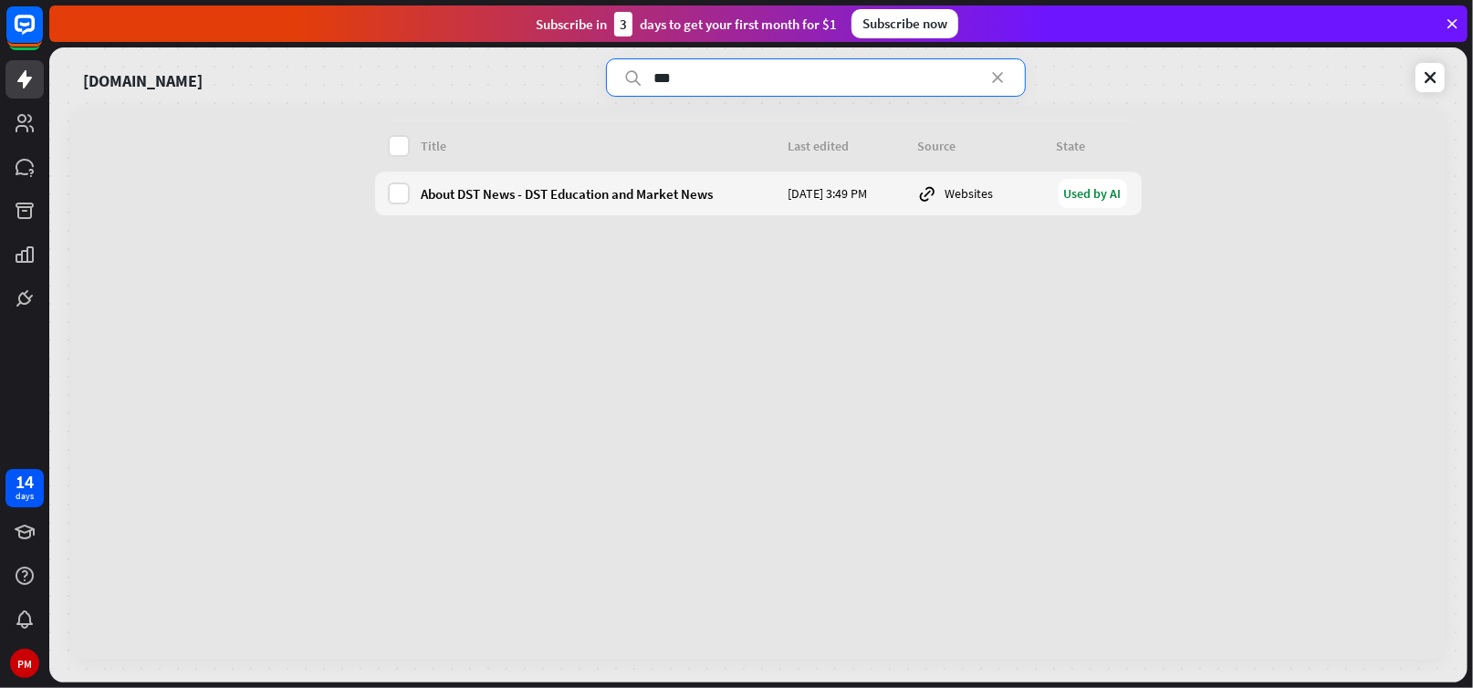
type input "***"
click at [998, 77] on icon at bounding box center [999, 77] width 18 height 18
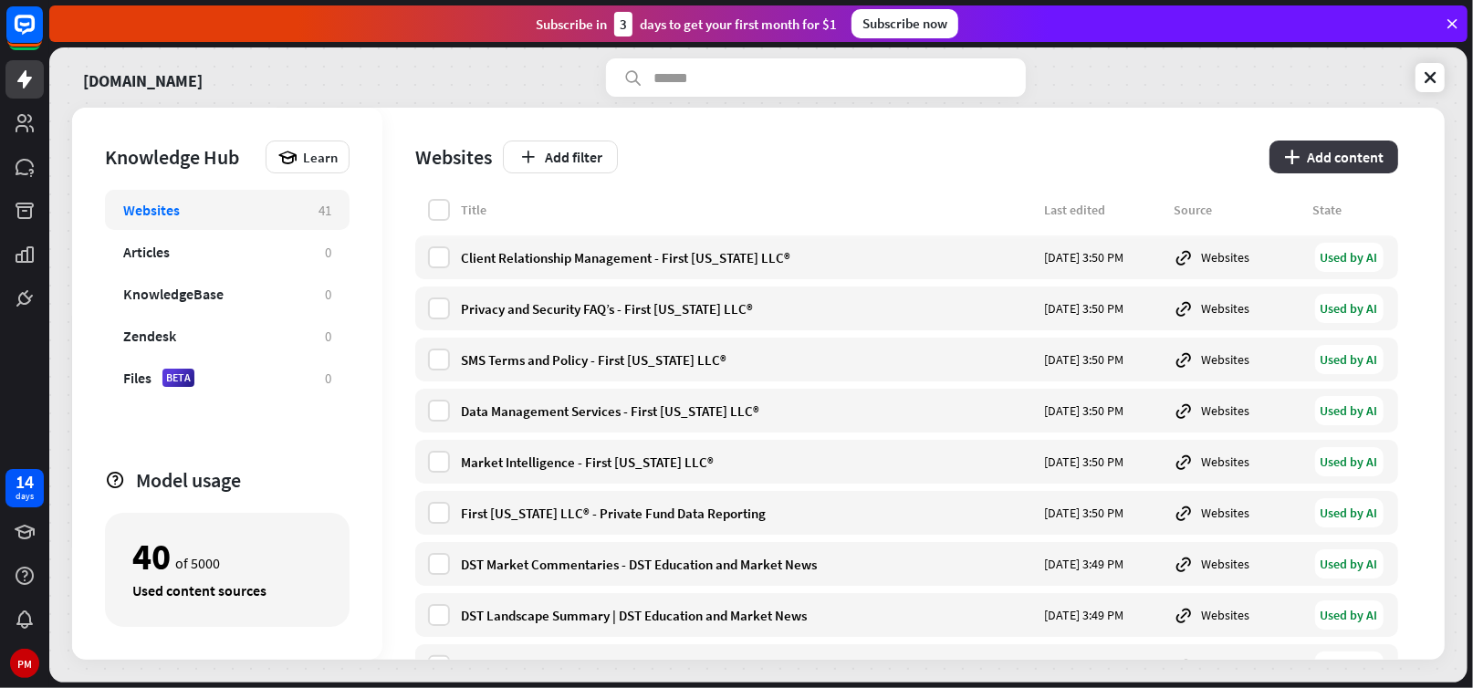
click at [1327, 162] on button "plus Add content" at bounding box center [1334, 157] width 129 height 33
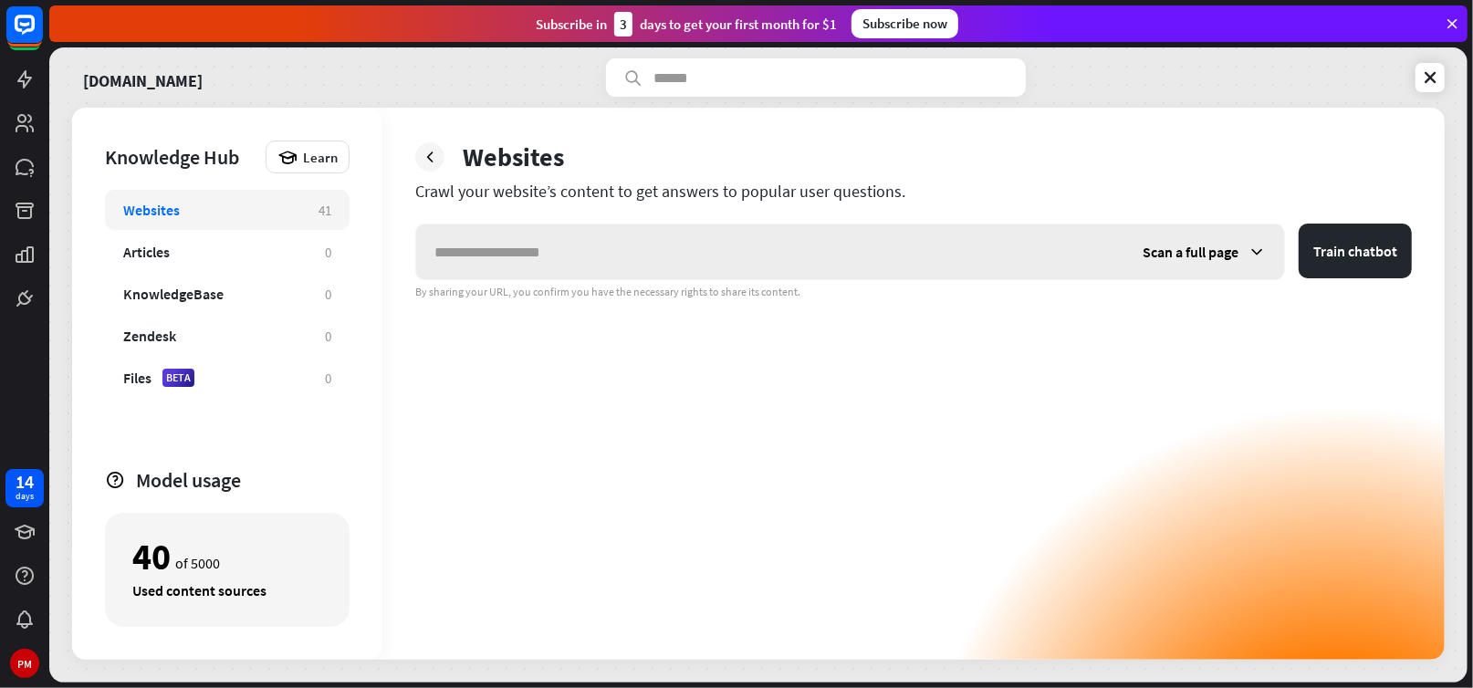
click at [485, 248] on input "text" at bounding box center [770, 252] width 708 height 55
type input "*"
click at [431, 156] on icon at bounding box center [430, 157] width 18 height 18
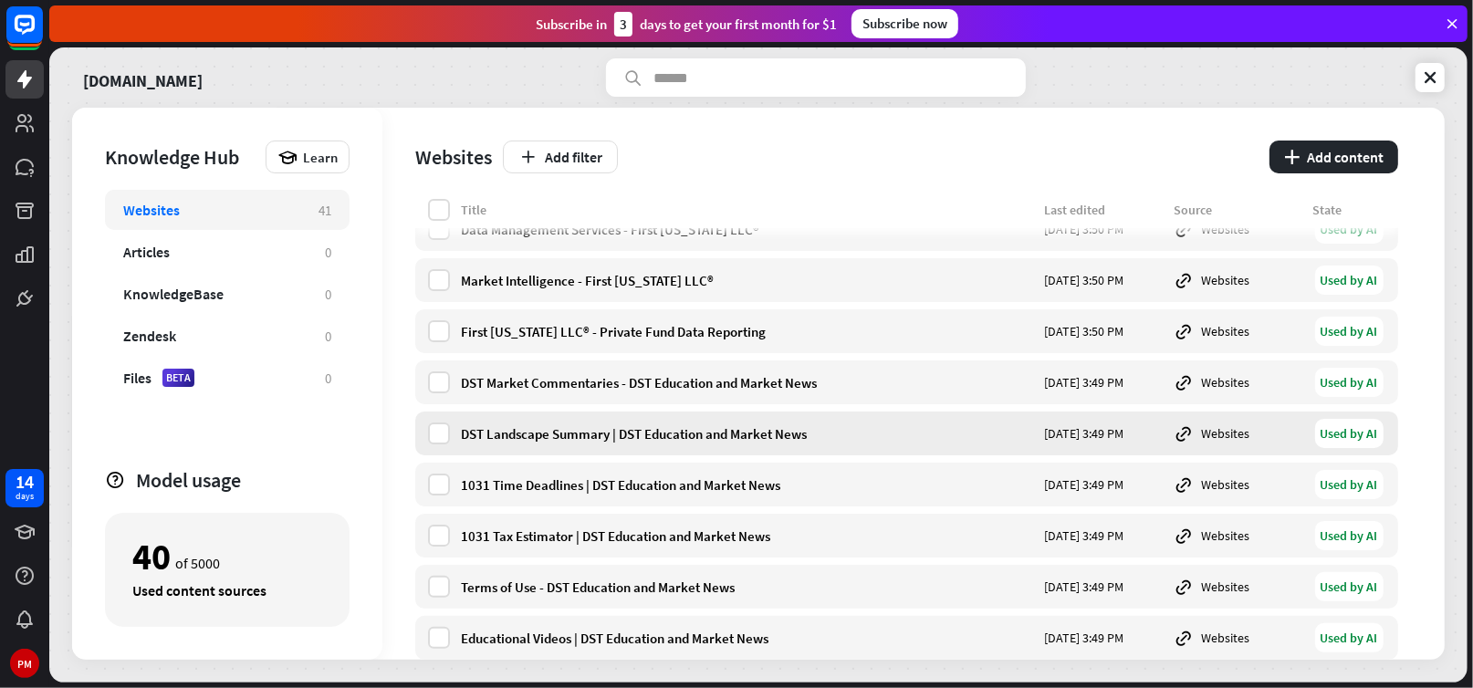
scroll to position [274, 0]
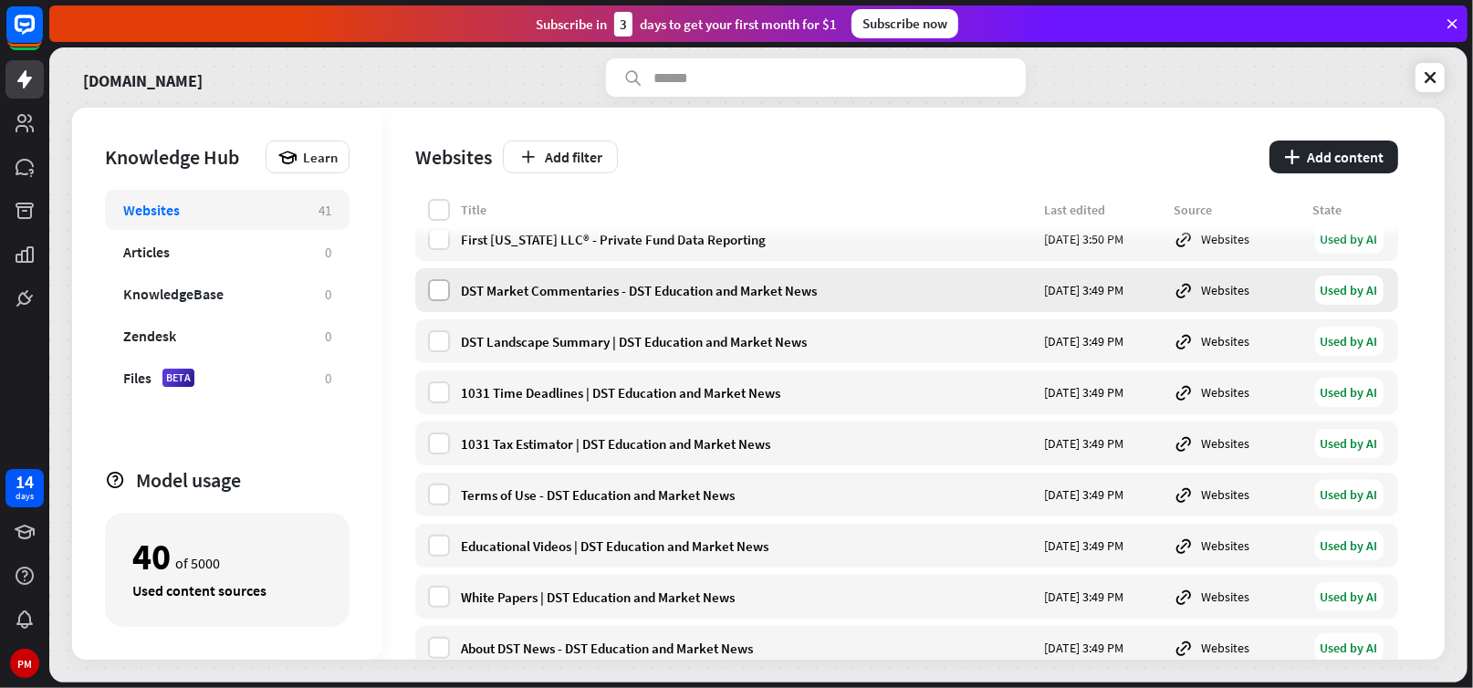
click at [435, 288] on label at bounding box center [439, 290] width 22 height 22
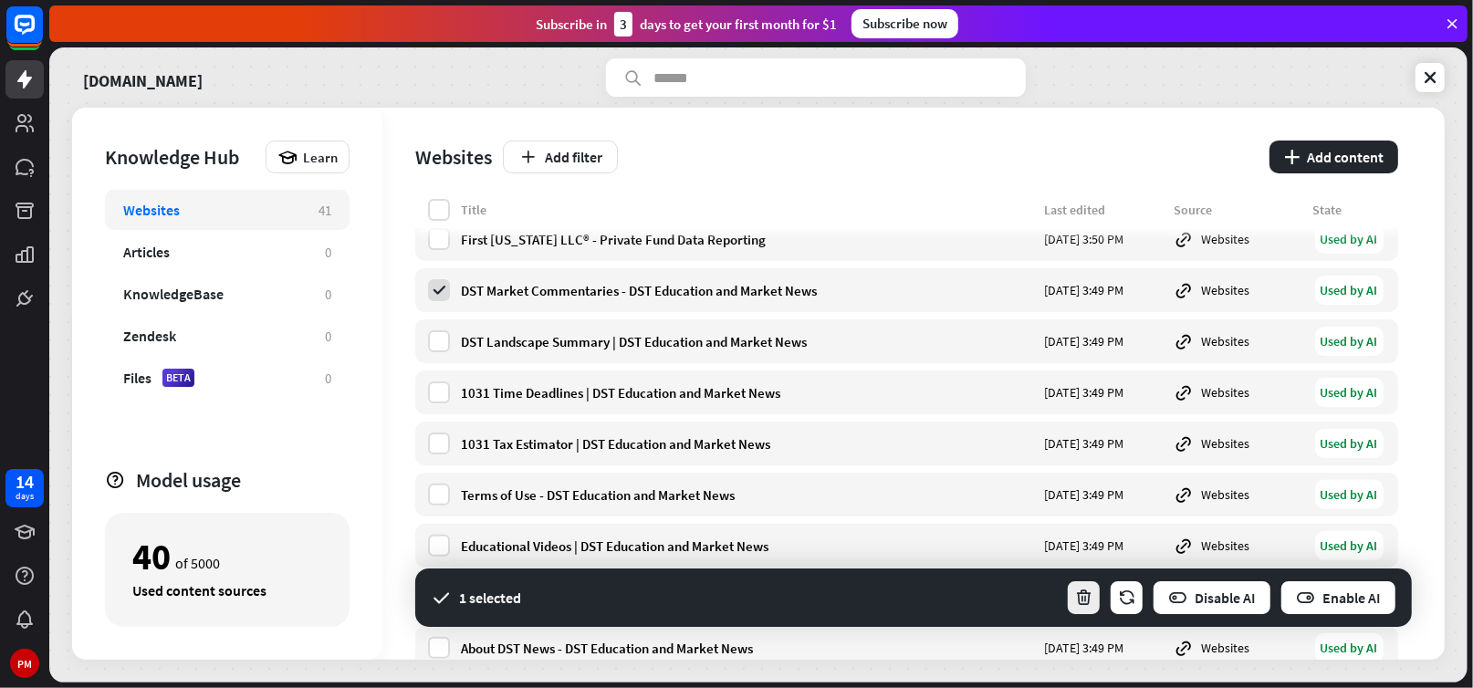
click at [1088, 595] on icon "button" at bounding box center [1083, 598] width 19 height 19
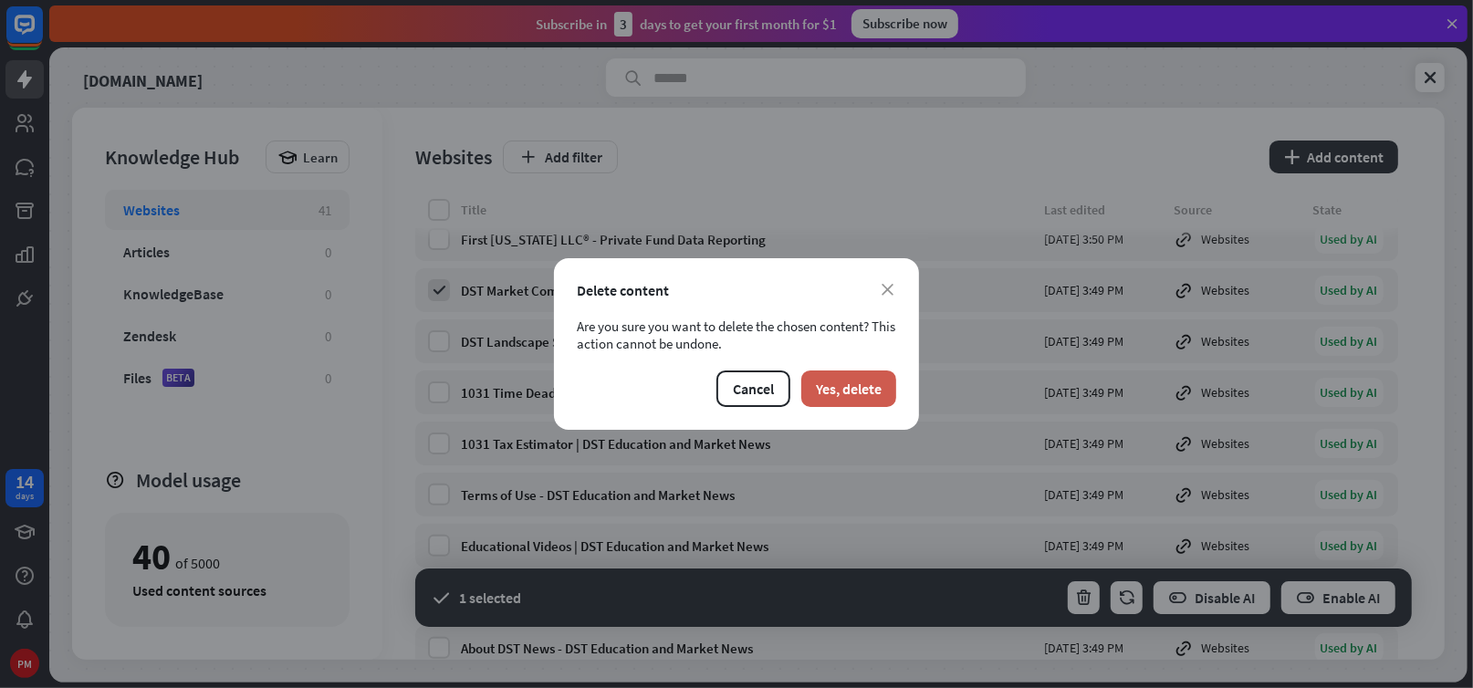
click at [852, 394] on button "Yes, delete" at bounding box center [848, 389] width 95 height 37
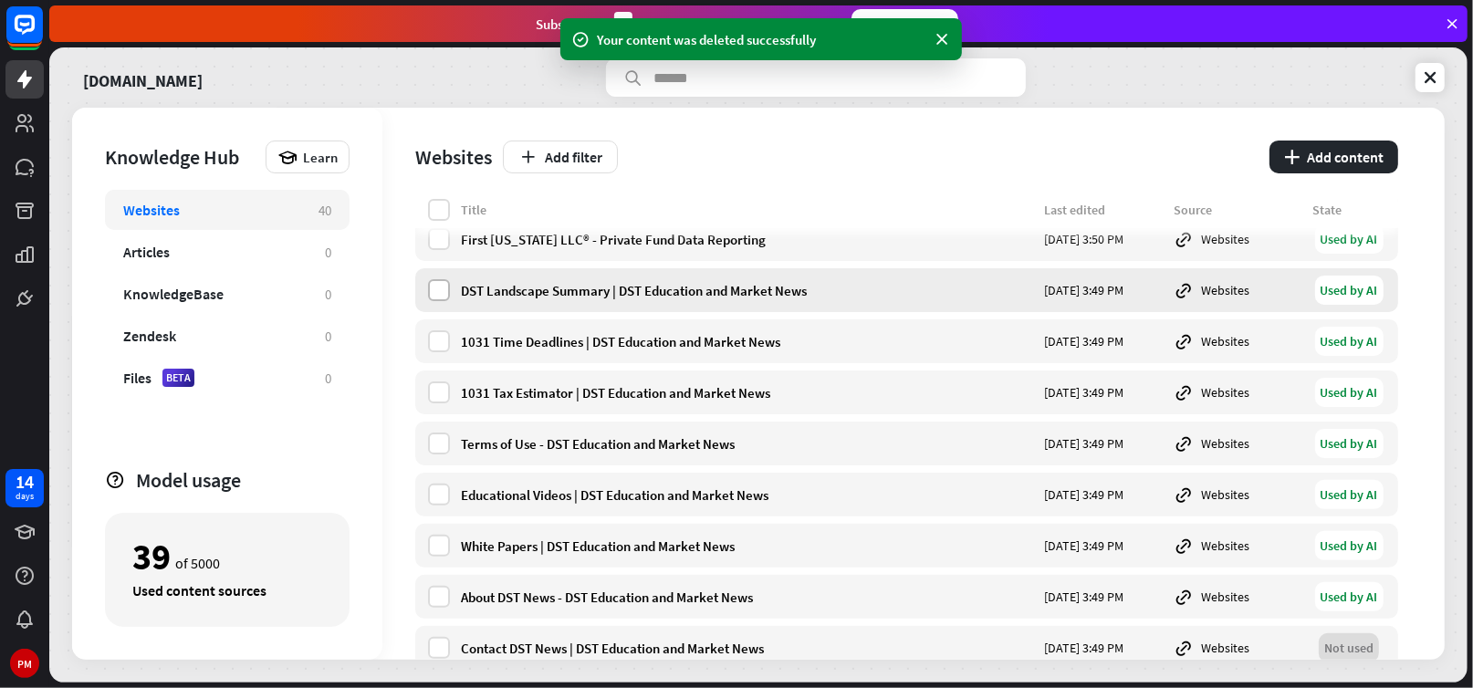
click at [437, 280] on label at bounding box center [439, 290] width 22 height 22
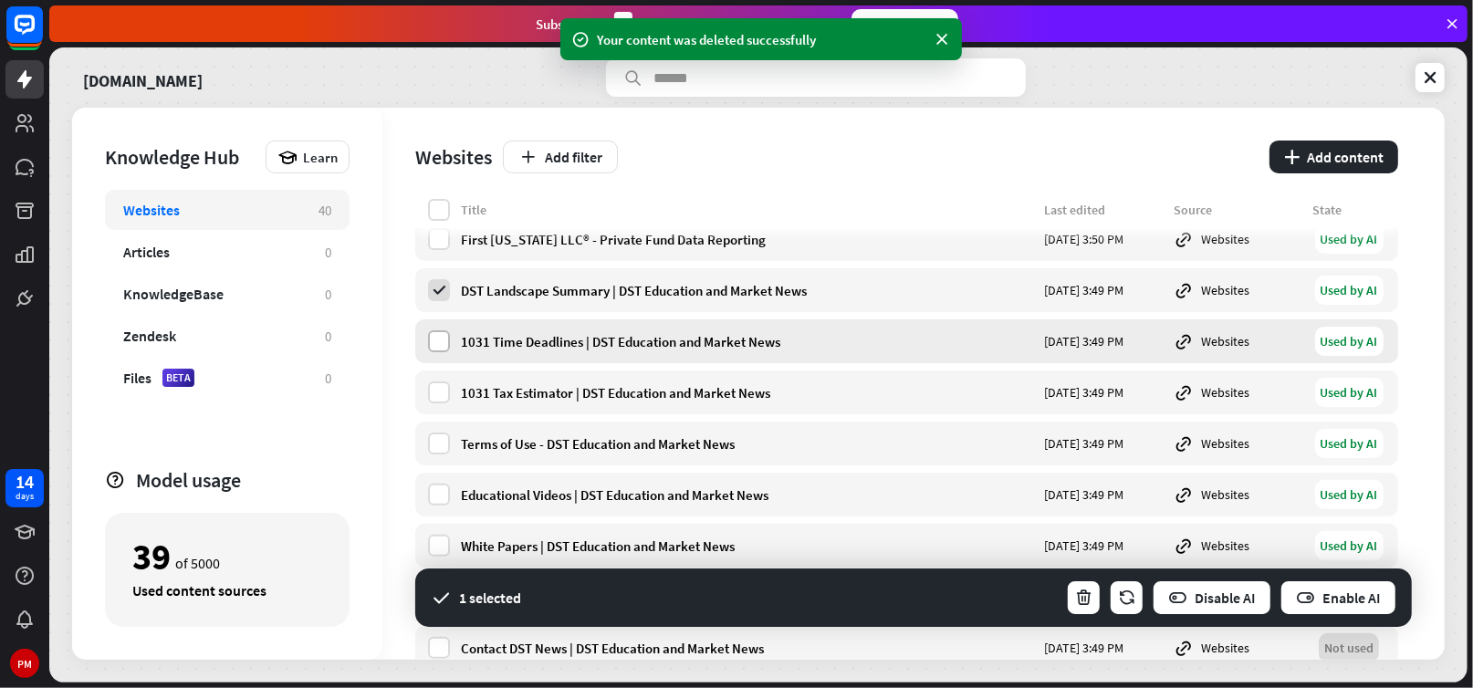
click at [434, 347] on label at bounding box center [439, 341] width 22 height 22
click at [427, 387] on div "1031 Tax Estimator | DST Education and Market News [DATE] 3:49 PM Websites Used…" at bounding box center [906, 393] width 983 height 44
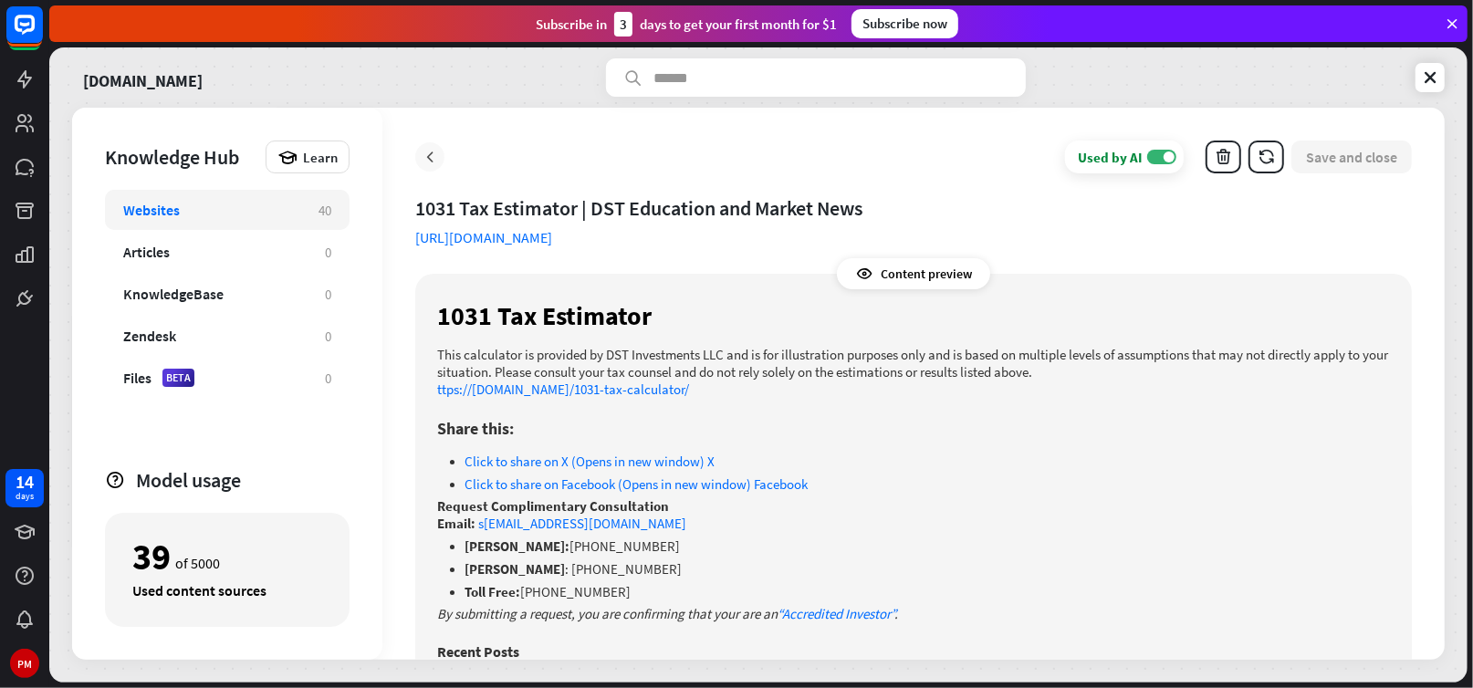
click at [426, 150] on icon at bounding box center [430, 157] width 18 height 18
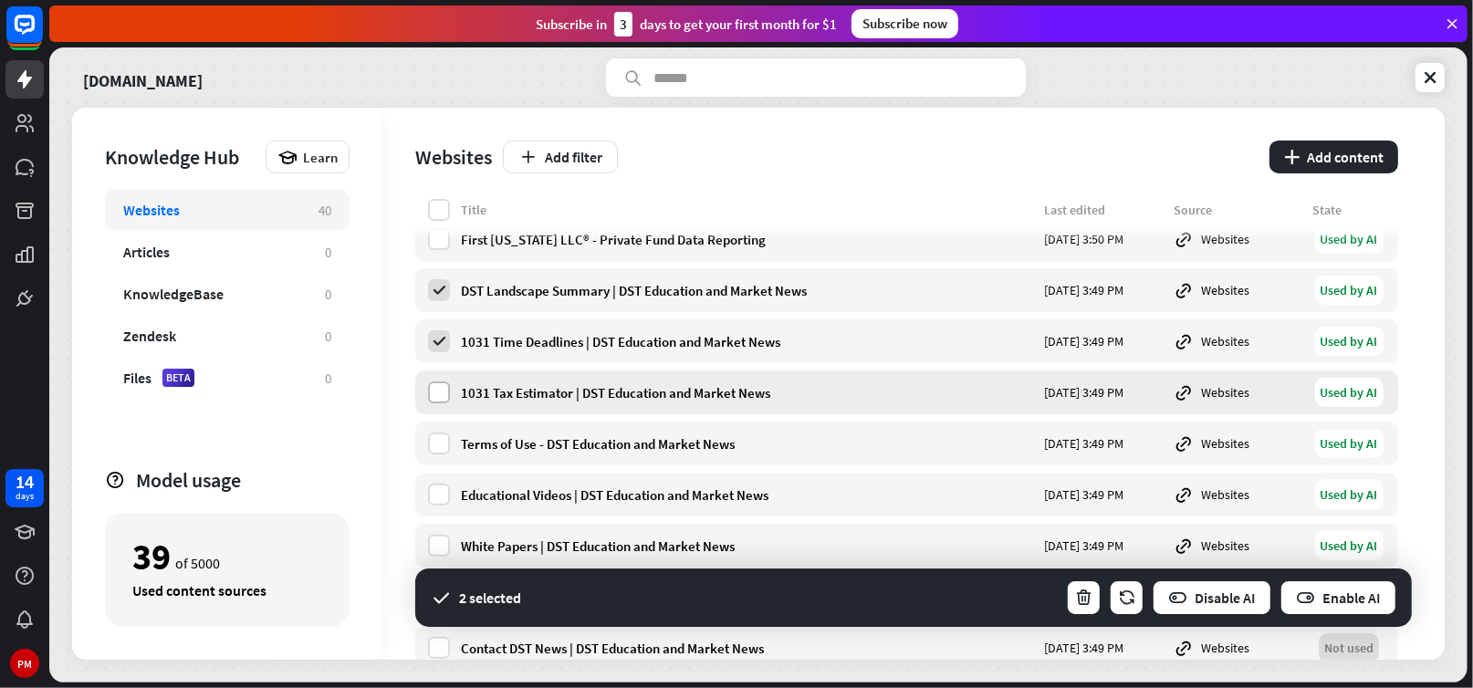
click at [439, 387] on label at bounding box center [439, 393] width 22 height 22
click at [435, 442] on label at bounding box center [439, 444] width 22 height 22
click at [434, 495] on label at bounding box center [439, 495] width 22 height 22
click at [431, 548] on label at bounding box center [439, 546] width 22 height 22
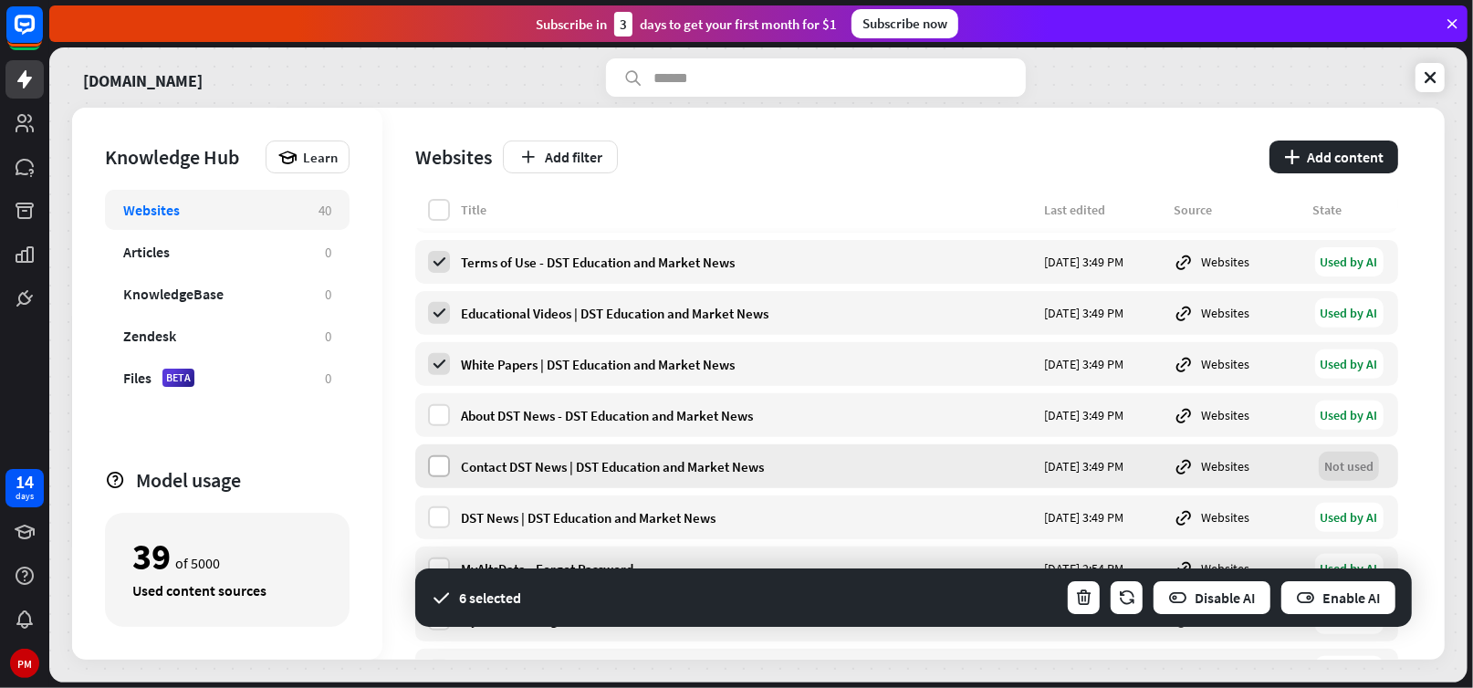
click at [440, 467] on label at bounding box center [439, 467] width 22 height 22
click at [436, 420] on label at bounding box center [439, 415] width 22 height 22
drag, startPoint x: 435, startPoint y: 509, endPoint x: 439, endPoint y: 518, distance: 9.4
click at [437, 514] on label at bounding box center [439, 518] width 22 height 22
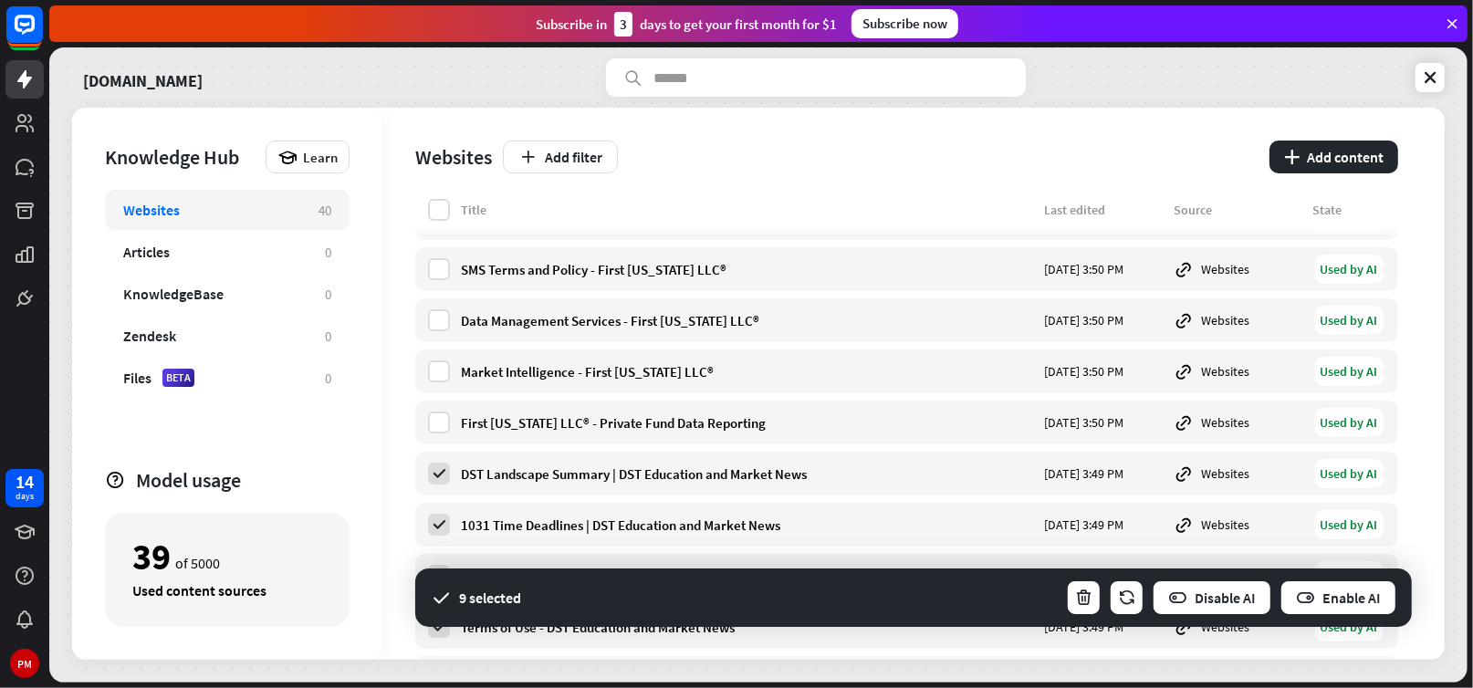
scroll to position [182, 0]
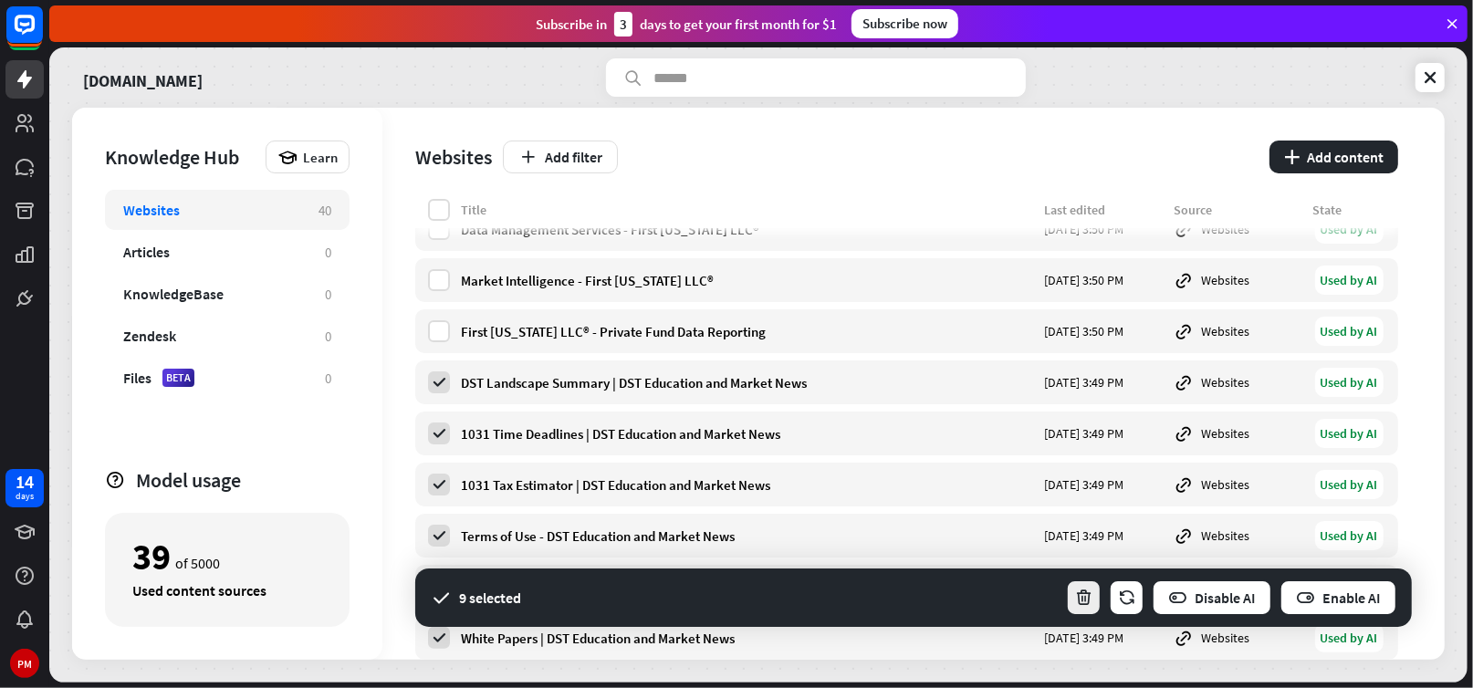
click at [1094, 594] on button "button" at bounding box center [1084, 598] width 36 height 37
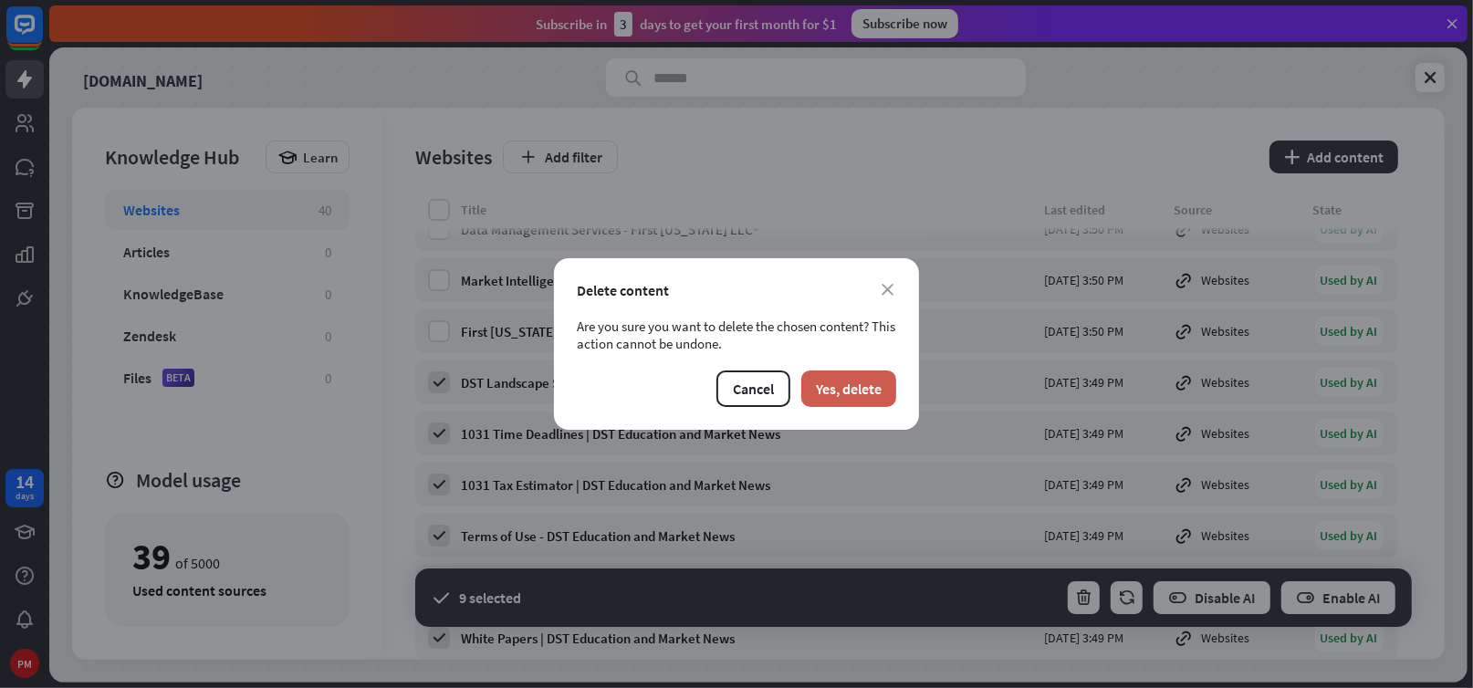
click at [835, 393] on button "Yes, delete" at bounding box center [848, 389] width 95 height 37
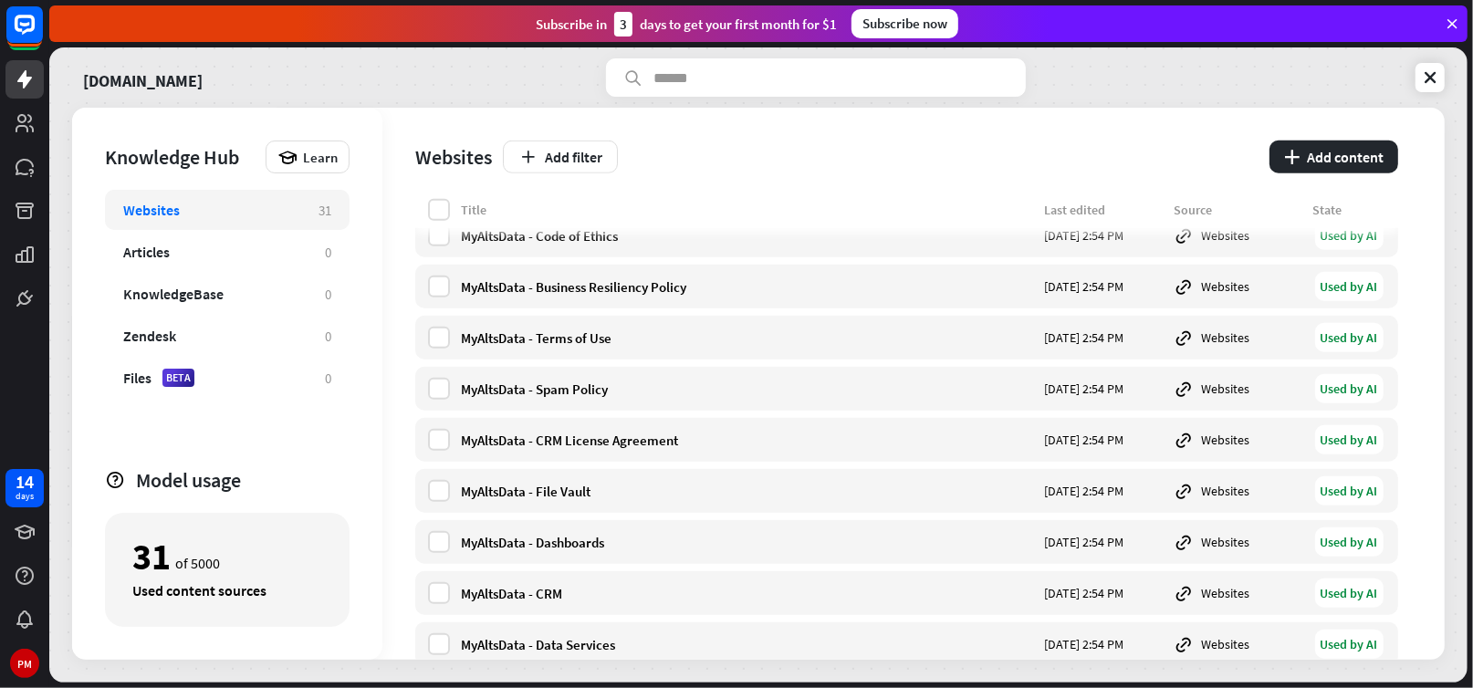
scroll to position [1192, 0]
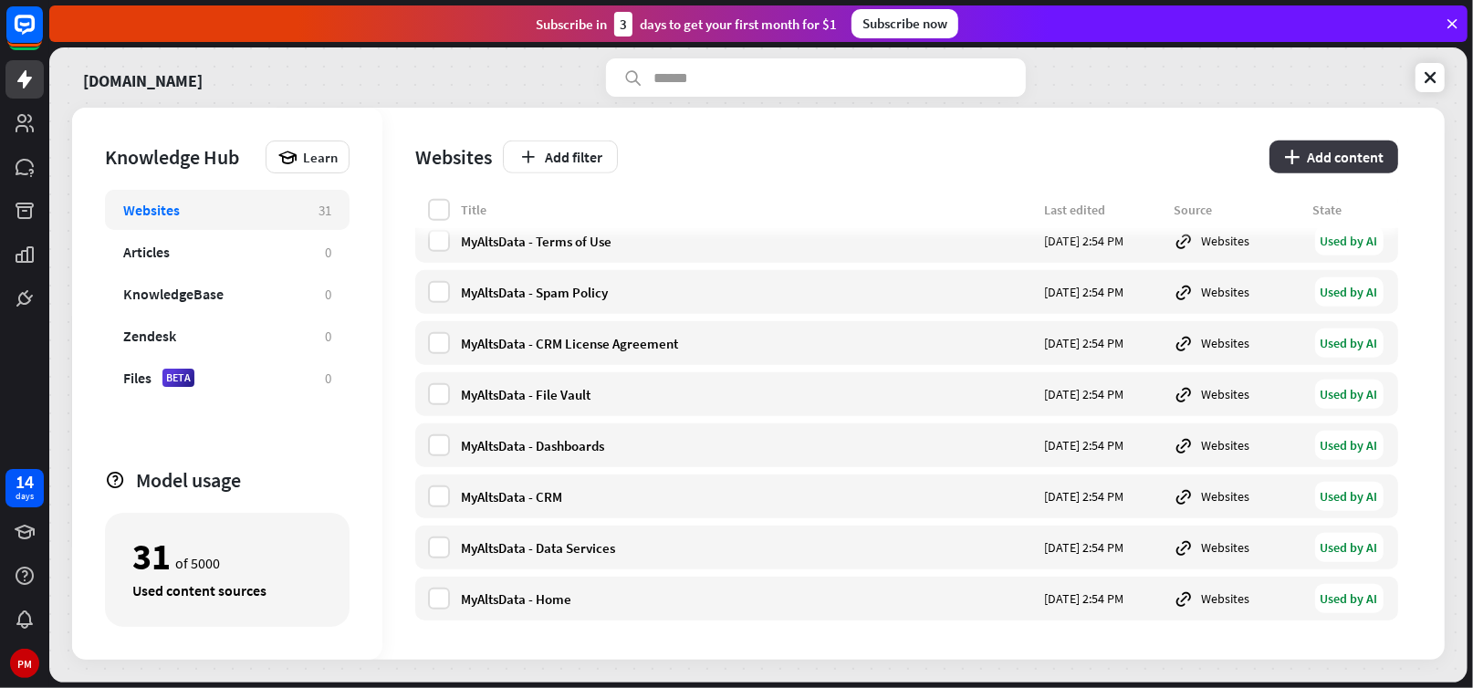
click at [1321, 156] on button "plus Add content" at bounding box center [1334, 157] width 129 height 33
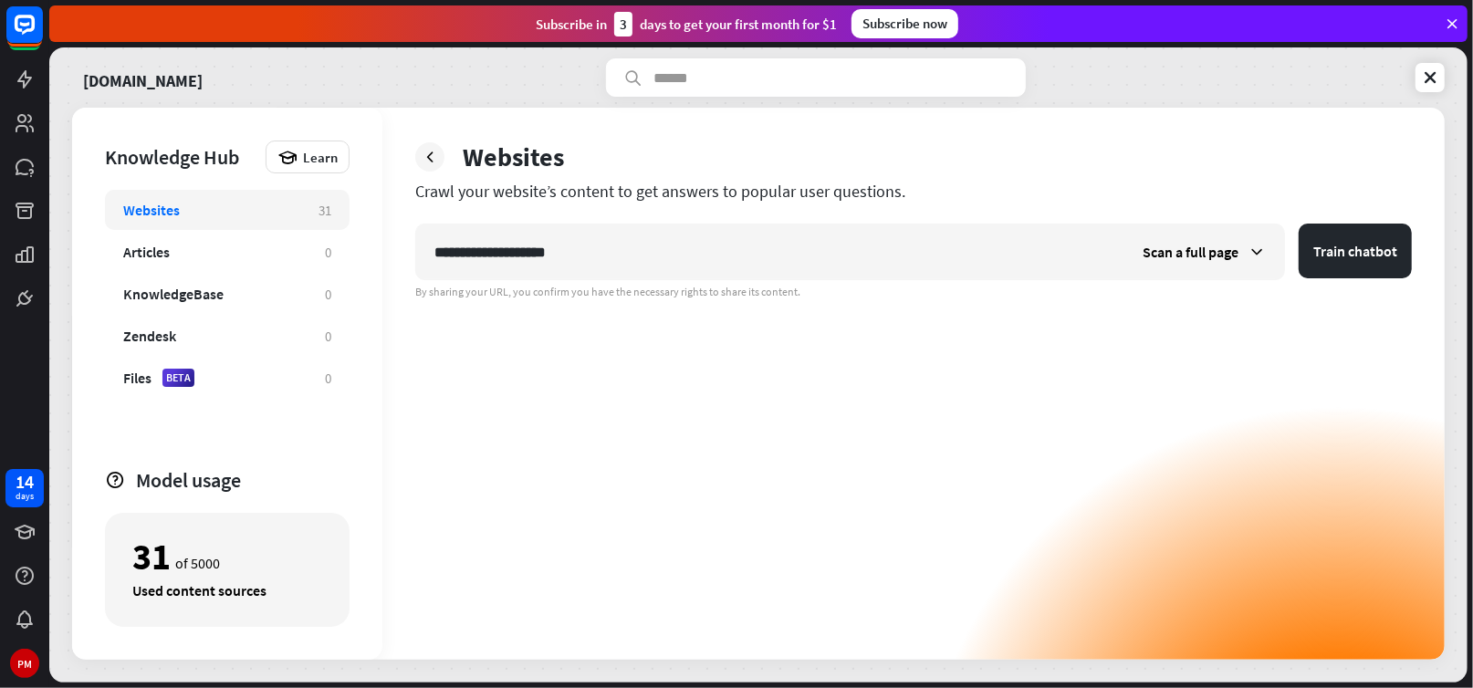
type input "**********"
click at [864, 307] on div "**********" at bounding box center [913, 442] width 997 height 436
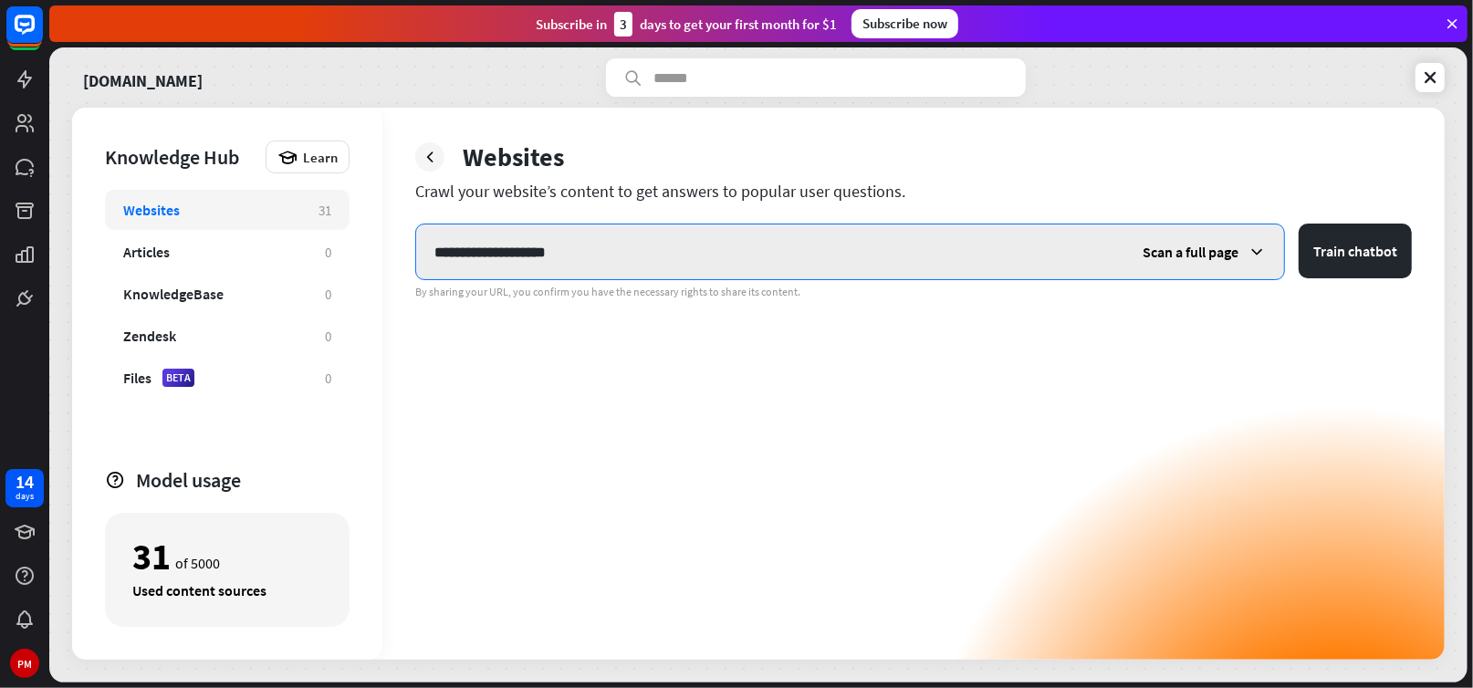
click at [779, 258] on input "**********" at bounding box center [770, 252] width 708 height 55
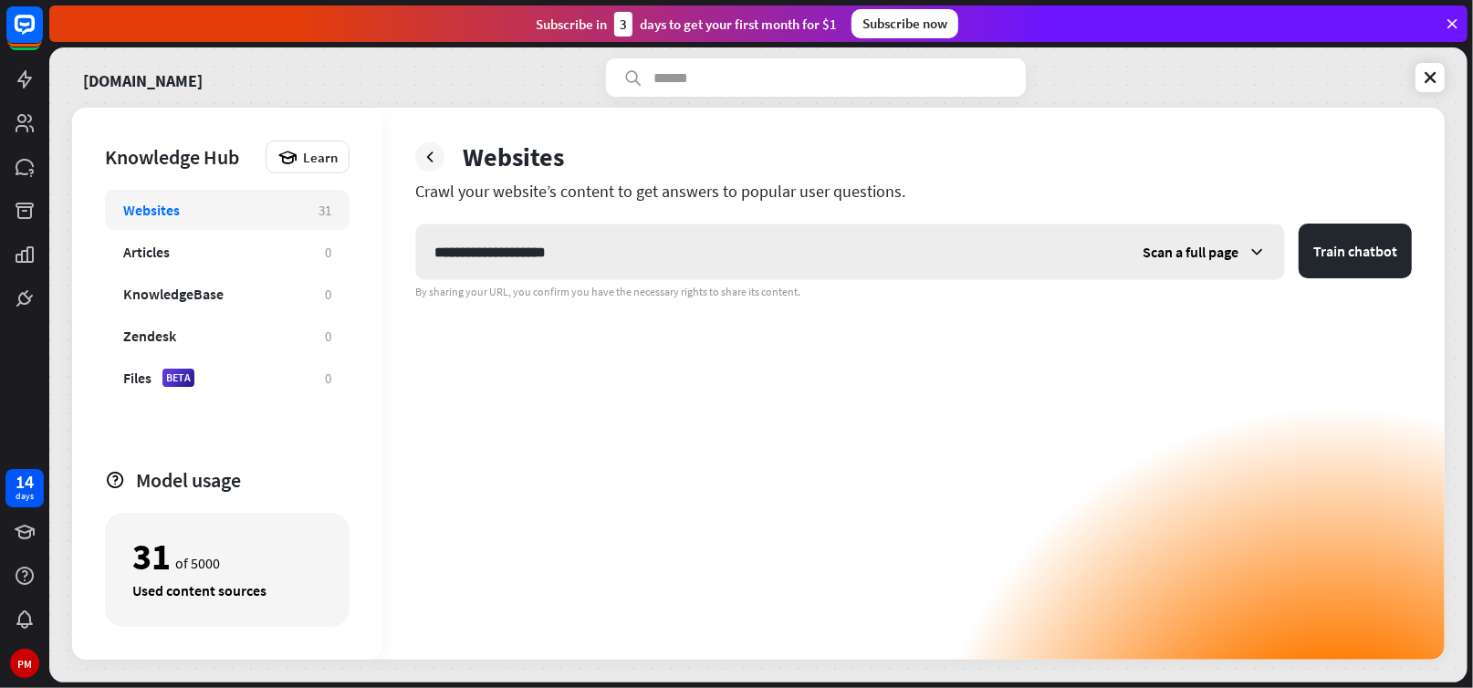
click at [1174, 251] on span "Scan a full page" at bounding box center [1191, 252] width 96 height 18
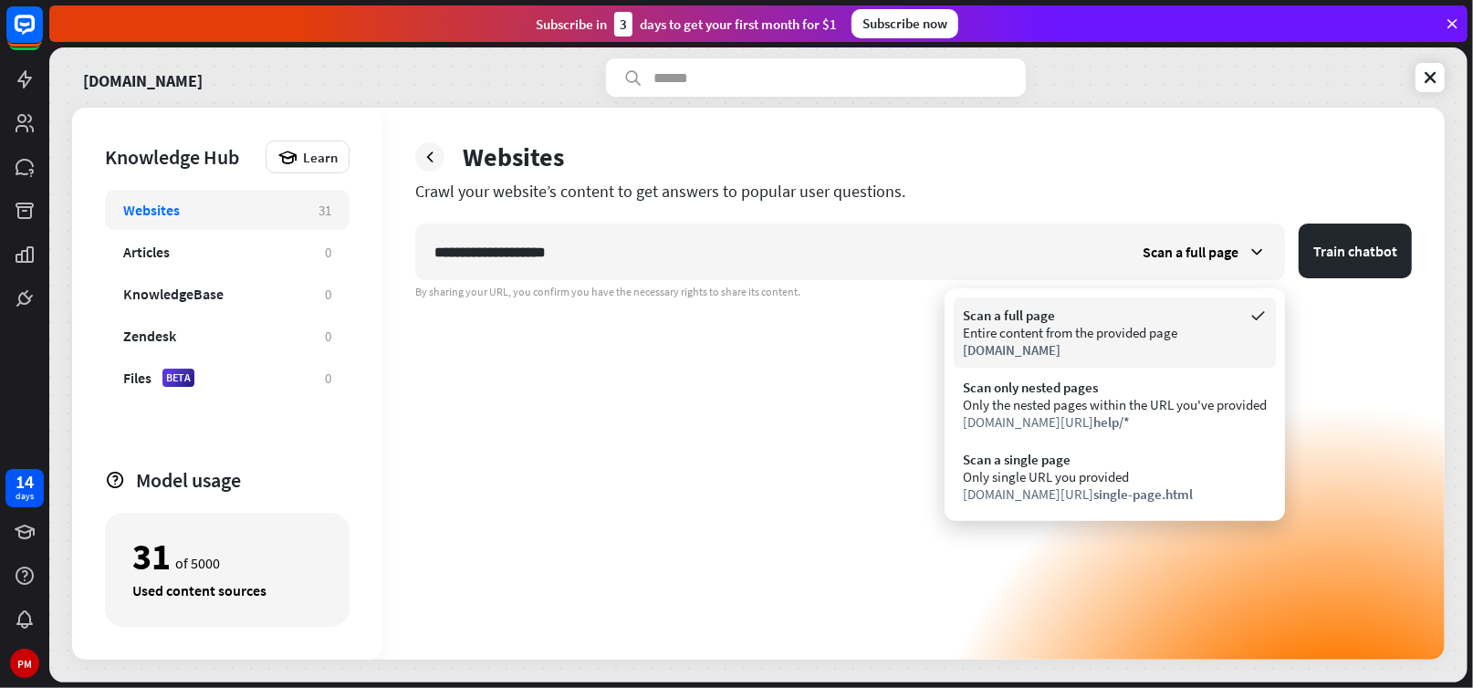
click at [1011, 309] on div "Scan a full page" at bounding box center [1115, 315] width 304 height 17
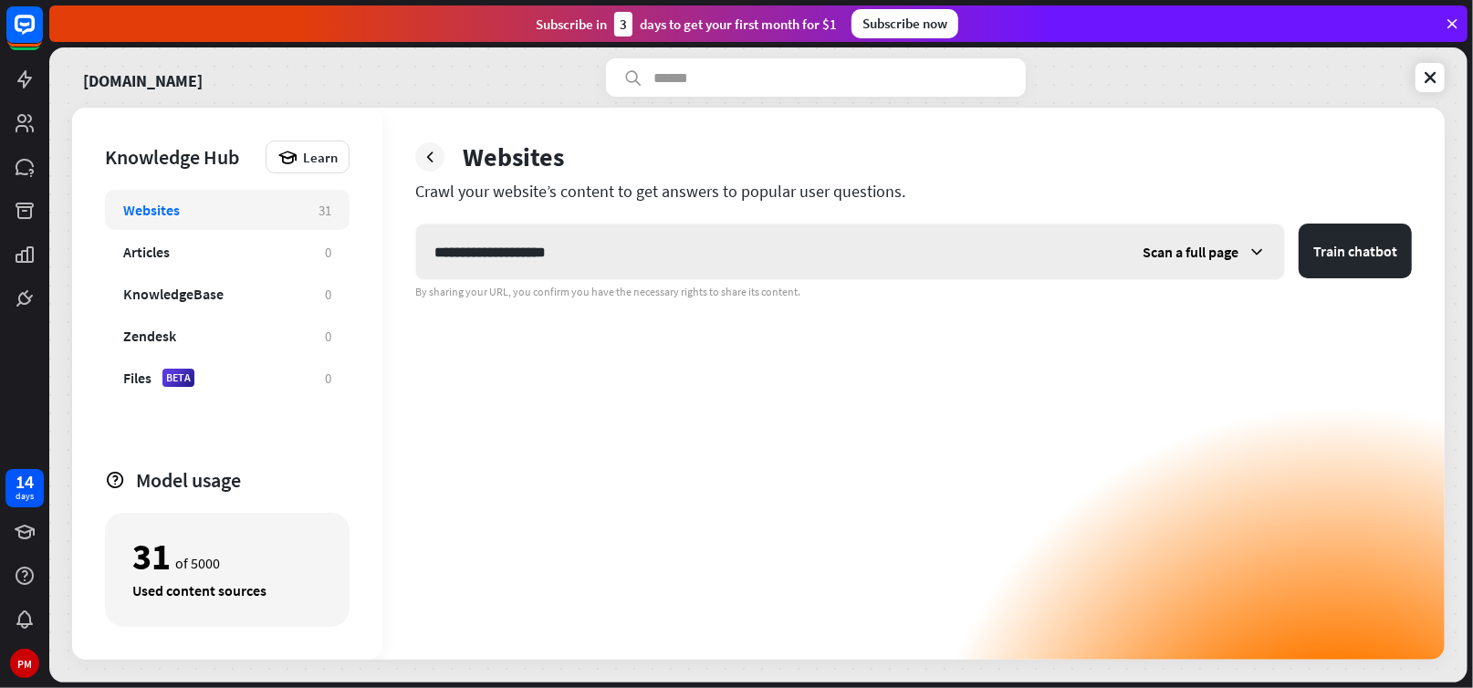
click at [1261, 254] on icon at bounding box center [1257, 252] width 18 height 18
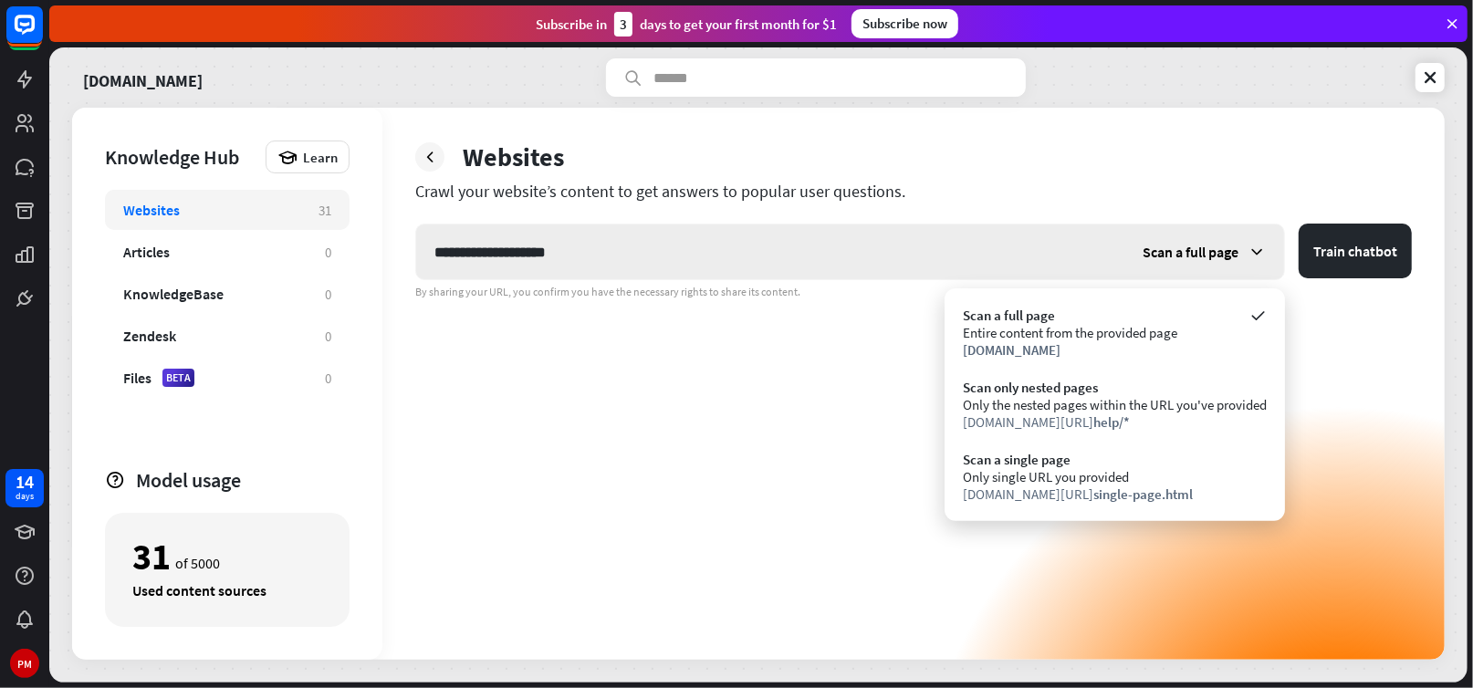
click at [1261, 254] on icon at bounding box center [1257, 252] width 18 height 18
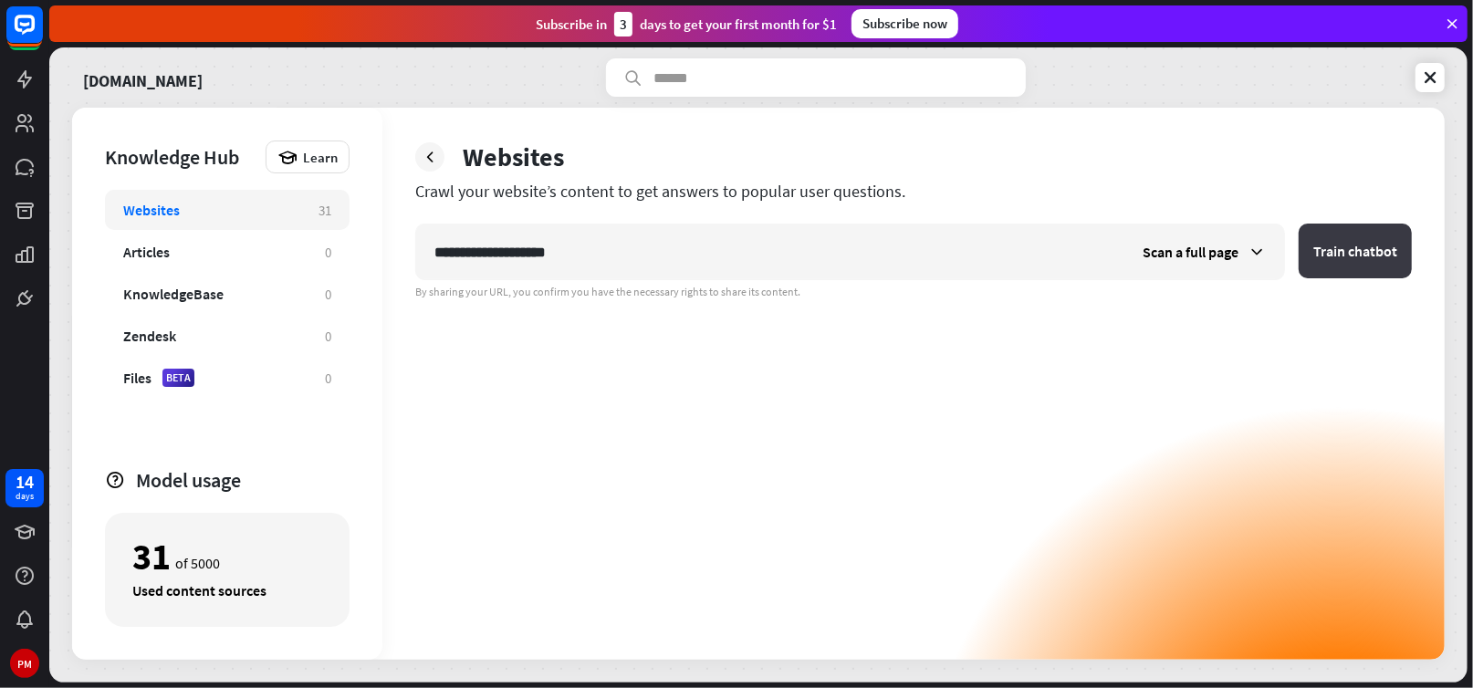
click at [1345, 257] on button "Train chatbot" at bounding box center [1355, 251] width 113 height 55
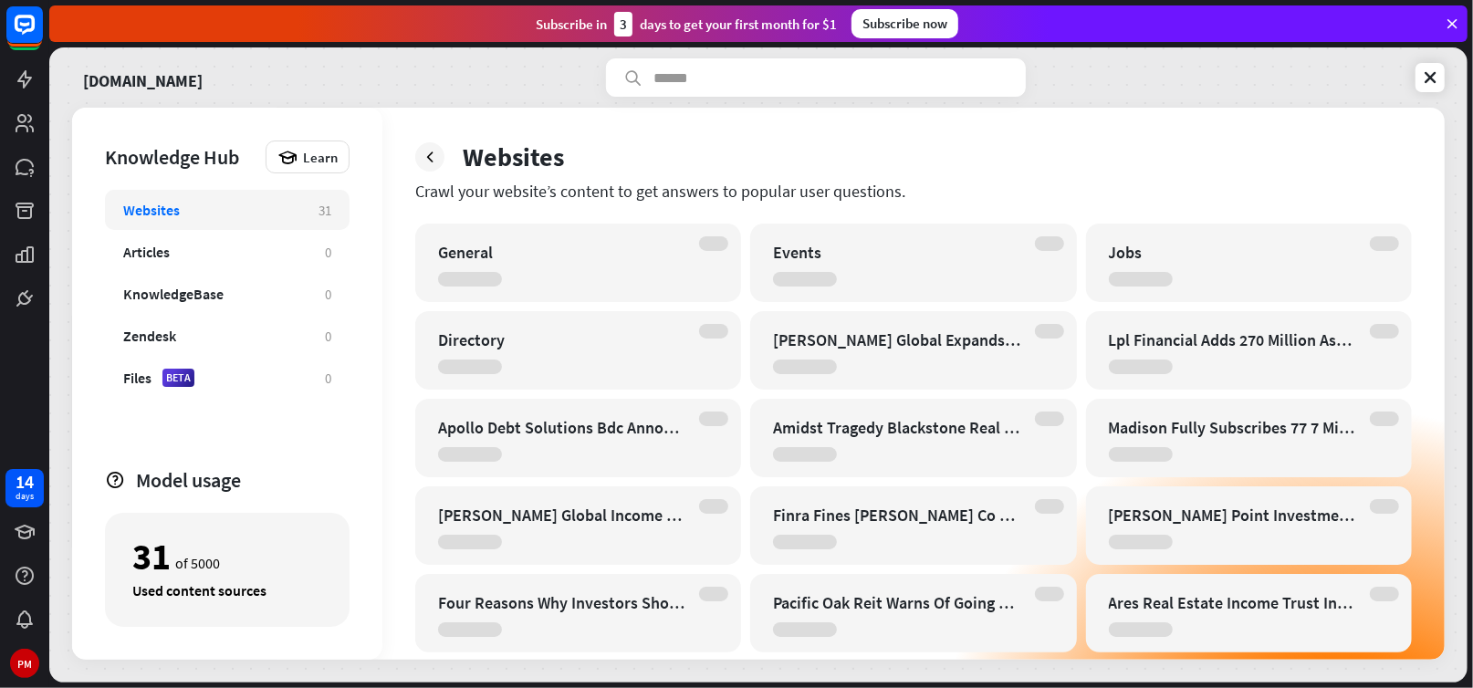
click at [1051, 244] on div at bounding box center [1049, 243] width 29 height 15
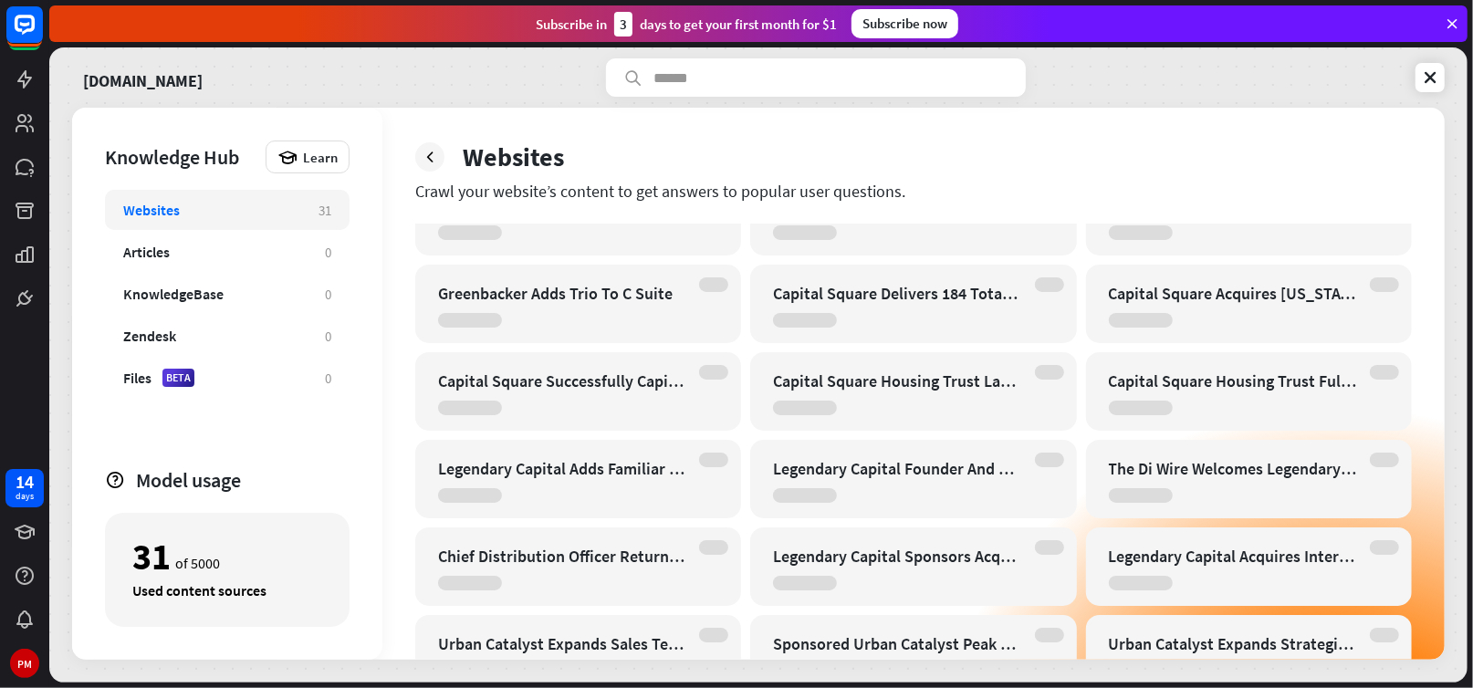
scroll to position [1551, 0]
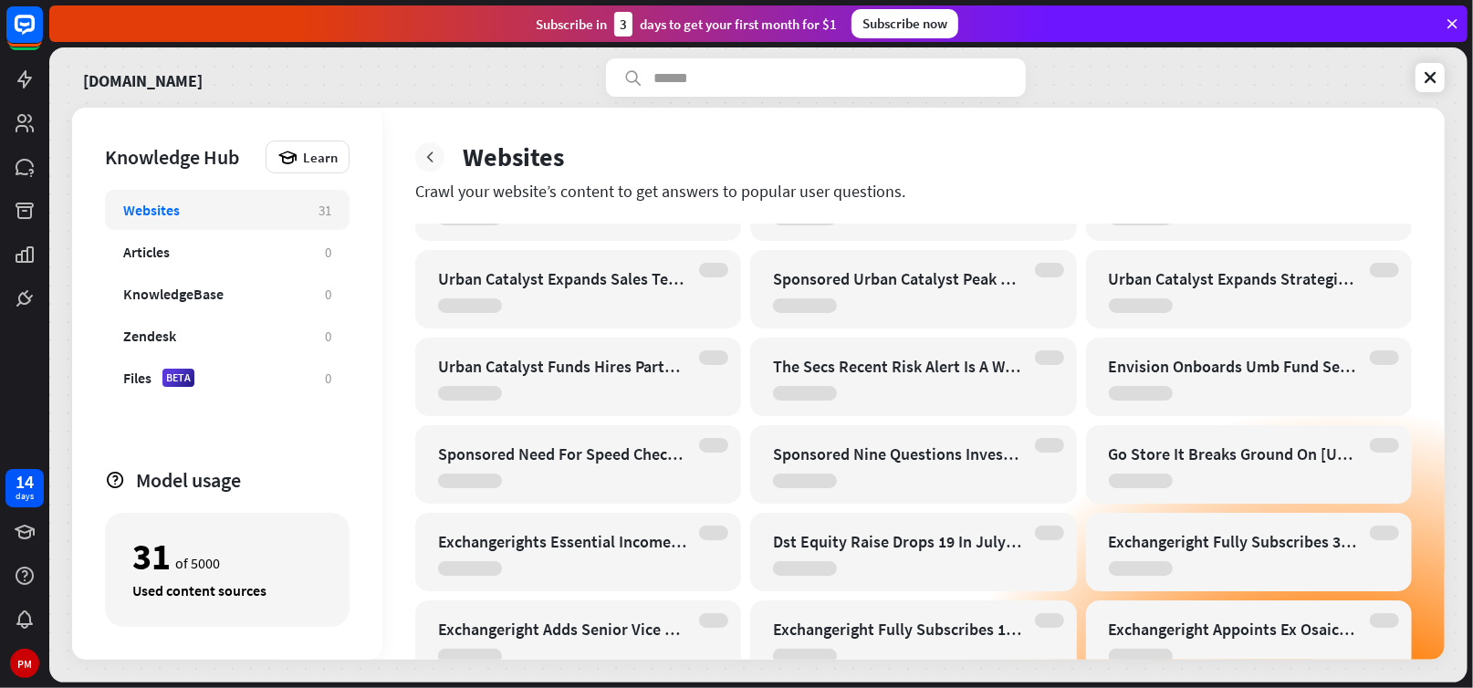
click at [435, 155] on icon at bounding box center [430, 157] width 18 height 18
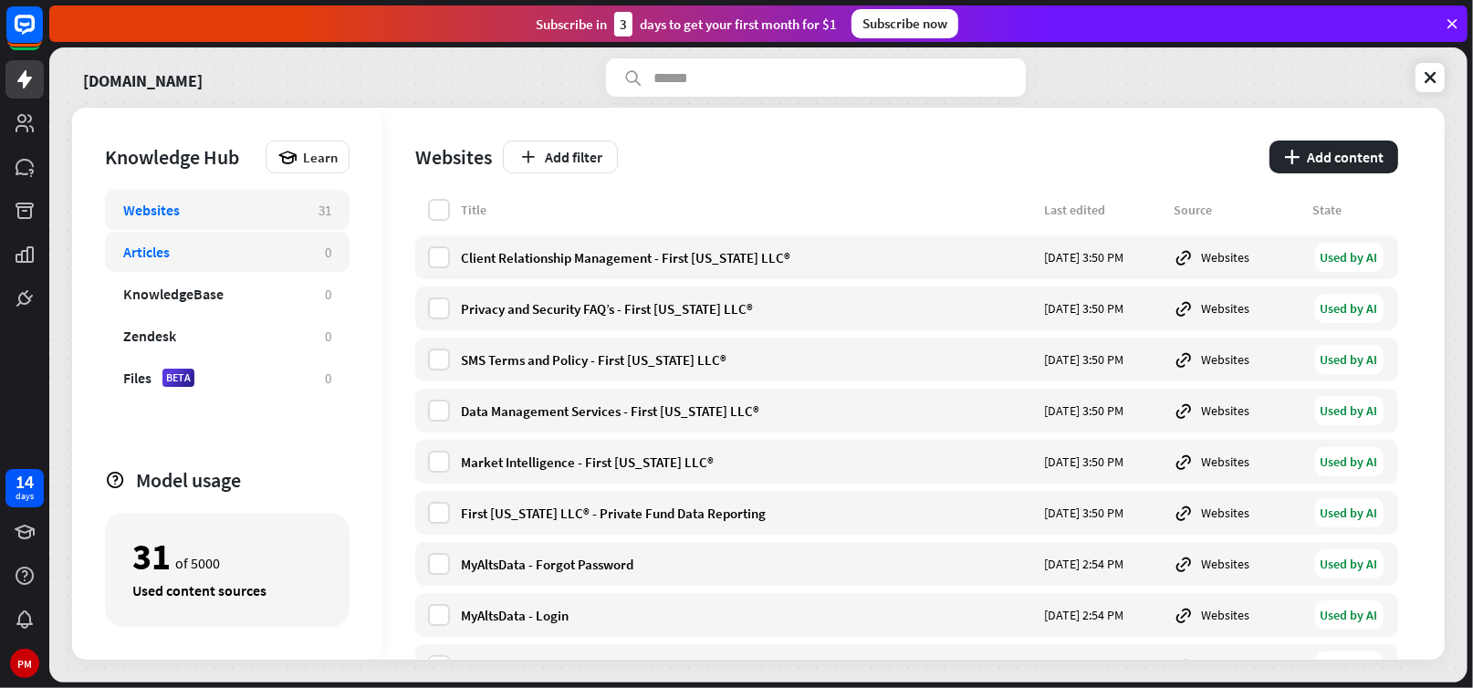
click at [178, 252] on div "Articles" at bounding box center [214, 252] width 183 height 18
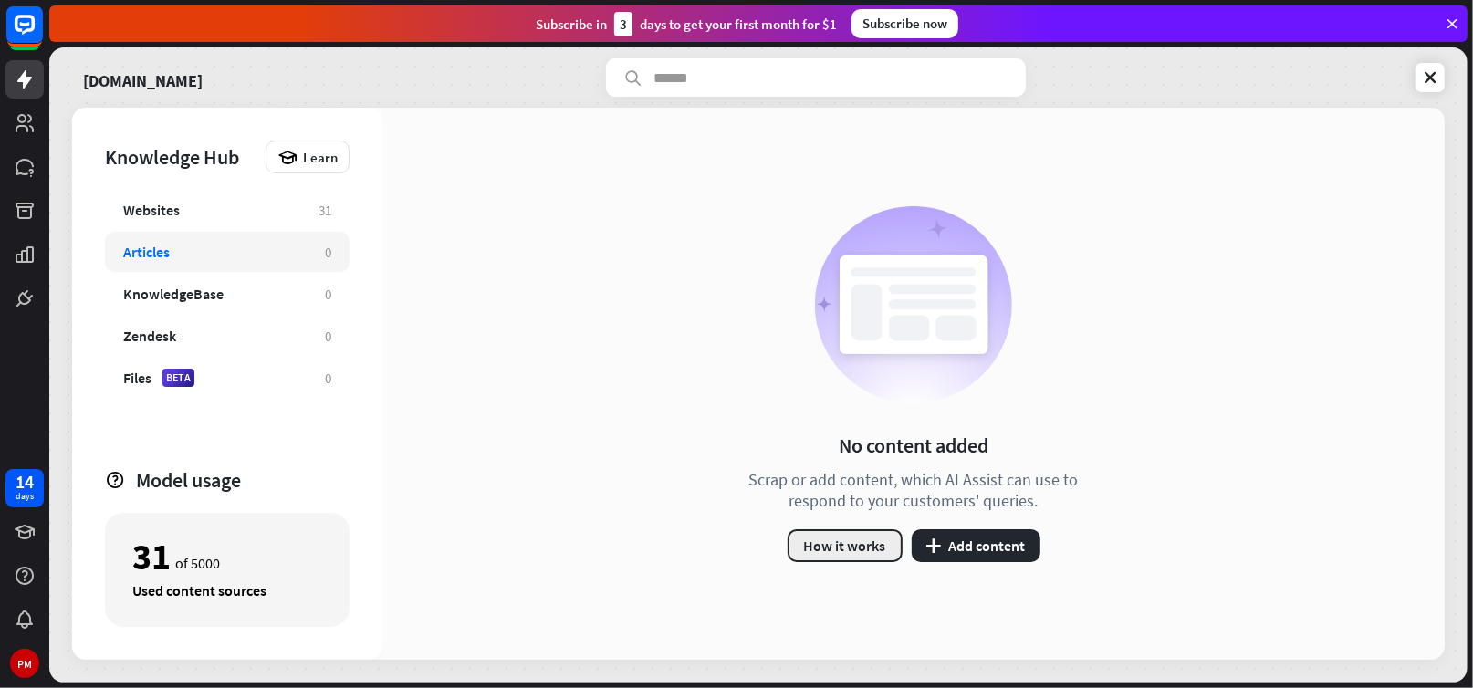
click at [855, 548] on button "How it works" at bounding box center [845, 545] width 115 height 33
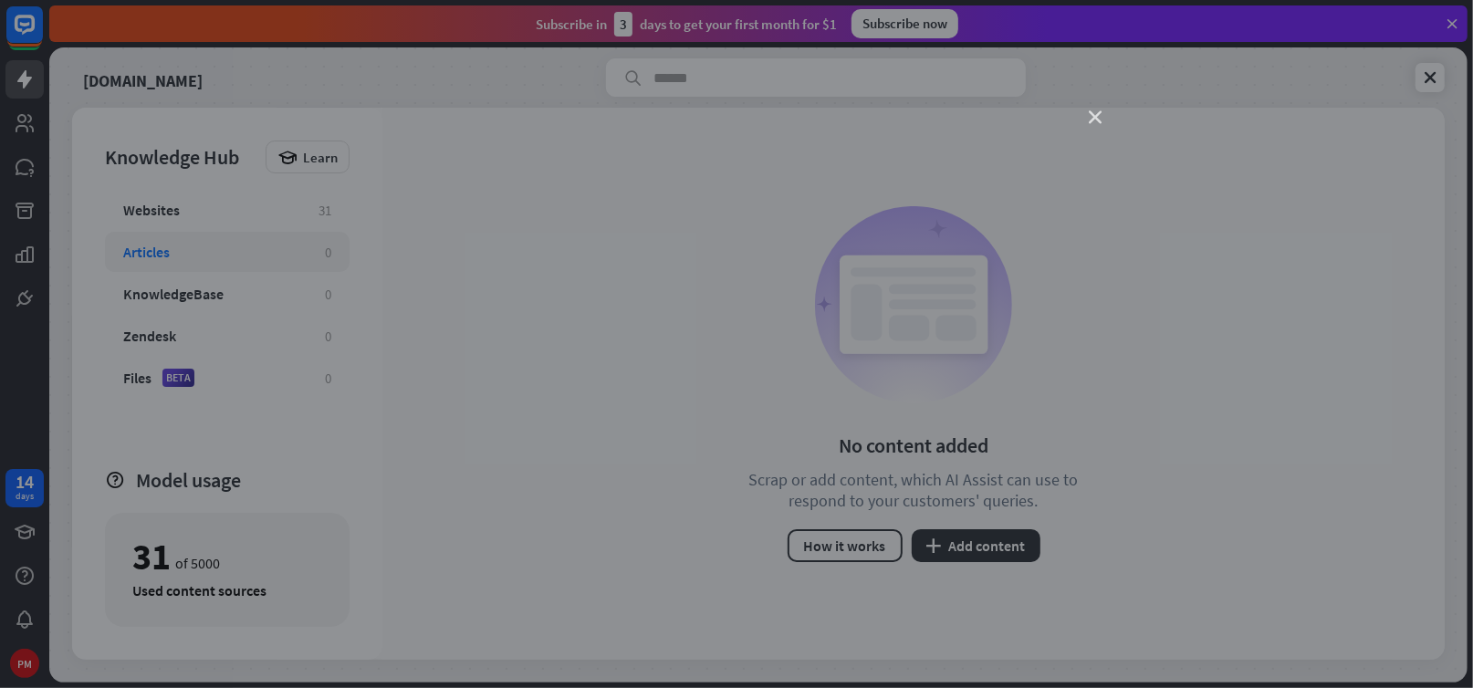
click at [1099, 115] on icon "close" at bounding box center [1095, 117] width 13 height 13
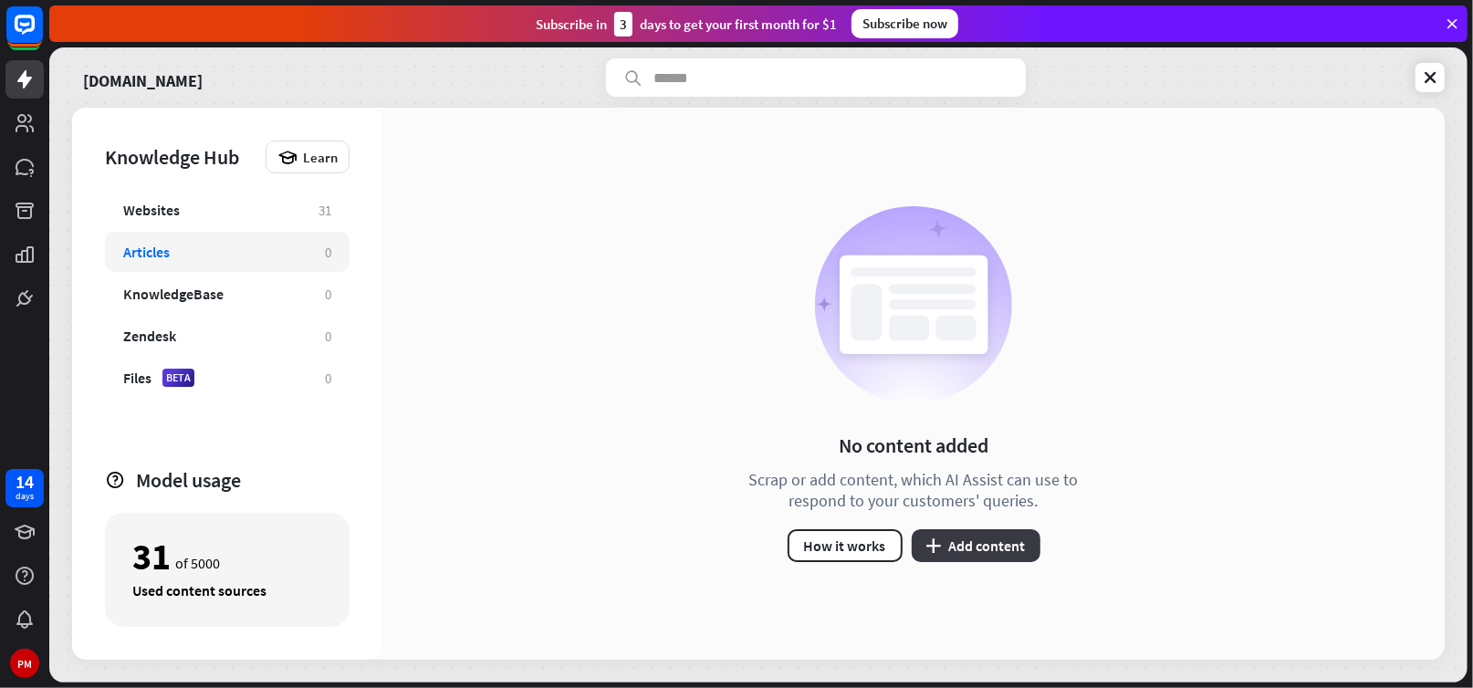
click at [979, 550] on button "plus Add content" at bounding box center [976, 545] width 129 height 33
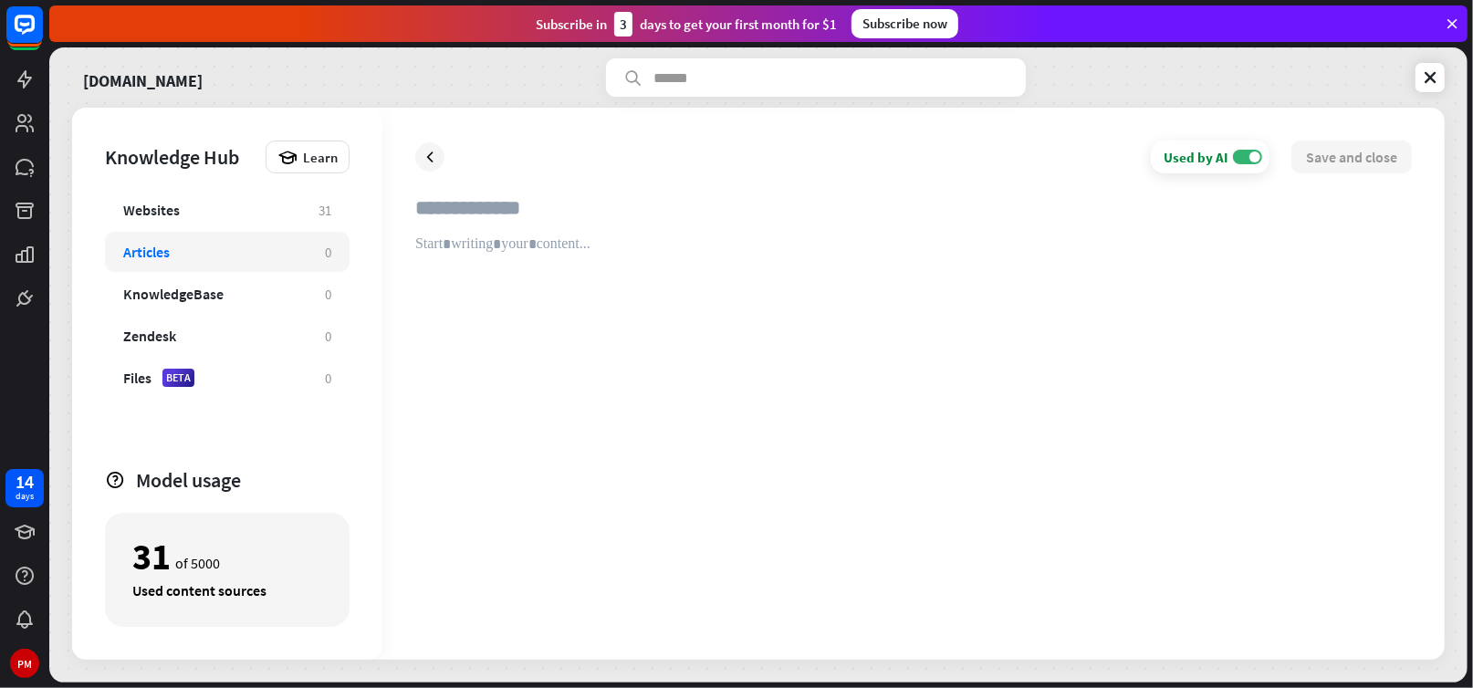
click at [445, 202] on input "text" at bounding box center [913, 215] width 997 height 40
click at [441, 214] on input "text" at bounding box center [913, 215] width 997 height 40
type input "**********"
click at [432, 242] on div at bounding box center [913, 432] width 997 height 392
paste div
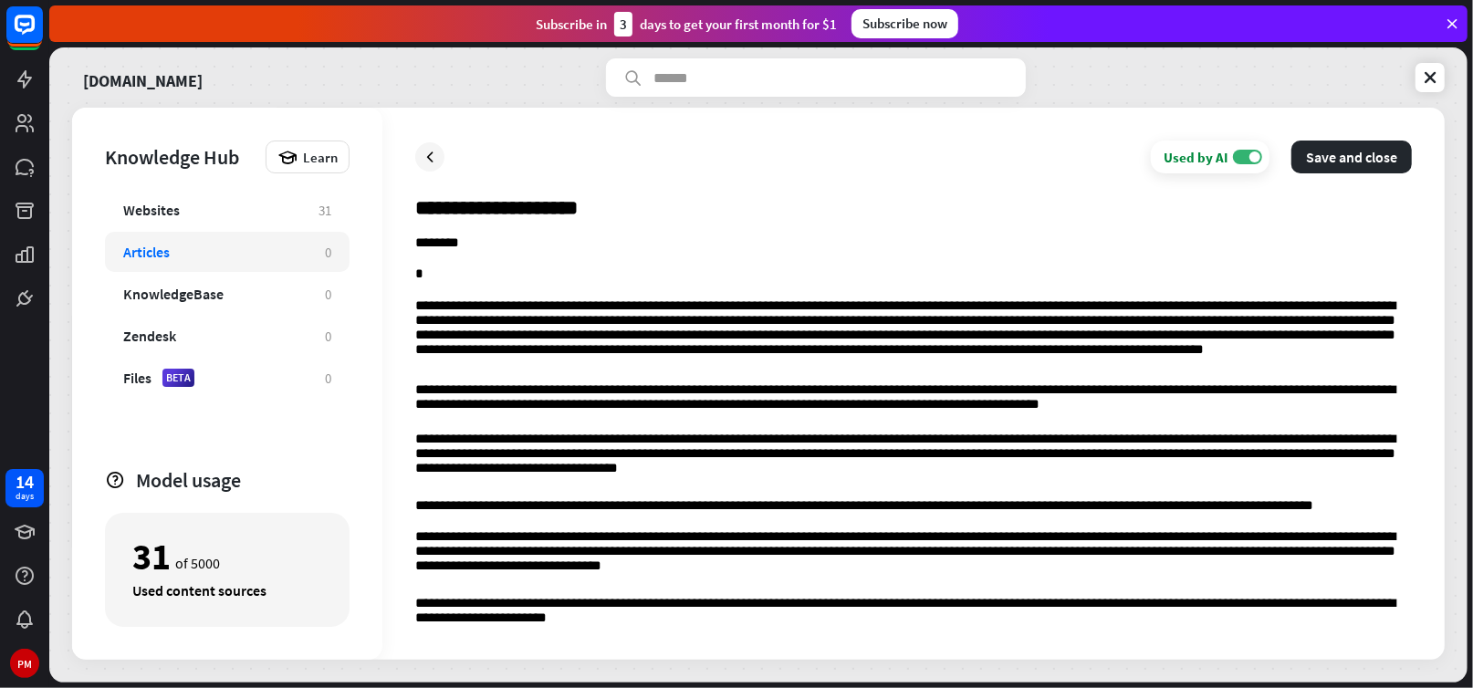
click at [423, 278] on p "*" at bounding box center [913, 275] width 997 height 17
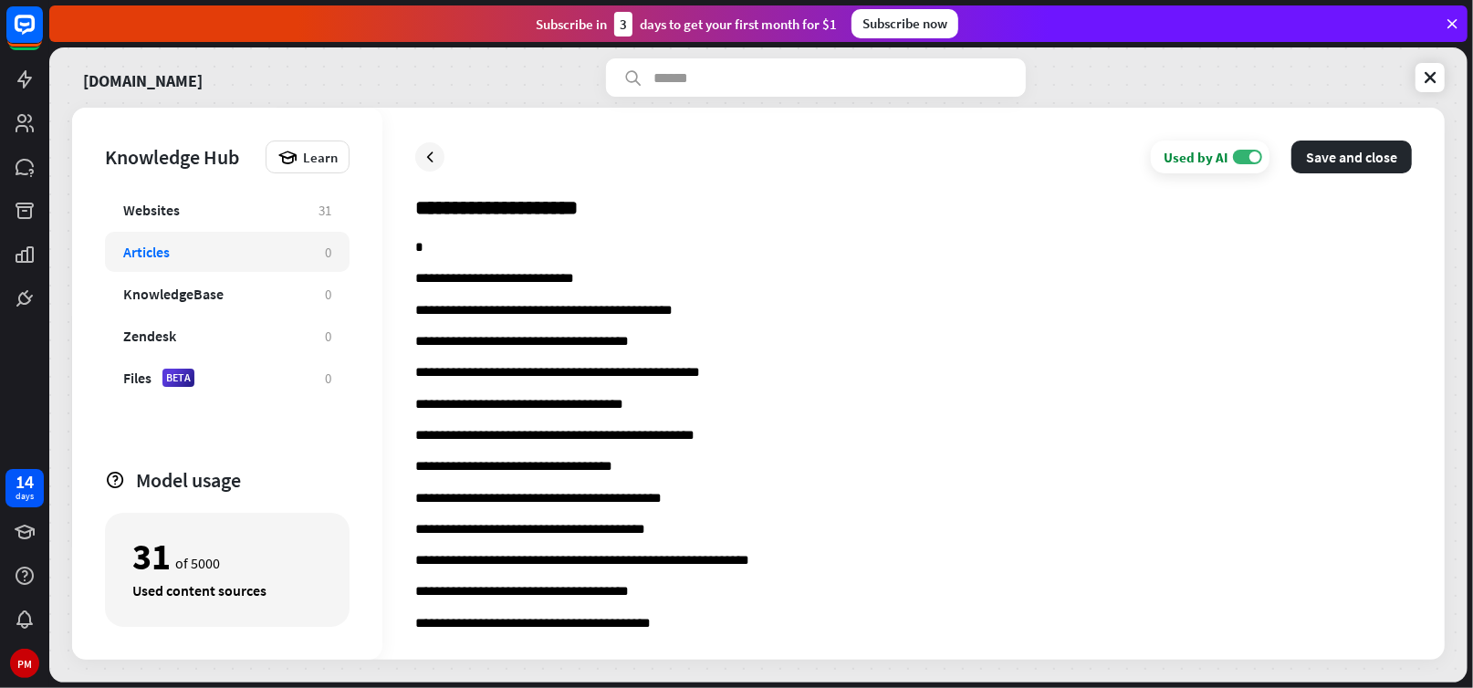
scroll to position [20538, 0]
